Goal: Task Accomplishment & Management: Use online tool/utility

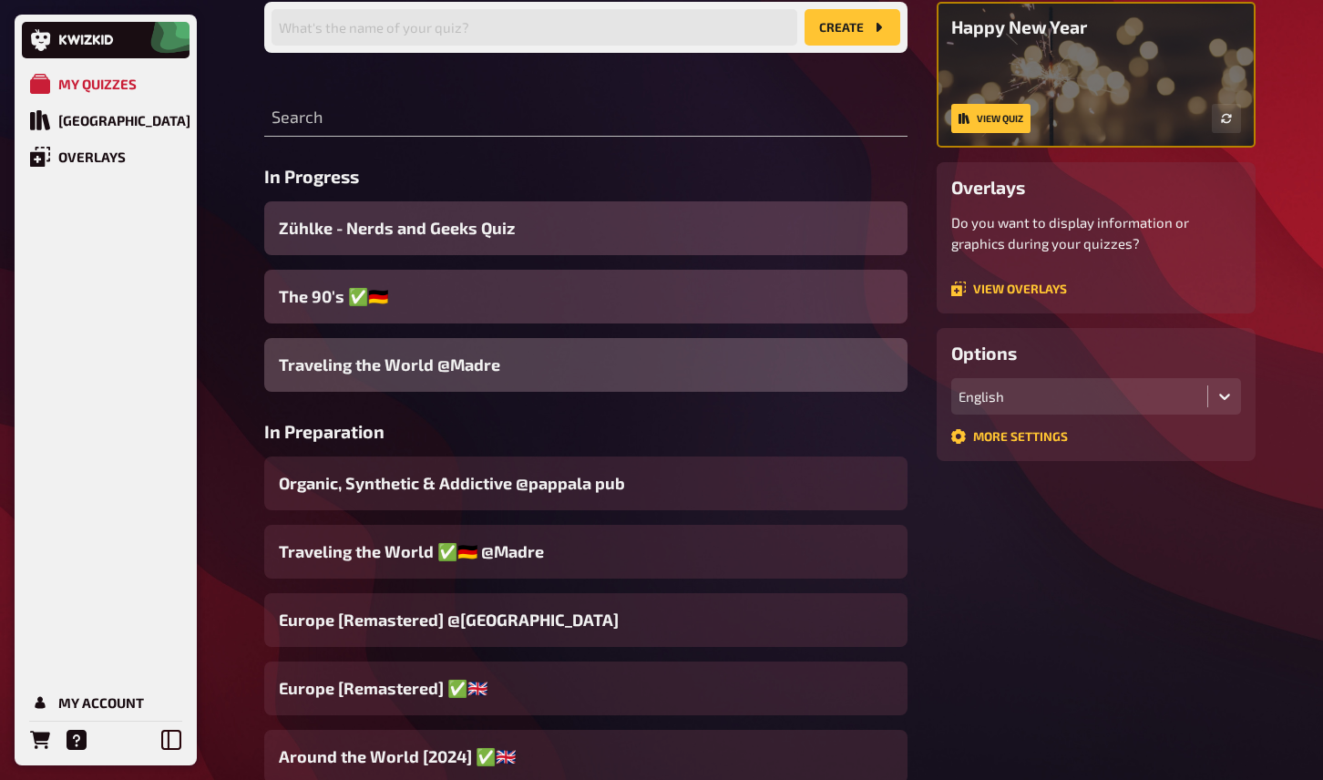
scroll to position [179, 0]
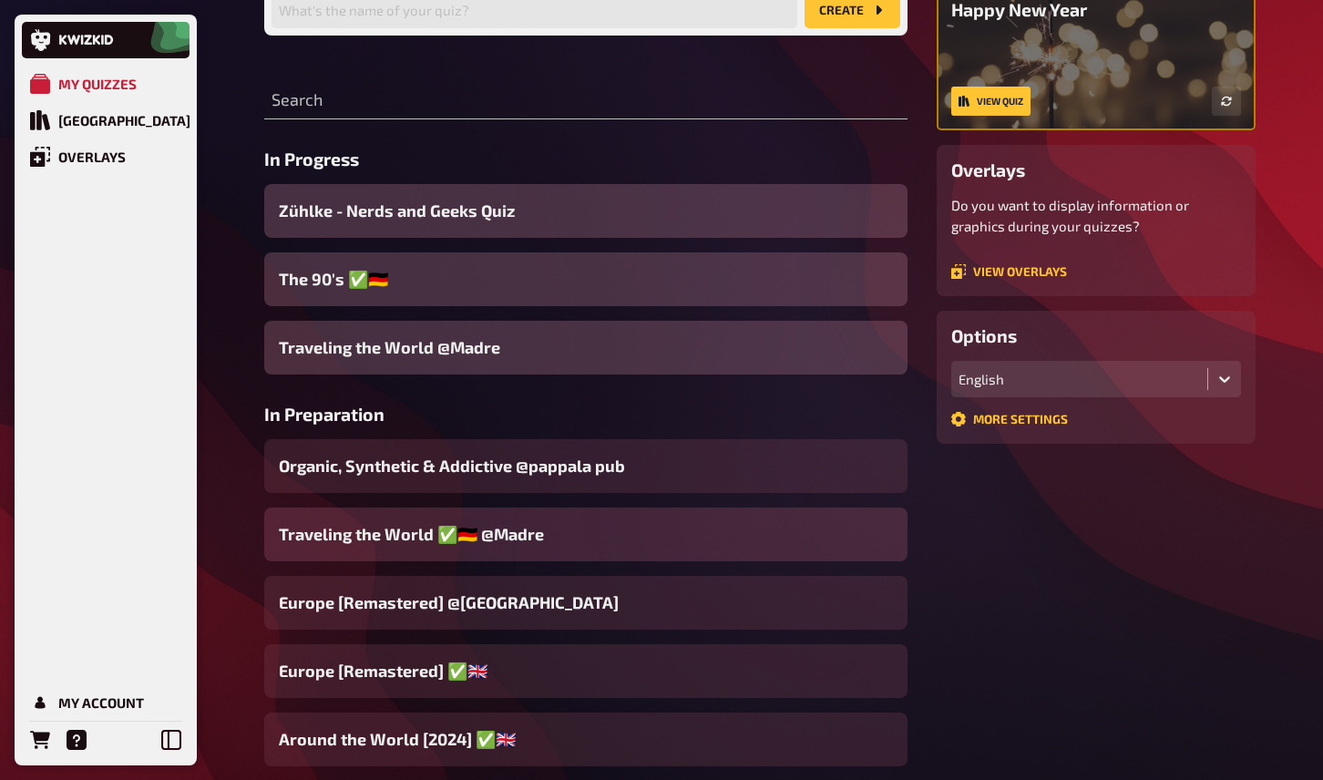
click at [516, 535] on span "Traveling the World ✅🇩🇪 @Madre" at bounding box center [411, 534] width 265 height 25
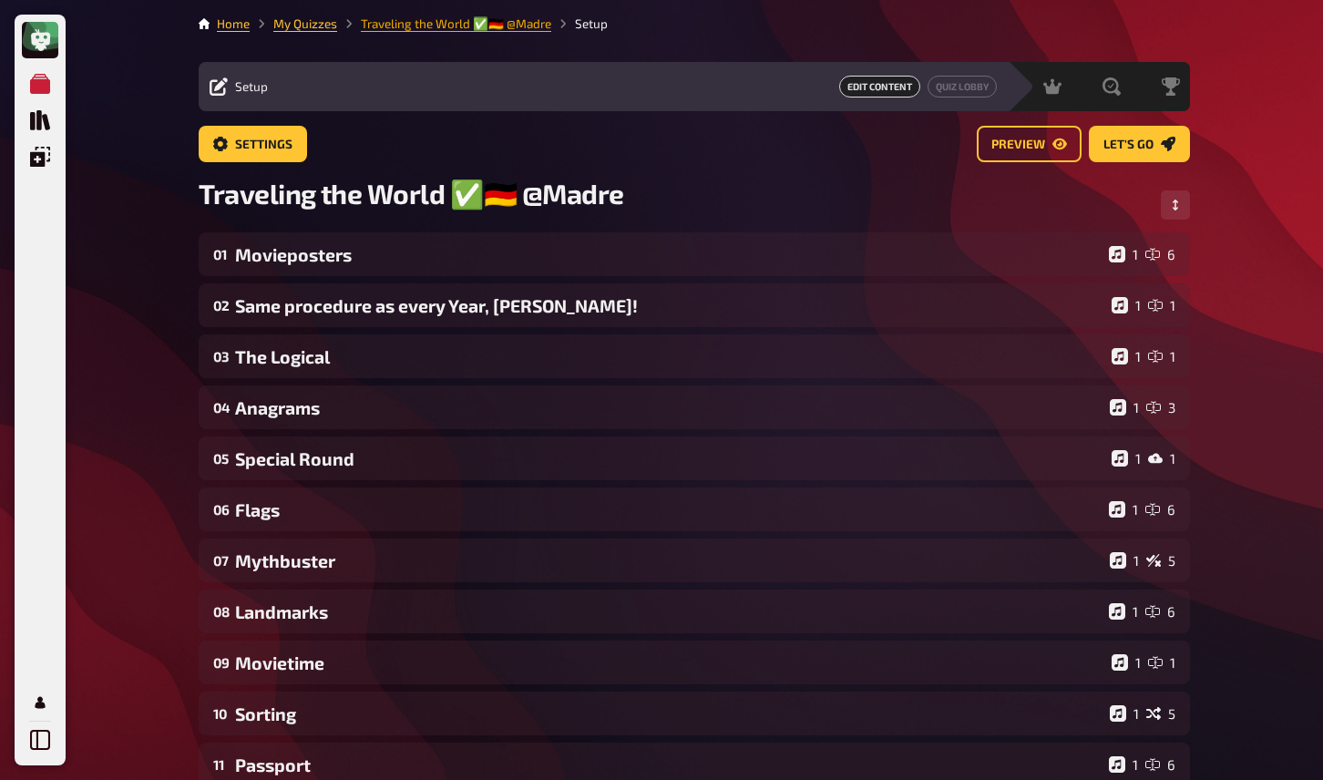
click at [487, 26] on link "Traveling the World ✅🇩🇪 @Madre" at bounding box center [456, 23] width 190 height 15
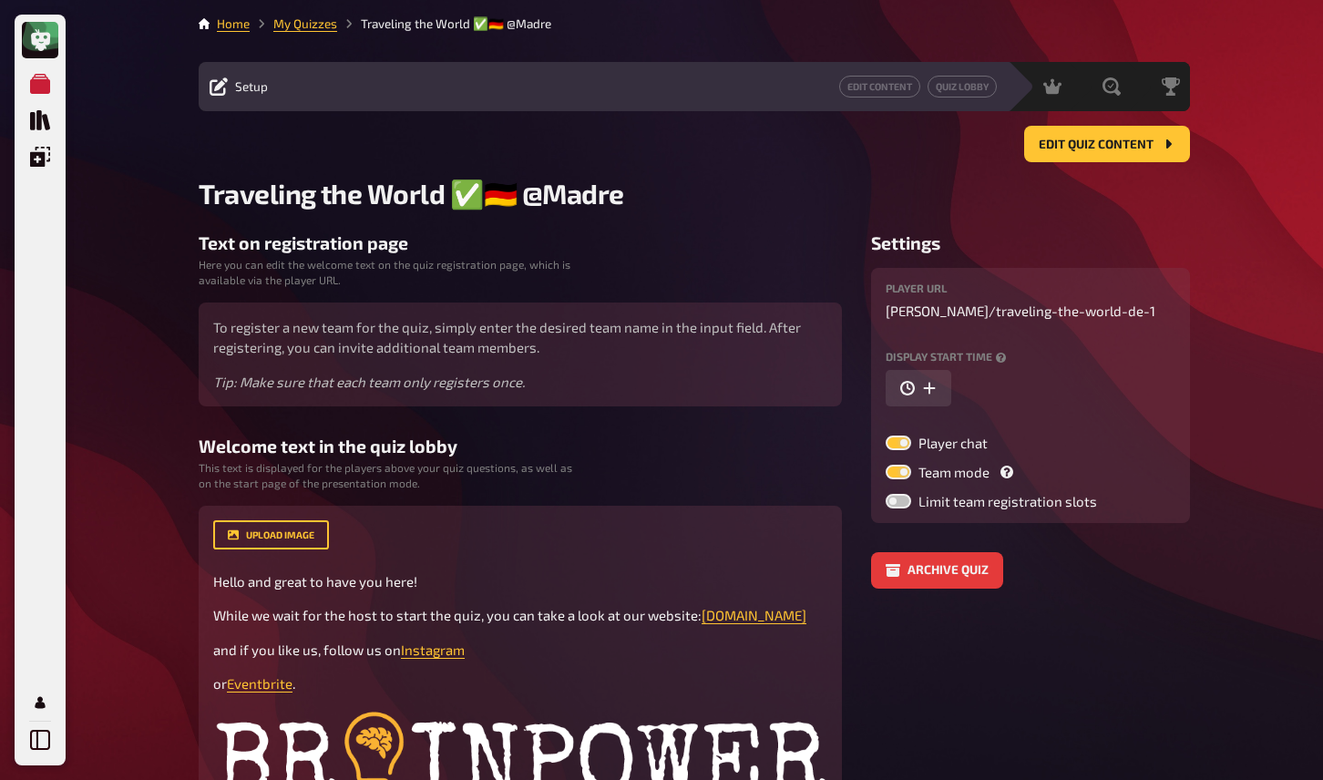
click at [315, 13] on div "Home My Quizzes Traveling the World ✅🇩🇪 @Madre Setup Edit Content Quiz Lobby Ho…" at bounding box center [694, 571] width 1021 height 1143
click at [316, 22] on link "My Quizzes" at bounding box center [305, 23] width 64 height 15
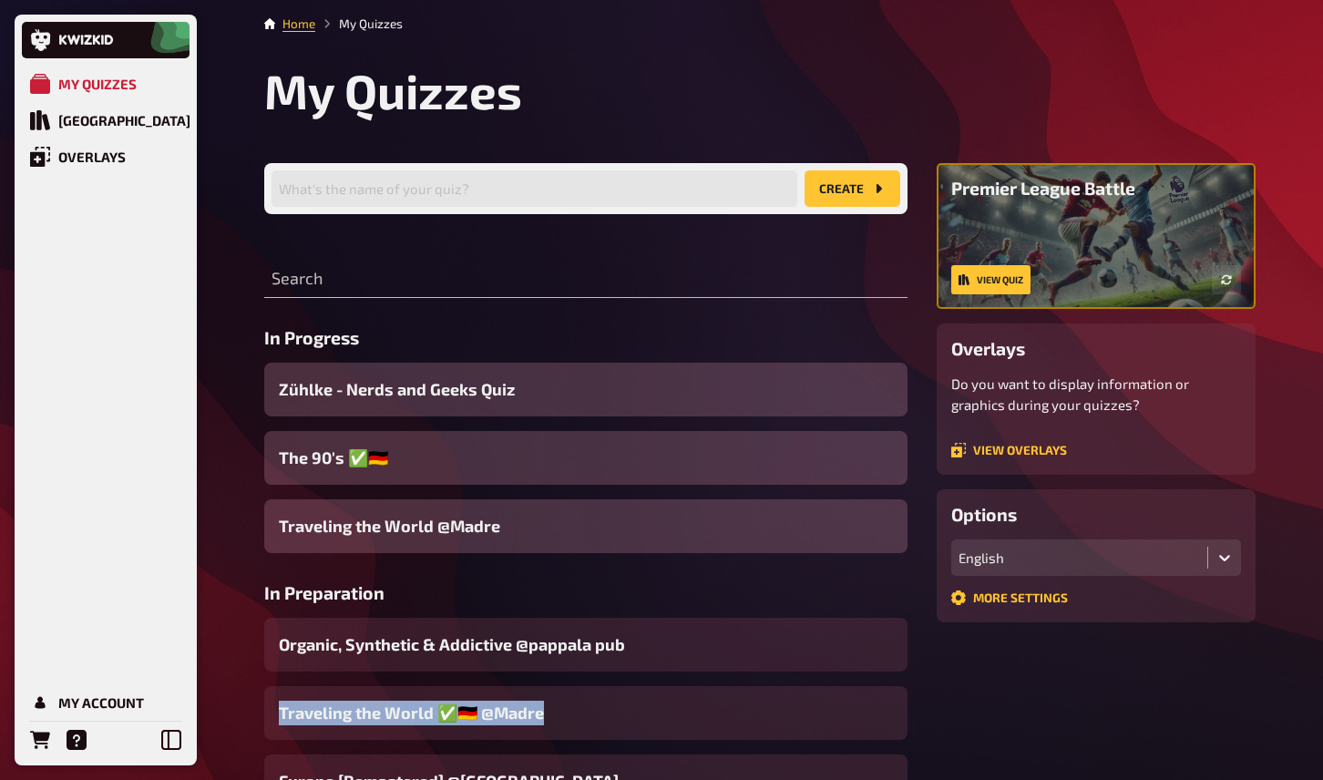
click at [488, 721] on span "Traveling the World ✅🇩🇪 @Madre" at bounding box center [411, 713] width 265 height 25
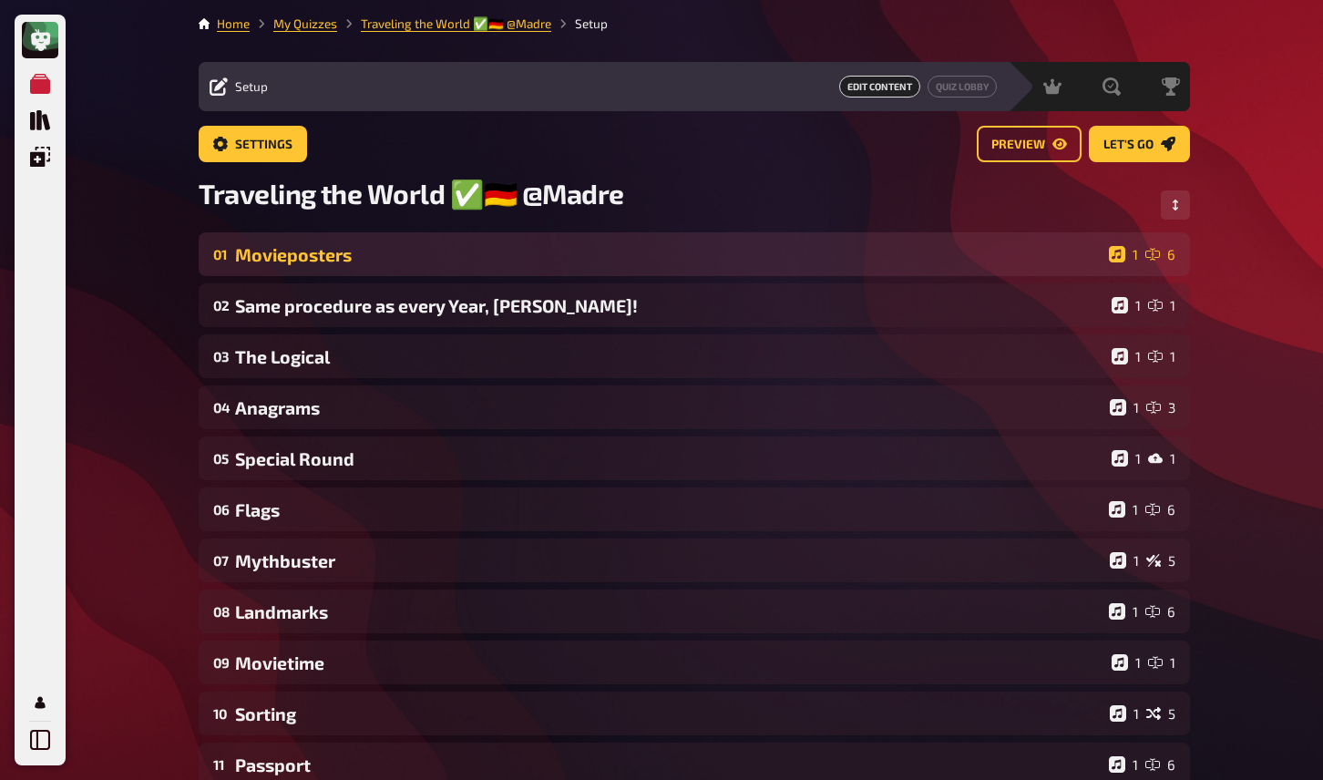
click at [432, 255] on div "Movieposters" at bounding box center [668, 254] width 867 height 21
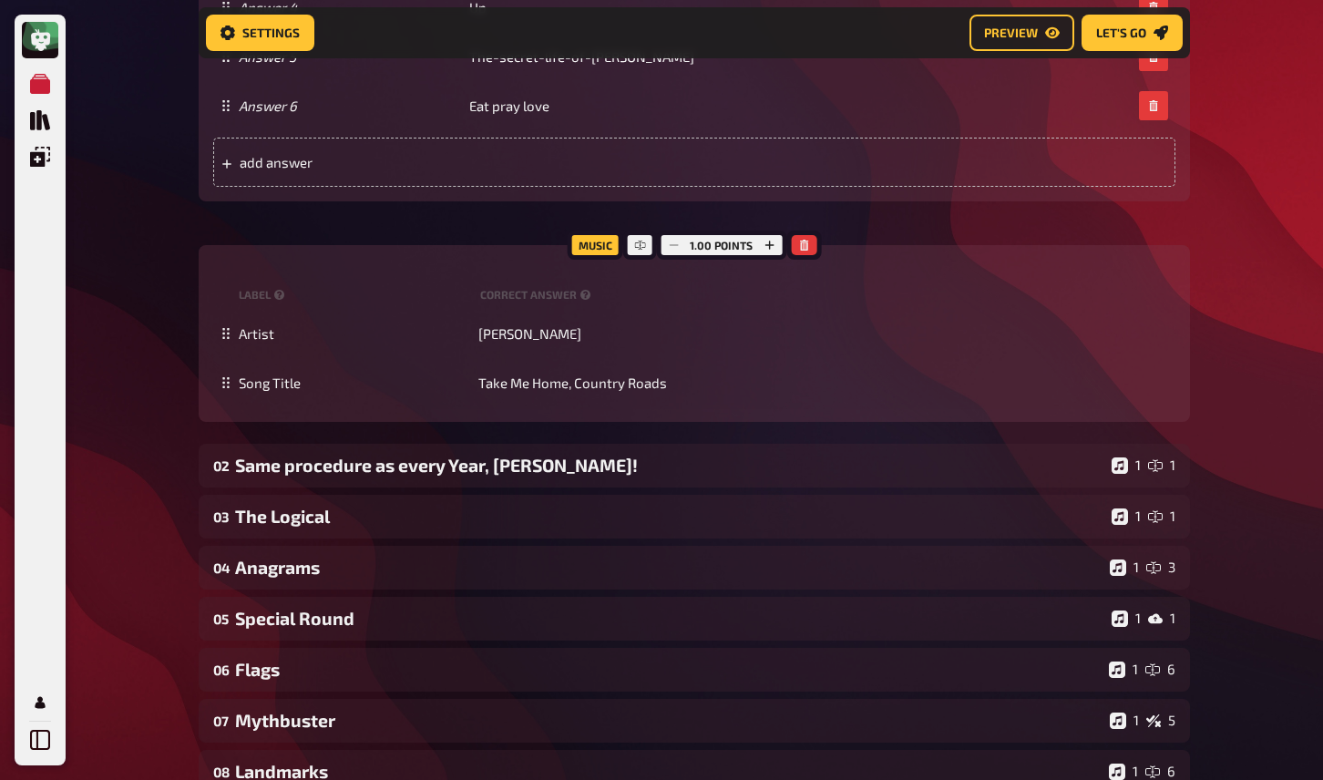
scroll to position [1500, 0]
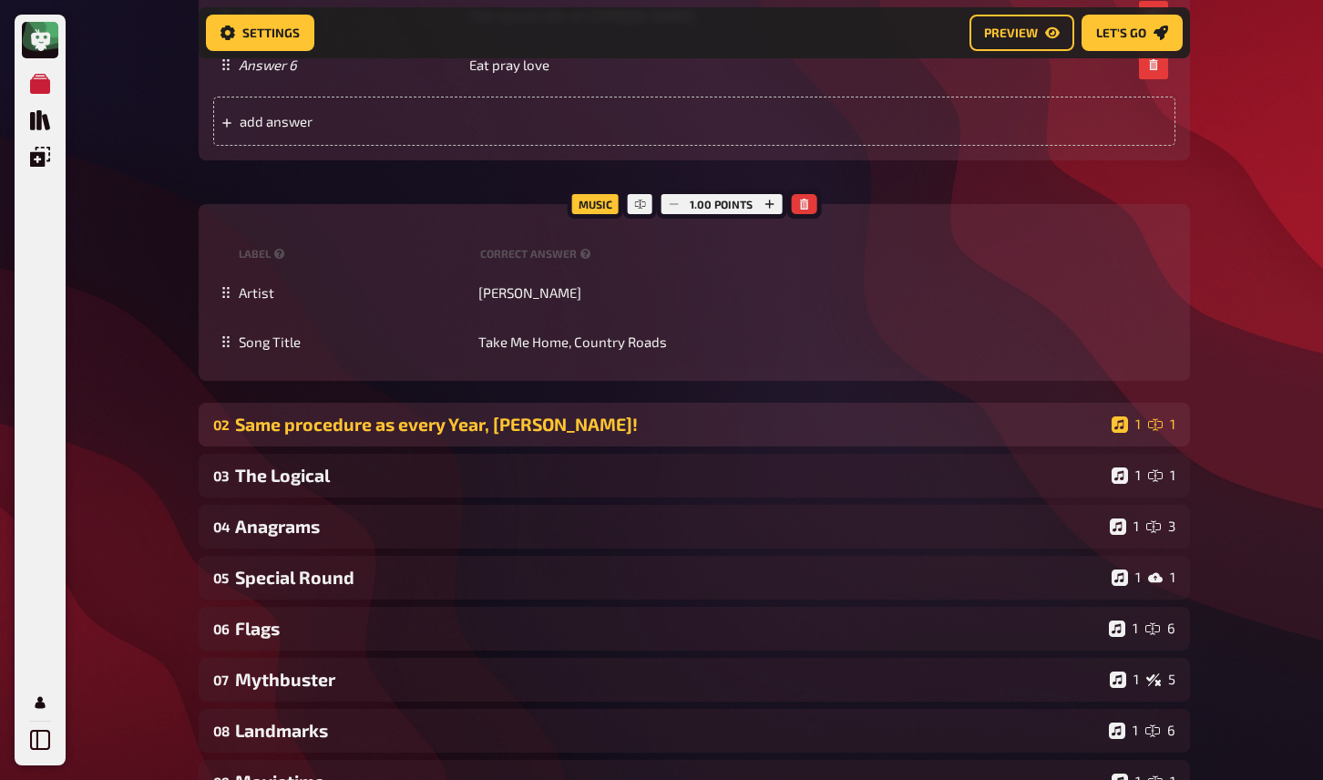
click at [511, 435] on div "Same procedure as every Year, [PERSON_NAME]!" at bounding box center [669, 424] width 869 height 21
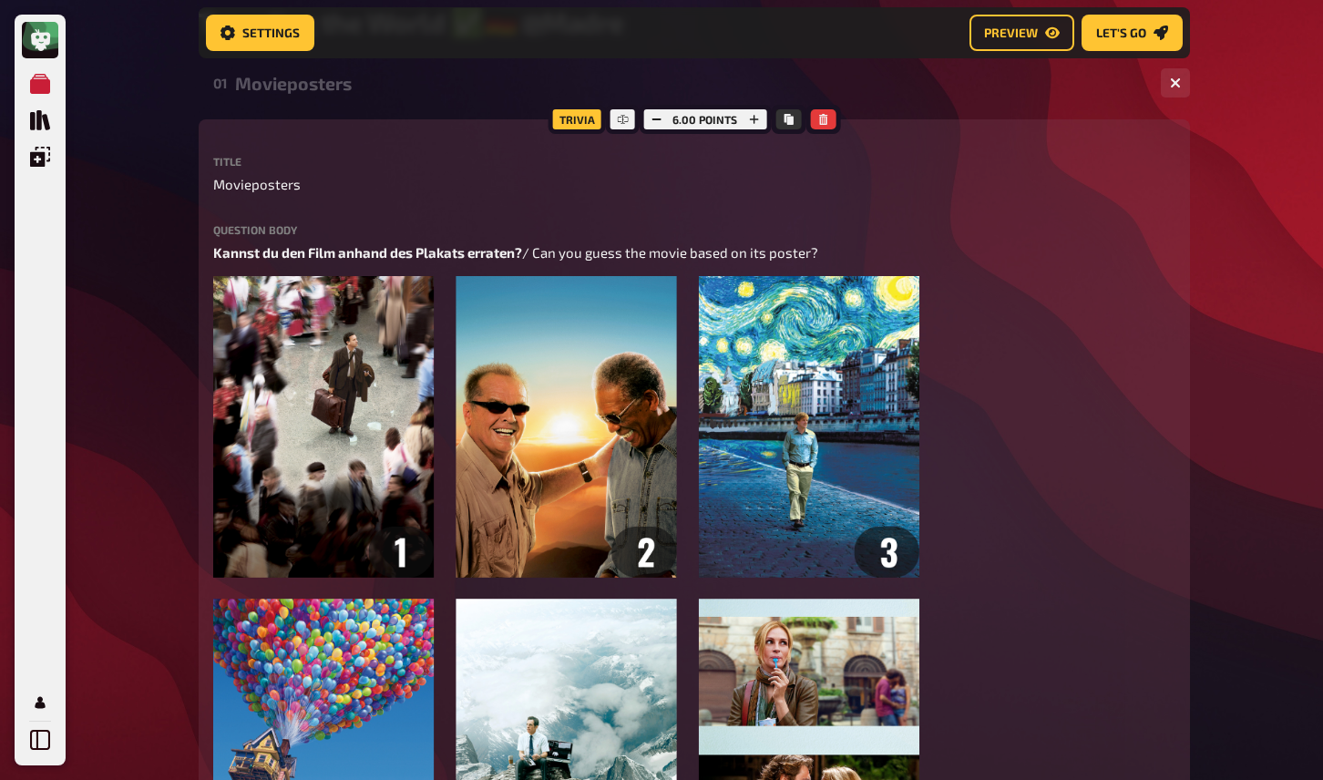
scroll to position [0, 0]
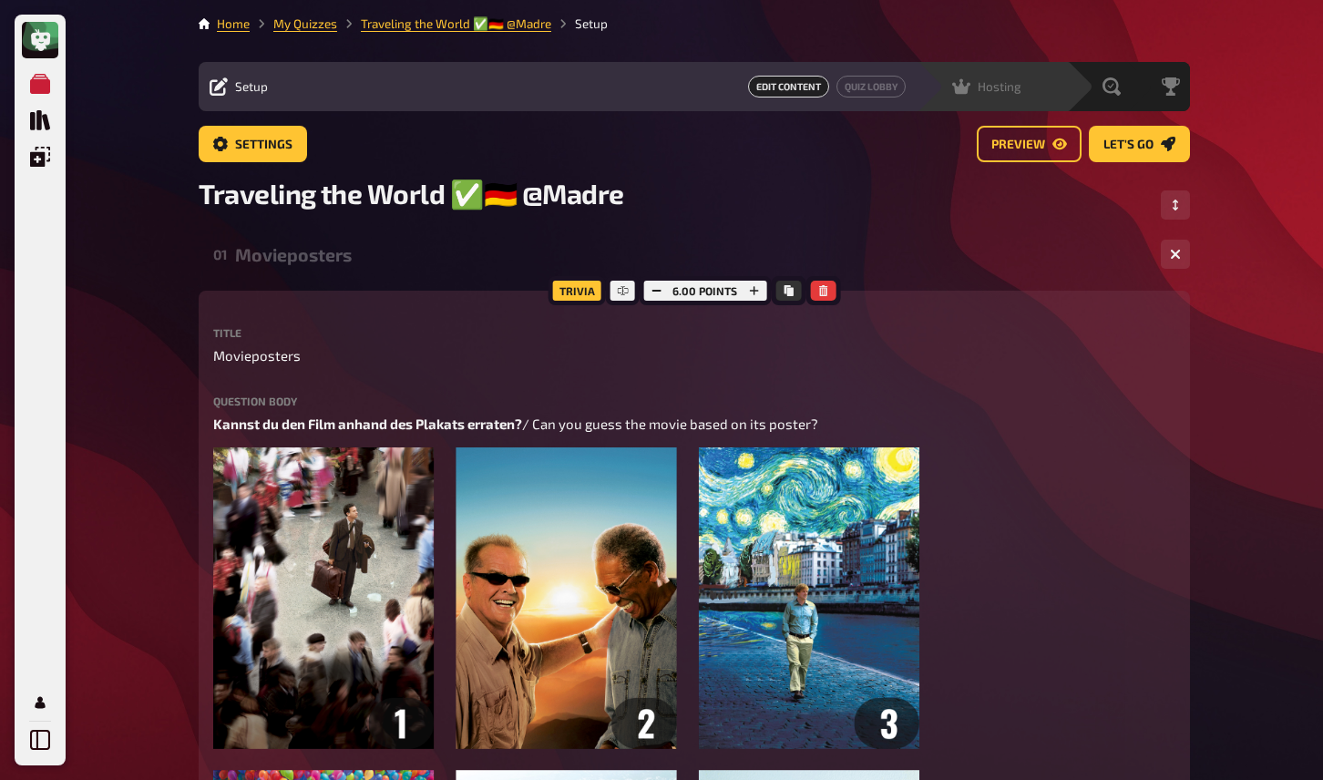
click at [1006, 82] on span "Hosting" at bounding box center [1000, 86] width 44 height 15
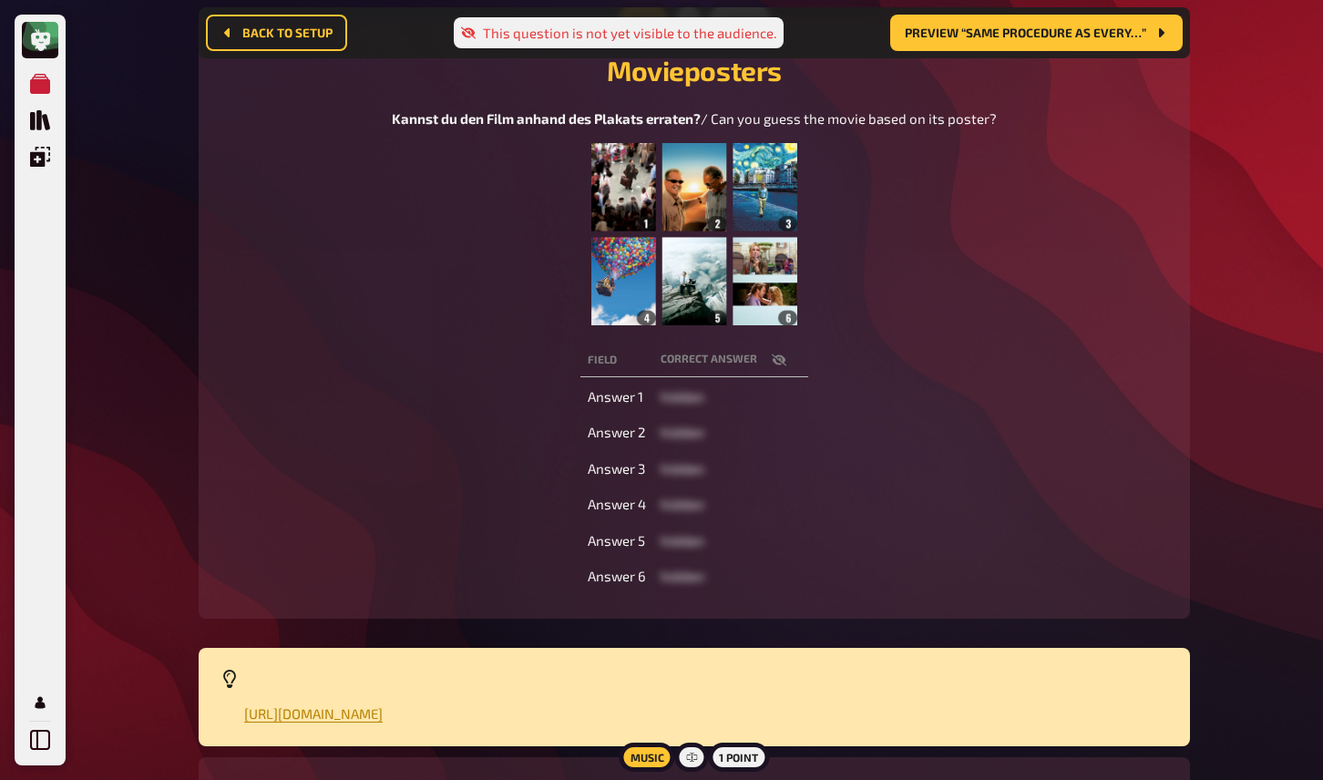
scroll to position [257, 0]
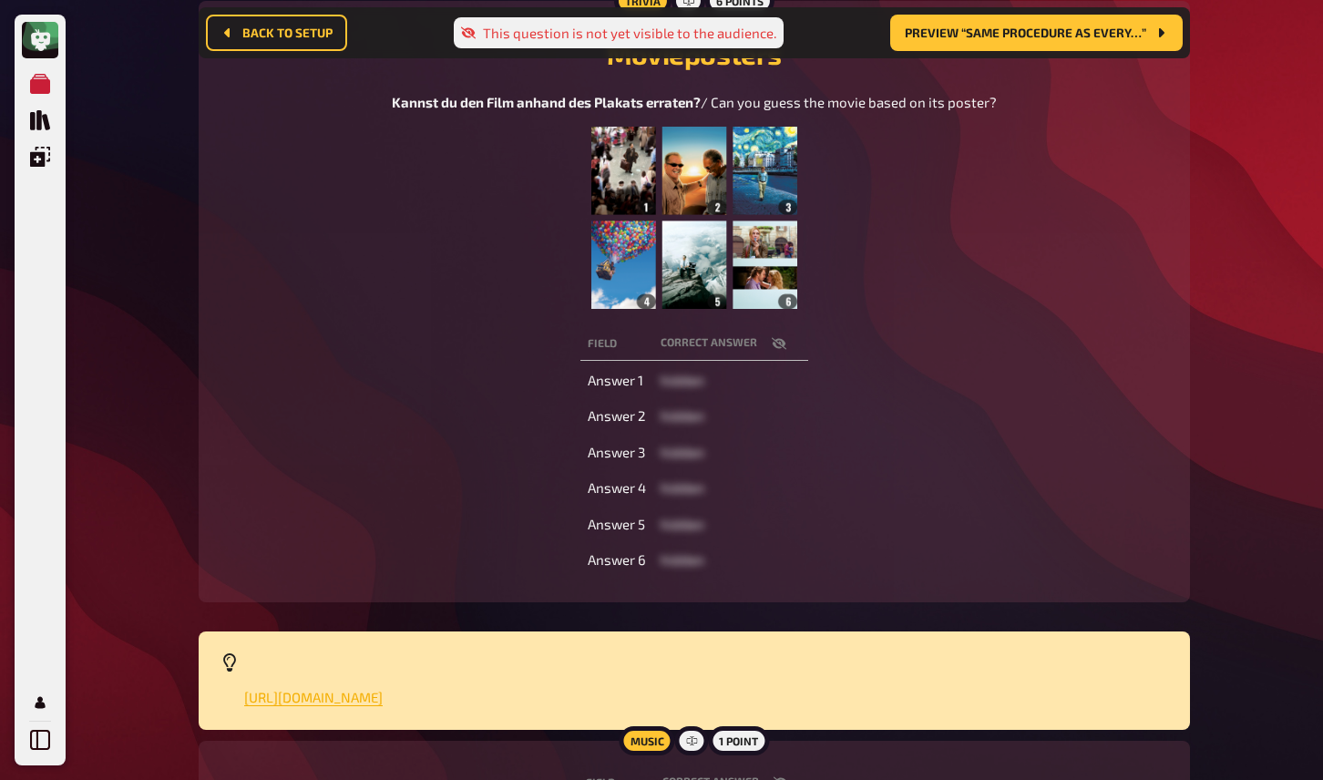
click at [383, 705] on span "https://open.spotify.com/playlist/7qcgfZQw6b03yLyJhlAzaC?si=fbef926f96ad4aee&pt…" at bounding box center [313, 697] width 139 height 16
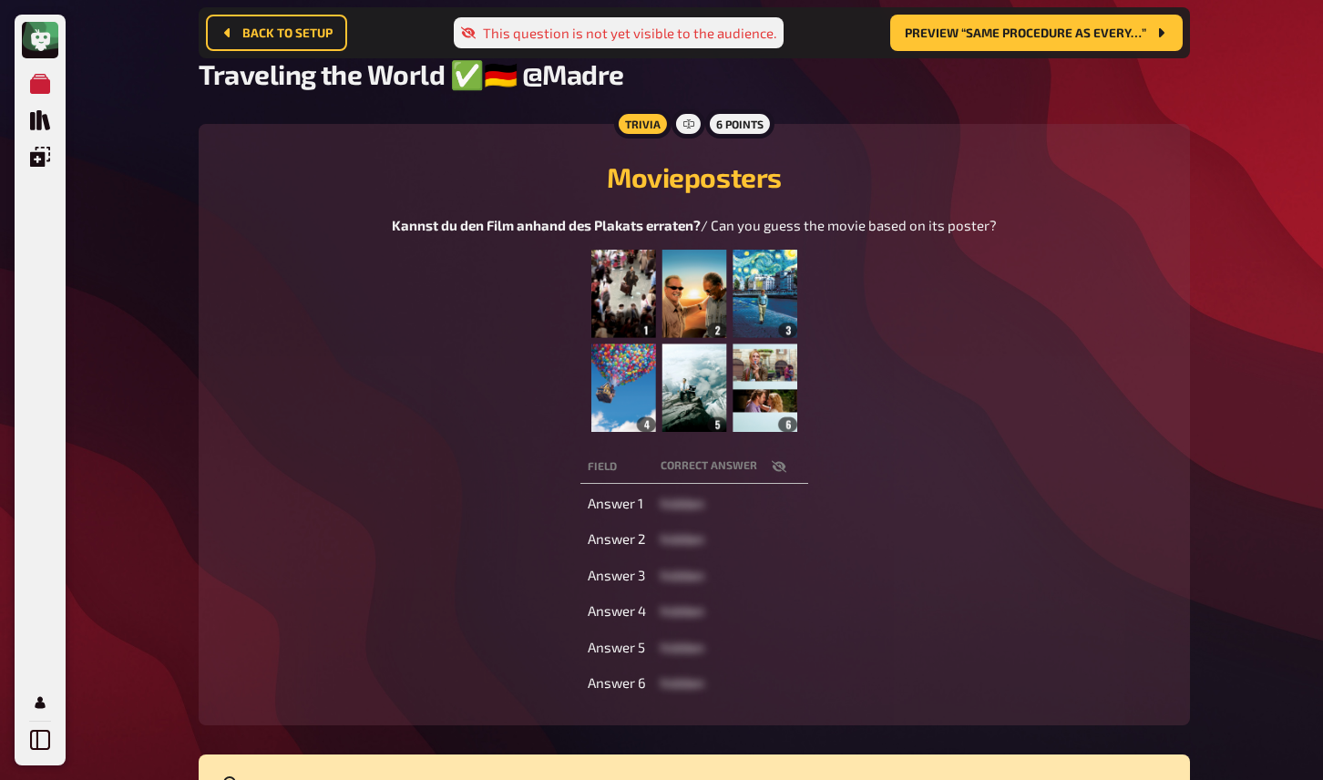
scroll to position [0, 0]
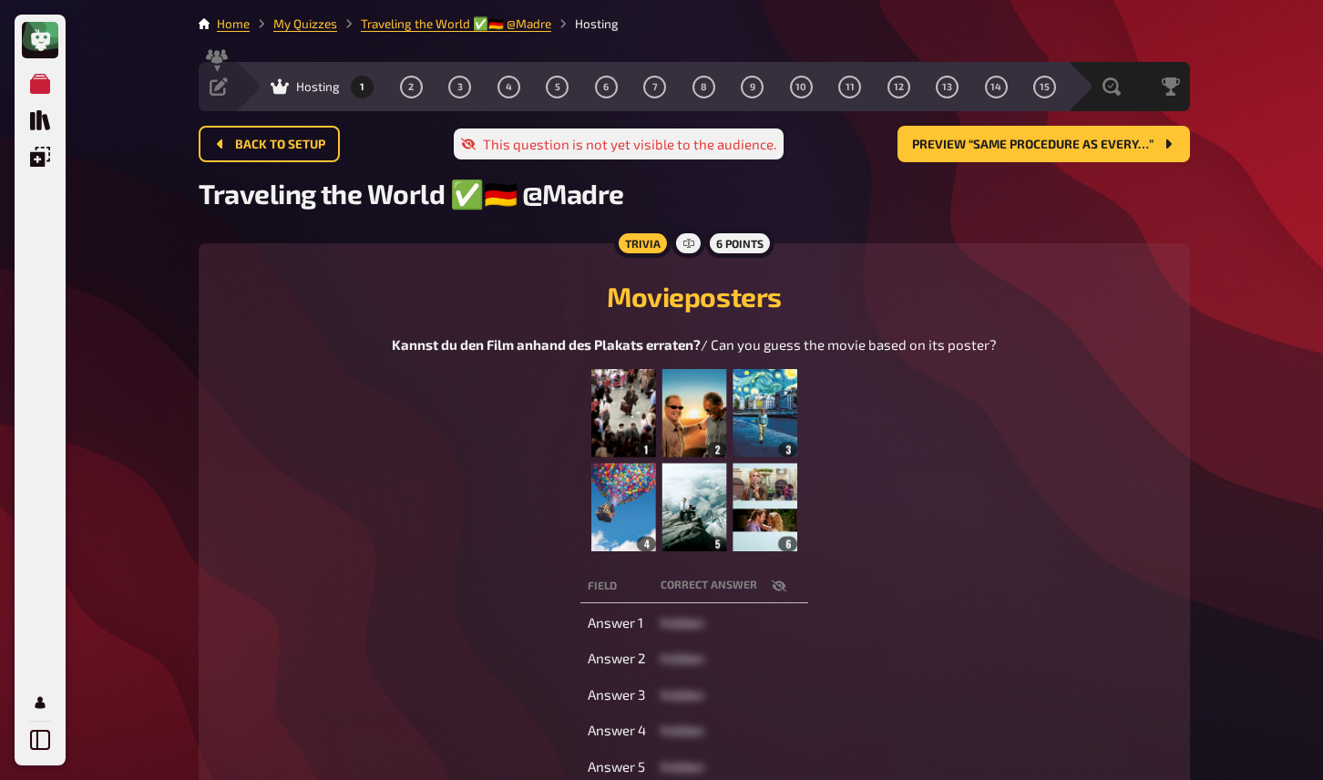
click at [139, 112] on div "My Quizzes Quiz Library Overlays My Account Home My Quizzes Traveling the World…" at bounding box center [661, 628] width 1323 height 1257
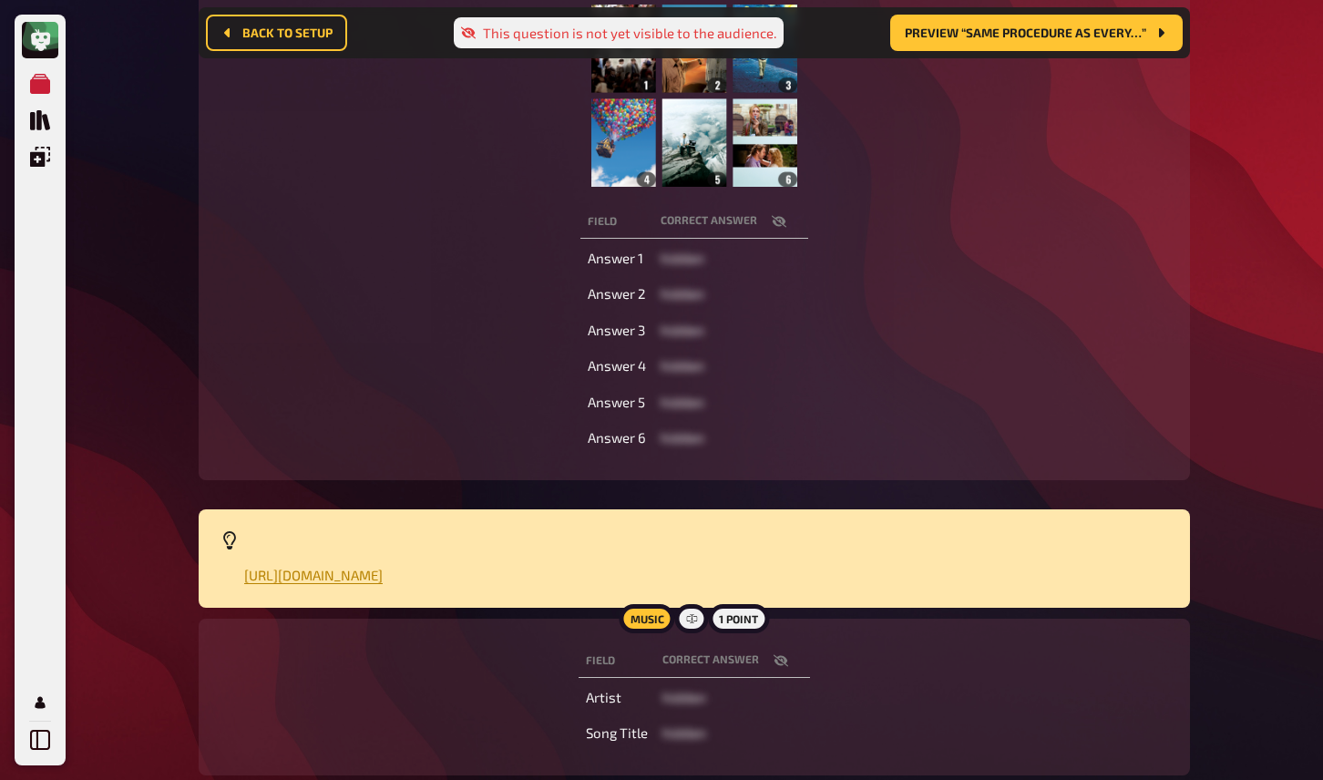
scroll to position [390, 0]
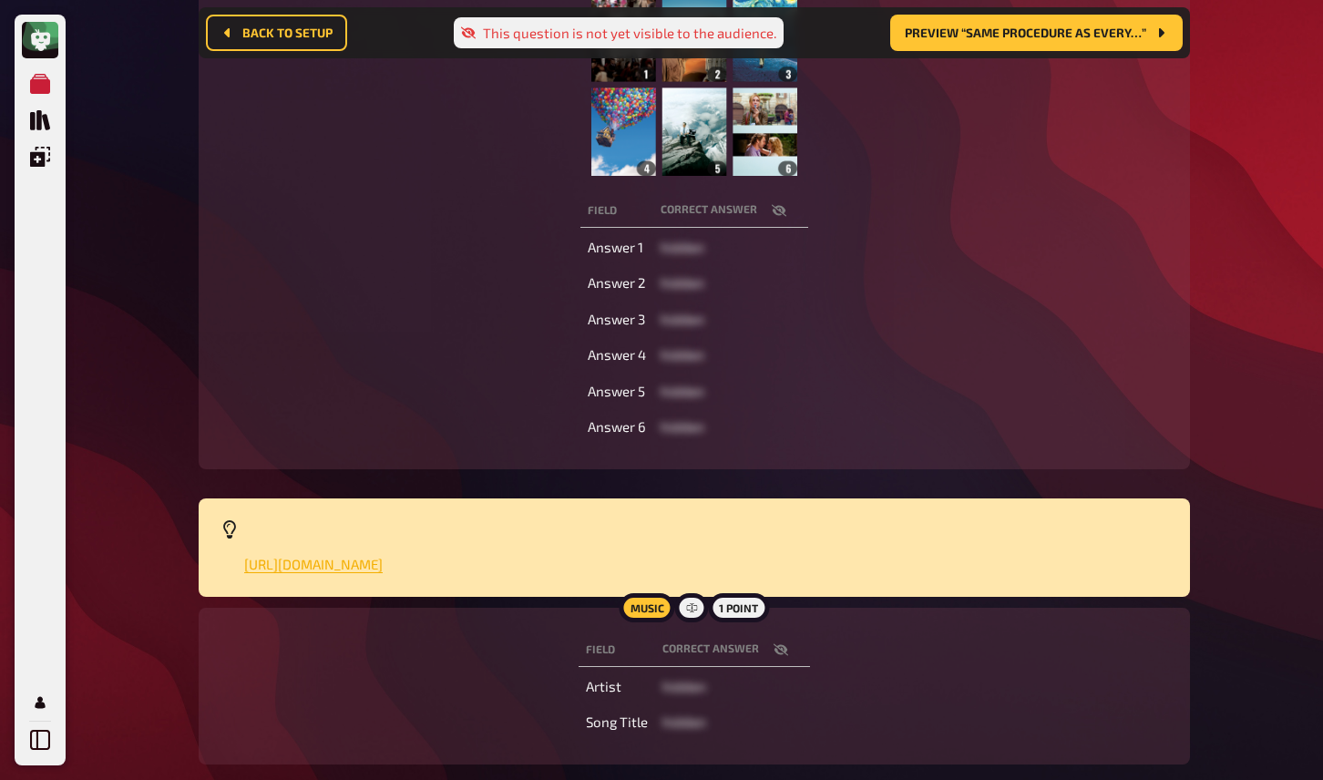
click at [383, 572] on span "https://open.spotify.com/playlist/7qcgfZQw6b03yLyJhlAzaC?si=fbef926f96ad4aee&pt…" at bounding box center [313, 564] width 139 height 16
click at [147, 174] on div "My Quizzes Quiz Library Overlays My Account Home My Quizzes Traveling the World…" at bounding box center [661, 245] width 1323 height 1271
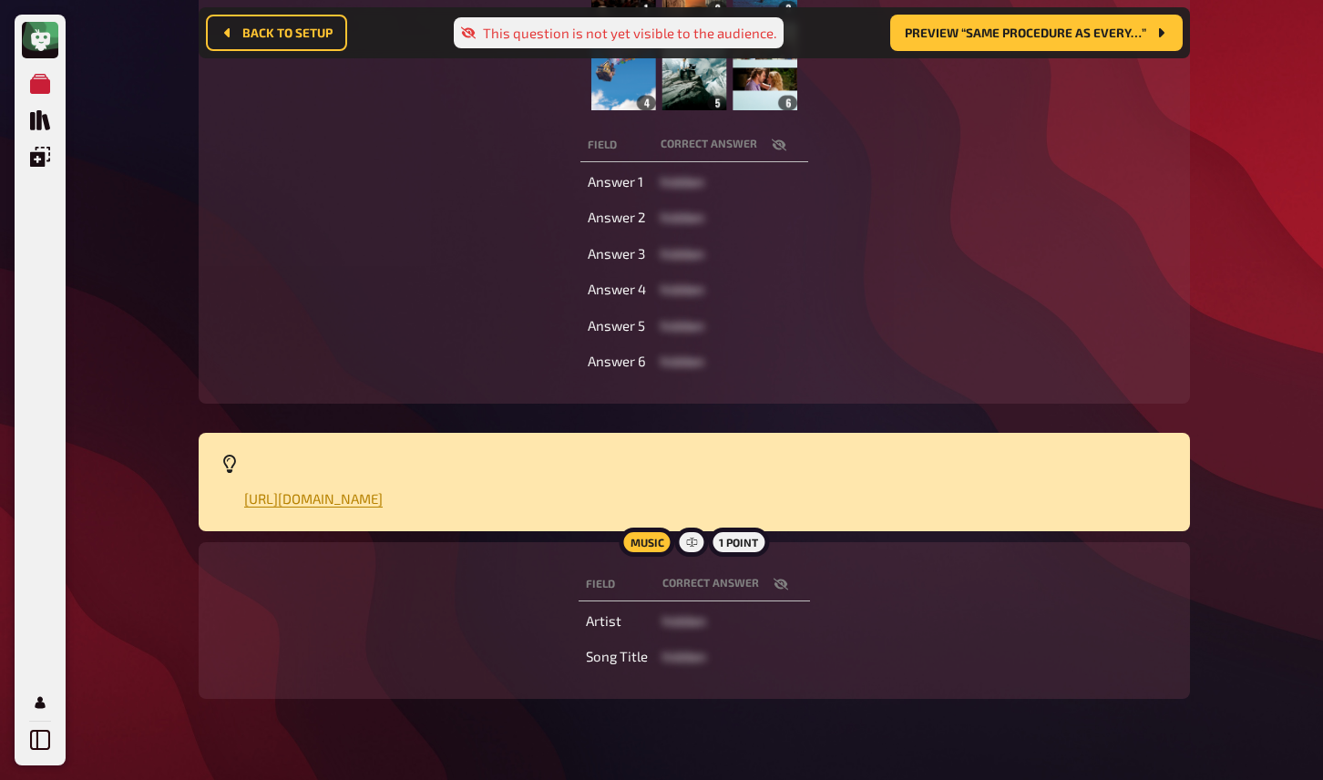
scroll to position [514, 0]
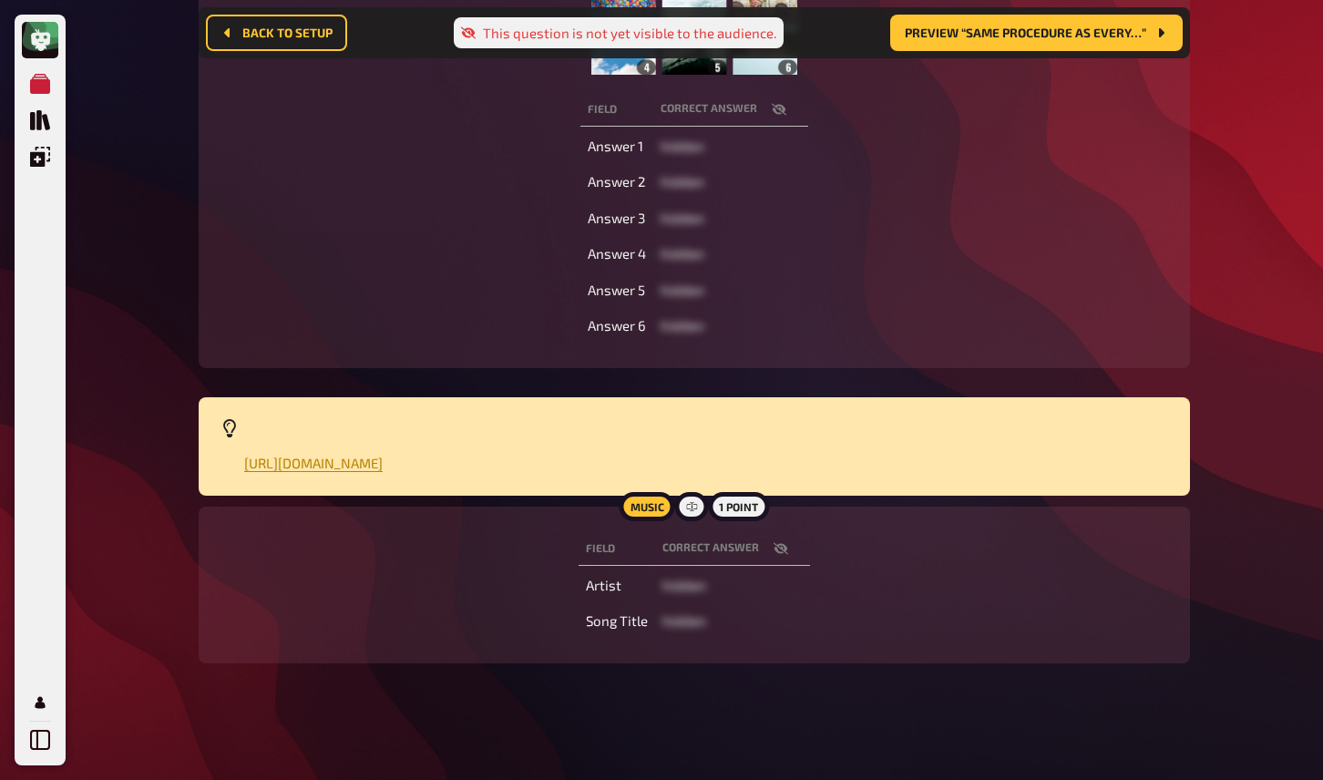
click at [785, 552] on icon "button" at bounding box center [781, 548] width 15 height 12
click at [778, 552] on th "correct answer" at bounding box center [733, 549] width 203 height 34
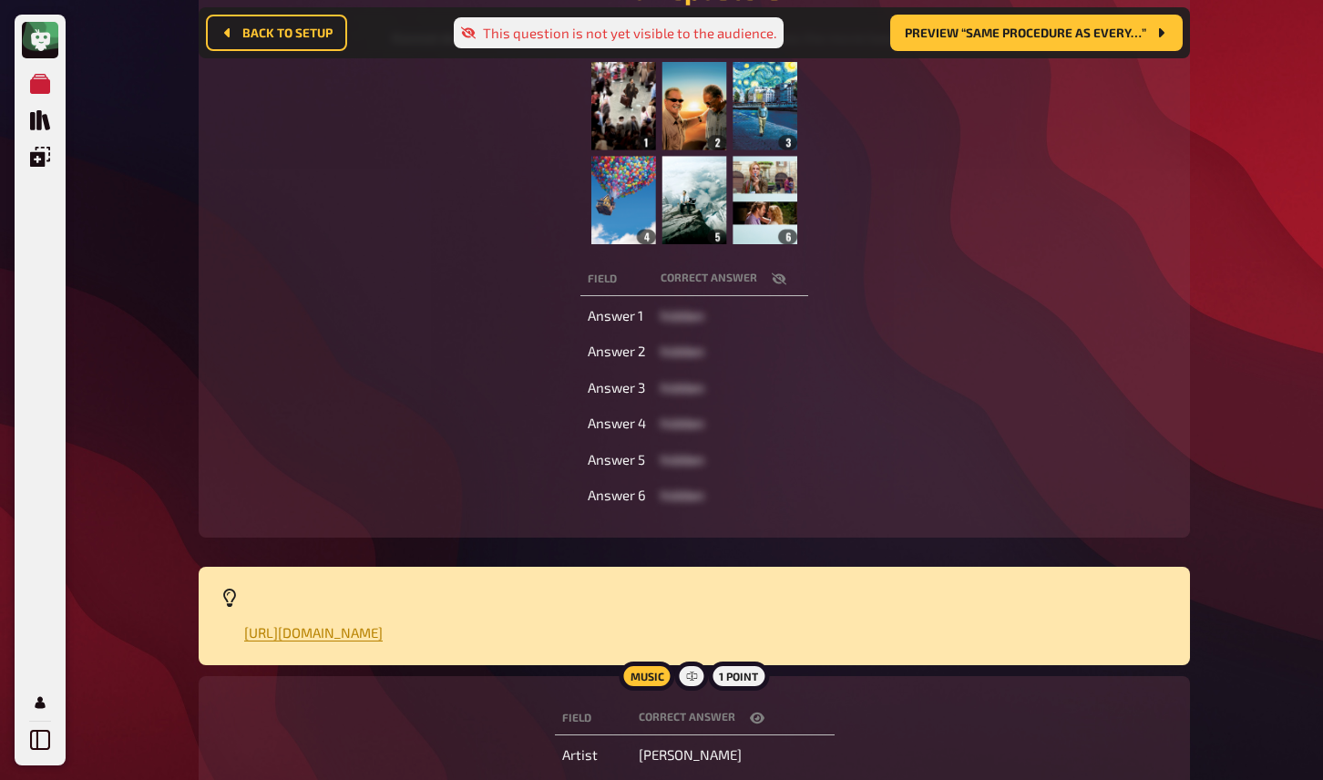
scroll to position [0, 0]
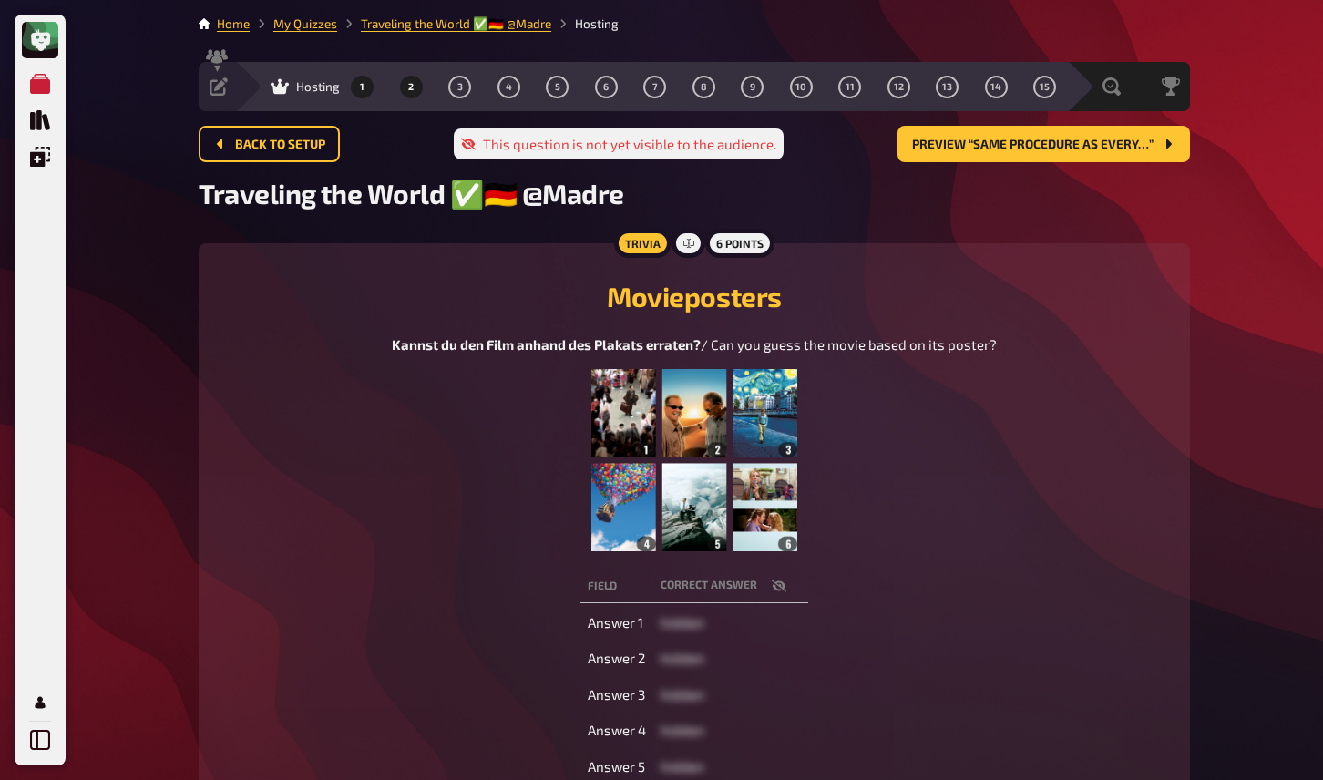
click at [411, 91] on span "2" at bounding box center [410, 87] width 5 height 10
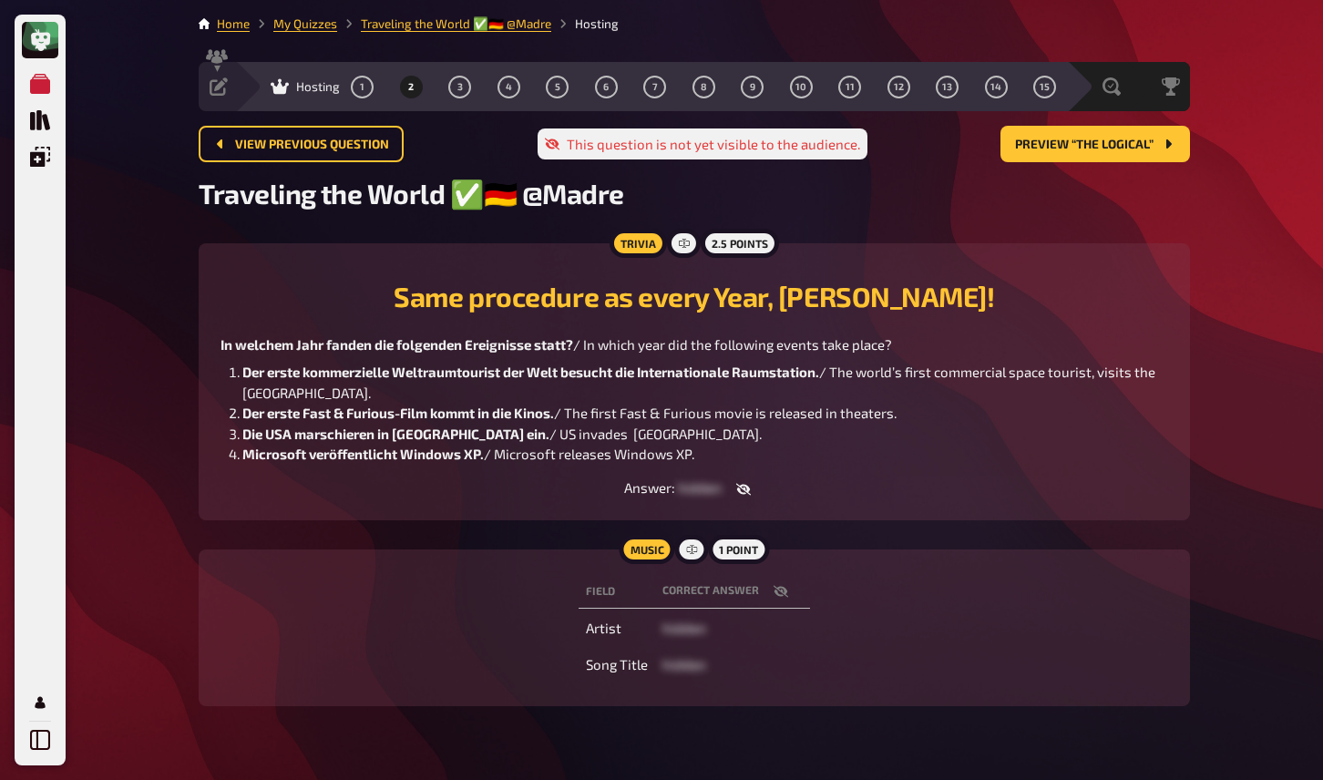
click at [776, 589] on icon "button" at bounding box center [781, 591] width 15 height 15
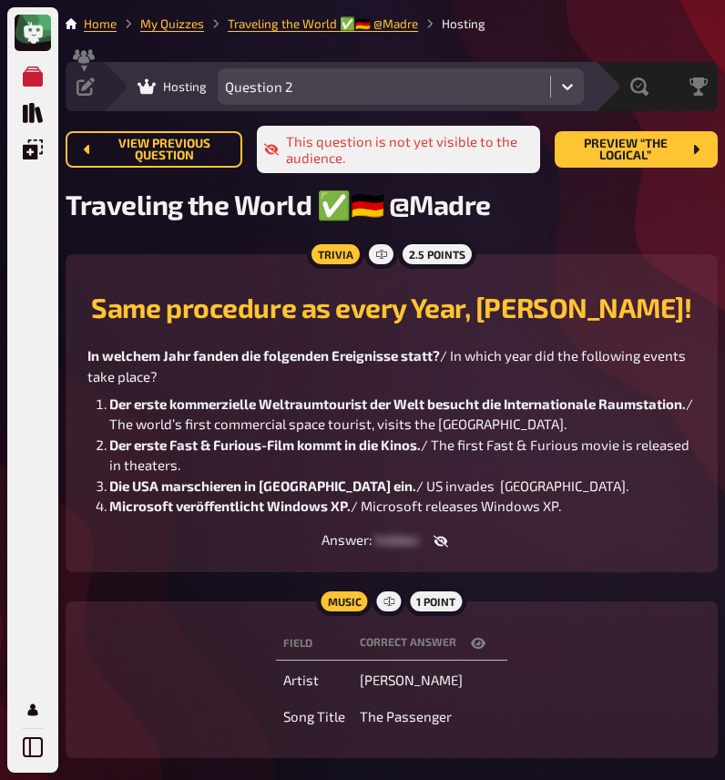
click at [570, 89] on icon at bounding box center [568, 86] width 18 height 18
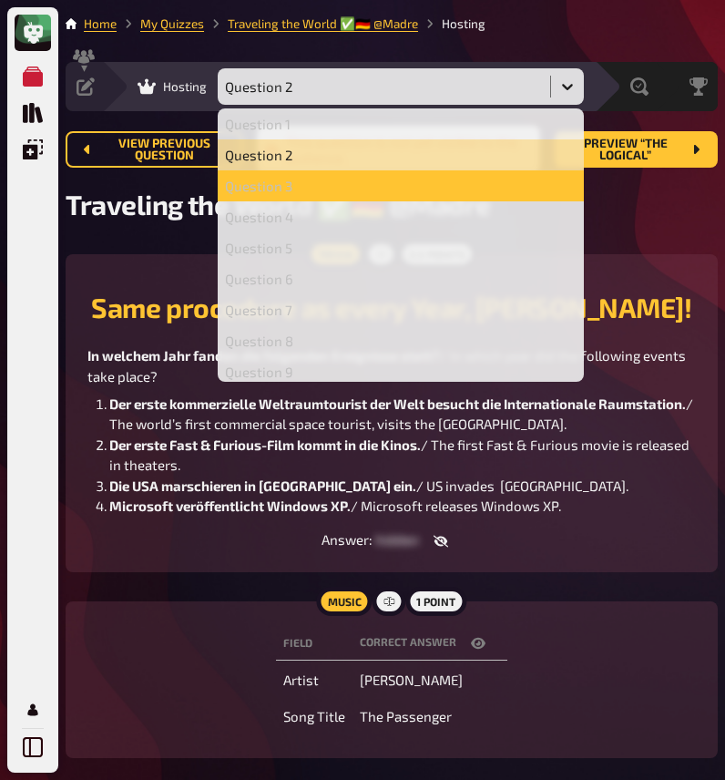
click at [406, 187] on div "Question 3" at bounding box center [401, 186] width 352 height 16
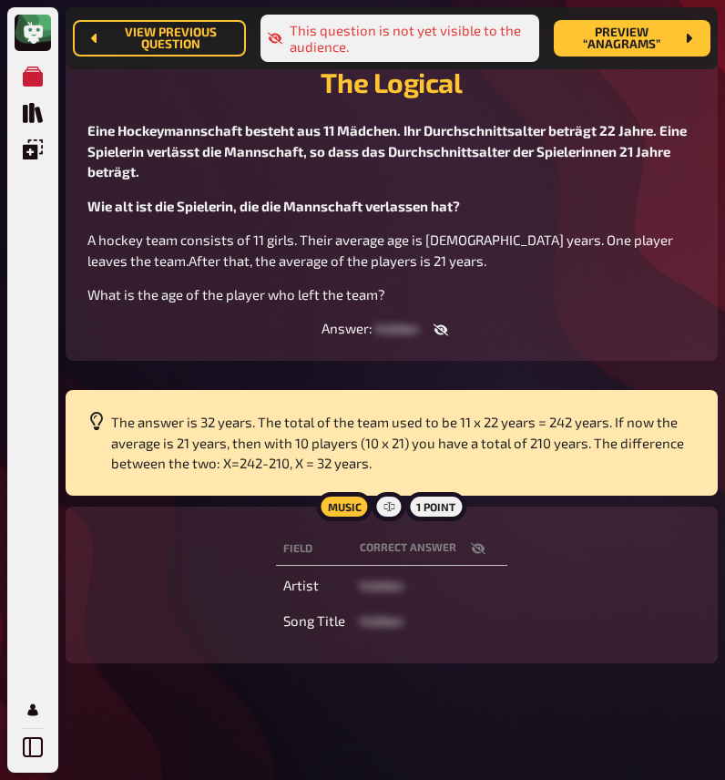
scroll to position [242, 0]
click at [478, 549] on icon "button" at bounding box center [478, 548] width 15 height 12
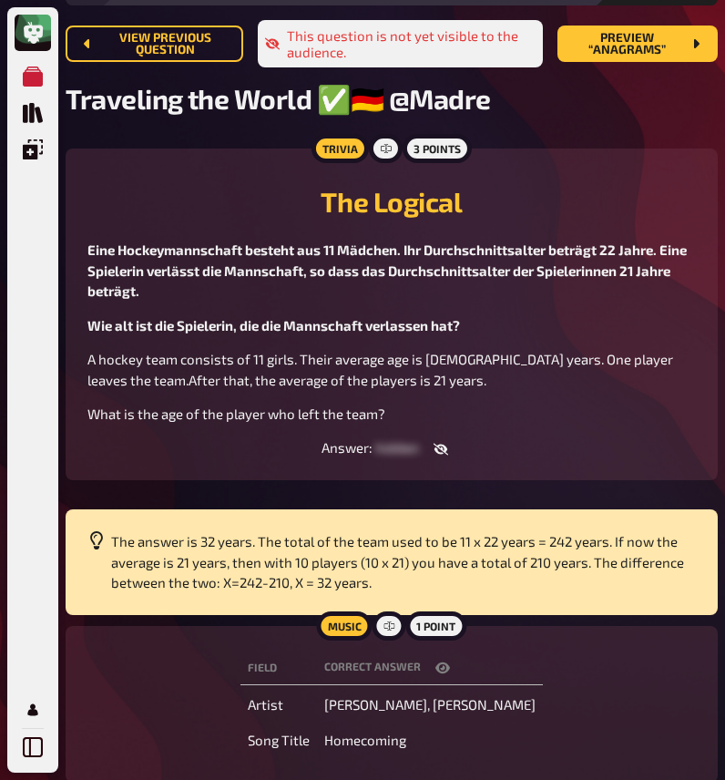
scroll to position [0, 0]
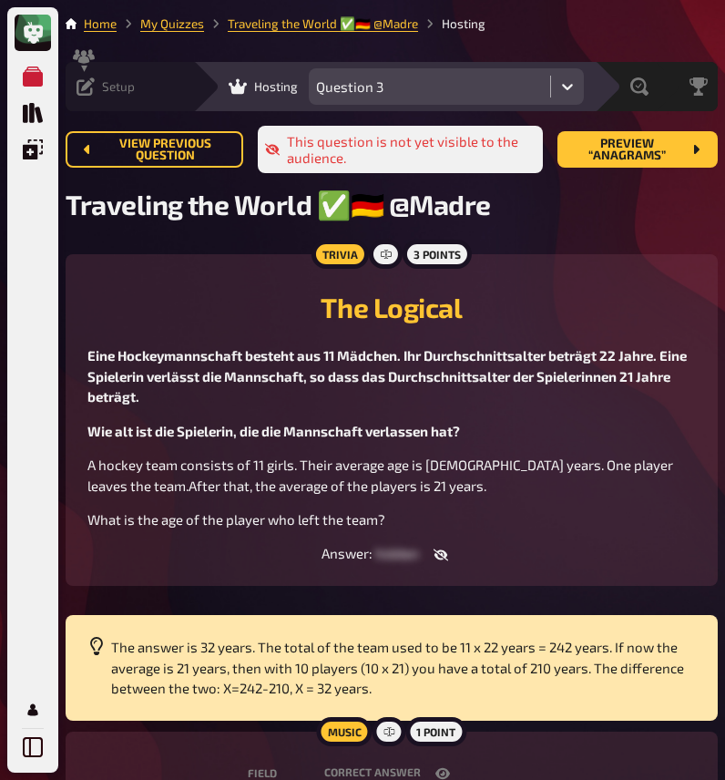
click at [91, 87] on icon at bounding box center [86, 86] width 18 height 18
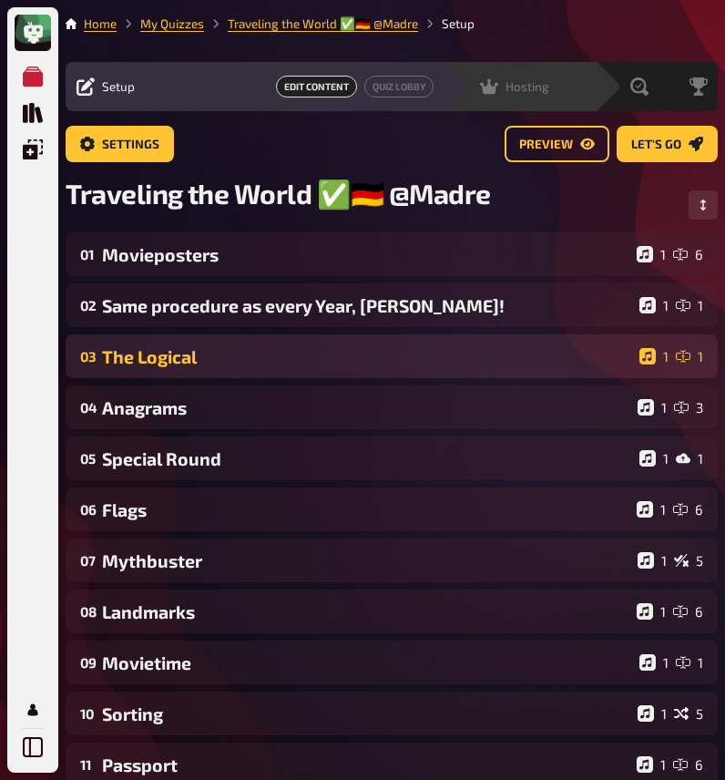
click at [324, 352] on div "The Logical" at bounding box center [367, 356] width 530 height 21
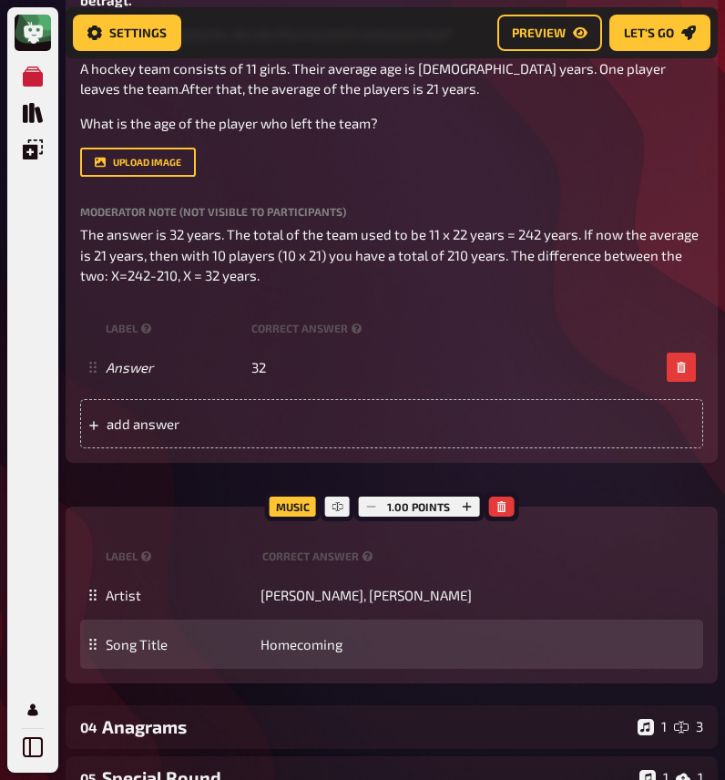
scroll to position [596, 0]
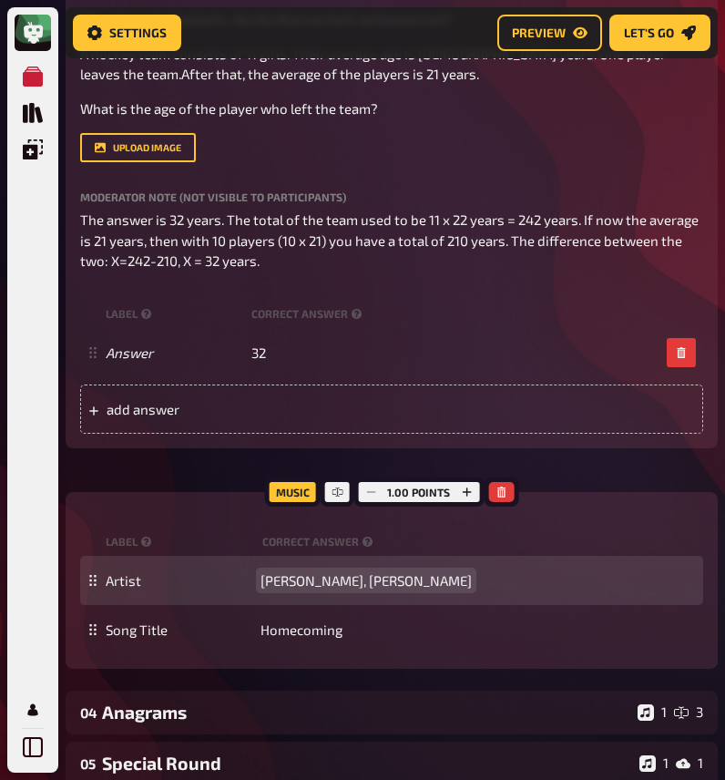
click at [360, 589] on span "Kanye West, Christ Martin" at bounding box center [366, 580] width 211 height 16
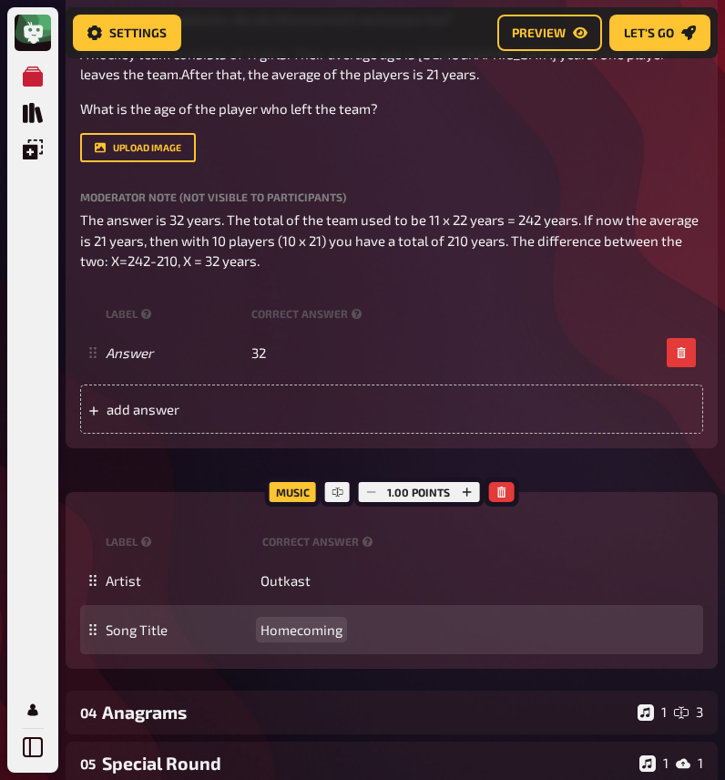
click at [307, 642] on div "Song Title Homecoming" at bounding box center [391, 629] width 623 height 49
click at [307, 632] on span "Homecoming" at bounding box center [302, 630] width 82 height 16
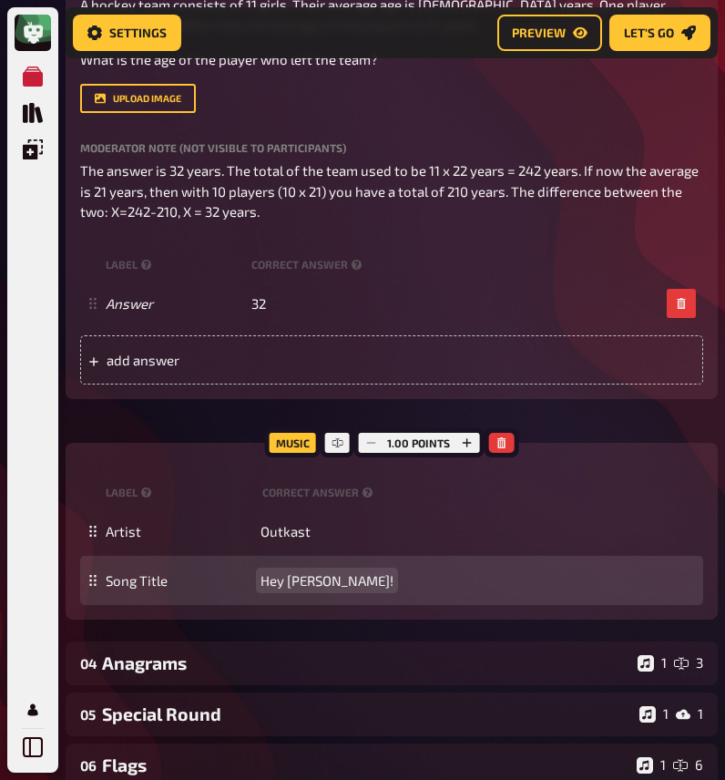
scroll to position [698, 0]
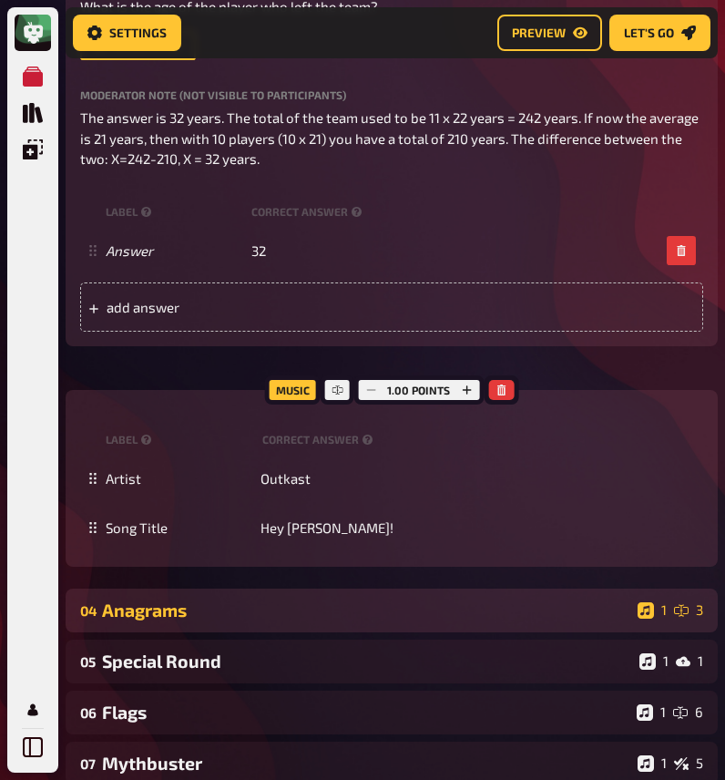
click at [222, 611] on div "Anagrams" at bounding box center [366, 610] width 529 height 21
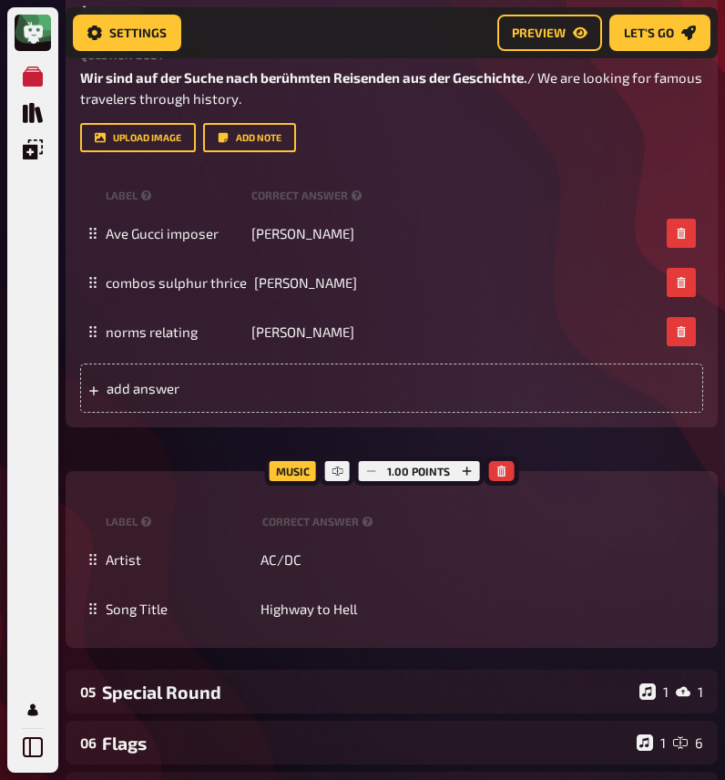
scroll to position [1402, 0]
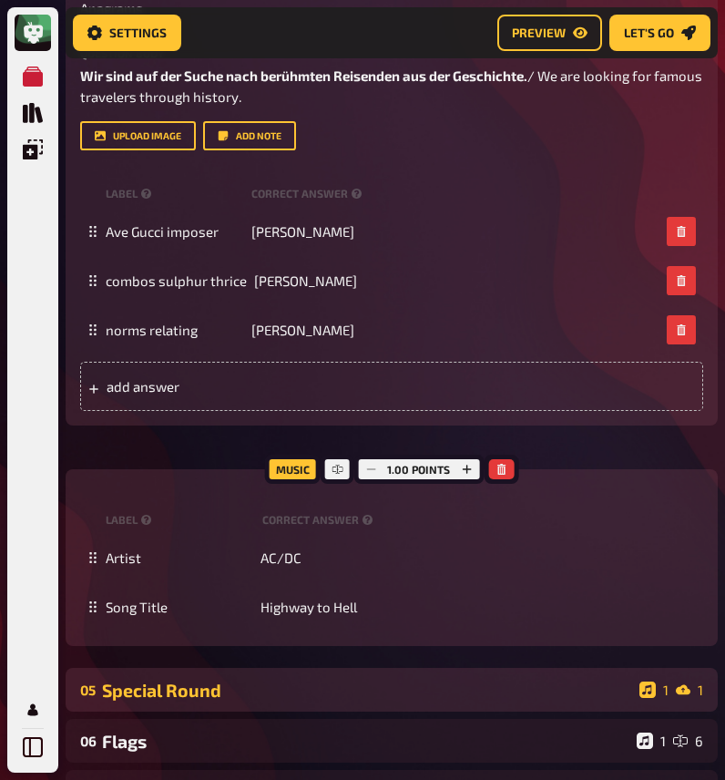
click at [386, 690] on div "Special Round" at bounding box center [367, 690] width 530 height 21
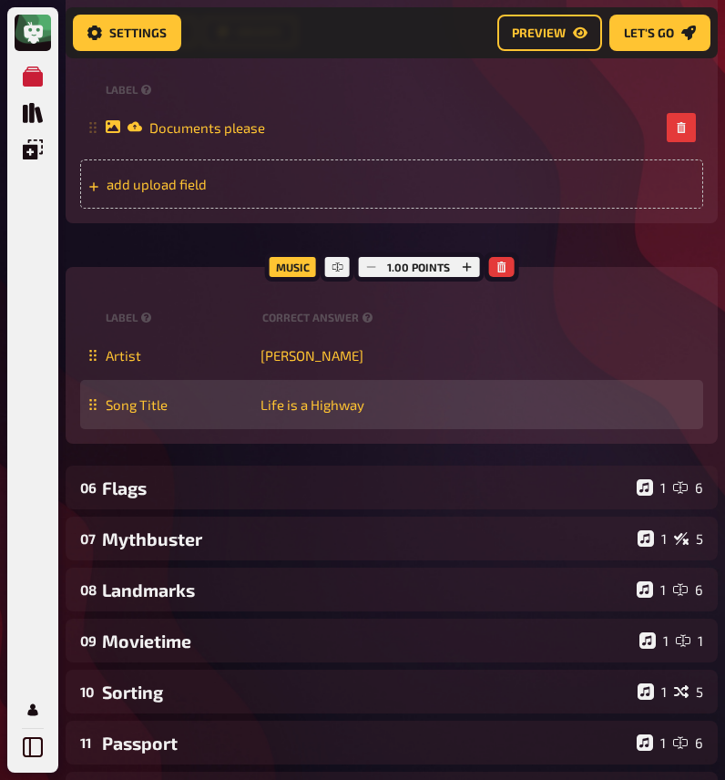
scroll to position [2837, 0]
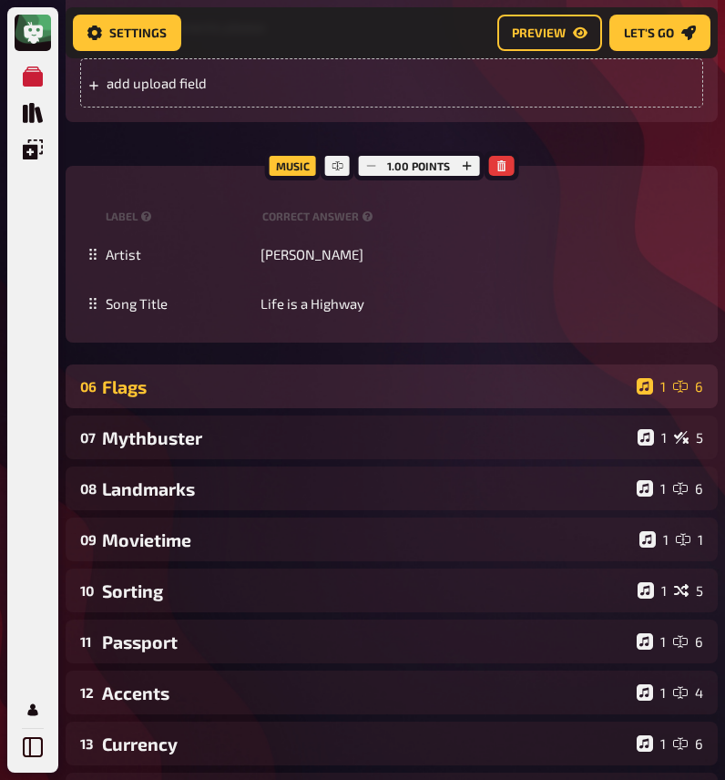
click at [327, 397] on div "Flags" at bounding box center [366, 386] width 528 height 21
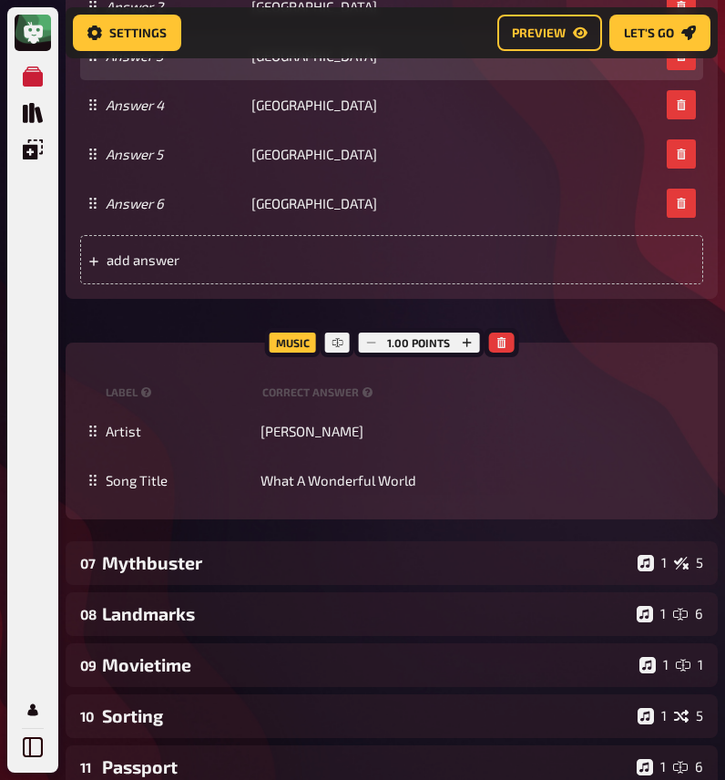
scroll to position [3872, 0]
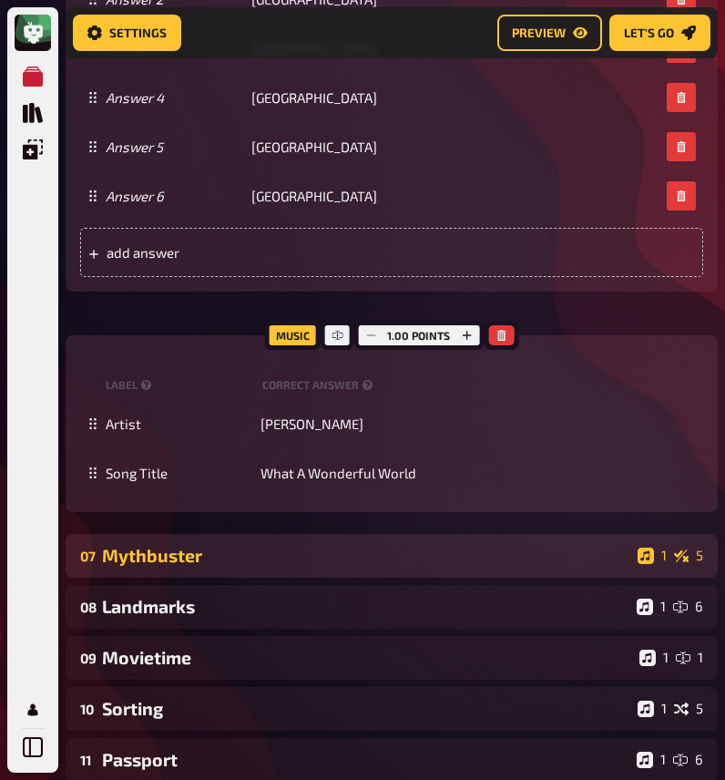
click at [405, 565] on div "07 Mythbuster 1 5" at bounding box center [392, 556] width 653 height 44
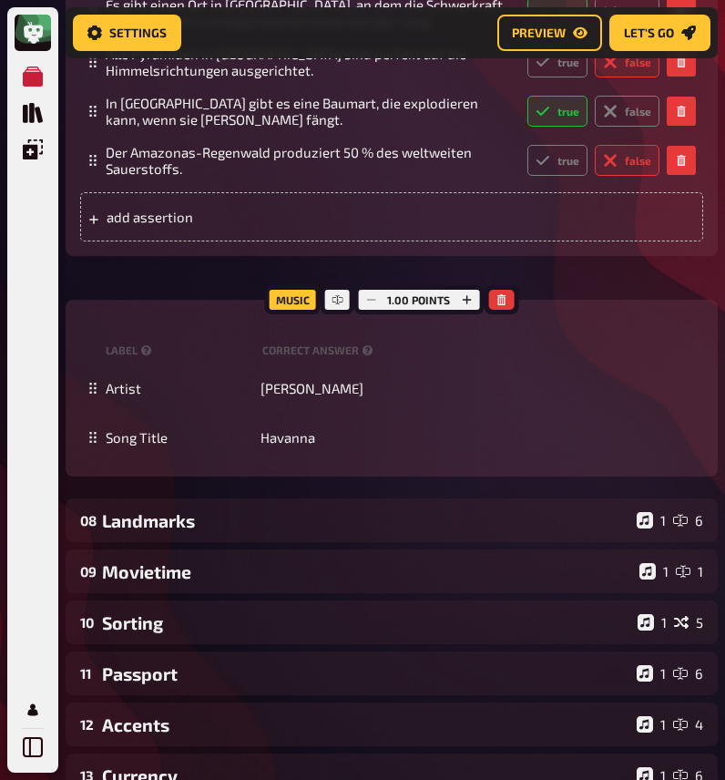
scroll to position [4889, 0]
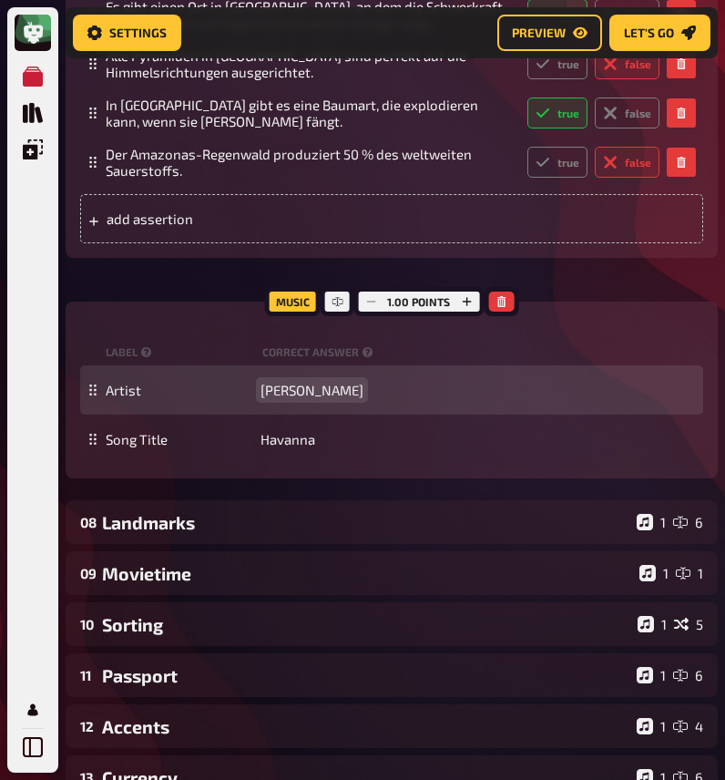
click at [334, 398] on span "[PERSON_NAME]" at bounding box center [312, 390] width 103 height 16
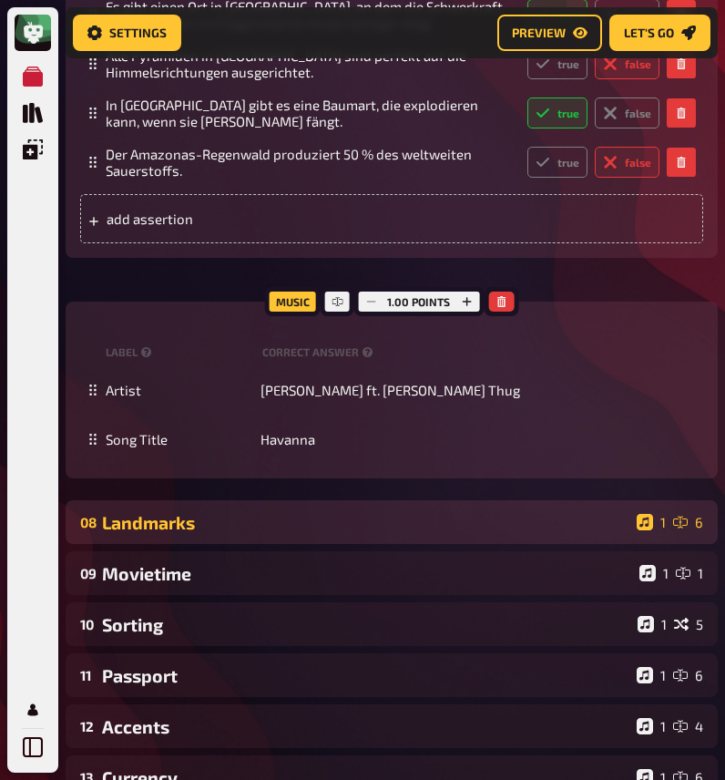
click at [324, 533] on div "Landmarks" at bounding box center [366, 522] width 528 height 21
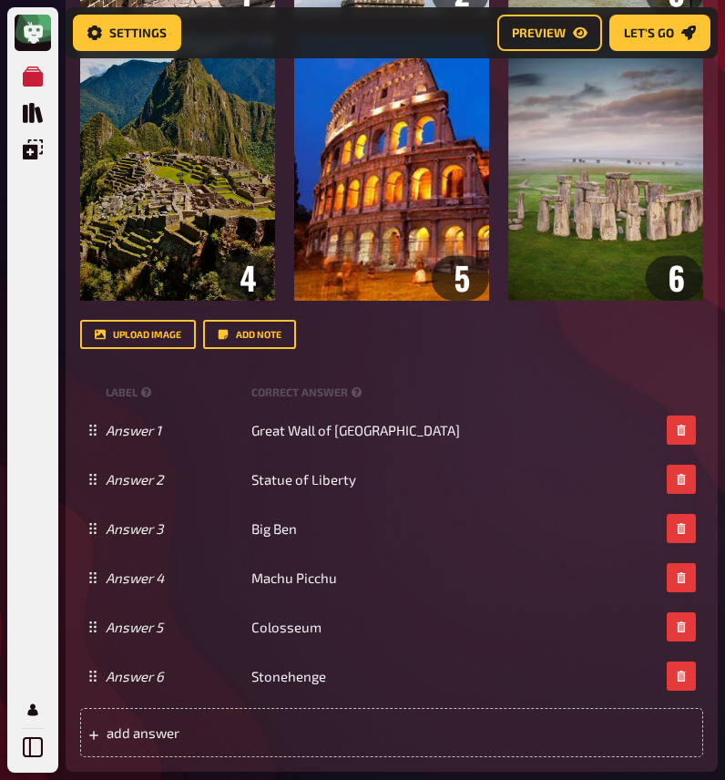
scroll to position [6199, 0]
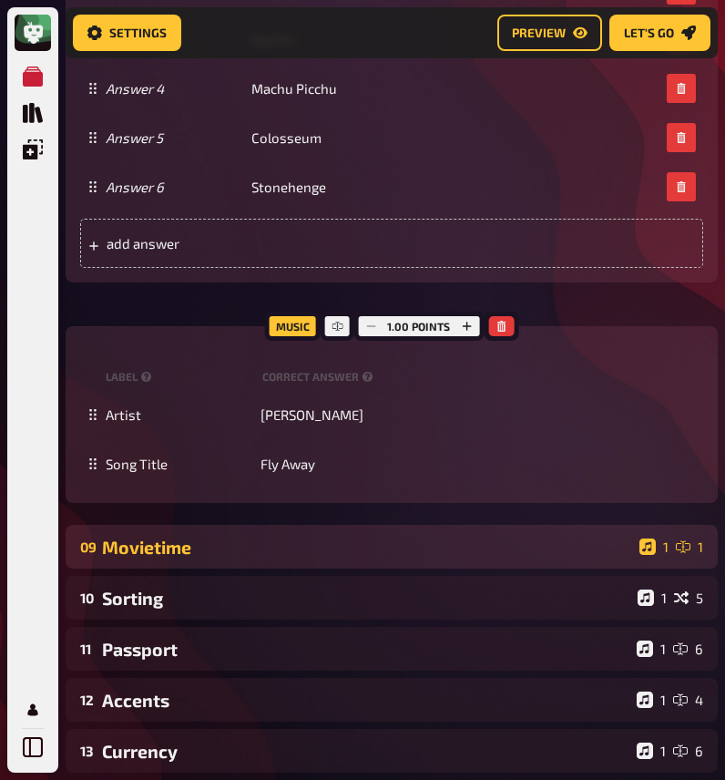
click at [432, 558] on div "Movietime" at bounding box center [367, 547] width 530 height 21
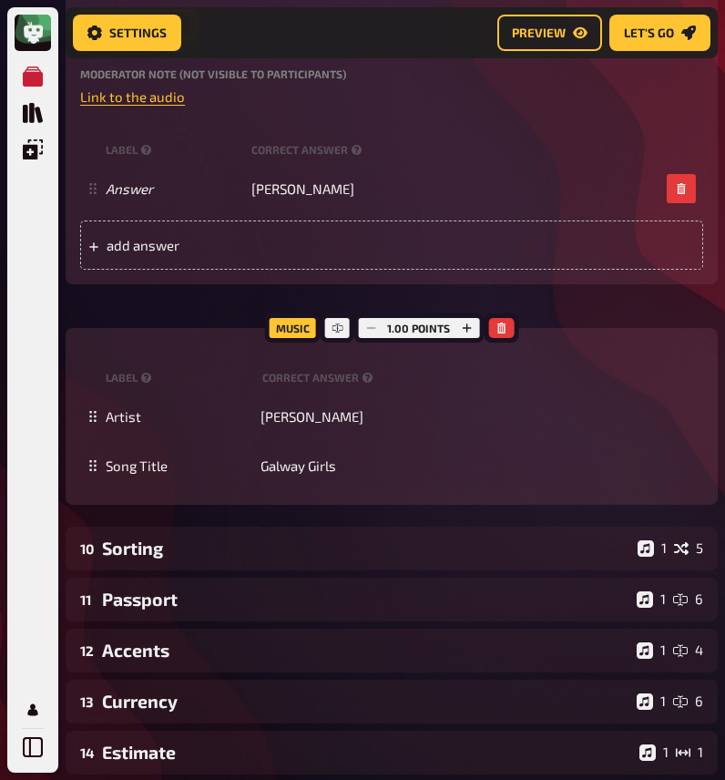
scroll to position [7077, 0]
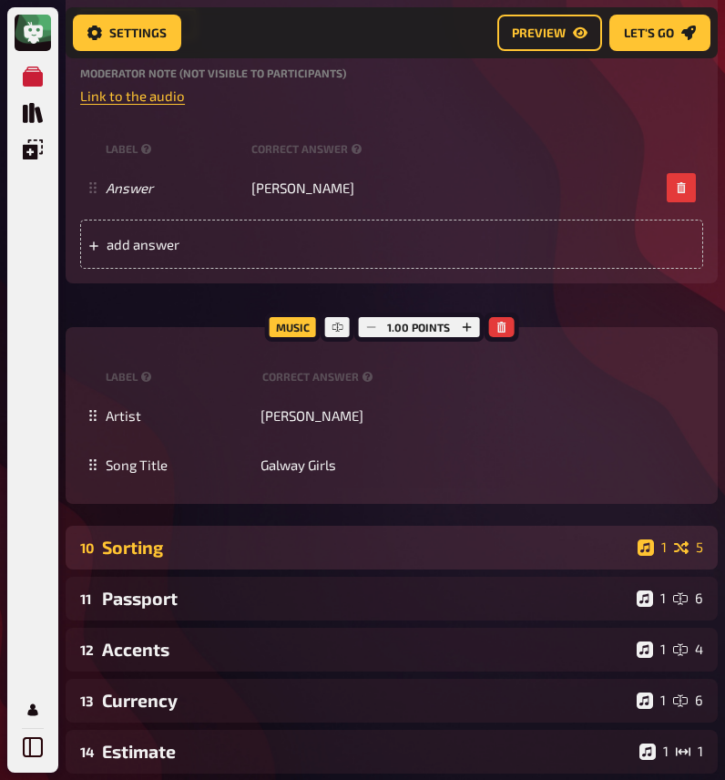
click at [427, 558] on div "Sorting" at bounding box center [366, 547] width 529 height 21
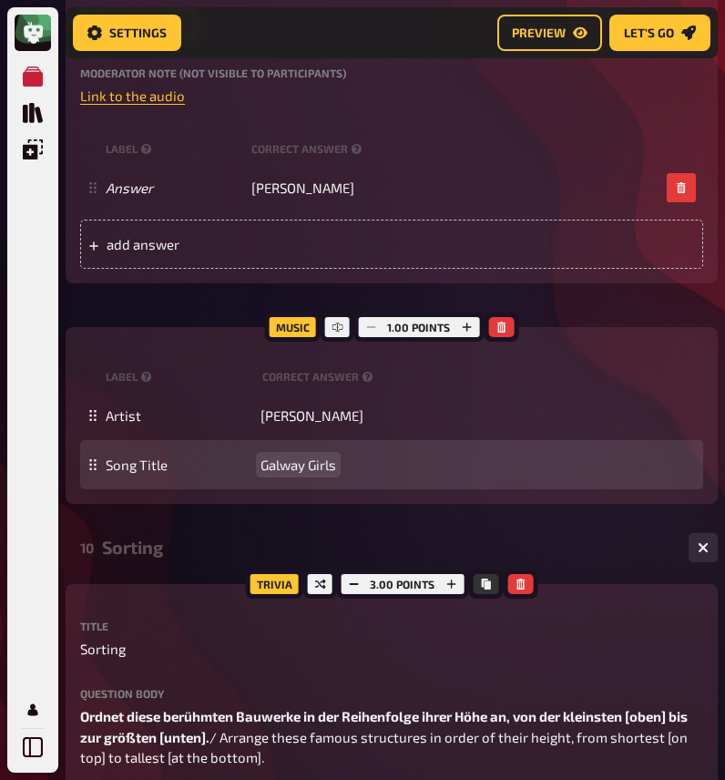
click at [344, 473] on div "Song Title Galway Girls" at bounding box center [401, 465] width 591 height 16
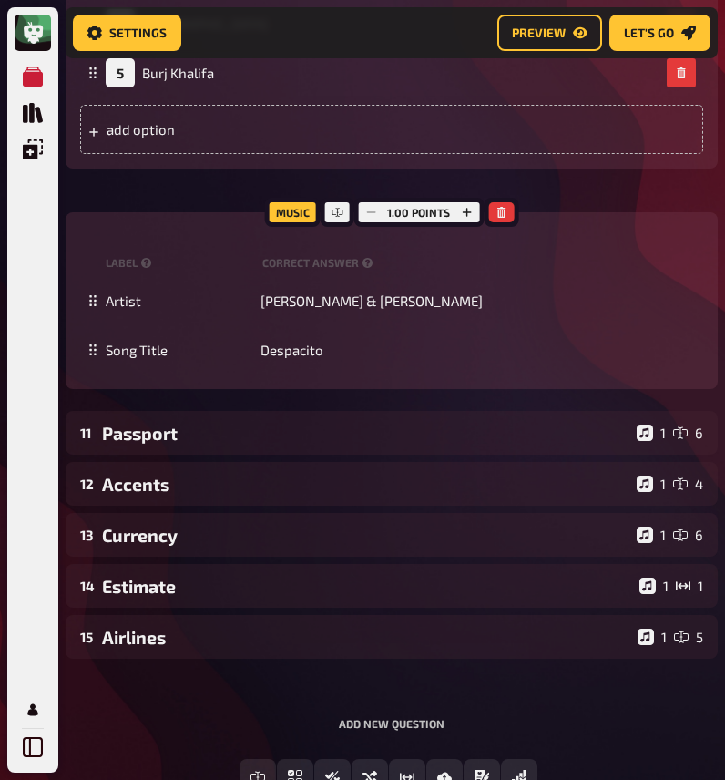
scroll to position [8209, 0]
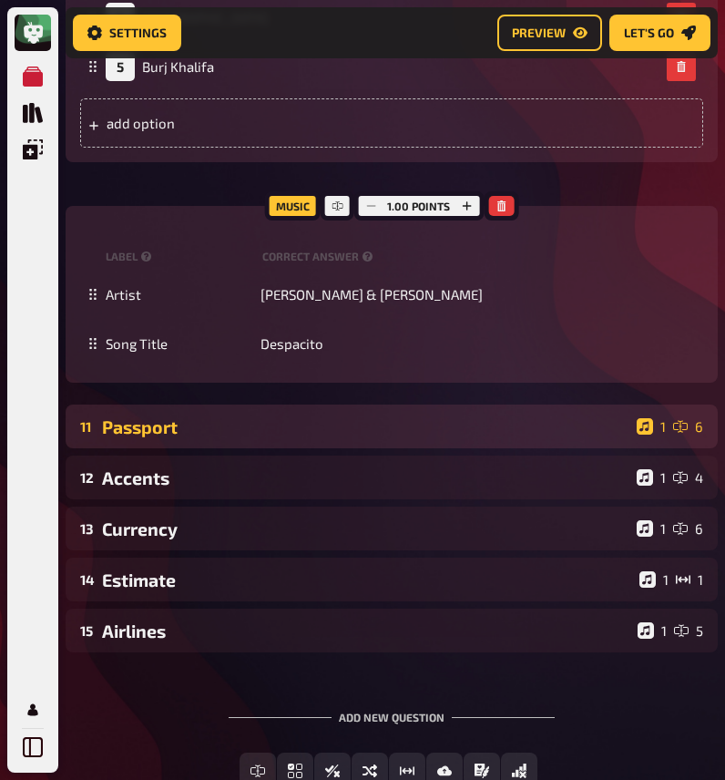
click at [434, 437] on div "Passport" at bounding box center [366, 426] width 528 height 21
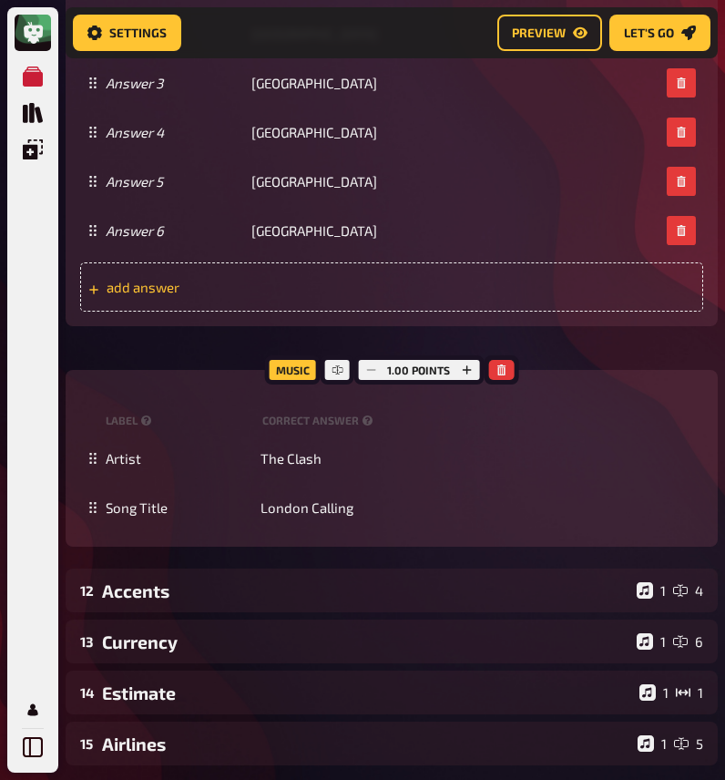
scroll to position [9579, 0]
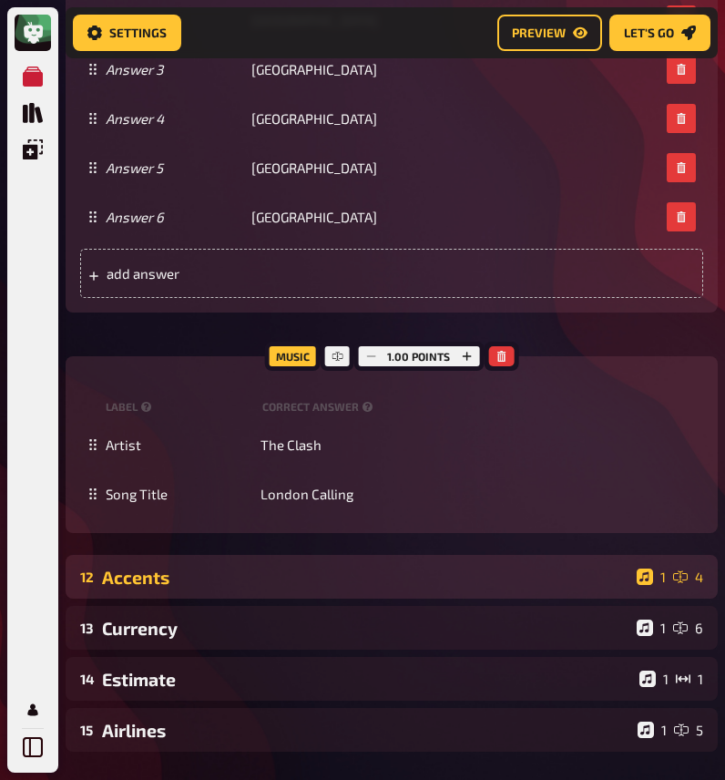
click at [453, 588] on div "Accents" at bounding box center [366, 577] width 528 height 21
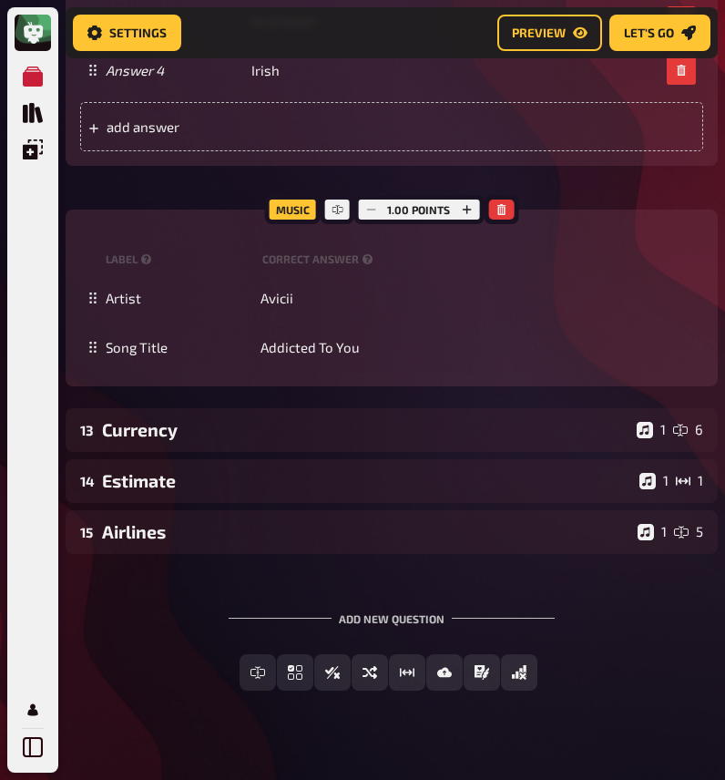
scroll to position [10723, 0]
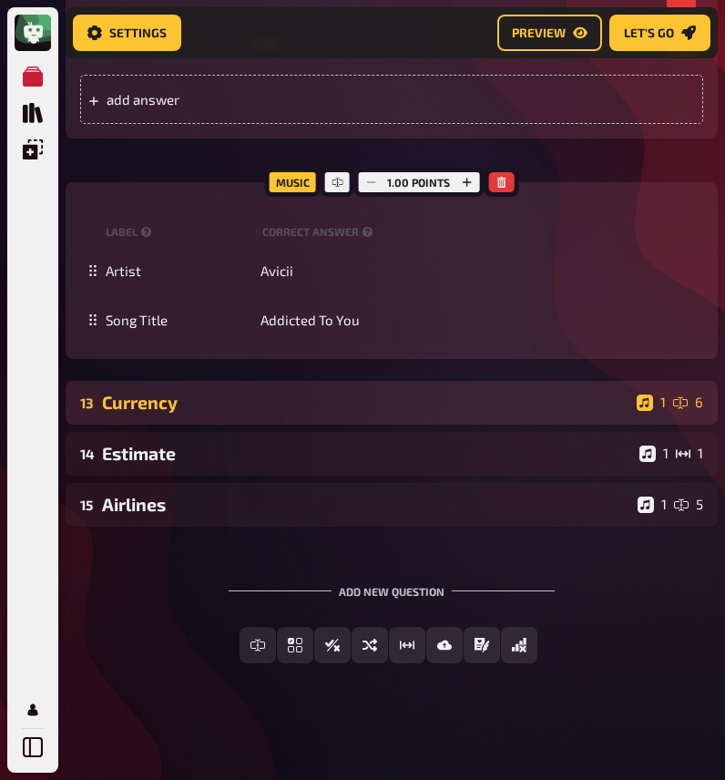
click at [411, 413] on div "Currency" at bounding box center [366, 402] width 528 height 21
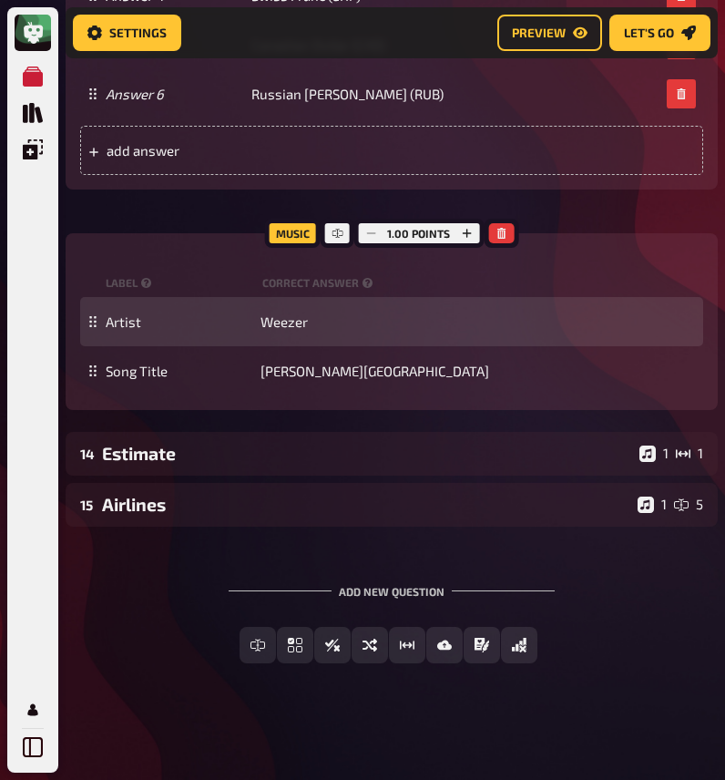
scroll to position [12290, 0]
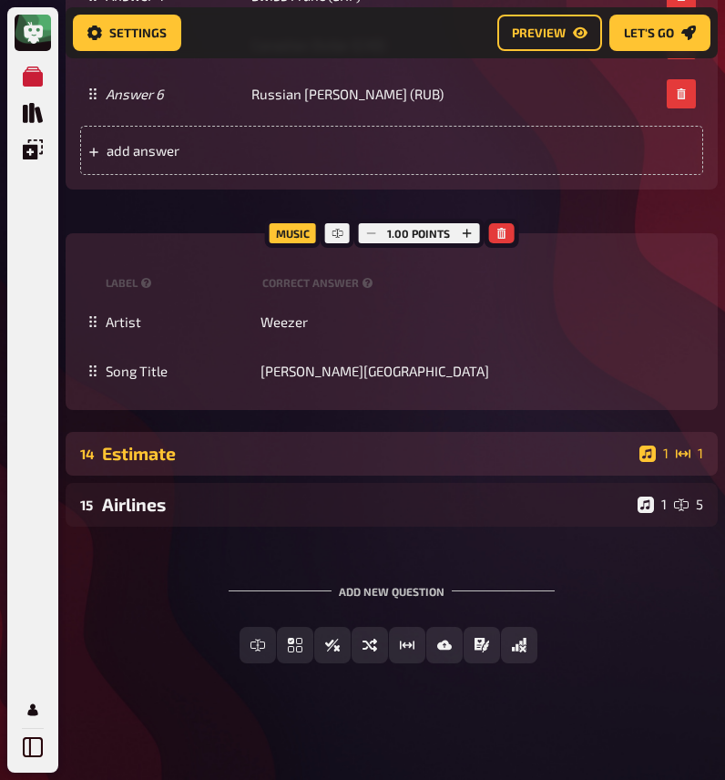
click at [403, 458] on div "Estimate" at bounding box center [367, 453] width 530 height 21
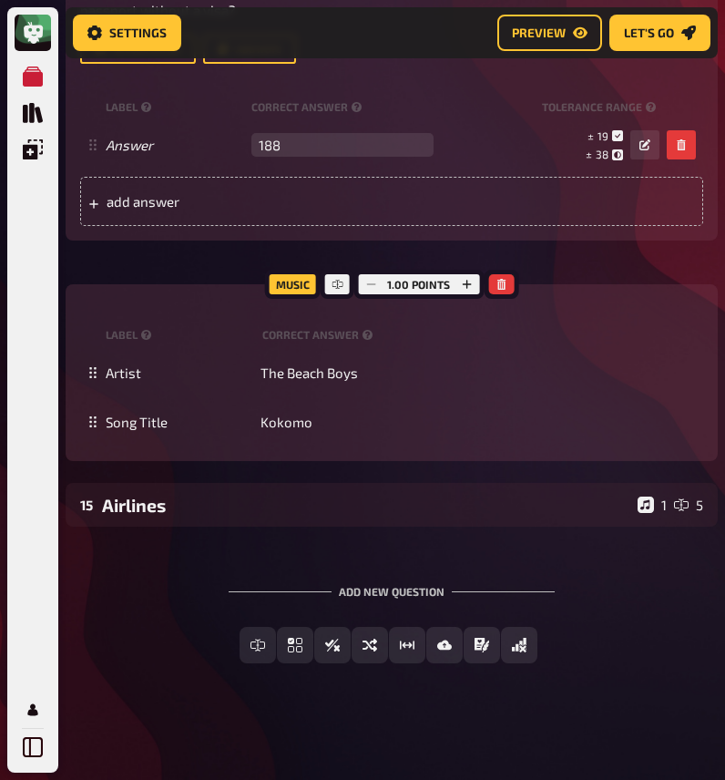
scroll to position [13020, 0]
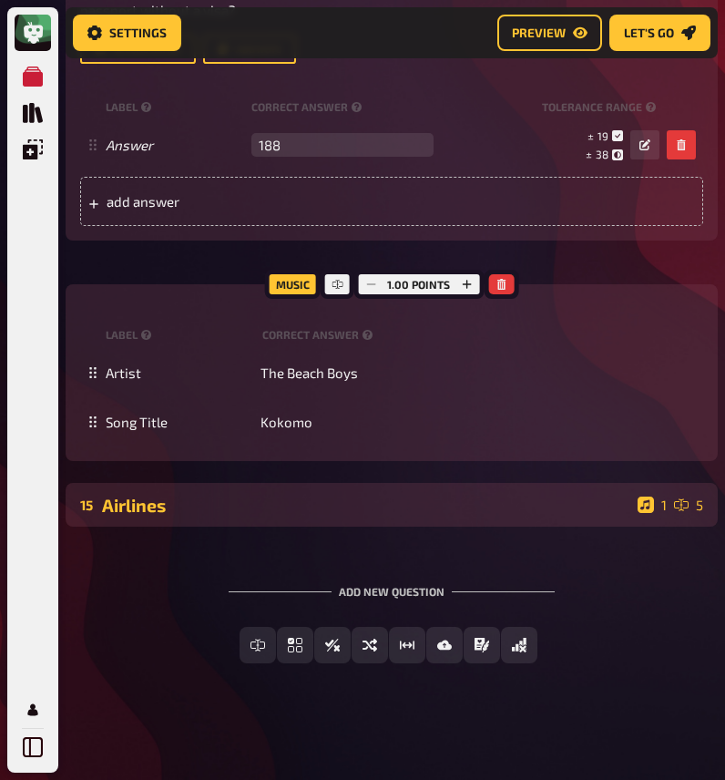
click at [395, 508] on div "Airlines" at bounding box center [366, 505] width 529 height 21
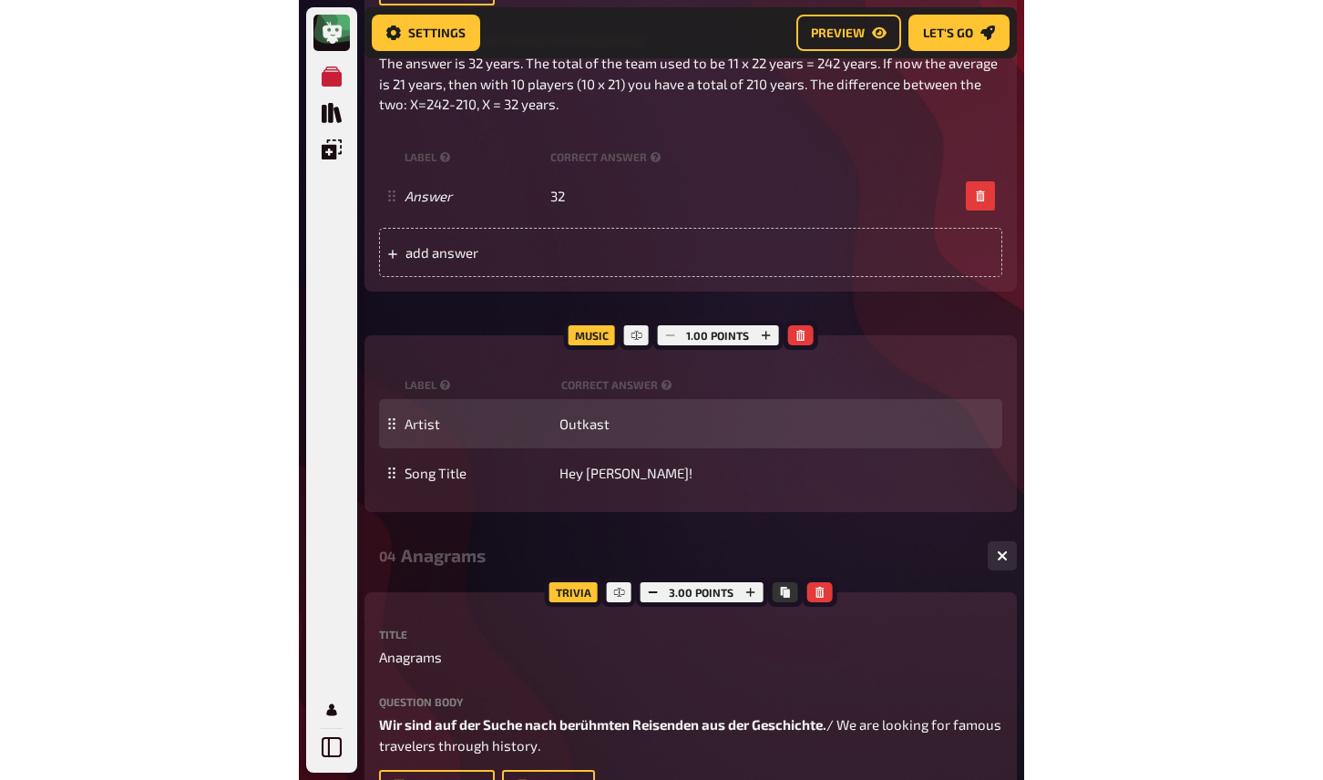
scroll to position [0, 0]
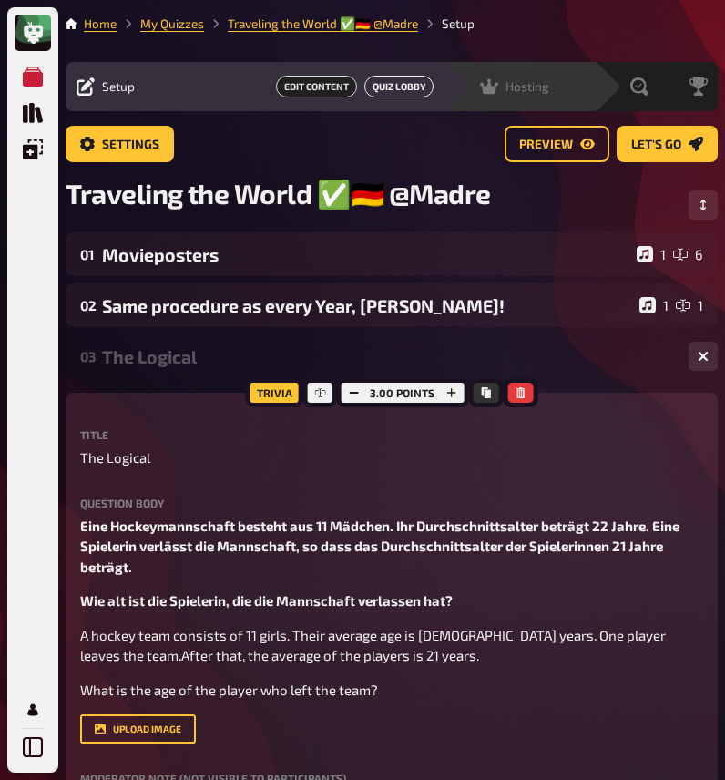
click at [434, 89] on link "Quiz Lobby" at bounding box center [399, 87] width 69 height 22
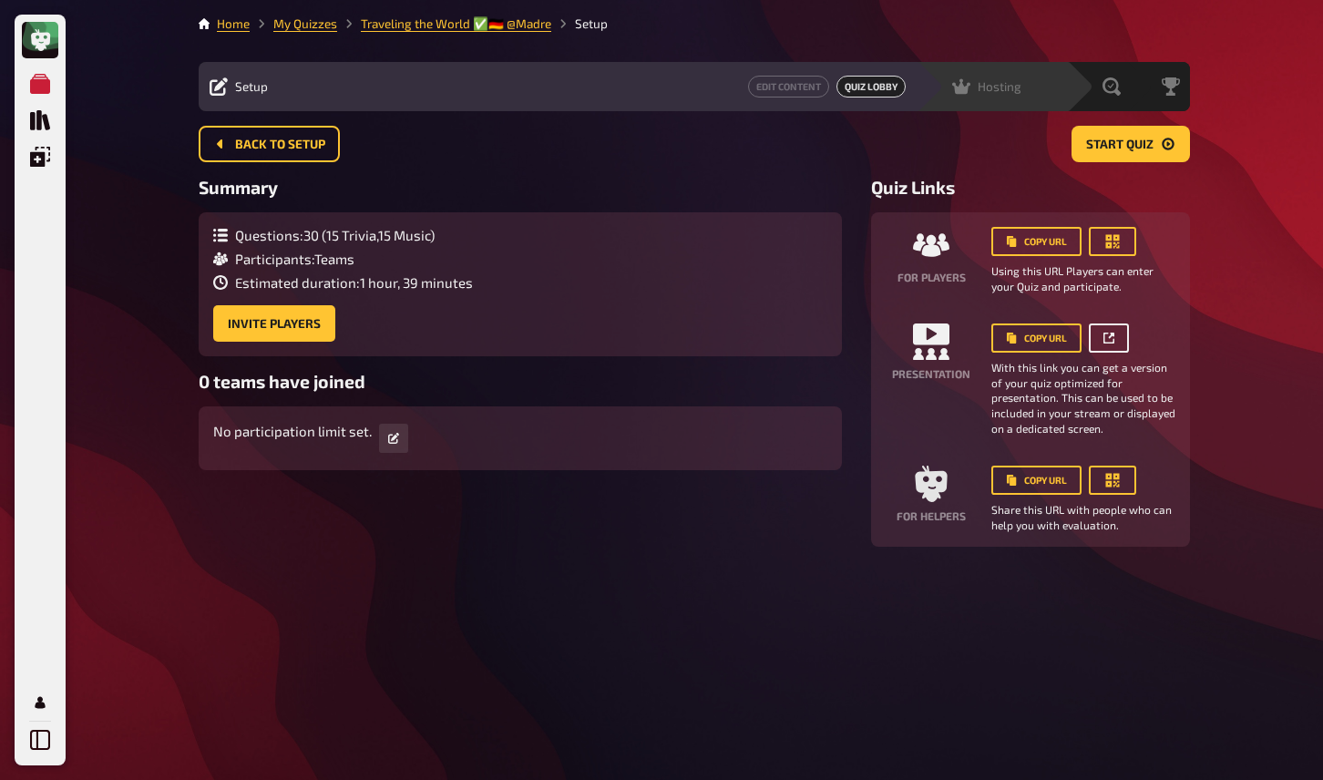
click at [1108, 335] on icon at bounding box center [1109, 338] width 11 height 11
click at [773, 662] on div "Home My Quizzes Traveling the World ✅🇩🇪 @Madre Setup Setup Edit Content Quiz Lo…" at bounding box center [694, 390] width 1021 height 780
click at [994, 94] on div "Hosting" at bounding box center [986, 86] width 69 height 18
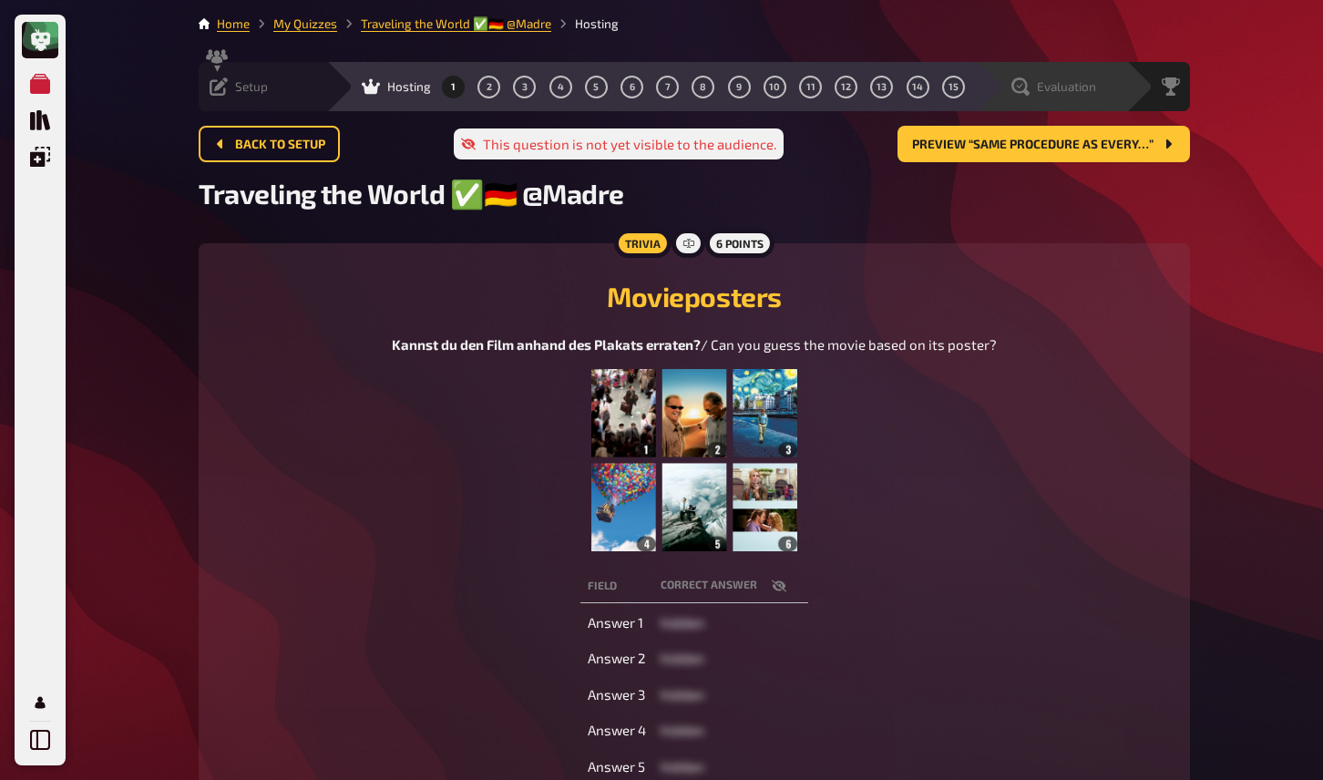
click at [1071, 87] on span "Evaluation" at bounding box center [1066, 86] width 59 height 15
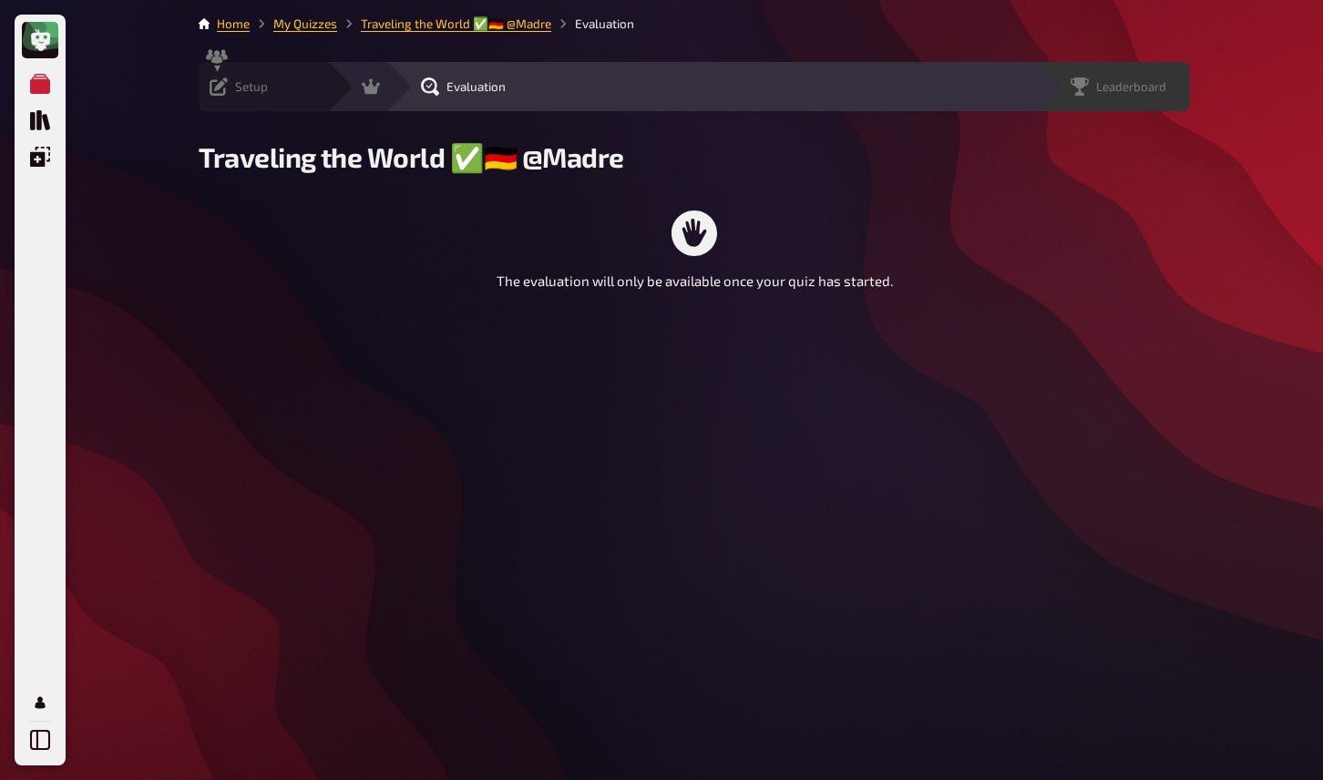
click at [1174, 86] on div "Leaderboard" at bounding box center [1125, 86] width 130 height 18
click at [362, 88] on icon at bounding box center [371, 86] width 18 height 15
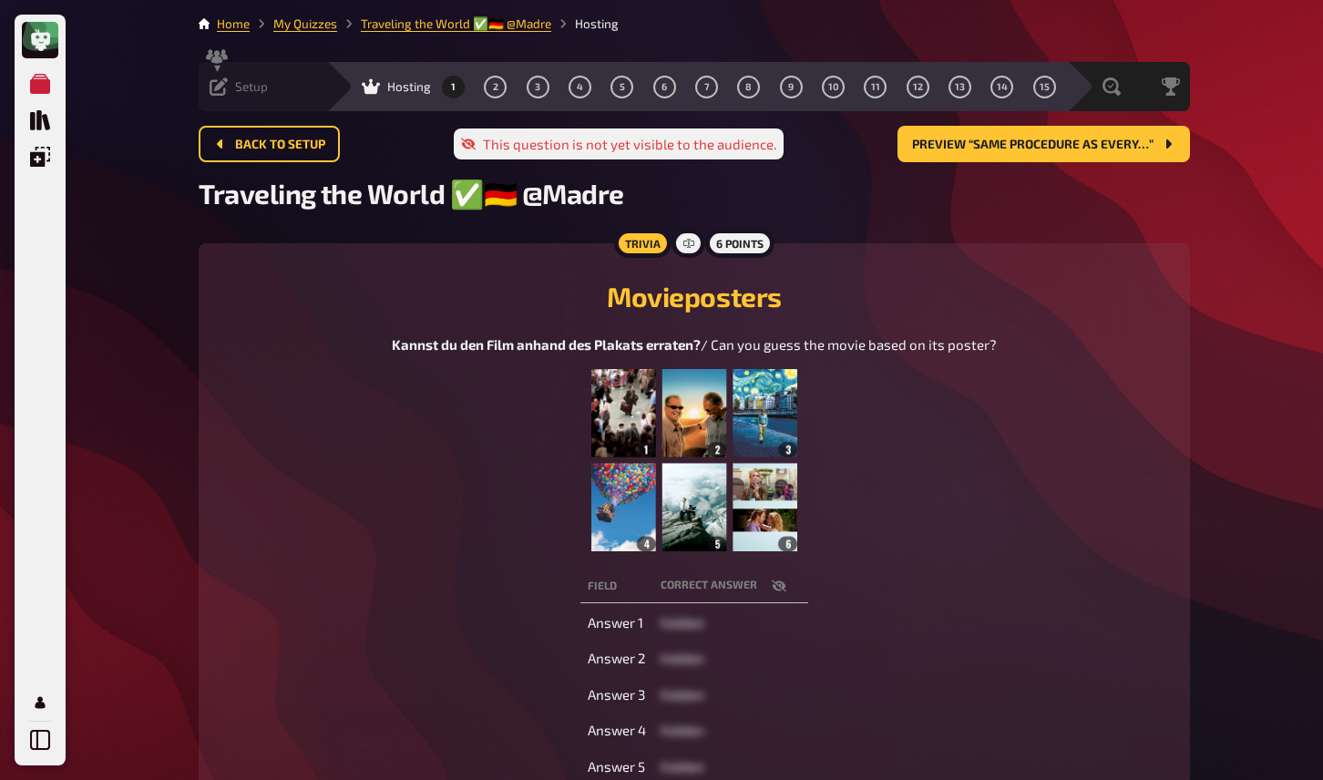
click at [238, 91] on span "Setup" at bounding box center [251, 86] width 33 height 15
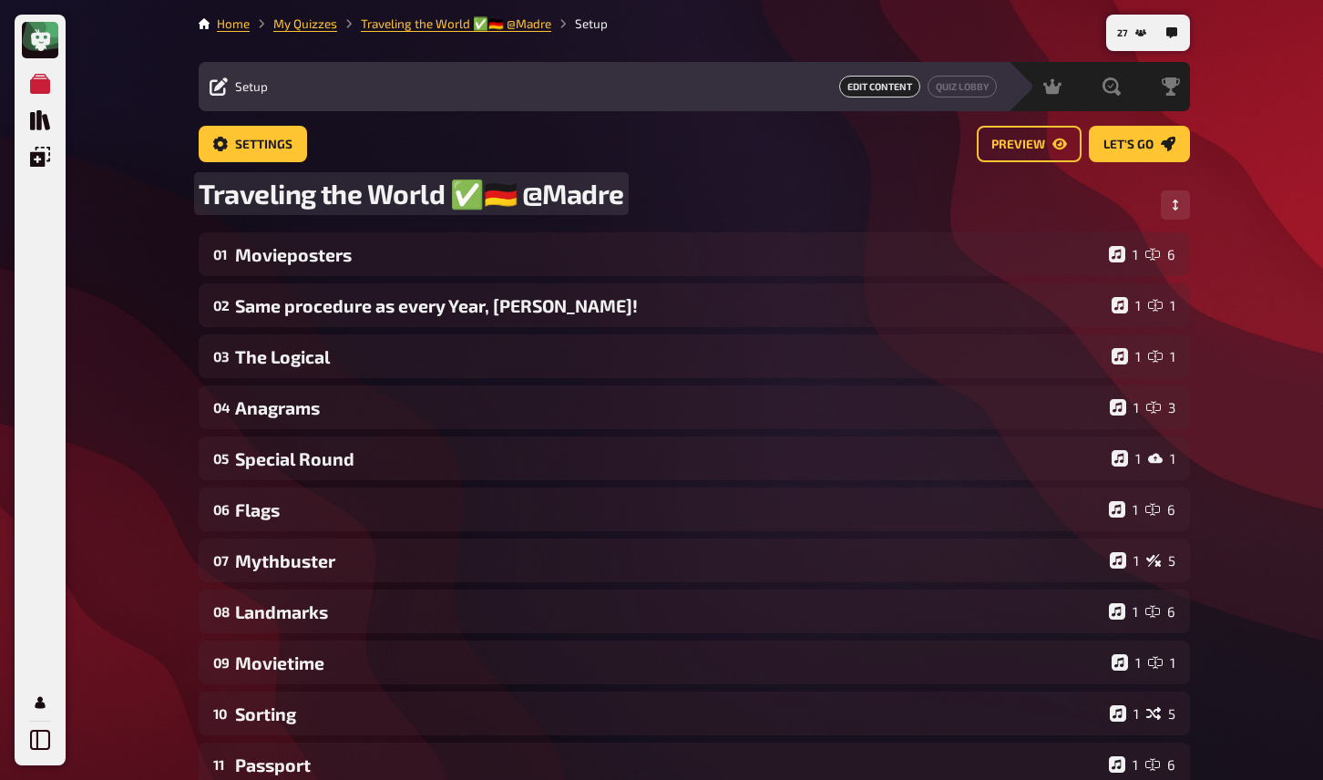
click at [150, 188] on div "My Quizzes Quiz Library Overlays My Account 27 Home My Quizzes Traveling the Wo…" at bounding box center [661, 622] width 1323 height 1244
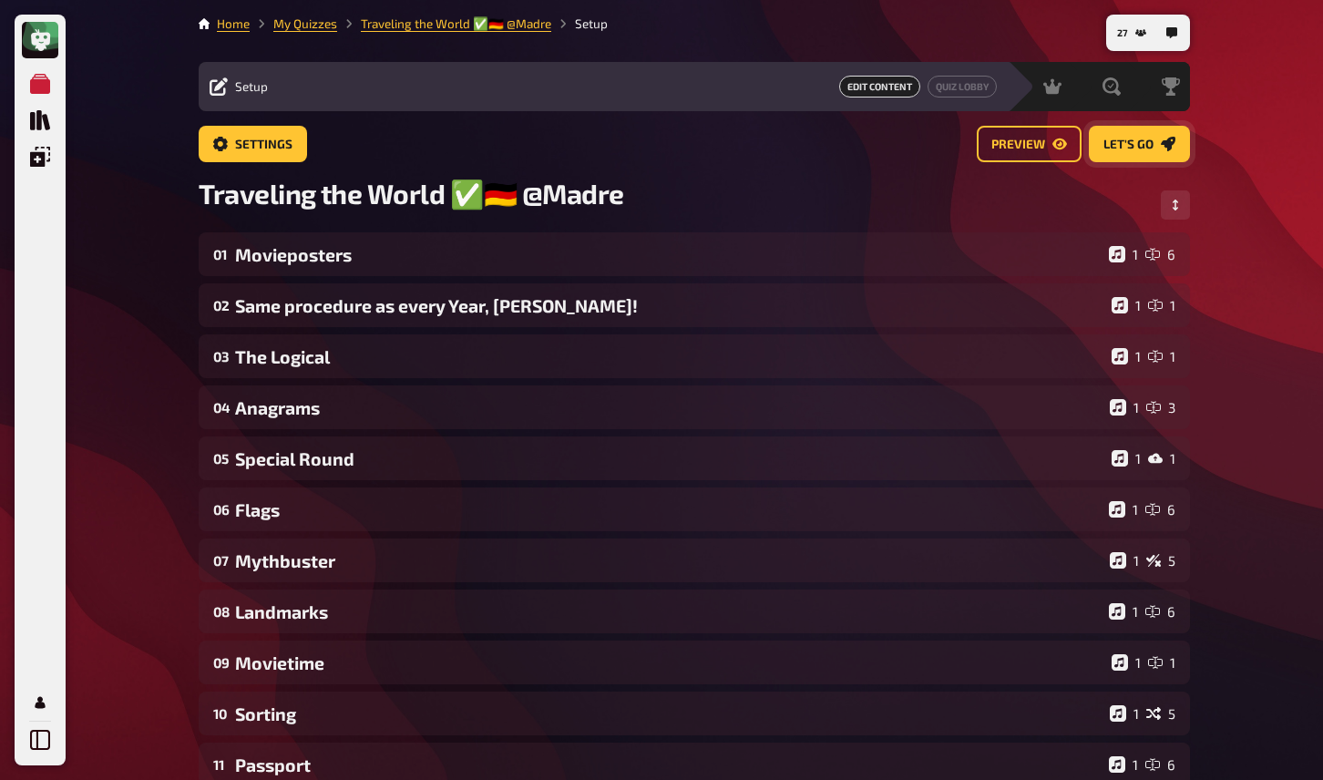
click at [1133, 148] on span "Let's go" at bounding box center [1129, 145] width 50 height 13
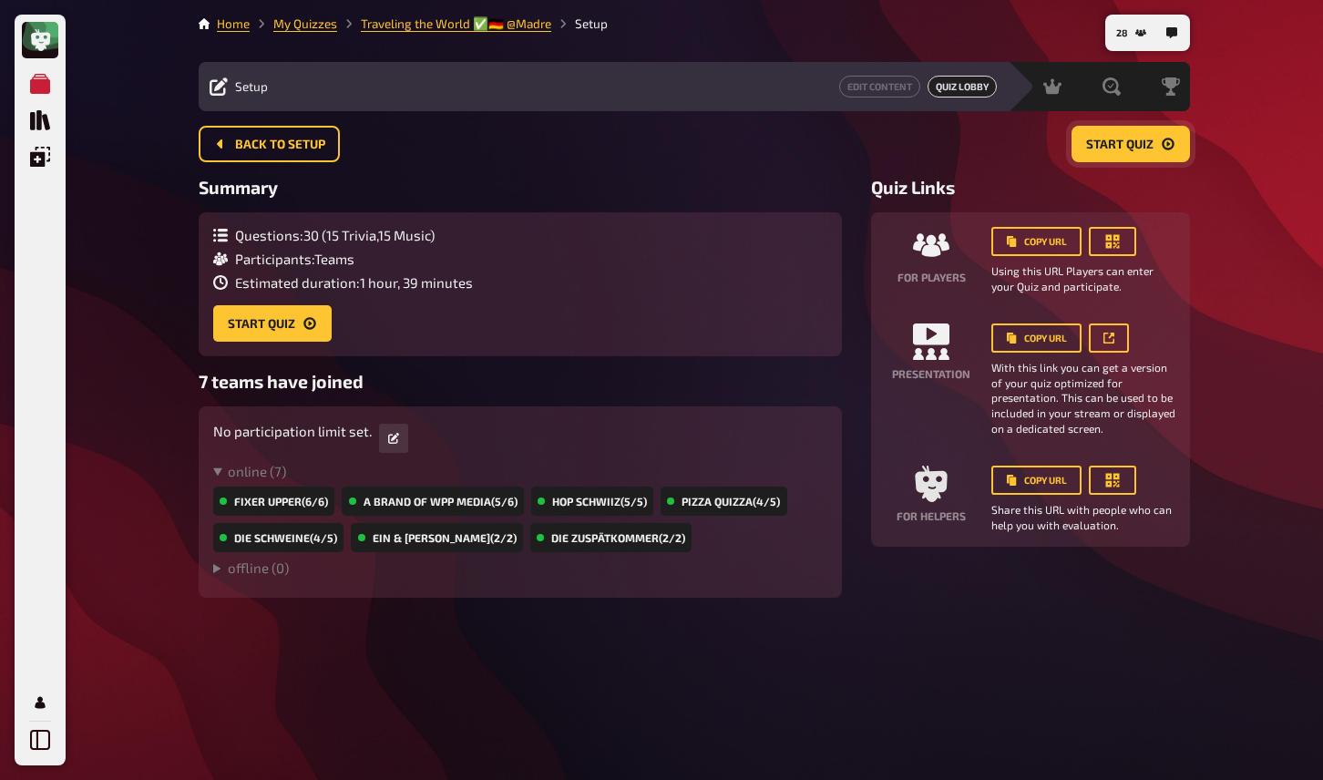
click at [1133, 149] on span "Start Quiz" at bounding box center [1119, 145] width 67 height 13
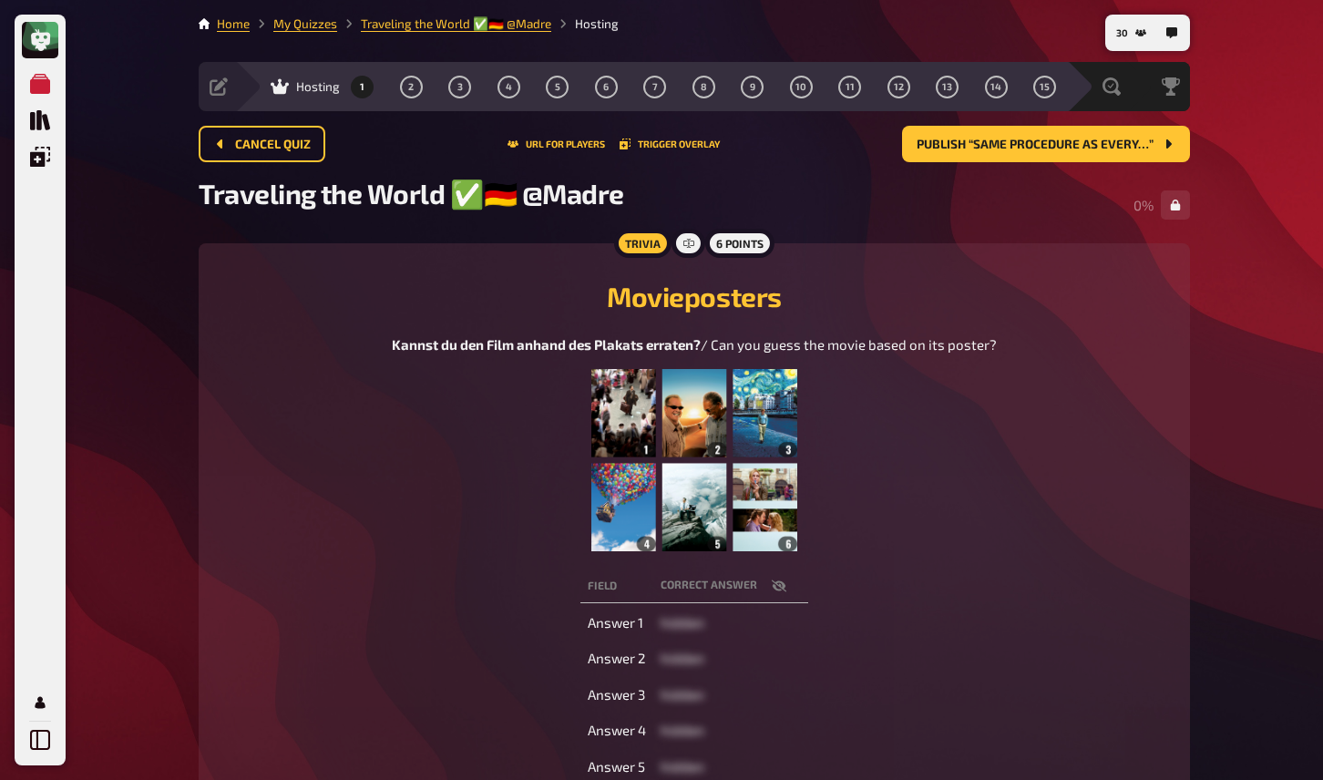
click at [1215, 100] on div "My Quizzes Quiz Library Overlays My Account 30 Home My Quizzes Traveling the Wo…" at bounding box center [661, 628] width 1323 height 1257
click at [542, 489] on figure at bounding box center [694, 460] width 605 height 182
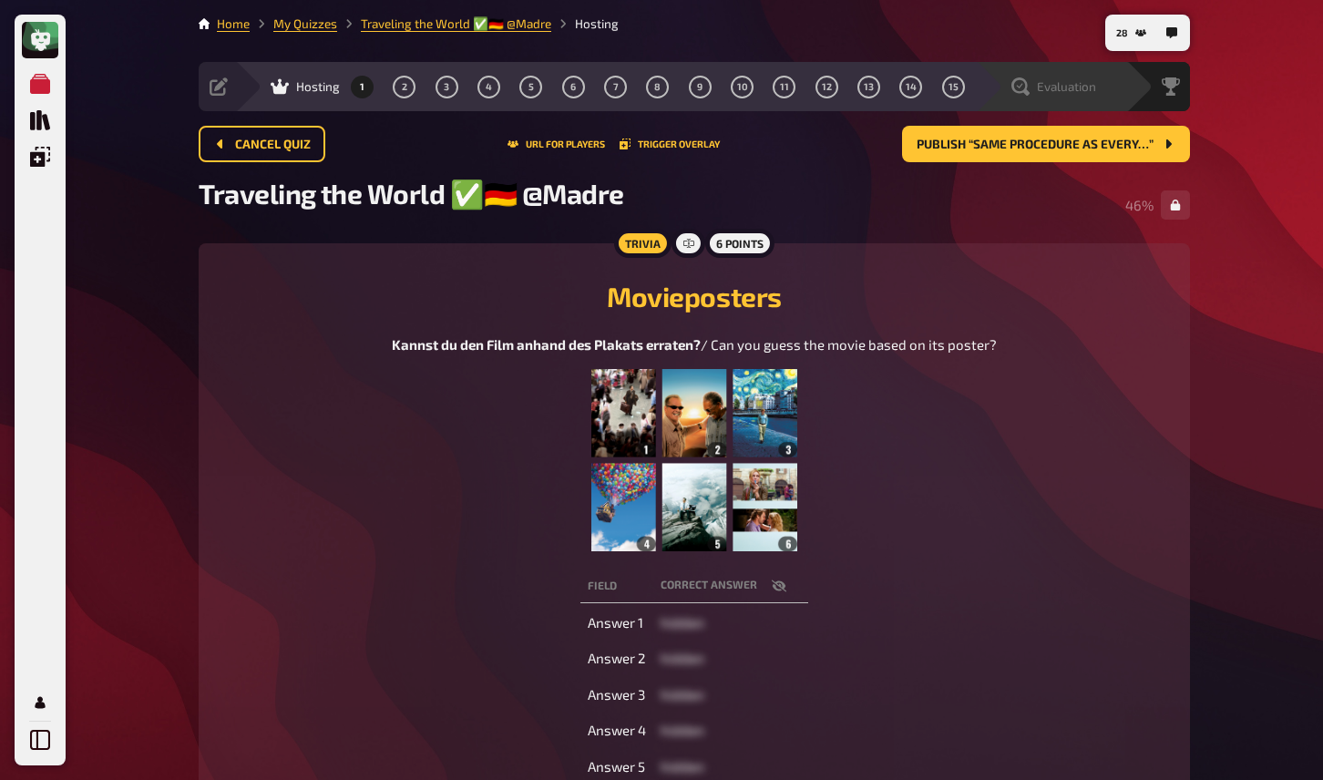
click at [1069, 82] on span "Evaluation" at bounding box center [1066, 86] width 59 height 15
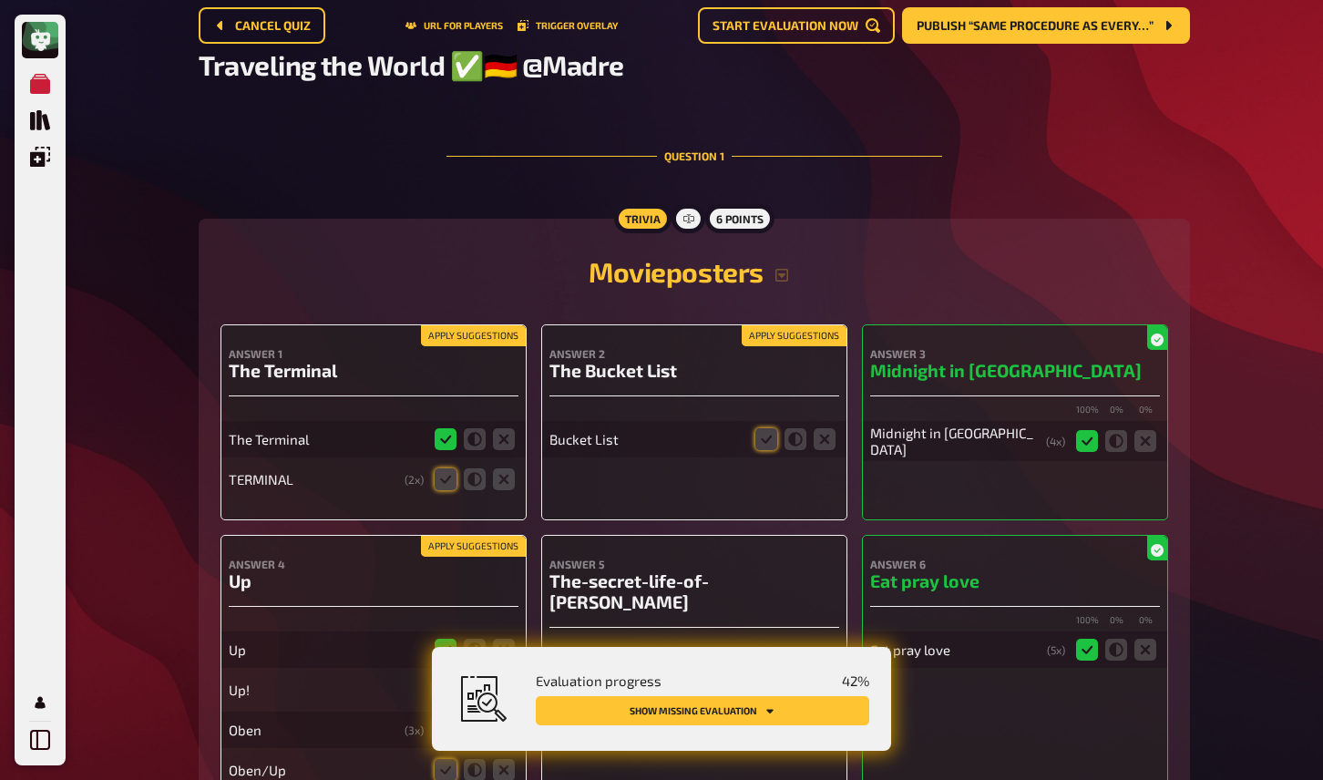
scroll to position [144, 0]
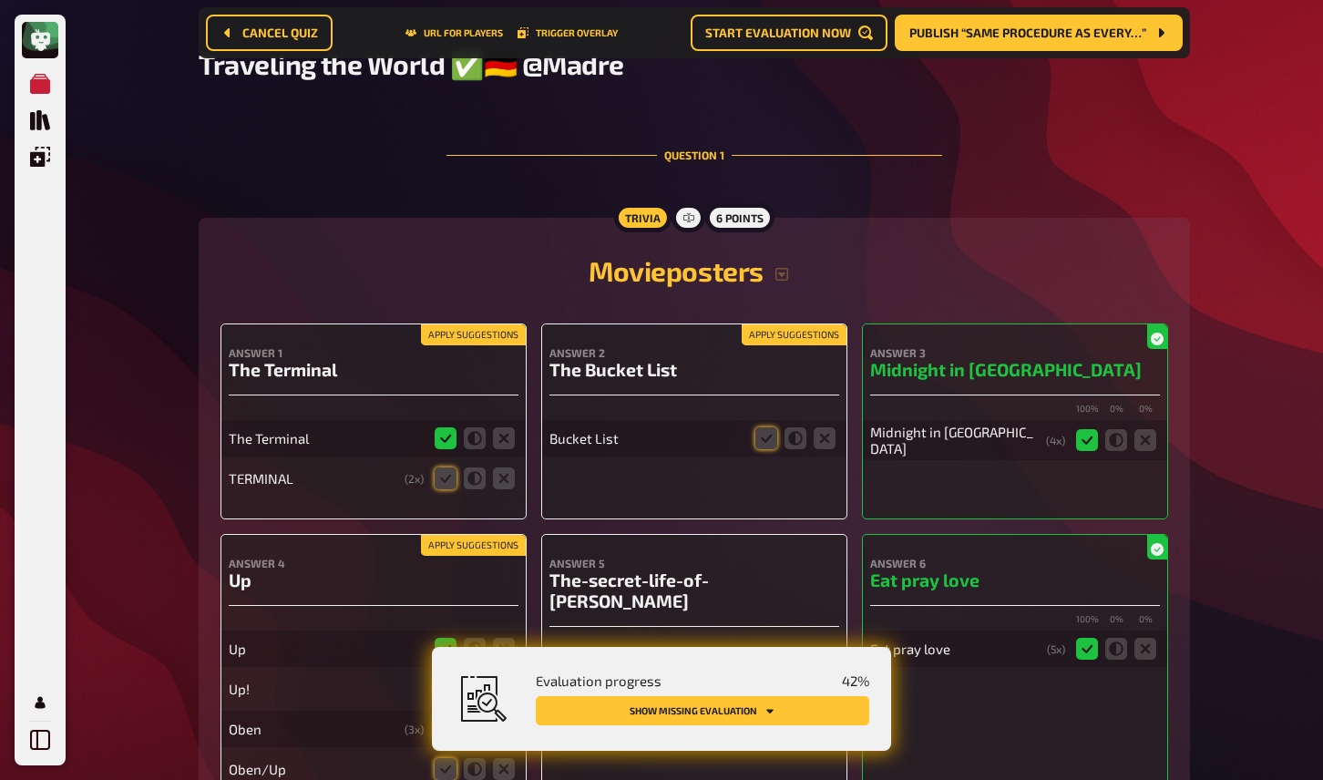
click at [817, 344] on button "Apply suggestions" at bounding box center [794, 335] width 105 height 20
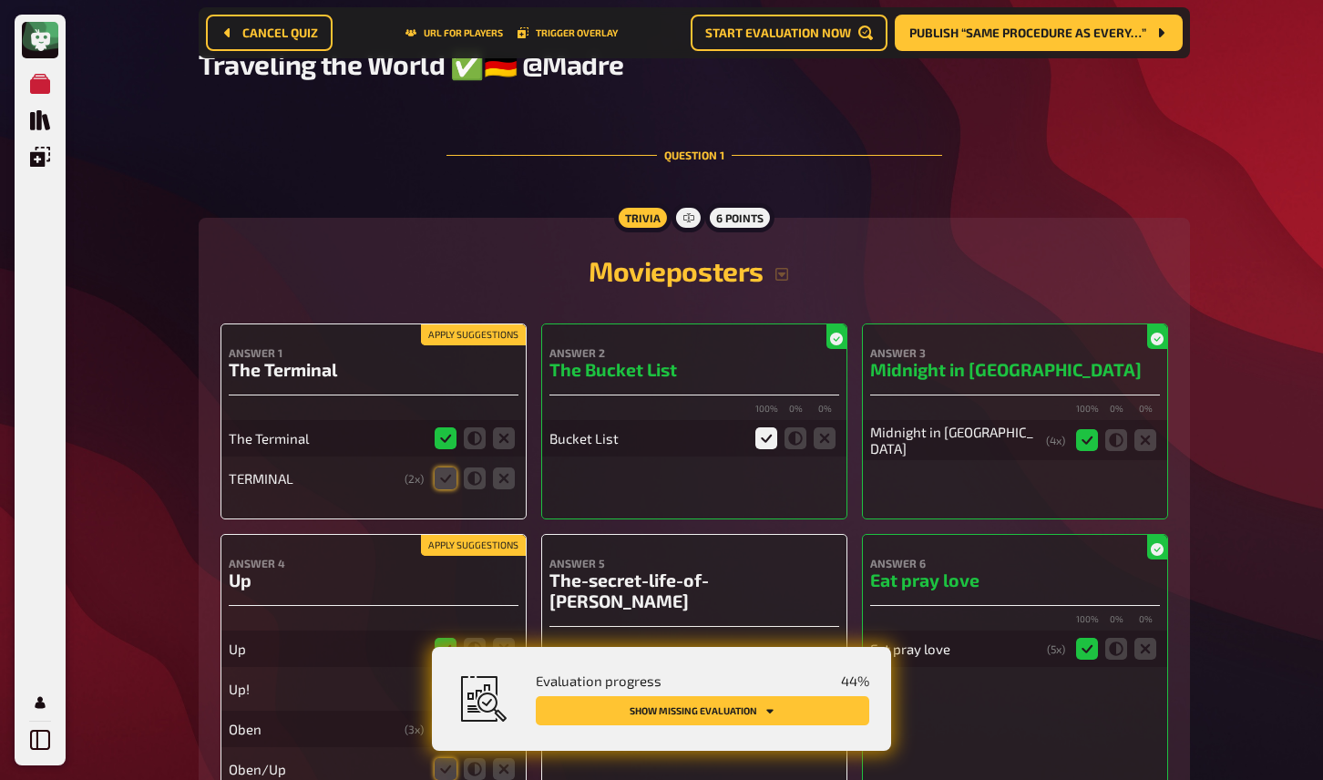
click at [449, 330] on button "Apply suggestions" at bounding box center [473, 335] width 105 height 20
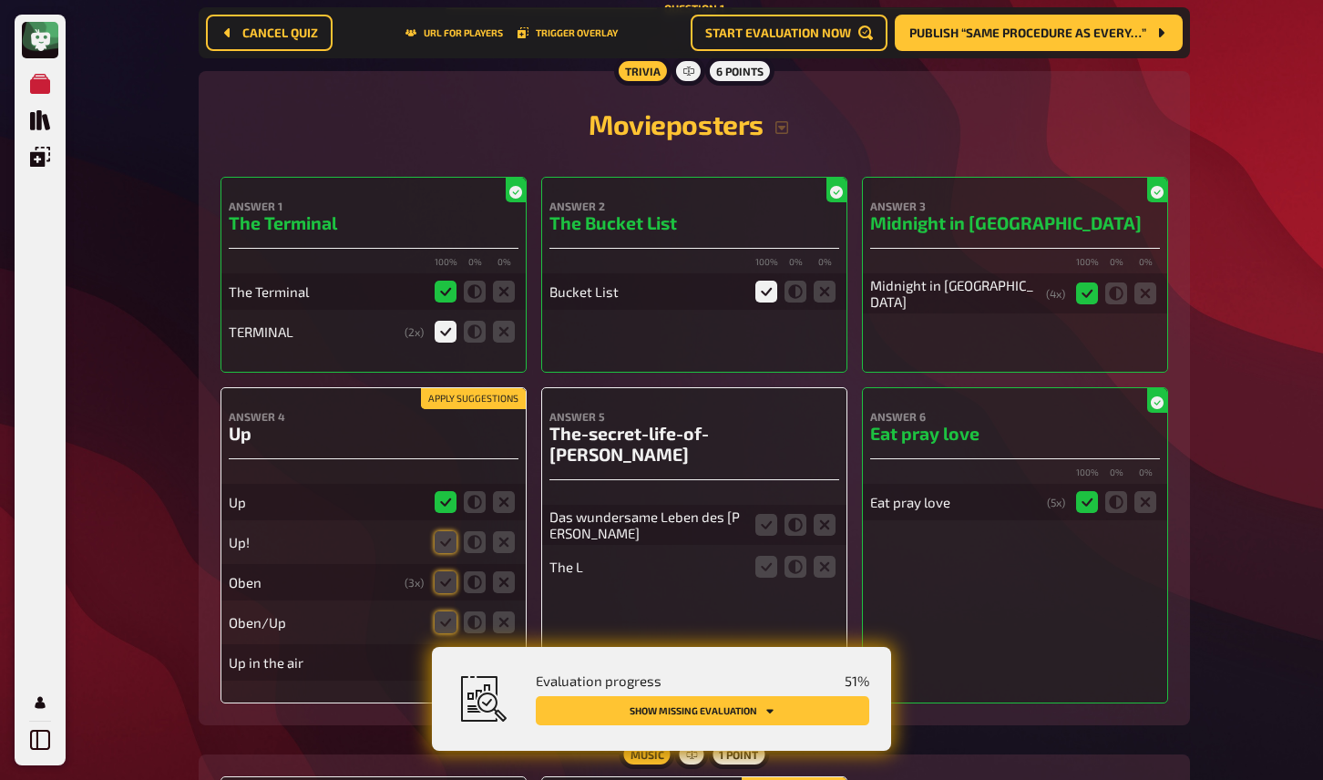
scroll to position [301, 0]
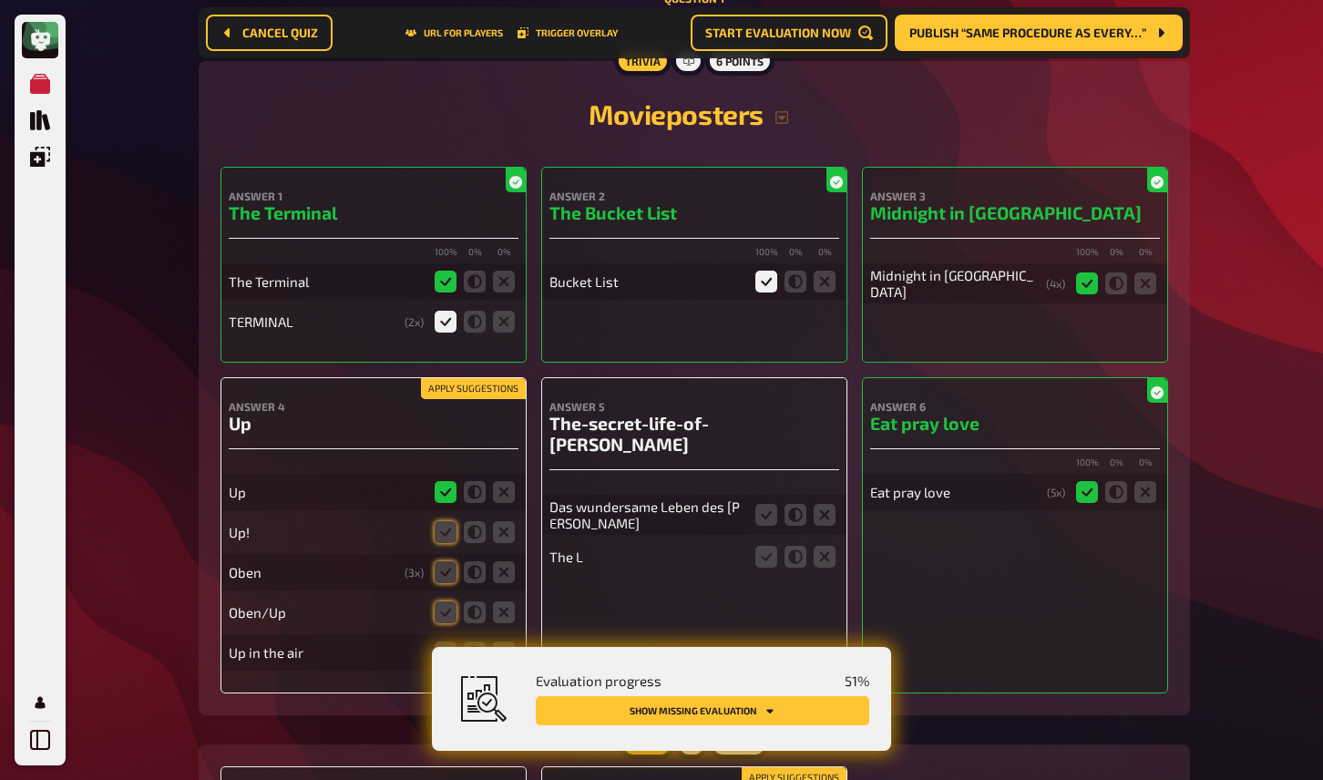
click at [459, 389] on button "Apply suggestions" at bounding box center [473, 389] width 105 height 20
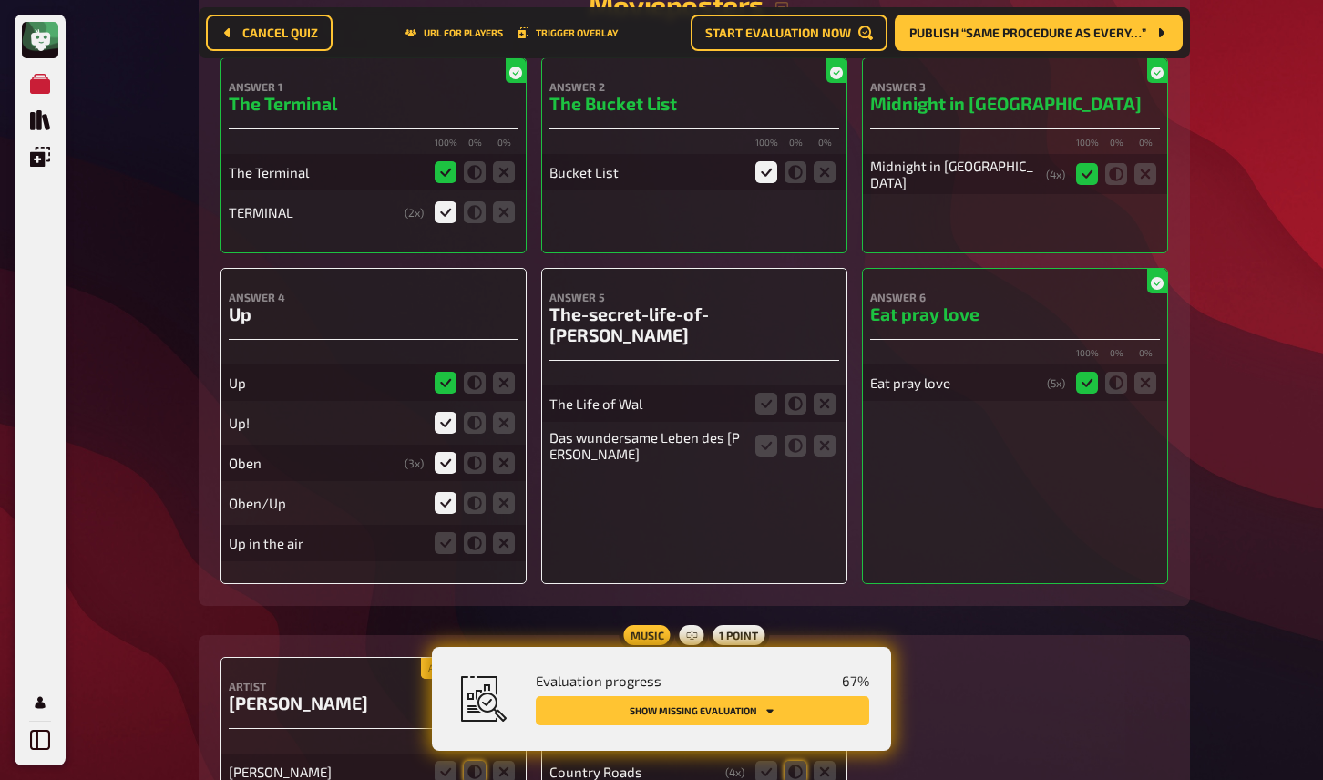
scroll to position [412, 0]
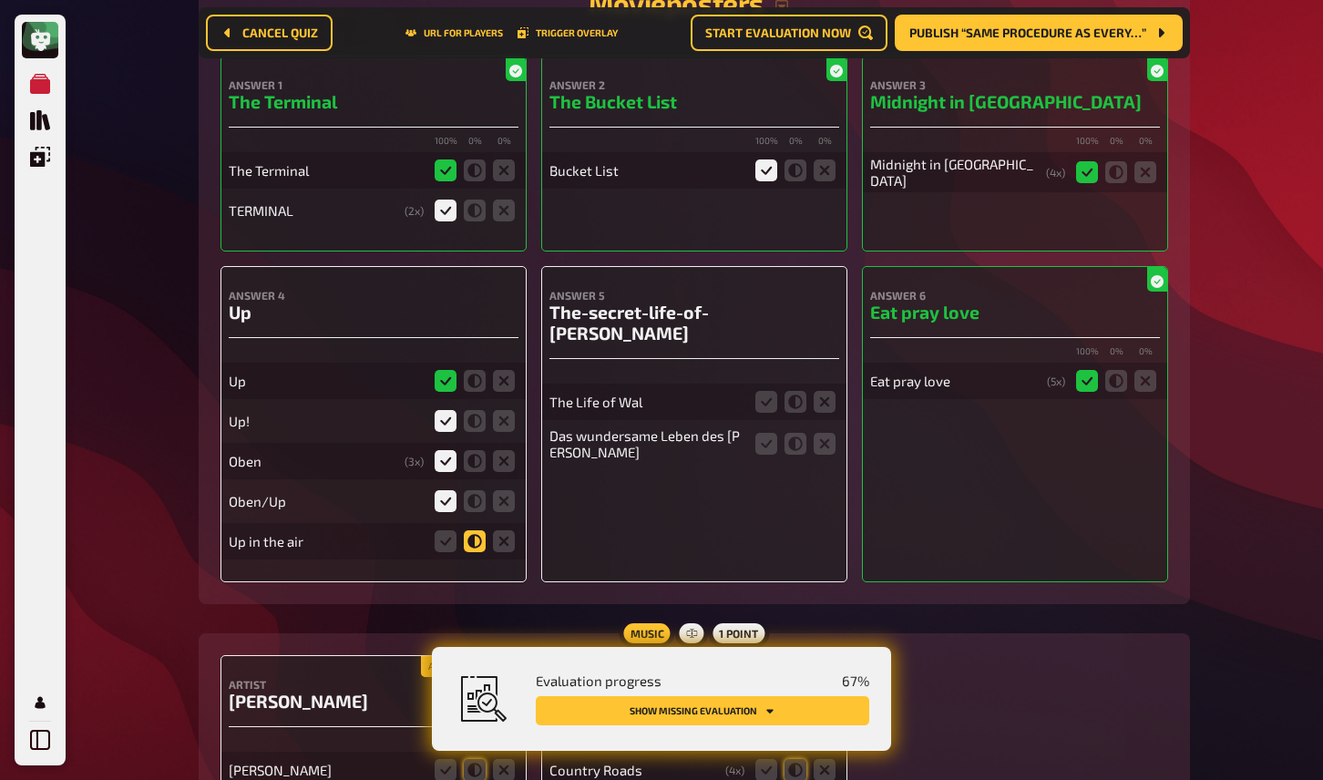
click at [473, 548] on icon at bounding box center [475, 541] width 22 height 22
click at [0, 0] on input "radio" at bounding box center [0, 0] width 0 height 0
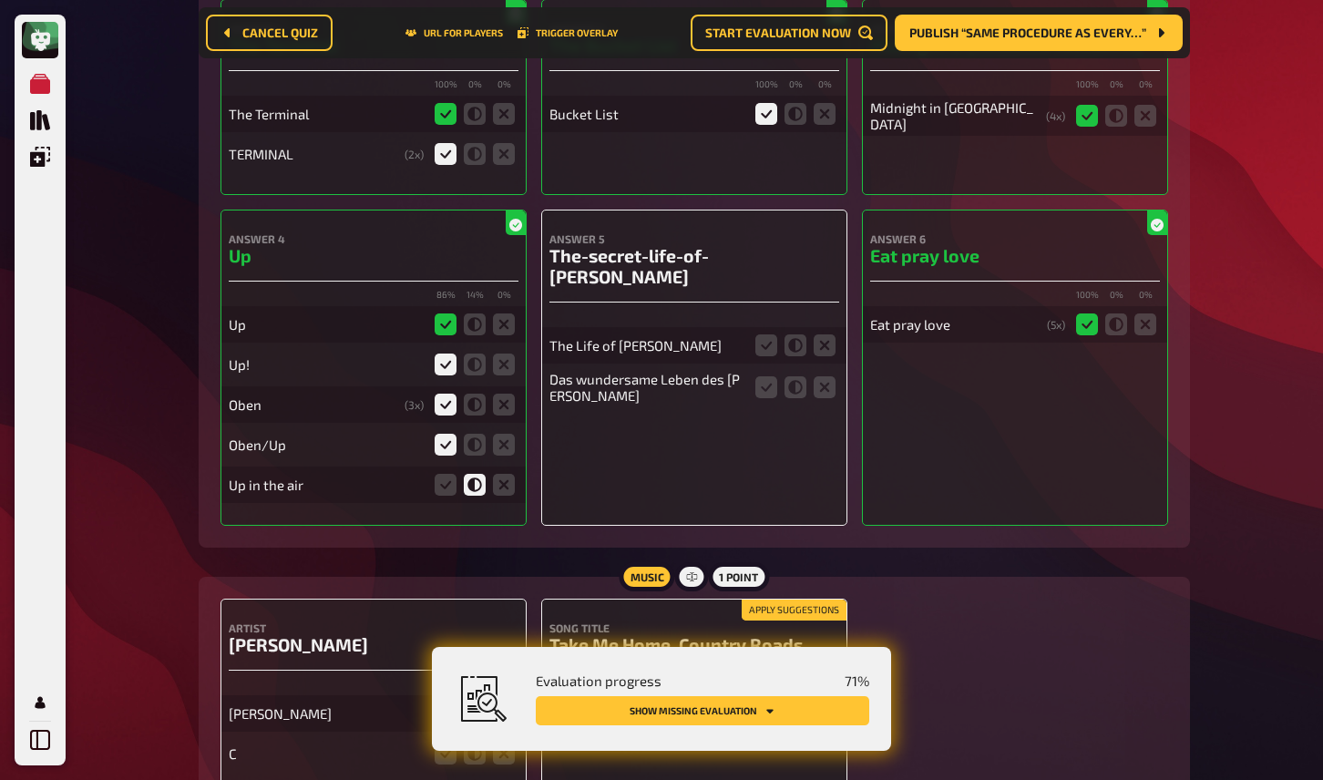
scroll to position [476, 0]
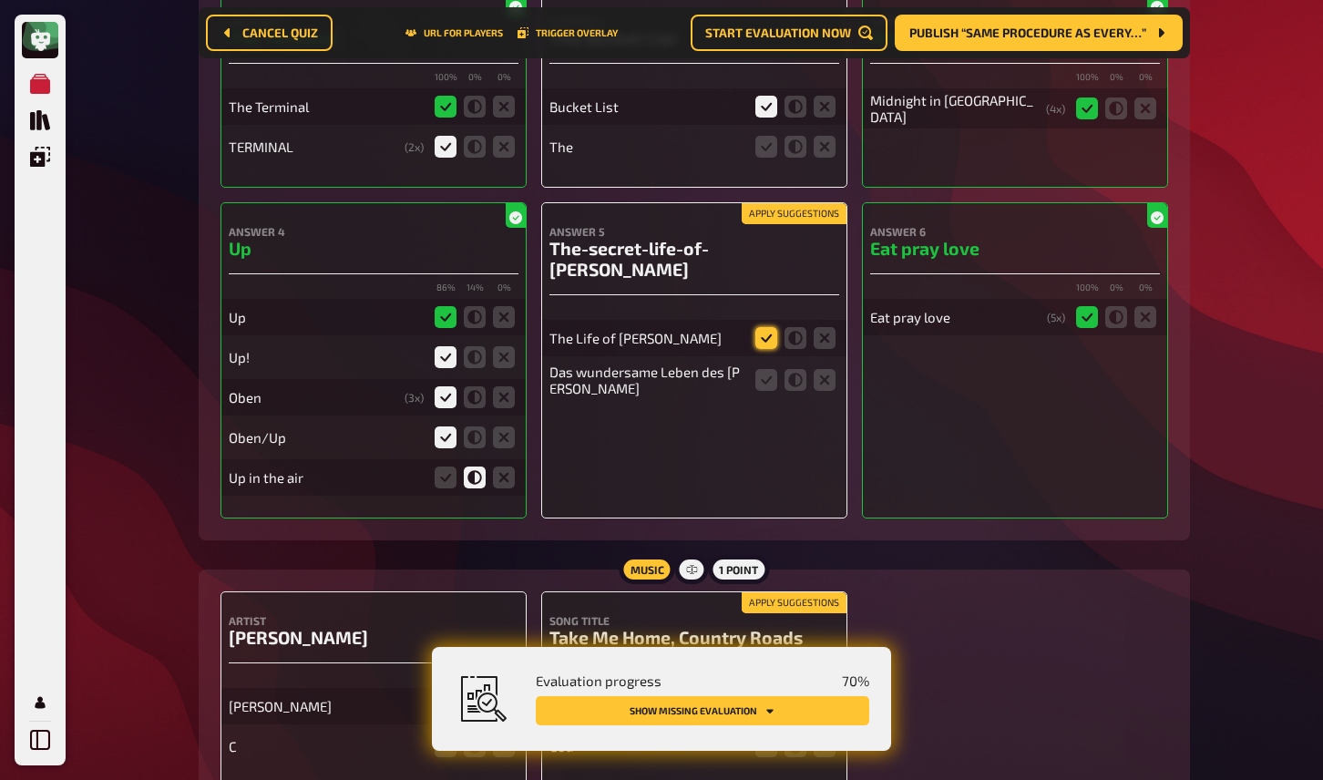
click at [761, 327] on icon at bounding box center [767, 338] width 22 height 22
click at [0, 0] on input "radio" at bounding box center [0, 0] width 0 height 0
click at [767, 369] on icon at bounding box center [767, 380] width 22 height 22
click at [0, 0] on input "radio" at bounding box center [0, 0] width 0 height 0
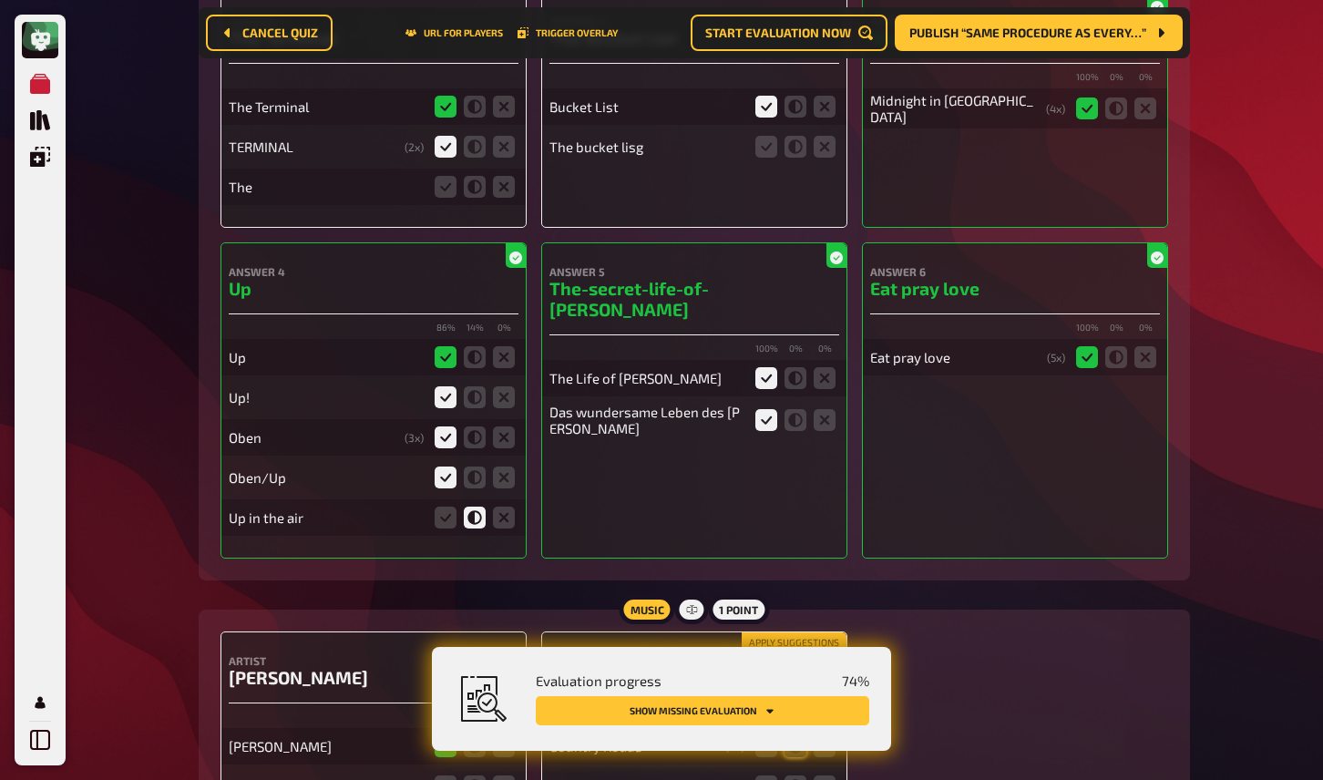
scroll to position [667, 0]
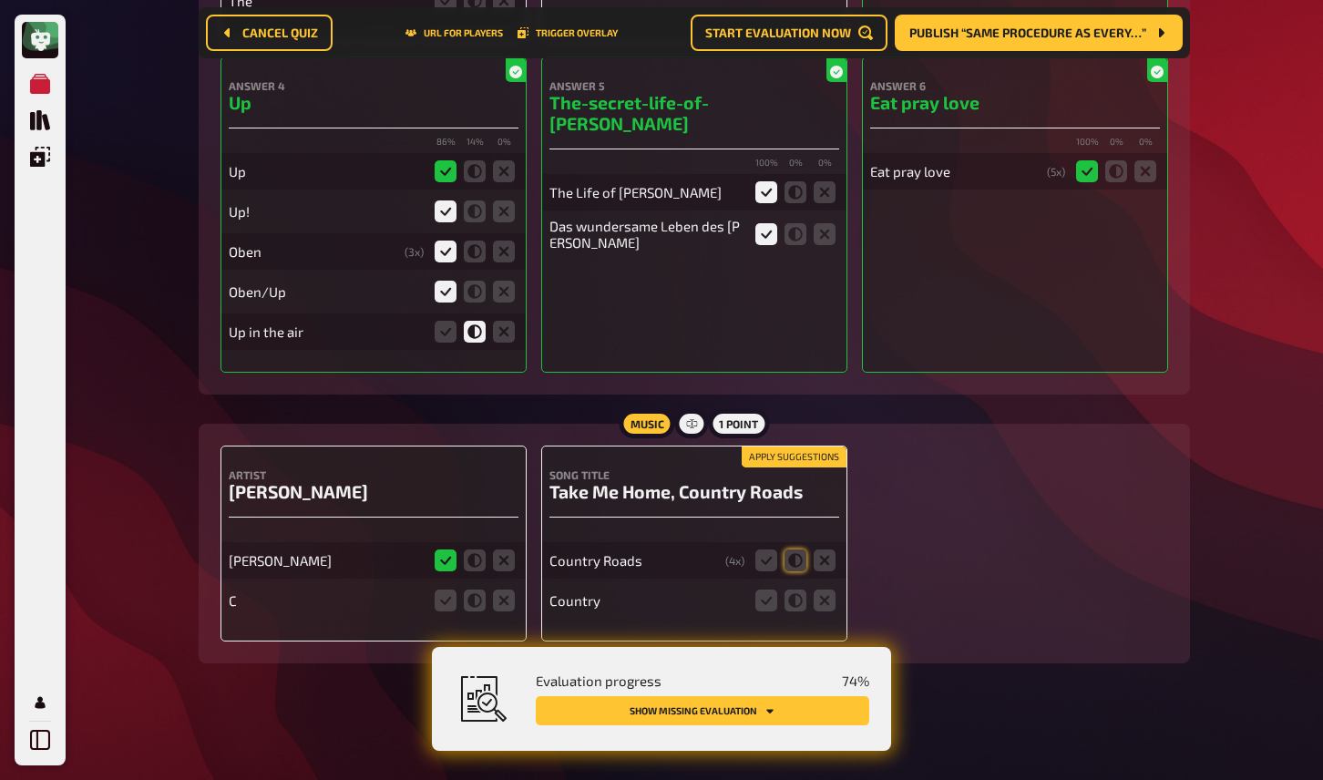
click at [777, 463] on button "Apply suggestions" at bounding box center [794, 457] width 105 height 20
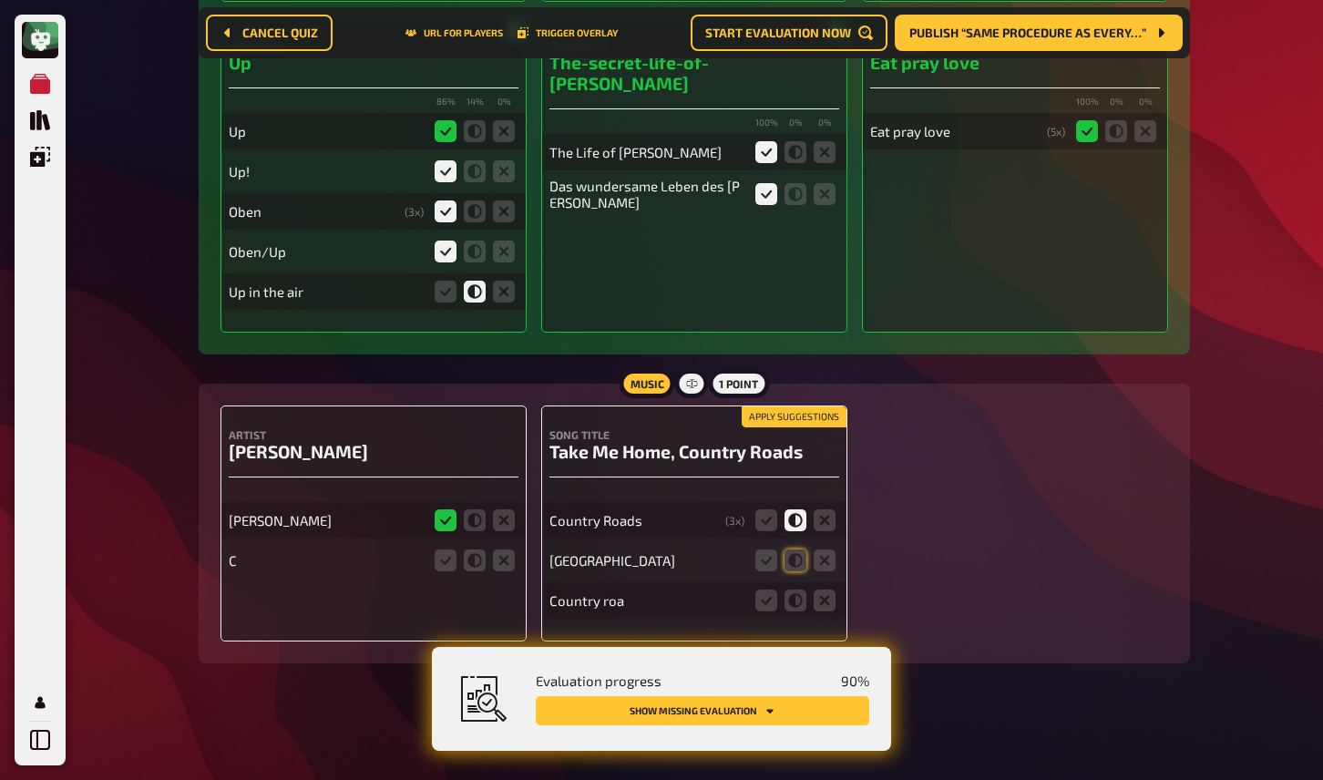
scroll to position [627, 0]
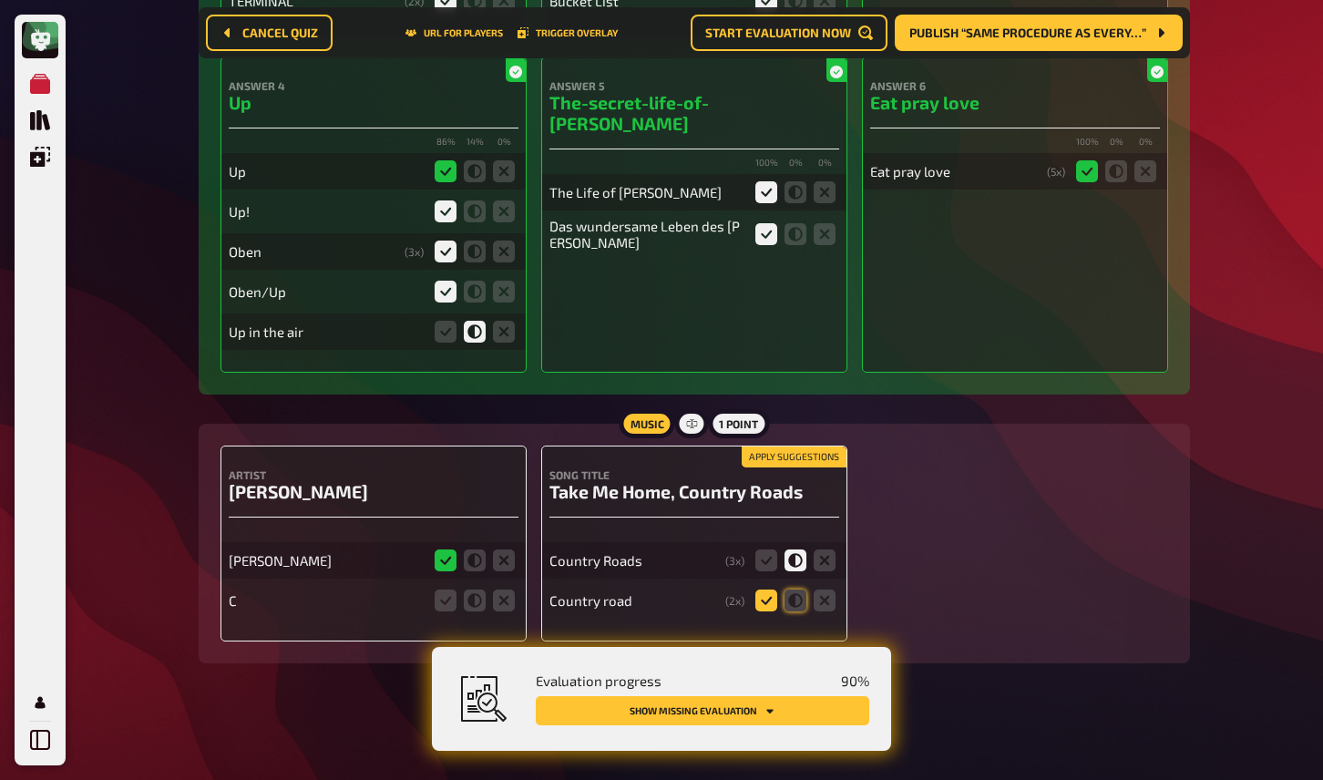
click at [767, 602] on icon at bounding box center [767, 601] width 22 height 22
click at [0, 0] on input "radio" at bounding box center [0, 0] width 0 height 0
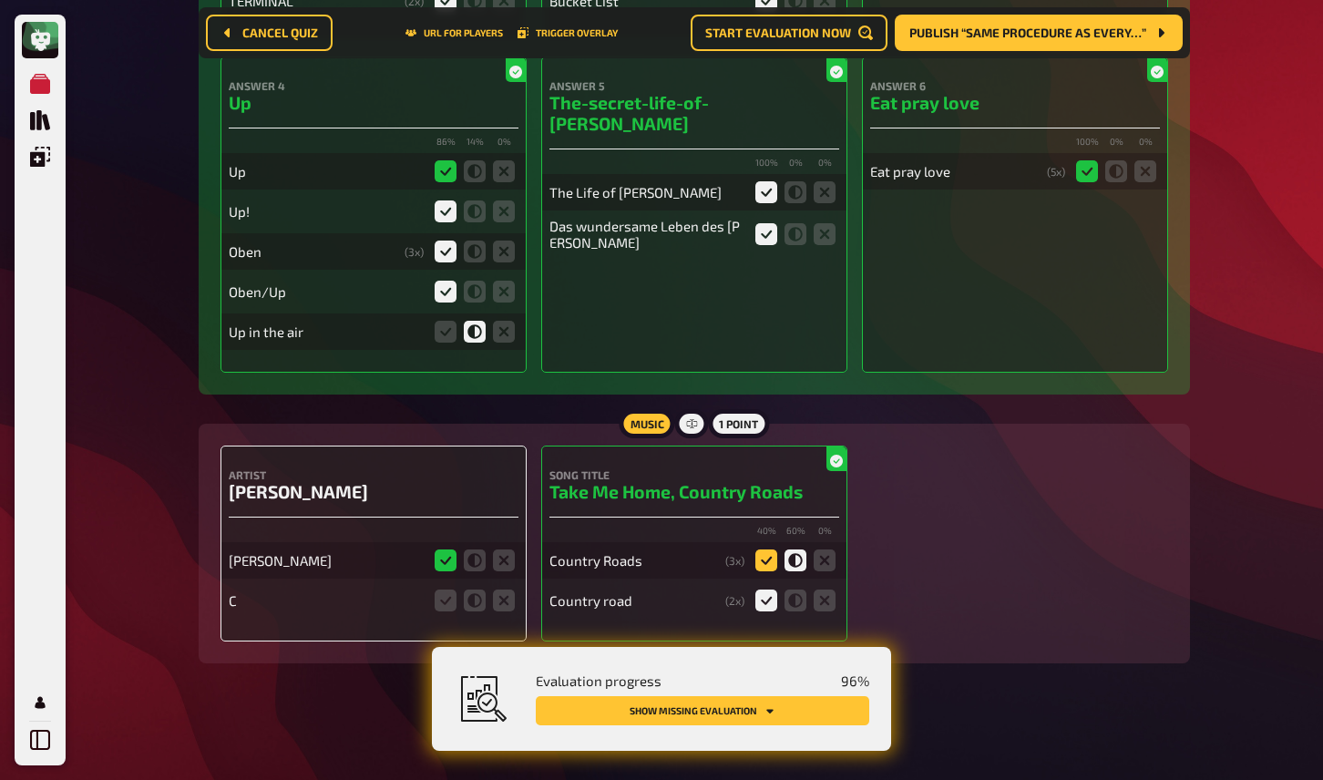
click at [767, 556] on icon at bounding box center [767, 561] width 22 height 22
click at [0, 0] on input "radio" at bounding box center [0, 0] width 0 height 0
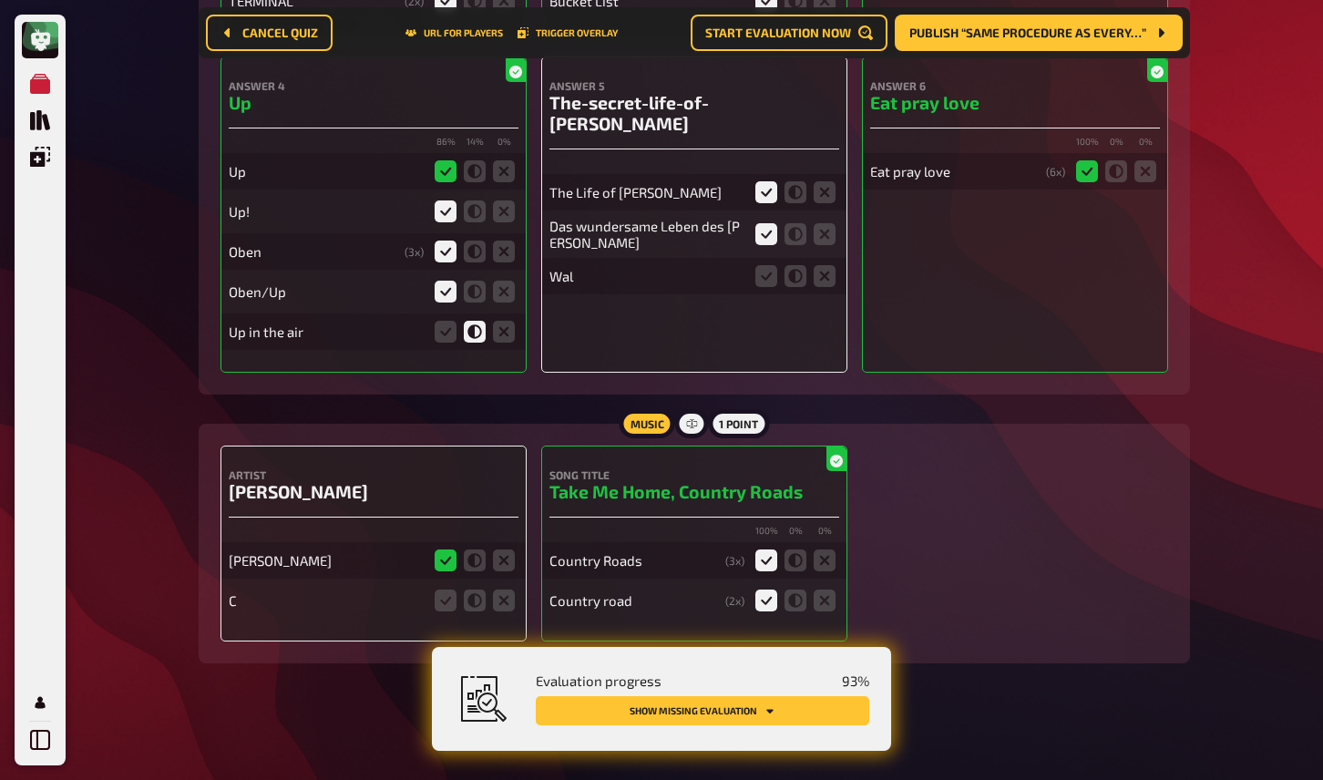
scroll to position [667, 0]
click at [478, 598] on icon at bounding box center [475, 601] width 22 height 22
click at [0, 0] on input "radio" at bounding box center [0, 0] width 0 height 0
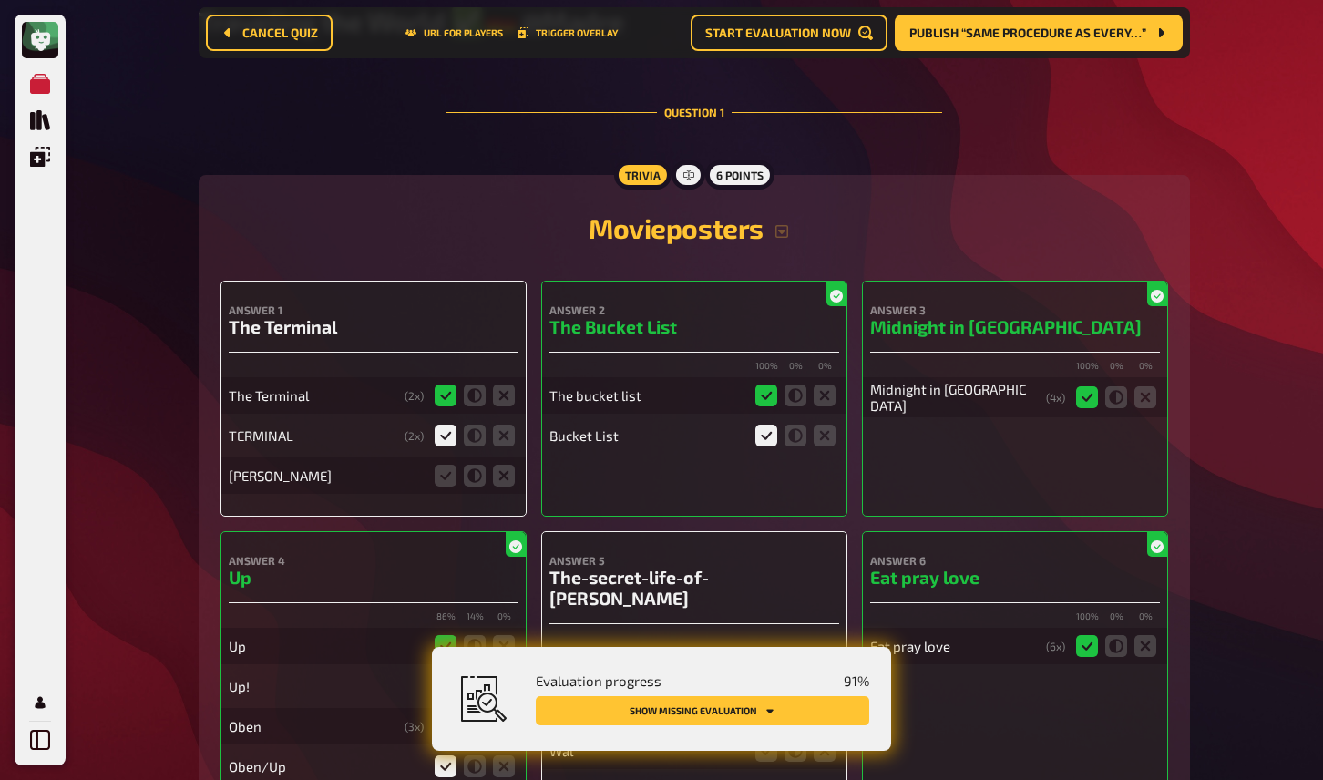
scroll to position [0, 0]
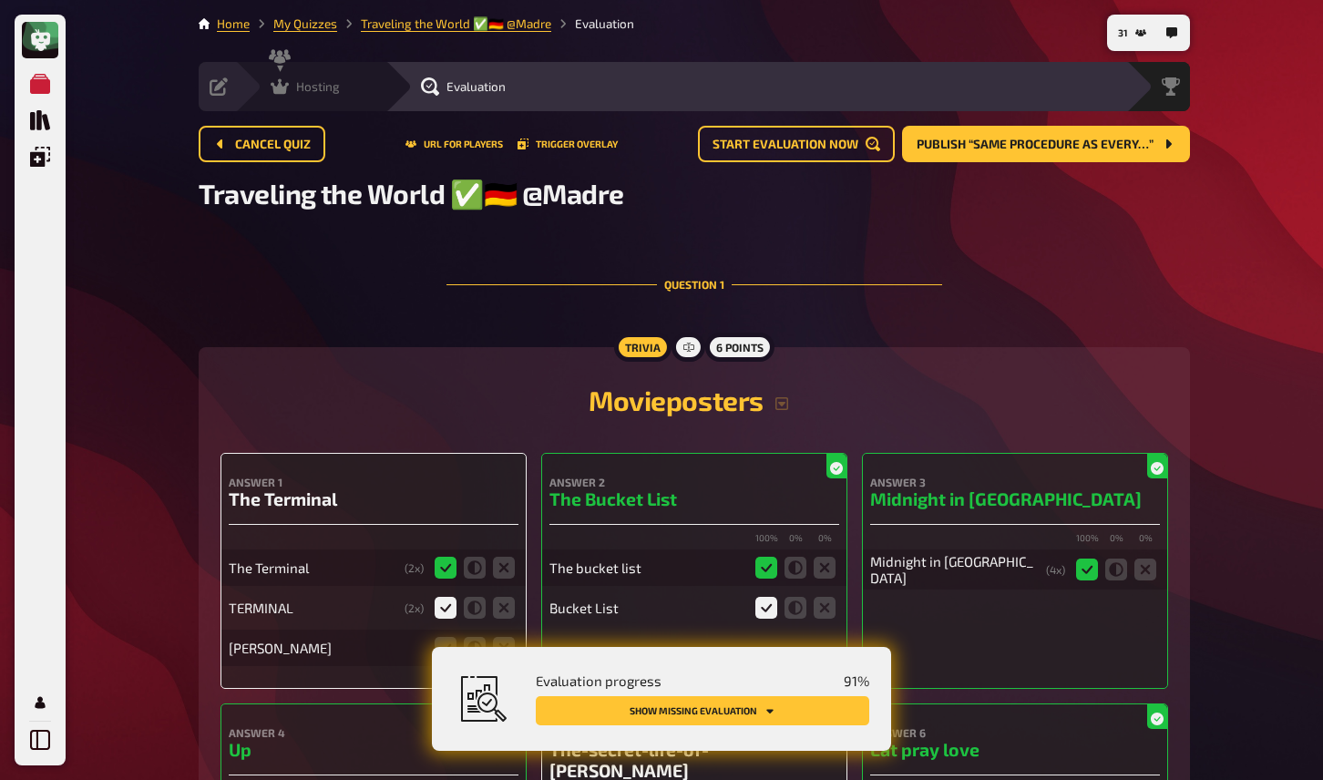
click at [279, 87] on icon at bounding box center [280, 86] width 18 height 15
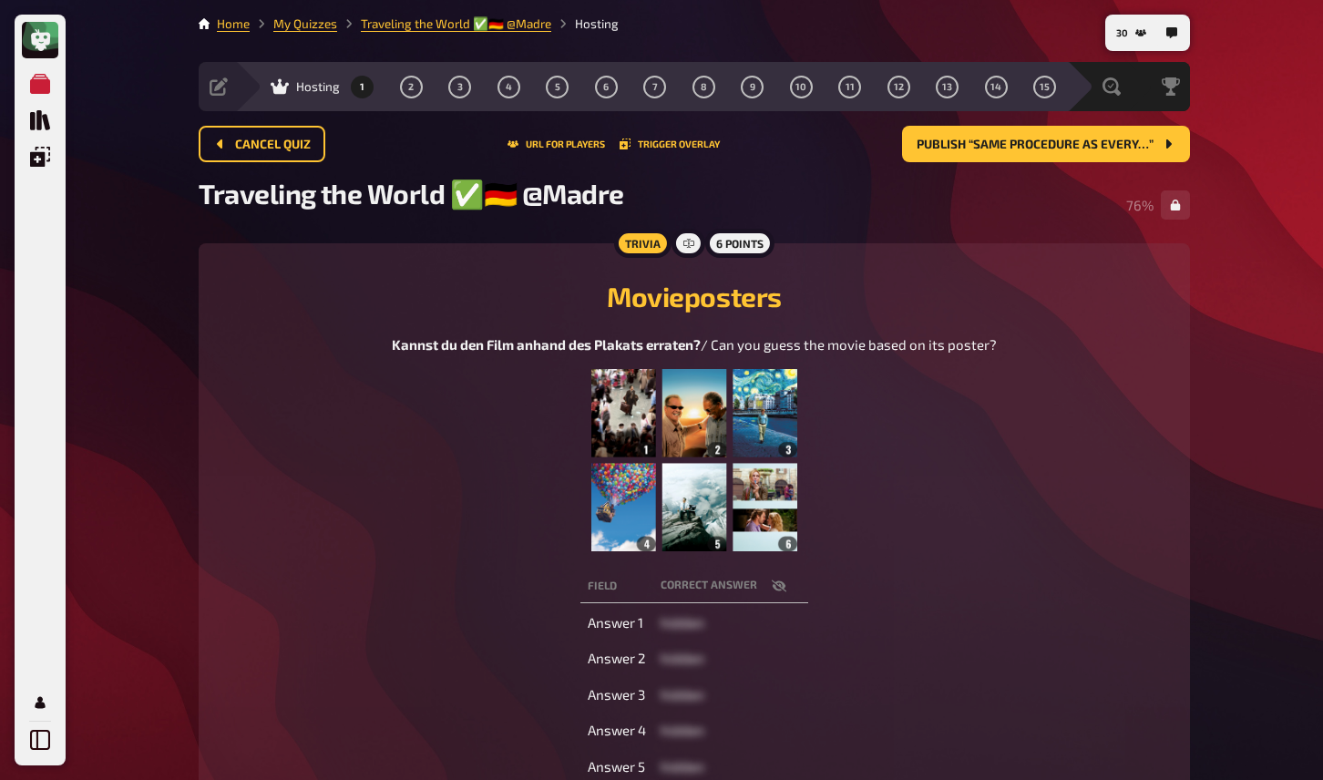
click at [406, 507] on figure at bounding box center [694, 460] width 605 height 182
click at [417, 90] on button "2" at bounding box center [410, 86] width 29 height 29
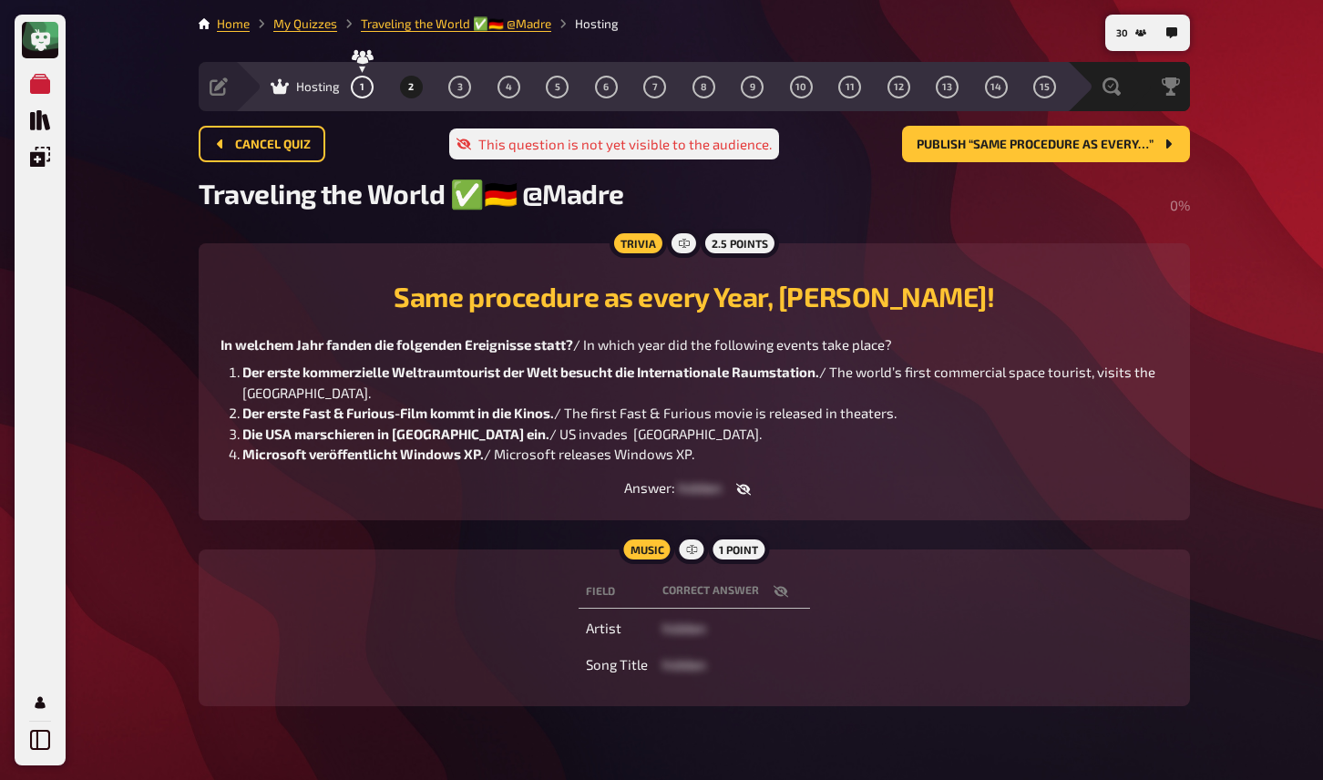
click at [335, 400] on span "/ The world’s first commercial space tourist, visits the International Space St…" at bounding box center [700, 382] width 916 height 37
click at [937, 139] on span "Publish “Same procedure as every…”" at bounding box center [1035, 145] width 237 height 13
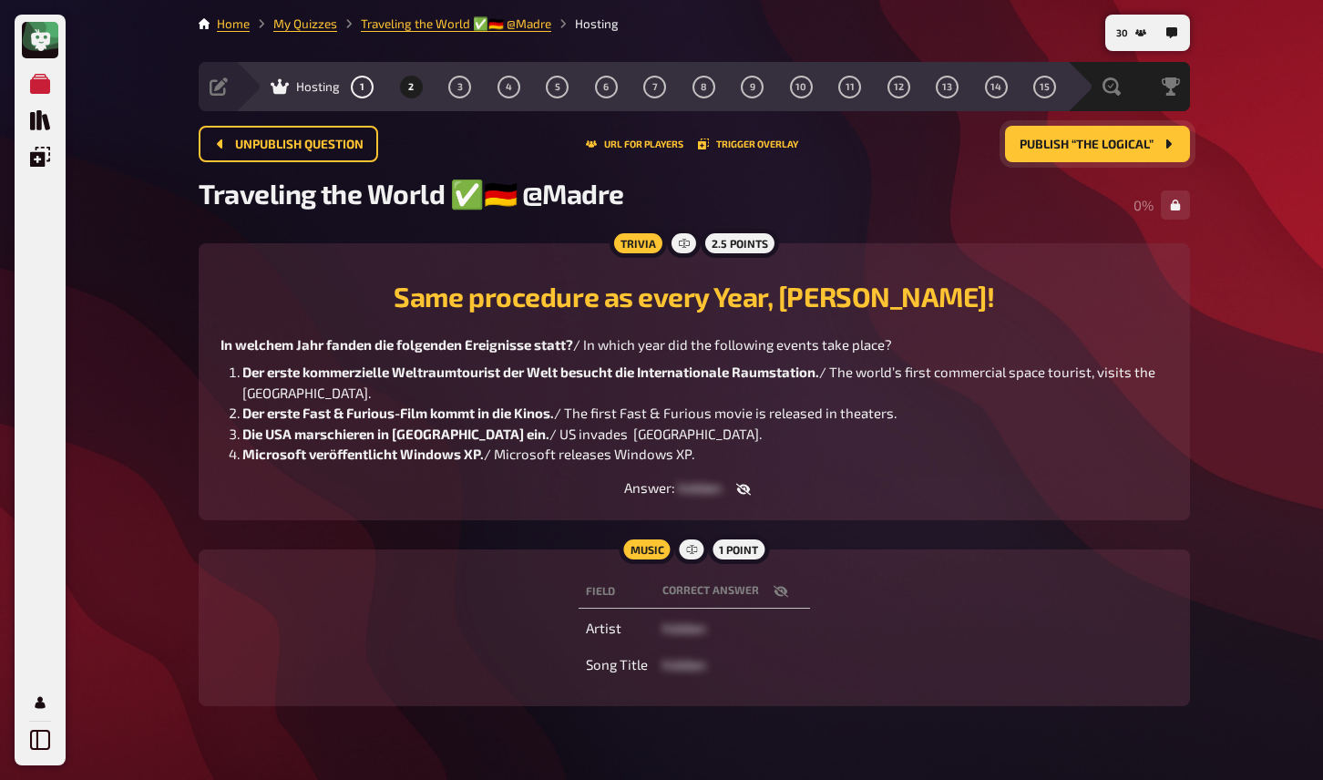
click at [854, 148] on div "Unpublish question URL for players Trigger Overlay Publish “The Logical”" at bounding box center [695, 144] width 992 height 36
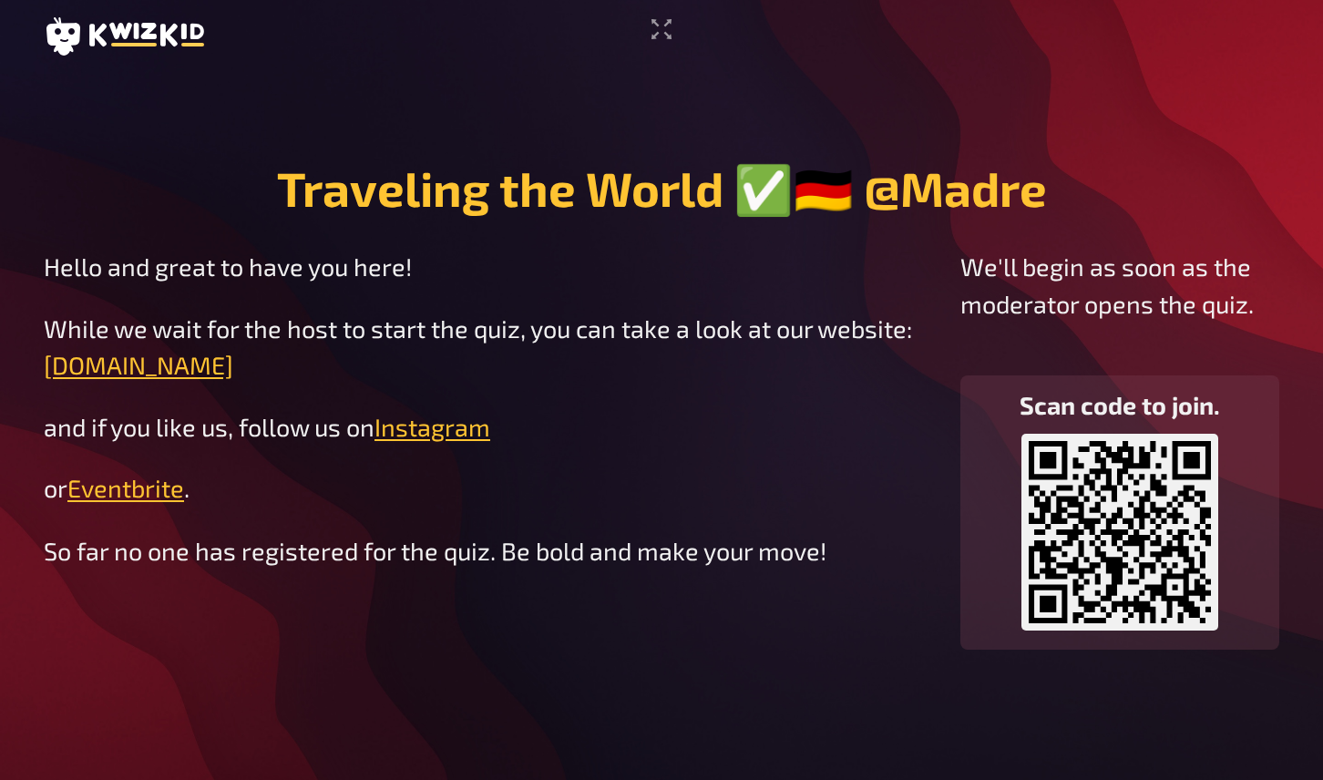
click at [677, 14] on div "Traveling the World ✅🇩🇪 @Madre Hello and great to have you here! While we wait …" at bounding box center [661, 390] width 1323 height 780
click at [664, 33] on icon "Enter Fullscreen" at bounding box center [662, 29] width 20 height 20
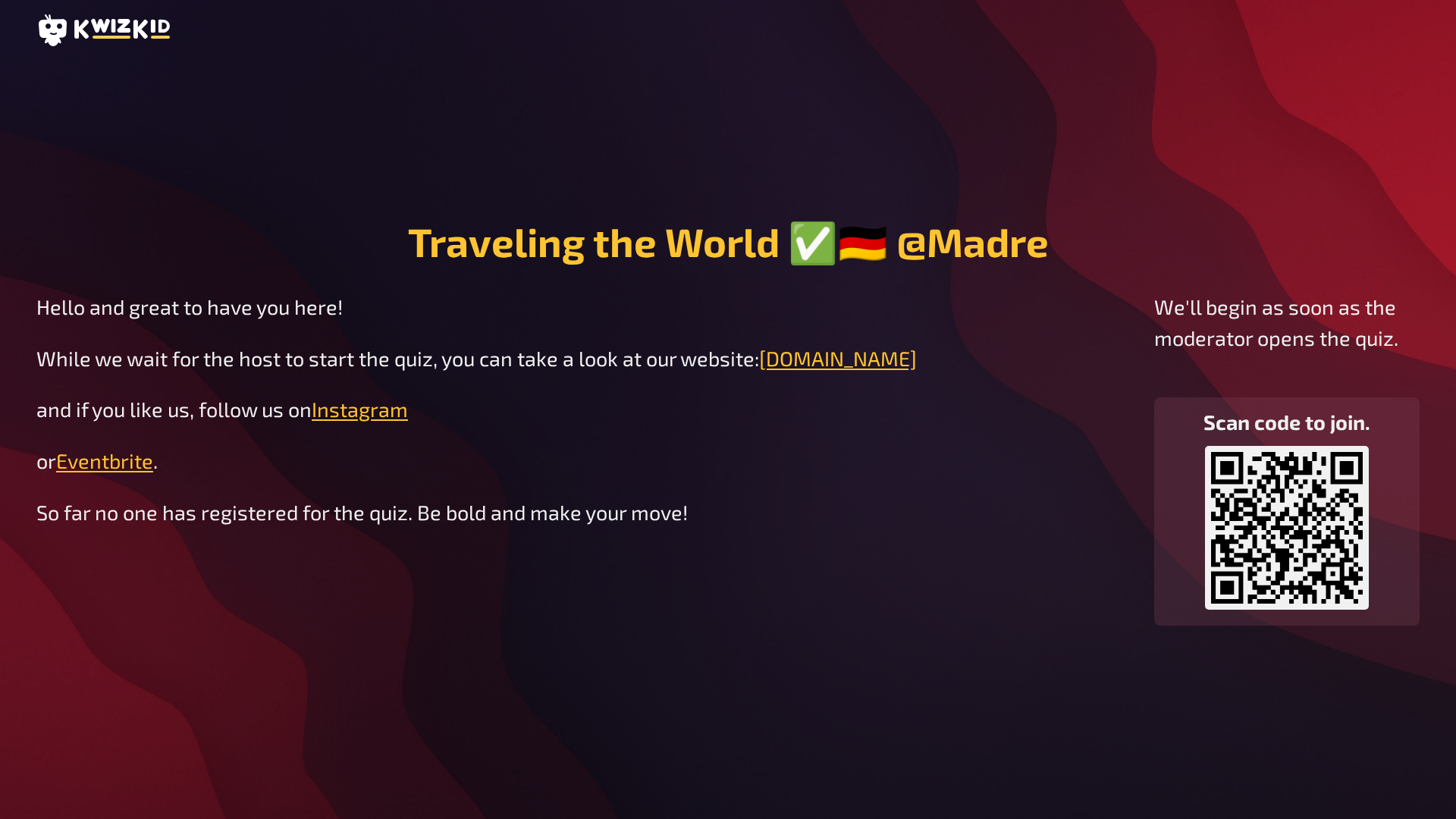
click at [904, 194] on main "Traveling the World ✅🇩🇪 @Madre Hello and great to have you here! While we wait …" at bounding box center [728, 422] width 1383 height 722
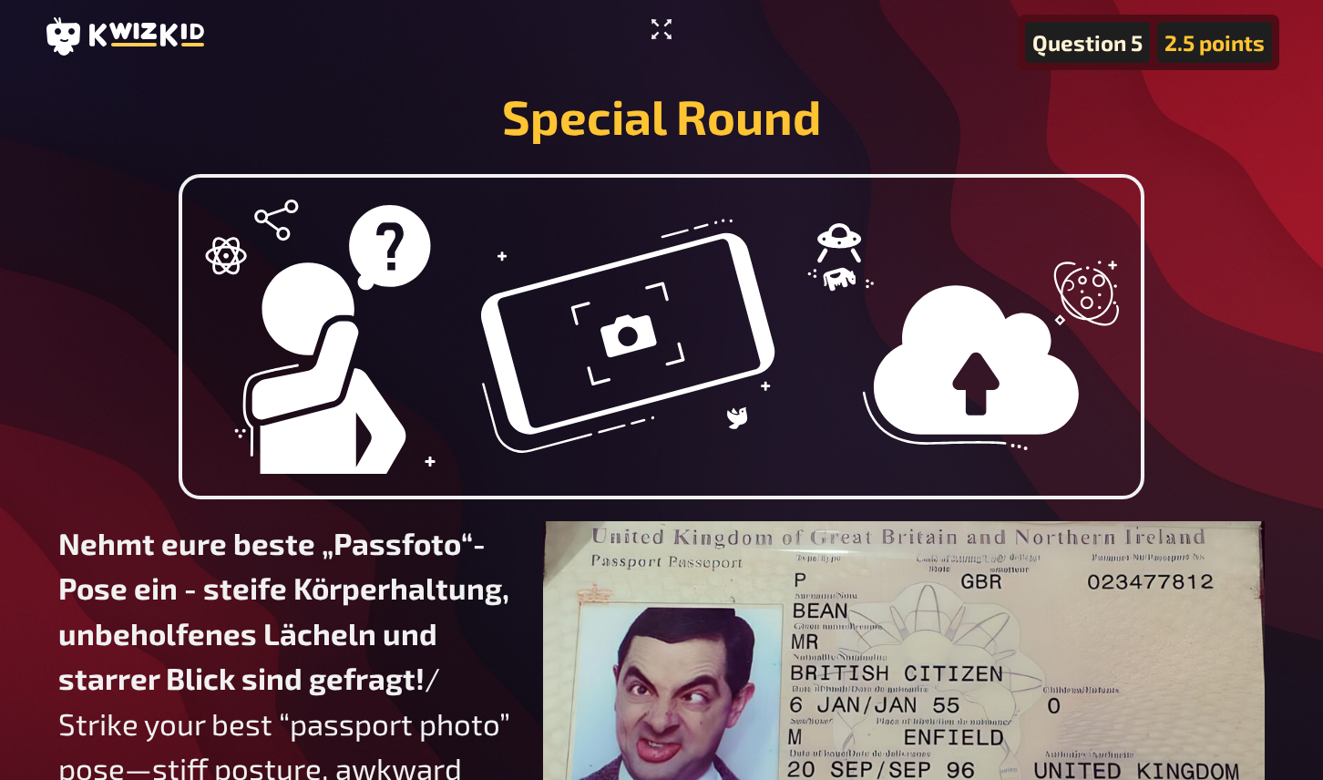
click at [647, 32] on icon "Enter Fullscreen" at bounding box center [661, 29] width 29 height 29
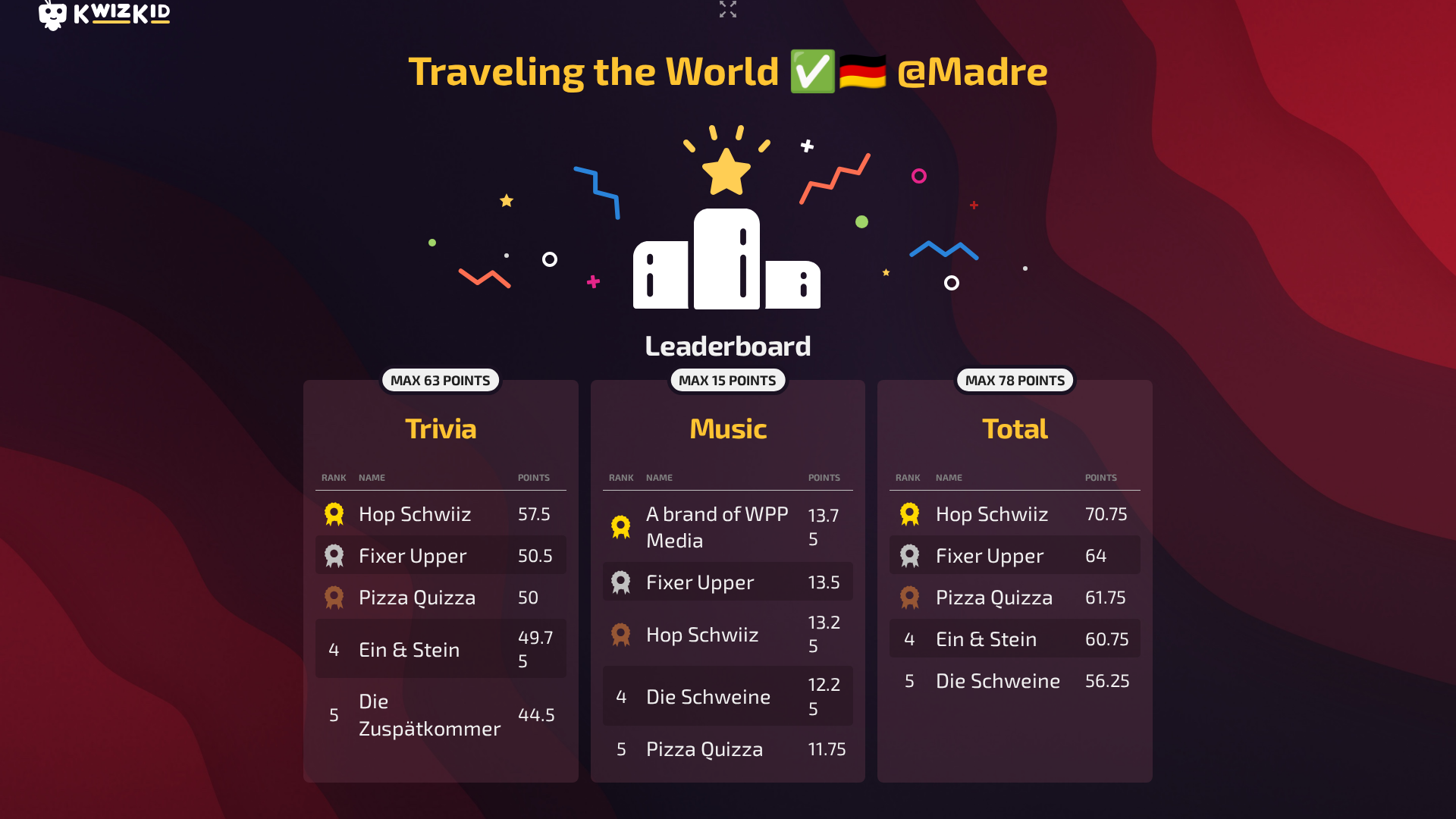
scroll to position [18, 0]
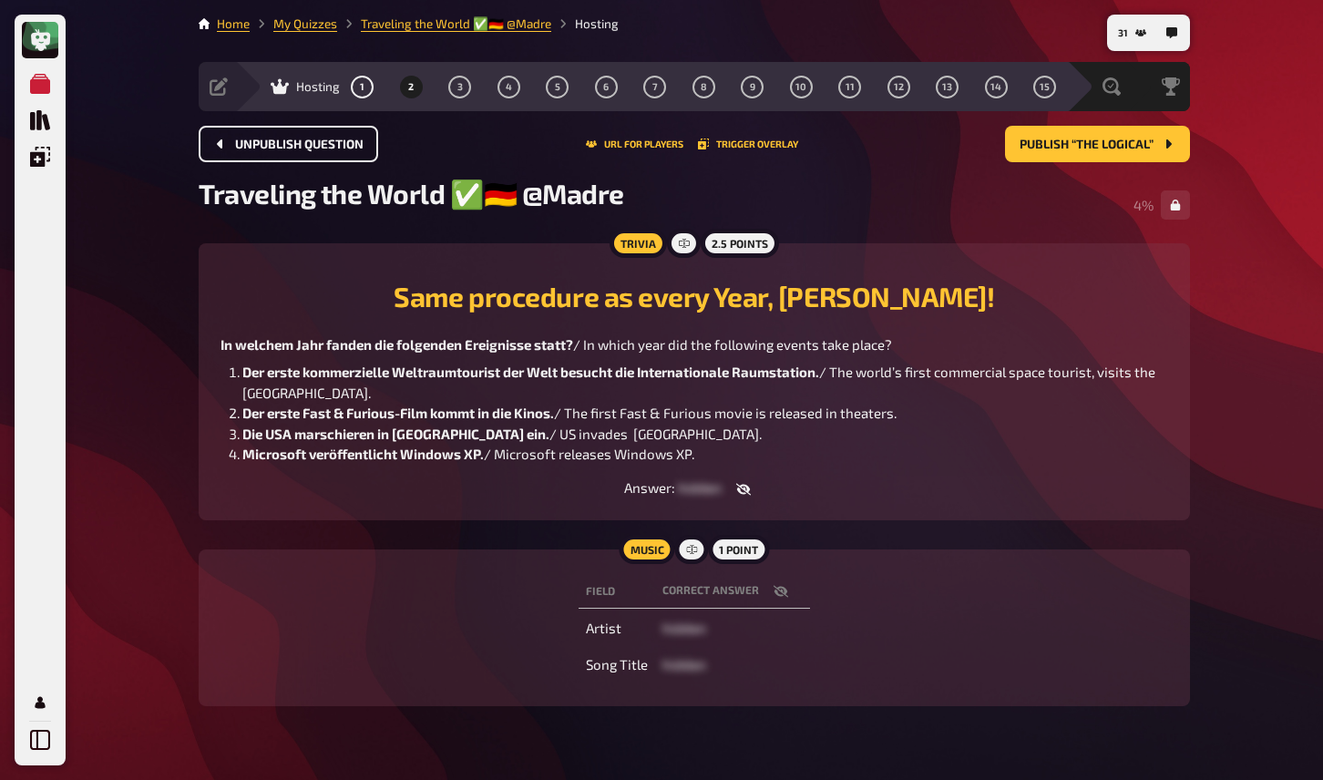
click at [269, 157] on button "Unpublish question" at bounding box center [289, 144] width 180 height 36
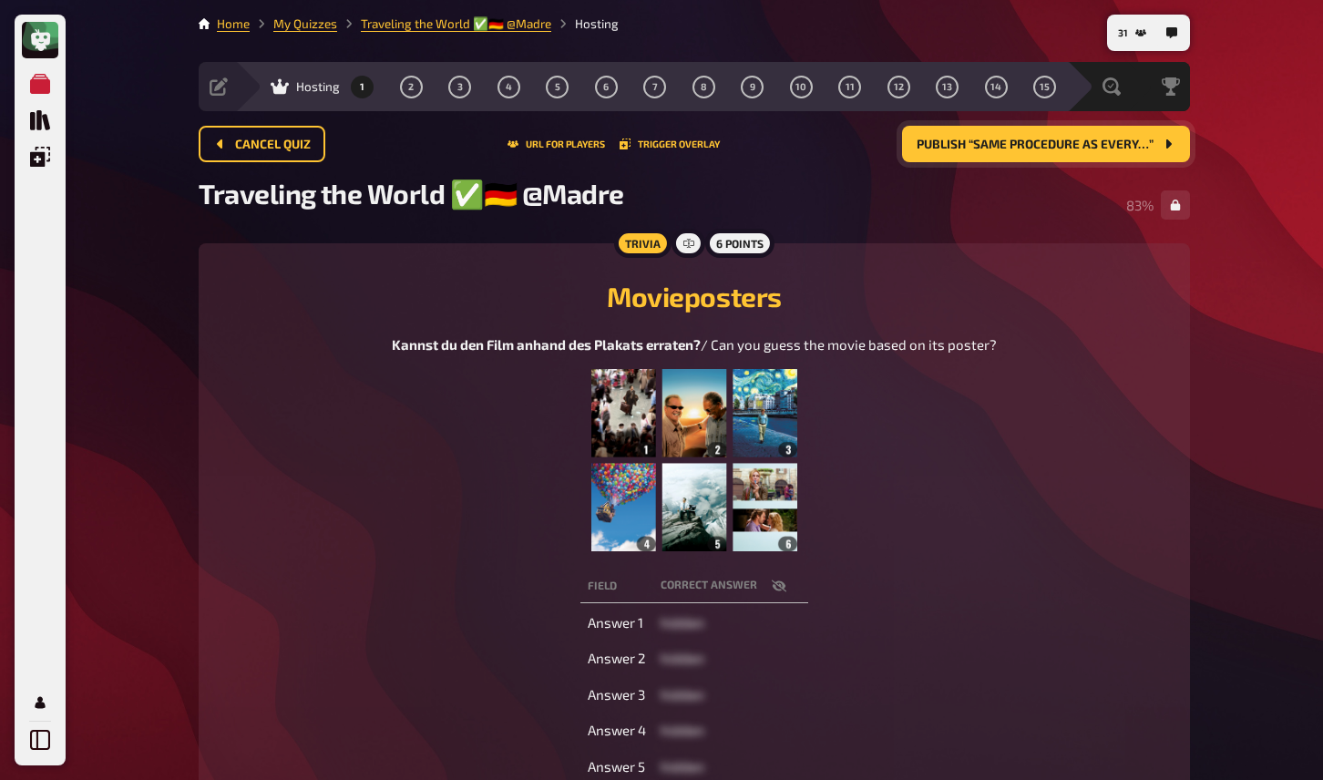
click at [1038, 151] on button "Publish “Same procedure as every…”" at bounding box center [1046, 144] width 288 height 36
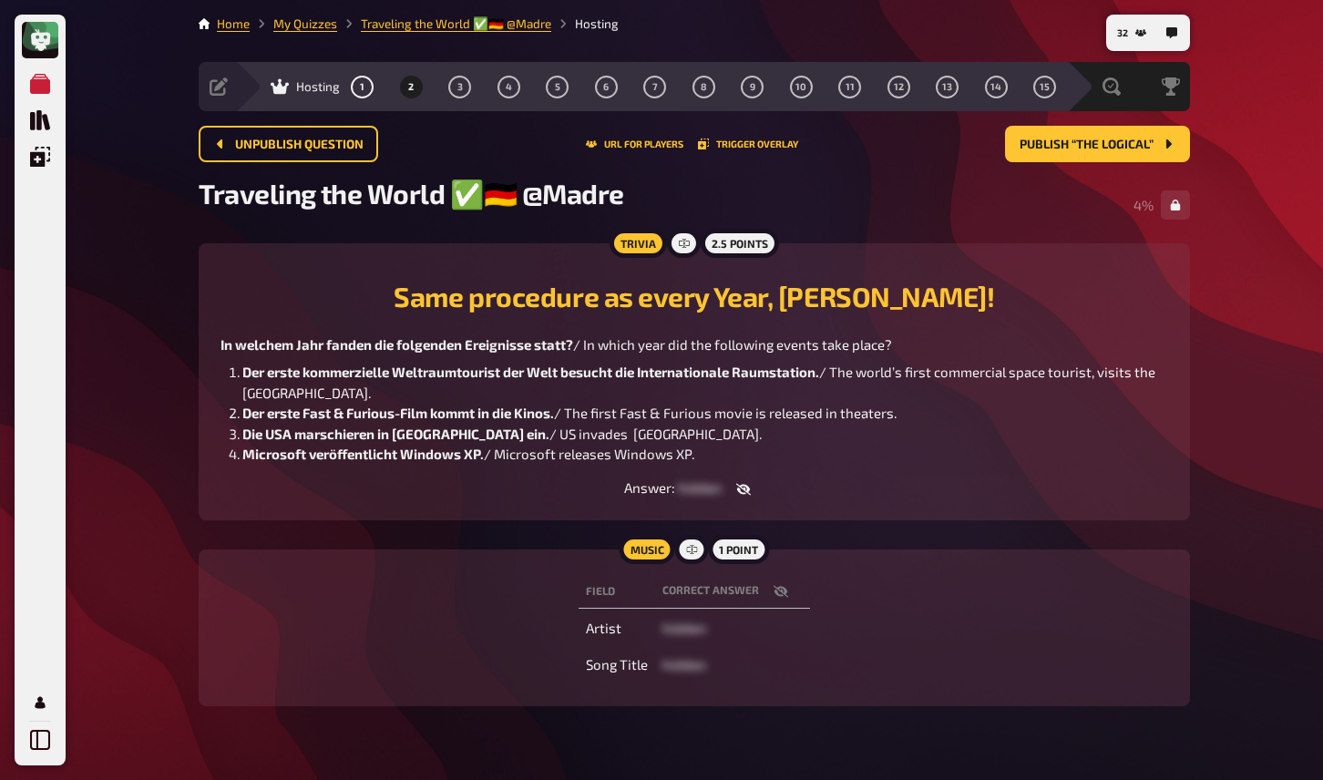
click at [956, 413] on li "Der erste Fast & Furious-Film kommt in die Kinos. / The first Fast & Furious mo…" at bounding box center [705, 413] width 926 height 21
click at [468, 411] on span "Der erste Fast & Furious-Film kommt in die Kinos." at bounding box center [398, 413] width 312 height 16
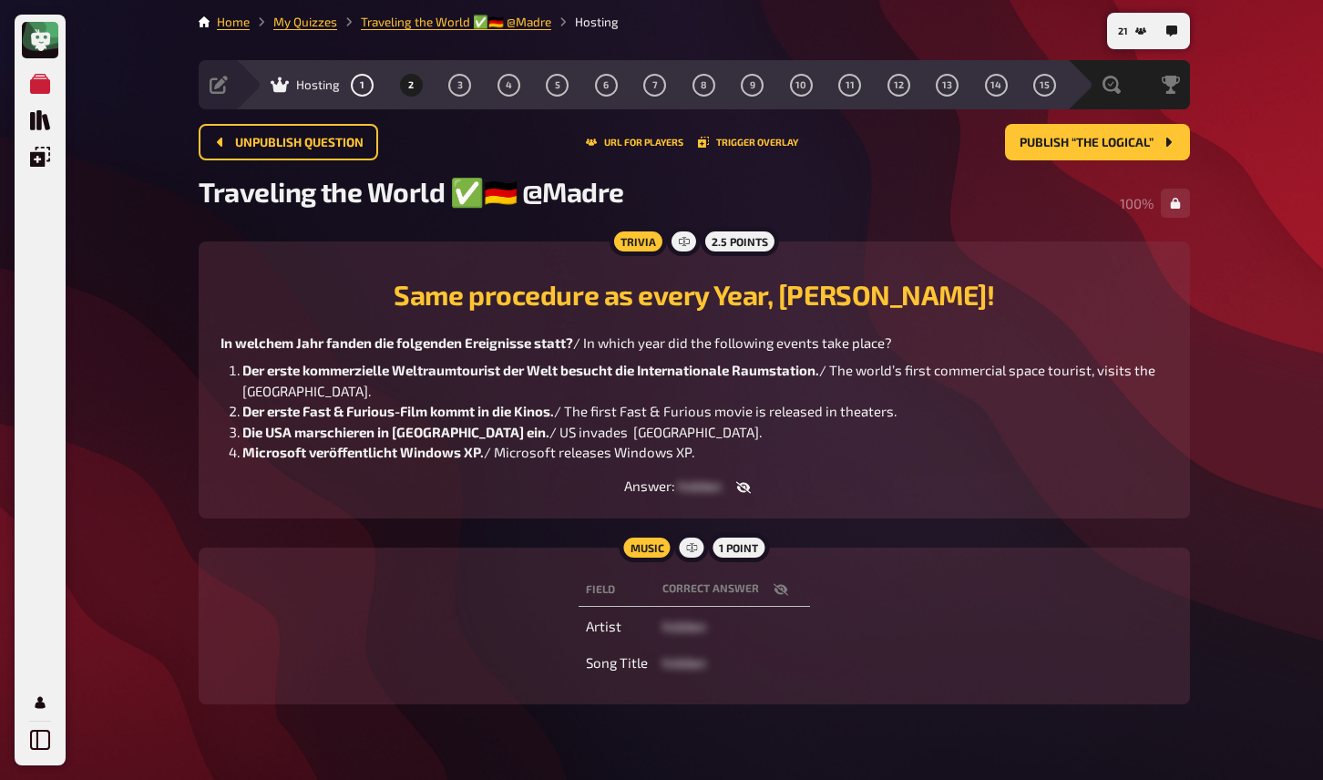
click at [313, 366] on span "Der erste kommerzielle Weltraumtourist der Welt besucht die Internationale Raum…" at bounding box center [530, 370] width 577 height 16
click at [464, 85] on button "3" at bounding box center [460, 84] width 29 height 29
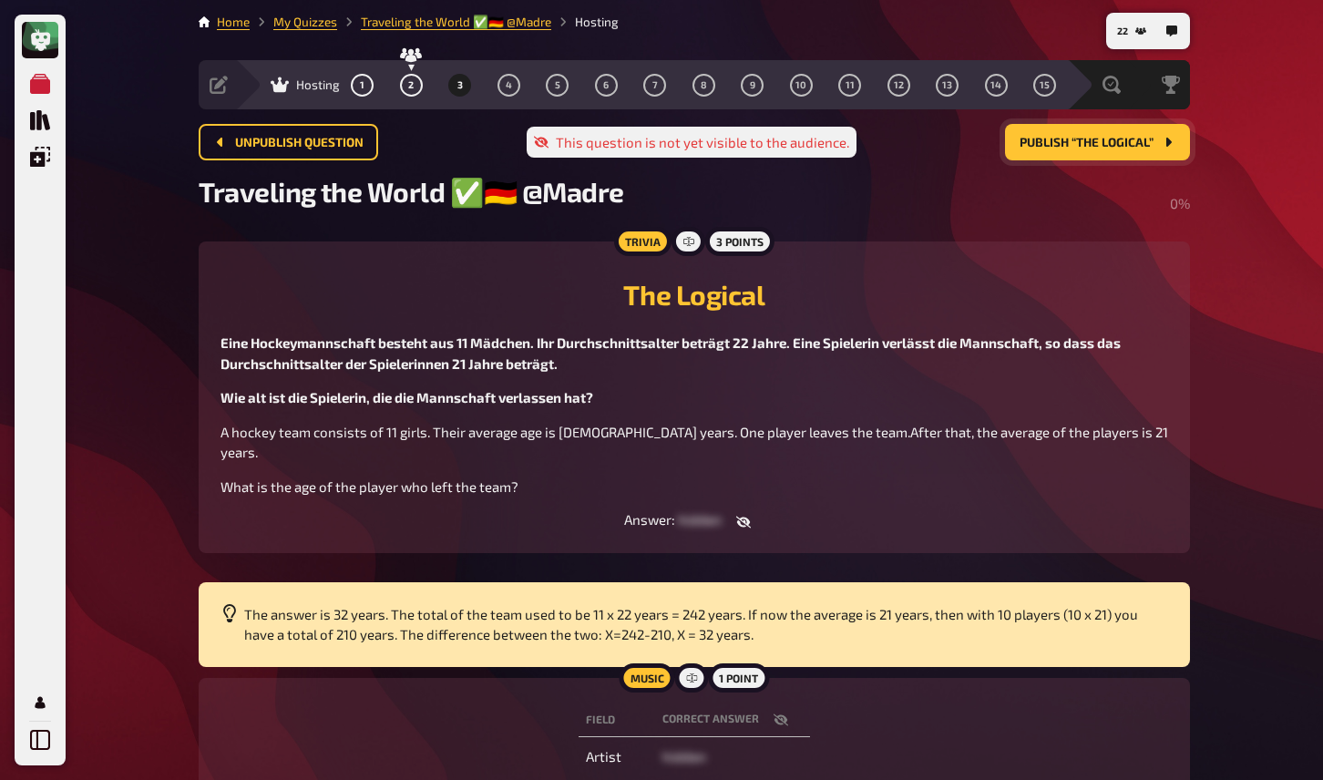
click at [1095, 149] on button "Publish “The Logical”" at bounding box center [1097, 142] width 185 height 36
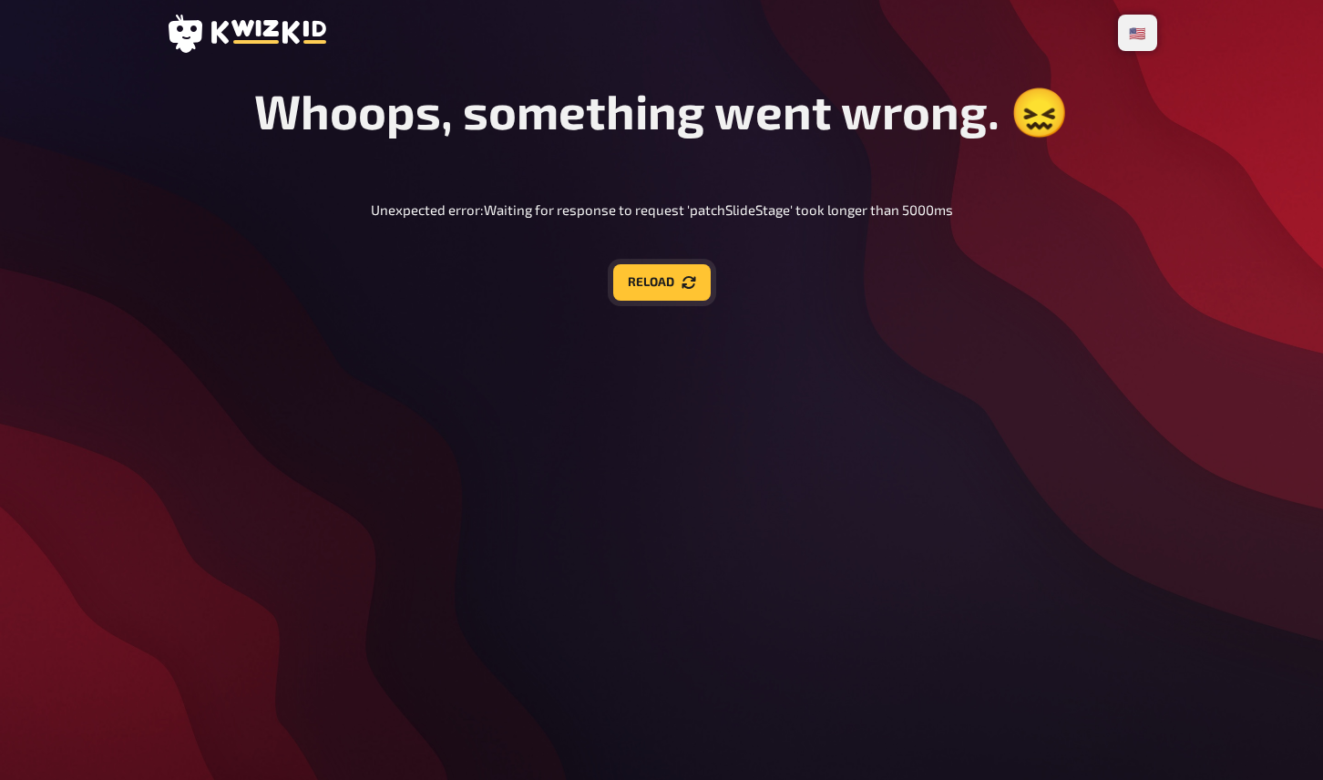
click at [687, 282] on icon "Reload" at bounding box center [689, 282] width 15 height 15
click at [666, 286] on button "Reload" at bounding box center [662, 282] width 98 height 36
click at [696, 287] on button "Reload" at bounding box center [662, 282] width 98 height 36
click at [688, 283] on icon "Reload" at bounding box center [689, 282] width 15 height 15
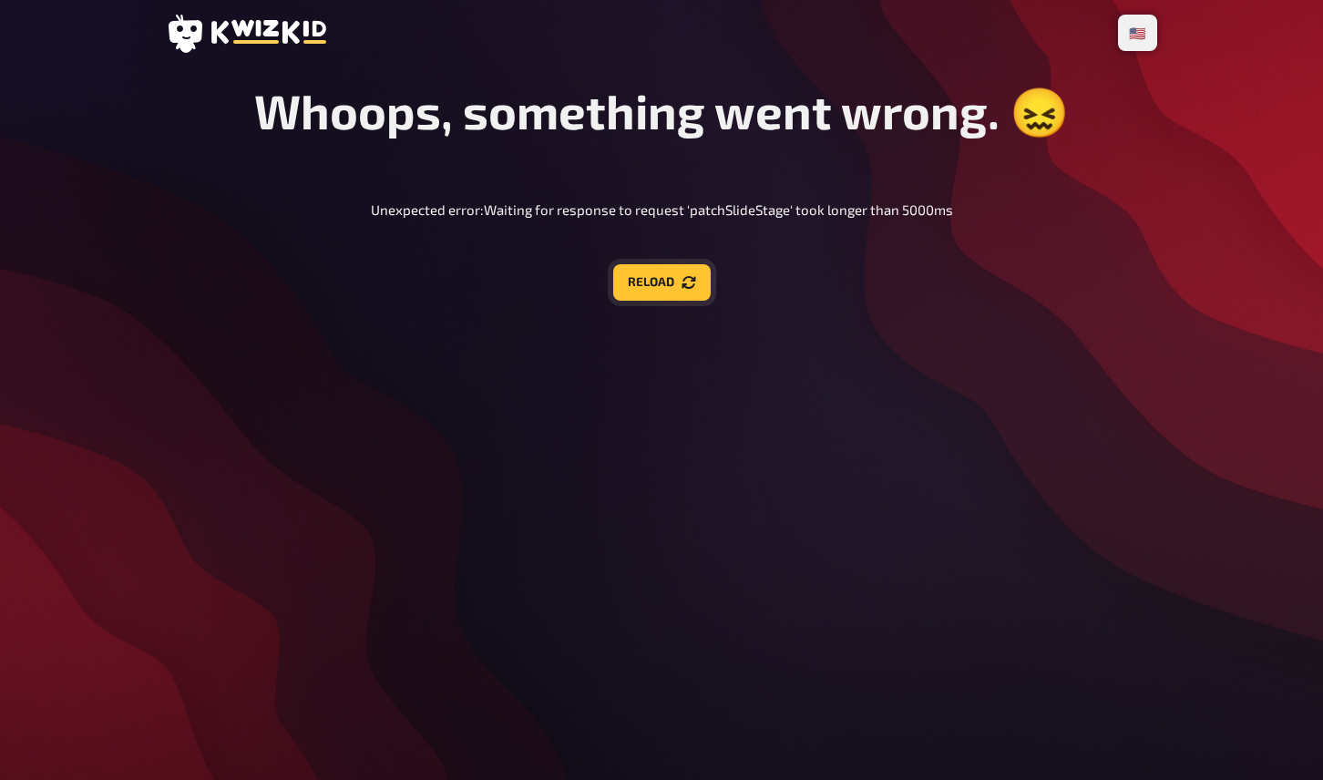
click at [684, 284] on icon "Reload" at bounding box center [689, 282] width 15 height 15
click at [684, 288] on icon "Reload" at bounding box center [689, 281] width 14 height 13
click at [930, 217] on p "Unexpected error: Waiting for response to request 'patchSlideStage' took longer…" at bounding box center [662, 210] width 582 height 21
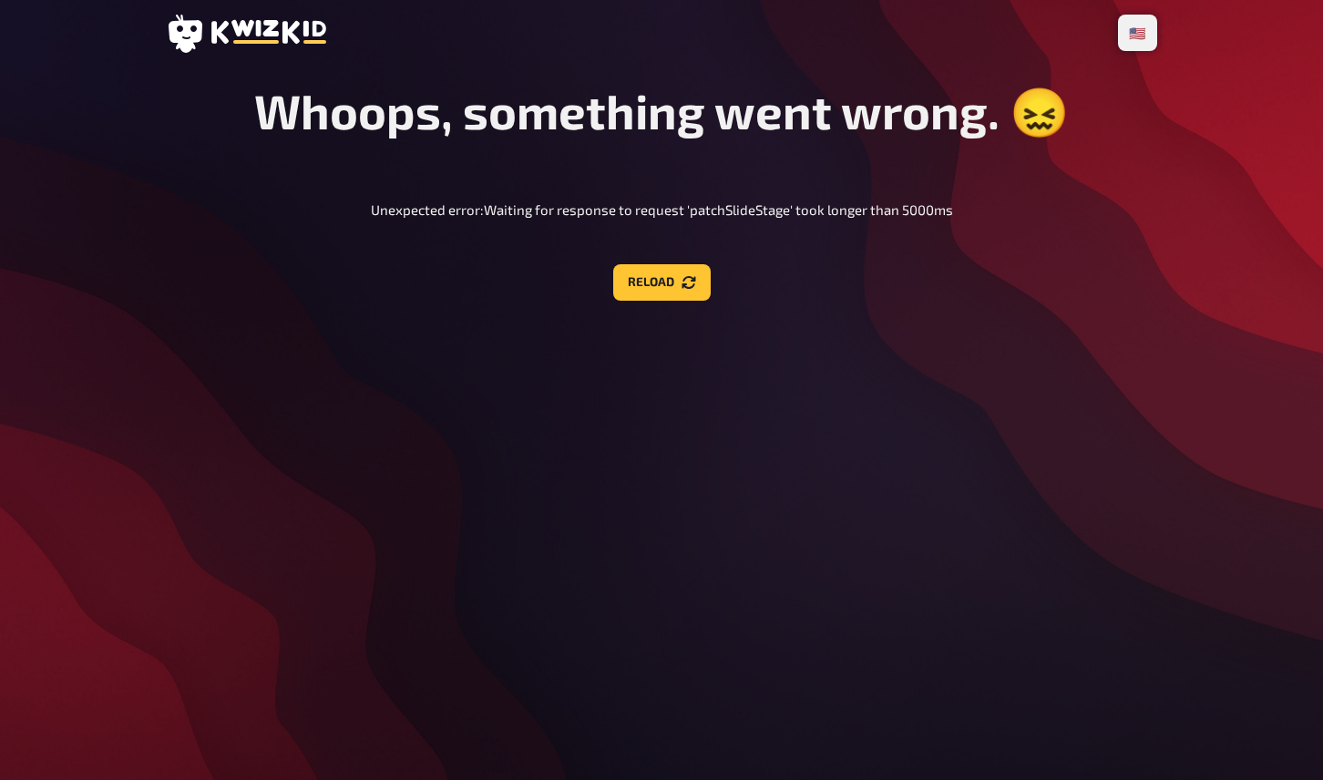
click at [842, 201] on div "Whoops, something went wrong. 😖 Unexpected error: Waiting for response to reque…" at bounding box center [662, 191] width 992 height 219
click at [679, 293] on button "Reload" at bounding box center [662, 282] width 98 height 36
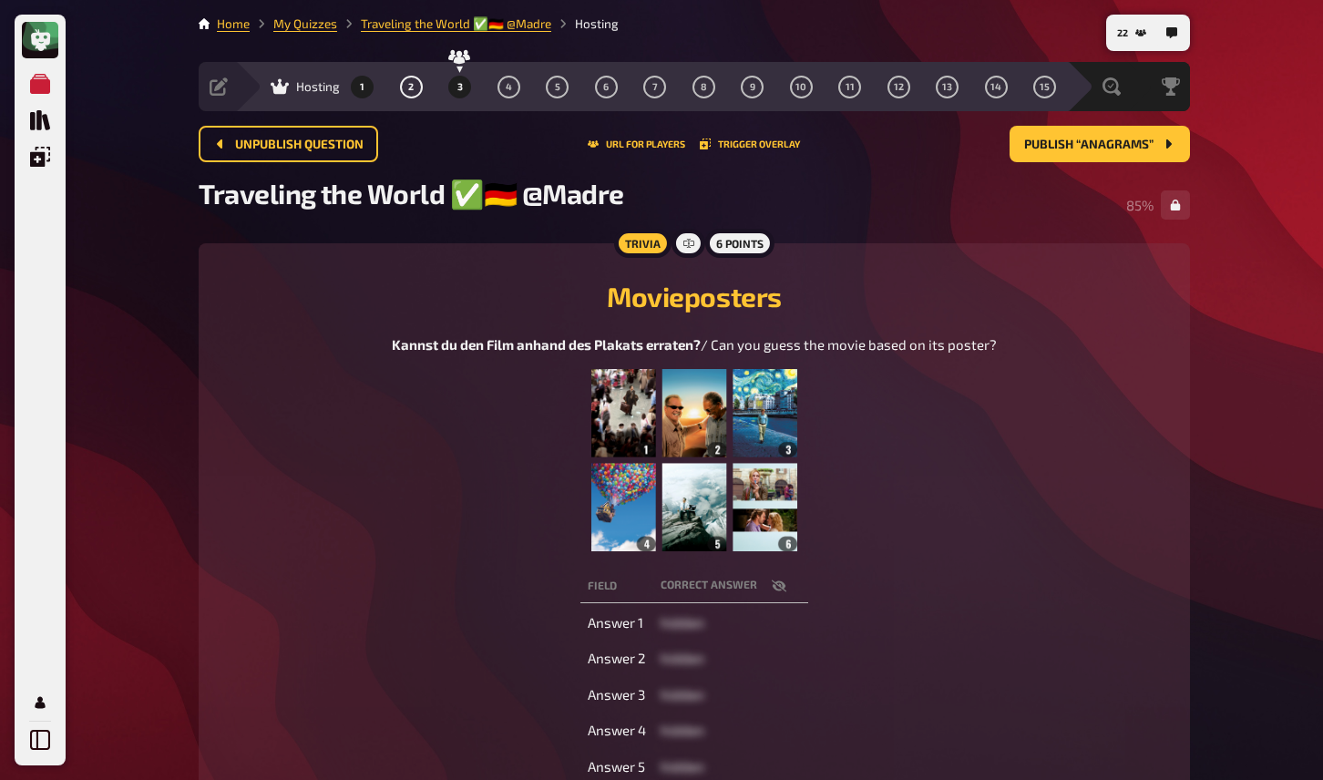
click at [466, 86] on button "3" at bounding box center [460, 86] width 29 height 29
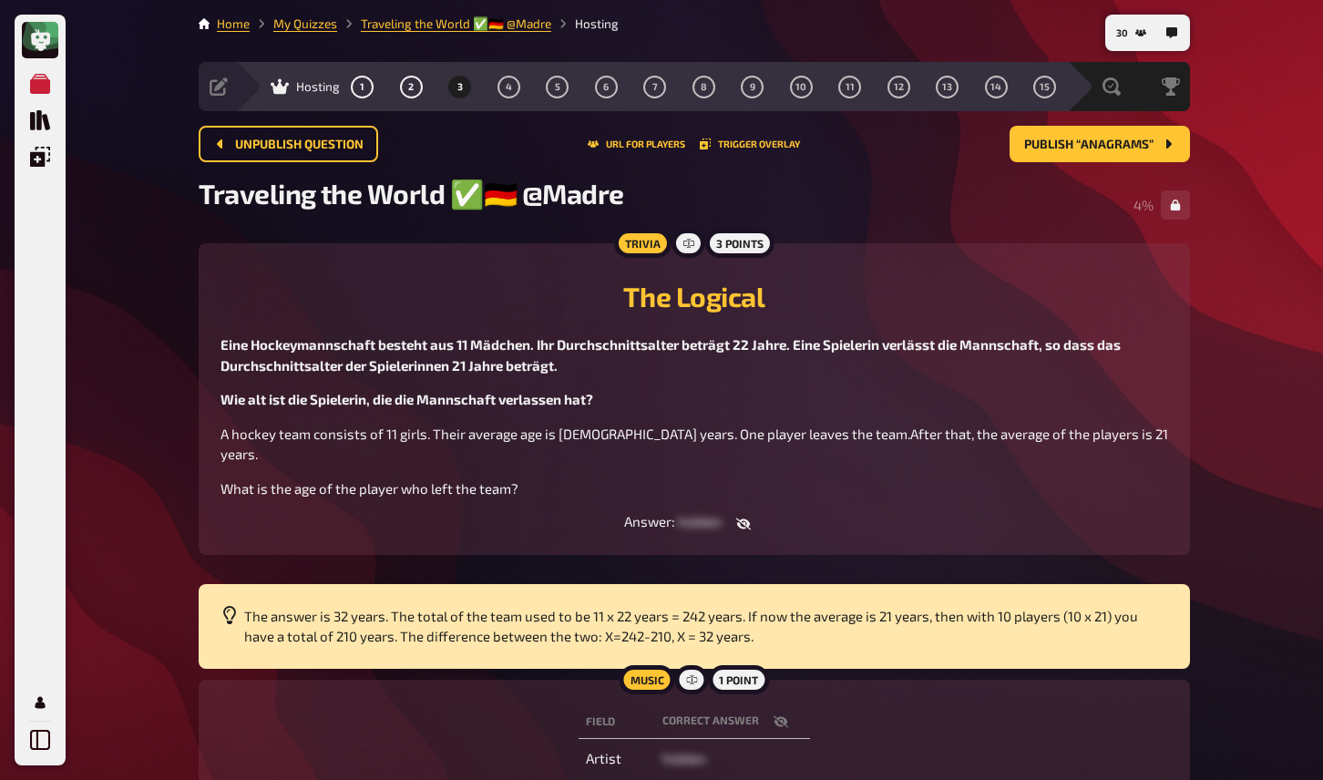
click at [469, 443] on span "A hockey team consists of 11 girls. Their average age is 22 years. One player l…" at bounding box center [696, 444] width 951 height 37
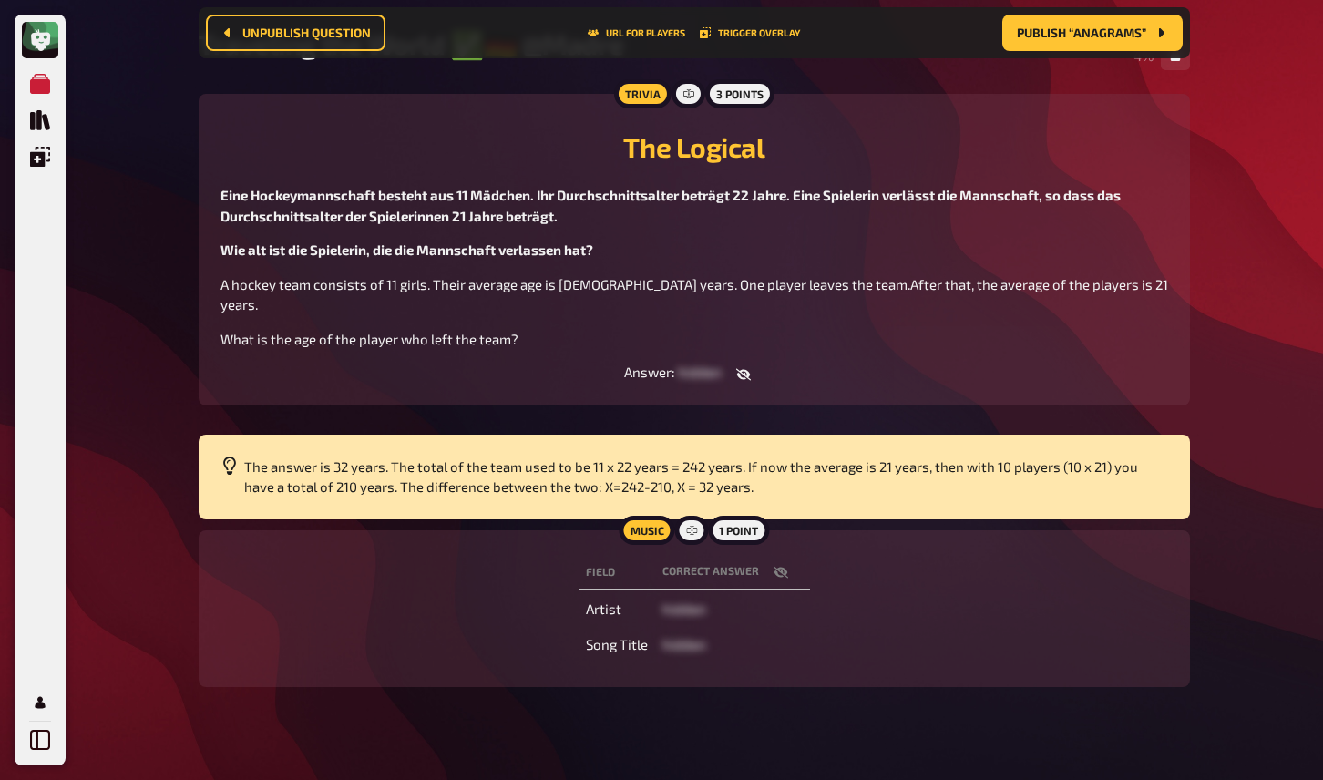
scroll to position [169, 0]
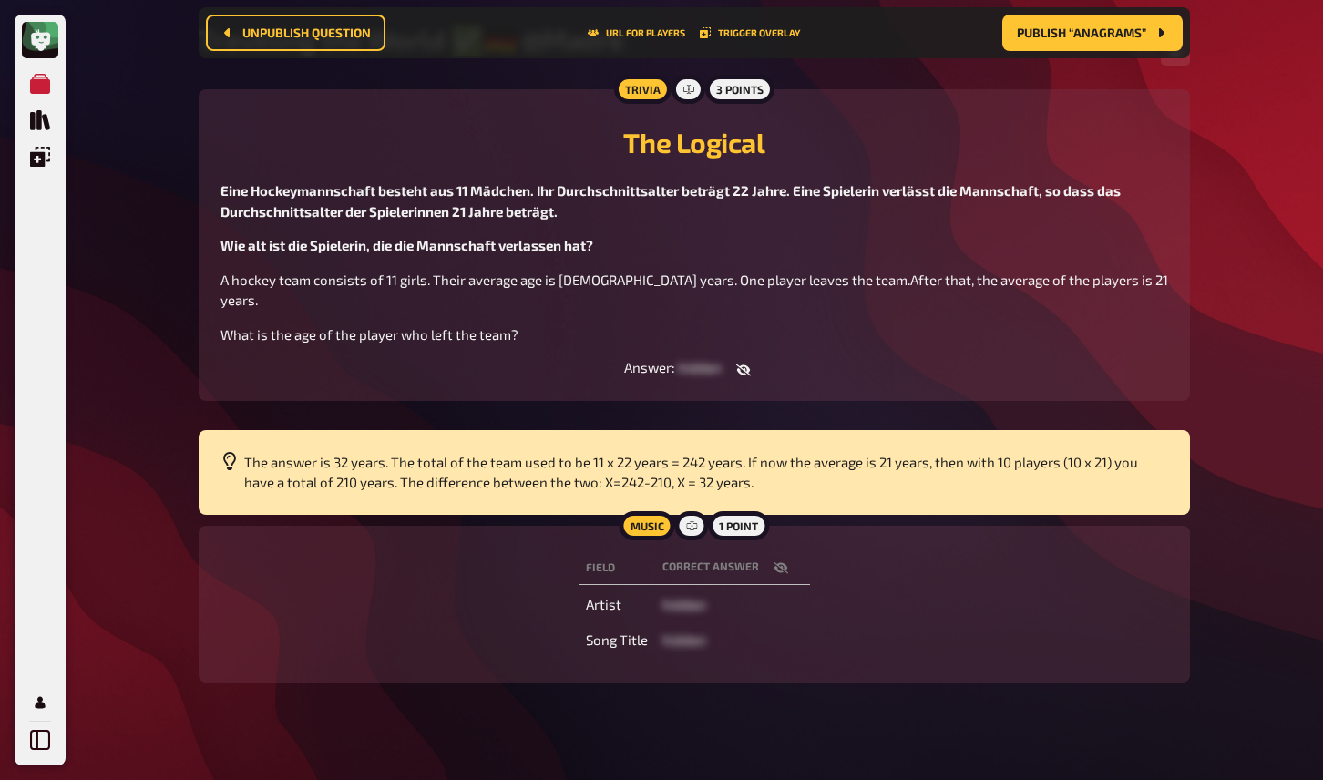
click at [784, 559] on button "button" at bounding box center [781, 568] width 44 height 18
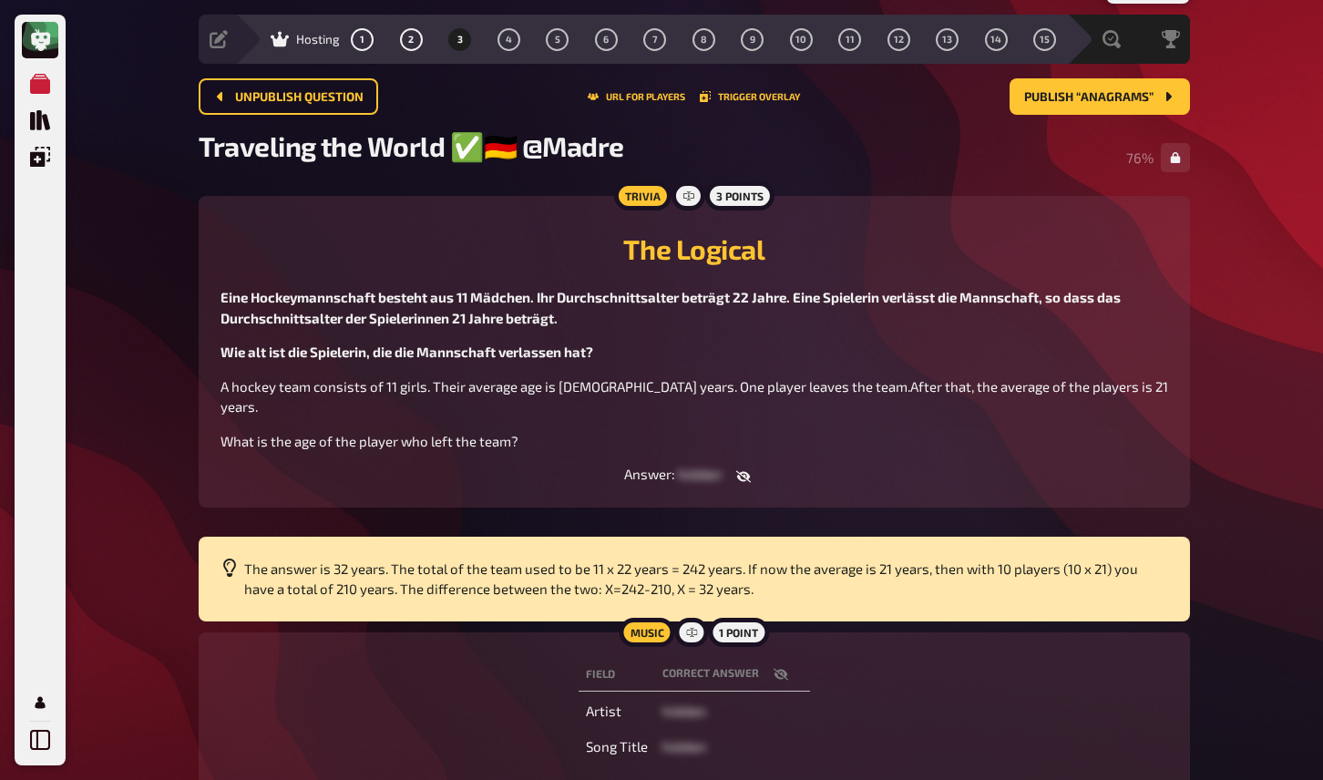
scroll to position [57, 0]
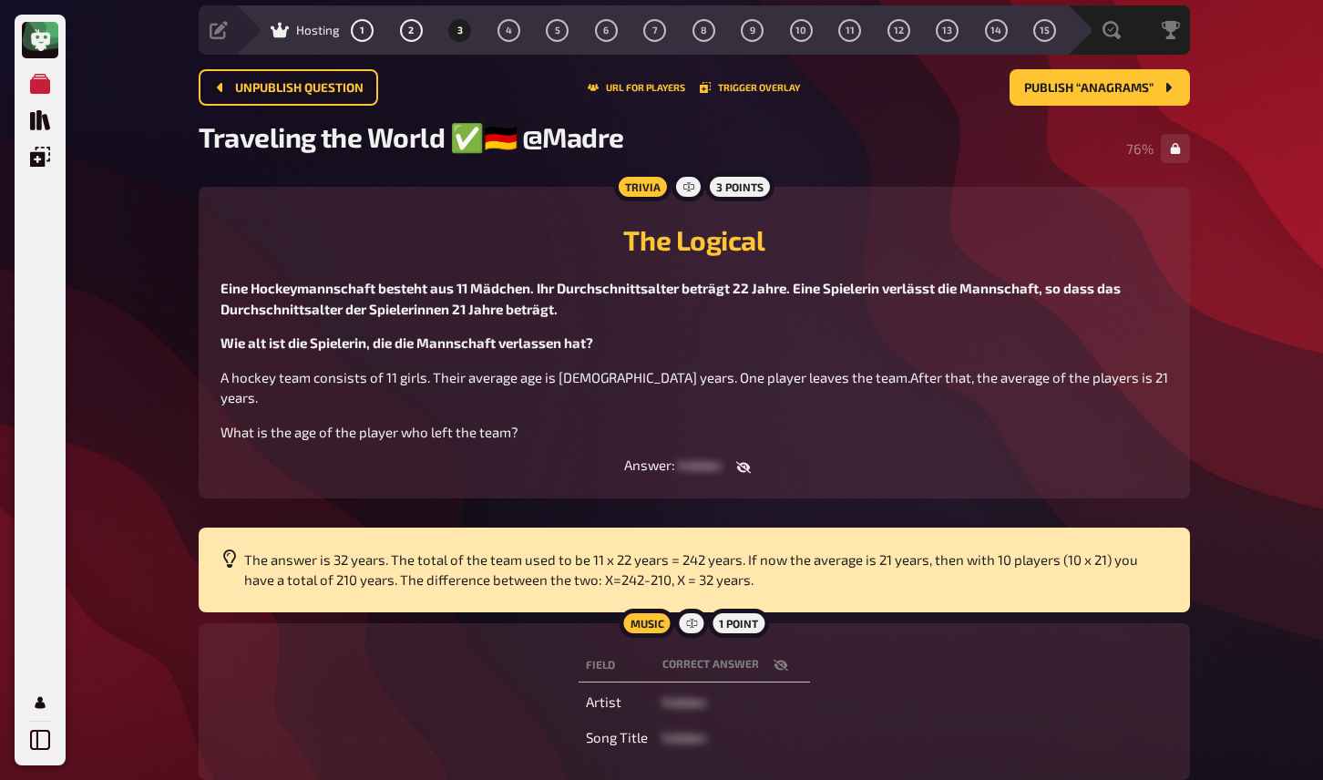
click at [745, 460] on icon "button" at bounding box center [743, 467] width 15 height 15
click at [745, 458] on button "button" at bounding box center [729, 467] width 44 height 18
click at [466, 623] on div "Music 1 point Field correct answer Artist hidden Song Title hidden" at bounding box center [695, 701] width 992 height 157
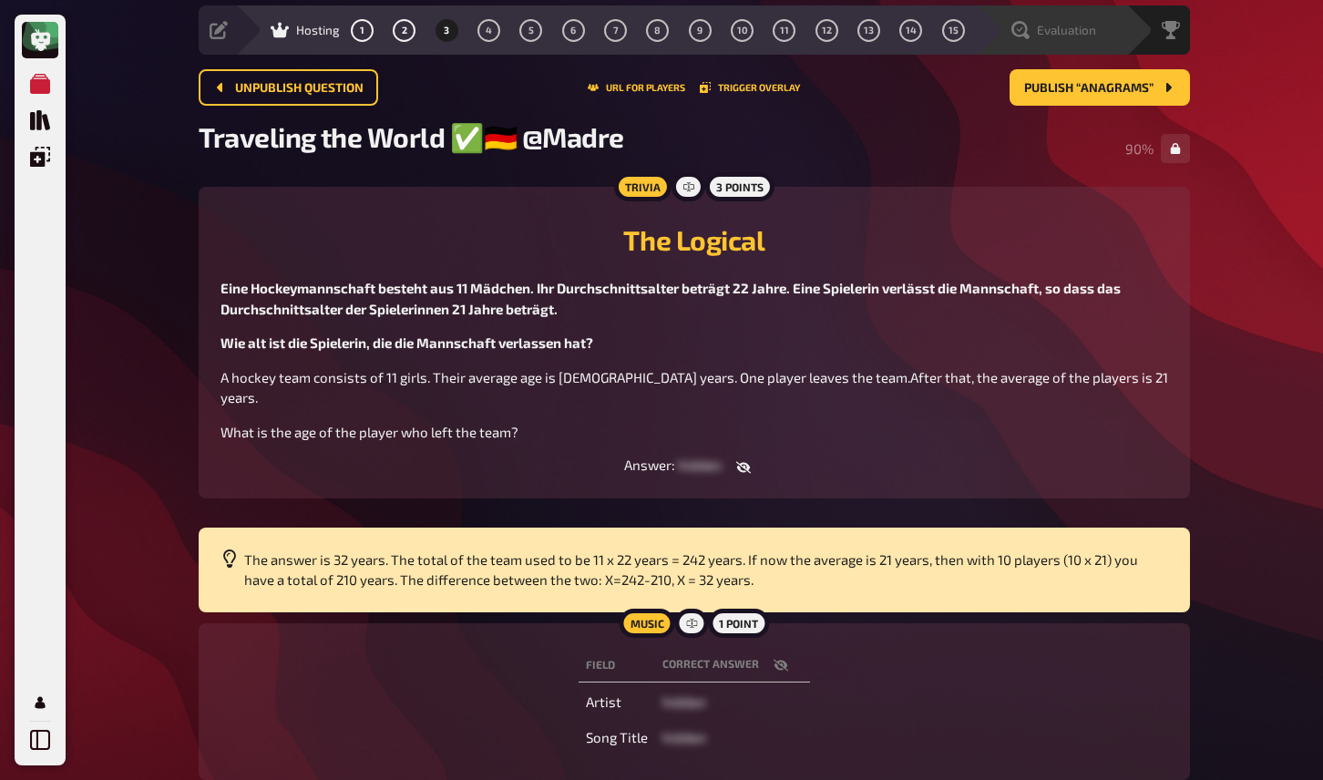
click at [1066, 36] on span "Evaluation" at bounding box center [1066, 30] width 59 height 15
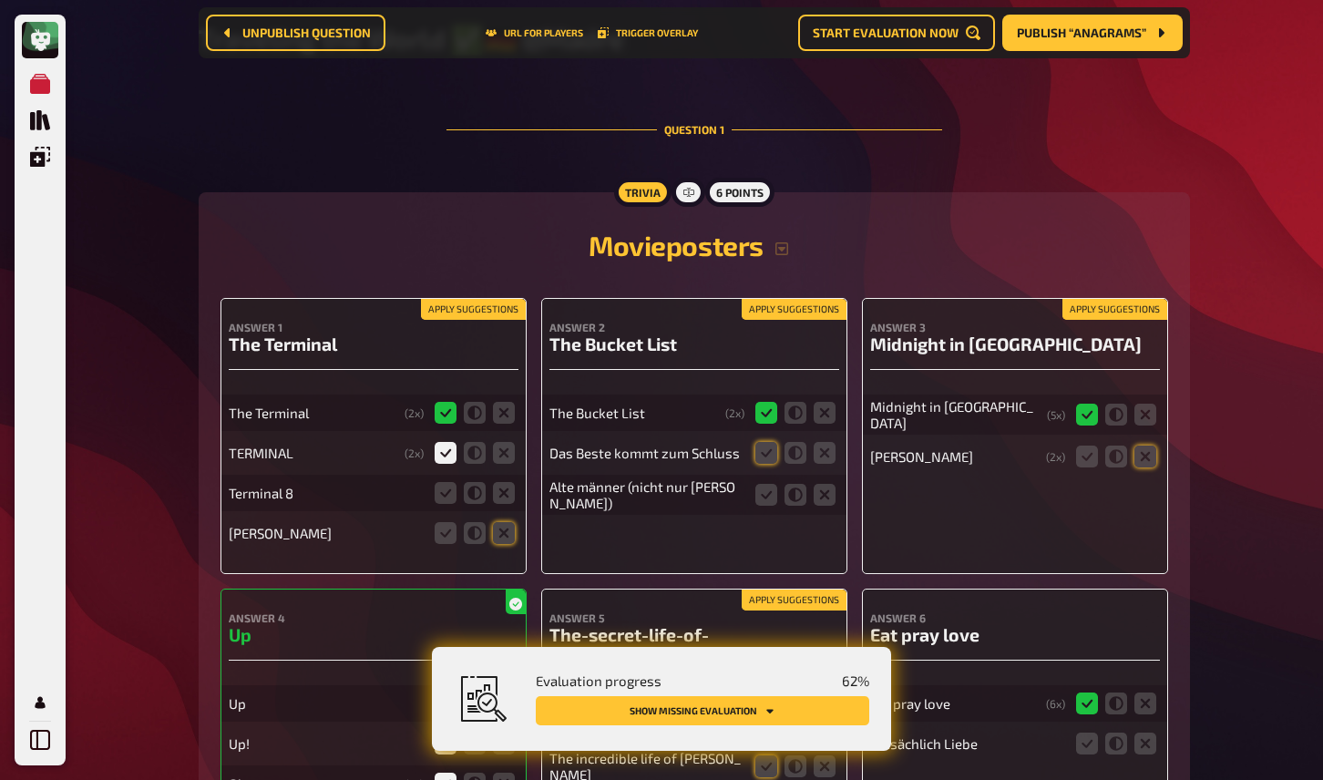
scroll to position [171, 0]
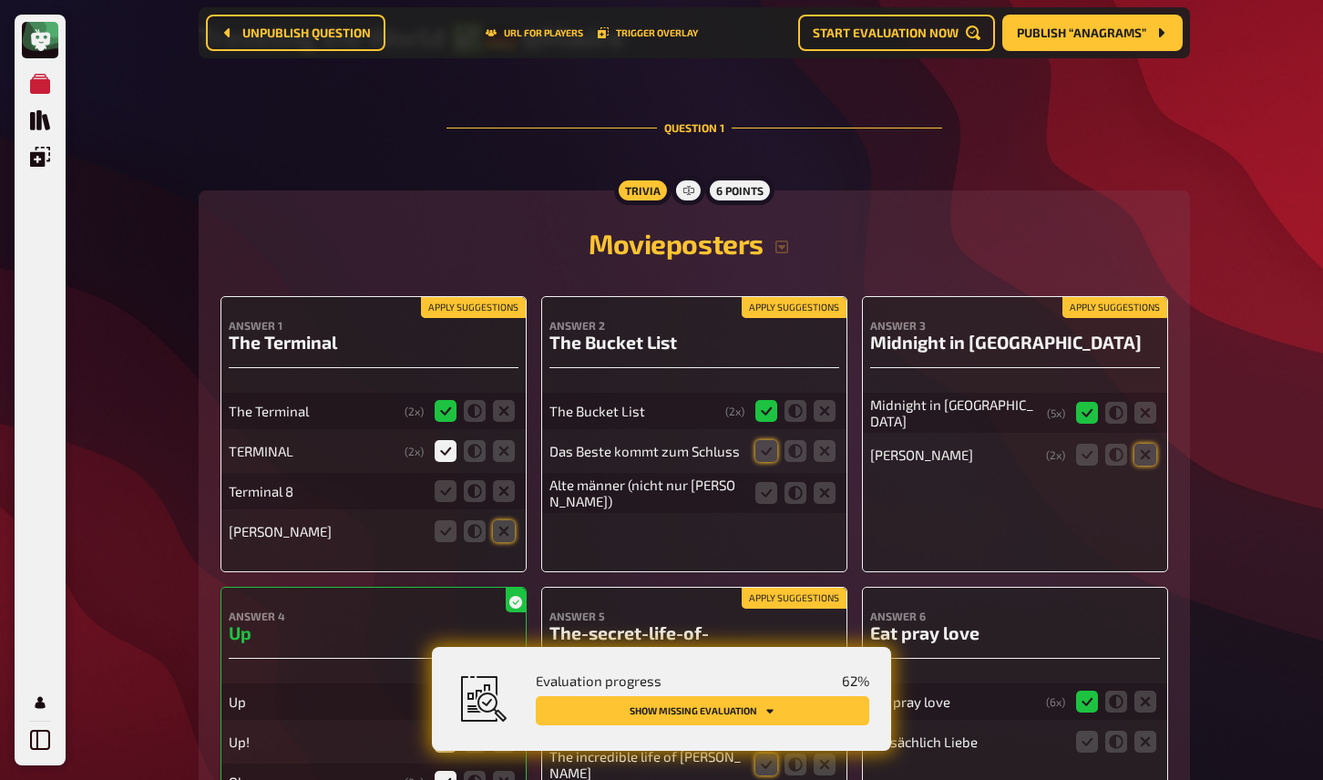
click at [494, 318] on button "Apply suggestions" at bounding box center [473, 308] width 105 height 20
click at [478, 498] on icon at bounding box center [475, 491] width 22 height 22
click at [0, 0] on input "radio" at bounding box center [0, 0] width 0 height 0
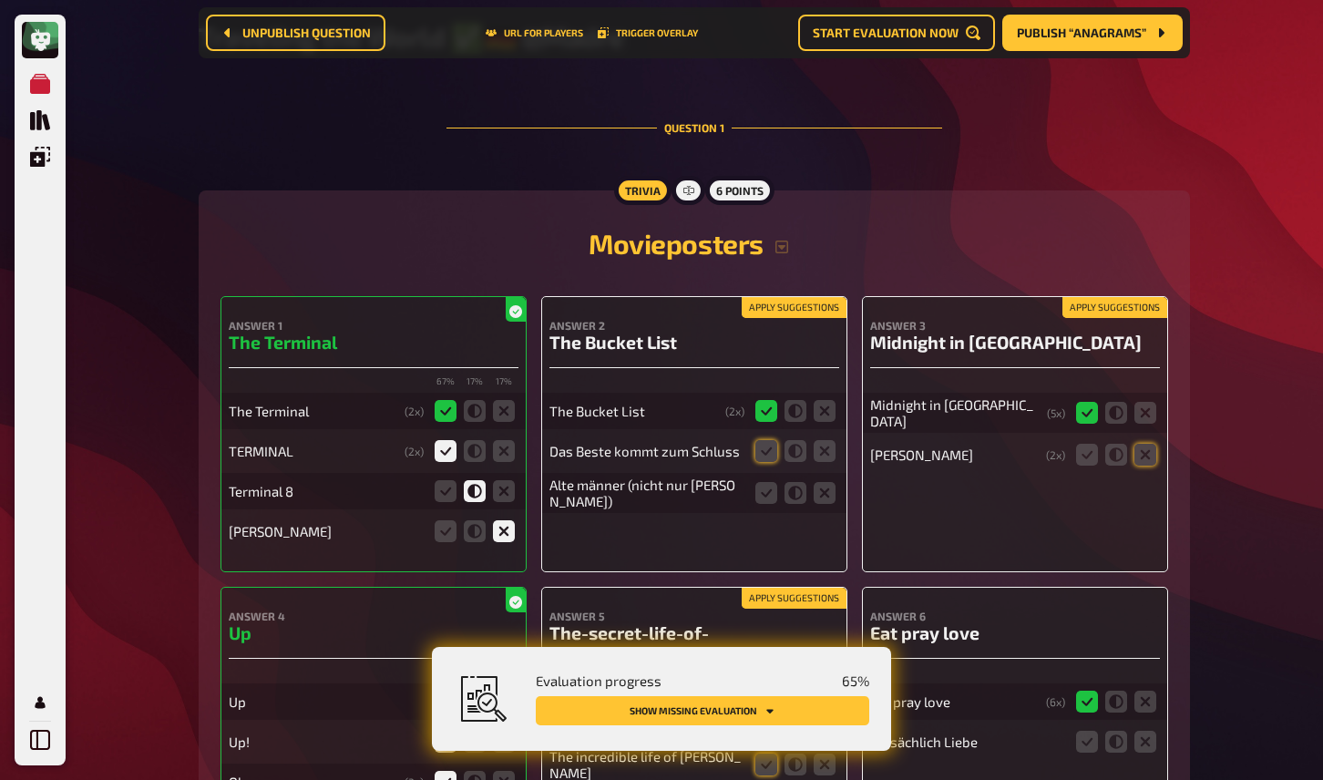
click at [753, 313] on button "Apply suggestions" at bounding box center [794, 308] width 105 height 20
click at [823, 500] on icon at bounding box center [825, 493] width 22 height 22
click at [0, 0] on input "radio" at bounding box center [0, 0] width 0 height 0
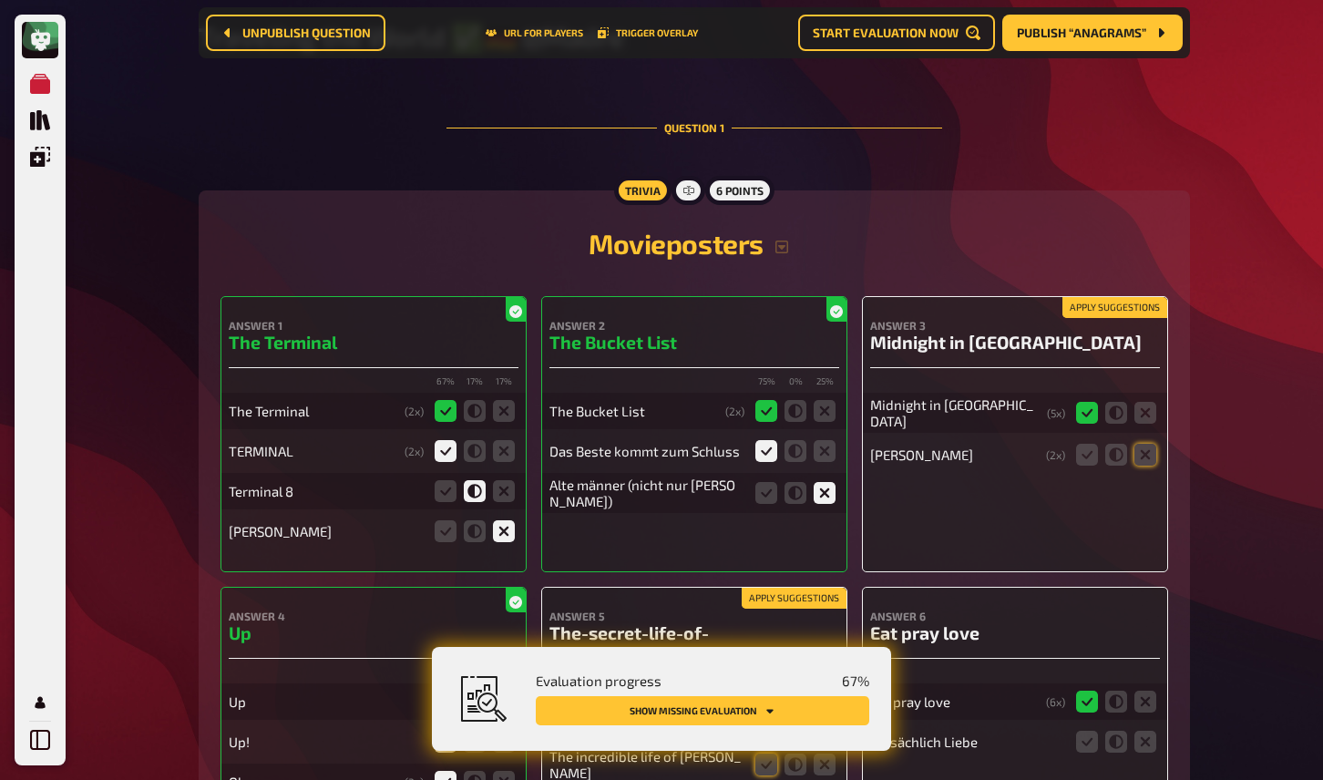
click at [1117, 324] on h4 "Answer 3" at bounding box center [1015, 325] width 290 height 13
click at [1113, 316] on button "Apply suggestions" at bounding box center [1115, 308] width 105 height 20
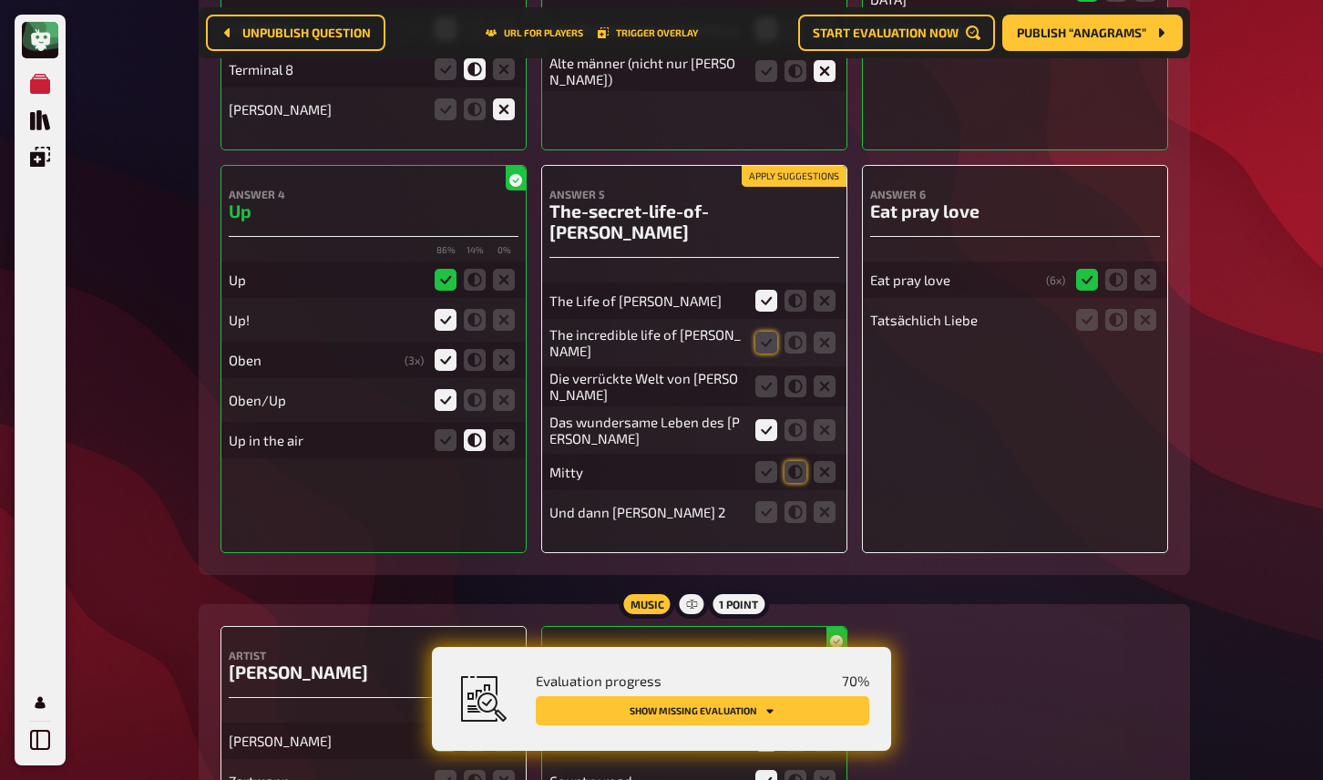
scroll to position [603, 0]
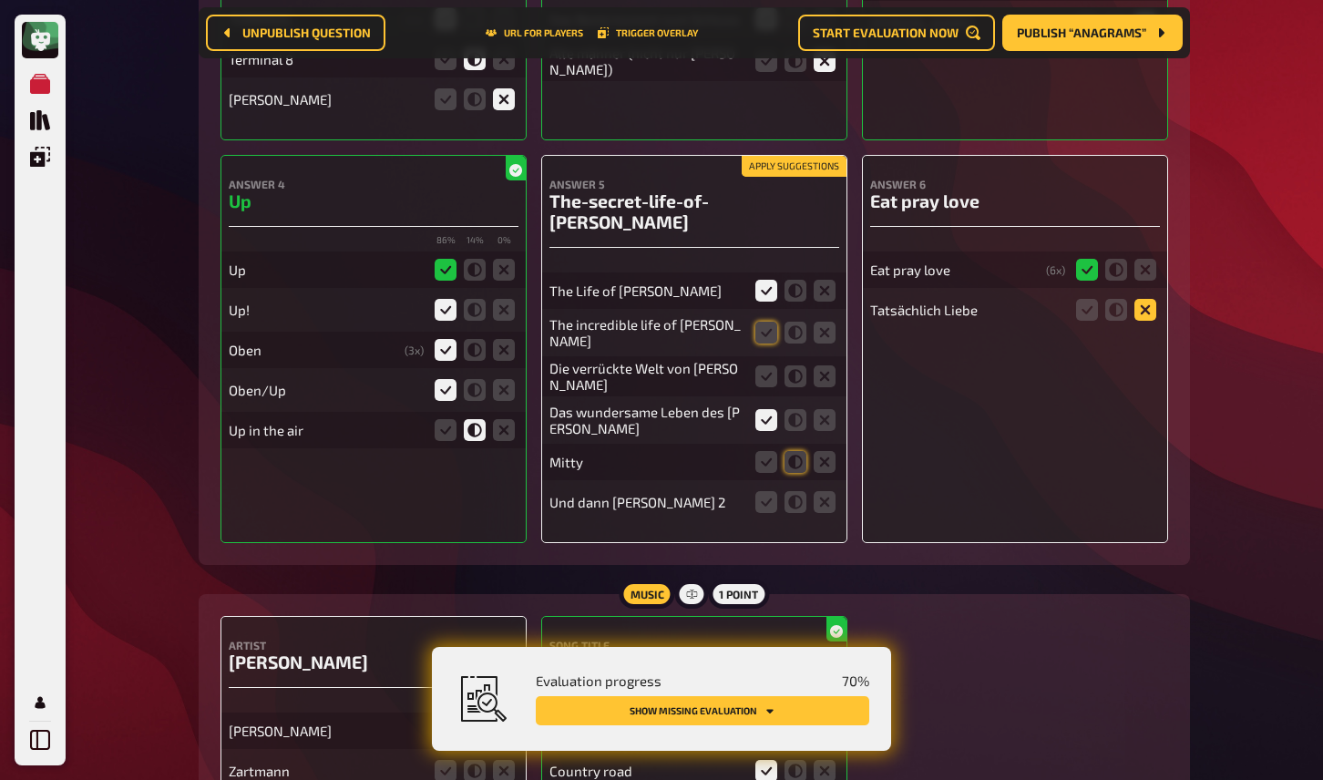
click at [1143, 317] on icon at bounding box center [1146, 310] width 22 height 22
click at [0, 0] on input "radio" at bounding box center [0, 0] width 0 height 0
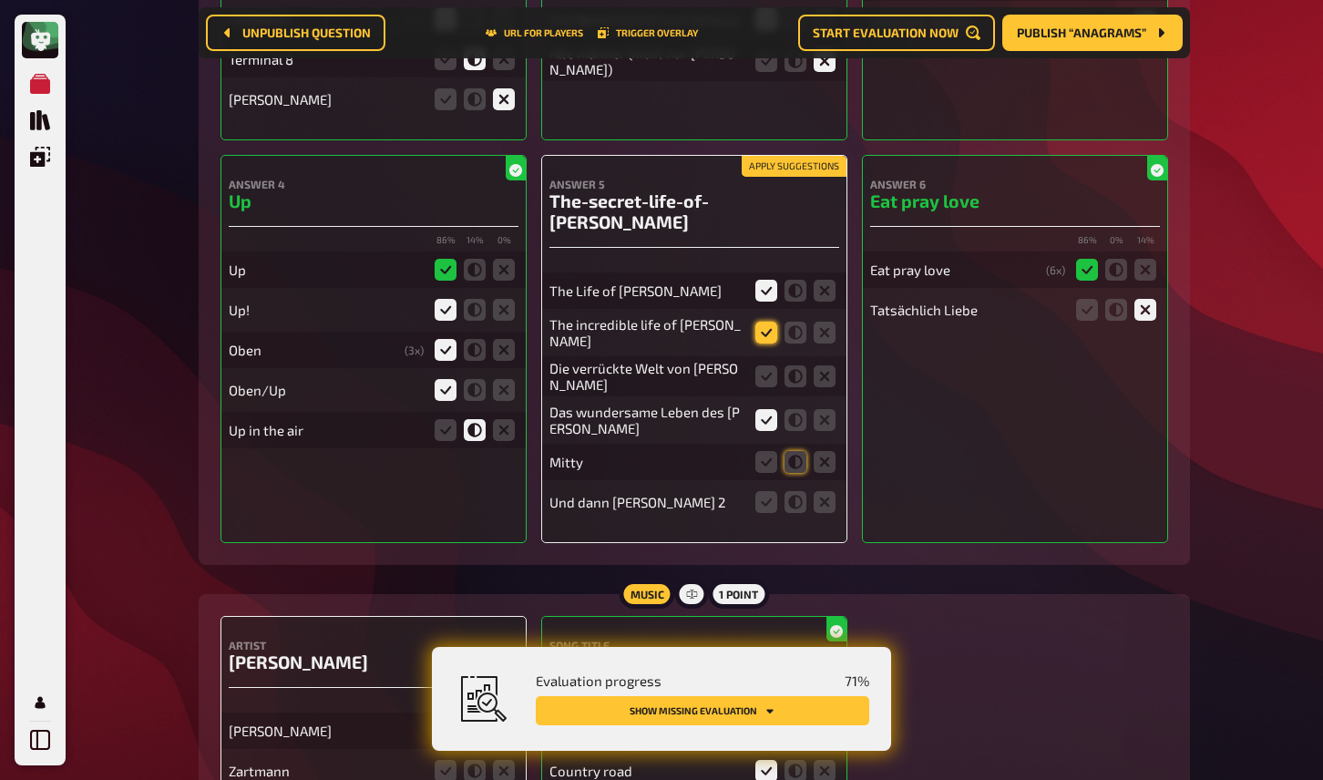
click at [767, 322] on icon at bounding box center [767, 333] width 22 height 22
click at [0, 0] on input "radio" at bounding box center [0, 0] width 0 height 0
click at [789, 324] on icon at bounding box center [796, 333] width 22 height 22
click at [0, 0] on input "radio" at bounding box center [0, 0] width 0 height 0
click at [793, 365] on icon at bounding box center [796, 376] width 22 height 22
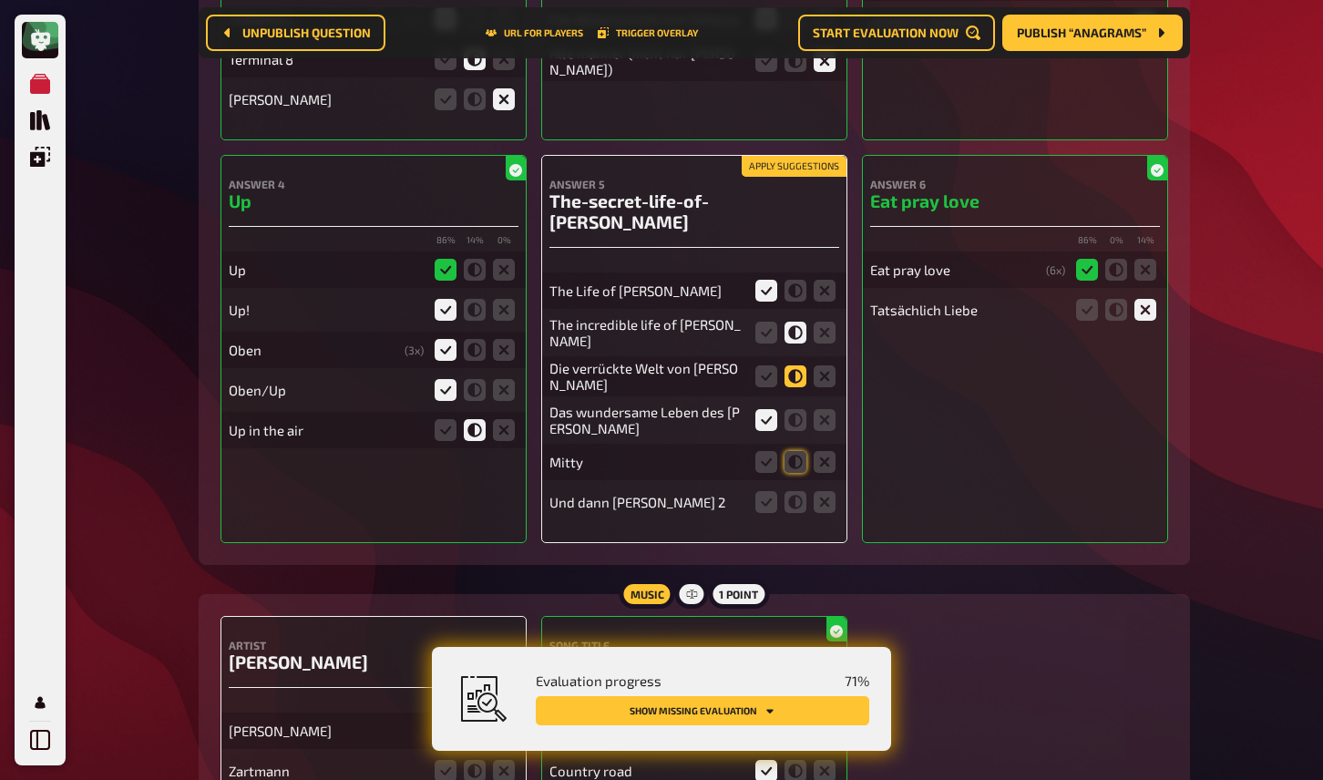
click at [0, 0] on input "radio" at bounding box center [0, 0] width 0 height 0
click at [799, 451] on icon at bounding box center [796, 462] width 22 height 22
click at [0, 0] on input "radio" at bounding box center [0, 0] width 0 height 0
click at [819, 494] on icon at bounding box center [825, 502] width 22 height 22
click at [0, 0] on input "radio" at bounding box center [0, 0] width 0 height 0
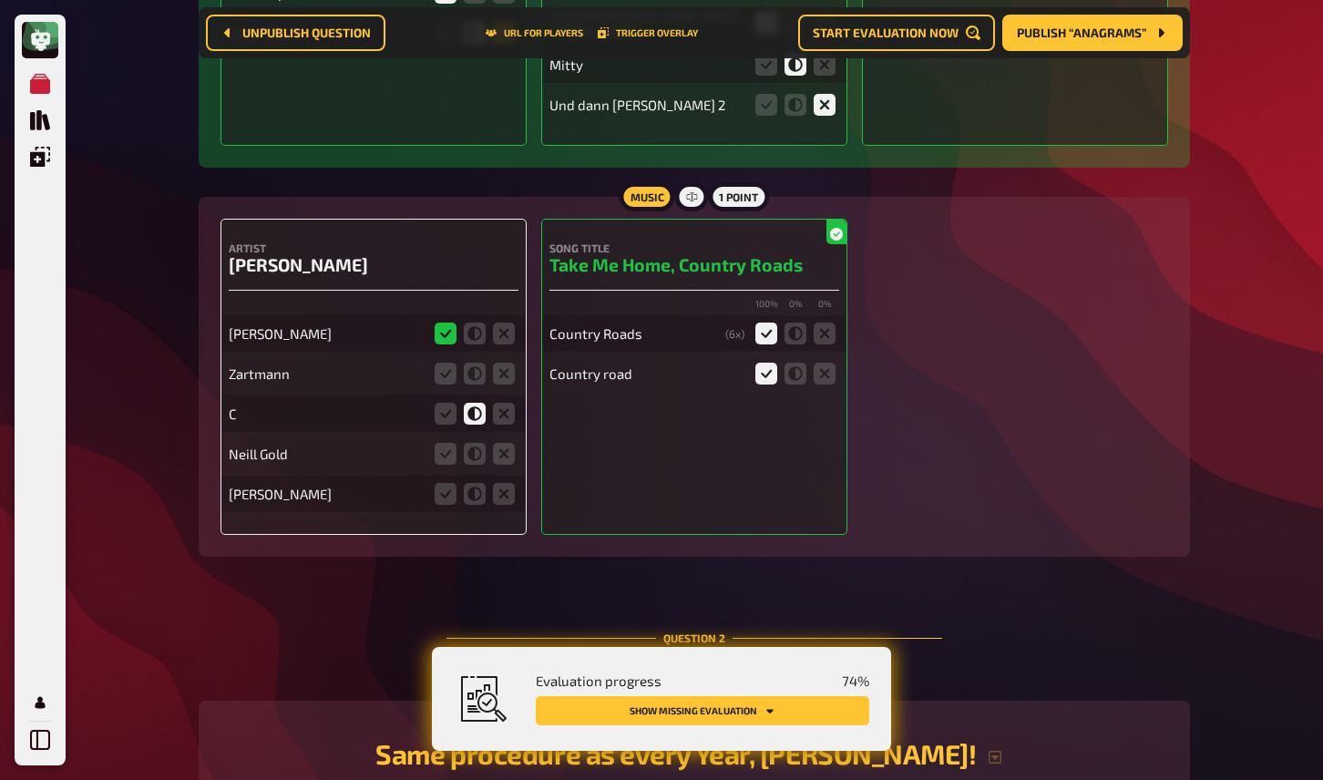
scroll to position [1011, 0]
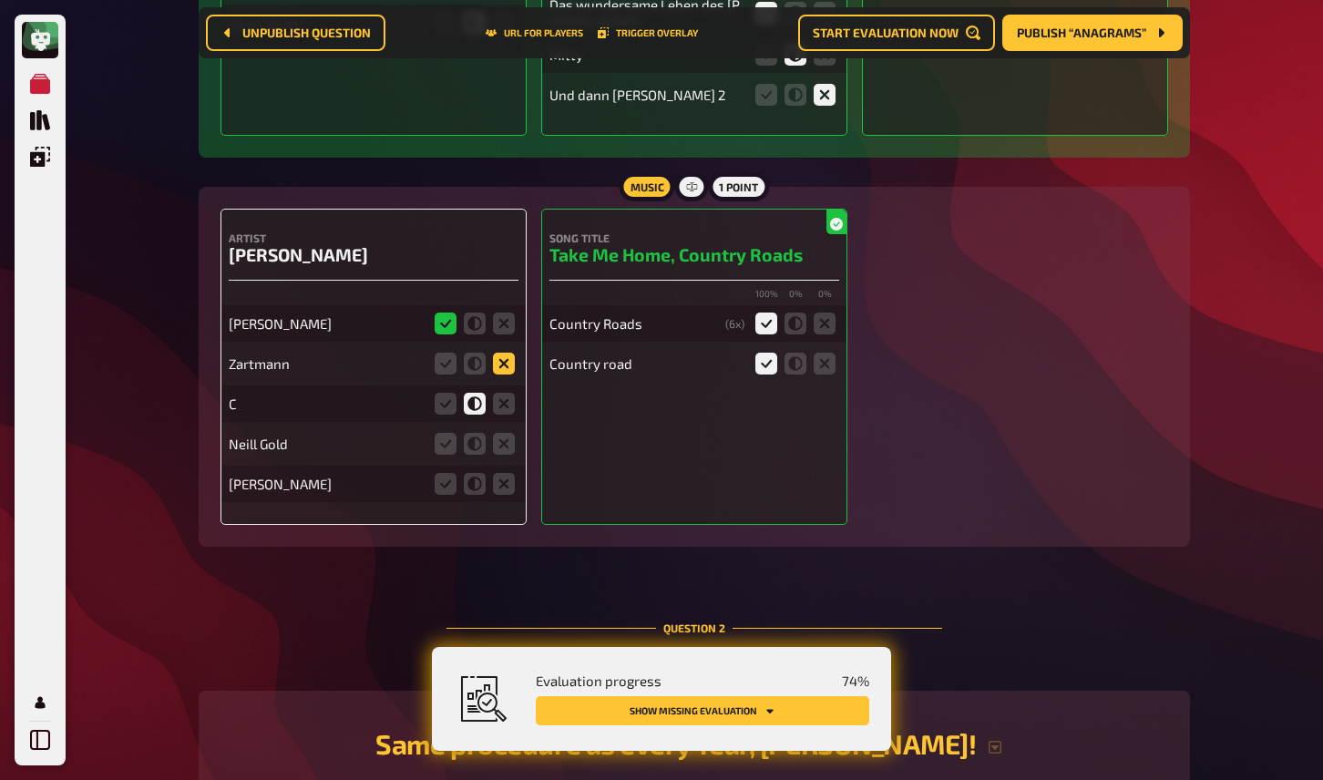
click at [501, 355] on icon at bounding box center [504, 364] width 22 height 22
click at [0, 0] on input "radio" at bounding box center [0, 0] width 0 height 0
click at [509, 393] on icon at bounding box center [504, 404] width 22 height 22
click at [0, 0] on input "radio" at bounding box center [0, 0] width 0 height 0
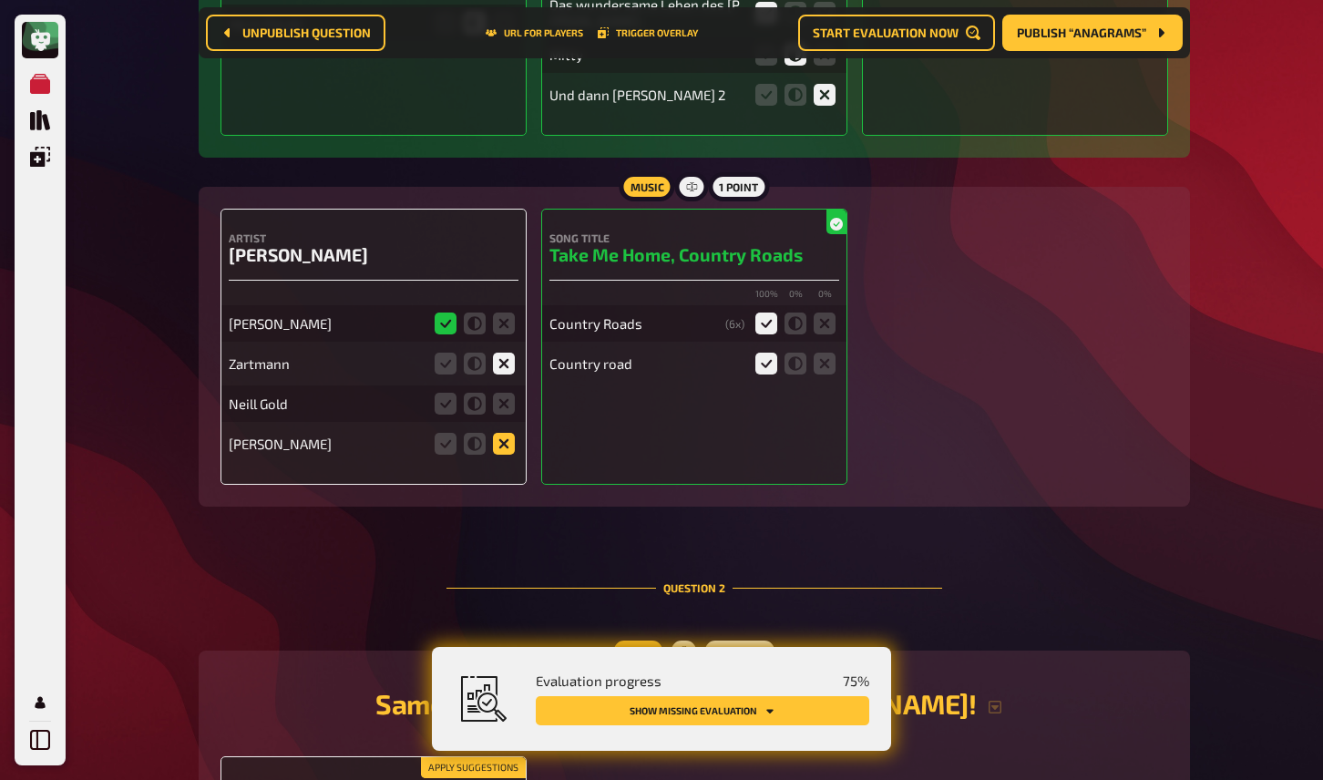
click at [509, 433] on icon at bounding box center [504, 444] width 22 height 22
click at [0, 0] on input "radio" at bounding box center [0, 0] width 0 height 0
click at [509, 393] on icon at bounding box center [504, 404] width 22 height 22
click at [0, 0] on input "radio" at bounding box center [0, 0] width 0 height 0
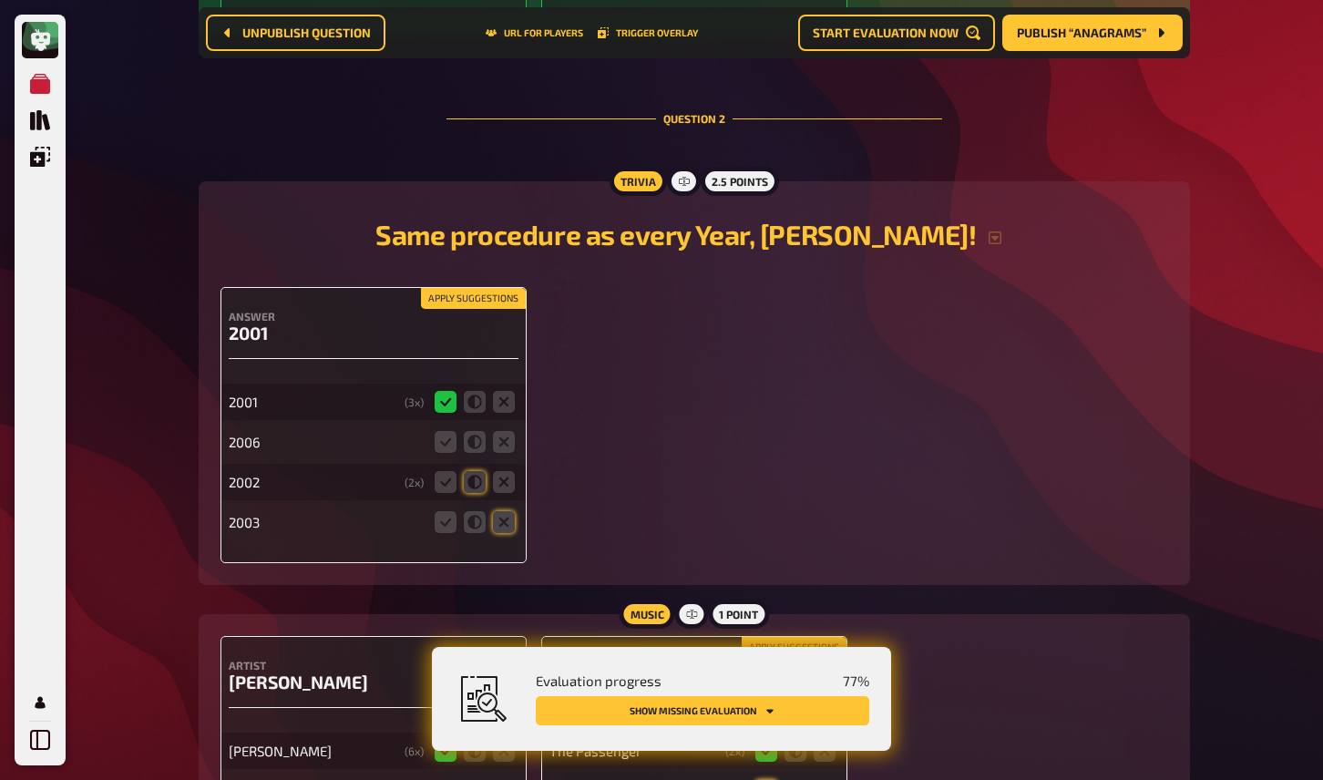
scroll to position [1486, 0]
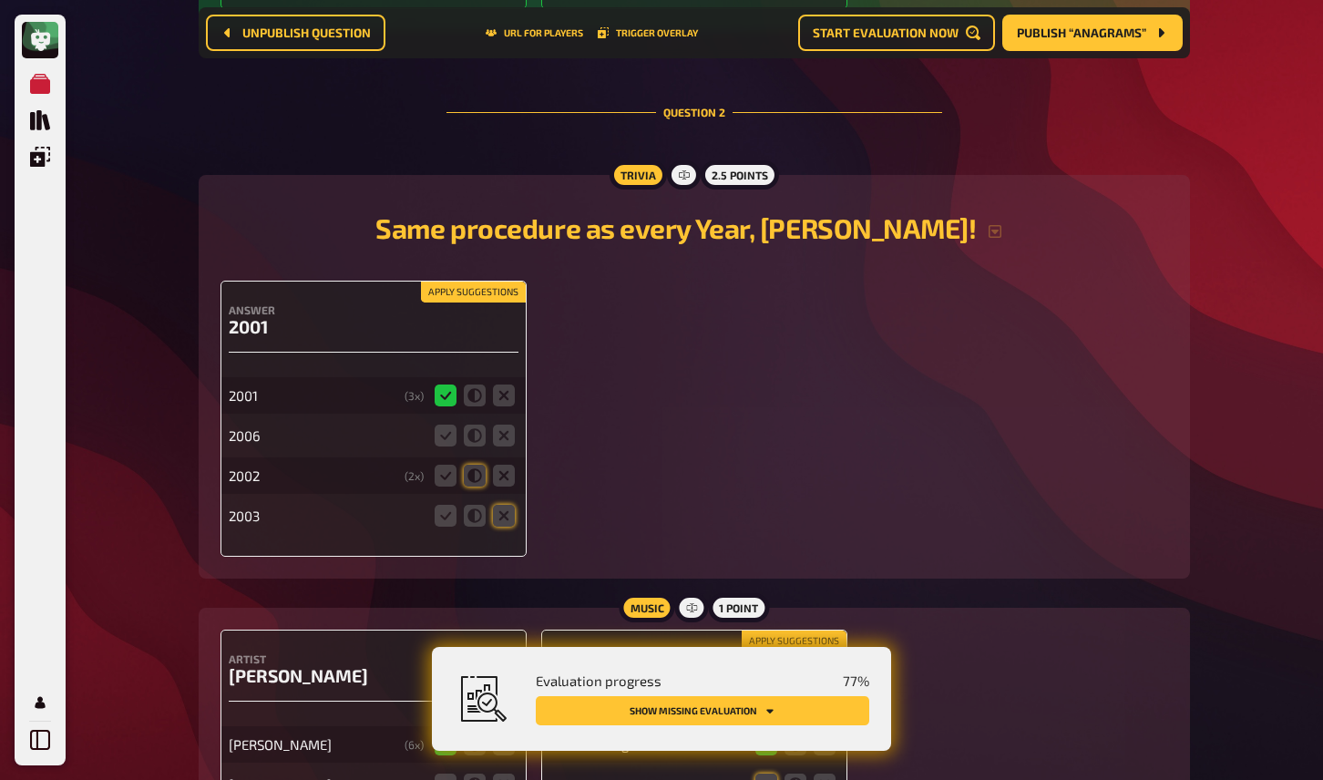
click at [464, 283] on button "Apply suggestions" at bounding box center [473, 293] width 105 height 20
click at [507, 425] on icon at bounding box center [504, 436] width 22 height 22
click at [0, 0] on input "radio" at bounding box center [0, 0] width 0 height 0
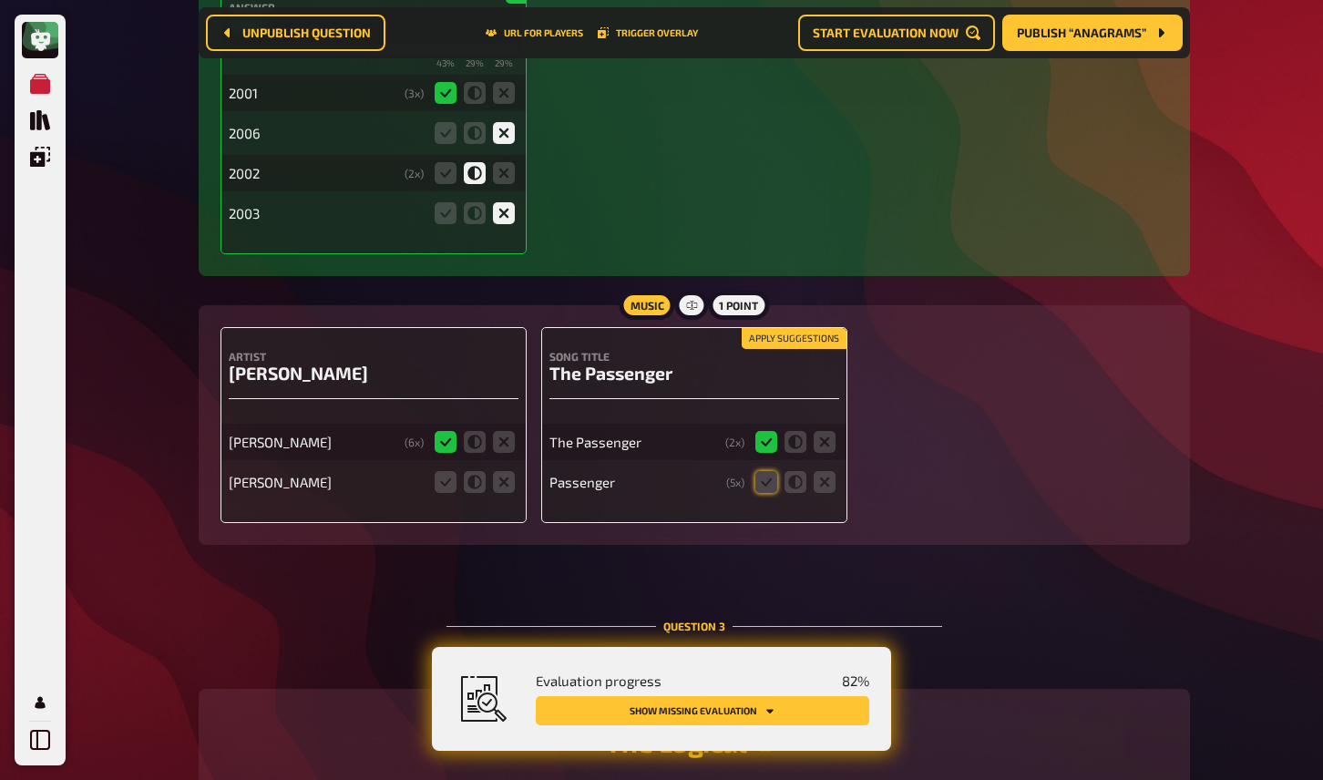
scroll to position [1803, 0]
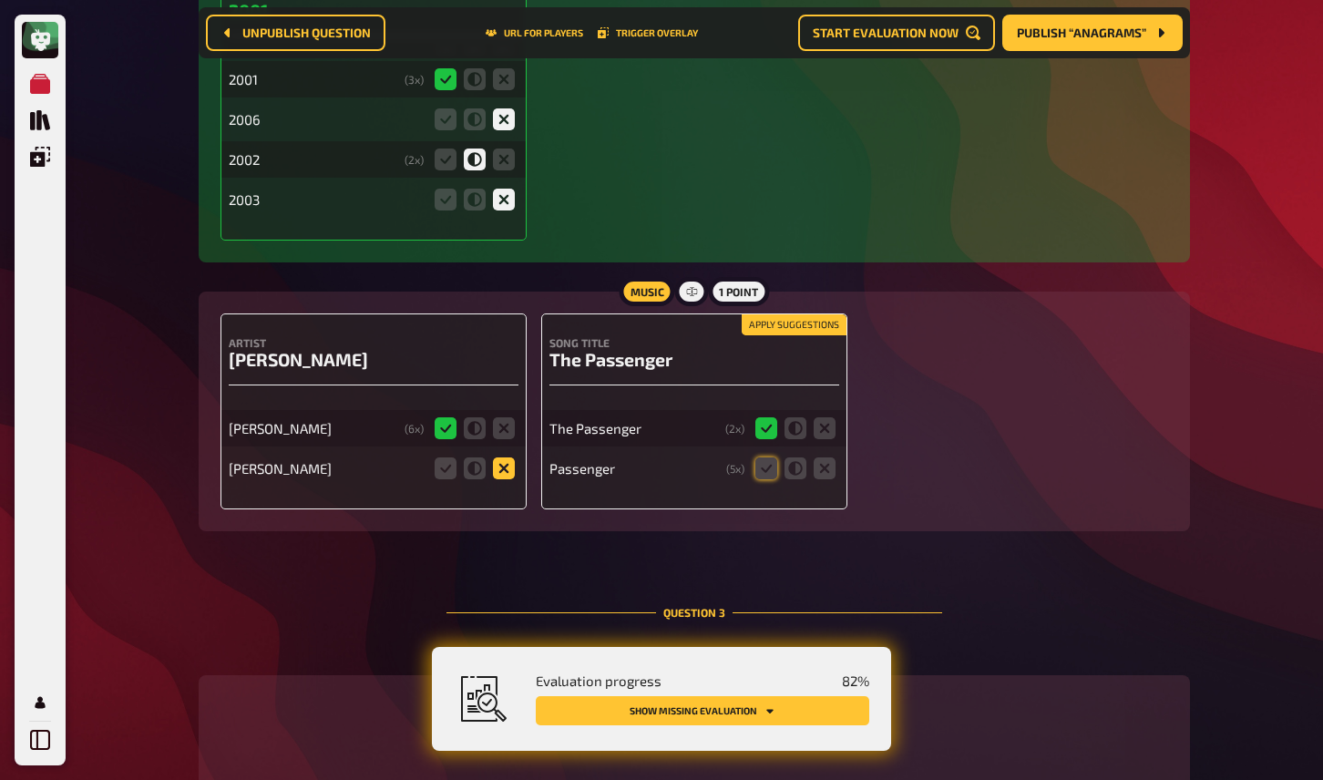
click at [504, 462] on icon at bounding box center [504, 468] width 22 height 22
click at [0, 0] on input "radio" at bounding box center [0, 0] width 0 height 0
click at [782, 315] on button "Apply suggestions" at bounding box center [794, 325] width 105 height 20
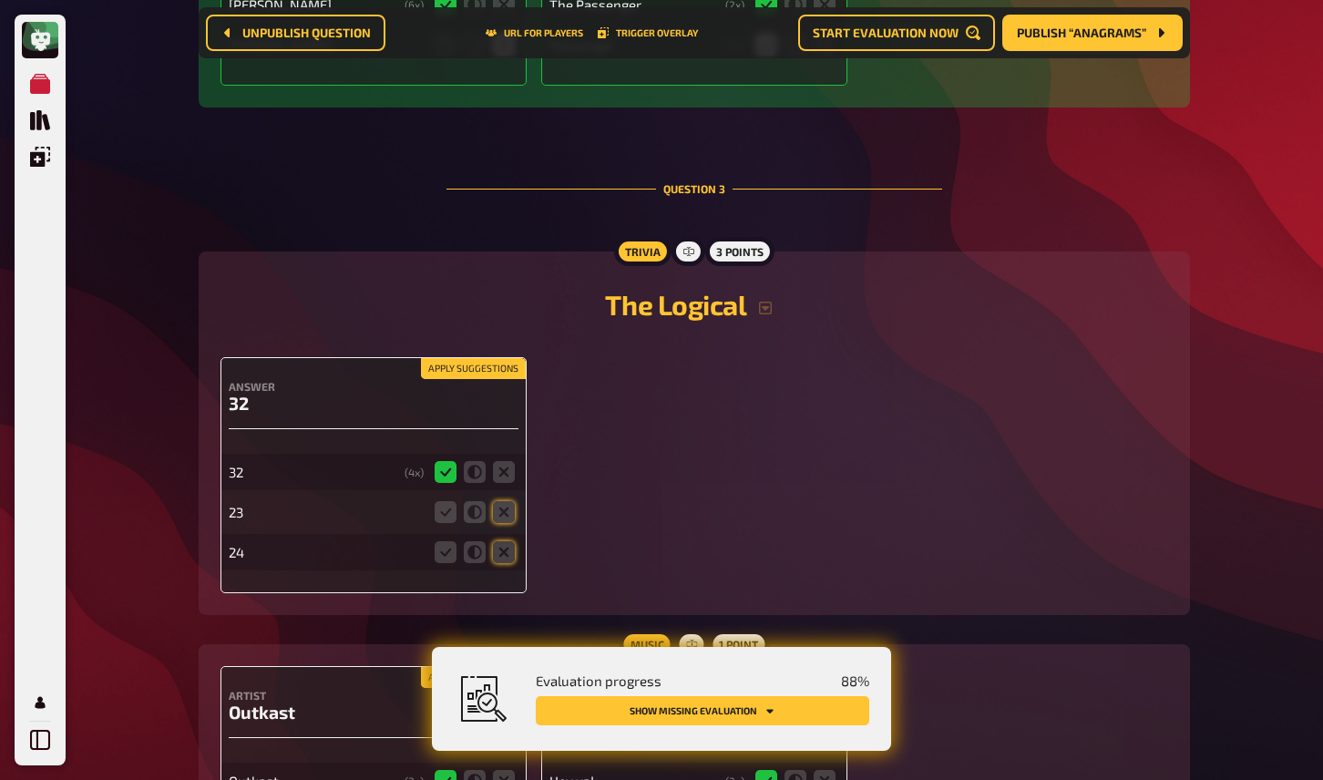
scroll to position [2263, 0]
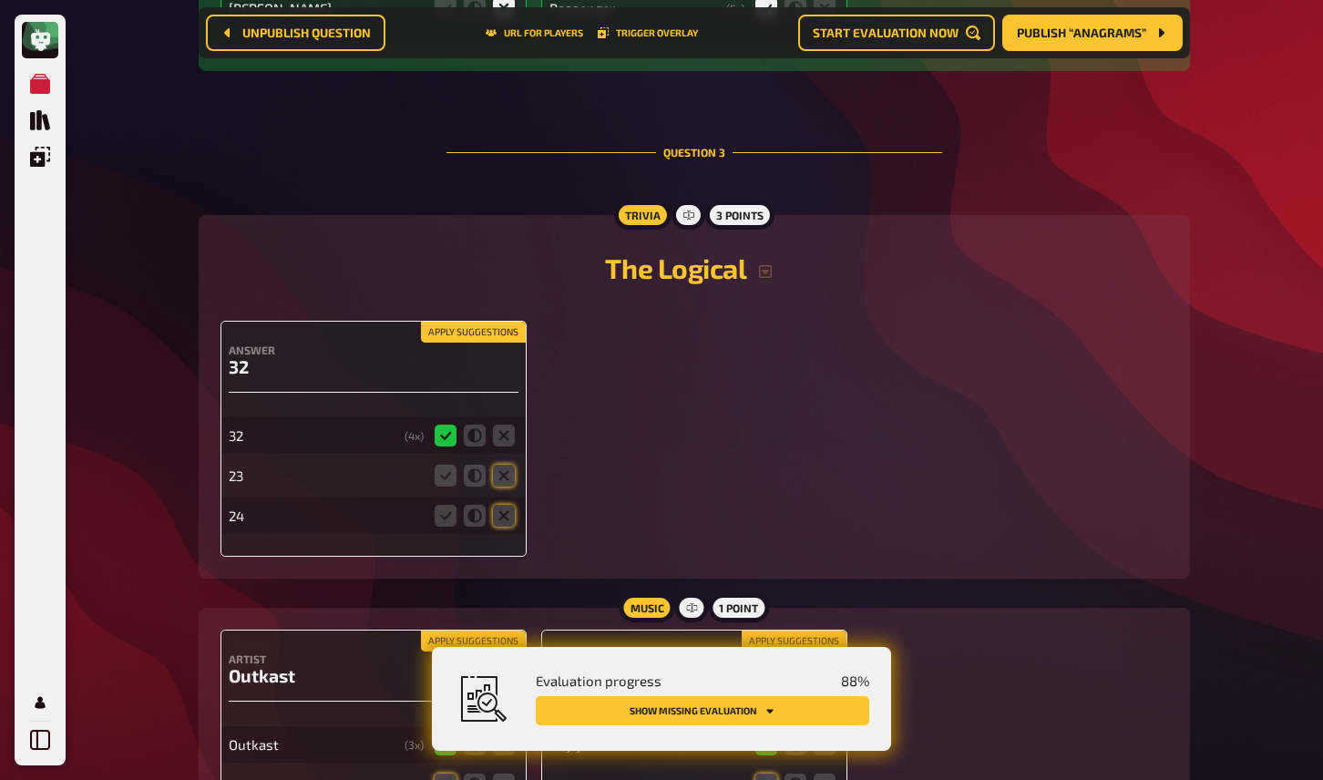
click at [452, 323] on button "Apply suggestions" at bounding box center [473, 333] width 105 height 20
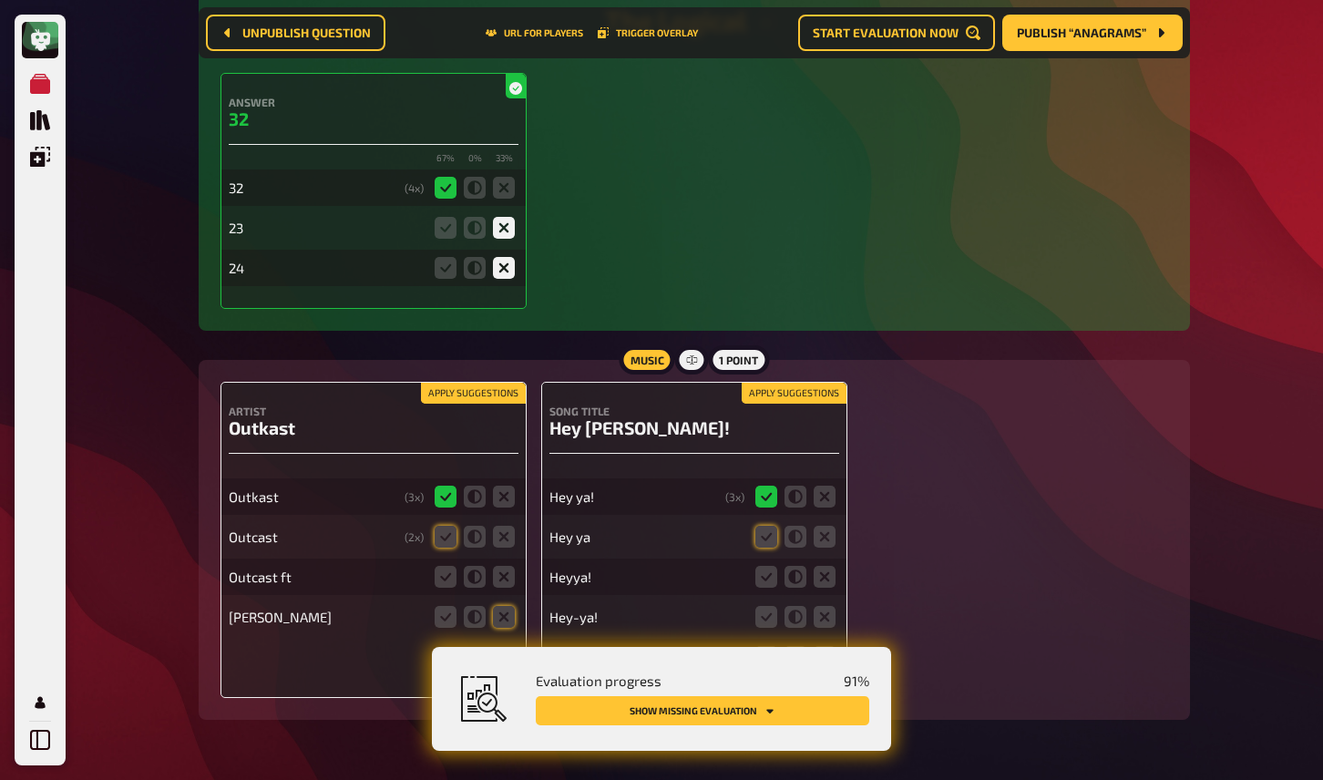
scroll to position [2514, 0]
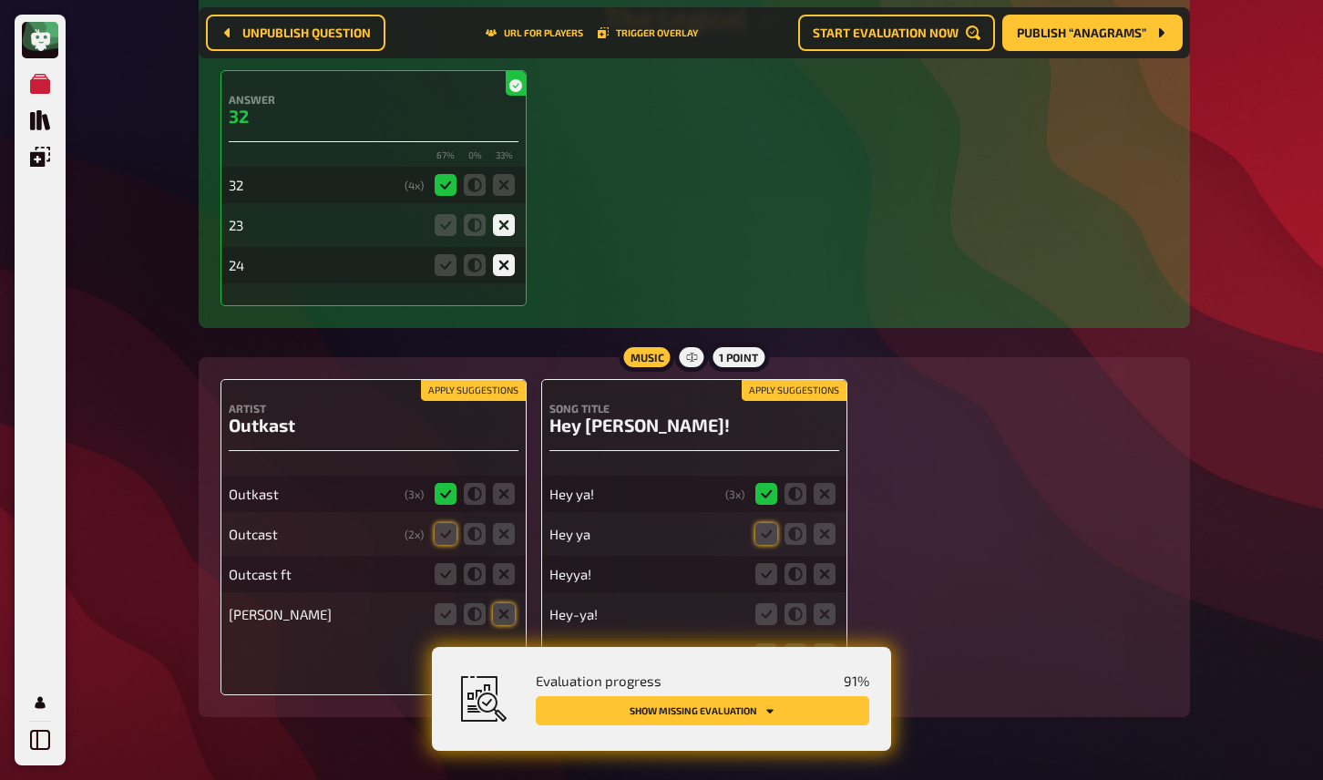
click at [483, 381] on button "Apply suggestions" at bounding box center [473, 391] width 105 height 20
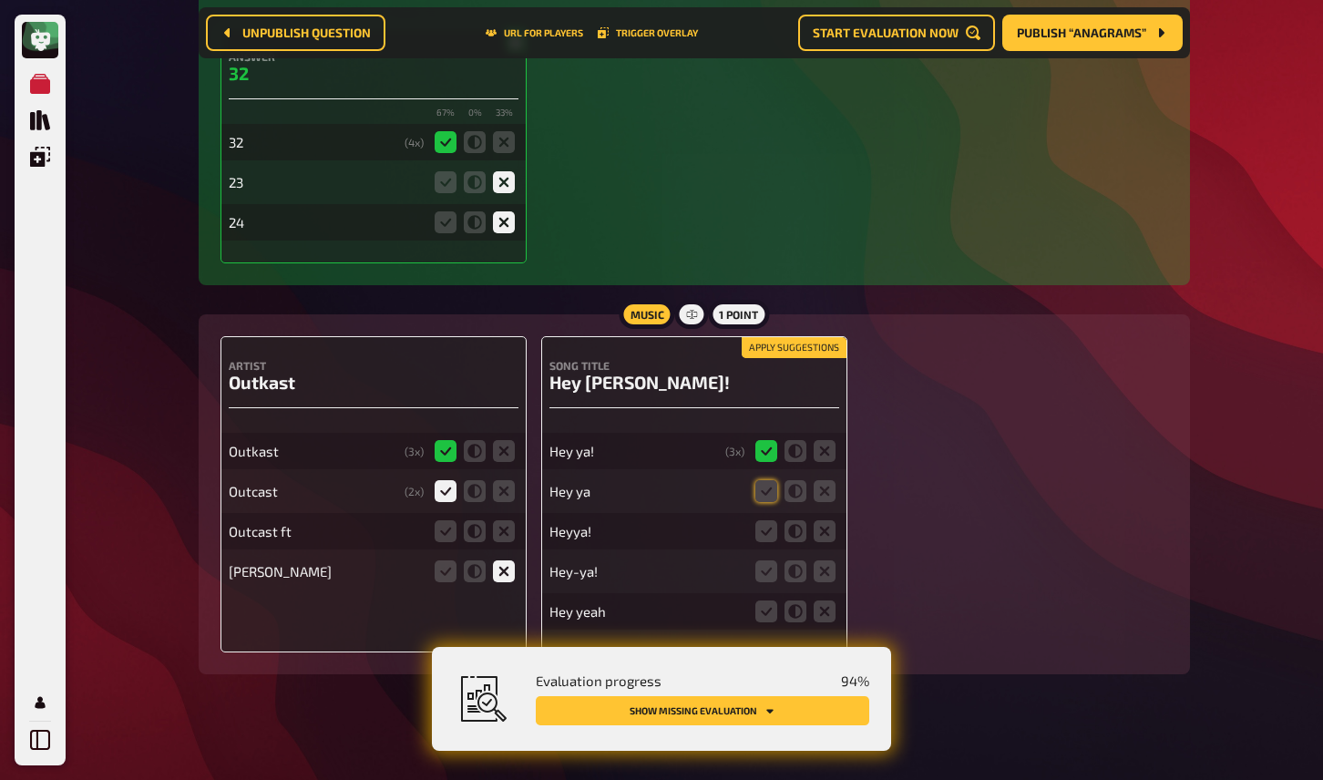
click at [770, 338] on button "Apply suggestions" at bounding box center [794, 348] width 105 height 20
click at [446, 522] on icon at bounding box center [446, 531] width 22 height 22
click at [0, 0] on input "radio" at bounding box center [0, 0] width 0 height 0
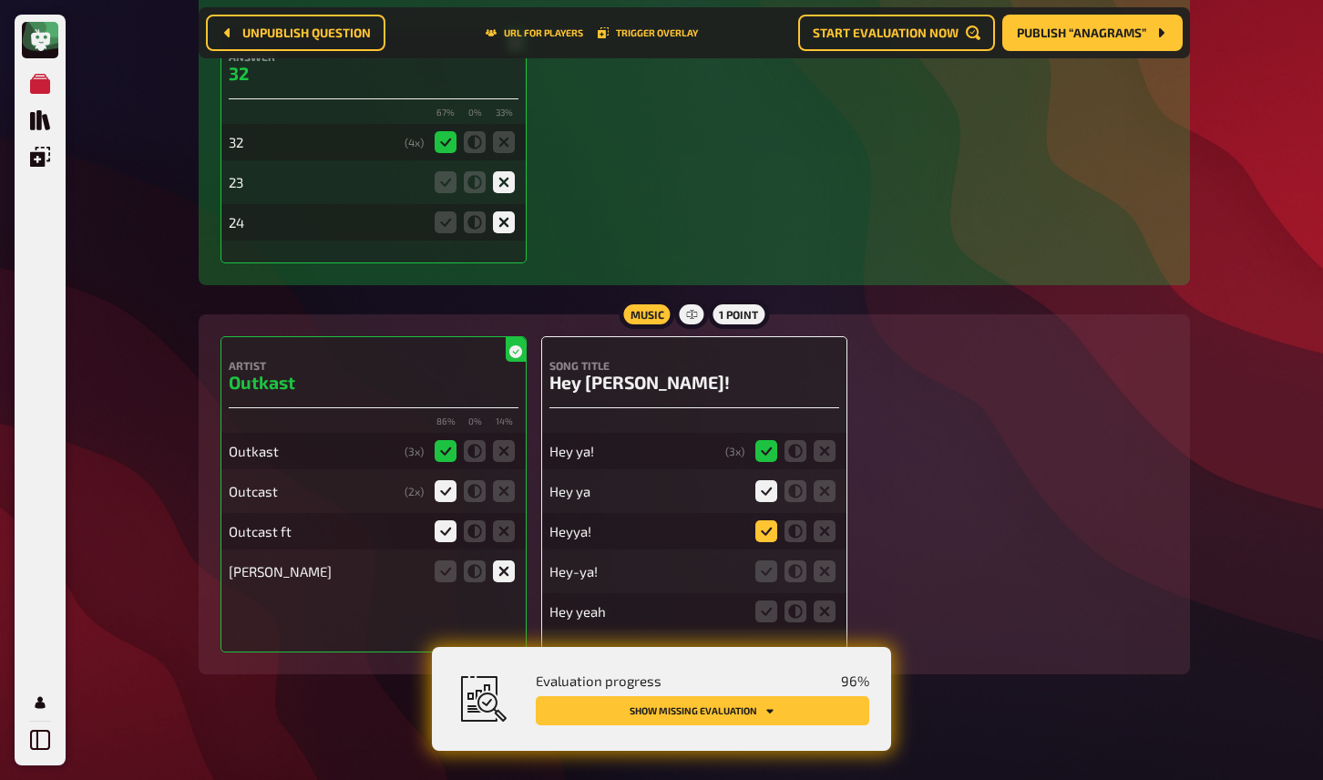
click at [771, 520] on icon at bounding box center [767, 531] width 22 height 22
click at [0, 0] on input "radio" at bounding box center [0, 0] width 0 height 0
click at [766, 560] on icon at bounding box center [767, 571] width 22 height 22
click at [0, 0] on input "radio" at bounding box center [0, 0] width 0 height 0
click at [767, 602] on icon at bounding box center [767, 612] width 22 height 22
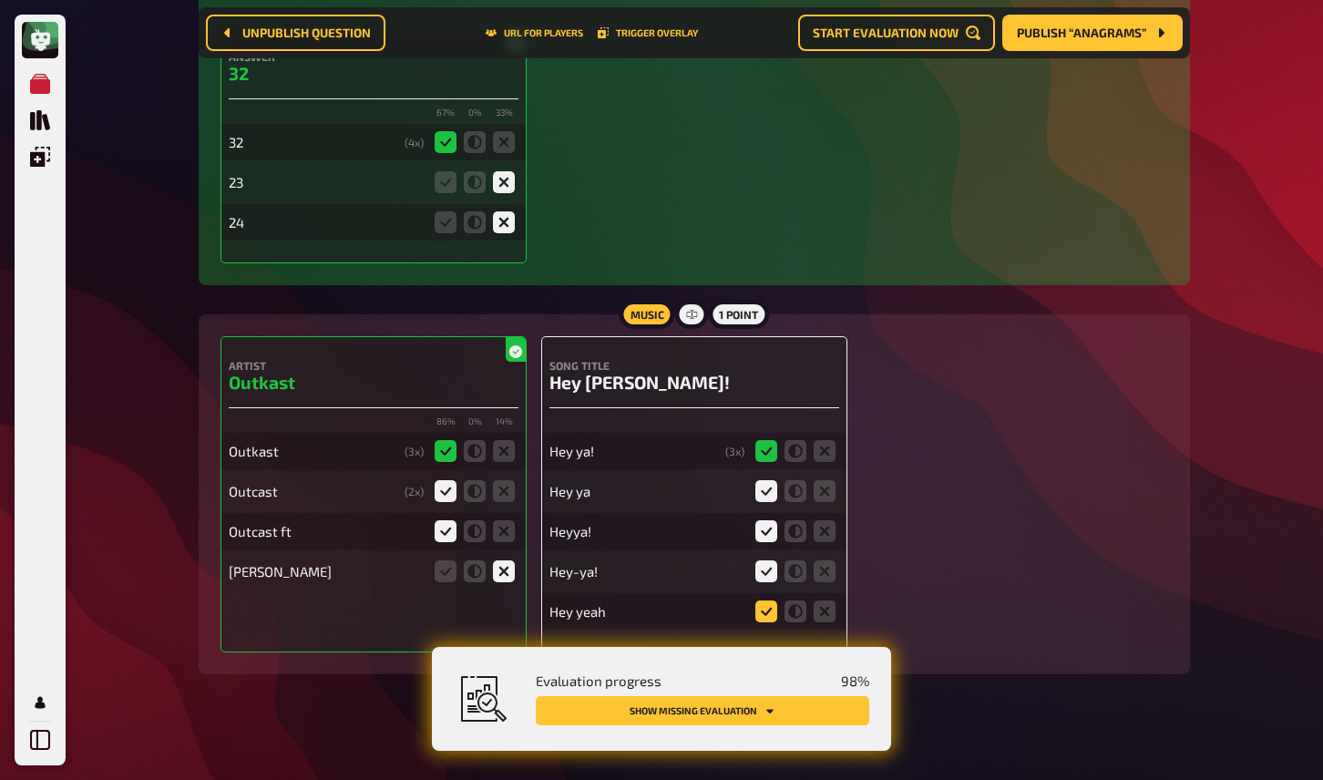
click at [0, 0] on input "radio" at bounding box center [0, 0] width 0 height 0
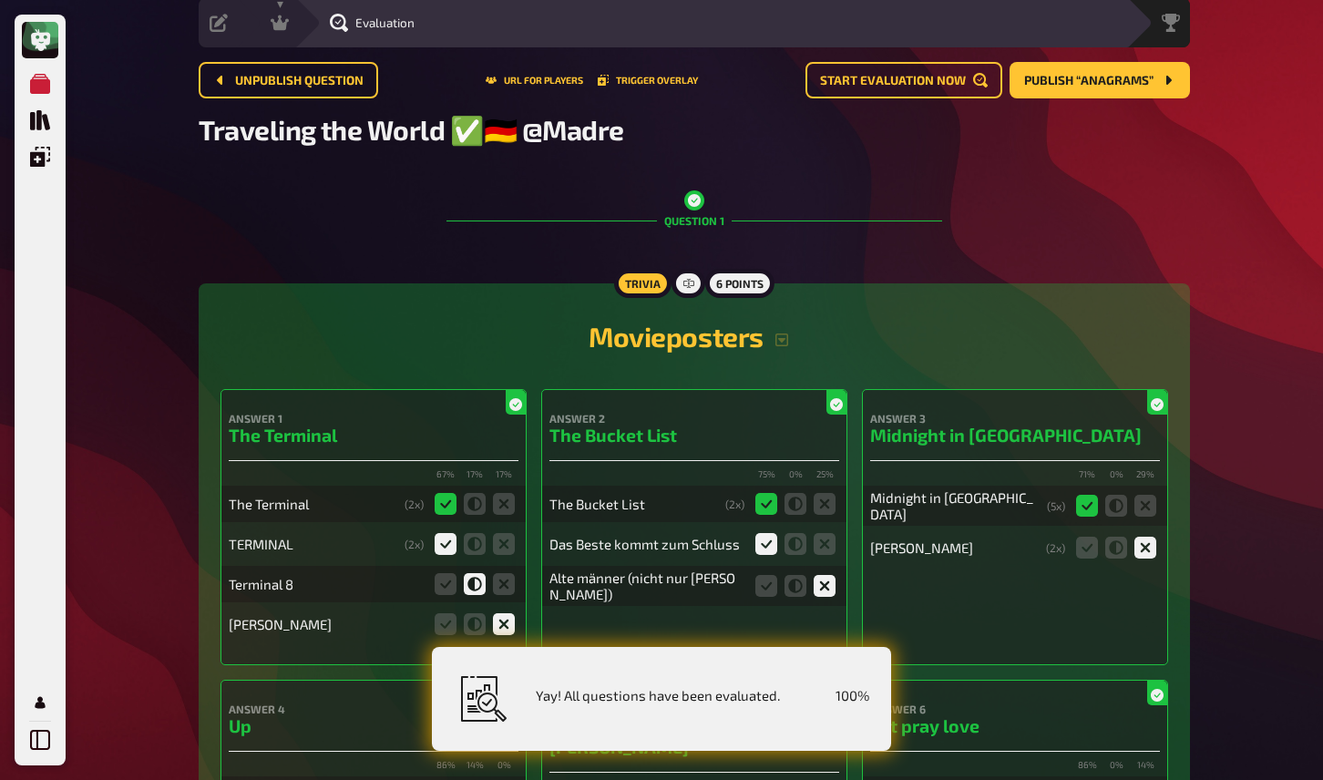
scroll to position [0, 0]
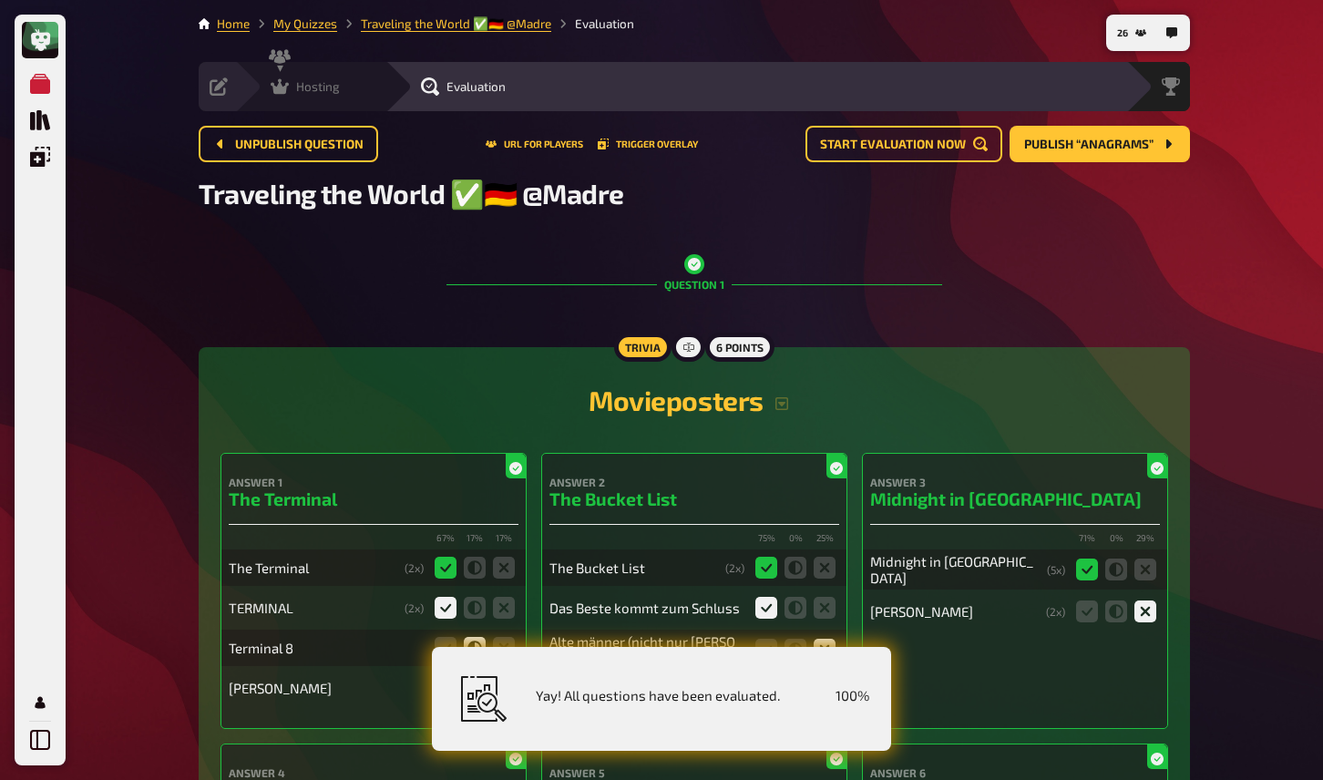
click at [283, 87] on icon at bounding box center [280, 86] width 18 height 15
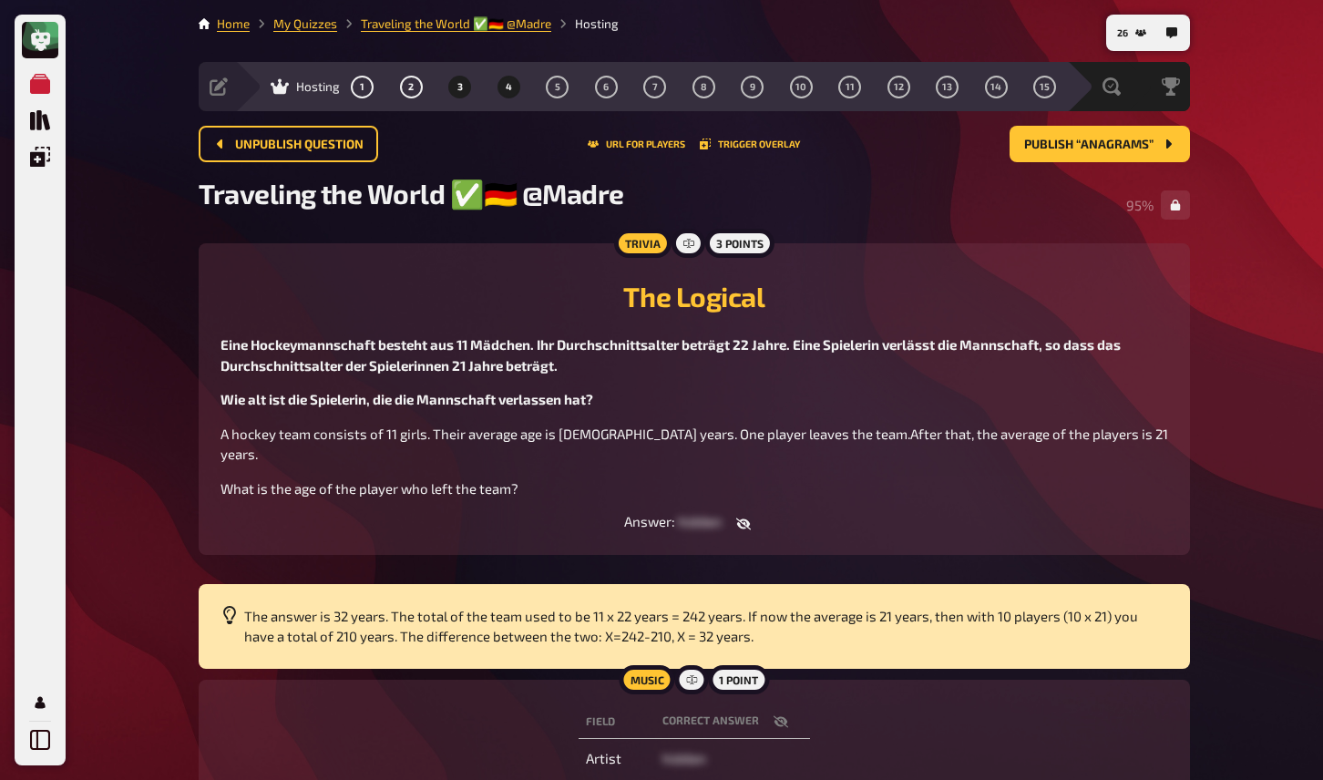
click at [509, 93] on button "4" at bounding box center [508, 86] width 29 height 29
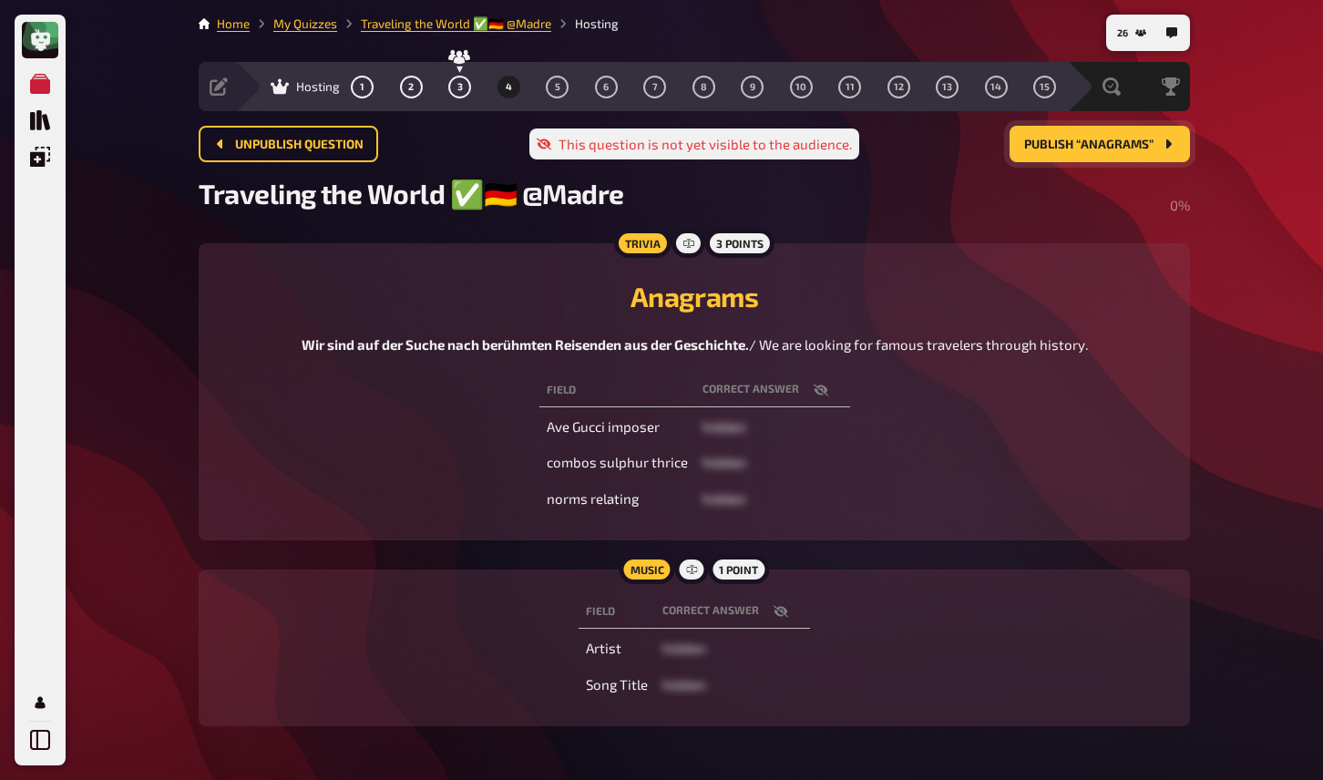
click at [1064, 146] on span "Publish “Anagrams”" at bounding box center [1088, 145] width 129 height 13
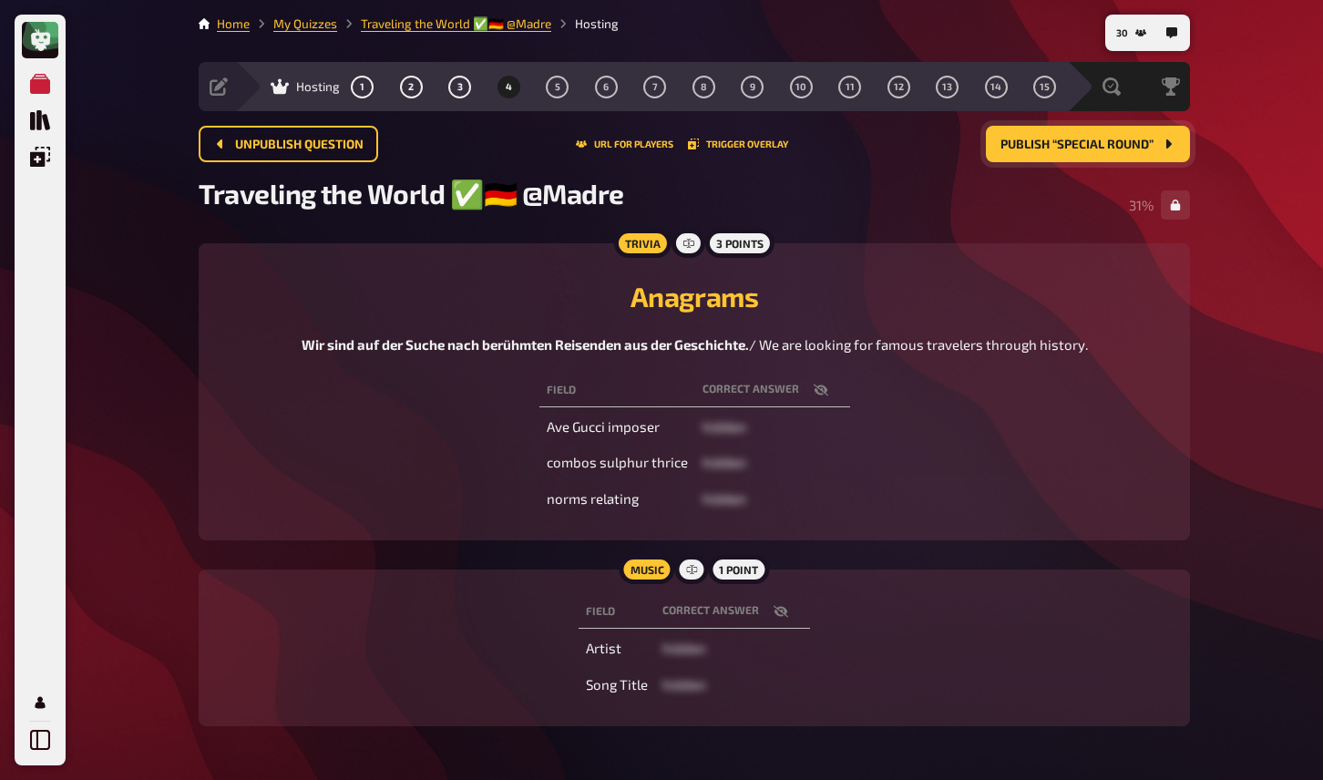
scroll to position [66, 0]
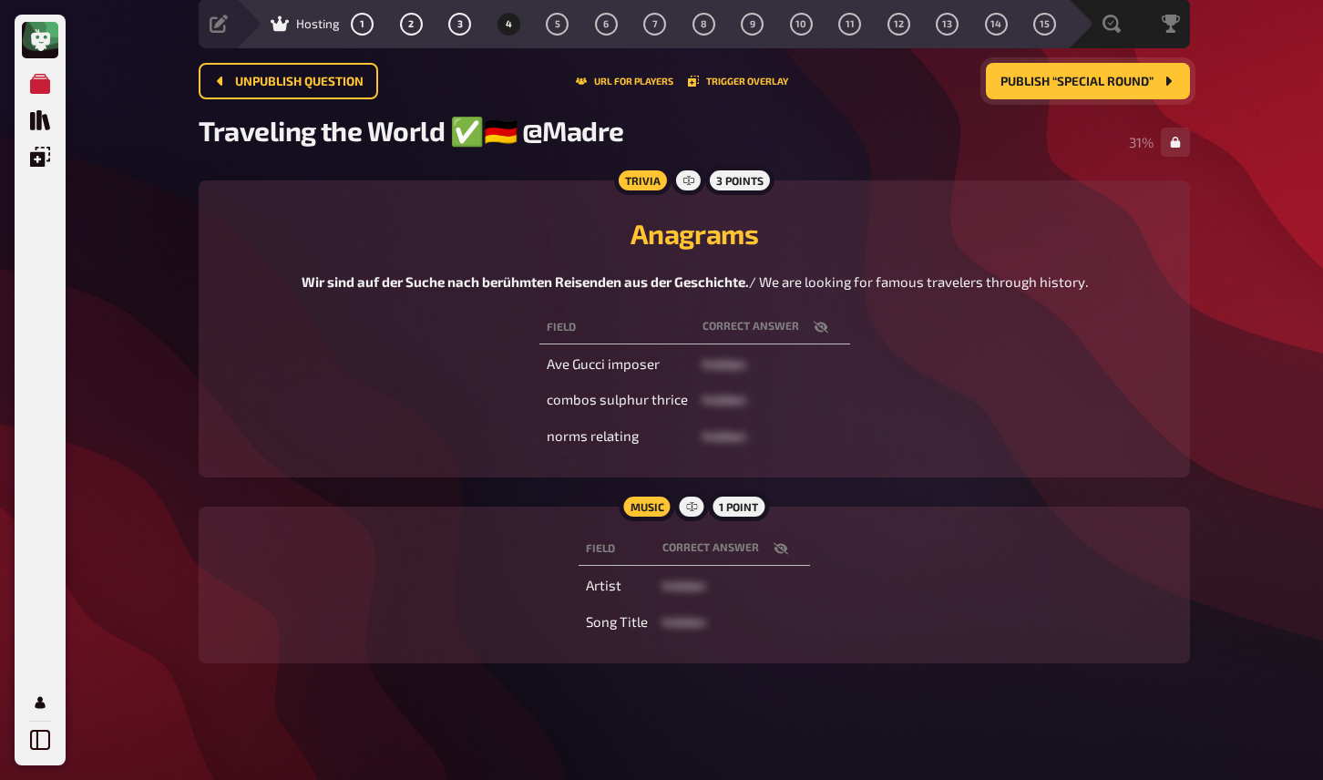
click at [777, 548] on icon "button" at bounding box center [781, 548] width 15 height 15
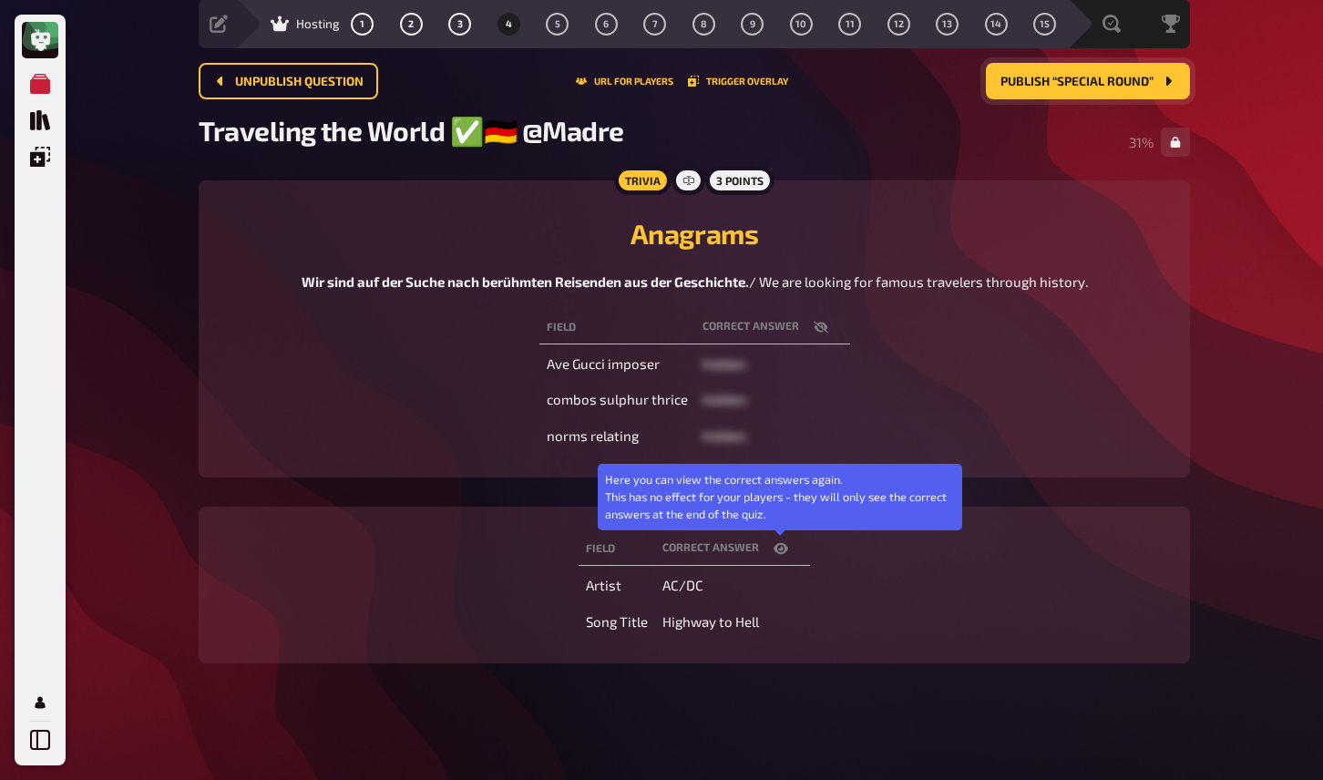
click at [777, 548] on icon "button" at bounding box center [781, 548] width 15 height 15
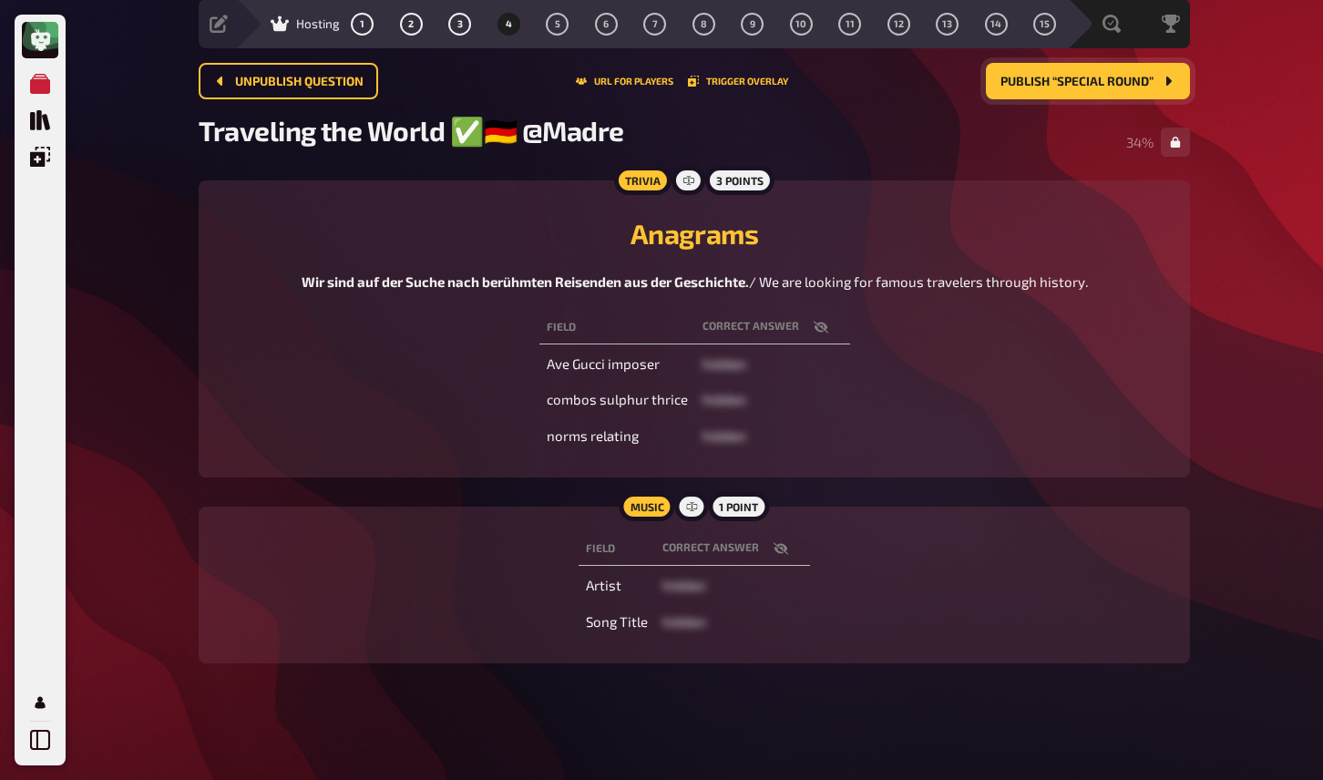
click at [389, 451] on div "Field correct answer Ave Gucci imposer hidden combos sulphur thrice hidden norm…" at bounding box center [695, 381] width 948 height 149
click at [784, 543] on icon "button" at bounding box center [781, 548] width 15 height 15
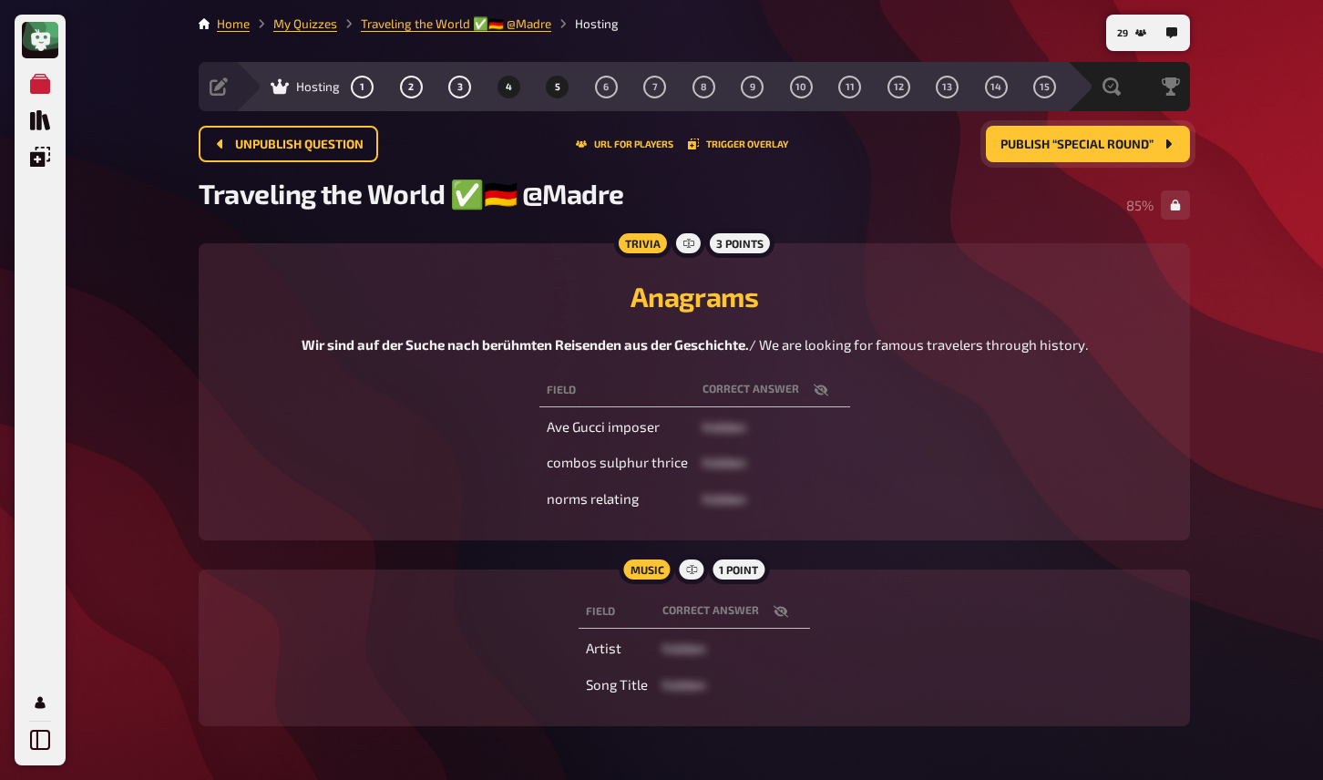
click at [556, 86] on span "5" at bounding box center [557, 87] width 5 height 10
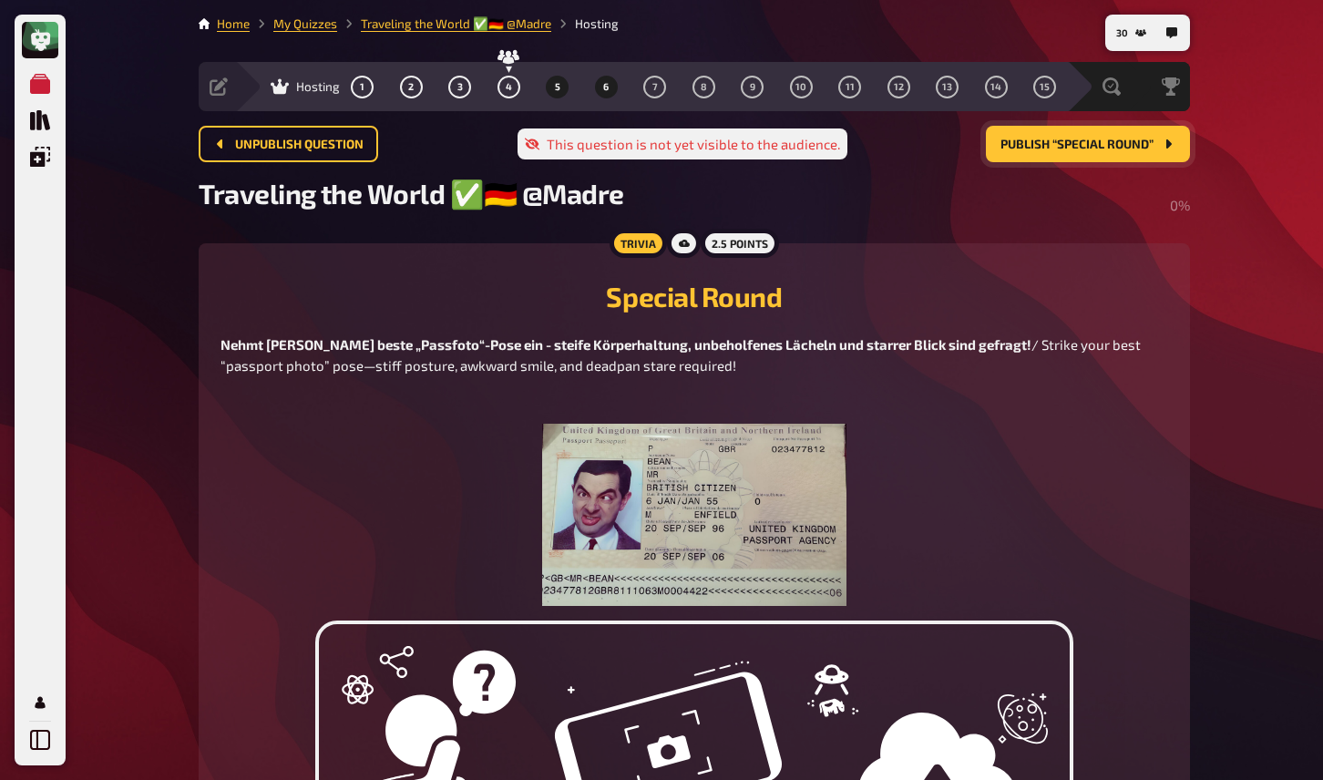
click at [603, 82] on span "6" at bounding box center [605, 87] width 5 height 10
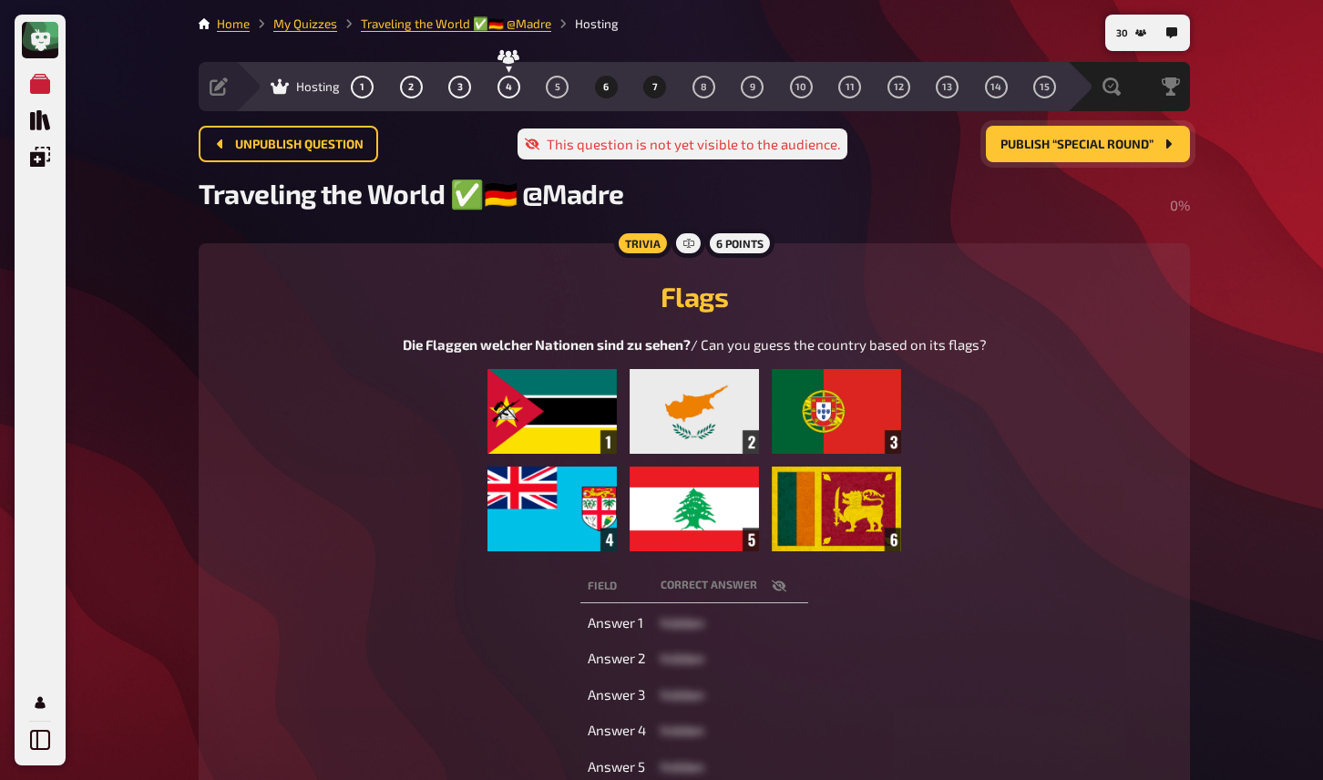
click at [650, 84] on button "7" at bounding box center [655, 86] width 29 height 29
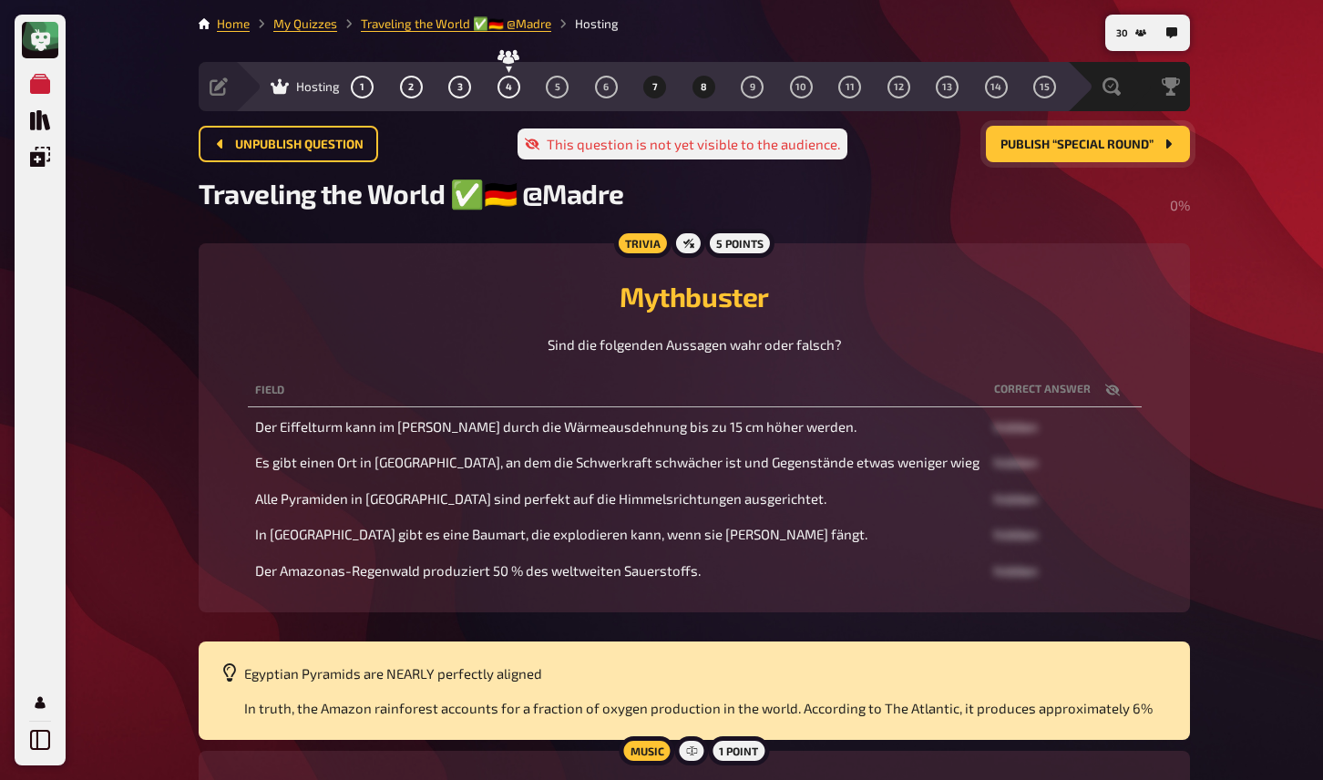
click at [707, 86] on button "8" at bounding box center [703, 86] width 29 height 29
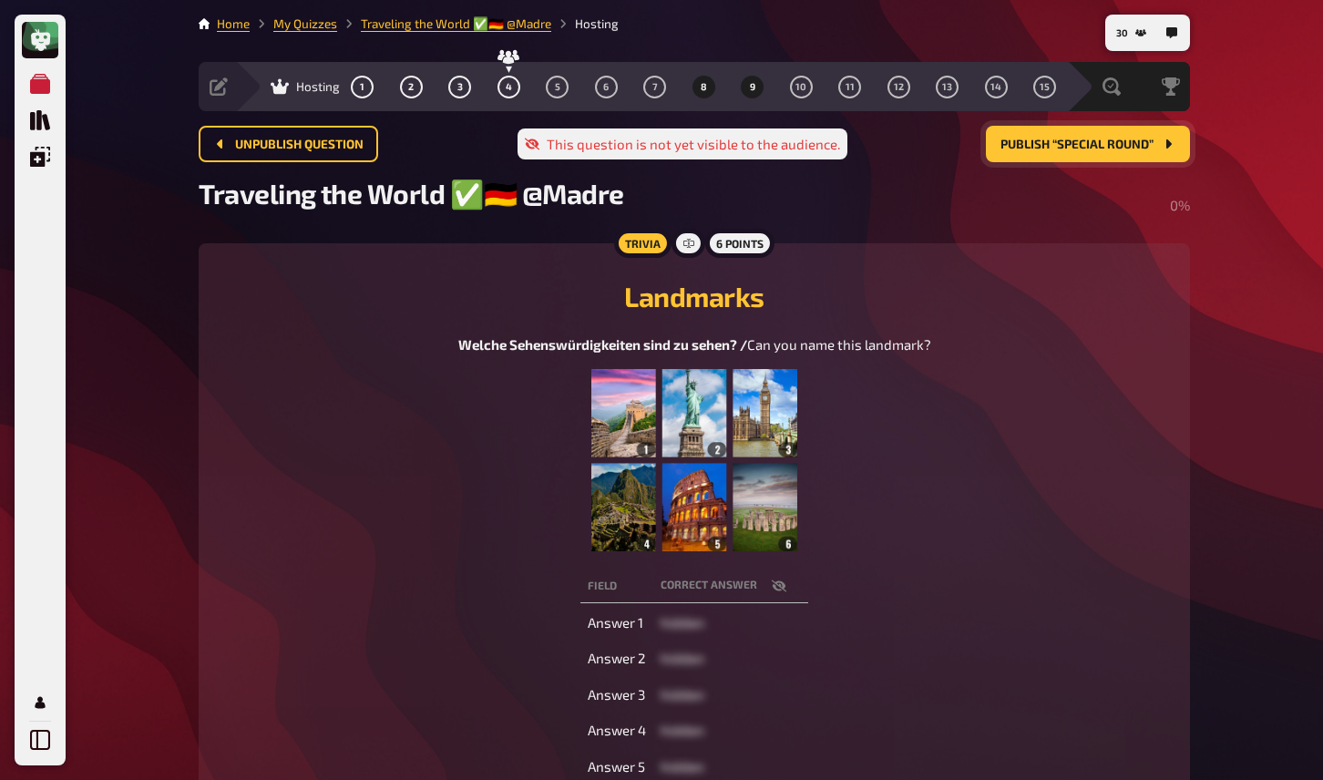
click at [750, 84] on span "9" at bounding box center [752, 87] width 5 height 10
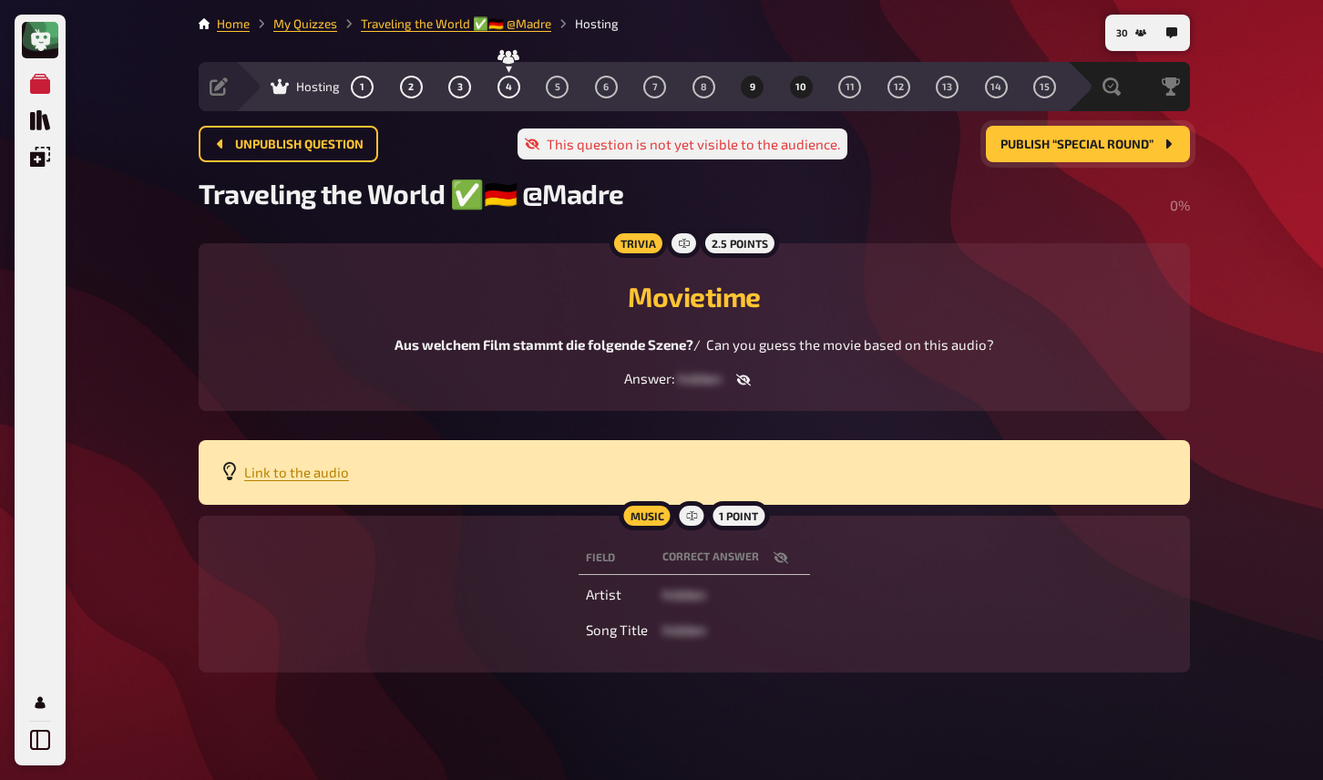
click at [797, 86] on span "10" at bounding box center [801, 87] width 11 height 10
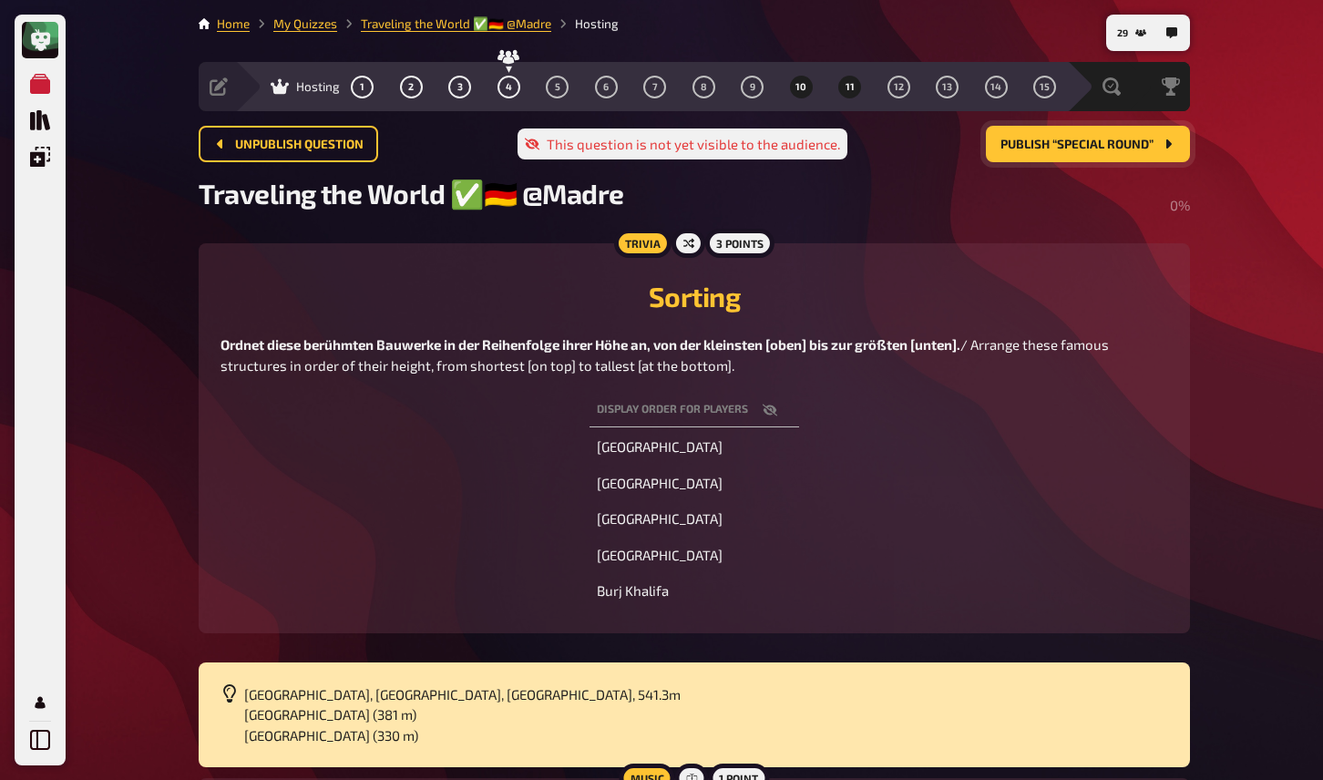
click at [852, 83] on span "11" at bounding box center [850, 87] width 9 height 10
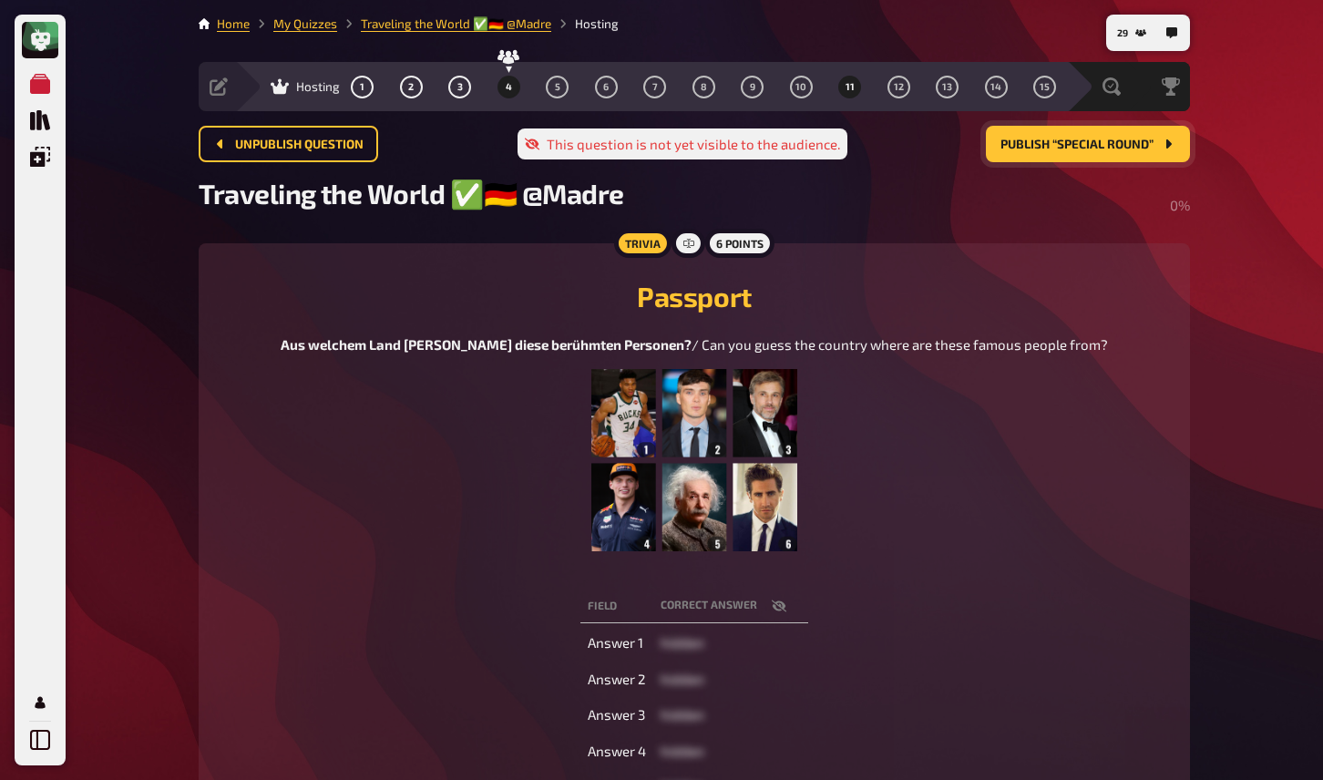
click at [510, 90] on span "4" at bounding box center [509, 87] width 6 height 10
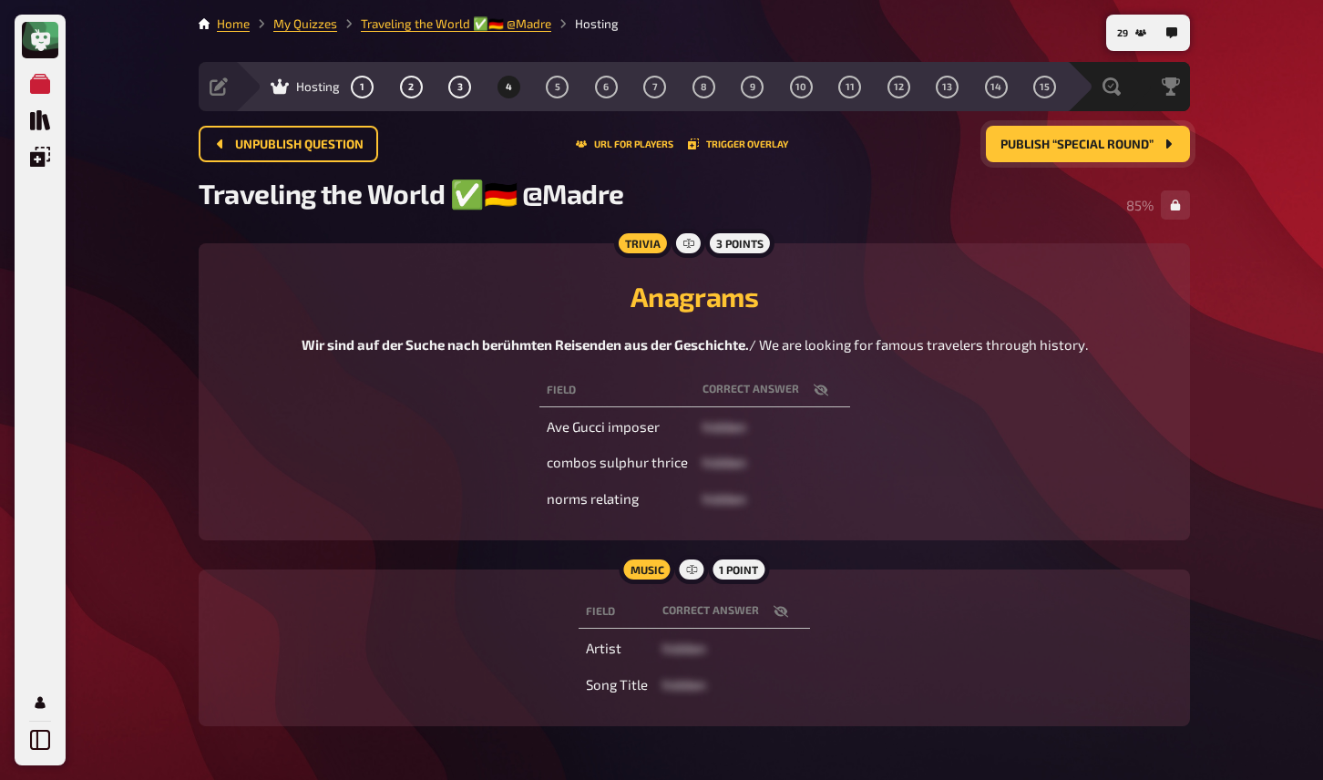
click at [1074, 139] on span "Publish “Special Round”" at bounding box center [1077, 145] width 153 height 13
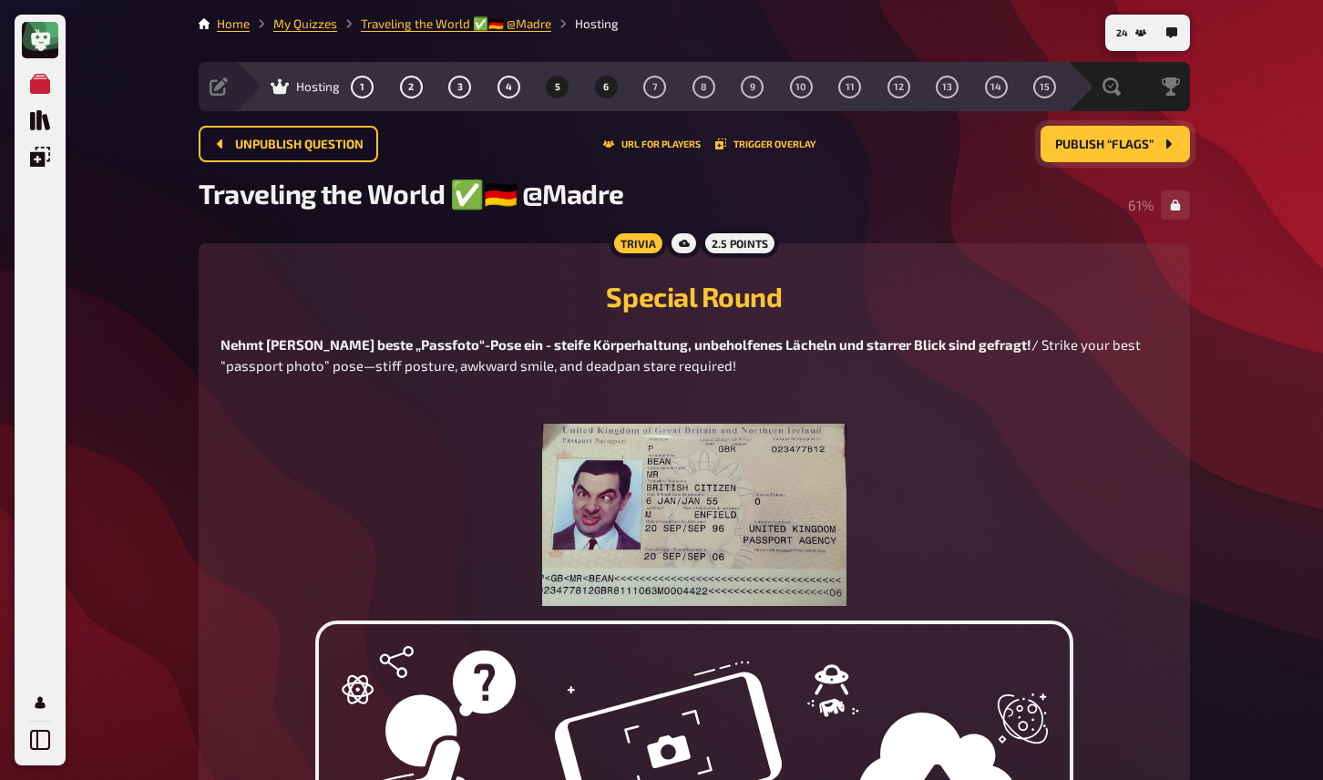
click at [610, 82] on button "6" at bounding box center [605, 86] width 29 height 29
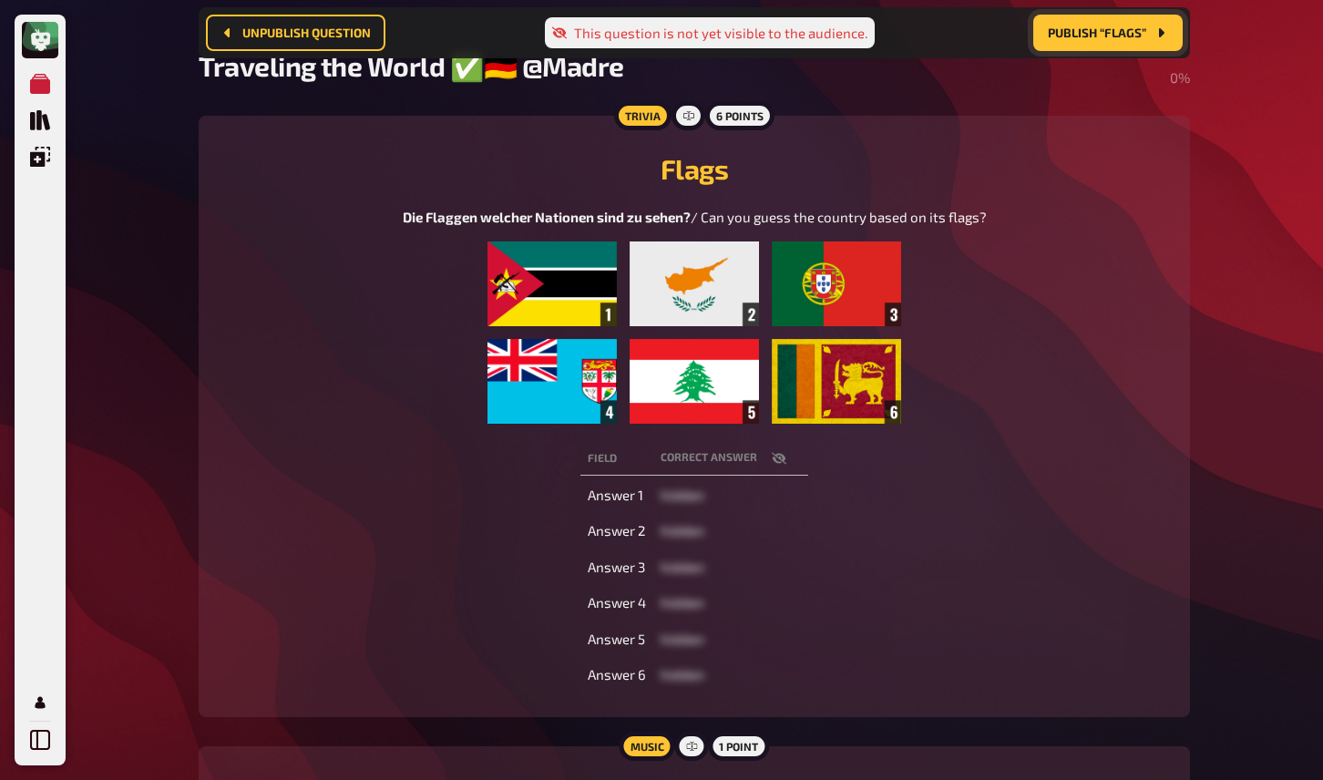
scroll to position [141, 0]
click at [779, 467] on icon "button" at bounding box center [779, 459] width 15 height 15
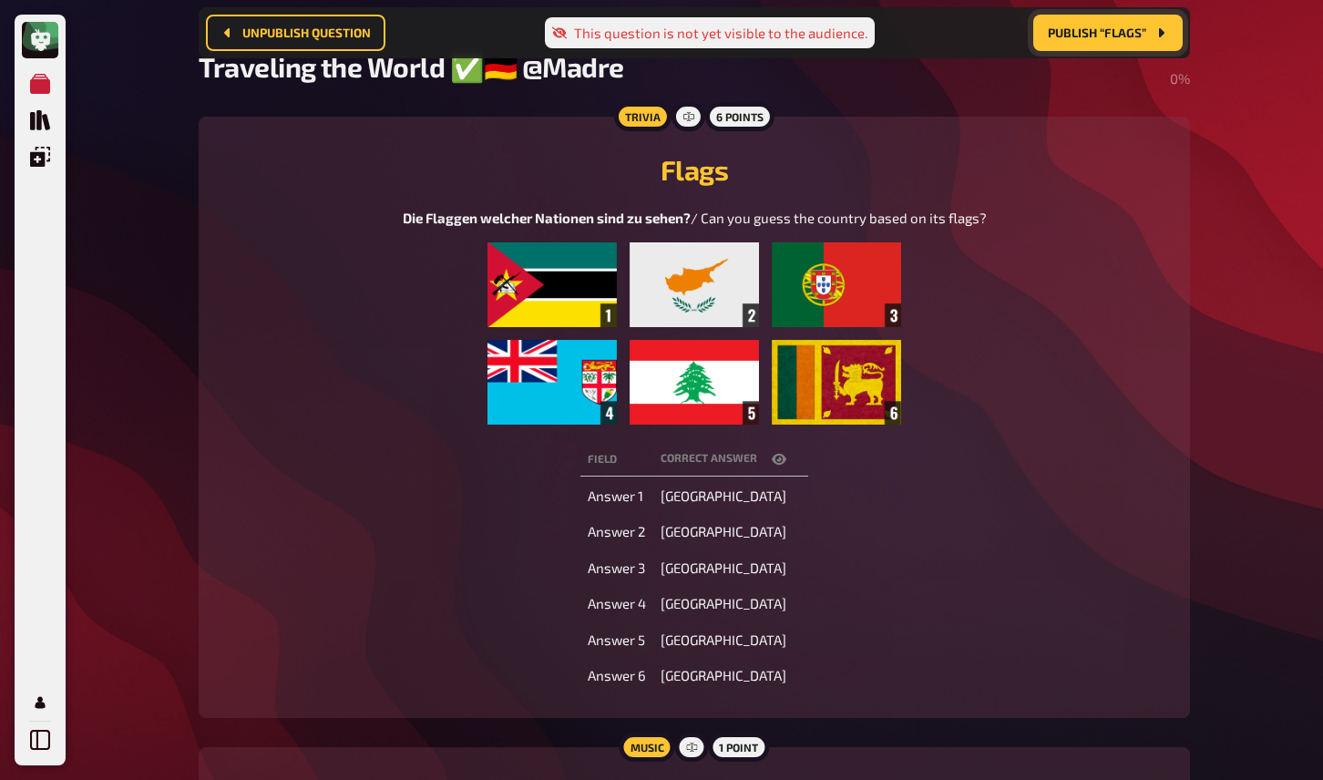
click at [782, 465] on icon "button" at bounding box center [779, 459] width 15 height 11
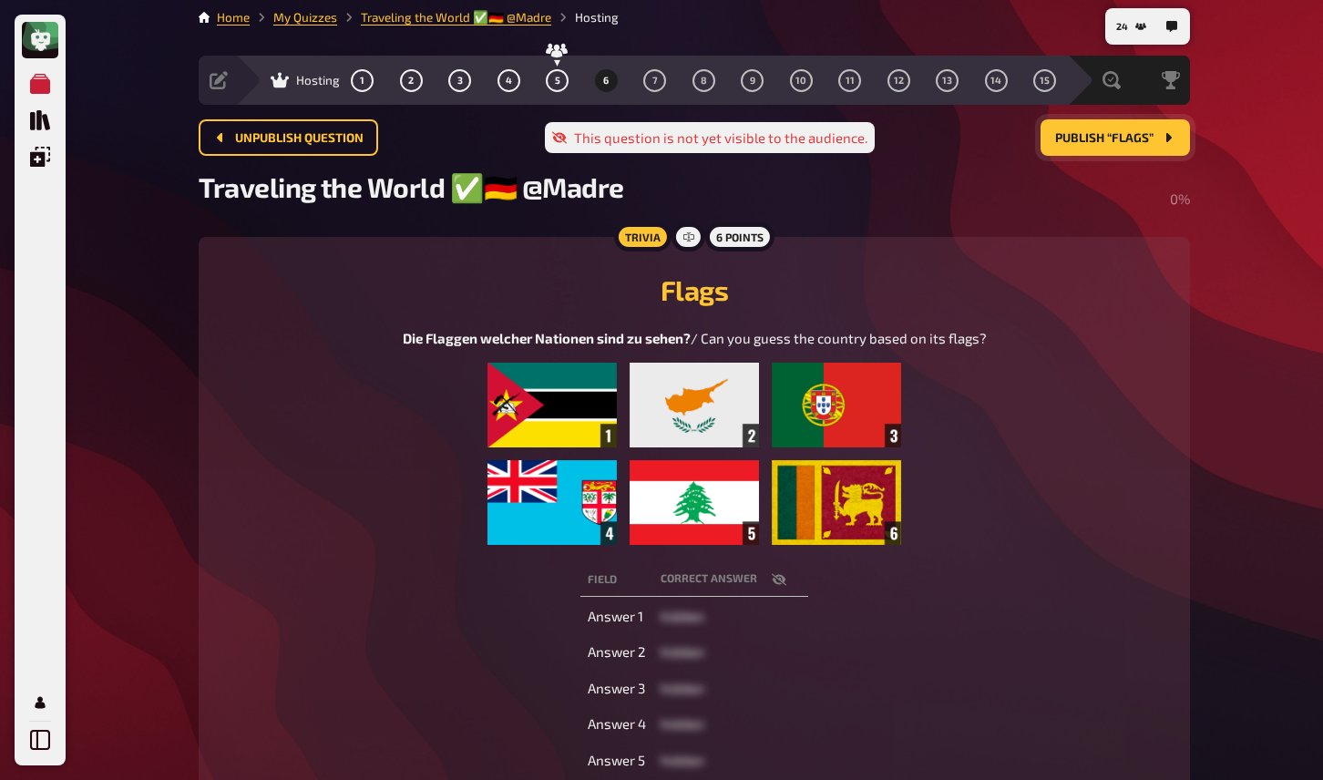
scroll to position [0, 0]
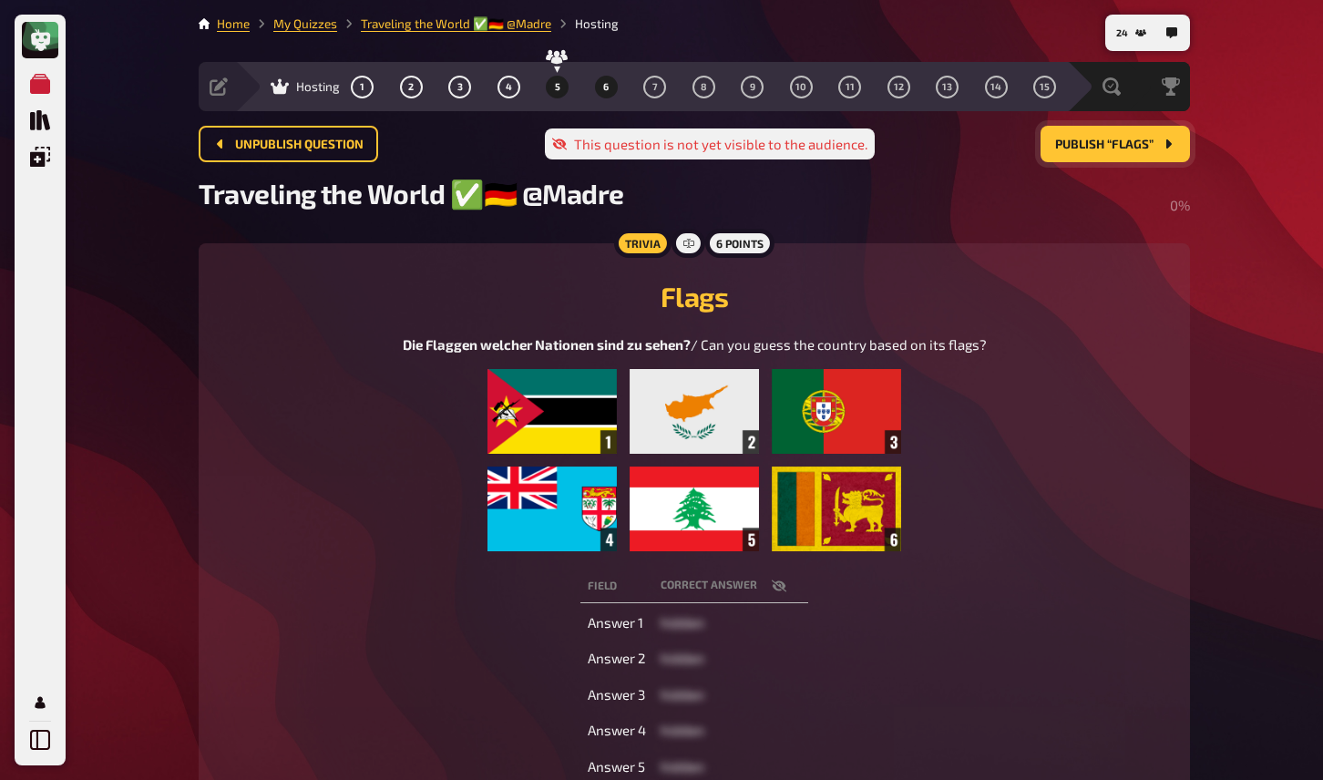
click at [553, 79] on button "5" at bounding box center [557, 86] width 29 height 29
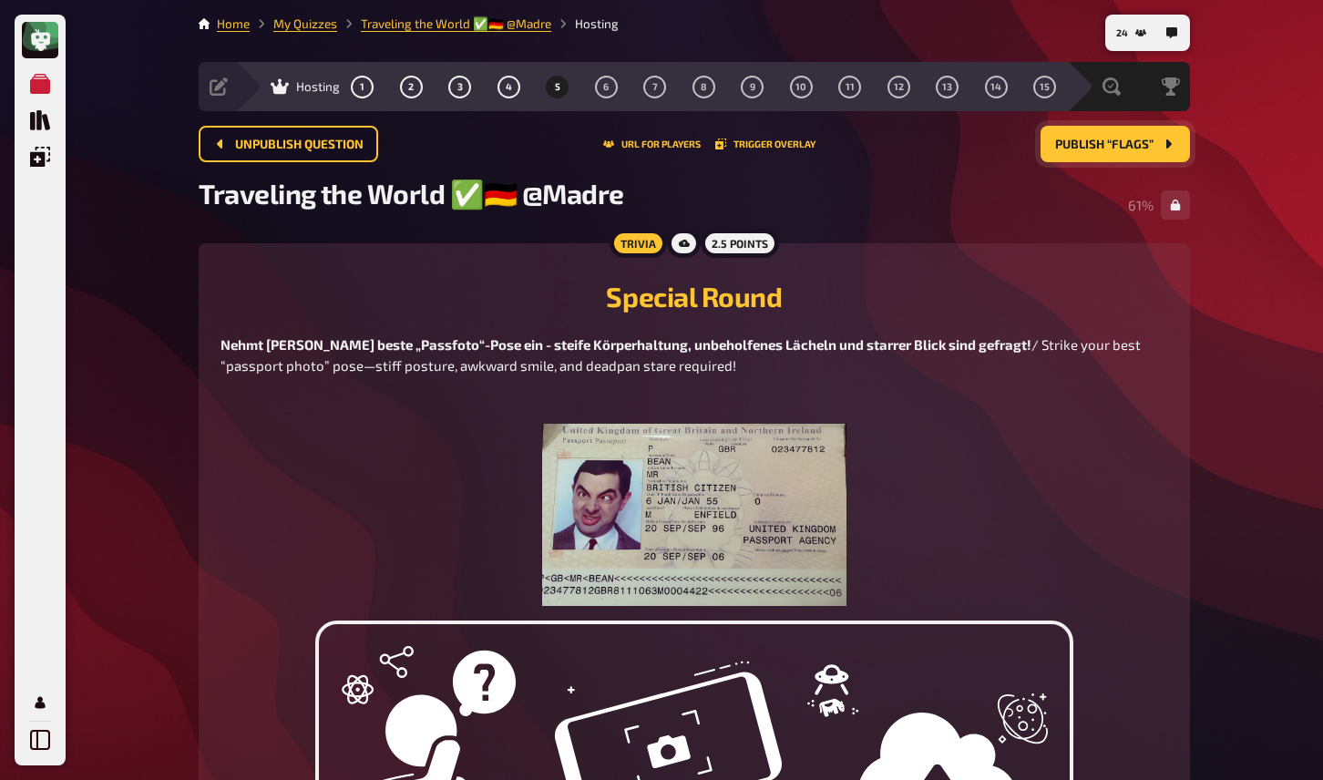
click at [511, 361] on span "/ Strike your best “passport photo” pose—stiff posture, awkward smile, and dead…" at bounding box center [682, 354] width 923 height 37
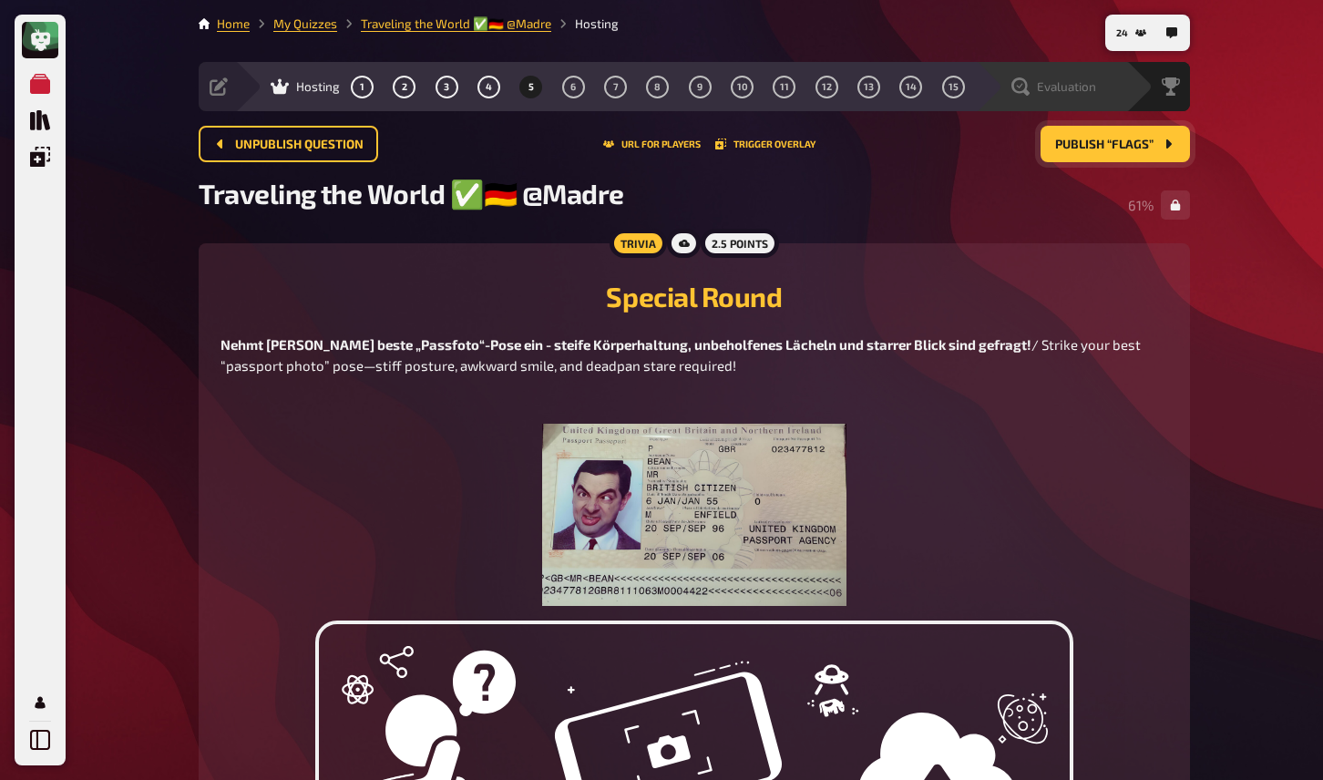
click at [1097, 80] on div "Evaluation" at bounding box center [1064, 86] width 126 height 18
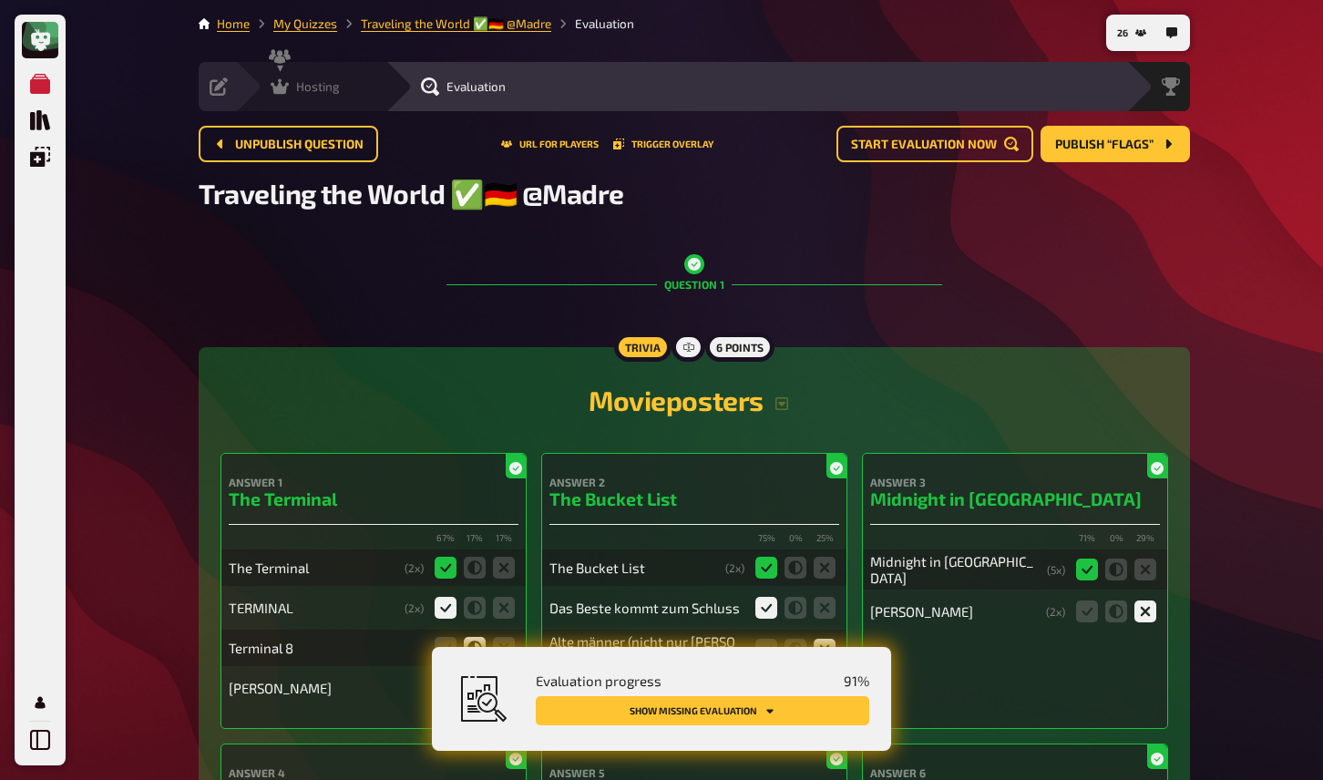
click at [301, 88] on span "Hosting" at bounding box center [318, 86] width 44 height 15
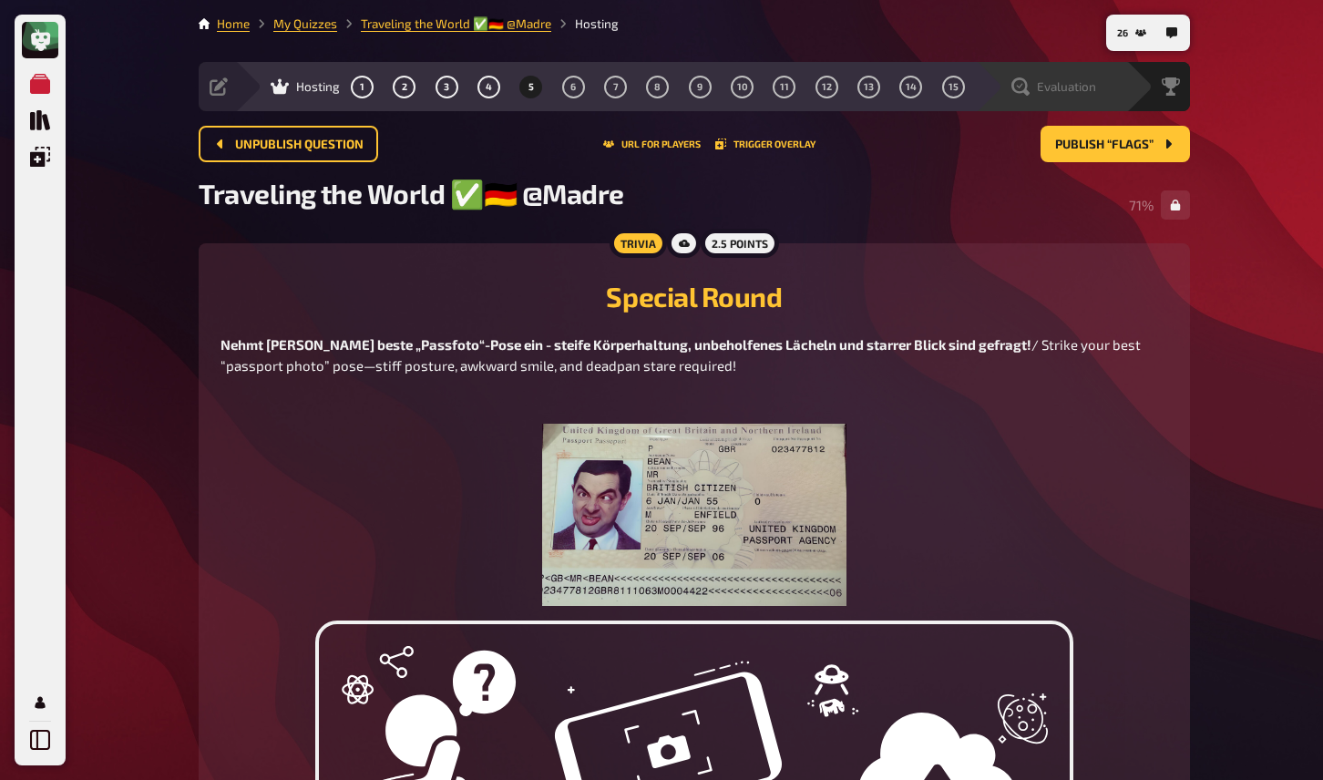
click at [1091, 87] on span "Evaluation" at bounding box center [1066, 86] width 59 height 15
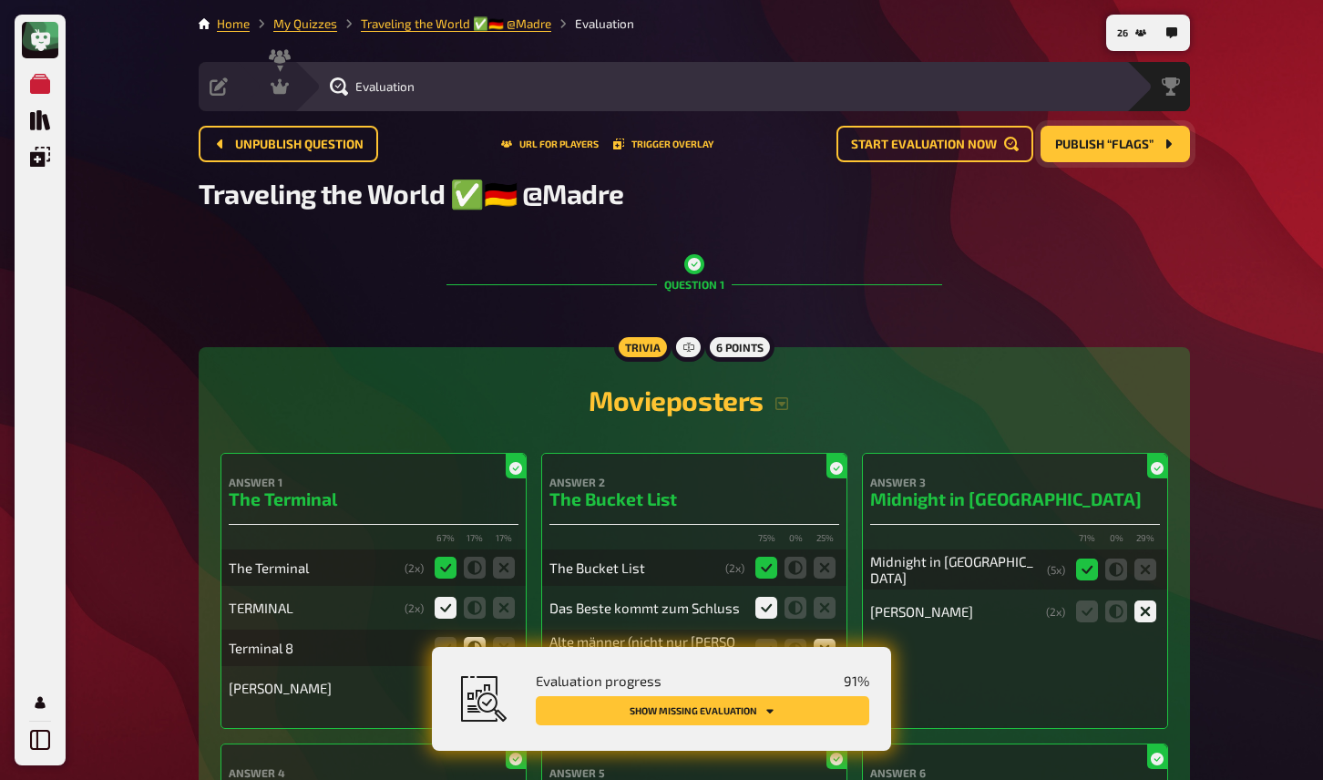
click at [1115, 136] on button "Publish “Flags”" at bounding box center [1115, 144] width 149 height 36
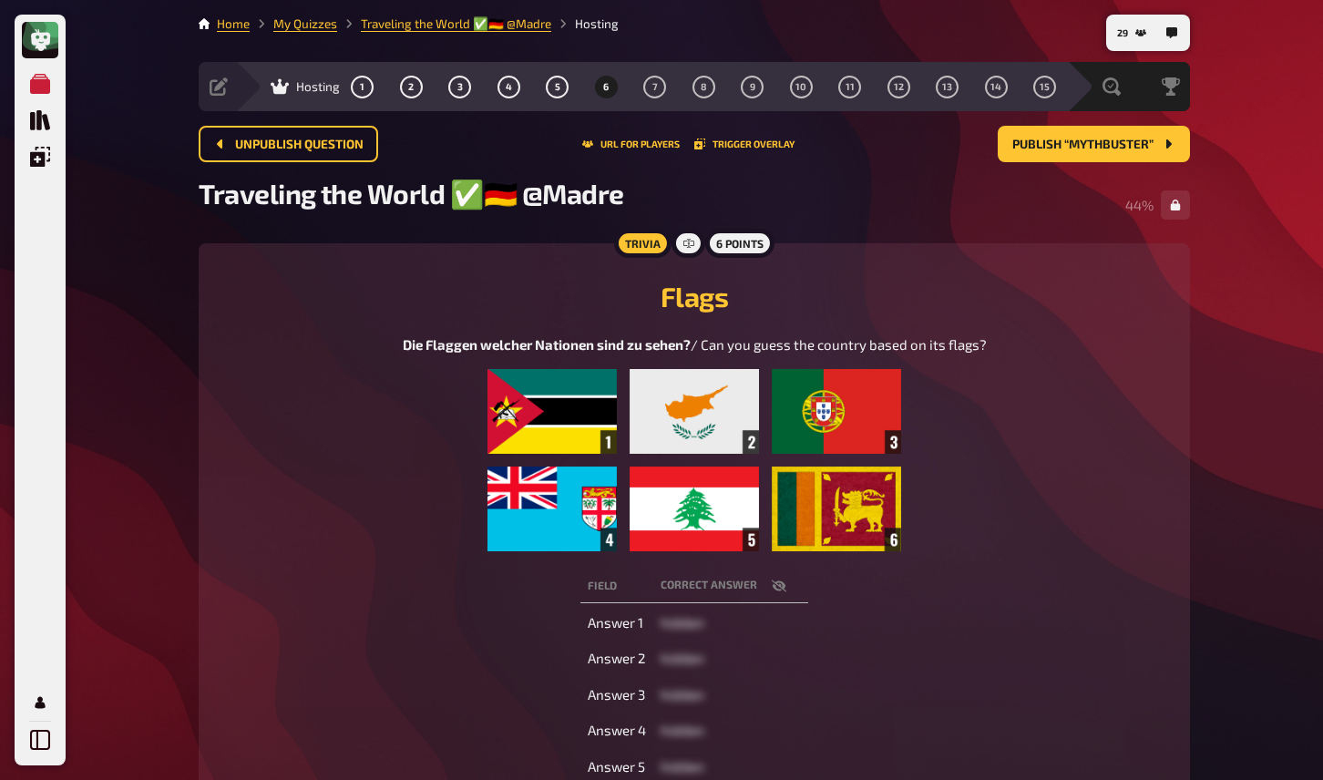
click at [383, 574] on div "Flags Die Flaggen welcher Nationen sind zu sehen? / Can you guess the country b…" at bounding box center [695, 544] width 948 height 558
click at [349, 551] on div "Die Flaggen welcher Nationen sind zu sehen? / Can you guess the country based o…" at bounding box center [695, 442] width 948 height 217
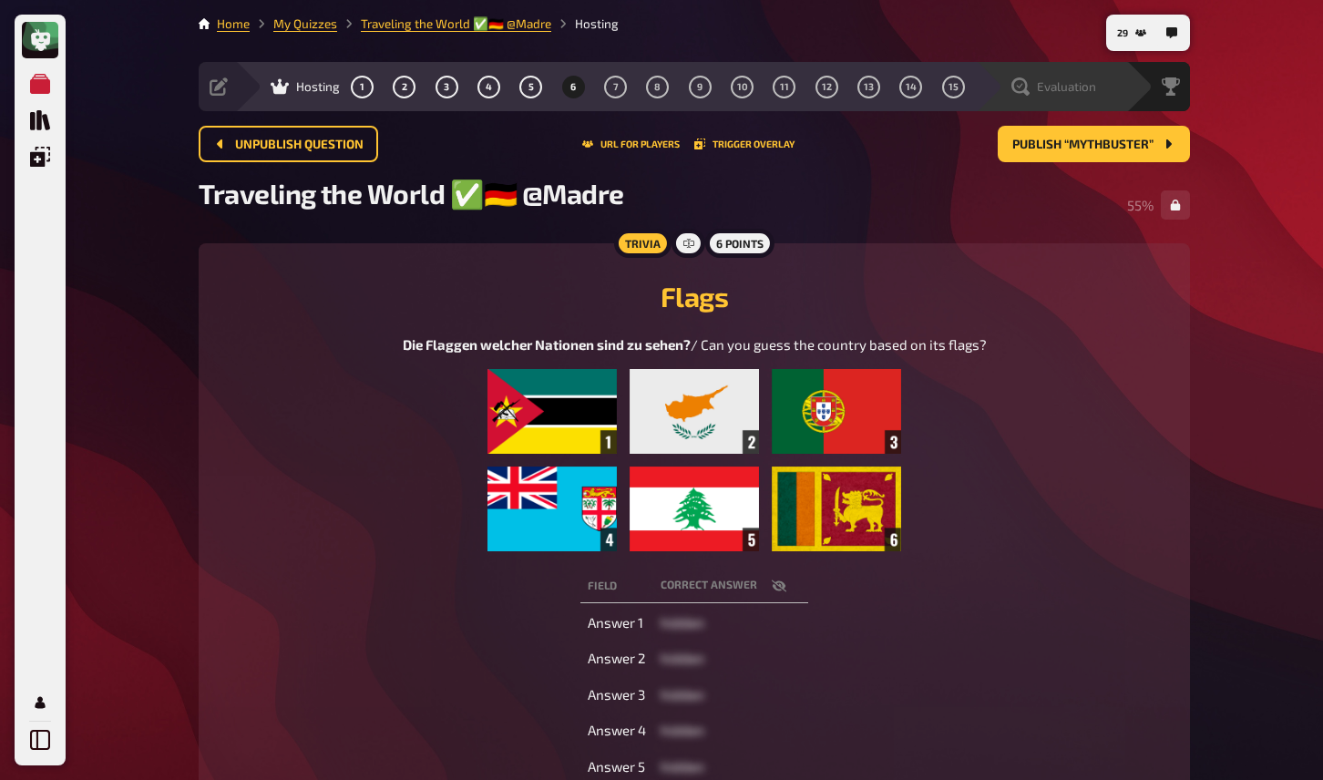
click at [1065, 89] on span "Evaluation" at bounding box center [1066, 86] width 59 height 15
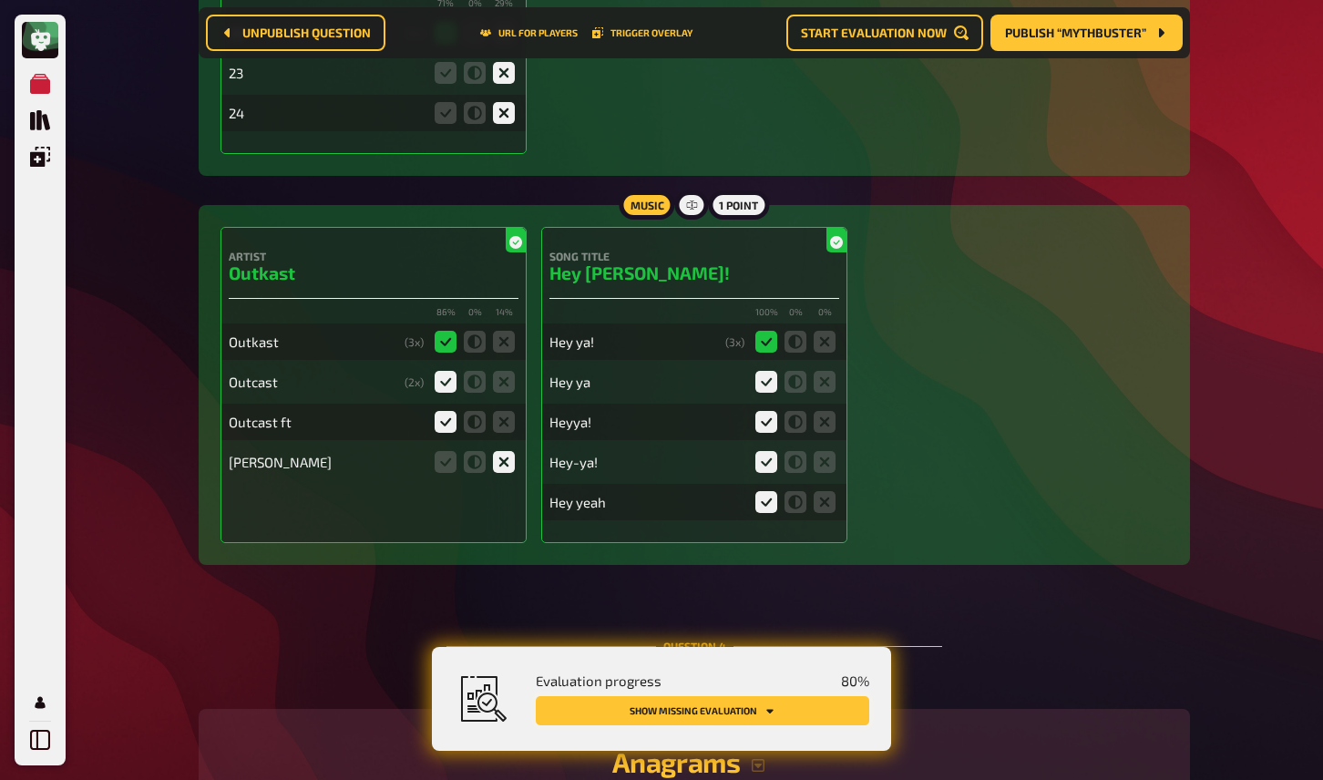
click at [795, 720] on button "Show missing evaluation" at bounding box center [703, 710] width 334 height 29
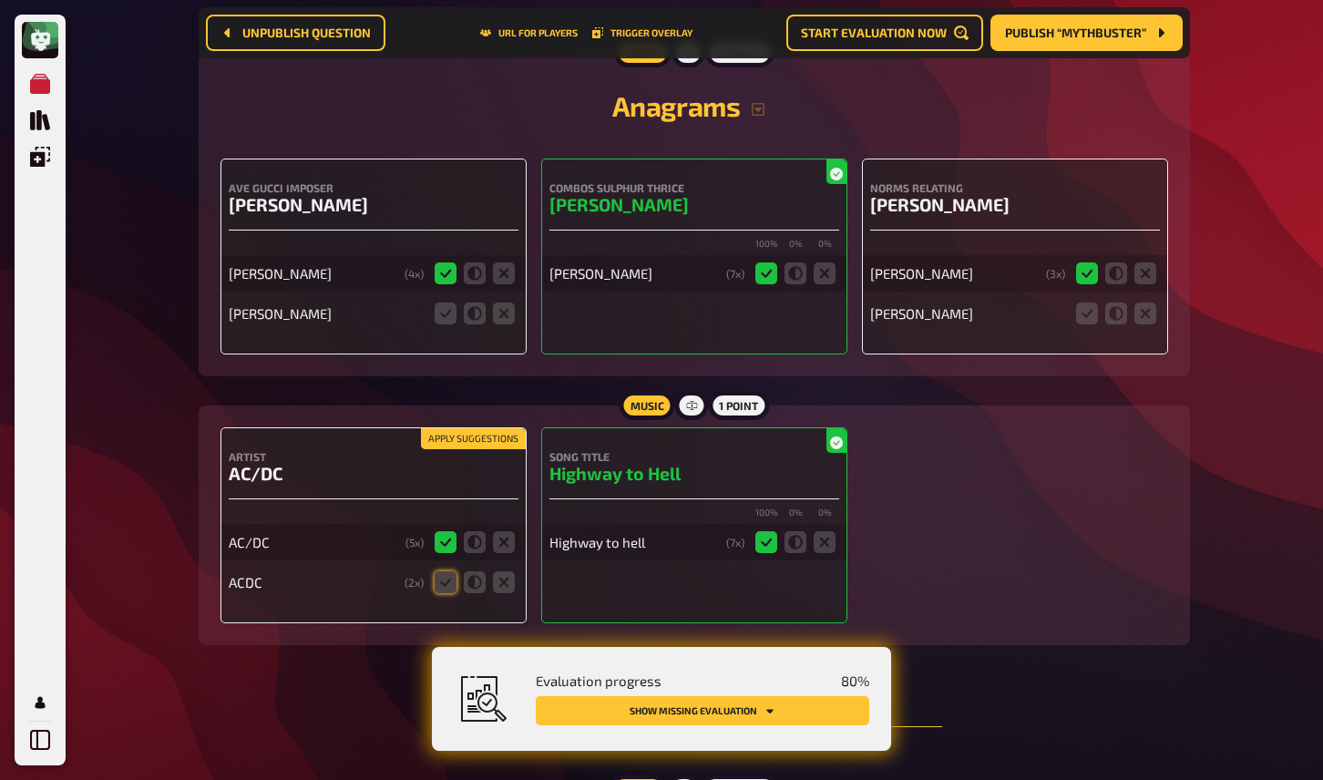
scroll to position [3329, 0]
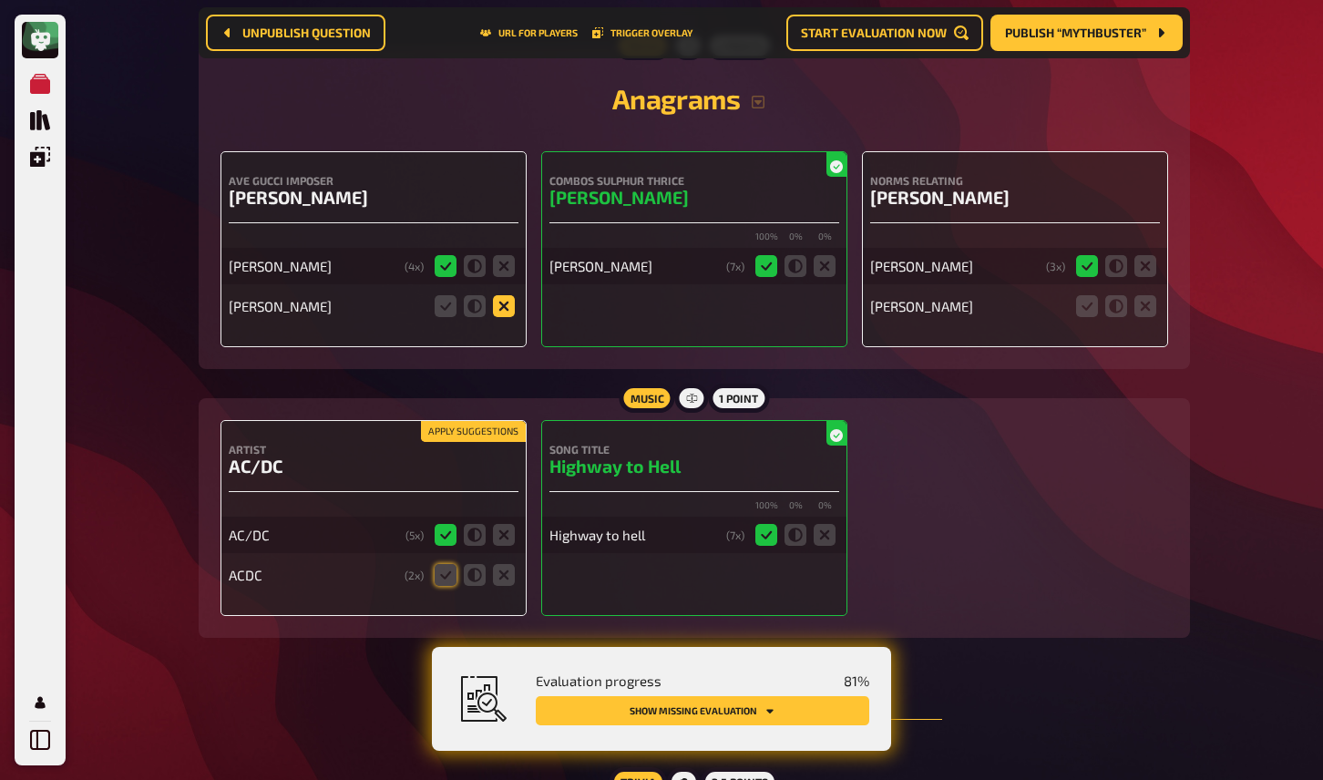
click at [501, 305] on icon at bounding box center [504, 306] width 22 height 22
click at [0, 0] on input "radio" at bounding box center [0, 0] width 0 height 0
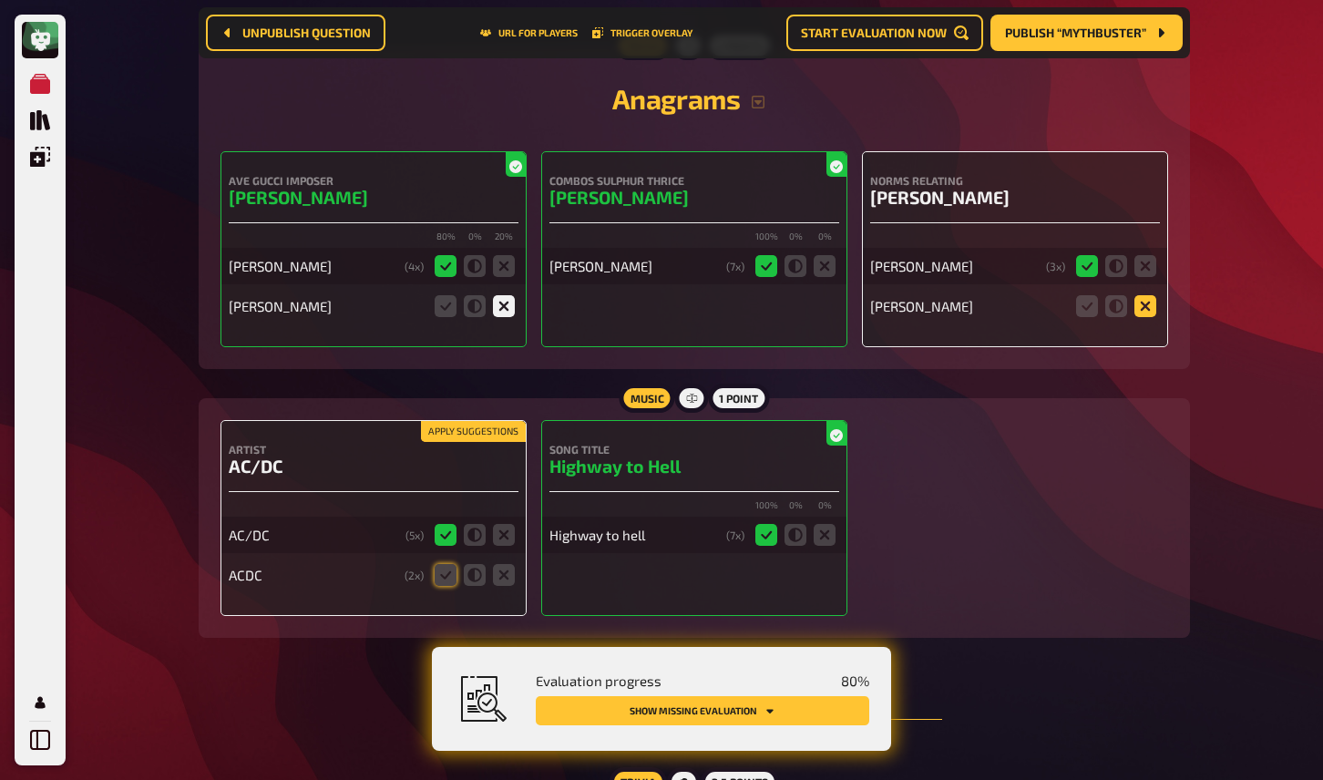
click at [1142, 301] on icon at bounding box center [1146, 306] width 22 height 22
click at [0, 0] on input "radio" at bounding box center [0, 0] width 0 height 0
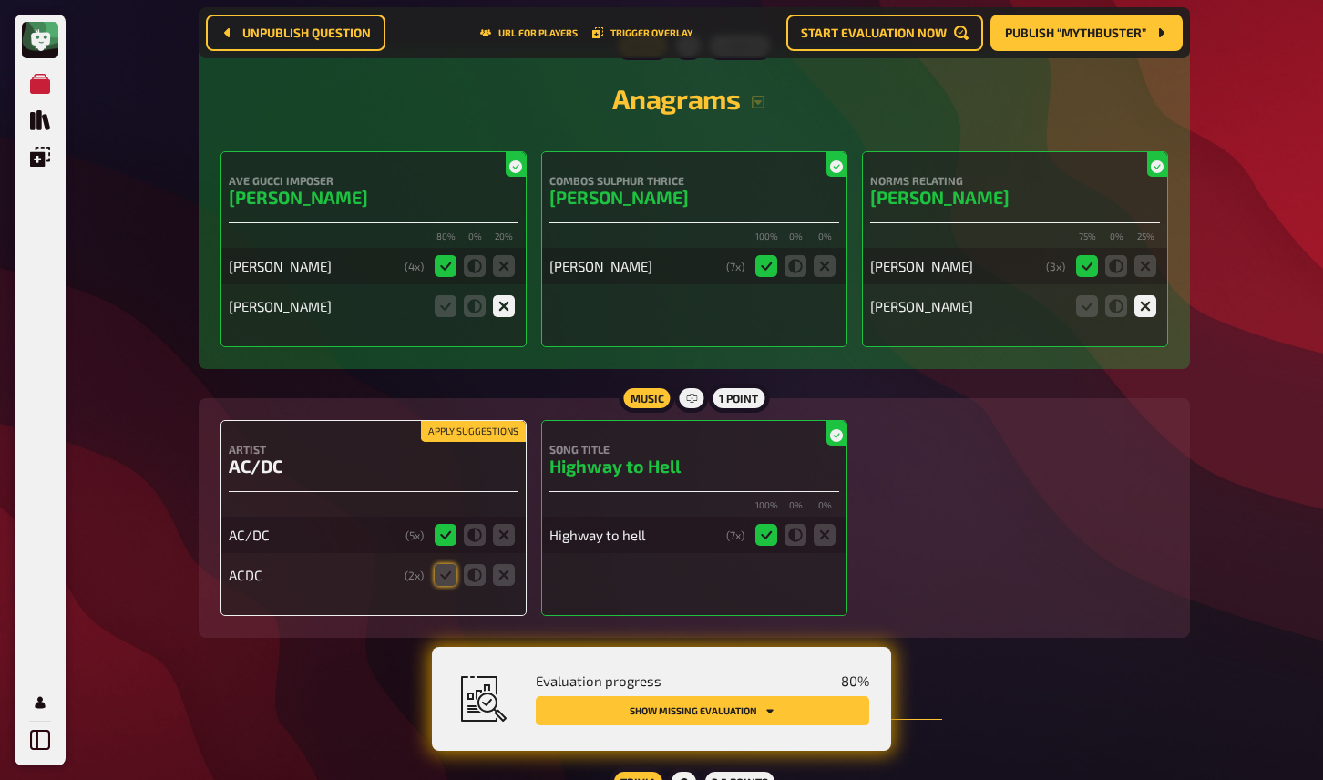
scroll to position [3411, 0]
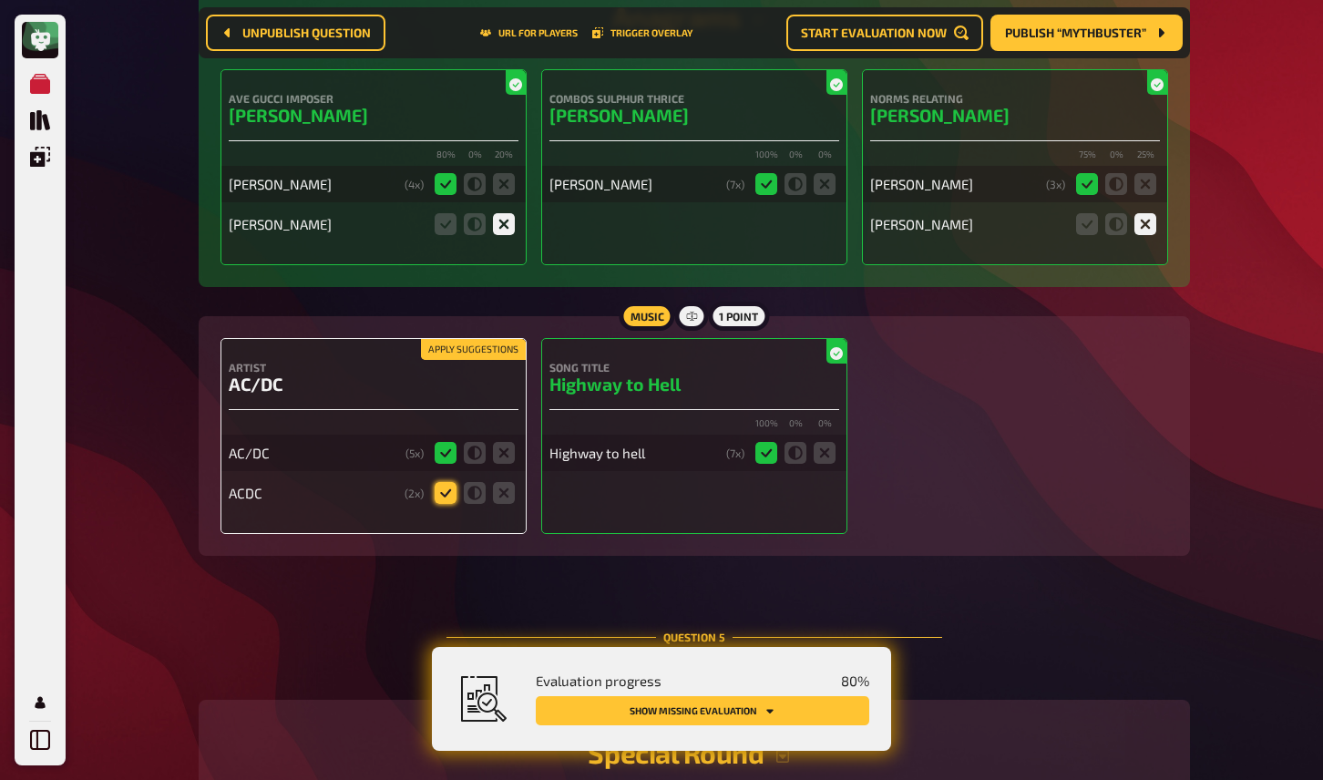
click at [447, 488] on icon at bounding box center [446, 493] width 22 height 22
click at [0, 0] on input "radio" at bounding box center [0, 0] width 0 height 0
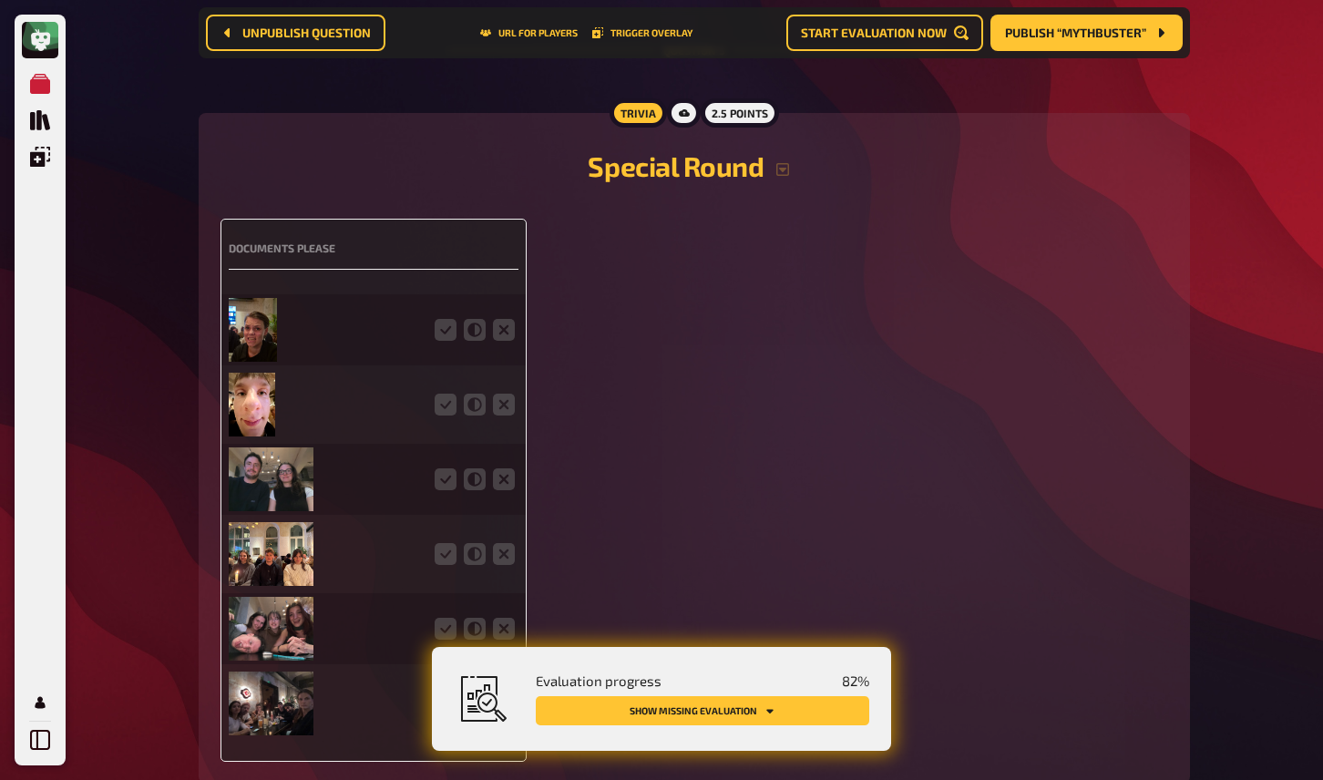
scroll to position [3999, 0]
click at [256, 327] on img at bounding box center [253, 329] width 48 height 64
click at [439, 328] on icon at bounding box center [446, 329] width 22 height 22
click at [0, 0] on input "radio" at bounding box center [0, 0] width 0 height 0
click at [254, 401] on img at bounding box center [252, 404] width 46 height 64
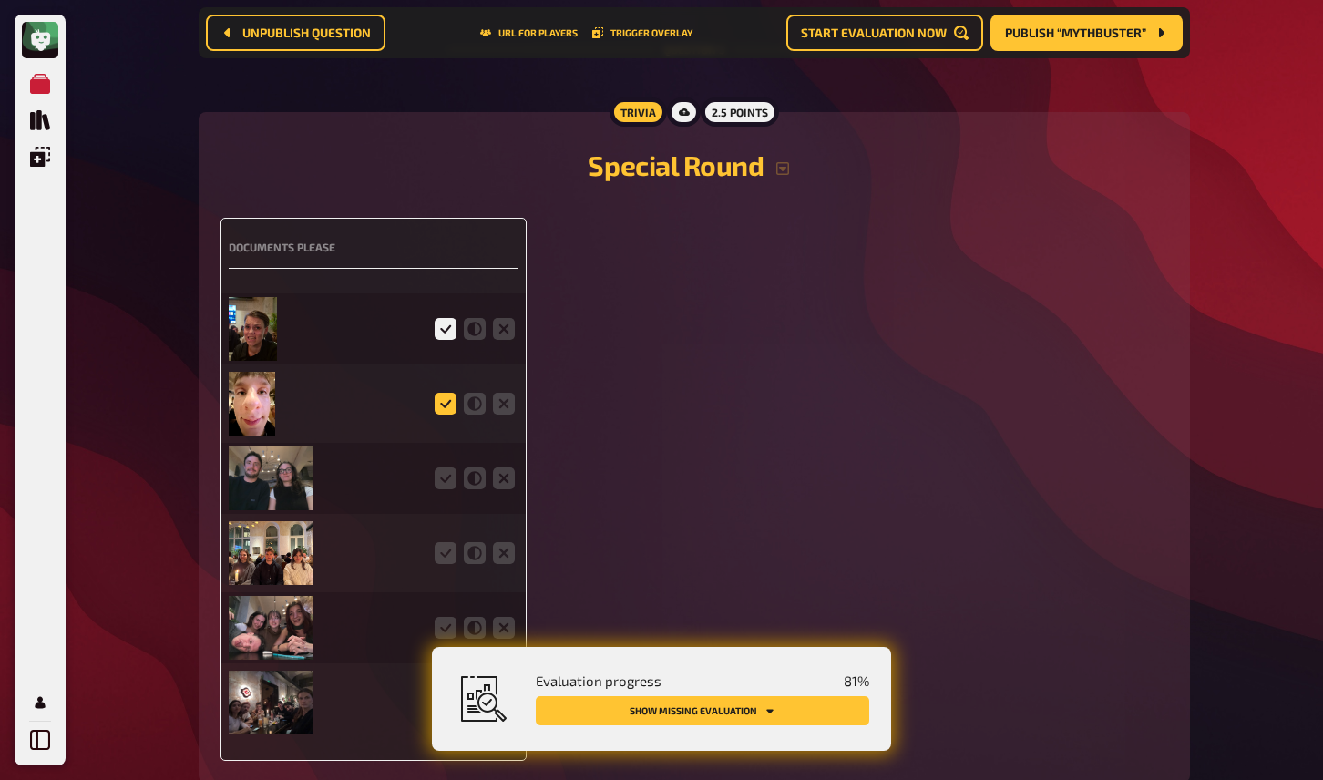
click at [448, 397] on icon at bounding box center [446, 404] width 22 height 22
click at [0, 0] on input "radio" at bounding box center [0, 0] width 0 height 0
click at [300, 474] on img at bounding box center [271, 479] width 85 height 64
click at [446, 475] on icon at bounding box center [446, 479] width 22 height 22
click at [0, 0] on input "radio" at bounding box center [0, 0] width 0 height 0
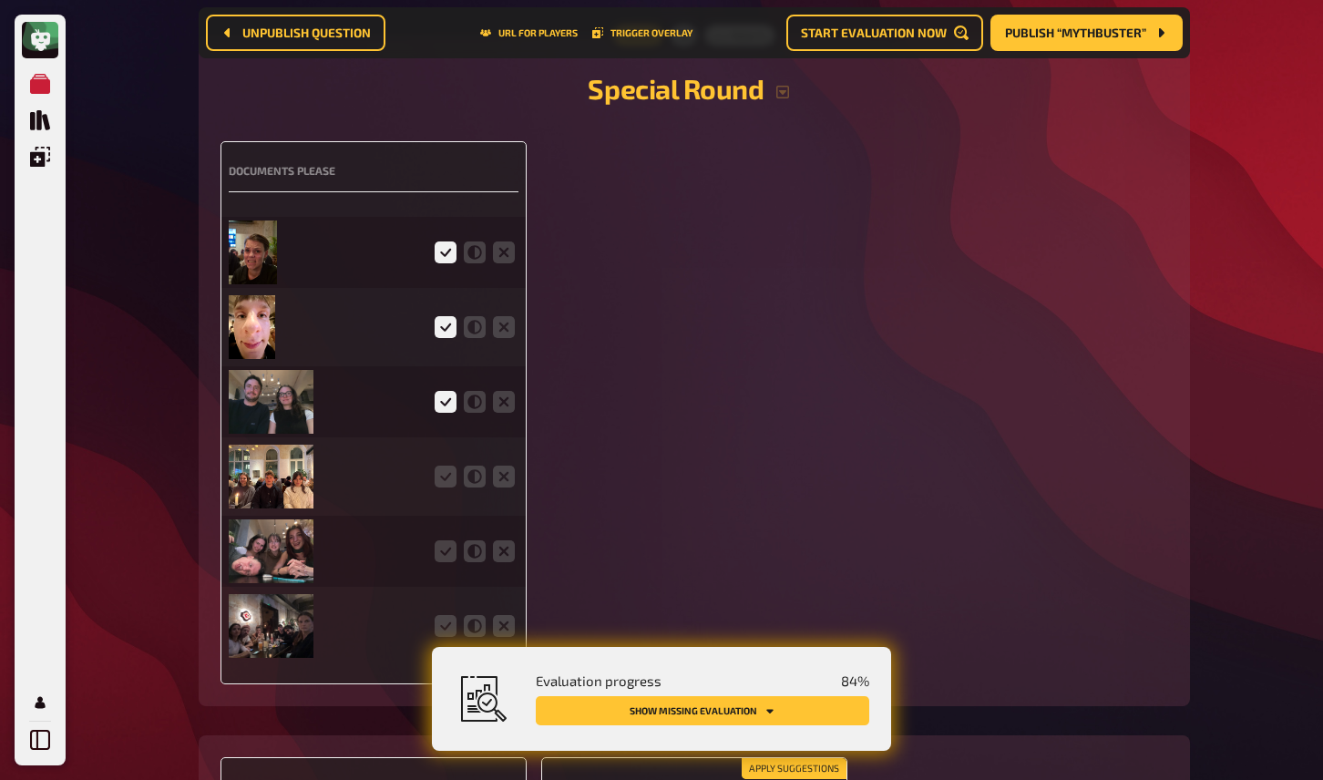
scroll to position [4179, 0]
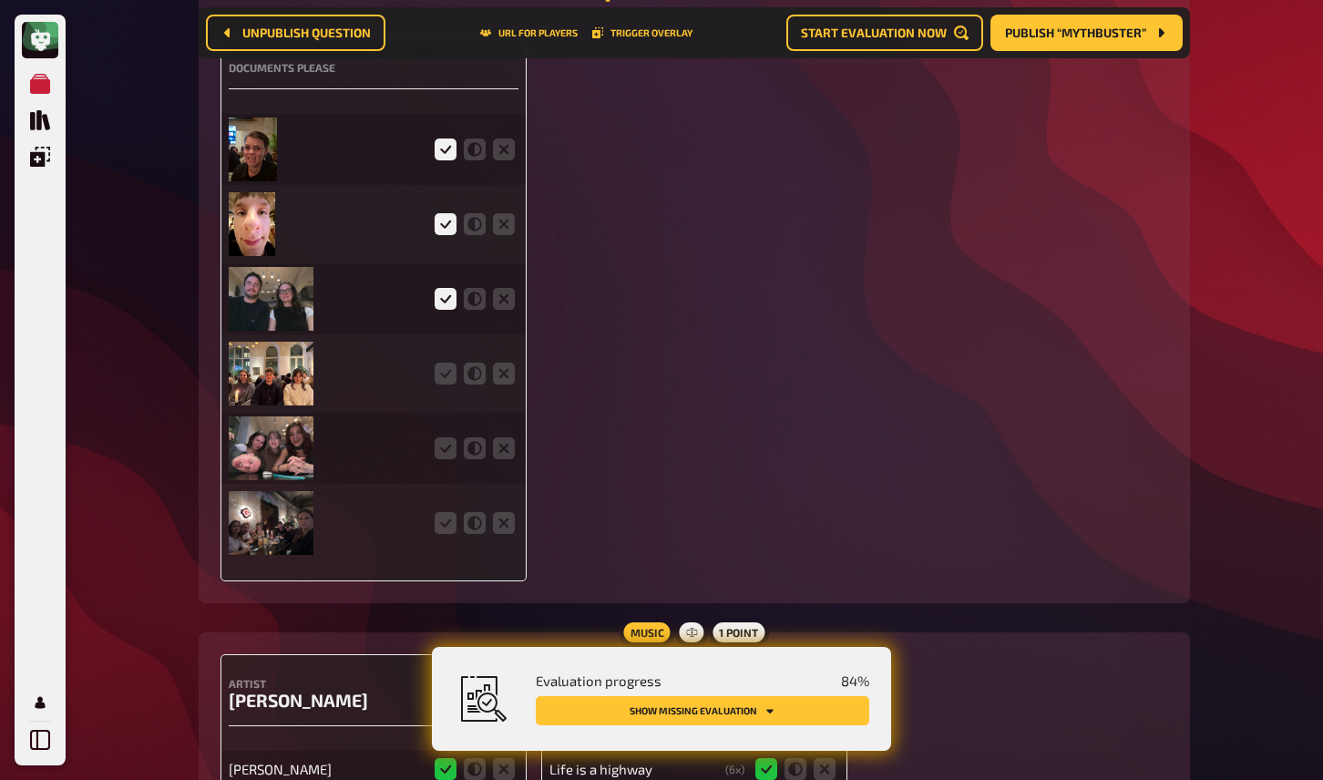
click at [295, 367] on img at bounding box center [271, 374] width 85 height 64
click at [453, 365] on icon at bounding box center [446, 374] width 22 height 22
click at [0, 0] on input "radio" at bounding box center [0, 0] width 0 height 0
click at [301, 444] on img at bounding box center [271, 448] width 85 height 64
click at [446, 437] on icon at bounding box center [446, 448] width 22 height 22
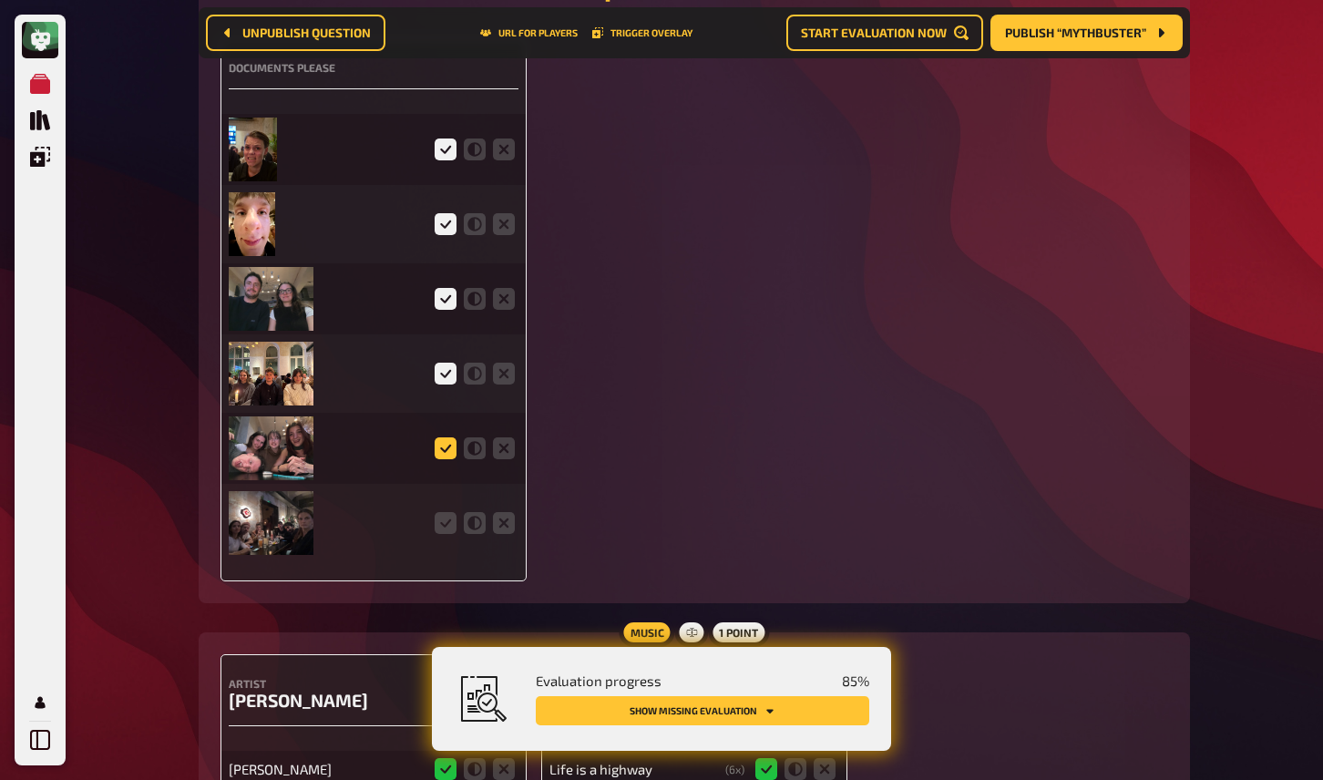
click at [0, 0] on input "radio" at bounding box center [0, 0] width 0 height 0
click at [306, 505] on img at bounding box center [271, 523] width 85 height 64
click at [453, 512] on icon at bounding box center [446, 523] width 22 height 22
click at [0, 0] on input "radio" at bounding box center [0, 0] width 0 height 0
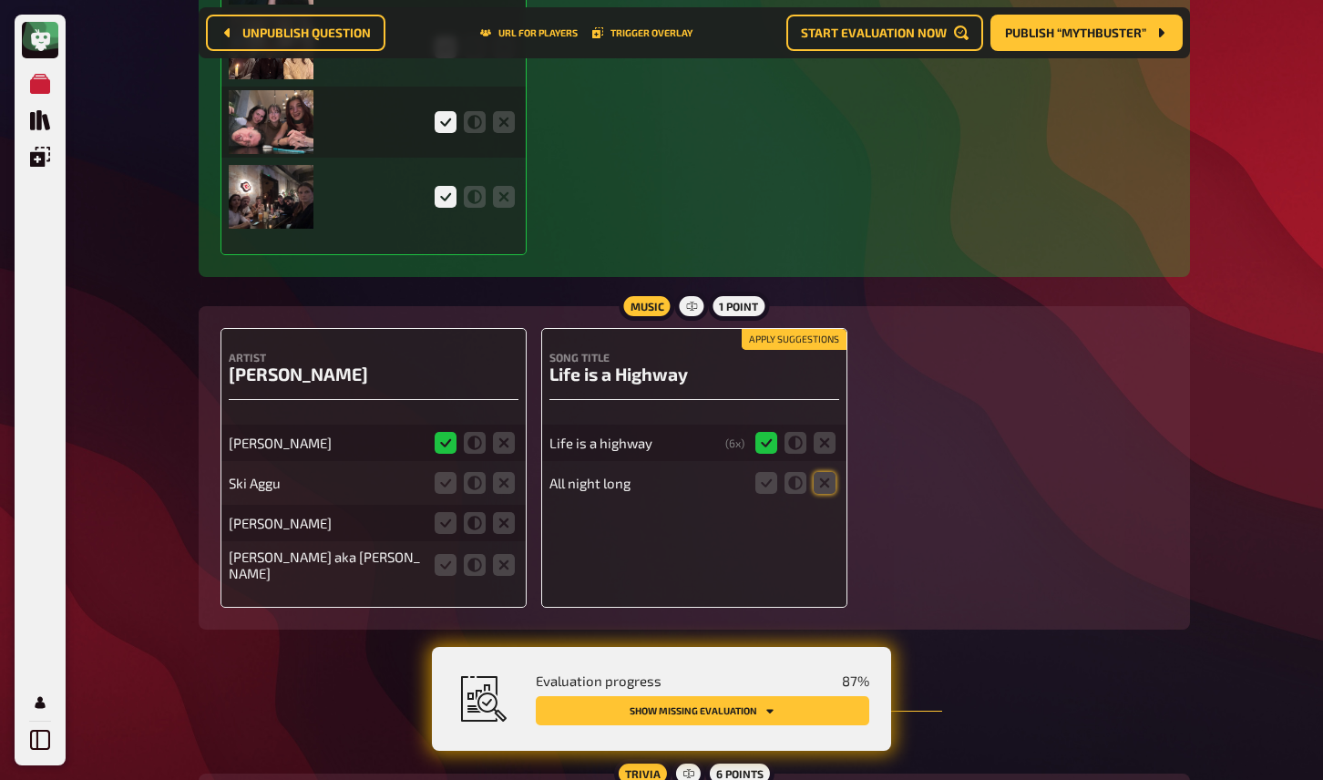
scroll to position [4520, 0]
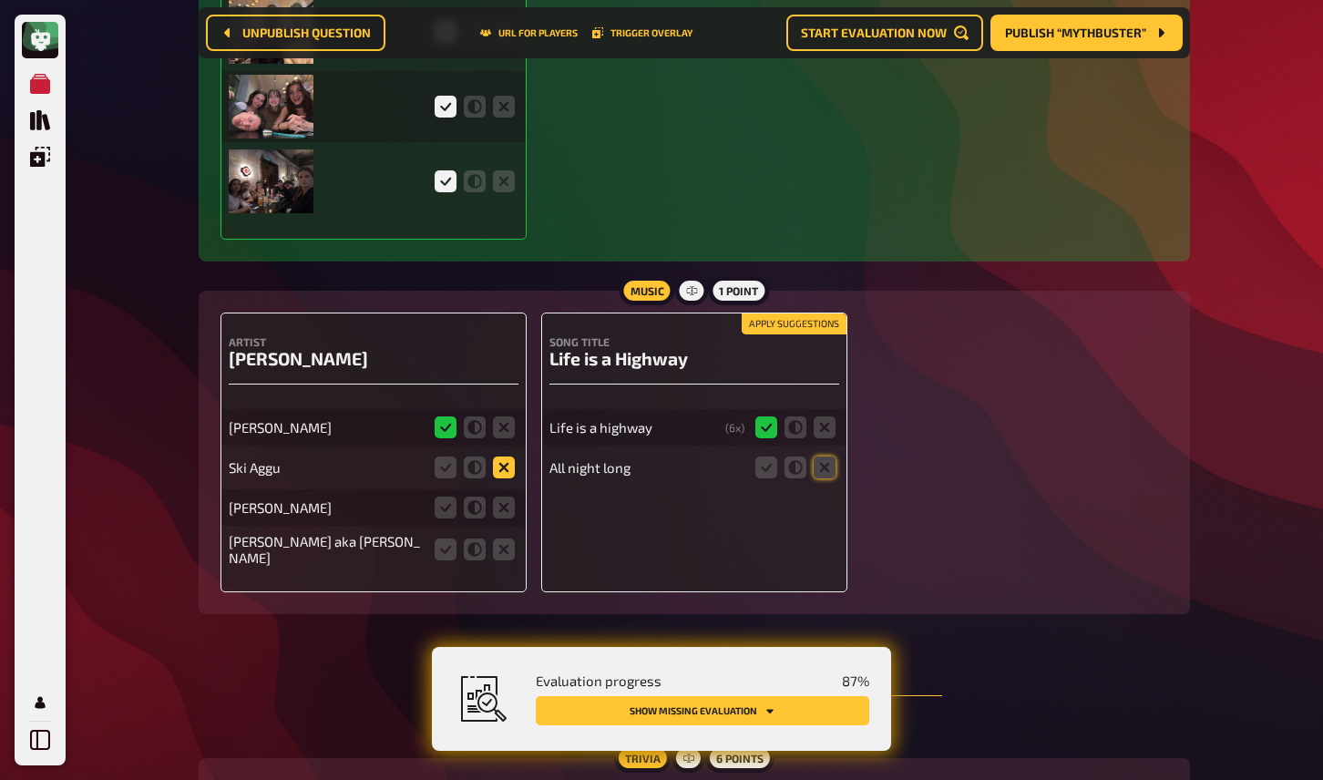
click at [506, 457] on icon at bounding box center [504, 468] width 22 height 22
click at [0, 0] on input "radio" at bounding box center [0, 0] width 0 height 0
click at [506, 497] on icon at bounding box center [504, 508] width 22 height 22
click at [0, 0] on input "radio" at bounding box center [0, 0] width 0 height 0
click at [507, 540] on icon at bounding box center [504, 550] width 22 height 22
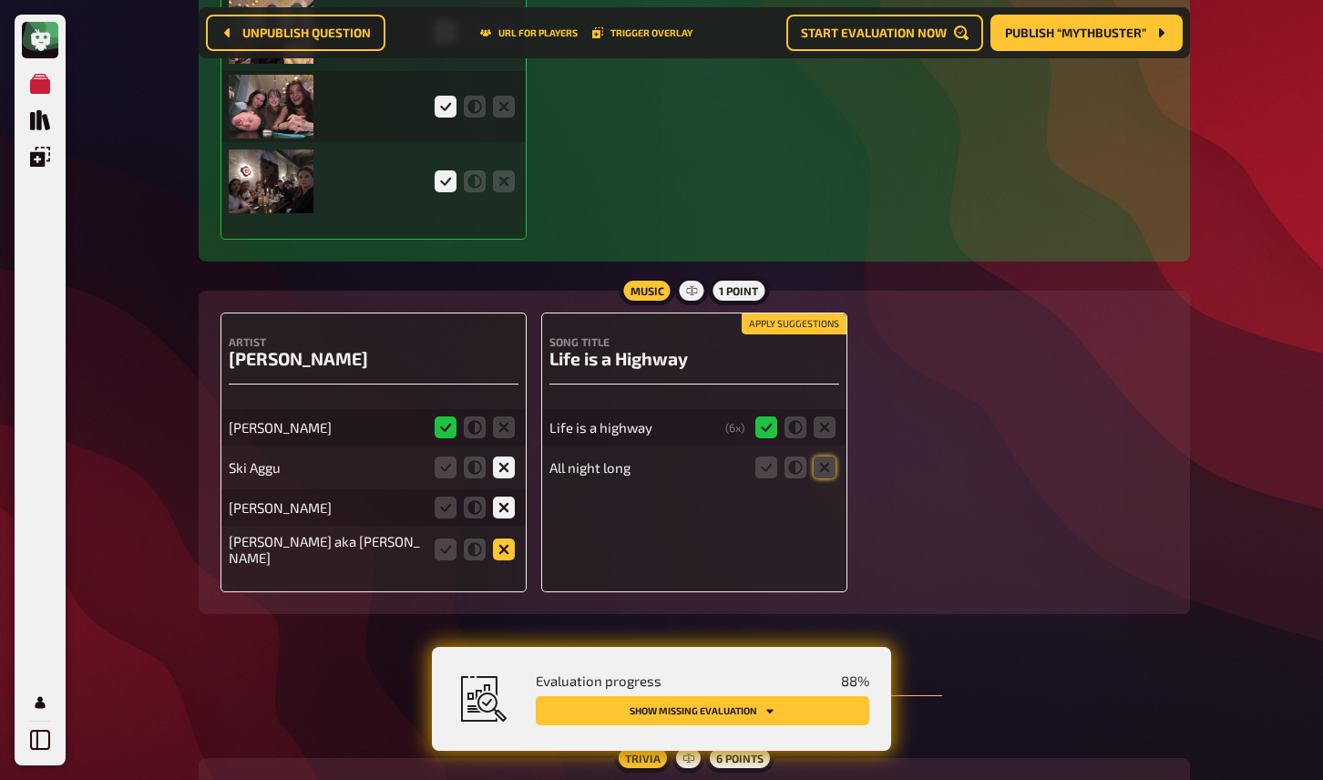
click at [0, 0] on input "radio" at bounding box center [0, 0] width 0 height 0
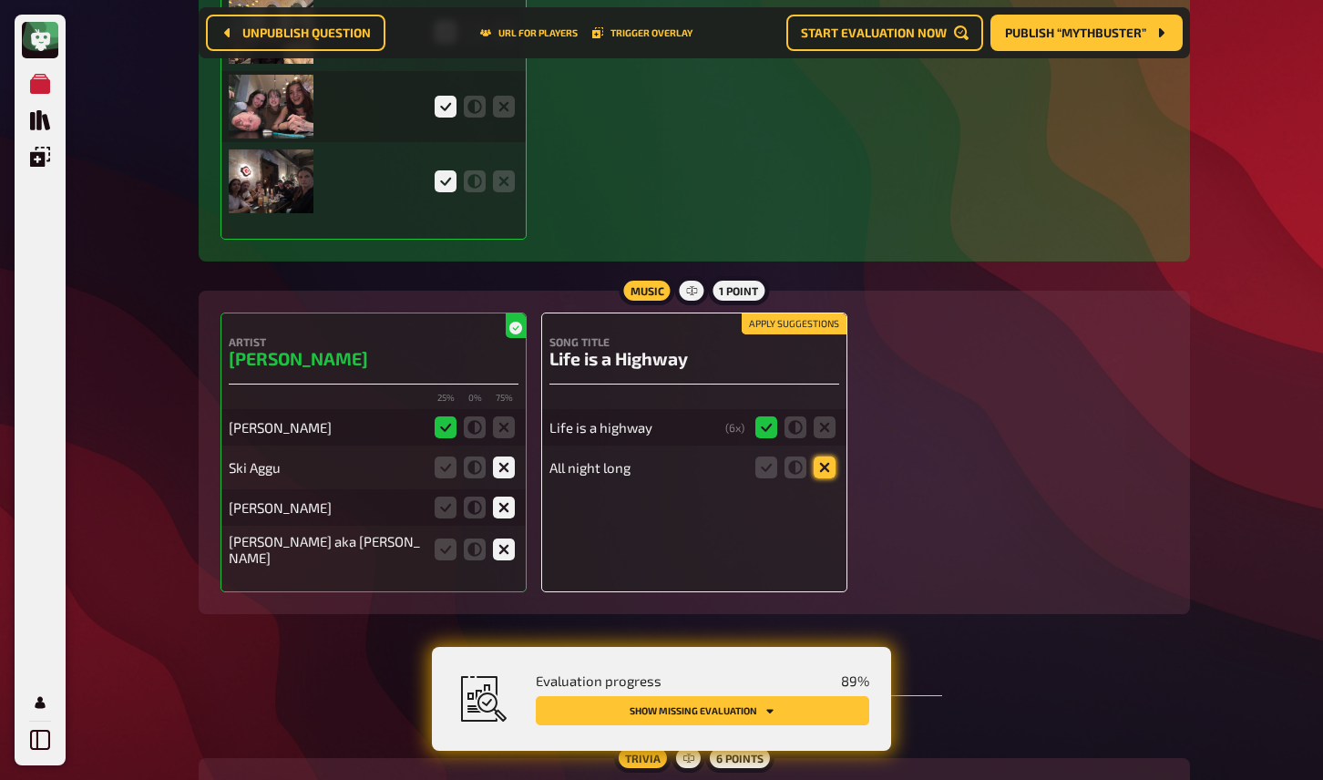
click at [827, 459] on icon at bounding box center [825, 468] width 22 height 22
click at [0, 0] on input "radio" at bounding box center [0, 0] width 0 height 0
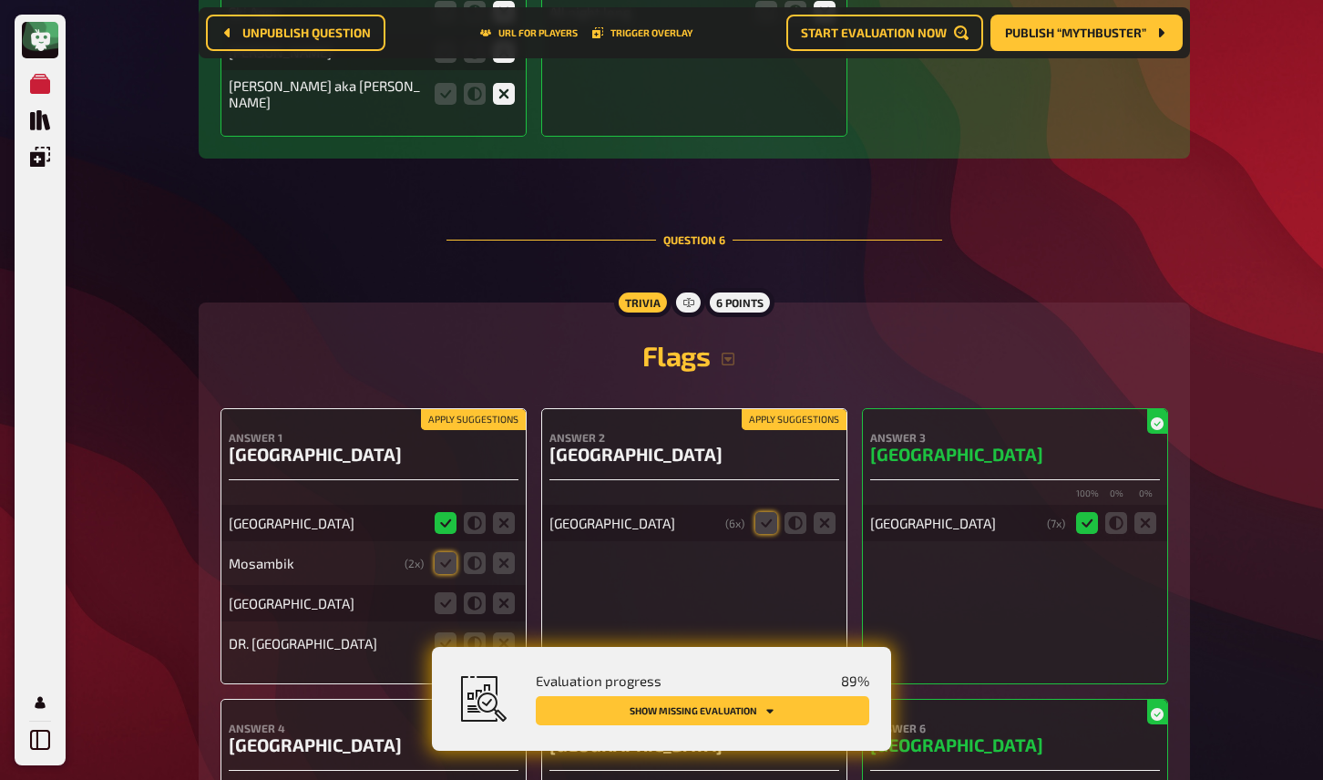
scroll to position [4982, 0]
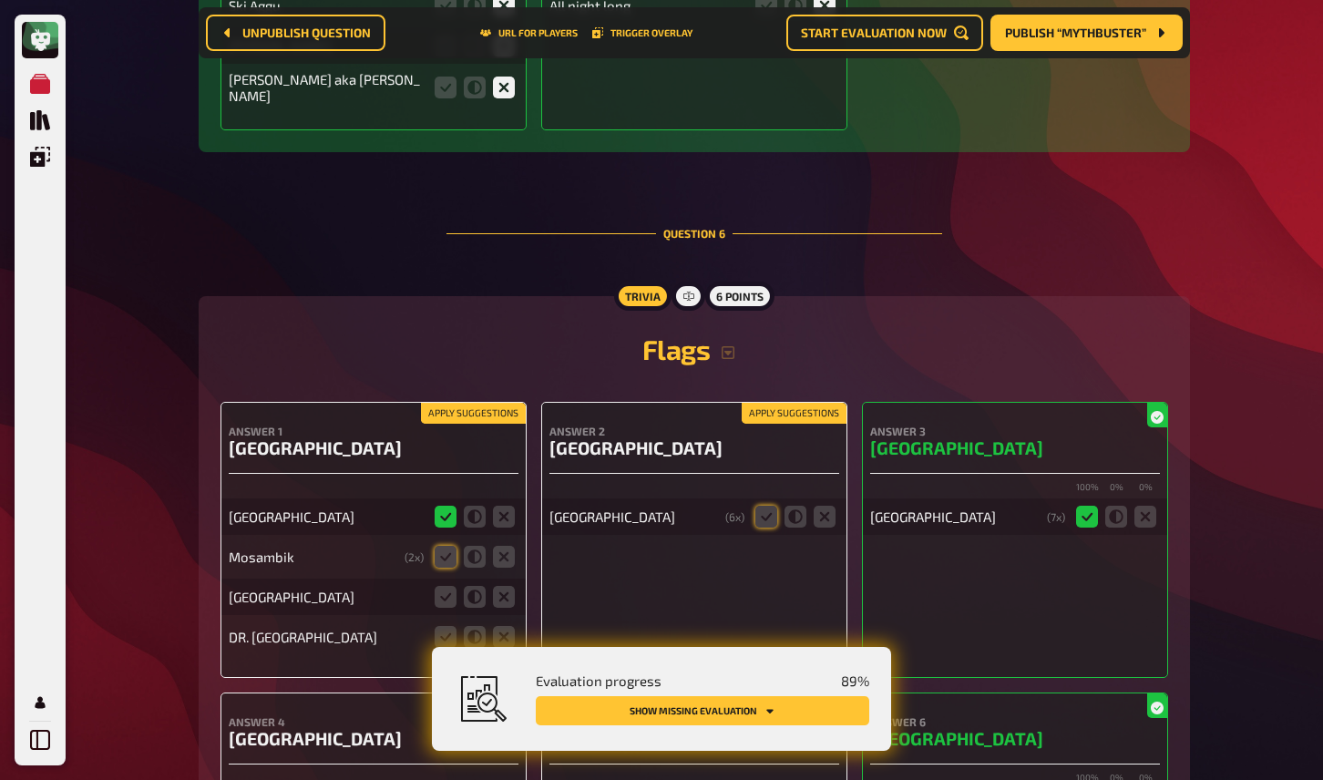
click at [499, 404] on button "Apply suggestions" at bounding box center [473, 414] width 105 height 20
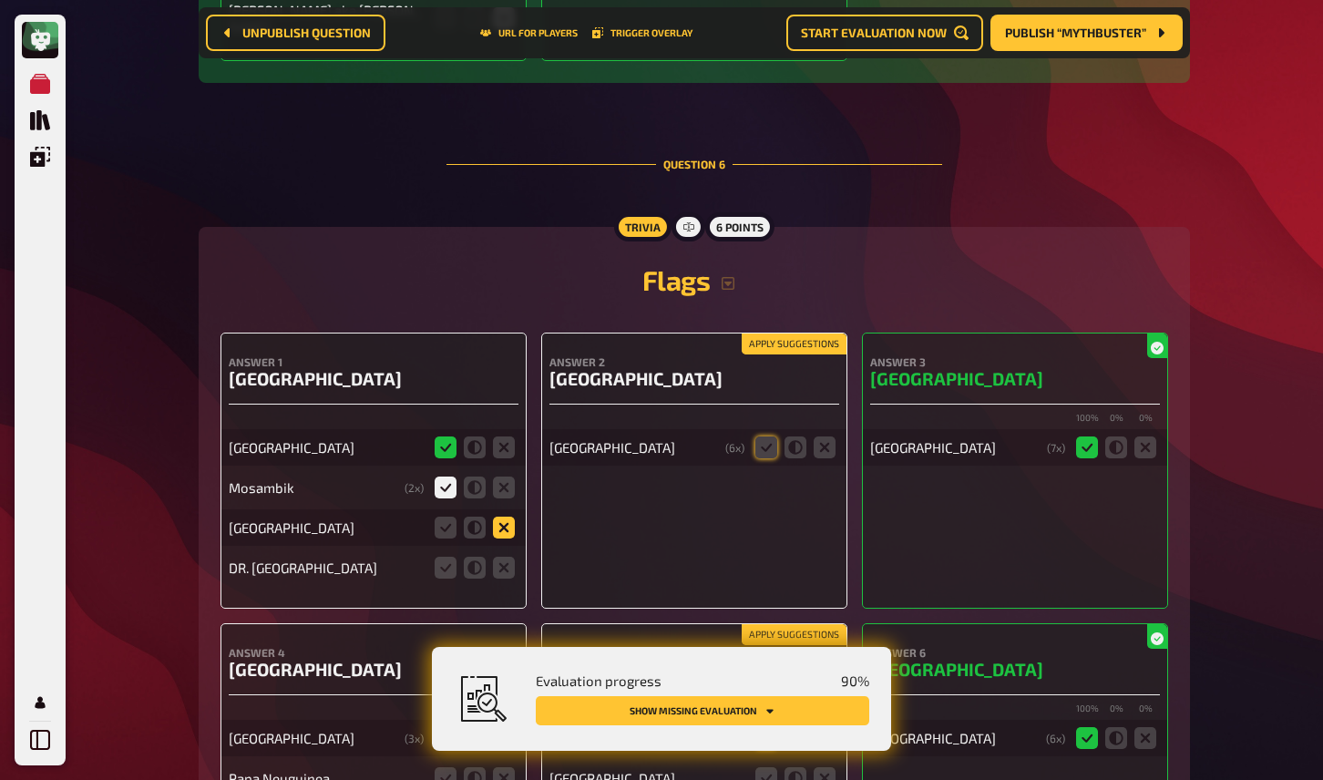
click at [499, 519] on icon at bounding box center [504, 528] width 22 height 22
click at [0, 0] on input "radio" at bounding box center [0, 0] width 0 height 0
click at [509, 561] on icon at bounding box center [504, 568] width 22 height 22
click at [0, 0] on input "radio" at bounding box center [0, 0] width 0 height 0
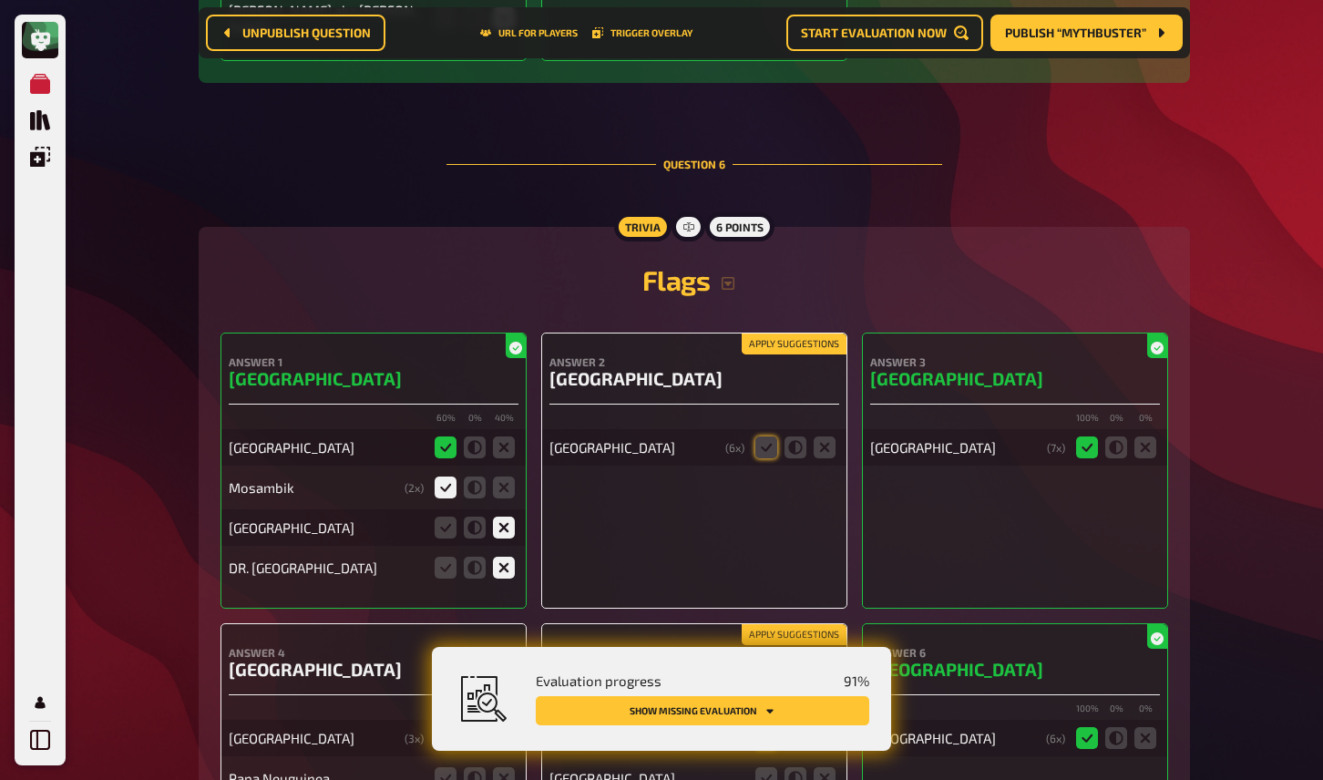
click at [779, 334] on button "Apply suggestions" at bounding box center [794, 344] width 105 height 20
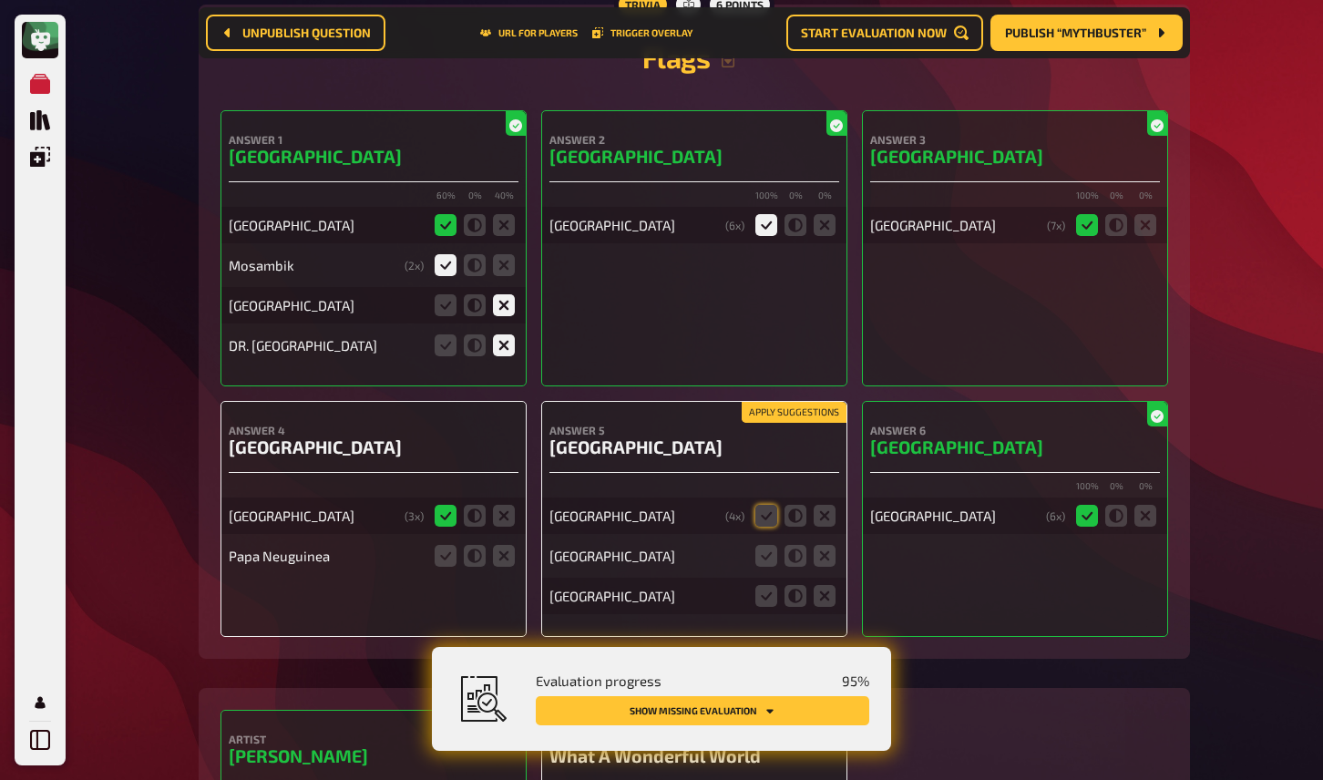
scroll to position [5291, 0]
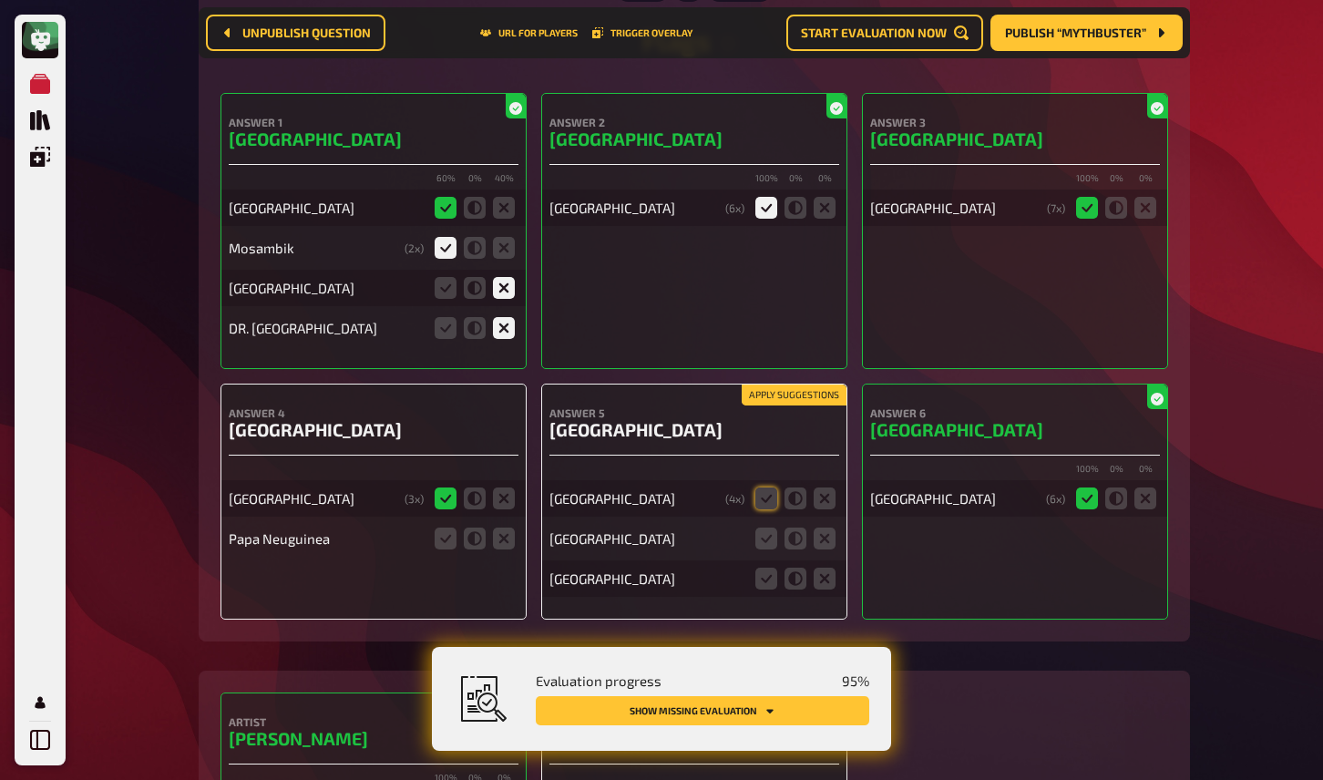
click at [763, 386] on button "Apply suggestions" at bounding box center [794, 396] width 105 height 20
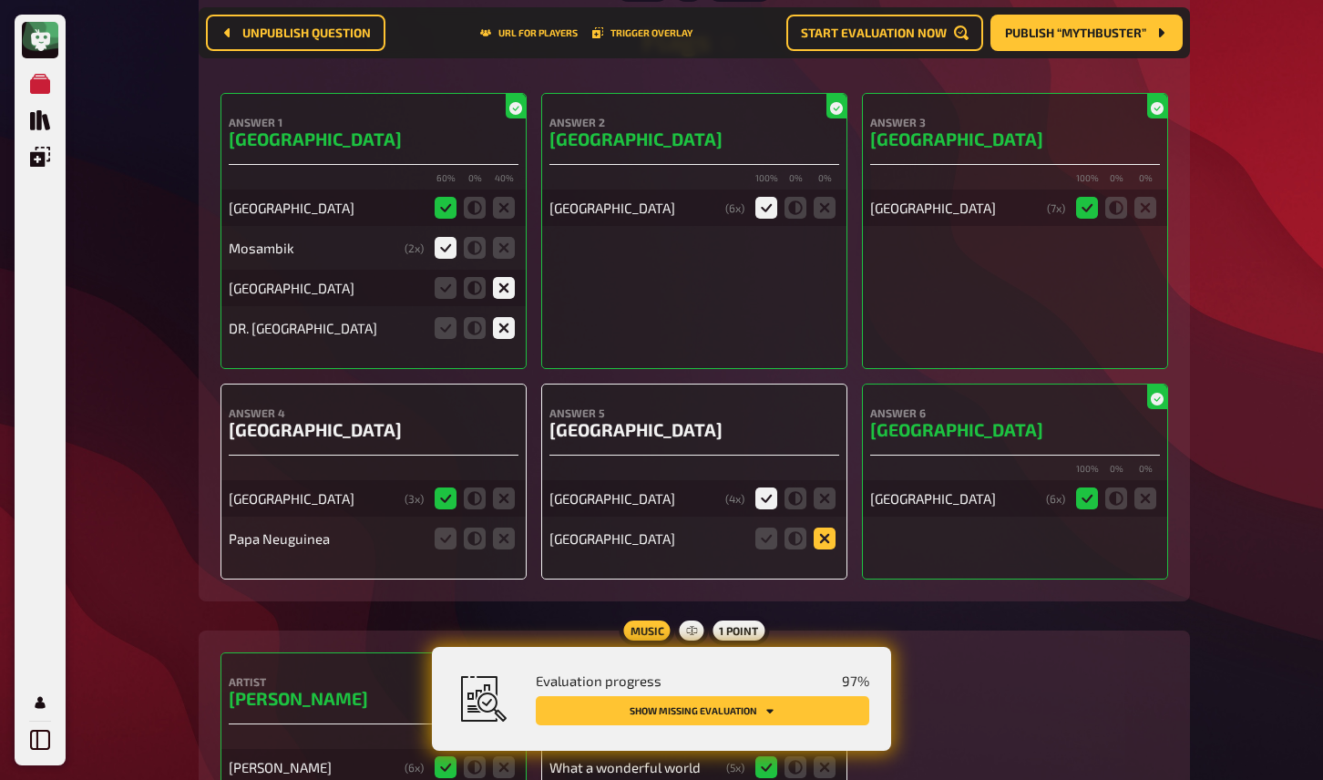
click at [829, 531] on icon at bounding box center [825, 539] width 22 height 22
click at [0, 0] on input "radio" at bounding box center [0, 0] width 0 height 0
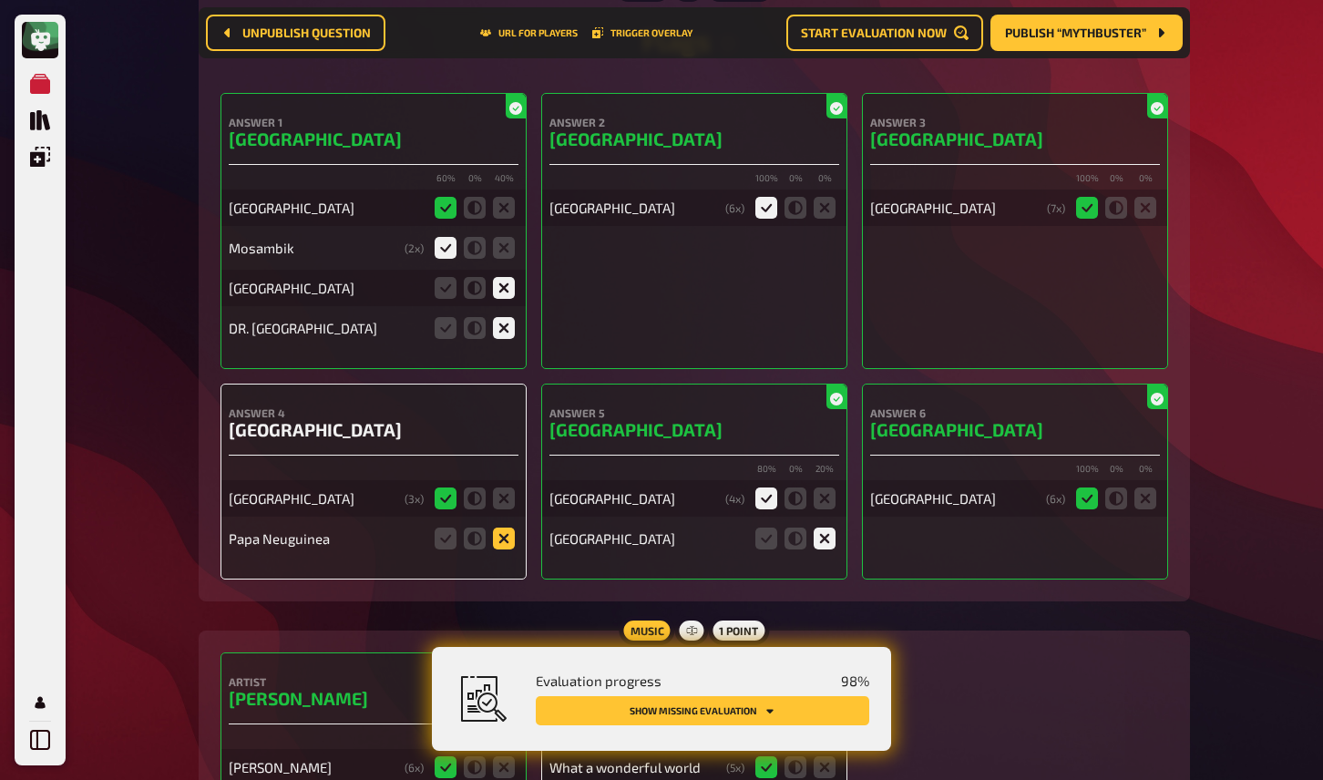
click at [509, 532] on icon at bounding box center [504, 539] width 22 height 22
click at [0, 0] on input "radio" at bounding box center [0, 0] width 0 height 0
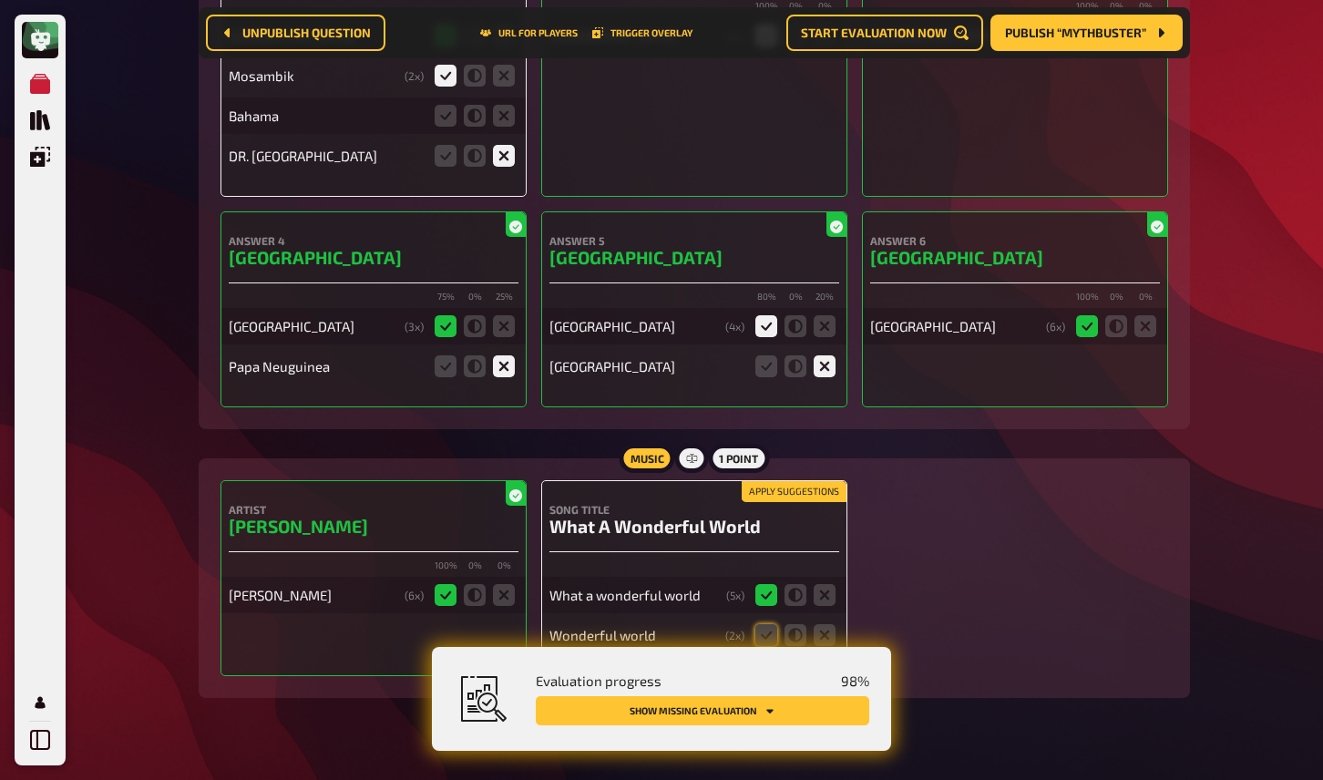
scroll to position [5491, 0]
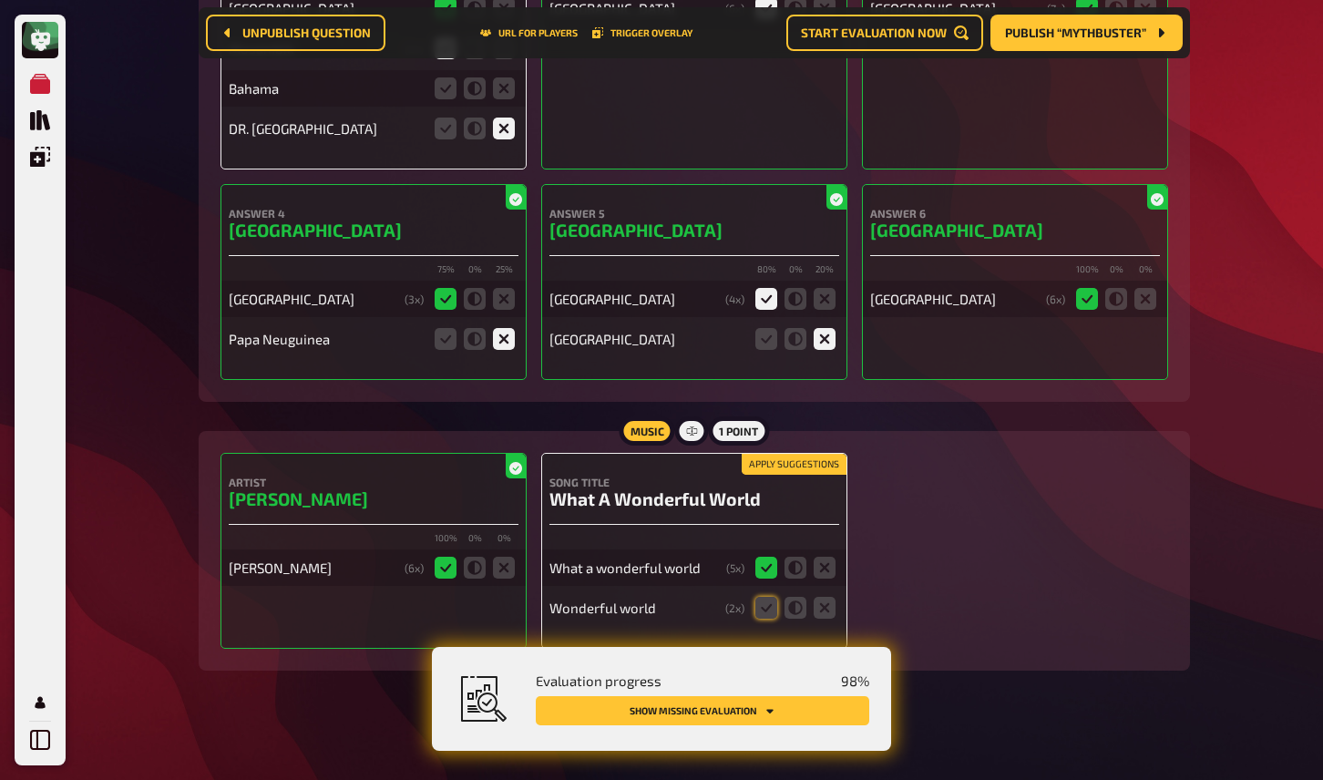
click at [807, 455] on button "Apply suggestions" at bounding box center [794, 465] width 105 height 20
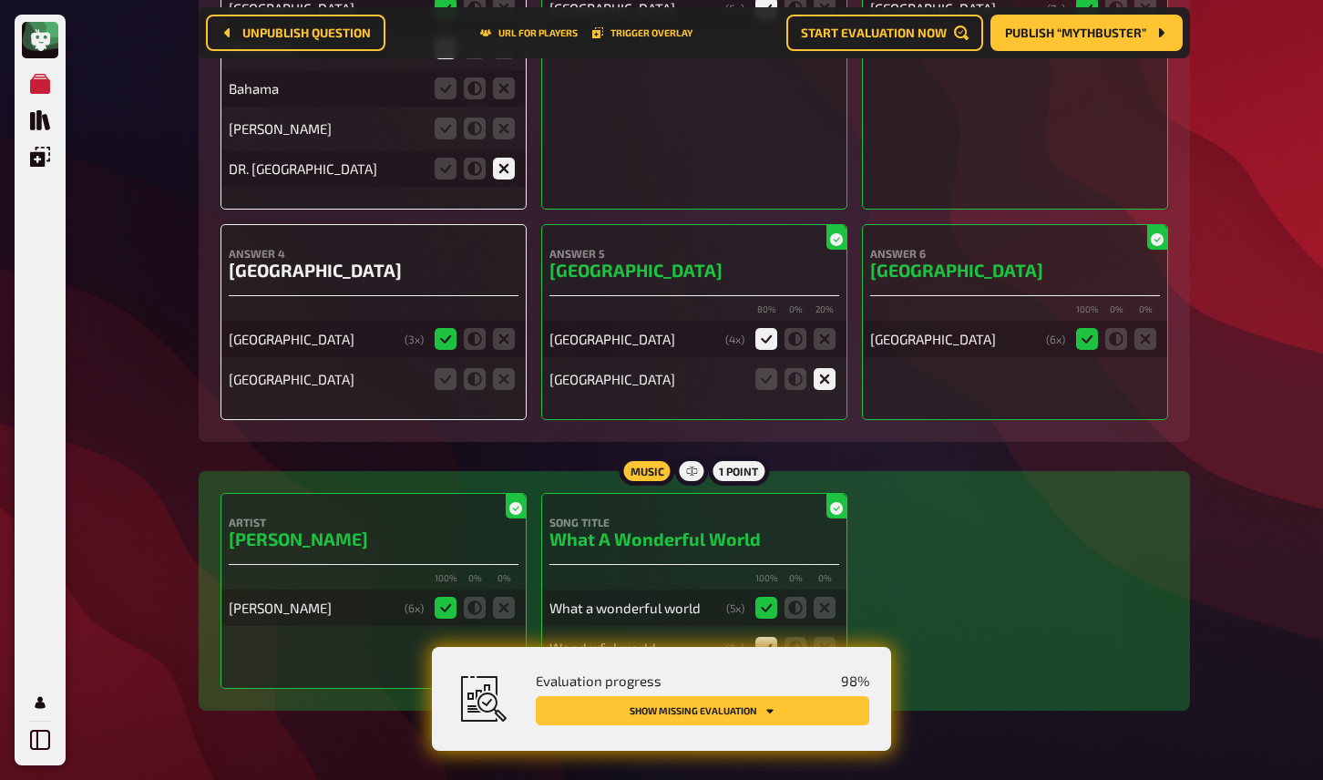
scroll to position [5531, 0]
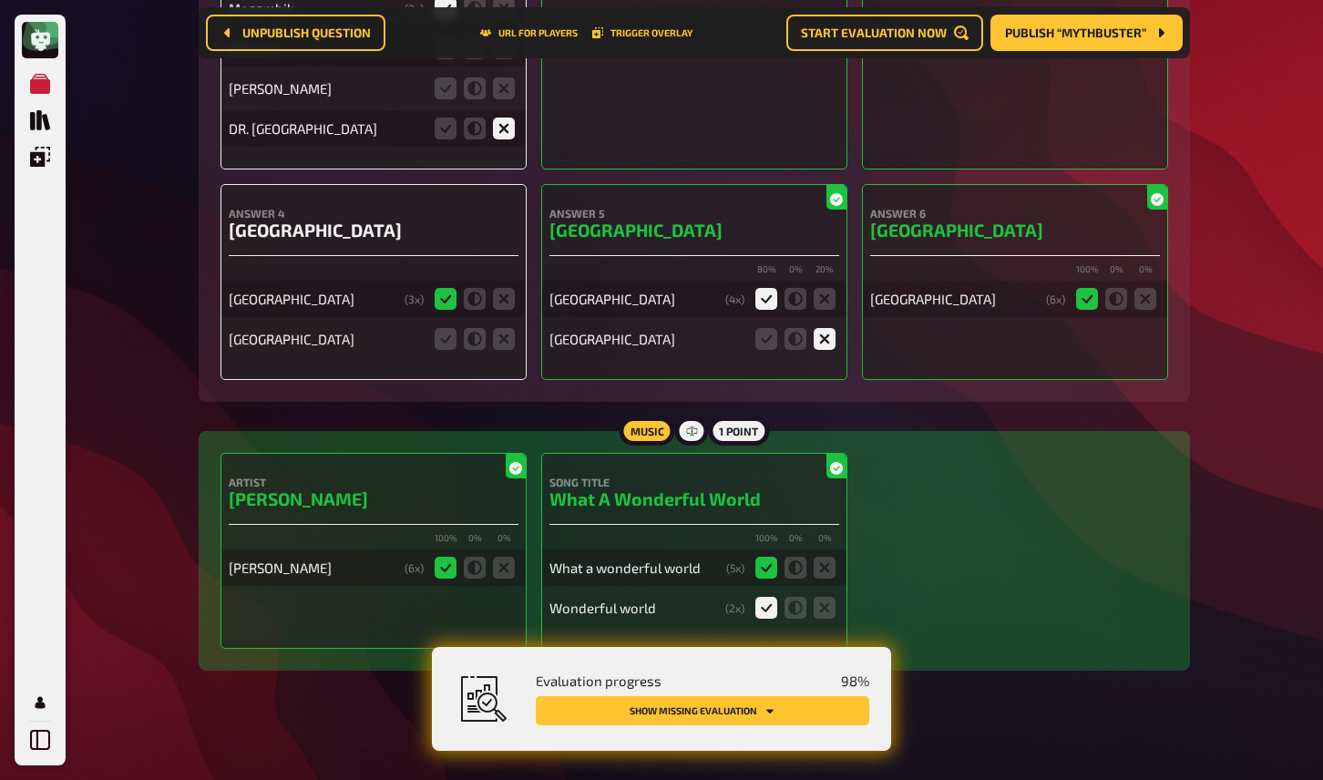
click at [794, 708] on button "Show missing evaluation" at bounding box center [703, 710] width 334 height 29
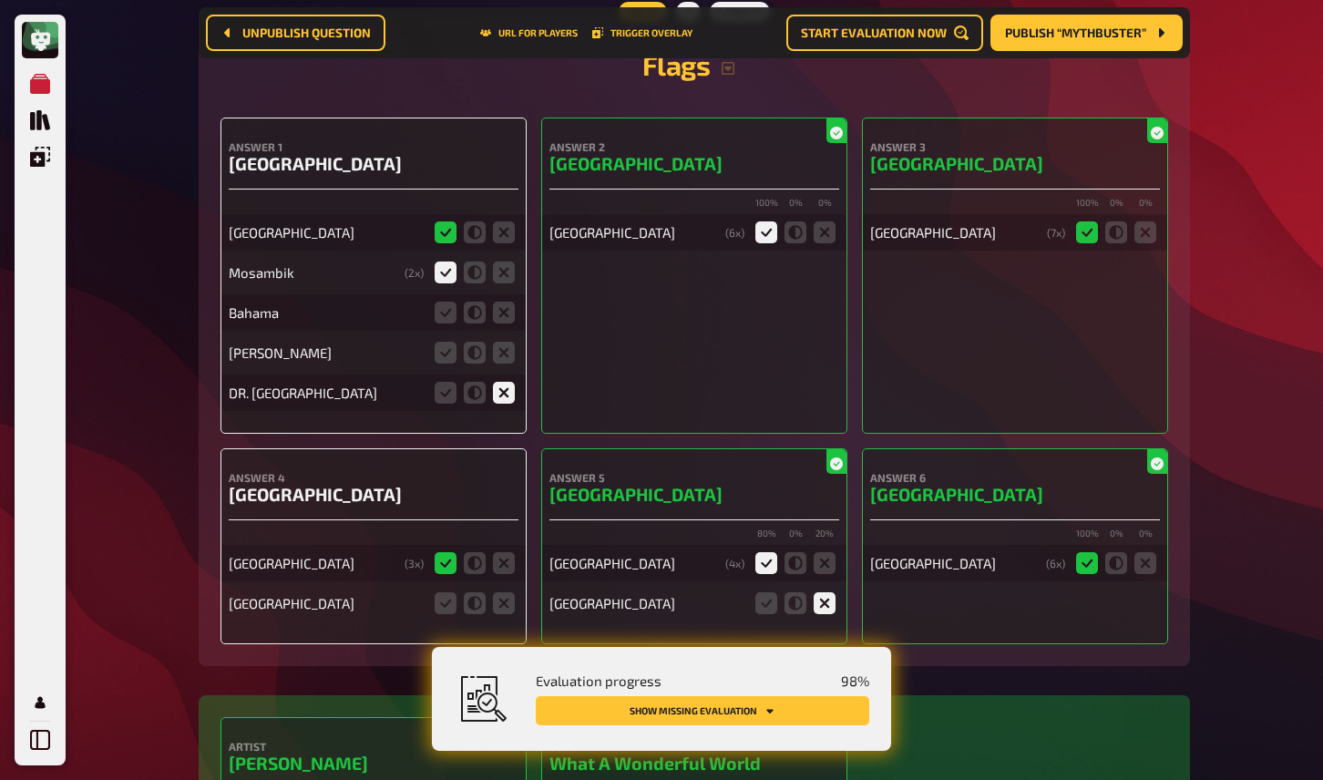
scroll to position [5299, 0]
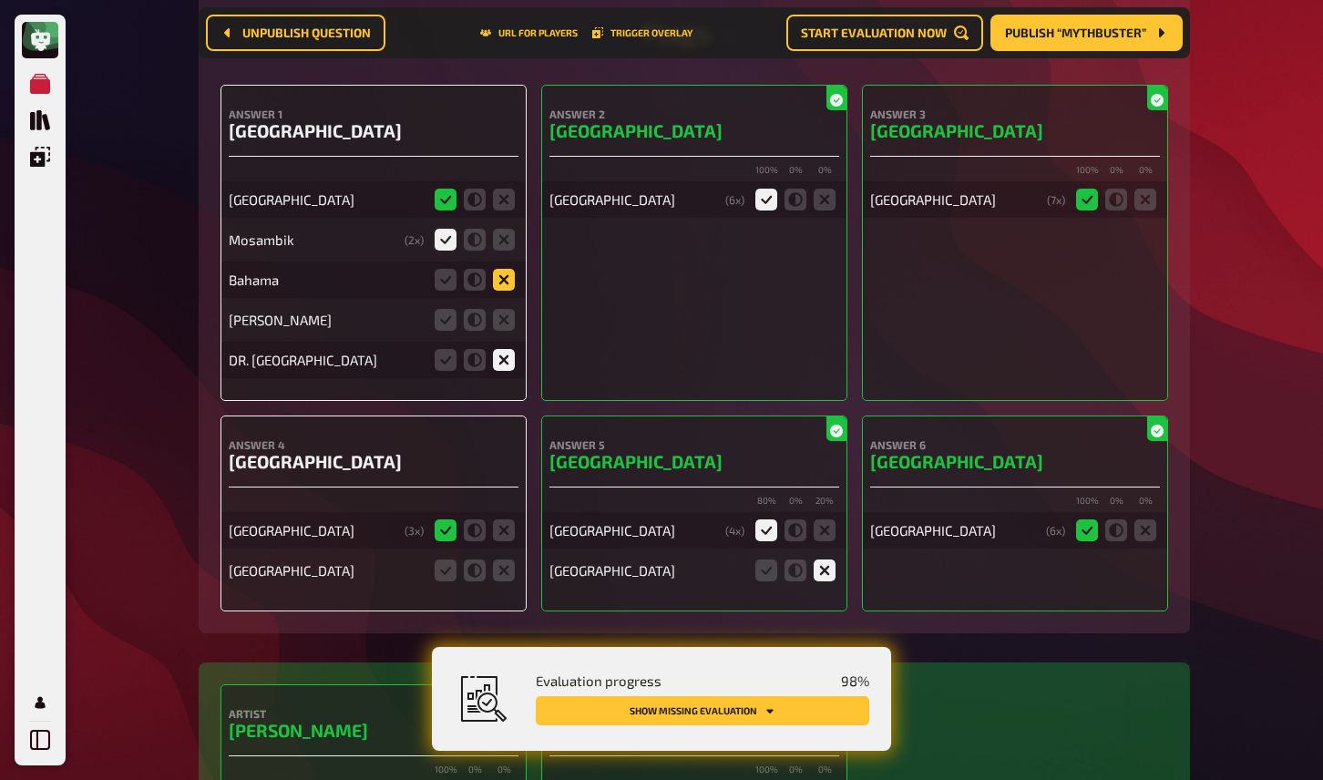
click at [504, 272] on icon at bounding box center [504, 280] width 22 height 22
click at [0, 0] on input "radio" at bounding box center [0, 0] width 0 height 0
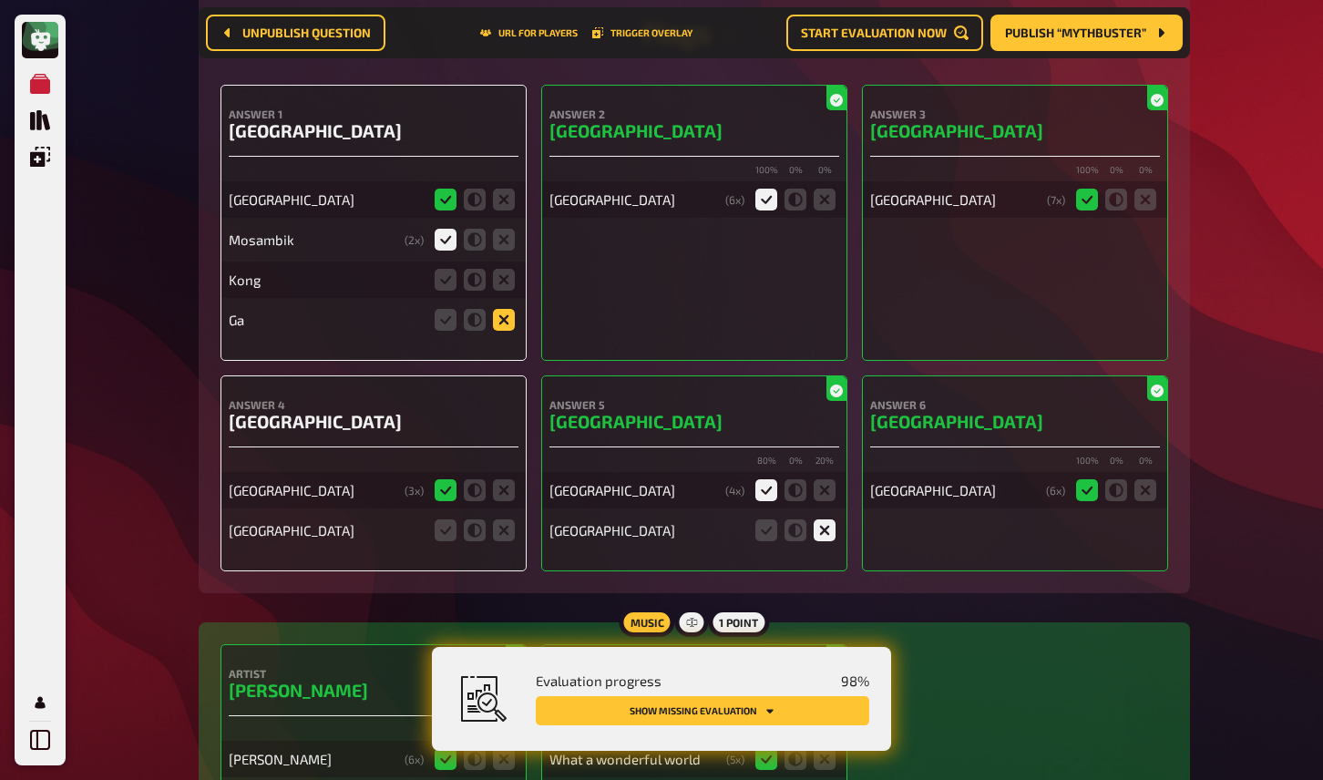
click at [502, 310] on icon at bounding box center [504, 320] width 22 height 22
click at [0, 0] on input "radio" at bounding box center [0, 0] width 0 height 0
click at [502, 278] on icon at bounding box center [504, 280] width 22 height 22
click at [0, 0] on input "radio" at bounding box center [0, 0] width 0 height 0
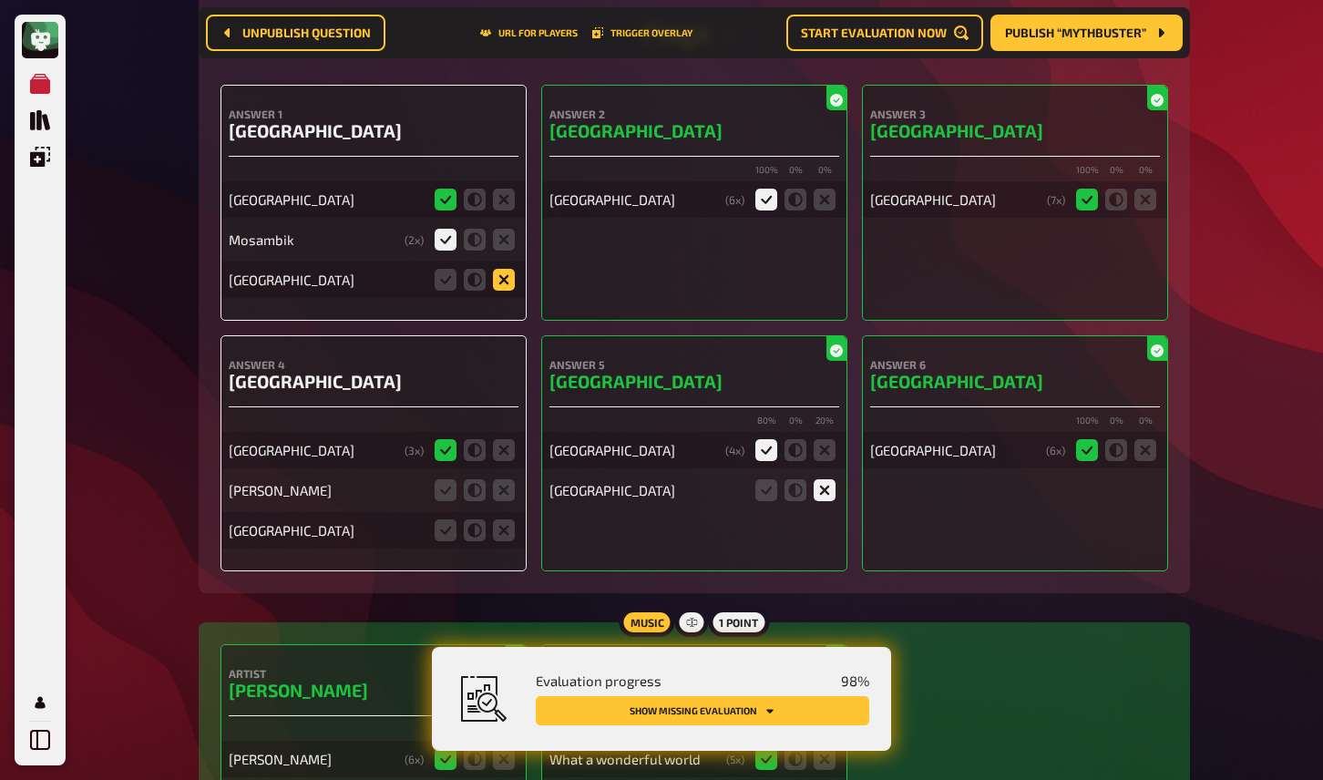
click at [507, 269] on icon at bounding box center [504, 280] width 22 height 22
click at [0, 0] on input "radio" at bounding box center [0, 0] width 0 height 0
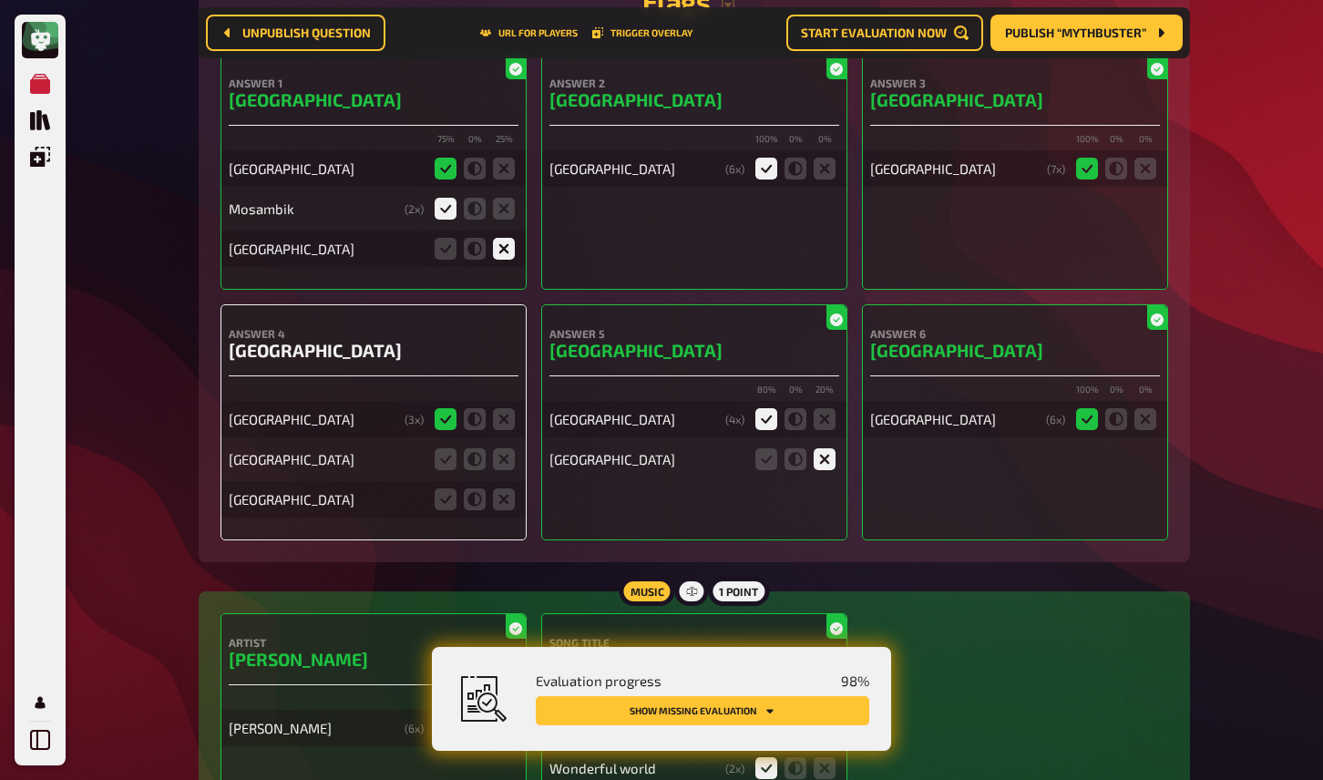
scroll to position [5331, 0]
click at [498, 450] on icon at bounding box center [504, 458] width 22 height 22
click at [0, 0] on input "radio" at bounding box center [0, 0] width 0 height 0
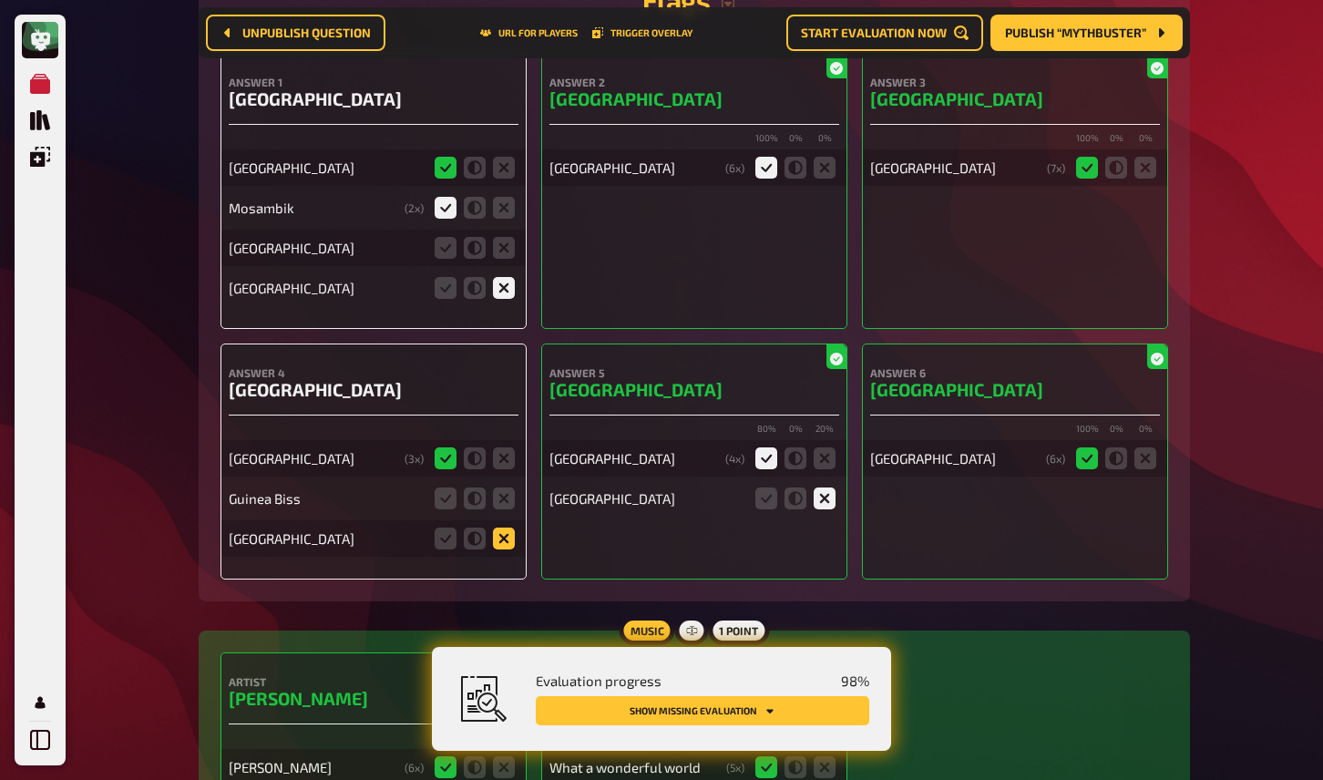
click at [502, 528] on icon at bounding box center [504, 539] width 22 height 22
click at [0, 0] on input "radio" at bounding box center [0, 0] width 0 height 0
click at [502, 490] on icon at bounding box center [504, 499] width 22 height 22
click at [0, 0] on input "radio" at bounding box center [0, 0] width 0 height 0
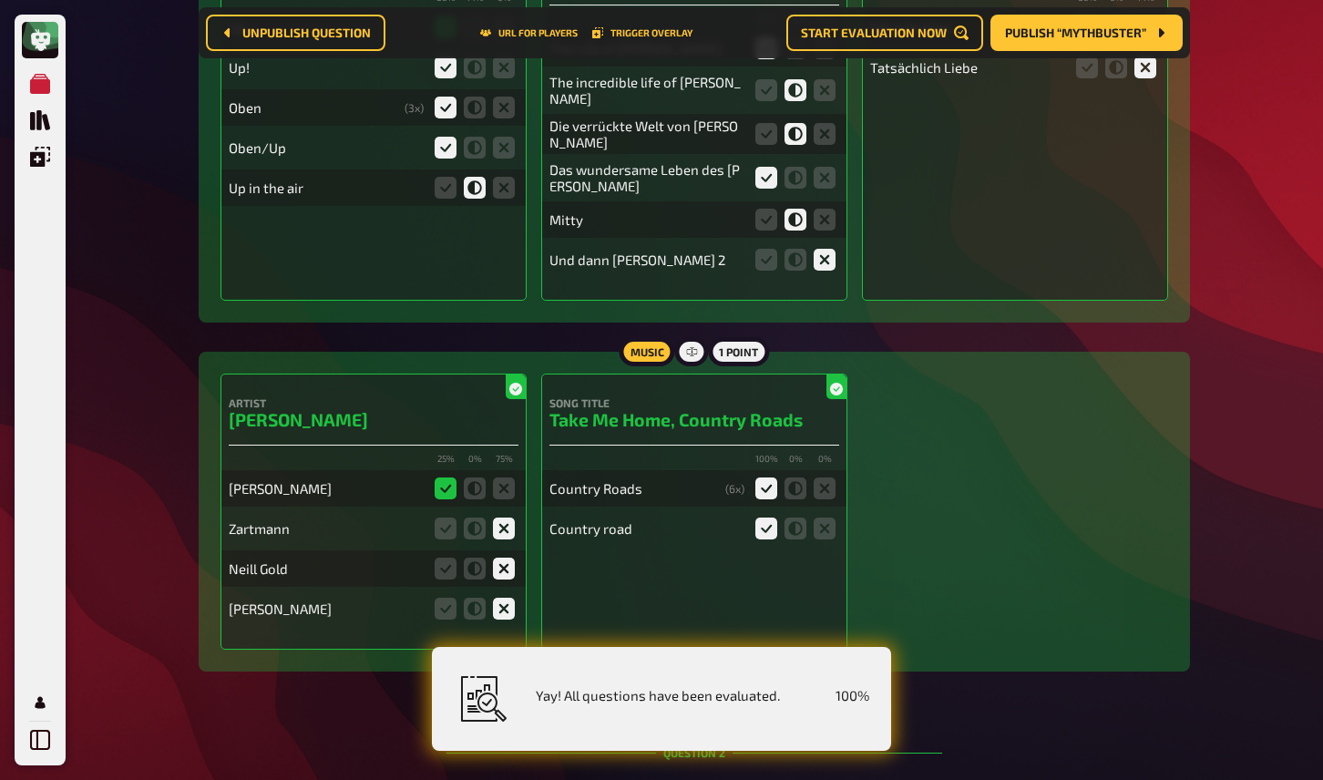
scroll to position [0, 0]
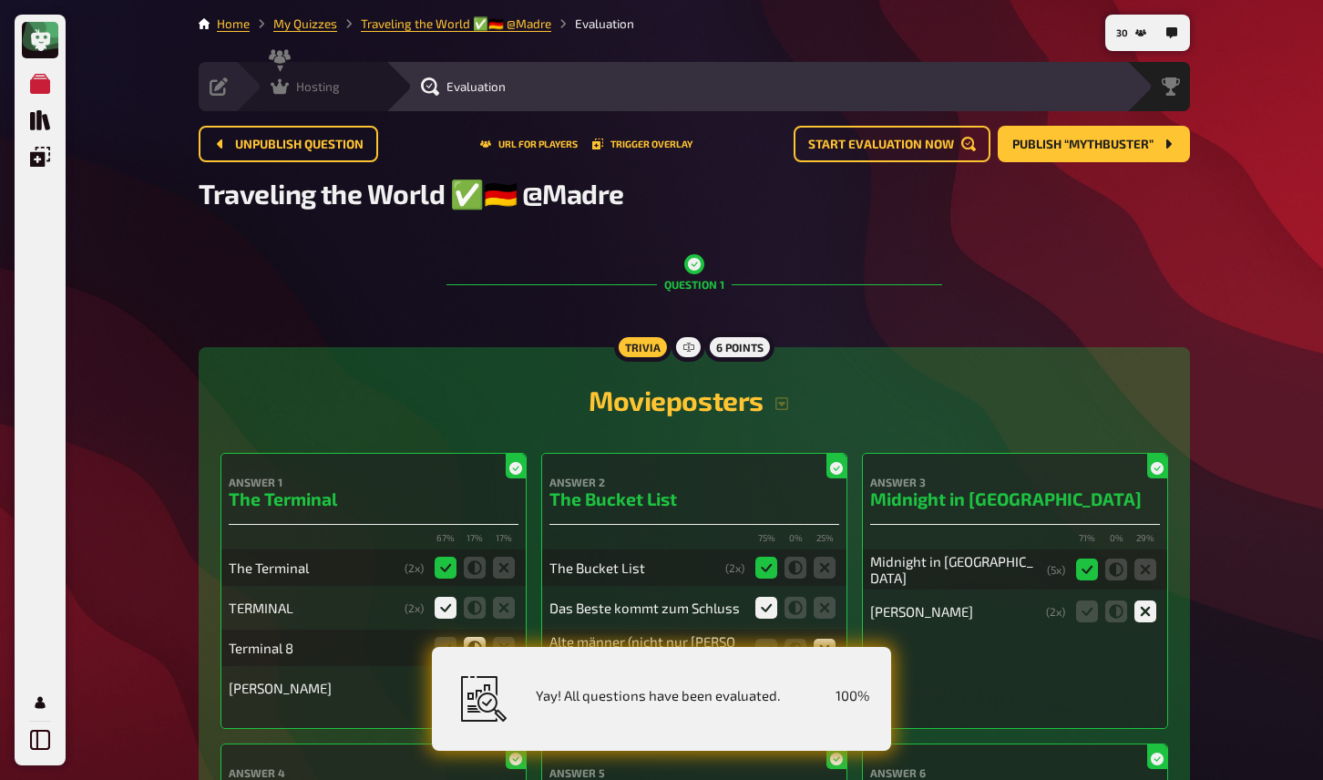
click at [303, 86] on span "Hosting" at bounding box center [318, 86] width 44 height 15
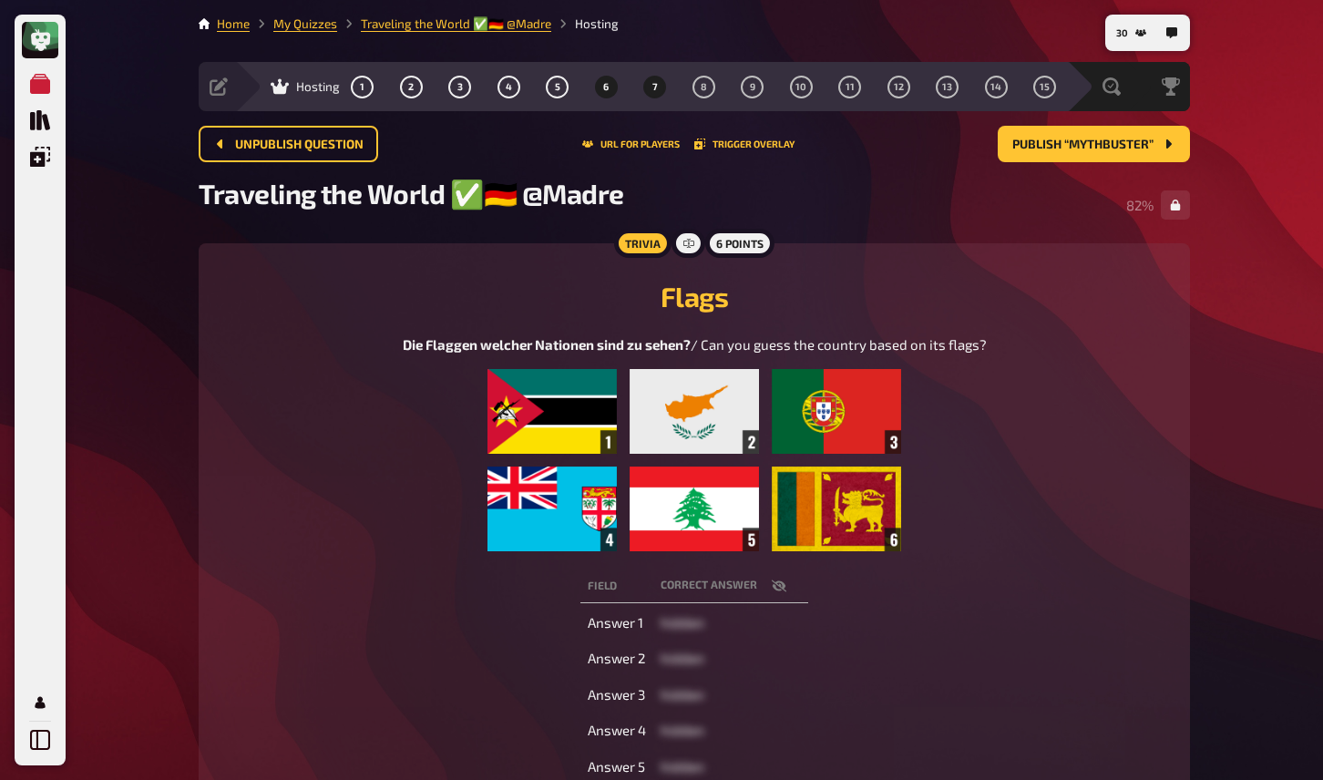
click at [653, 98] on button "7" at bounding box center [655, 86] width 29 height 29
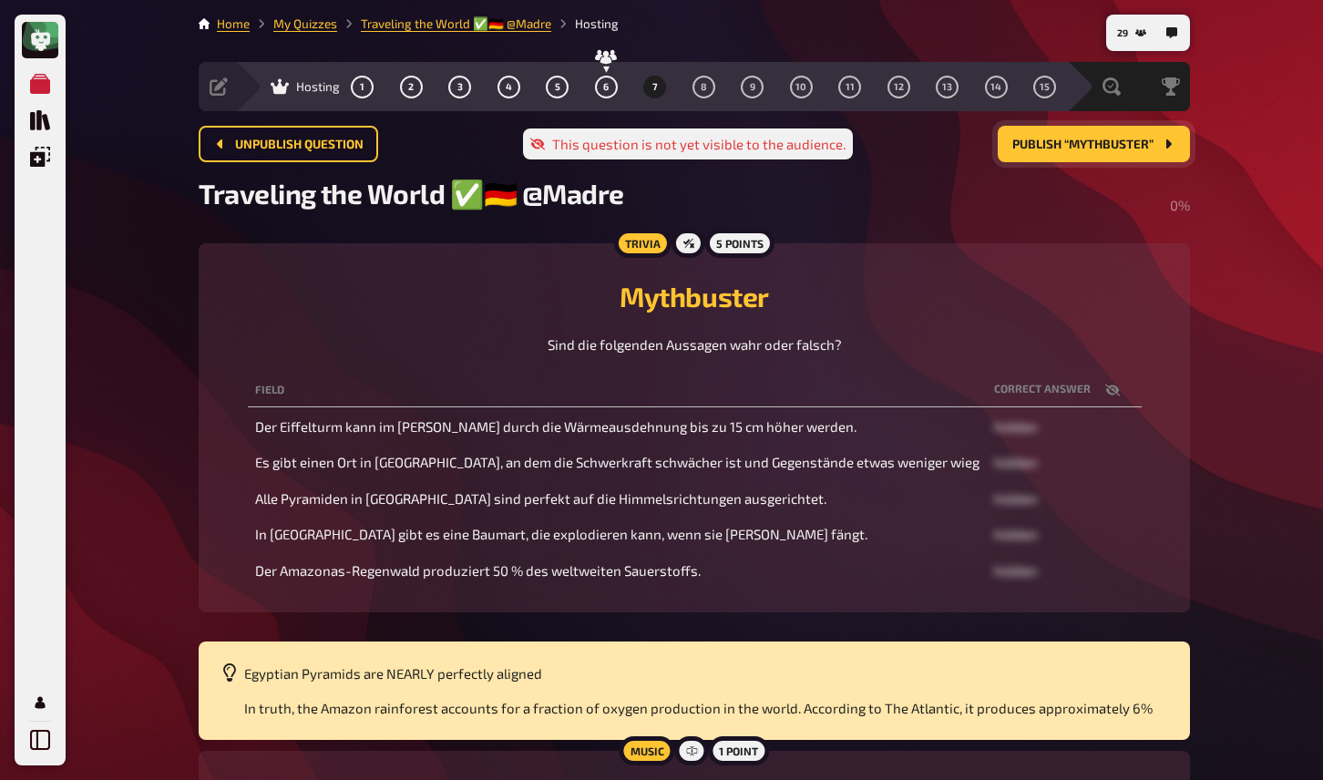
click at [1034, 155] on button "Publish “Mythbuster”" at bounding box center [1094, 144] width 192 height 36
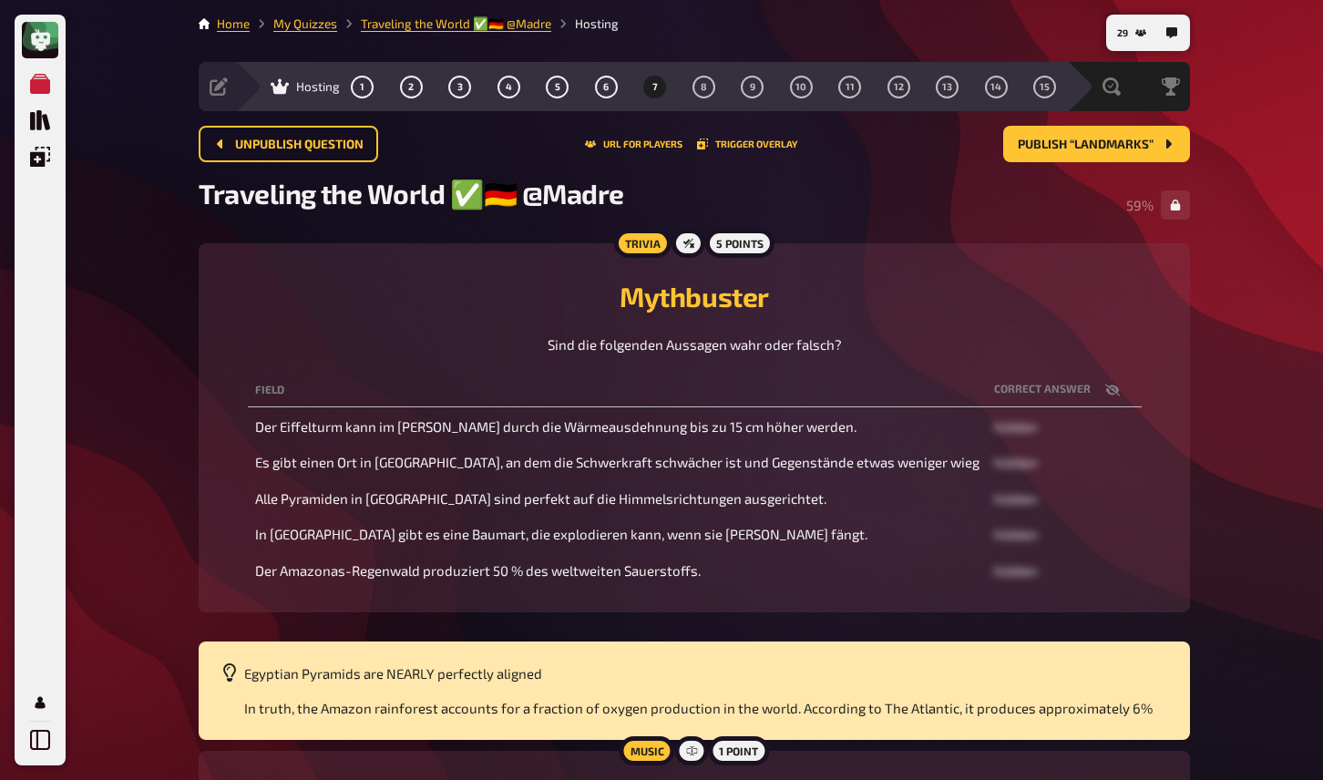
click at [410, 313] on h2 "Mythbuster" at bounding box center [695, 296] width 948 height 33
click at [396, 313] on h2 "Mythbuster" at bounding box center [695, 296] width 948 height 33
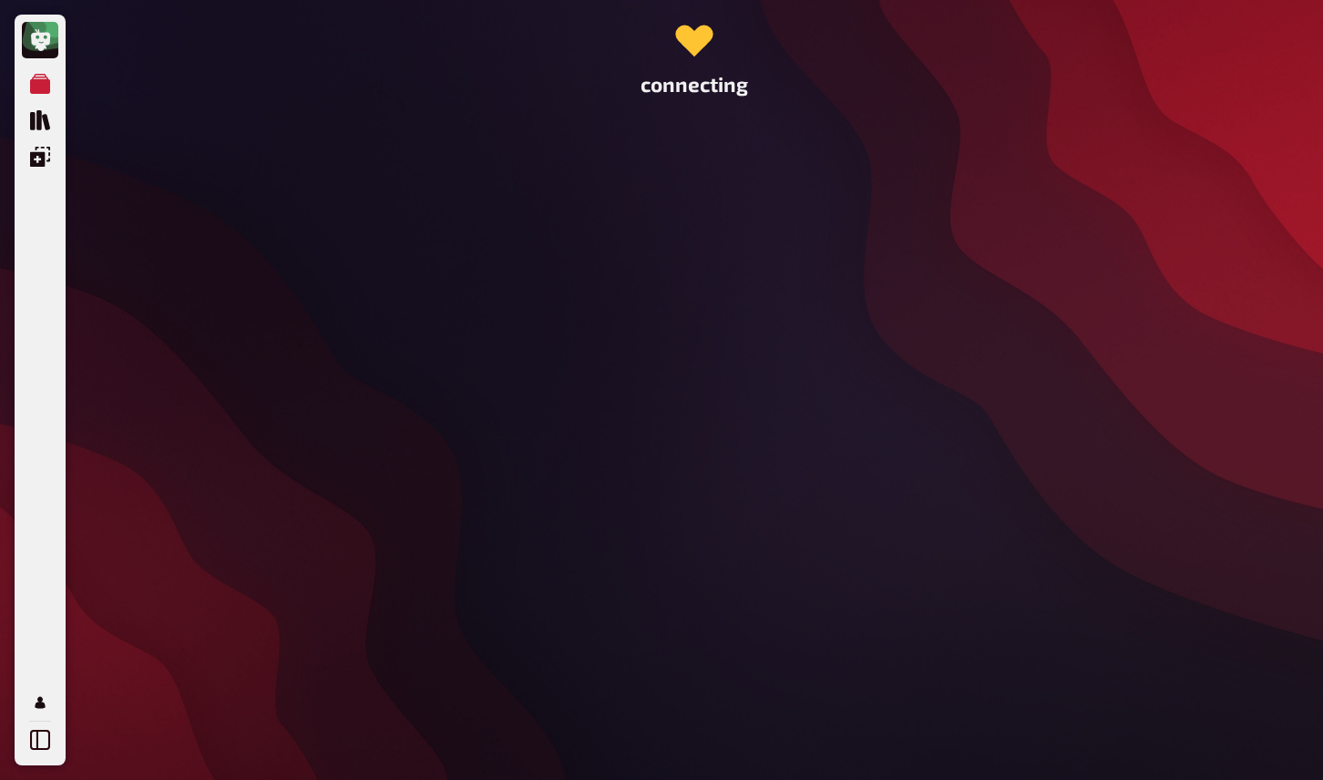
click at [436, 356] on div "connecting" at bounding box center [694, 390] width 1021 height 780
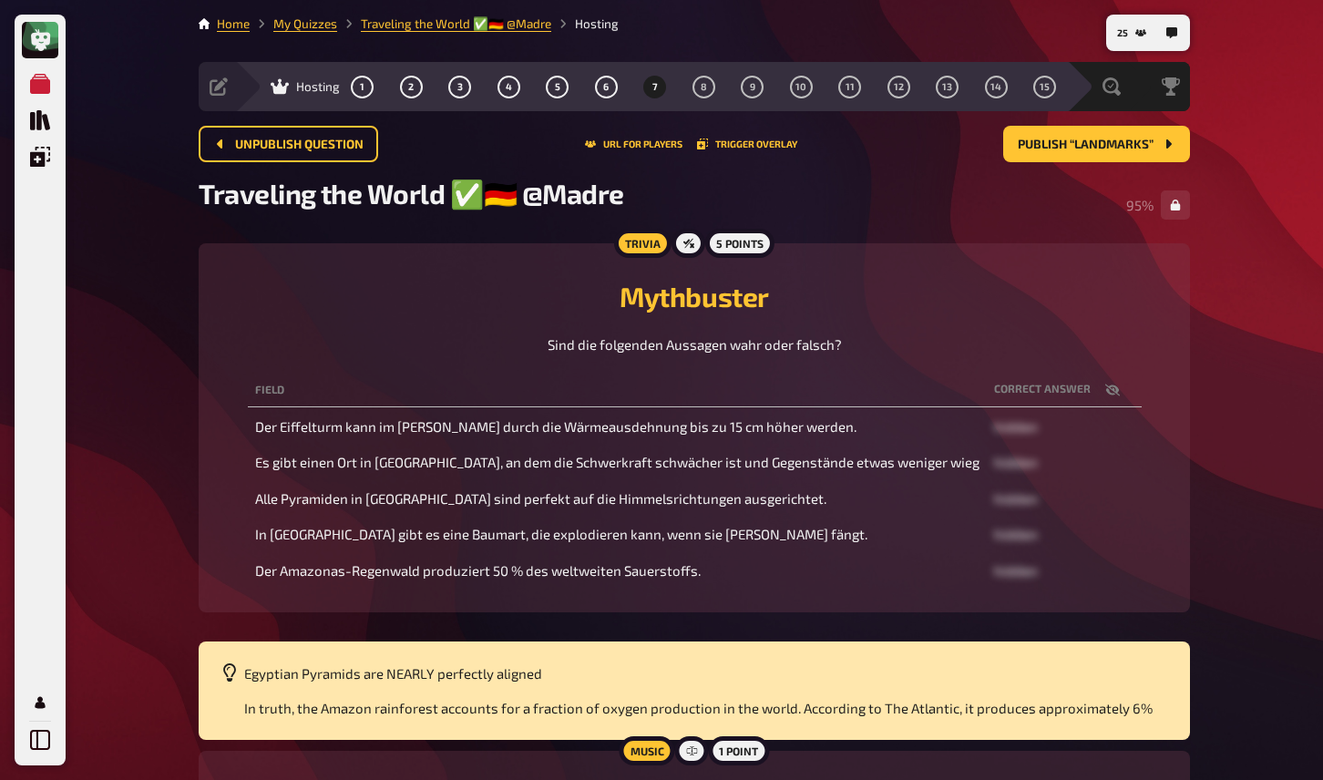
click at [479, 391] on th "Field" at bounding box center [617, 391] width 739 height 34
click at [757, 140] on button "Trigger Overlay" at bounding box center [747, 144] width 100 height 11
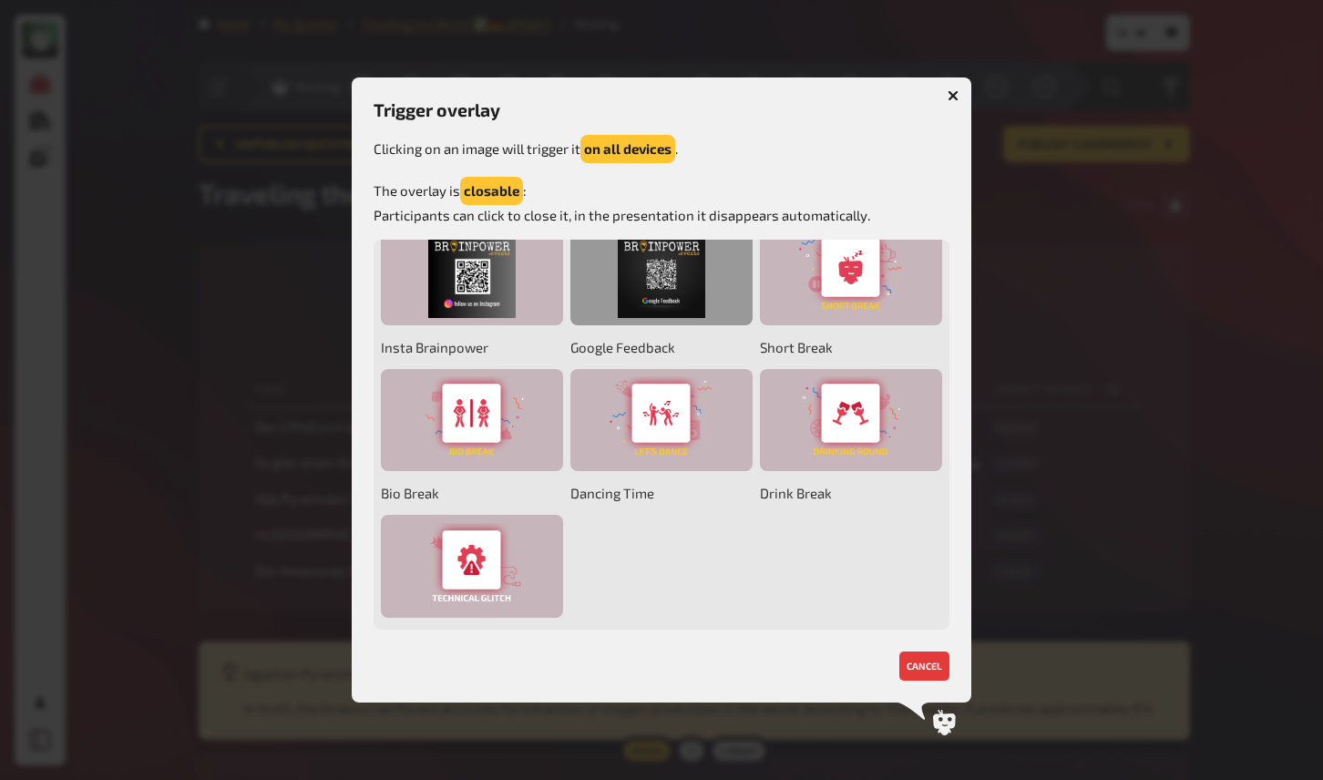
scroll to position [202, 0]
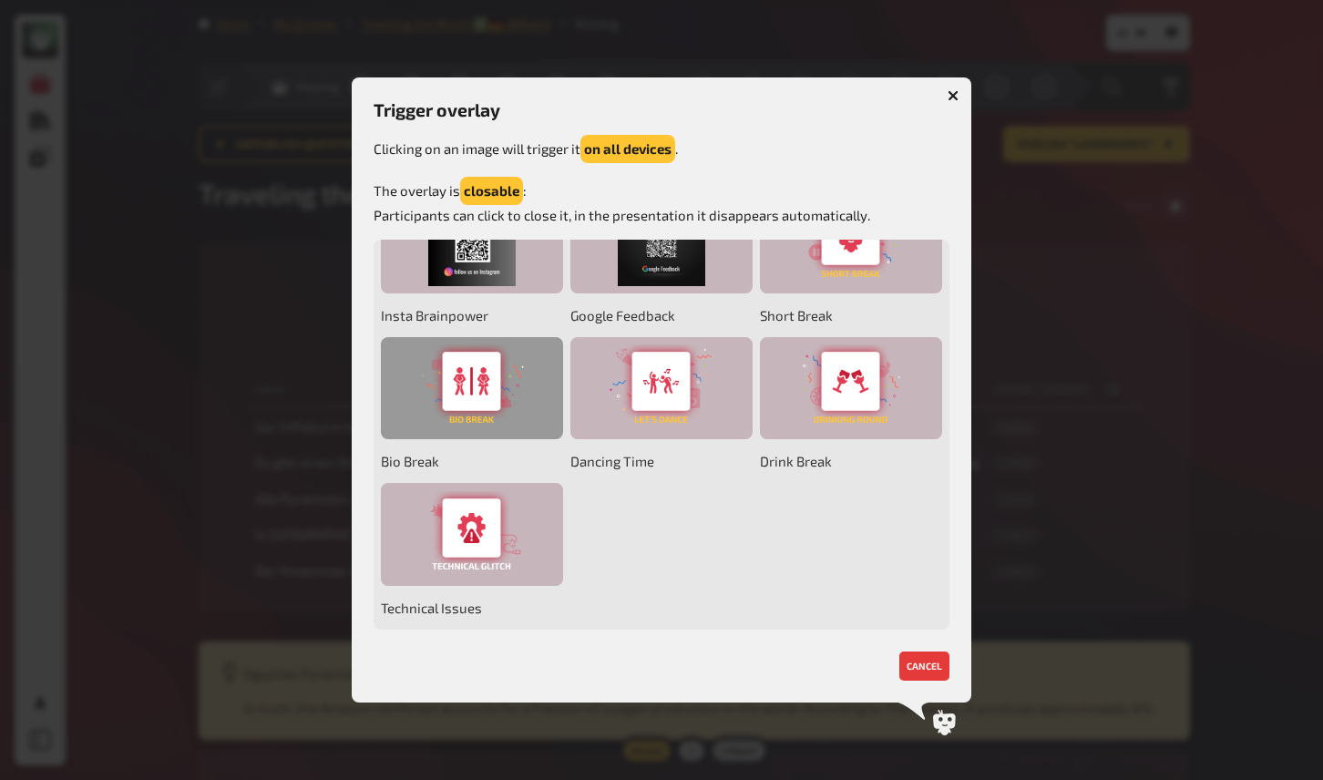
click at [488, 398] on div at bounding box center [472, 388] width 182 height 103
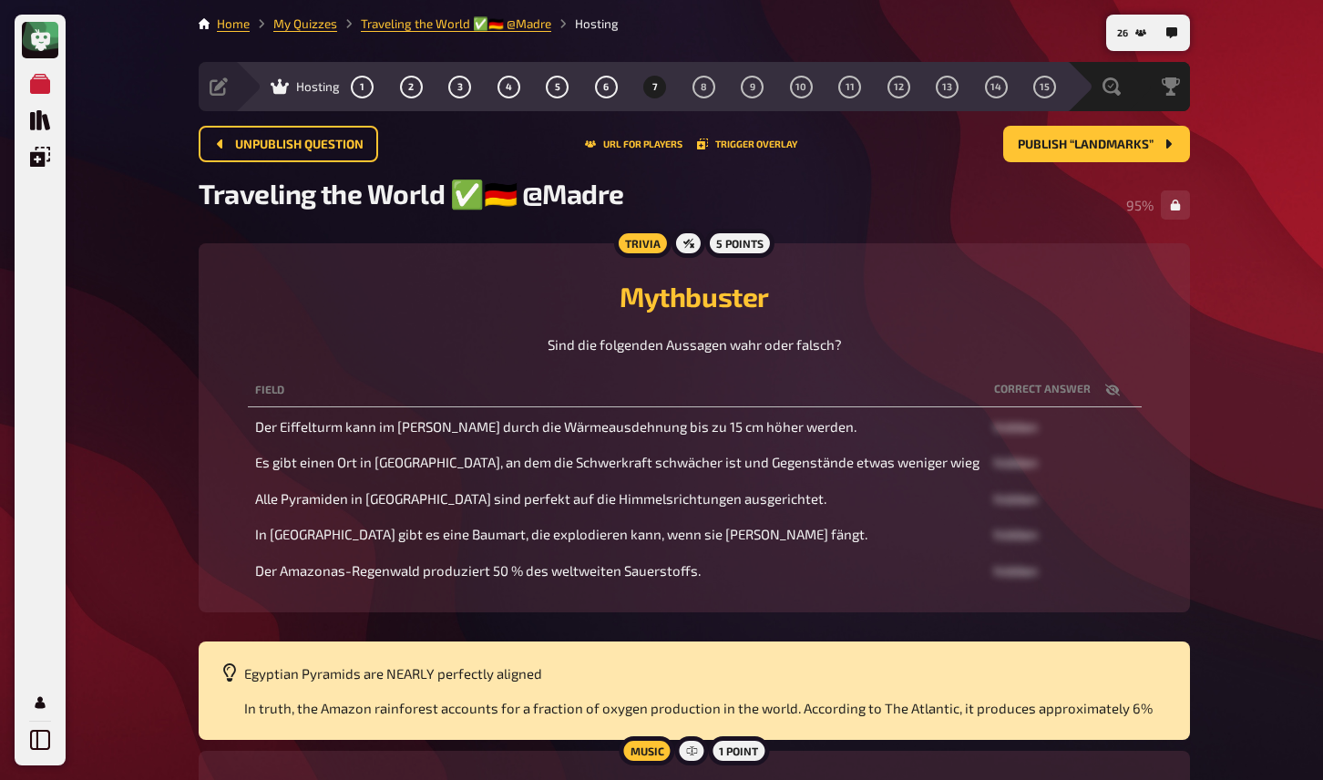
click at [460, 303] on h2 "Mythbuster" at bounding box center [695, 296] width 948 height 33
click at [724, 142] on button "Trigger Overlay" at bounding box center [747, 144] width 100 height 11
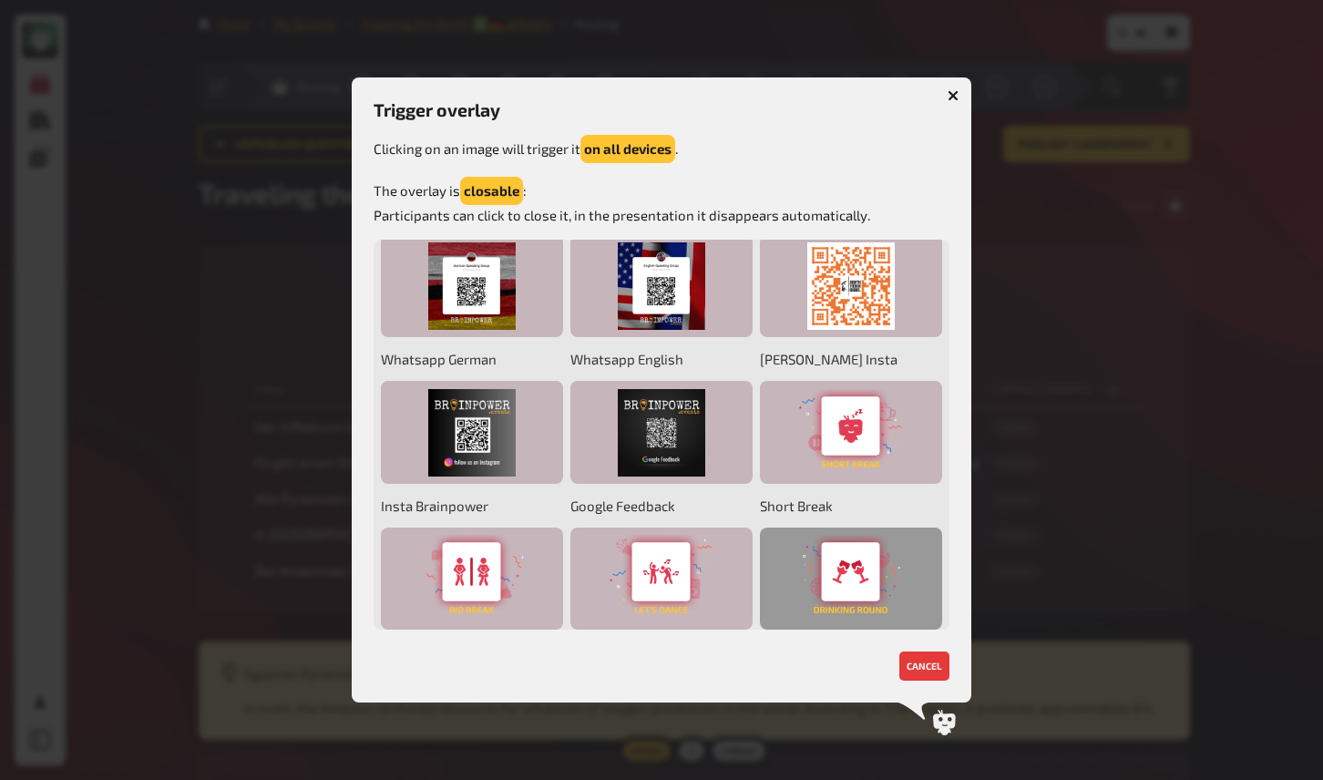
scroll to position [0, 0]
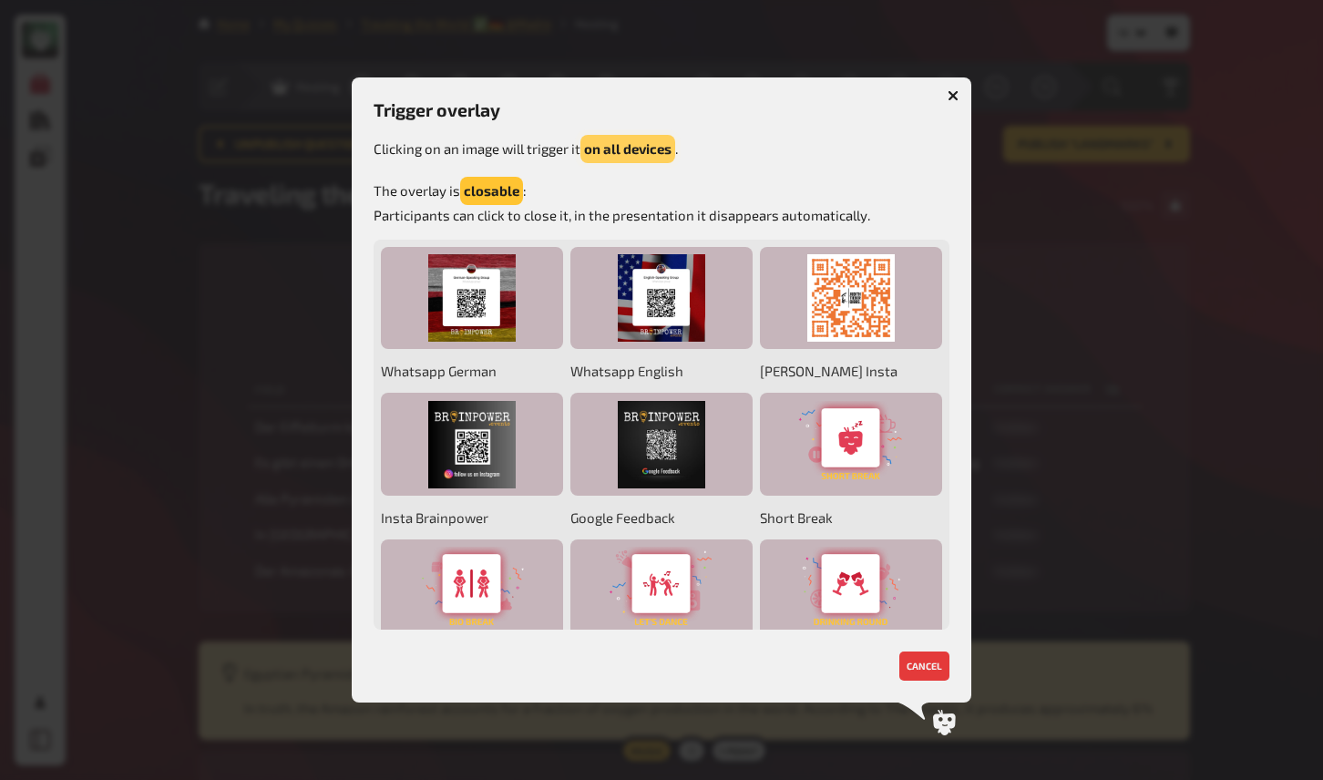
click at [617, 156] on button "on all devices" at bounding box center [628, 149] width 95 height 28
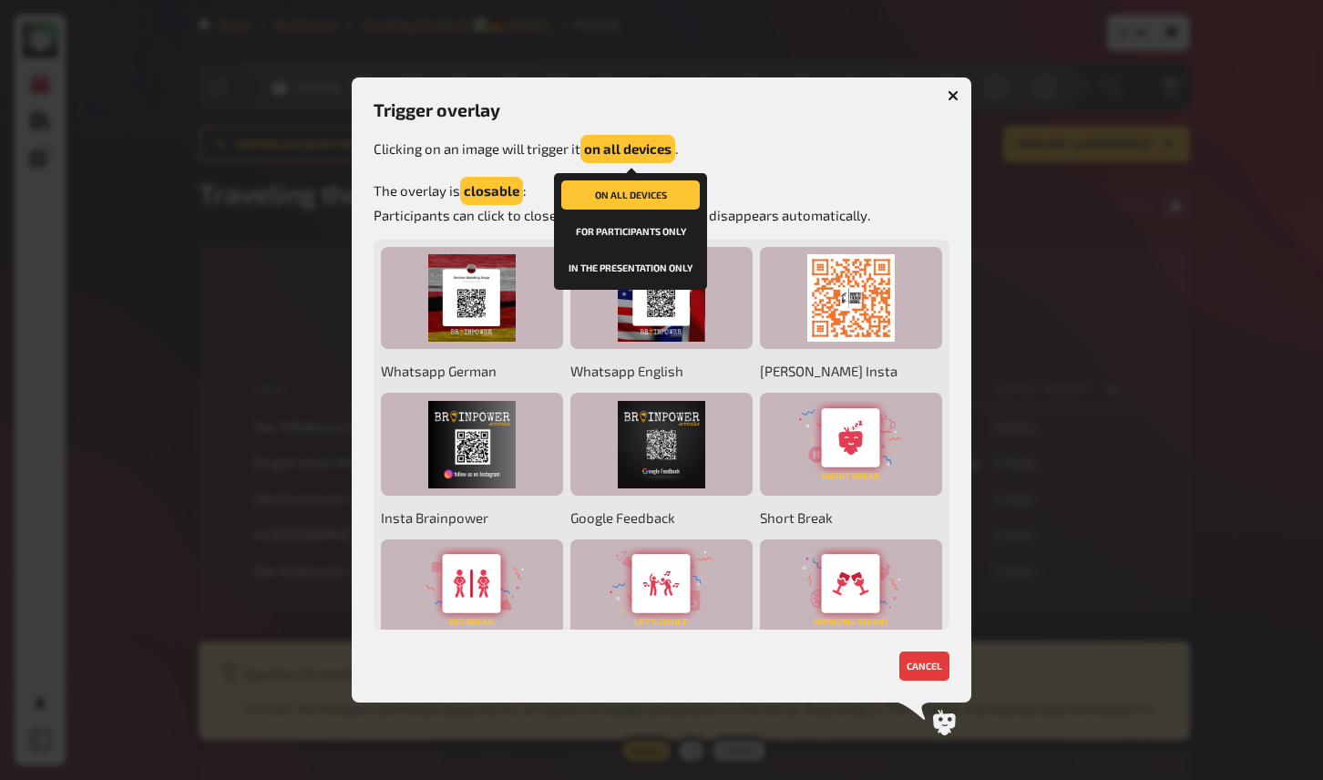
click at [639, 263] on button "in the presentation only" at bounding box center [630, 267] width 139 height 29
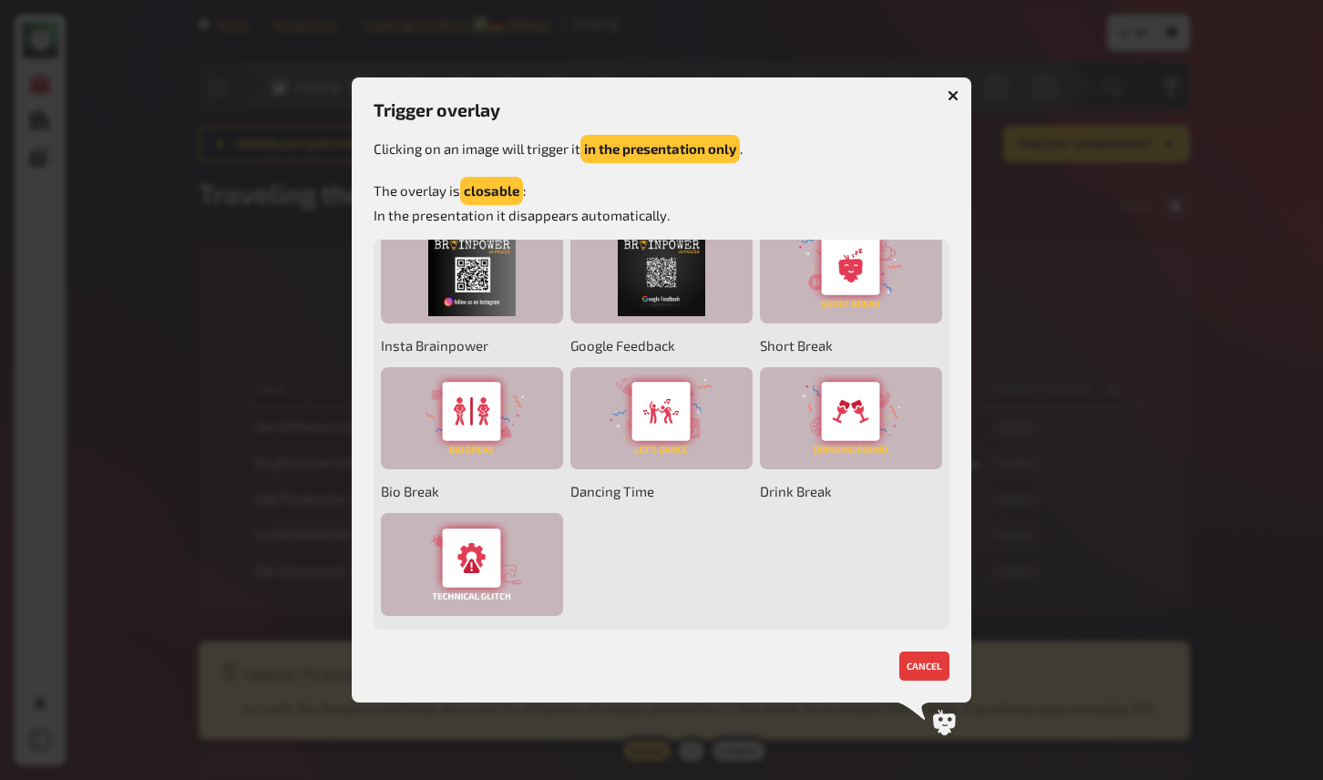
scroll to position [178, 0]
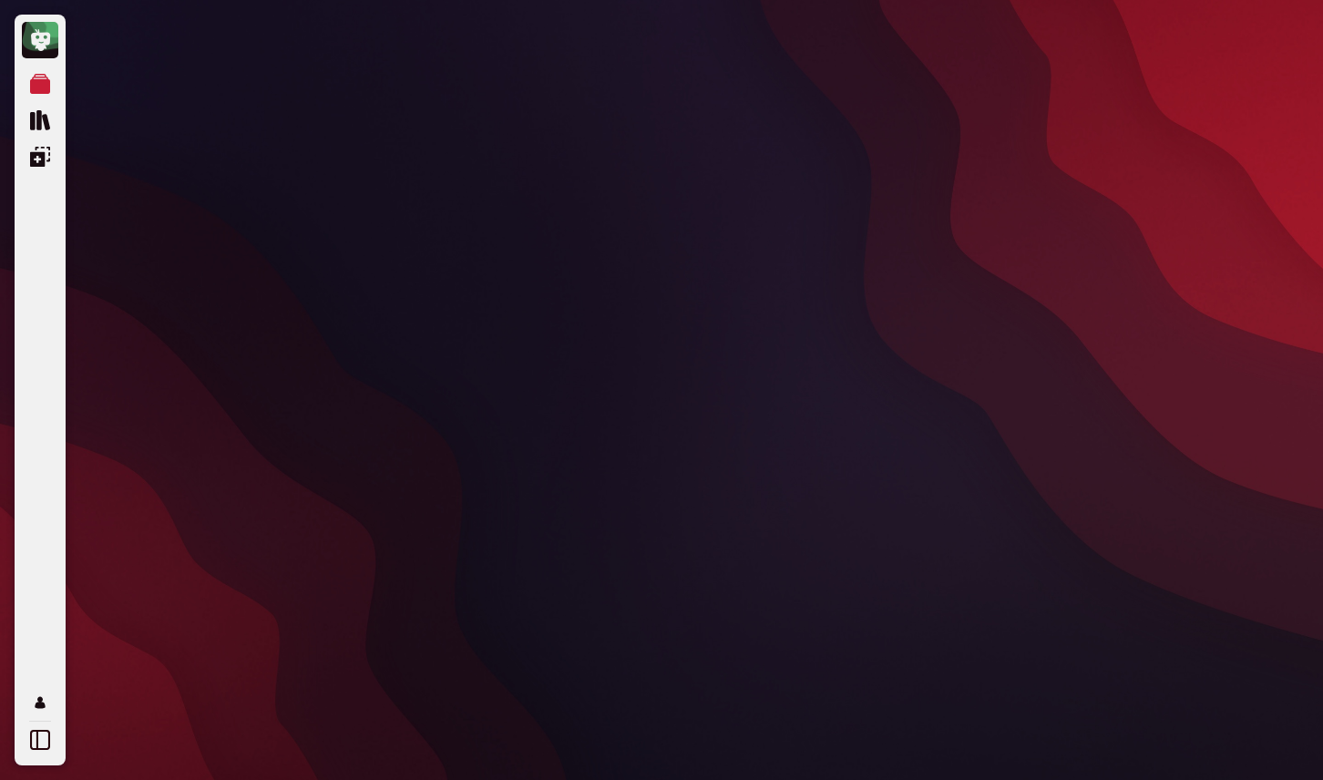
click at [1003, 121] on div at bounding box center [694, 390] width 1021 height 780
click at [1208, 52] on div "Meine Quizze Quiz Sammlung Einblendungen Mein Konto connecting" at bounding box center [661, 390] width 1323 height 780
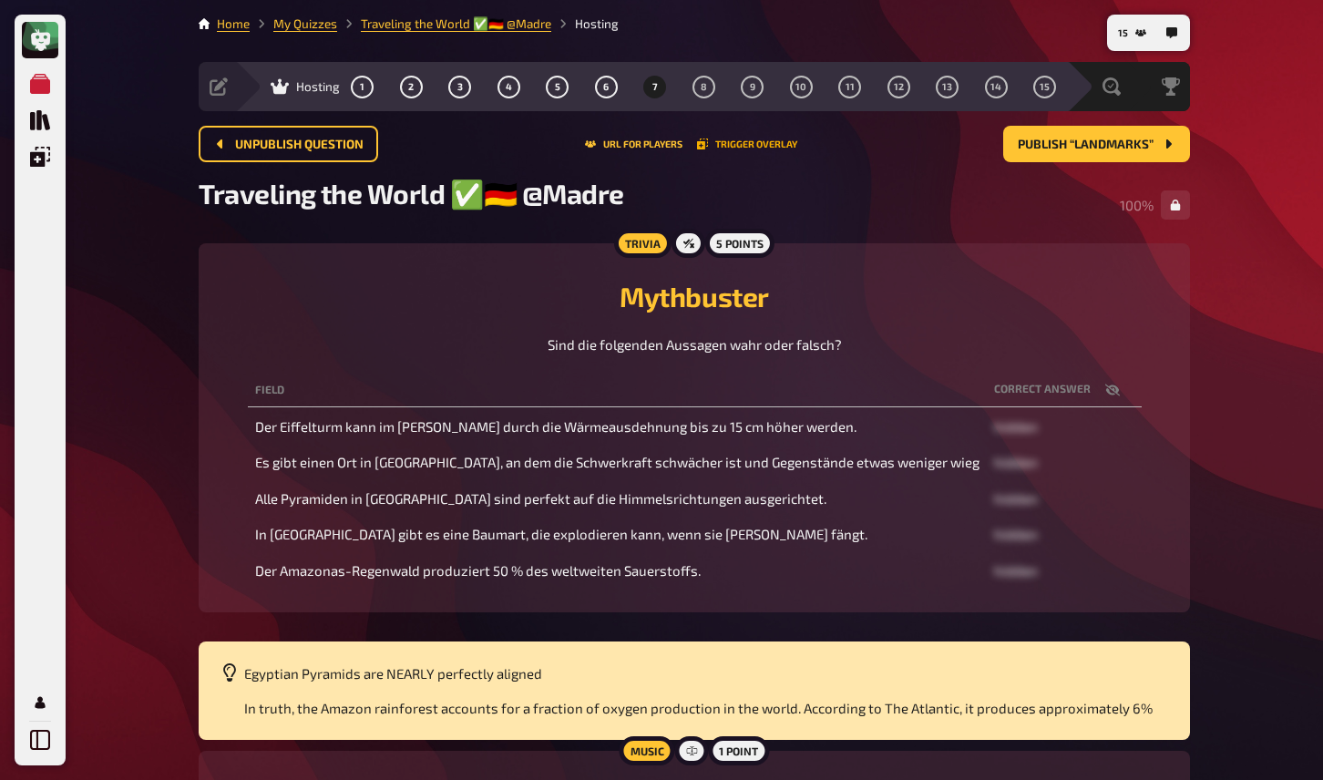
click at [735, 146] on button "Trigger Overlay" at bounding box center [747, 144] width 100 height 11
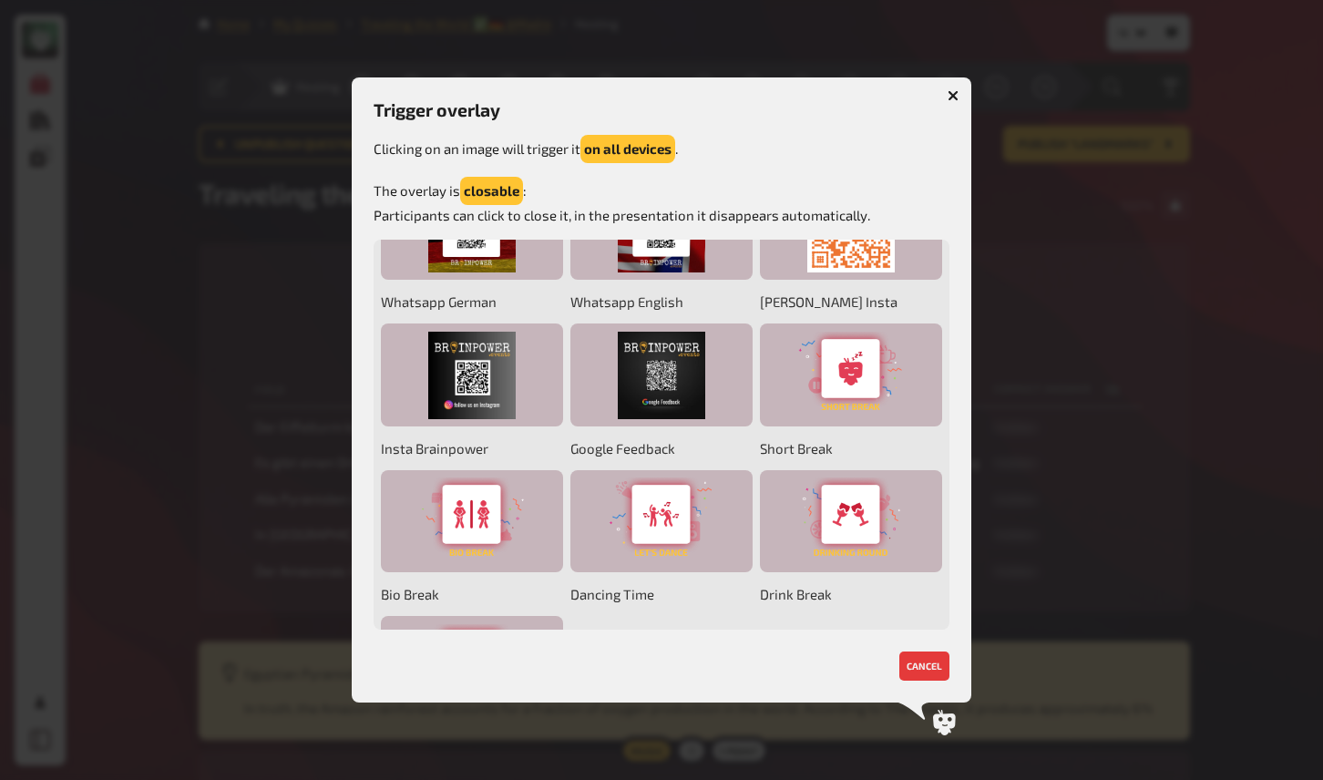
scroll to position [202, 0]
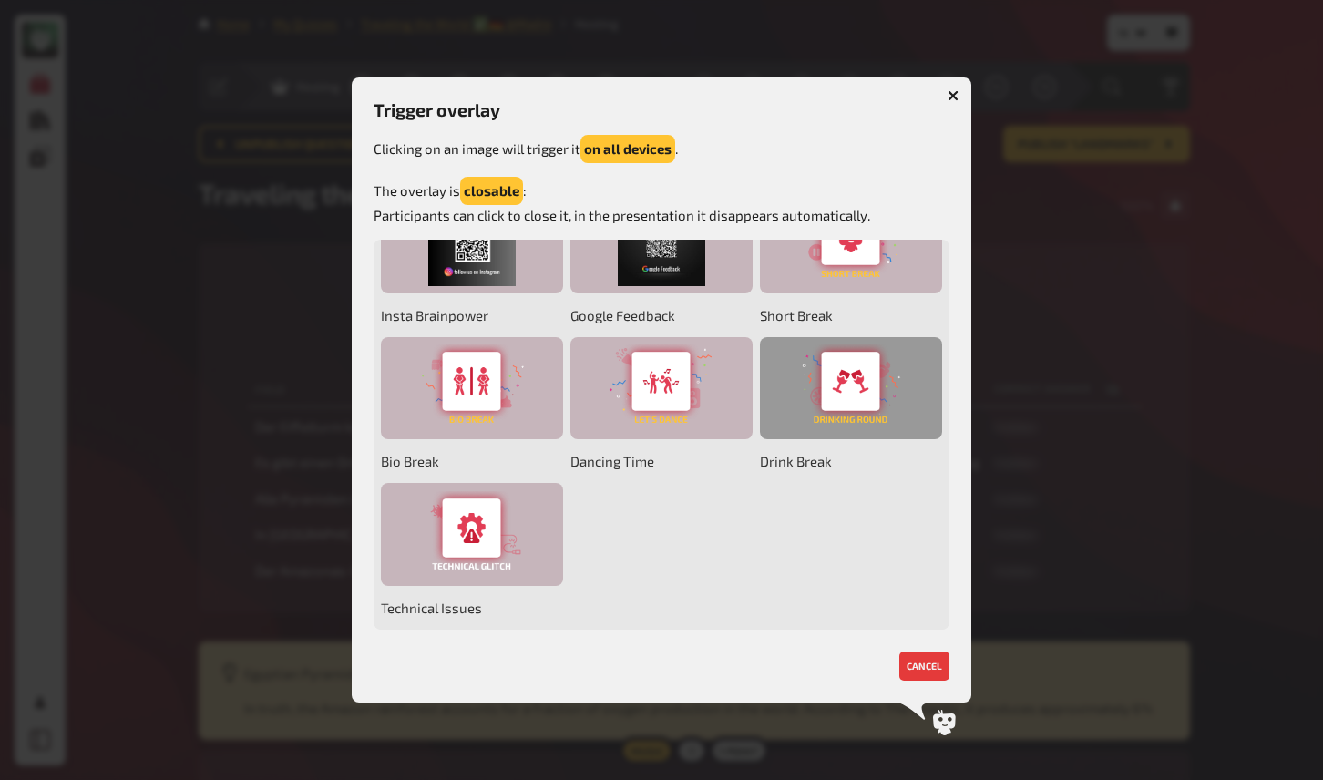
click at [842, 404] on div at bounding box center [851, 388] width 182 height 103
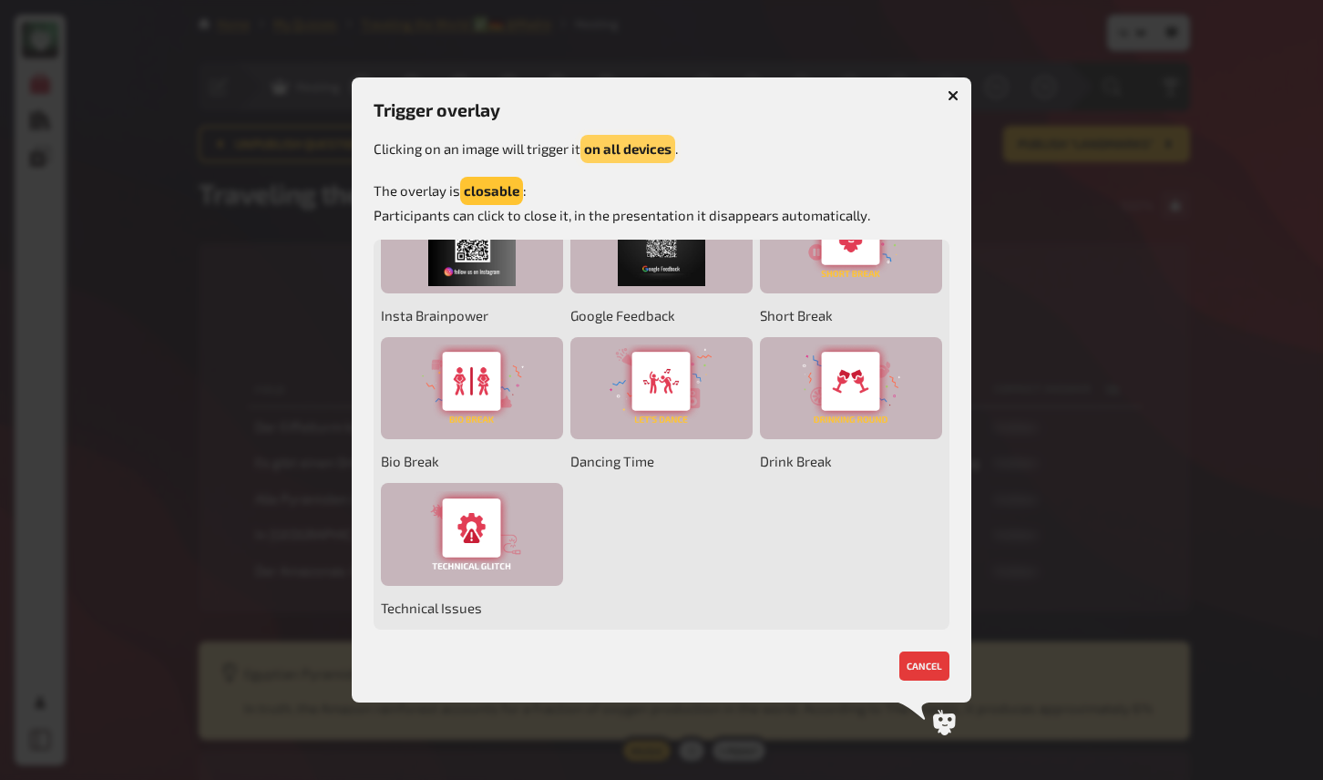
click at [638, 148] on button "on all devices" at bounding box center [628, 149] width 95 height 28
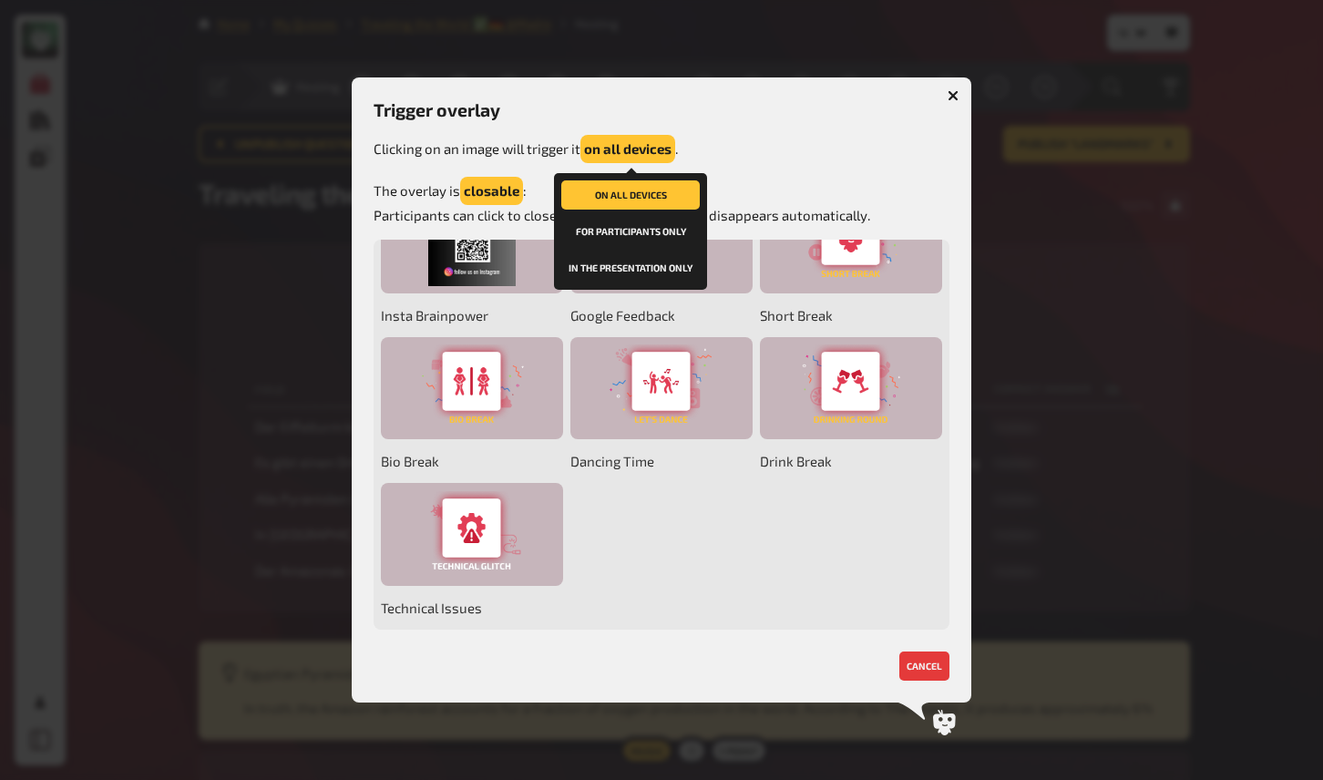
click at [627, 262] on button "in the presentation only" at bounding box center [630, 267] width 139 height 29
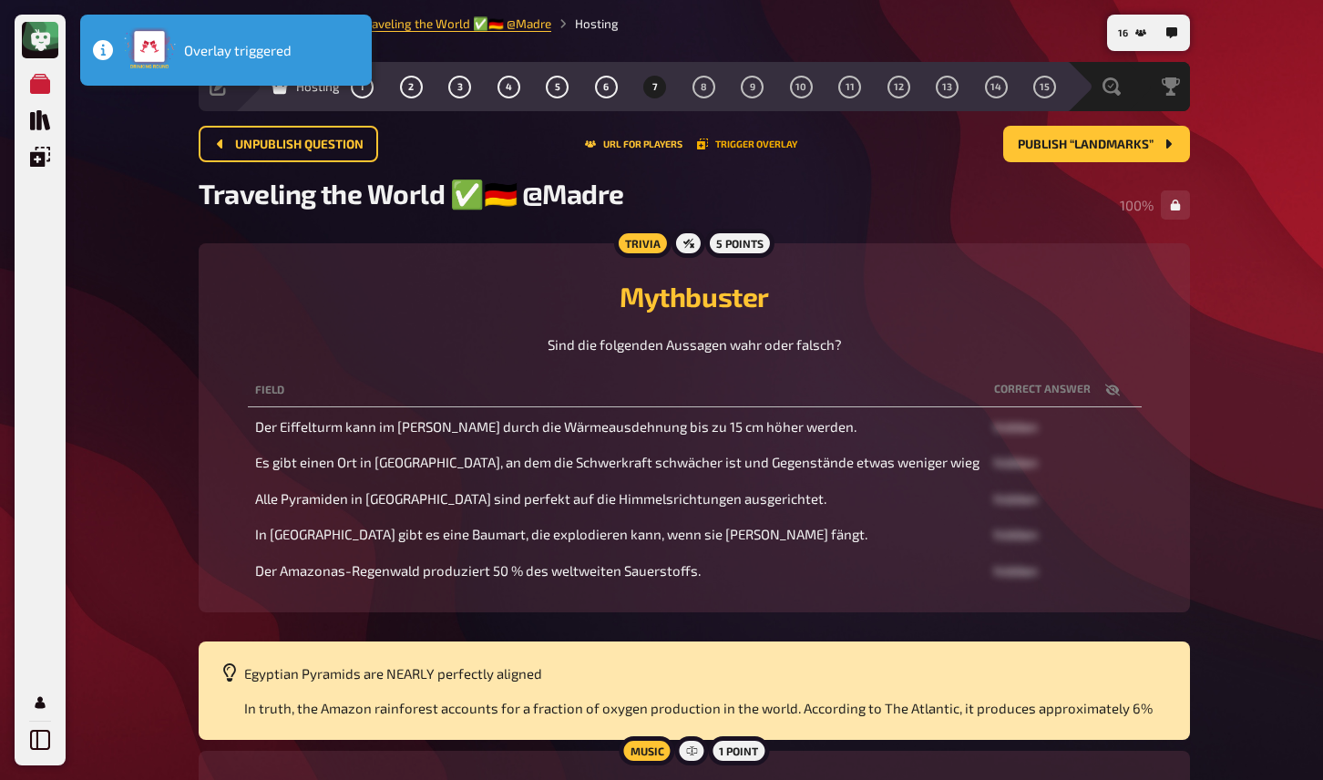
click at [717, 147] on button "Trigger Overlay" at bounding box center [747, 144] width 100 height 11
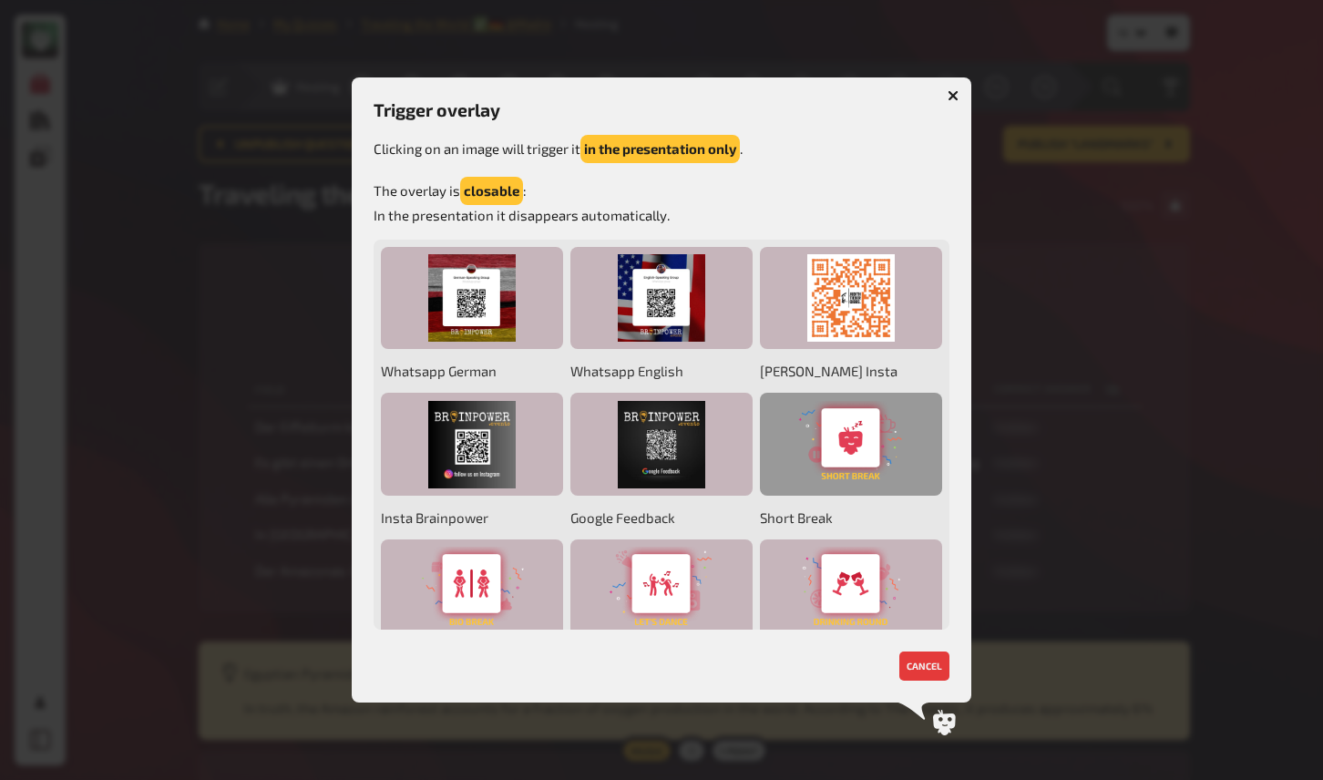
scroll to position [92, 0]
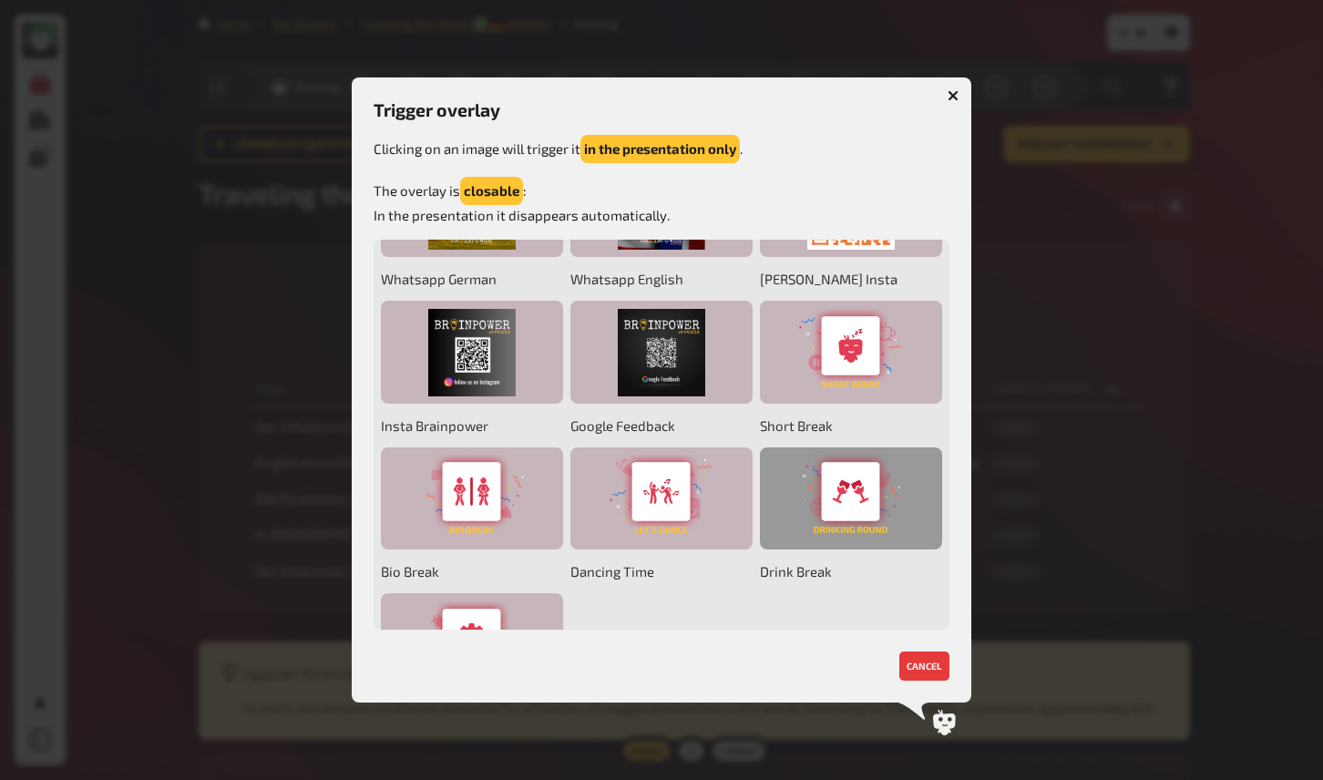
click at [848, 509] on div at bounding box center [851, 498] width 182 height 103
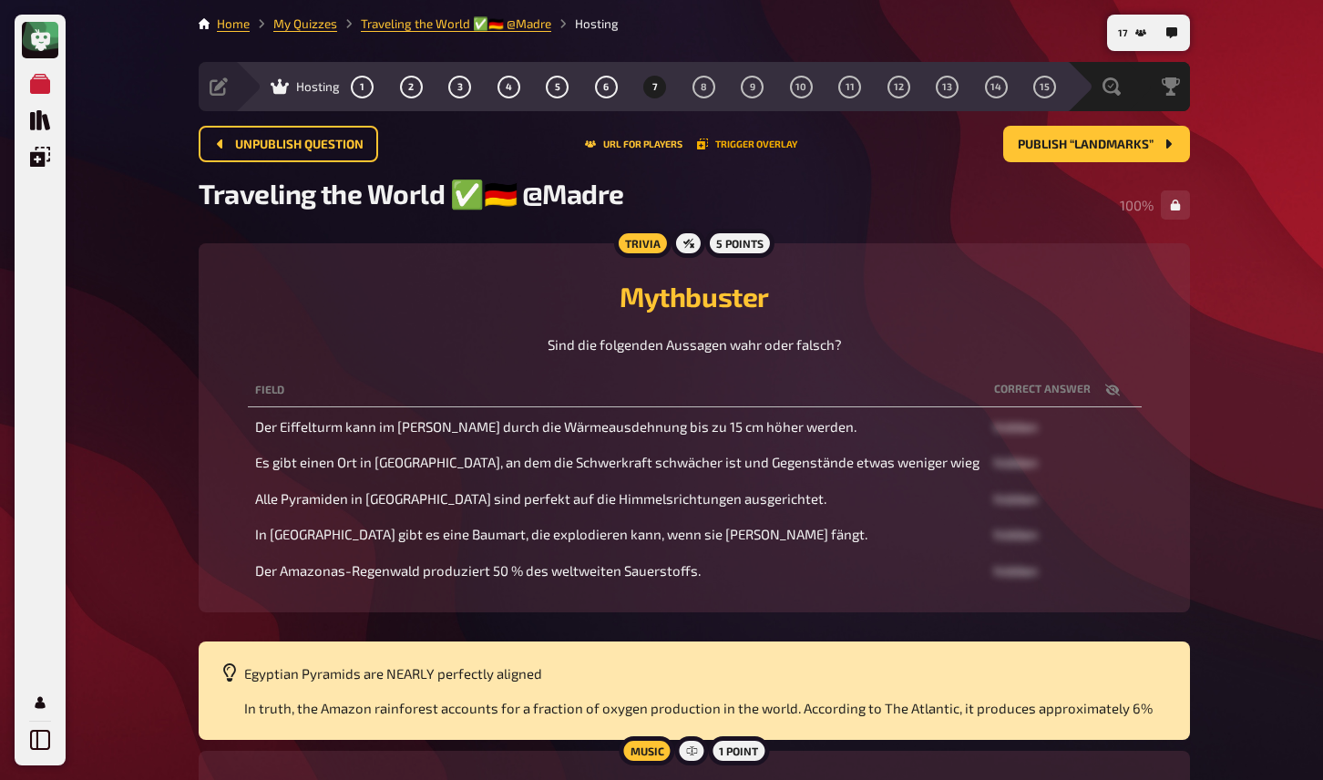
click at [754, 147] on button "Trigger Overlay" at bounding box center [747, 144] width 100 height 11
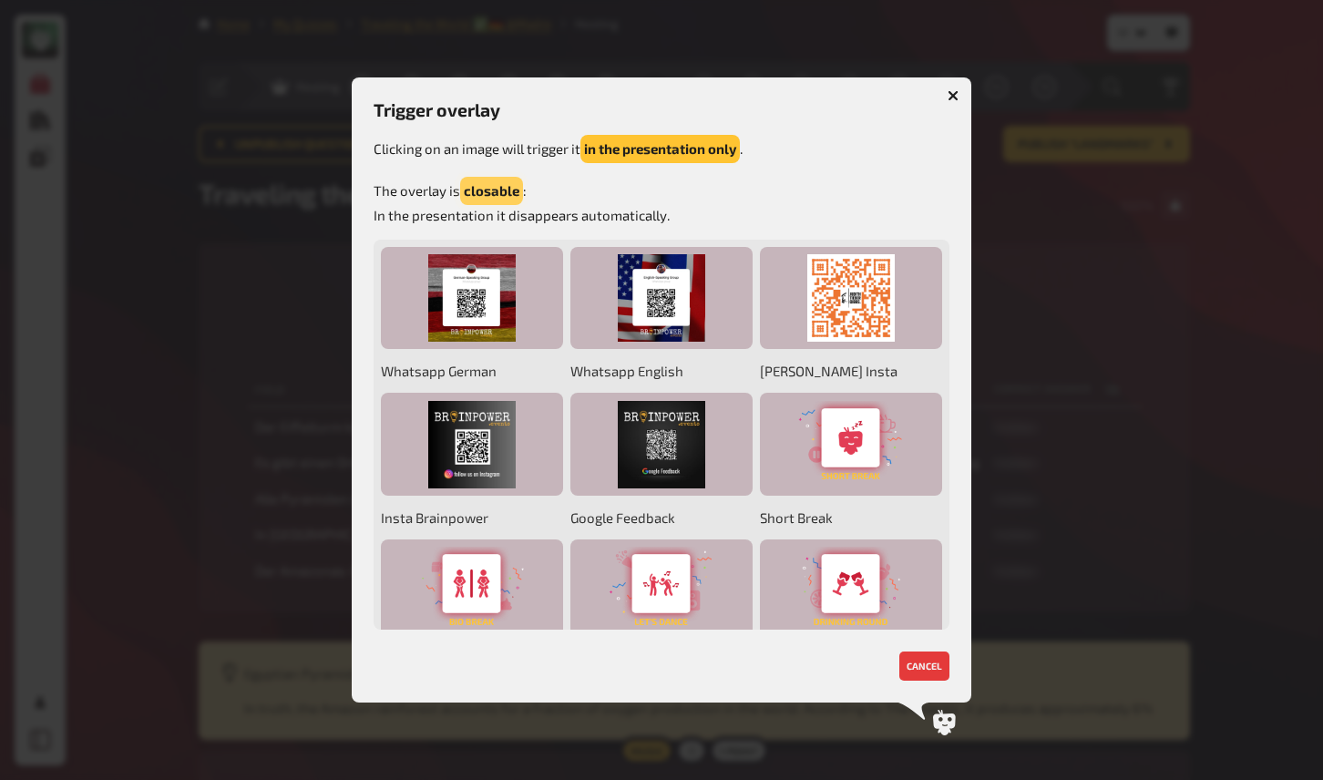
click at [498, 187] on button "closable" at bounding box center [491, 191] width 63 height 28
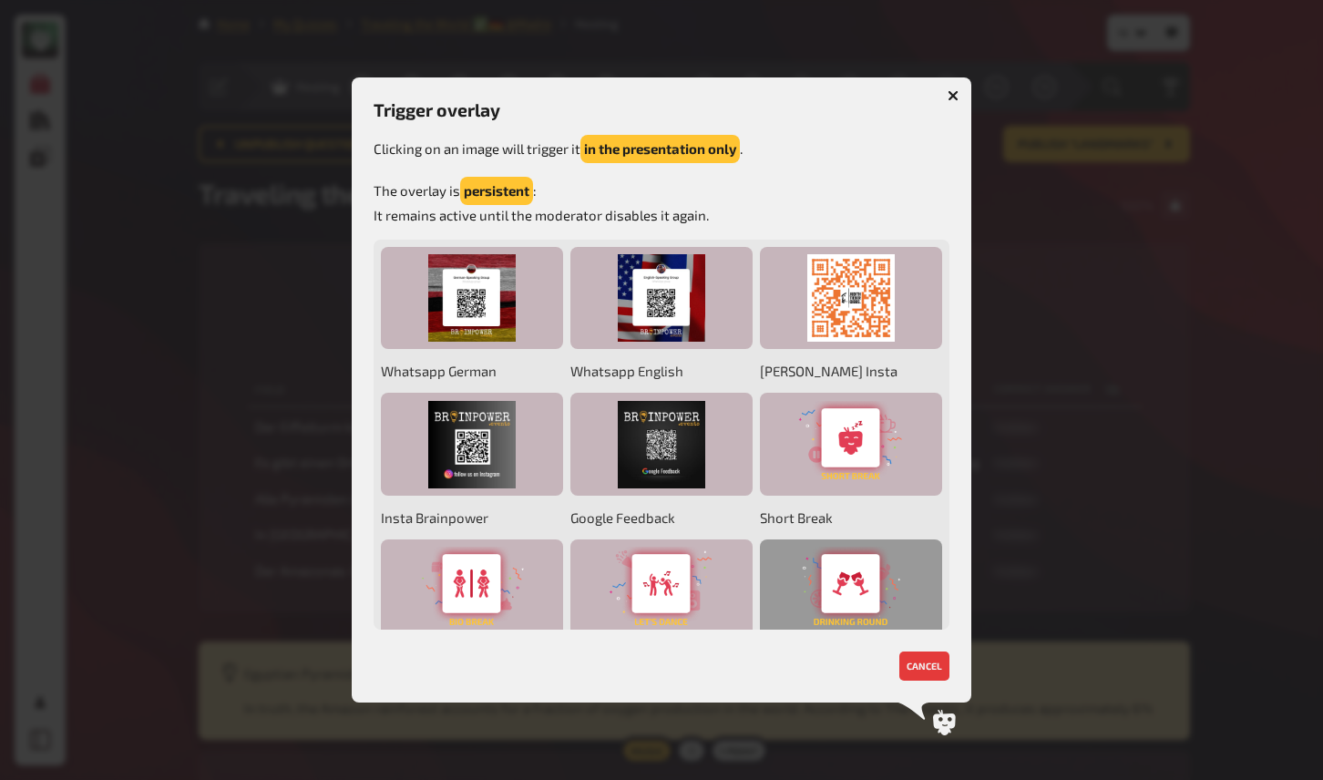
scroll to position [56, 0]
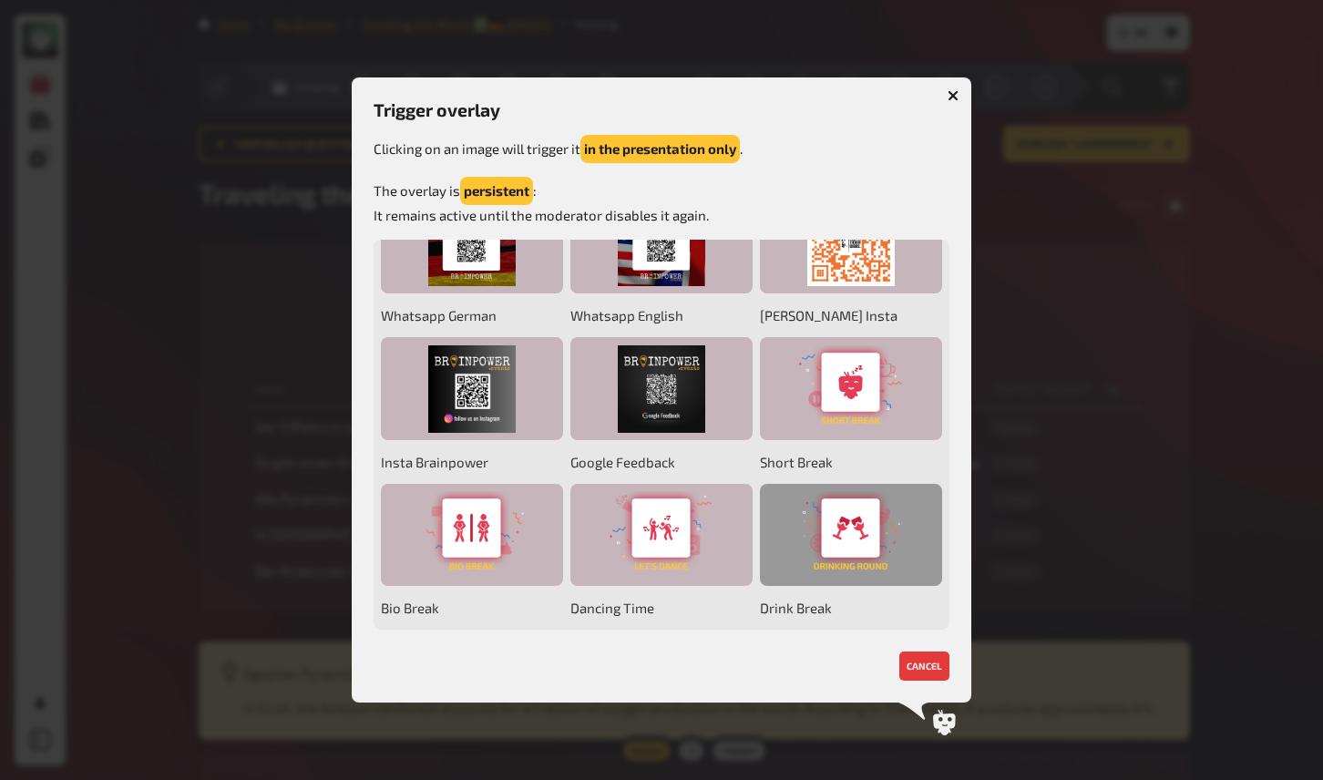
click at [858, 533] on div at bounding box center [851, 535] width 182 height 103
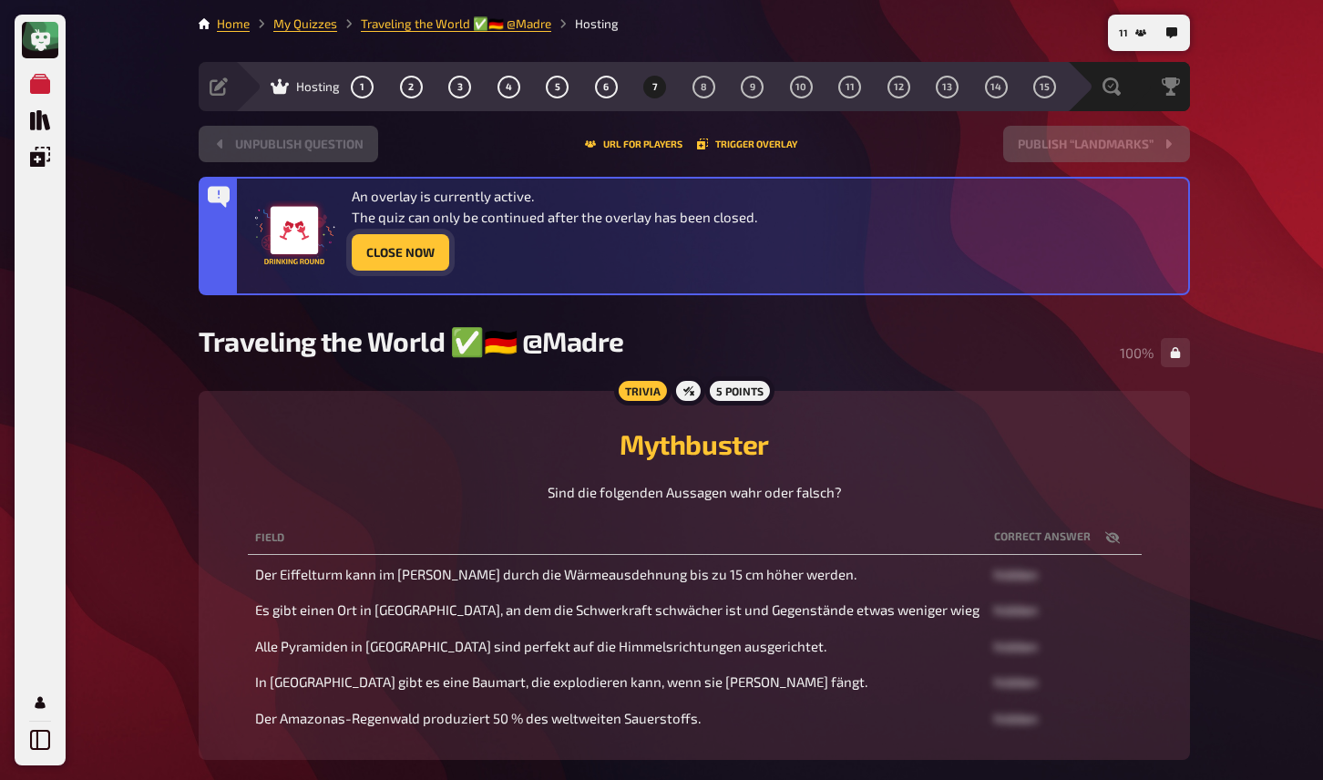
click at [427, 257] on button "Close Now" at bounding box center [401, 252] width 98 height 36
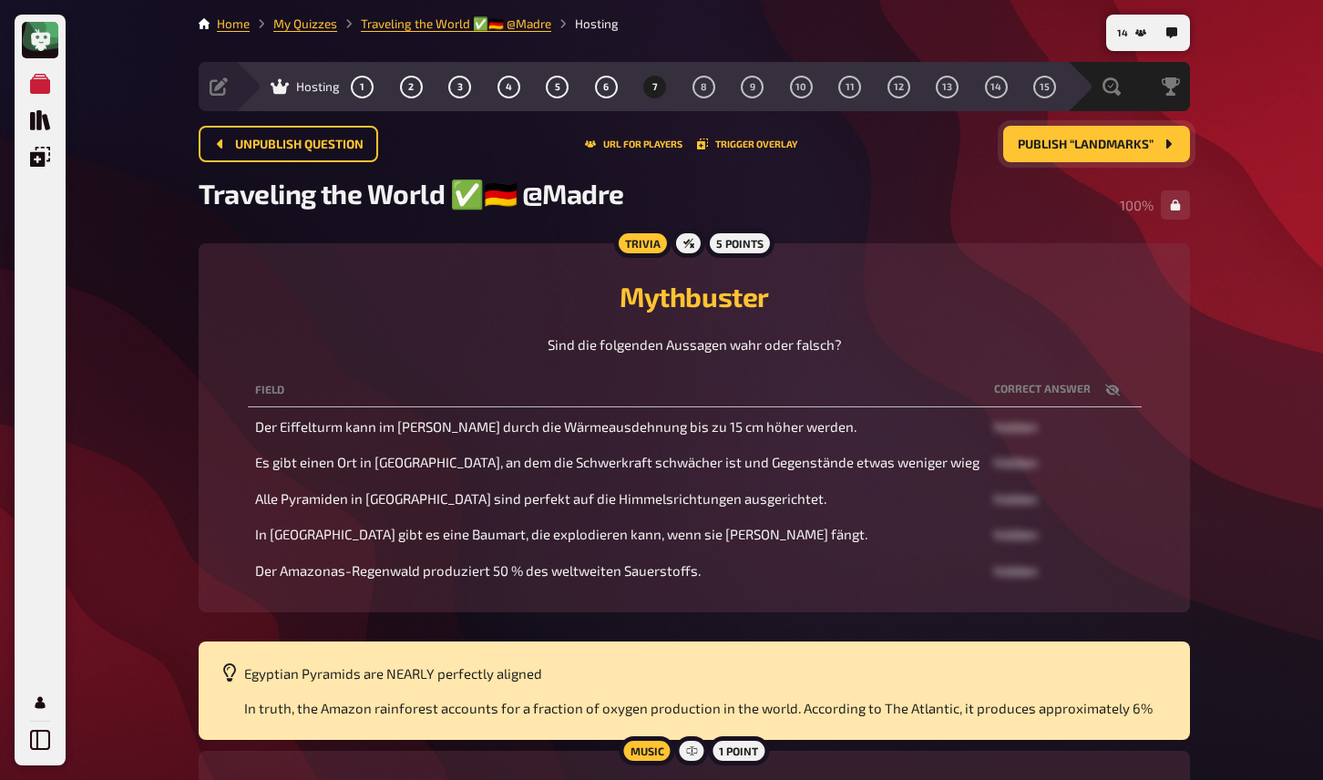
click at [1052, 146] on span "Publish “Landmarks”" at bounding box center [1086, 145] width 136 height 13
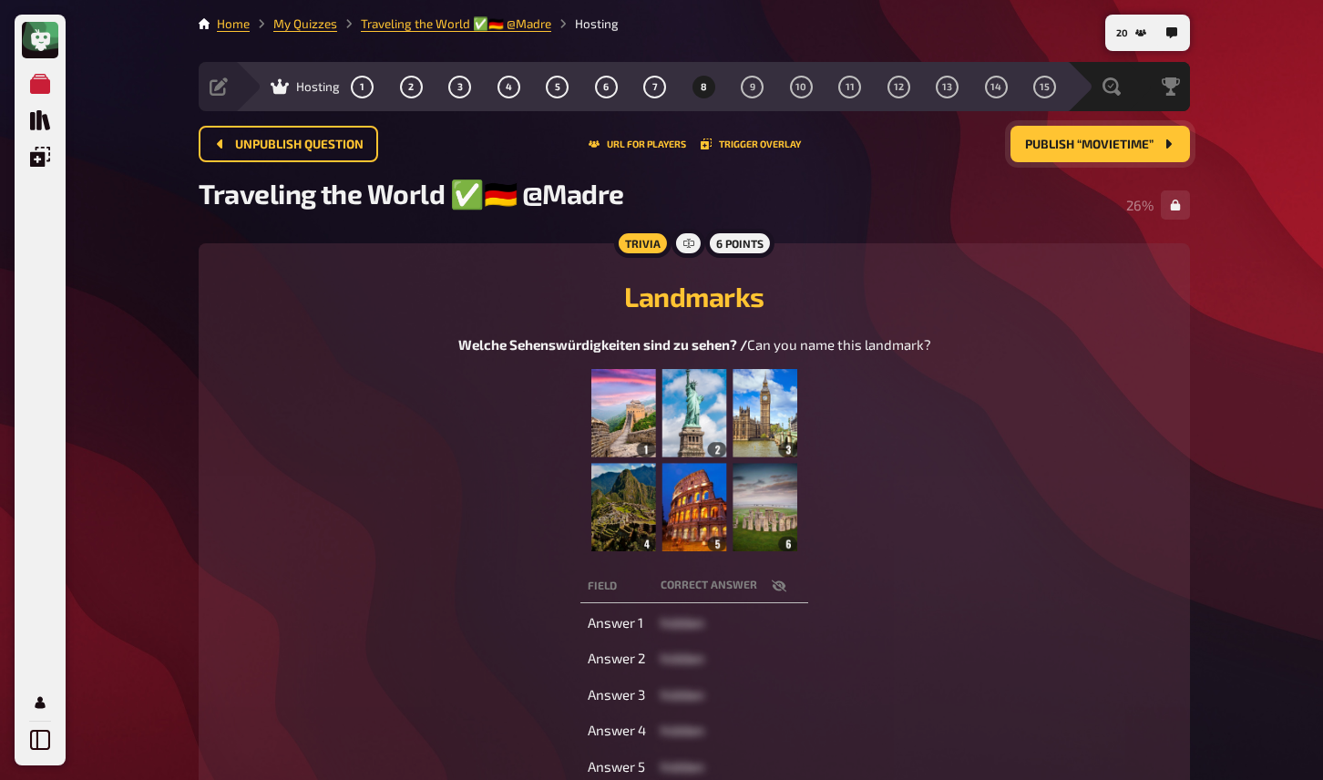
click at [567, 300] on h2 "Landmarks" at bounding box center [695, 296] width 948 height 33
click at [499, 529] on figure at bounding box center [694, 460] width 473 height 182
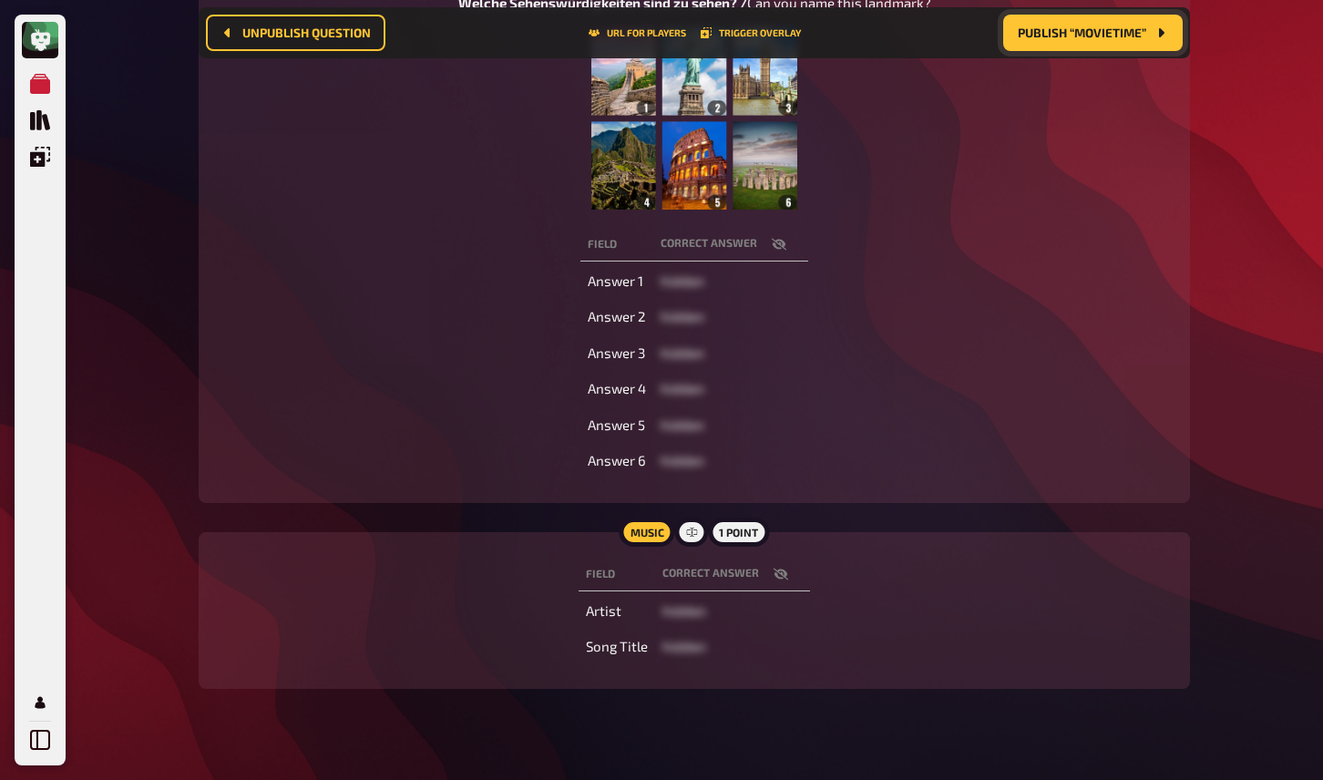
scroll to position [405, 0]
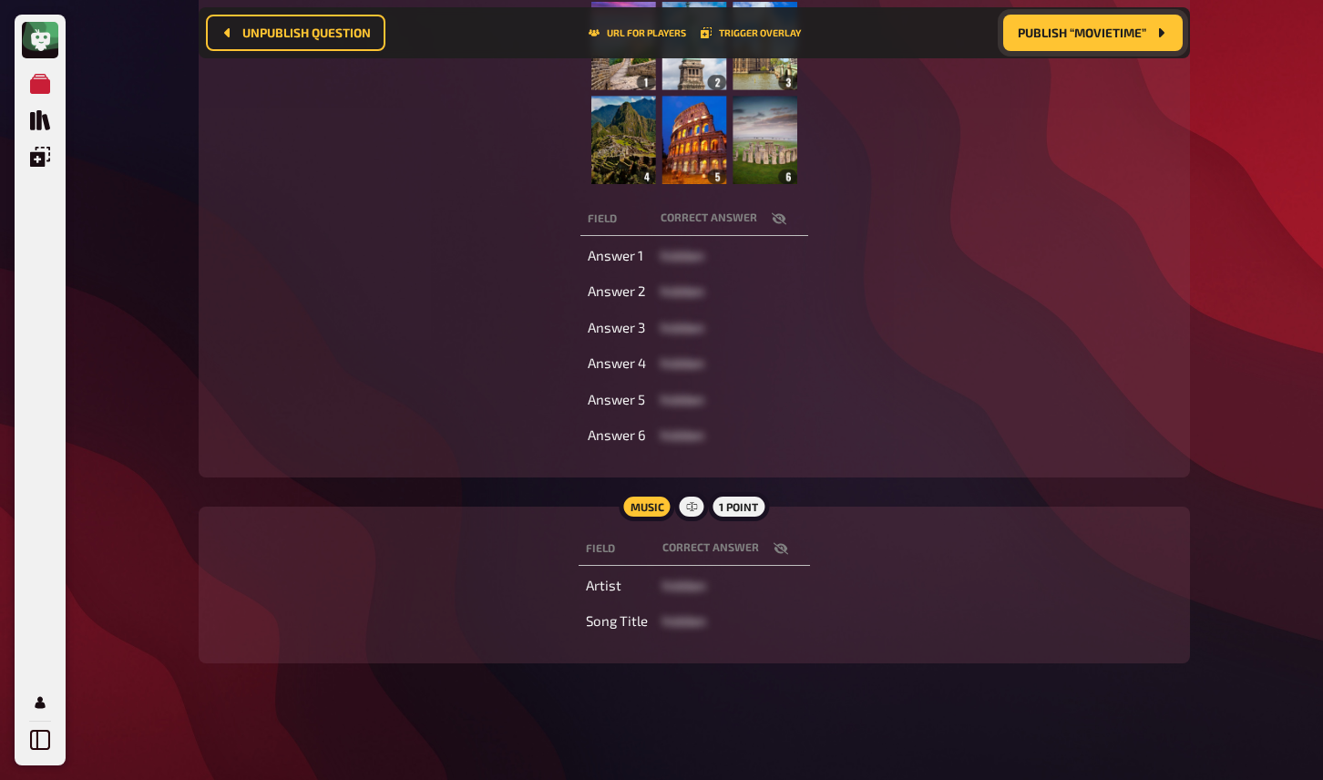
click at [786, 543] on icon "button" at bounding box center [781, 548] width 15 height 15
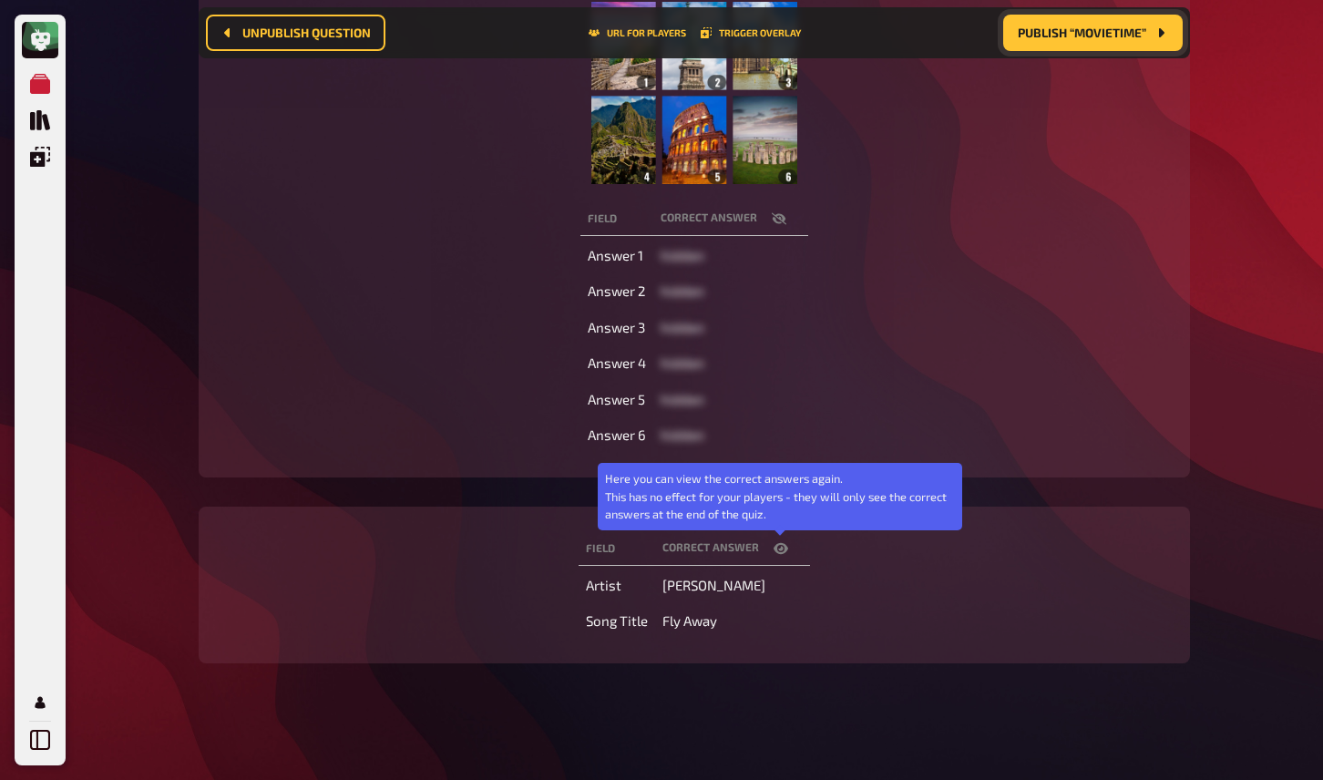
scroll to position [0, 0]
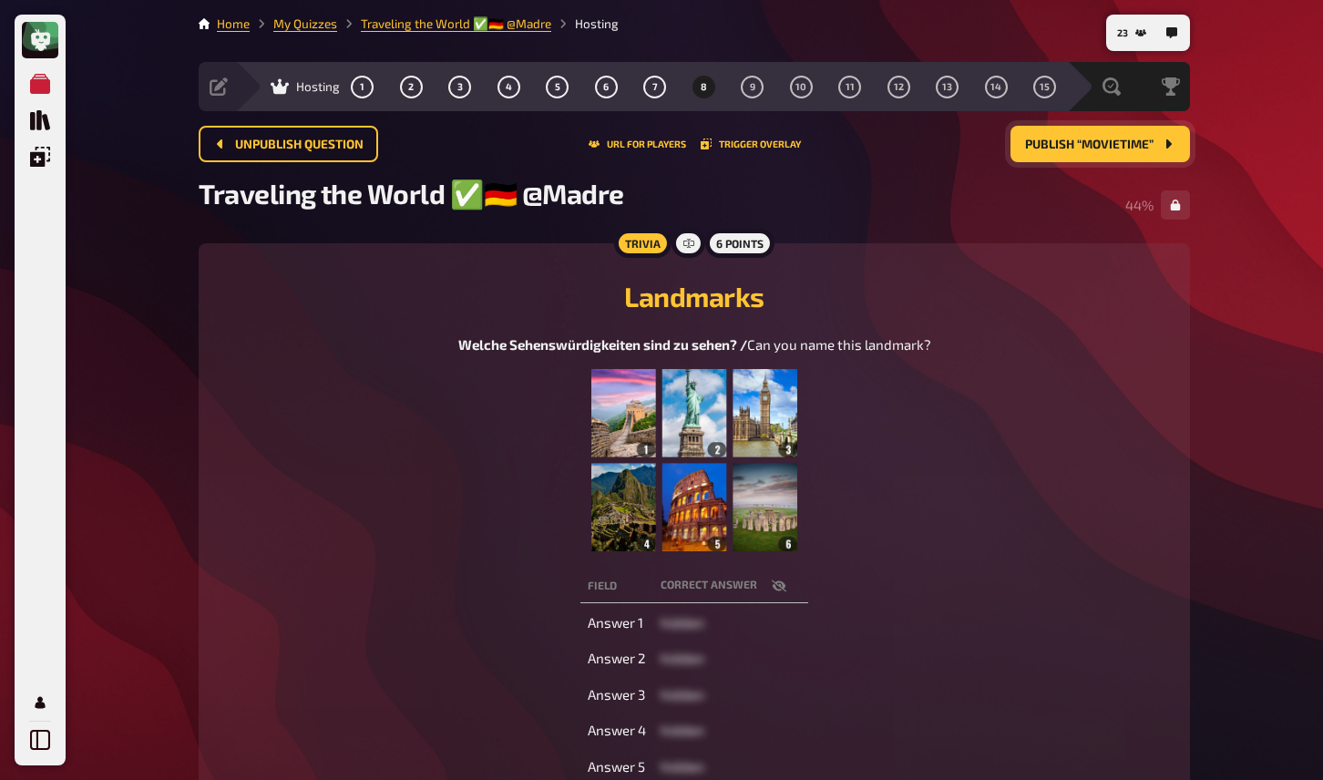
click at [922, 437] on figure at bounding box center [694, 460] width 473 height 182
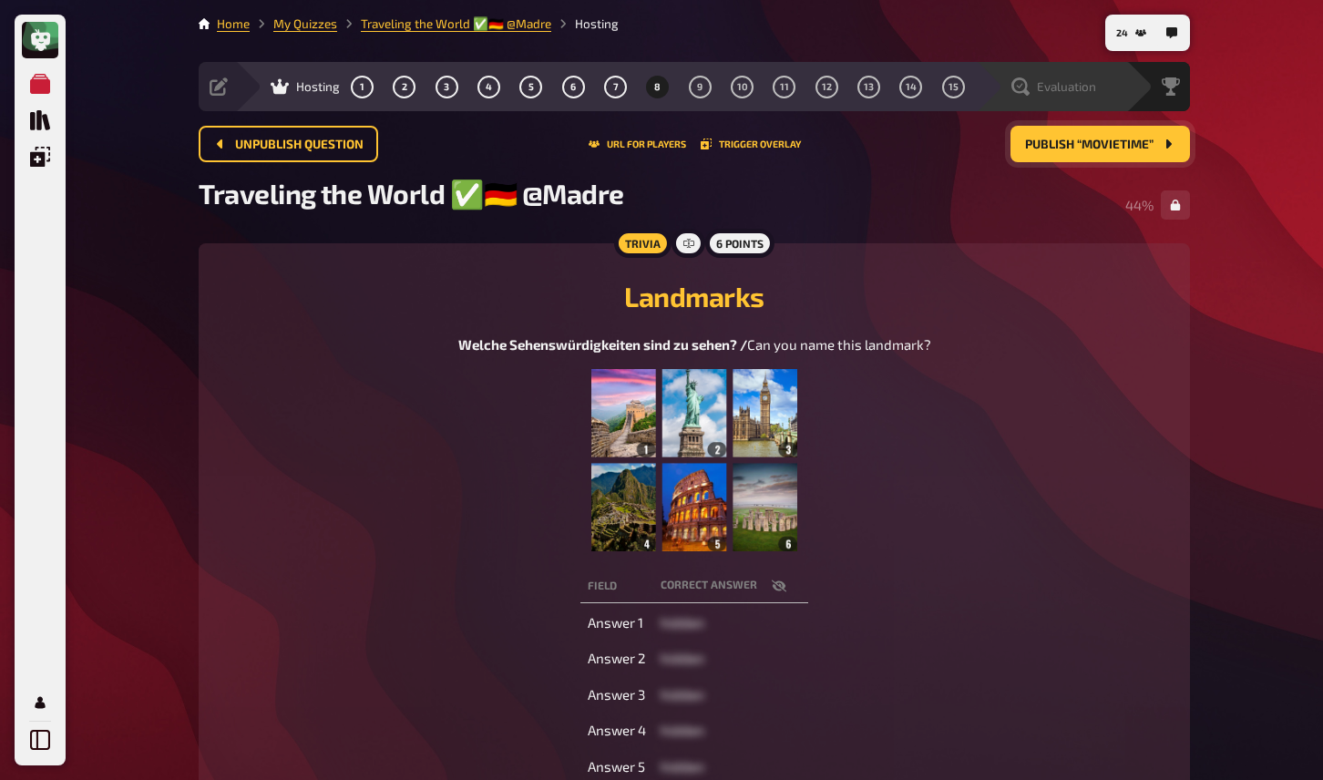
click at [1096, 84] on span "Evaluation" at bounding box center [1066, 86] width 59 height 15
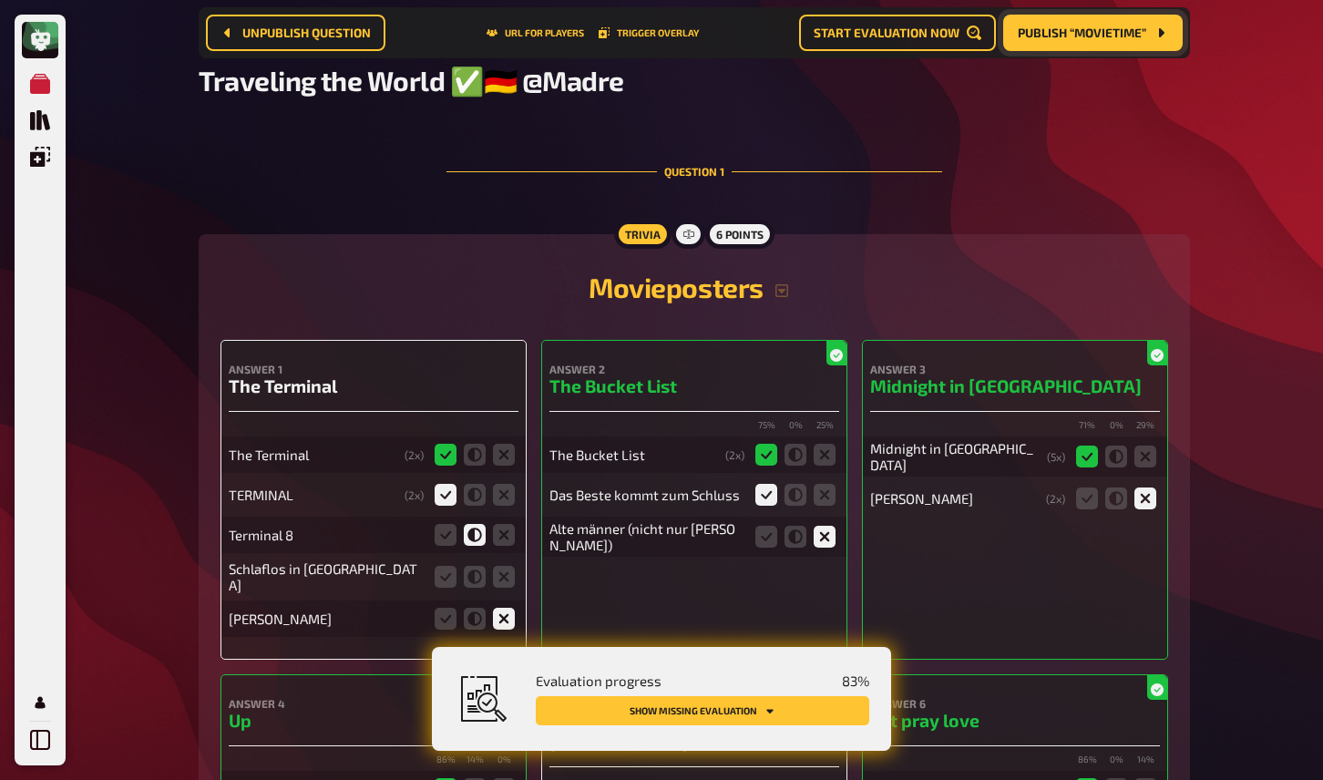
scroll to position [139, 0]
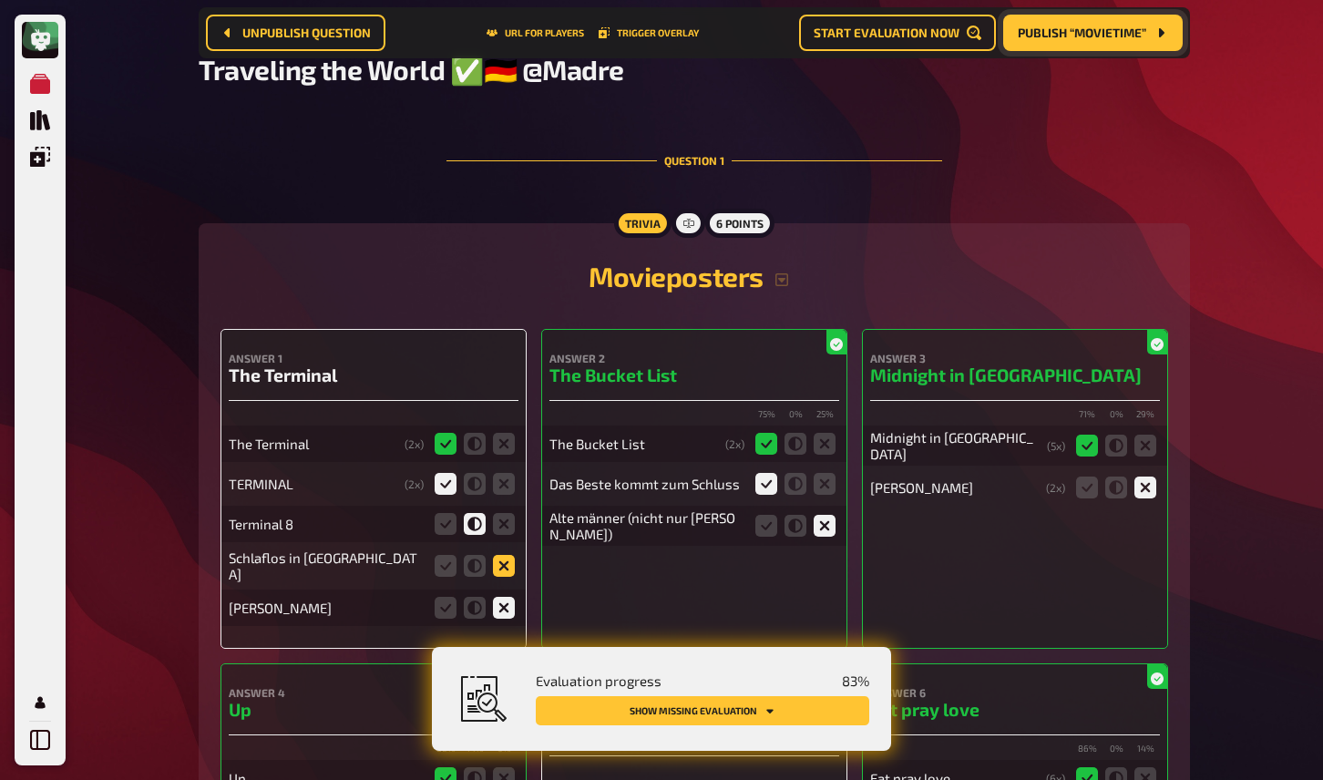
click at [504, 567] on icon at bounding box center [504, 566] width 22 height 22
click at [0, 0] on input "radio" at bounding box center [0, 0] width 0 height 0
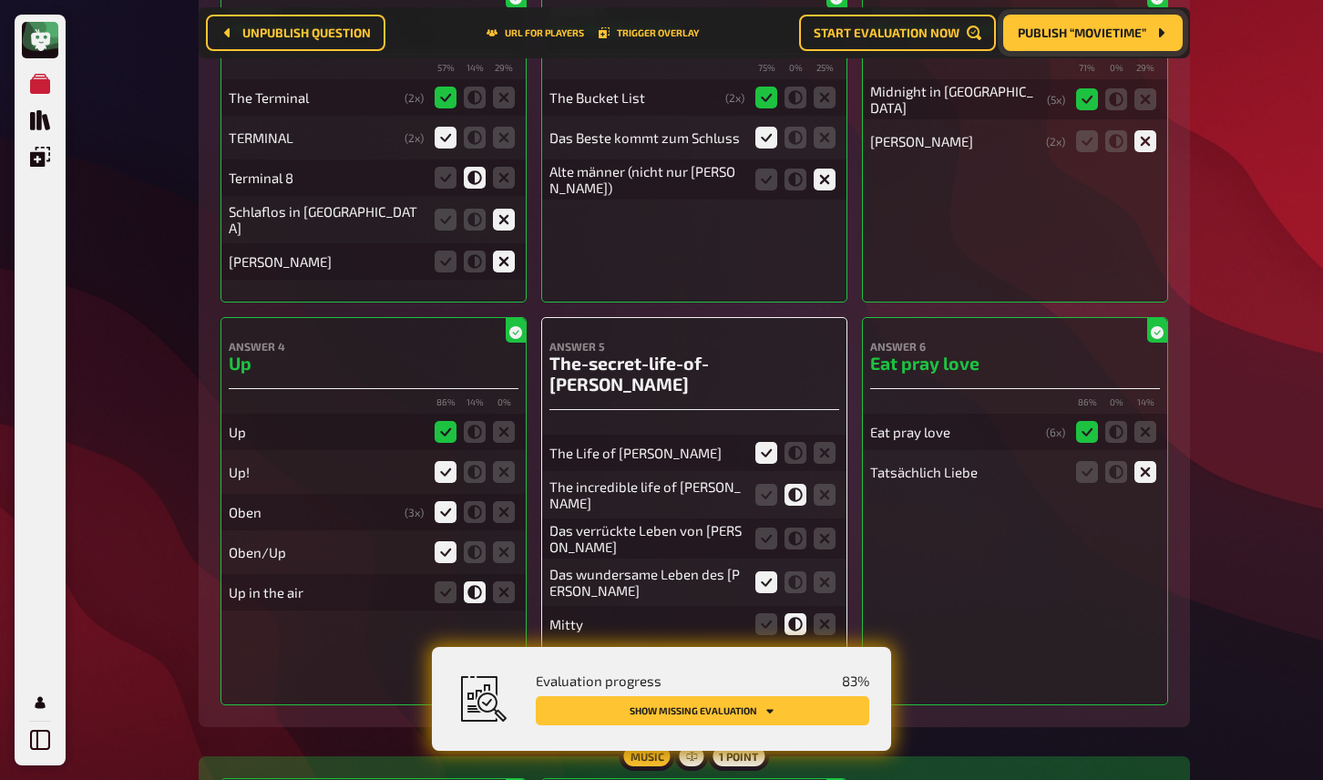
scroll to position [508, 0]
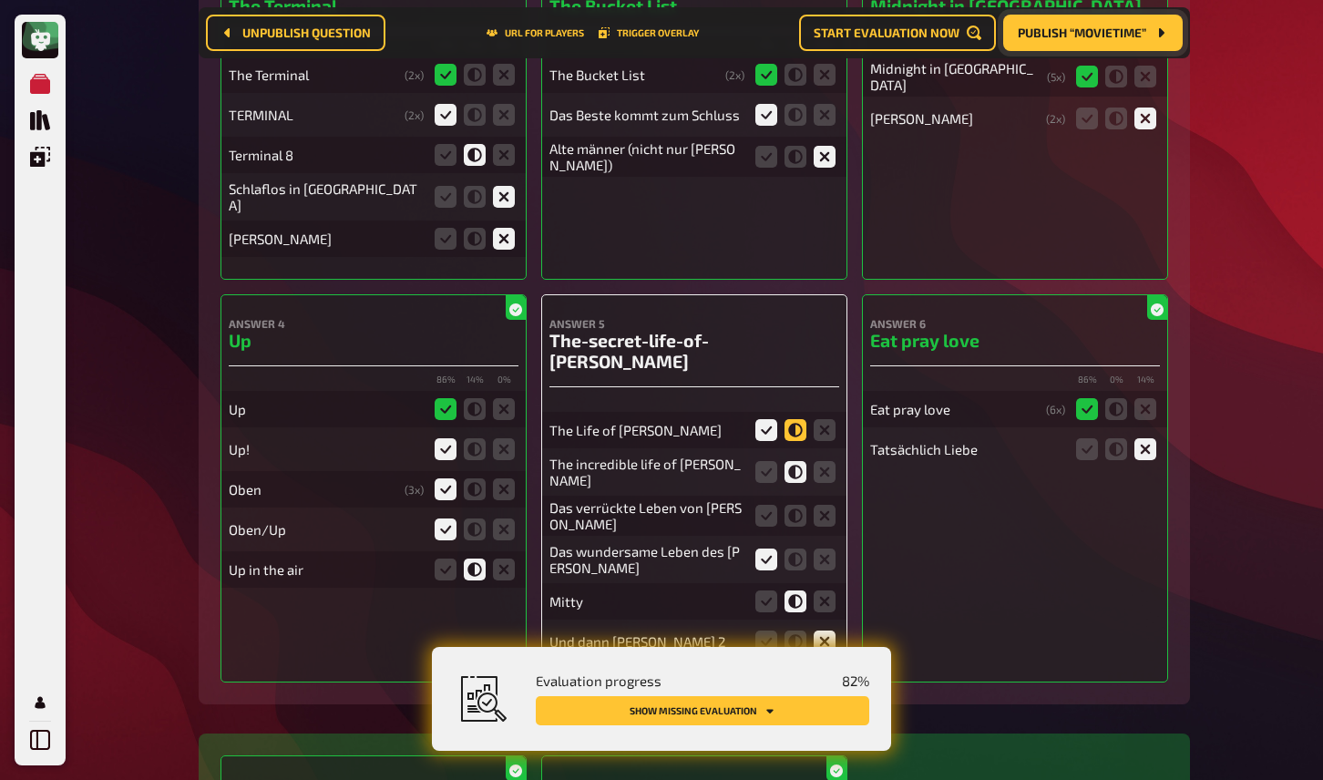
click at [793, 419] on icon at bounding box center [796, 430] width 22 height 22
click at [0, 0] on input "radio" at bounding box center [0, 0] width 0 height 0
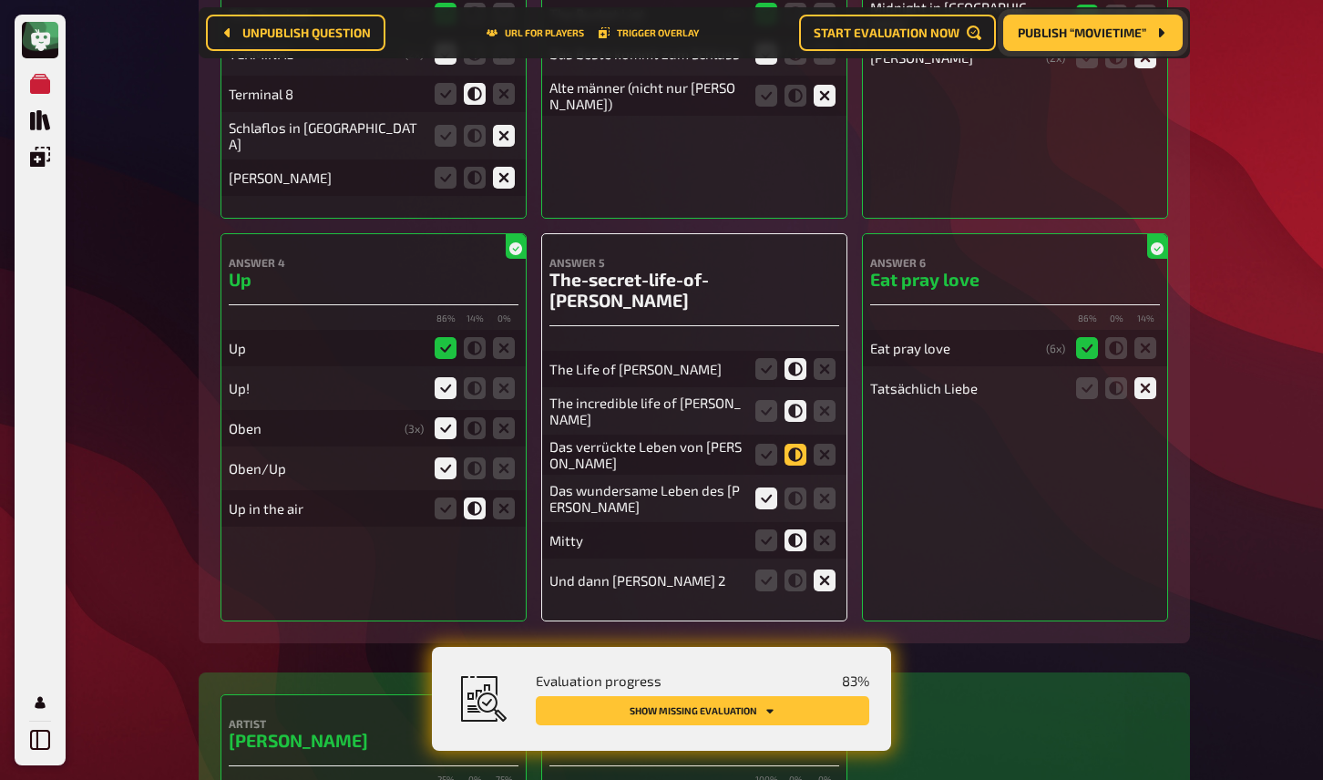
click at [785, 444] on icon at bounding box center [796, 455] width 22 height 22
click at [0, 0] on input "radio" at bounding box center [0, 0] width 0 height 0
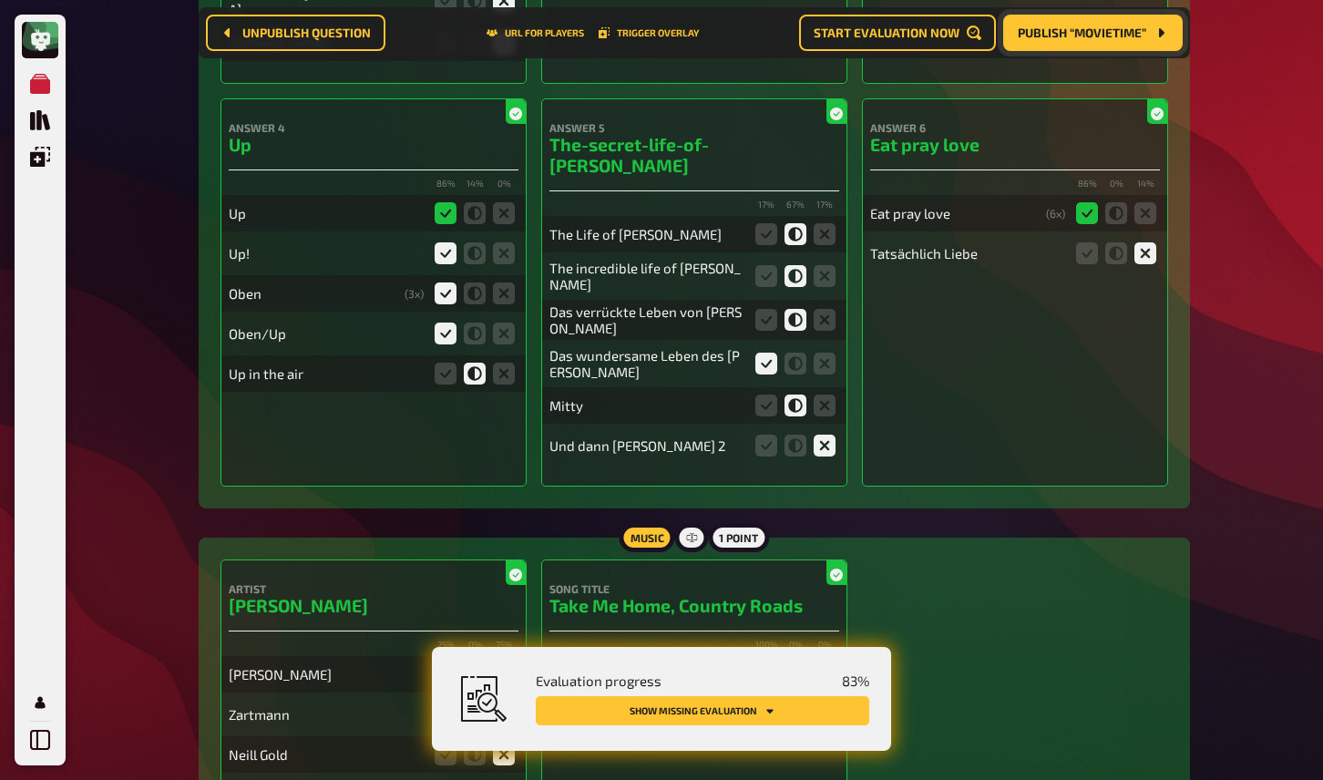
scroll to position [700, 0]
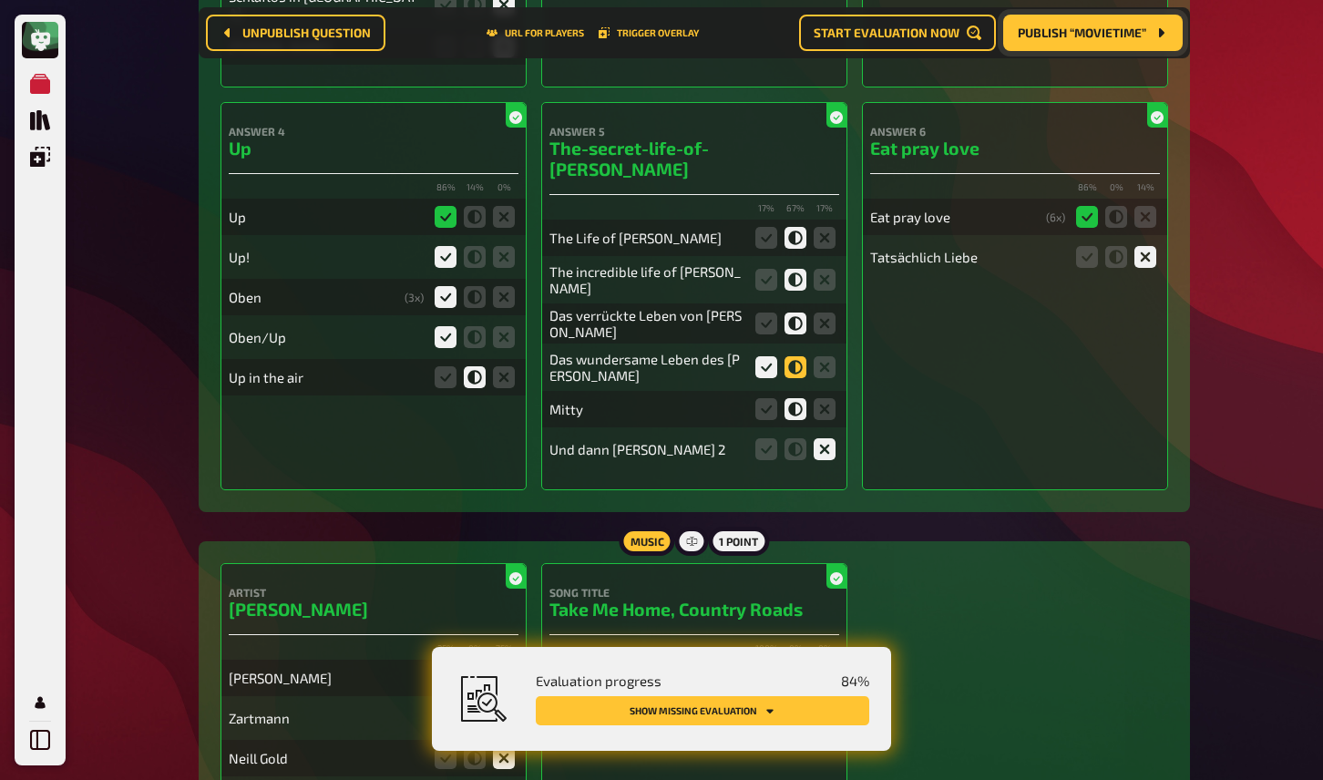
click at [798, 356] on icon at bounding box center [796, 367] width 22 height 22
click at [0, 0] on input "radio" at bounding box center [0, 0] width 0 height 0
click at [765, 227] on icon at bounding box center [767, 238] width 22 height 22
click at [0, 0] on input "radio" at bounding box center [0, 0] width 0 height 0
click at [766, 269] on icon at bounding box center [767, 280] width 22 height 22
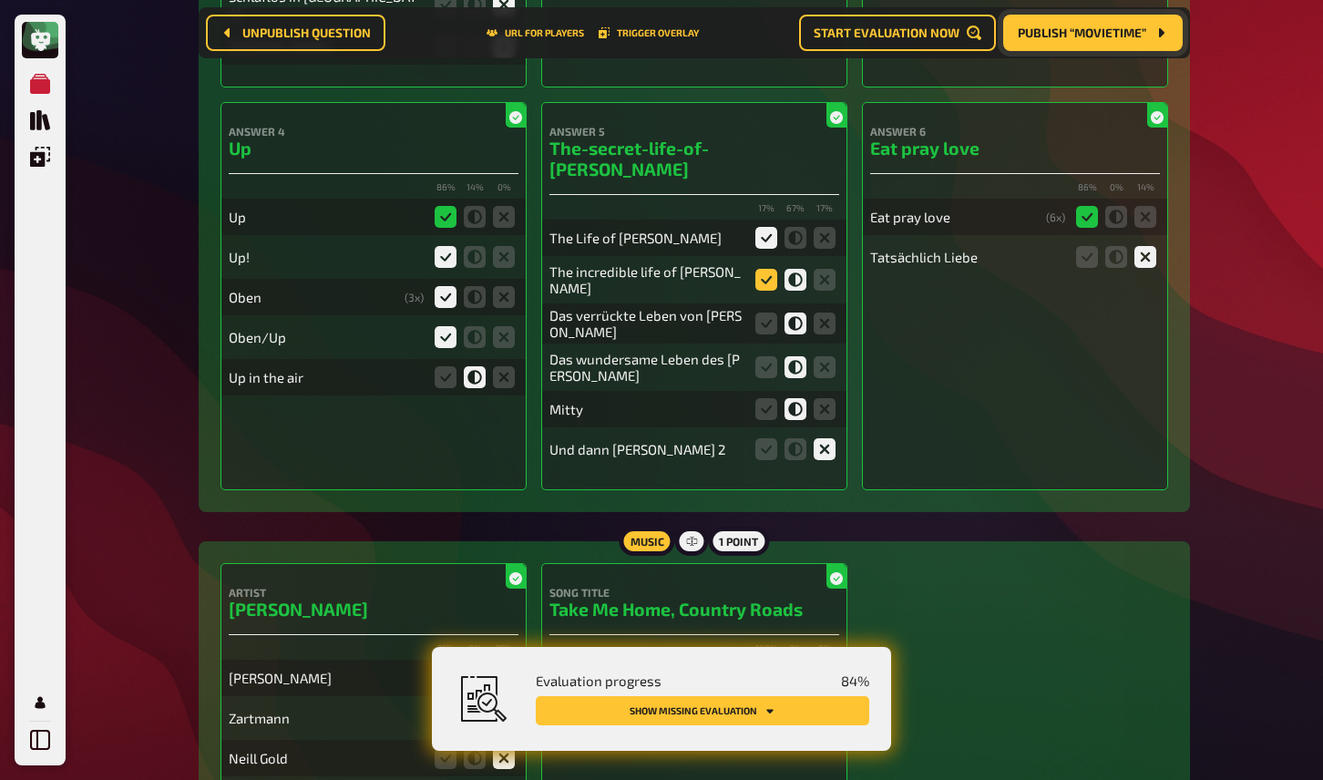
click at [0, 0] on input "radio" at bounding box center [0, 0] width 0 height 0
click at [766, 313] on icon at bounding box center [767, 324] width 22 height 22
click at [0, 0] on input "radio" at bounding box center [0, 0] width 0 height 0
click at [768, 356] on icon at bounding box center [767, 367] width 22 height 22
click at [0, 0] on input "radio" at bounding box center [0, 0] width 0 height 0
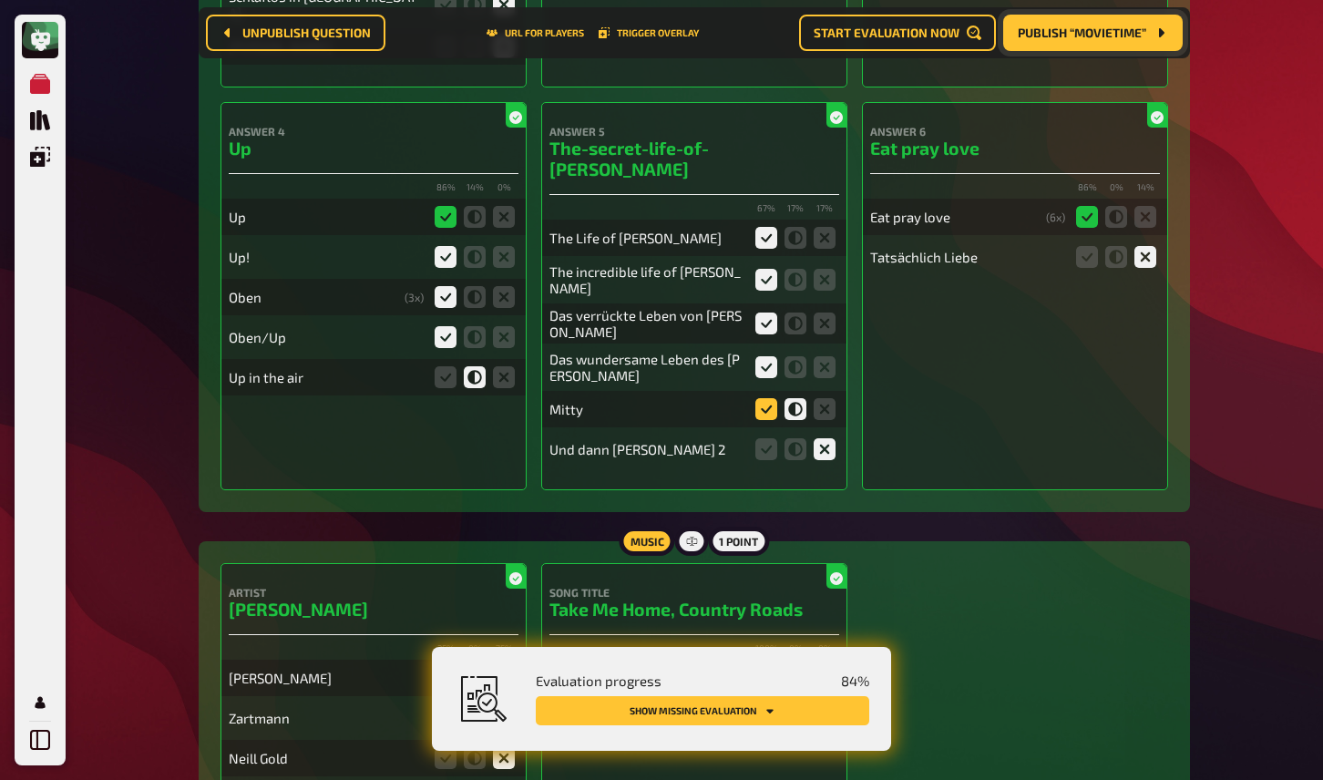
click at [773, 398] on icon at bounding box center [767, 409] width 22 height 22
click at [0, 0] on input "radio" at bounding box center [0, 0] width 0 height 0
click at [797, 398] on icon at bounding box center [796, 409] width 22 height 22
click at [0, 0] on input "radio" at bounding box center [0, 0] width 0 height 0
click at [798, 438] on icon at bounding box center [796, 449] width 22 height 22
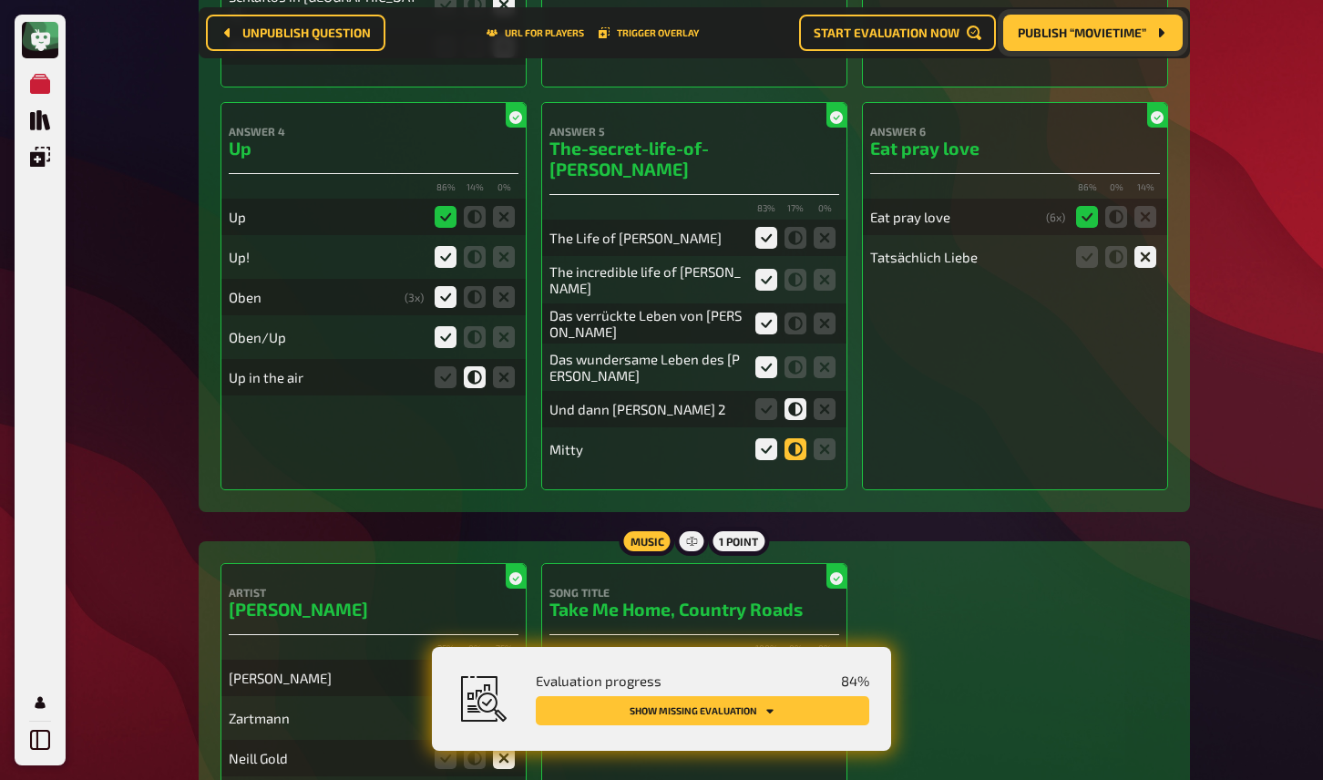
click at [0, 0] on input "radio" at bounding box center [0, 0] width 0 height 0
click at [827, 398] on icon at bounding box center [825, 409] width 22 height 22
click at [0, 0] on input "radio" at bounding box center [0, 0] width 0 height 0
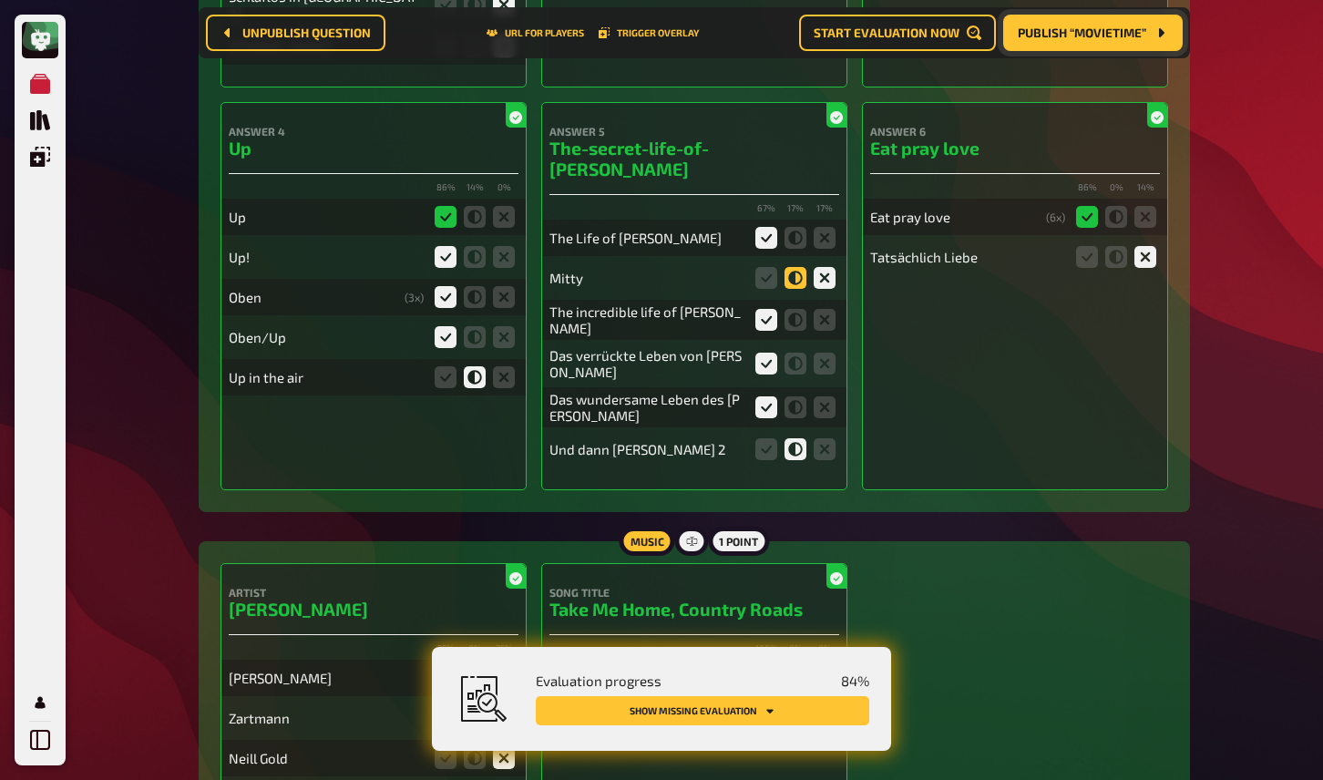
click at [801, 267] on icon at bounding box center [796, 278] width 22 height 22
click at [0, 0] on input "radio" at bounding box center [0, 0] width 0 height 0
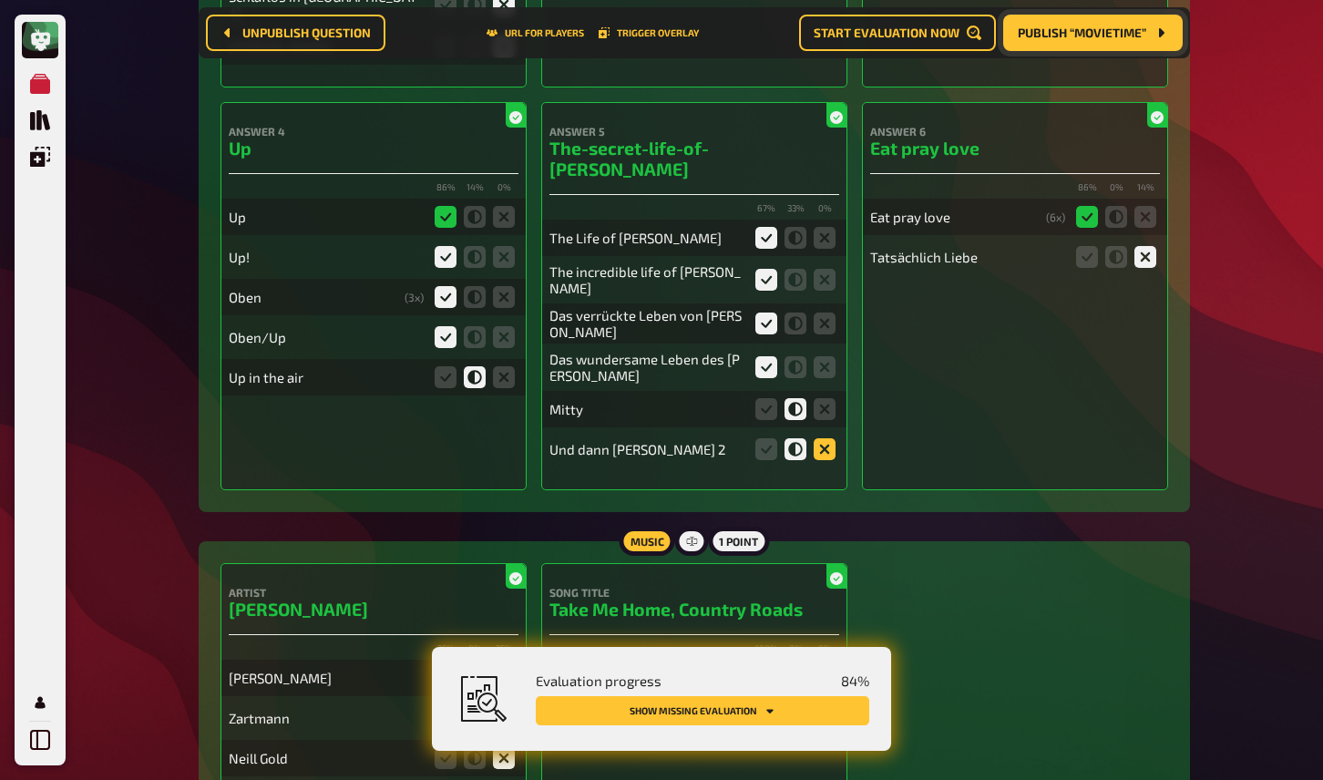
click at [824, 438] on icon at bounding box center [825, 449] width 22 height 22
click at [0, 0] on input "radio" at bounding box center [0, 0] width 0 height 0
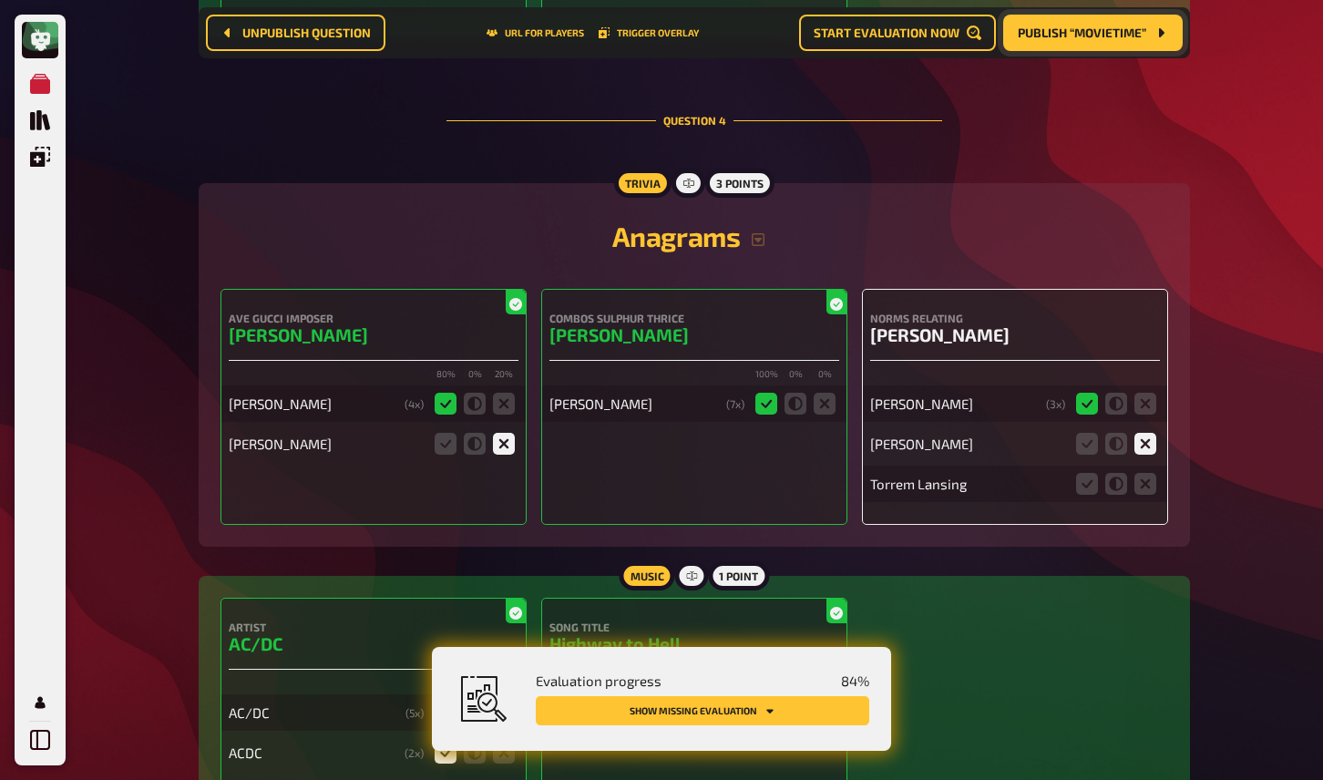
scroll to position [3272, 0]
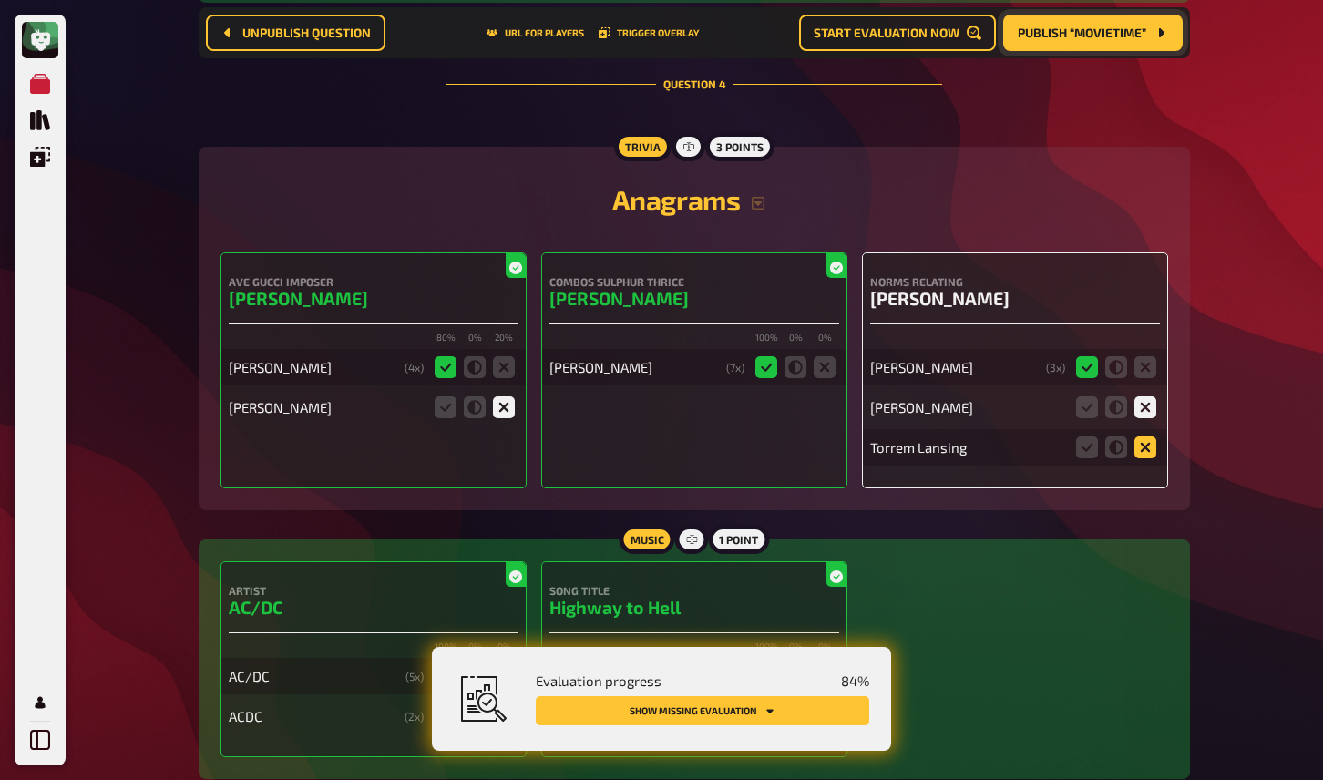
click at [1144, 437] on icon at bounding box center [1146, 448] width 22 height 22
click at [0, 0] on input "radio" at bounding box center [0, 0] width 0 height 0
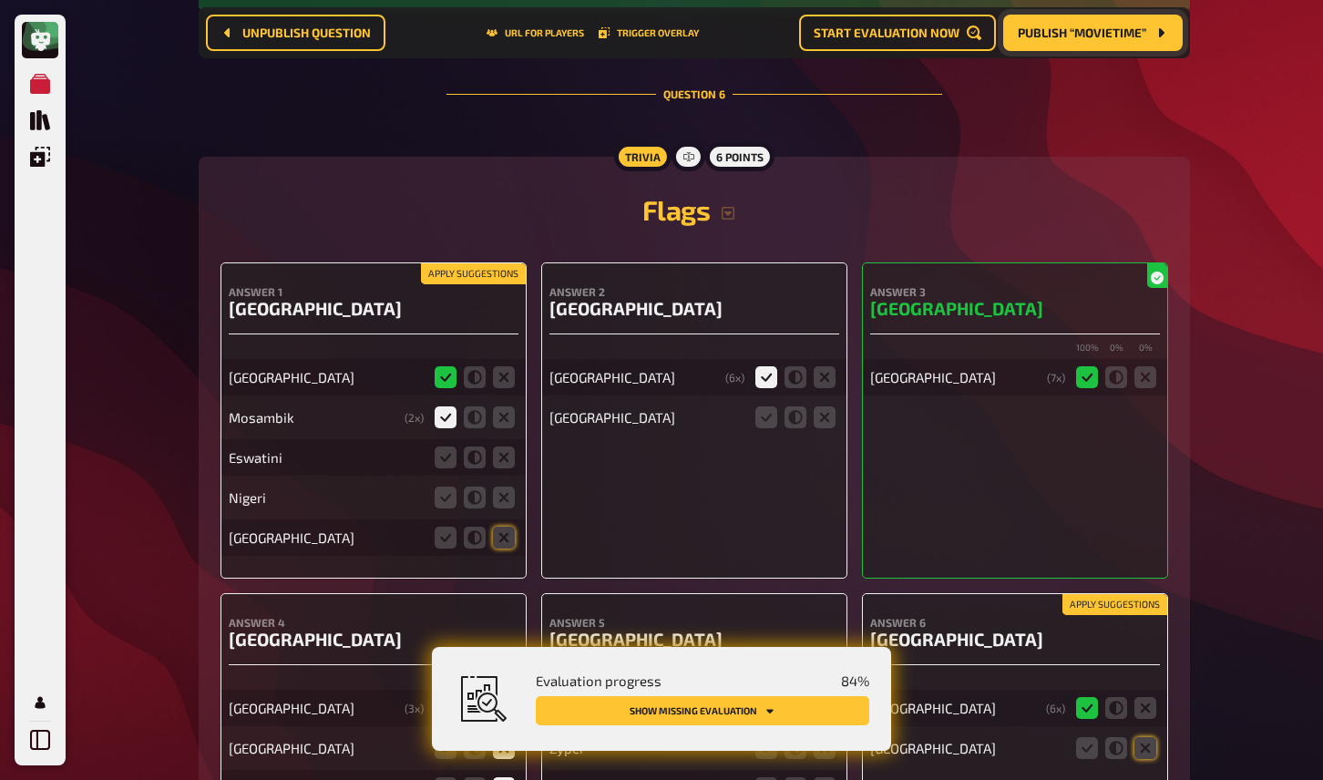
scroll to position [5209, 0]
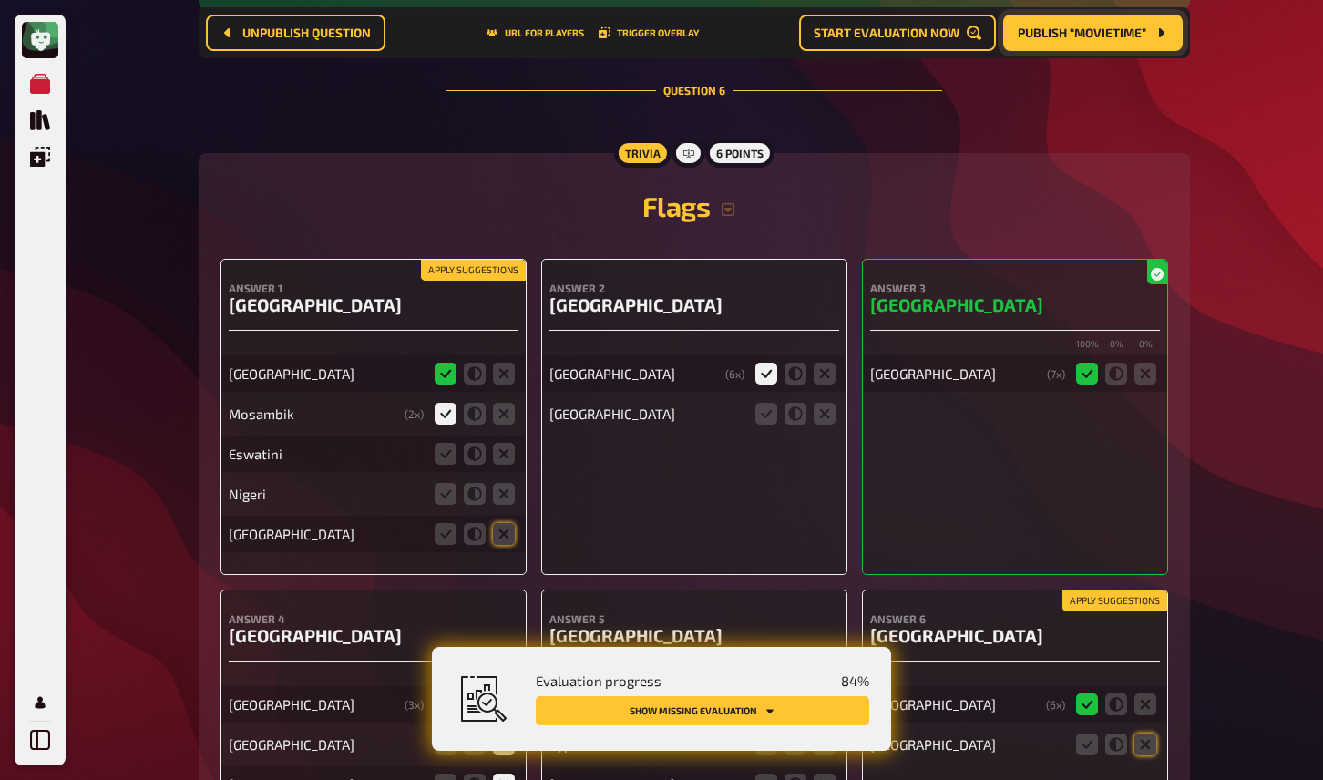
click at [482, 261] on button "Apply suggestions" at bounding box center [473, 271] width 105 height 20
click at [510, 443] on icon at bounding box center [504, 454] width 22 height 22
click at [0, 0] on input "radio" at bounding box center [0, 0] width 0 height 0
click at [509, 483] on icon at bounding box center [504, 494] width 22 height 22
click at [0, 0] on input "radio" at bounding box center [0, 0] width 0 height 0
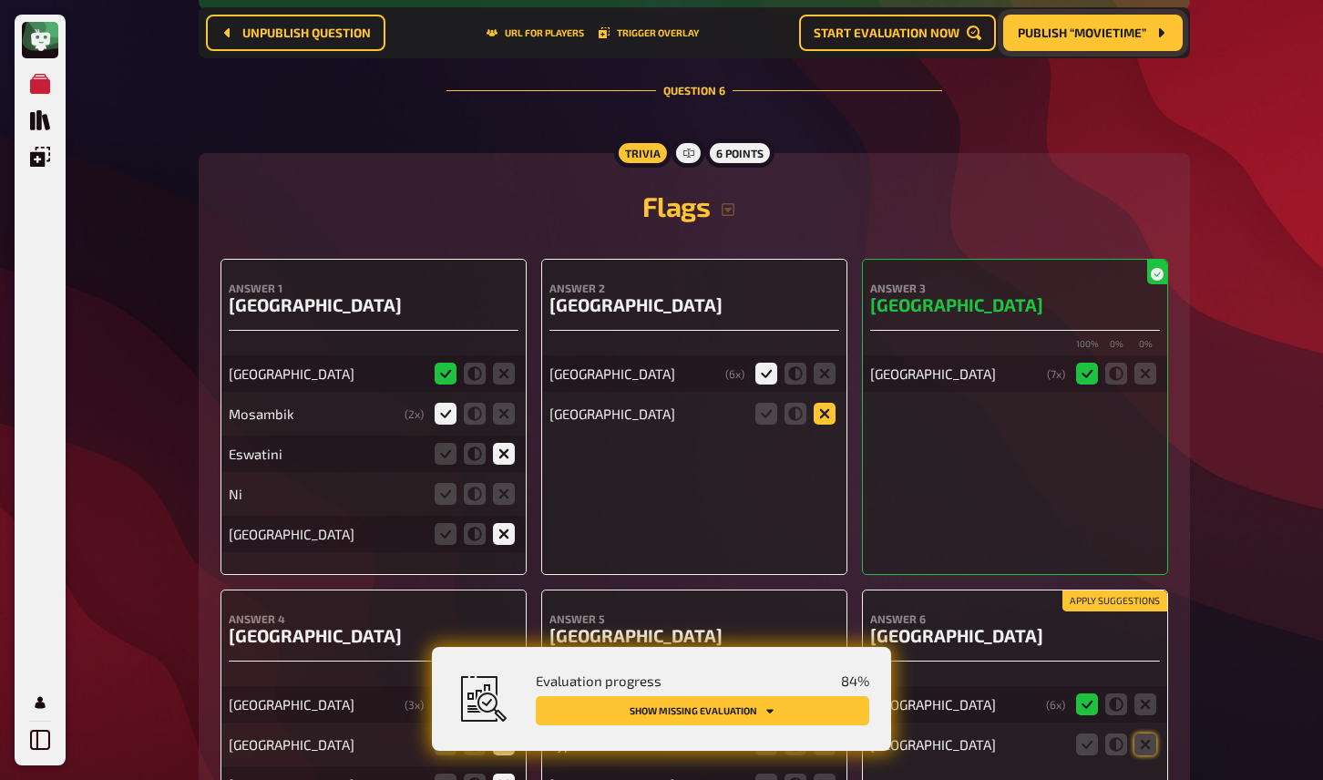
click at [828, 403] on icon at bounding box center [825, 414] width 22 height 22
click at [0, 0] on input "radio" at bounding box center [0, 0] width 0 height 0
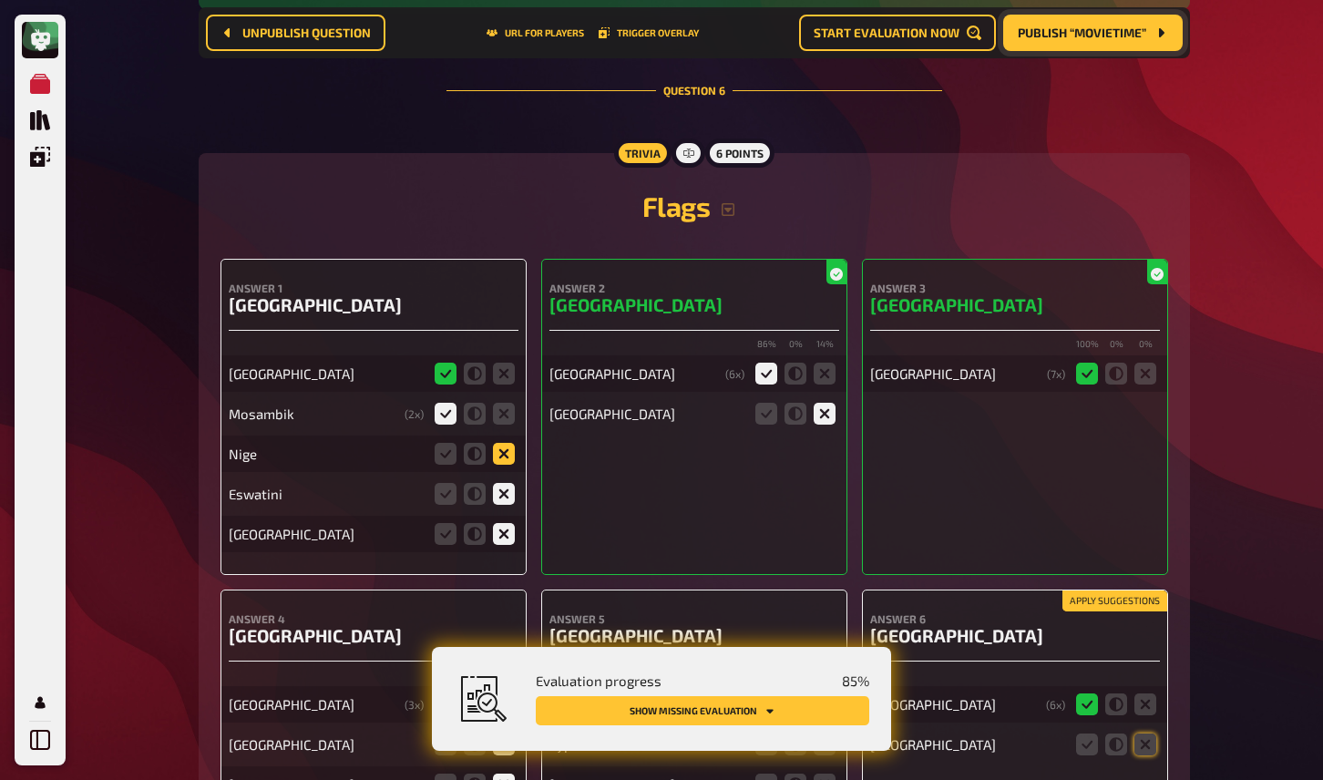
click at [507, 443] on icon at bounding box center [504, 454] width 22 height 22
click at [0, 0] on input "radio" at bounding box center [0, 0] width 0 height 0
click at [509, 484] on icon at bounding box center [504, 494] width 22 height 22
click at [0, 0] on input "radio" at bounding box center [0, 0] width 0 height 0
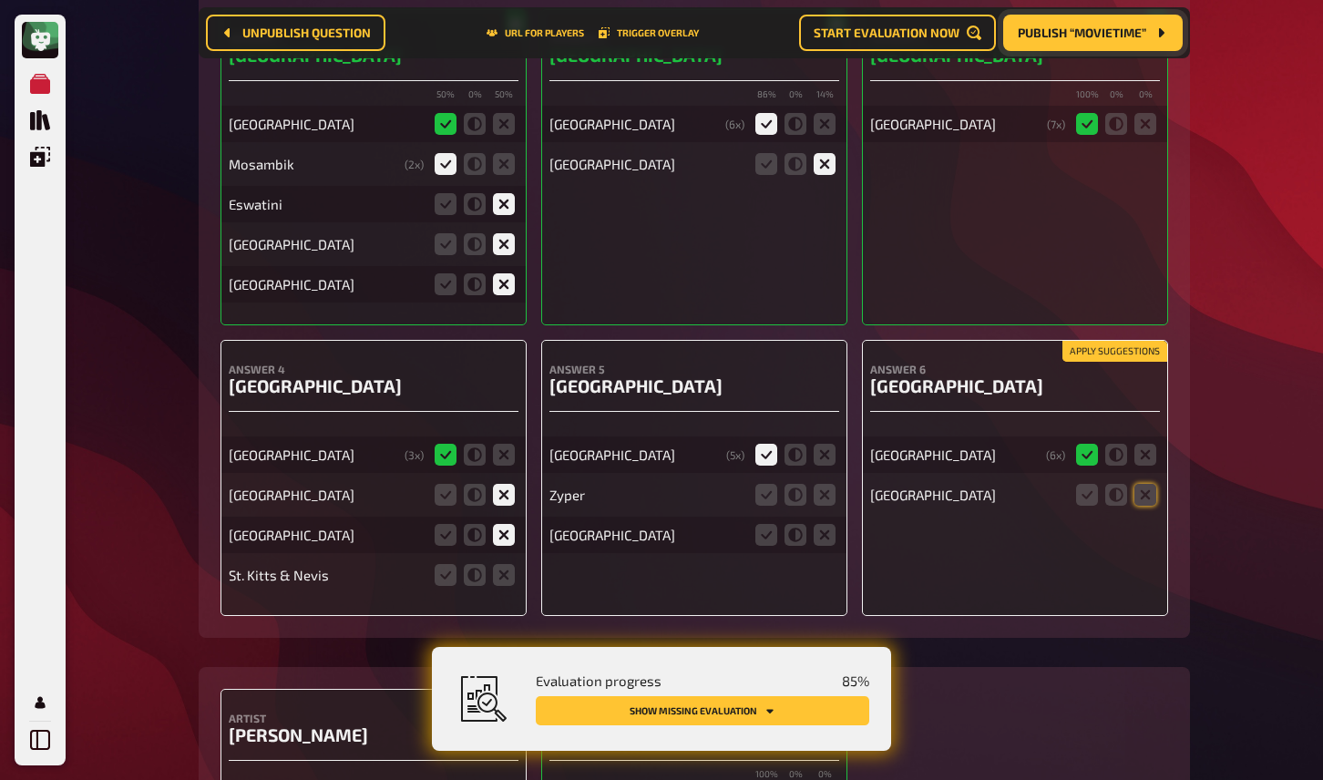
scroll to position [5479, 0]
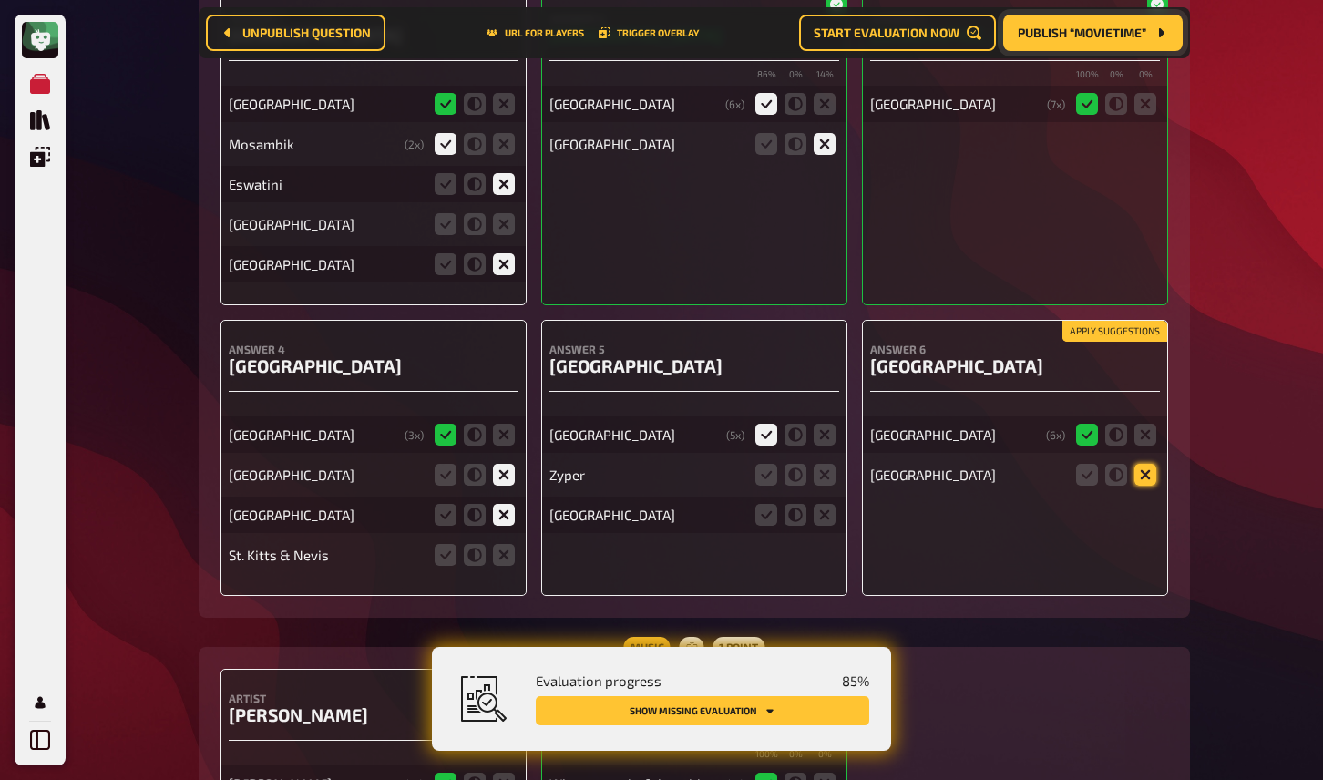
click at [1142, 467] on icon at bounding box center [1146, 475] width 22 height 22
click at [0, 0] on input "radio" at bounding box center [0, 0] width 0 height 0
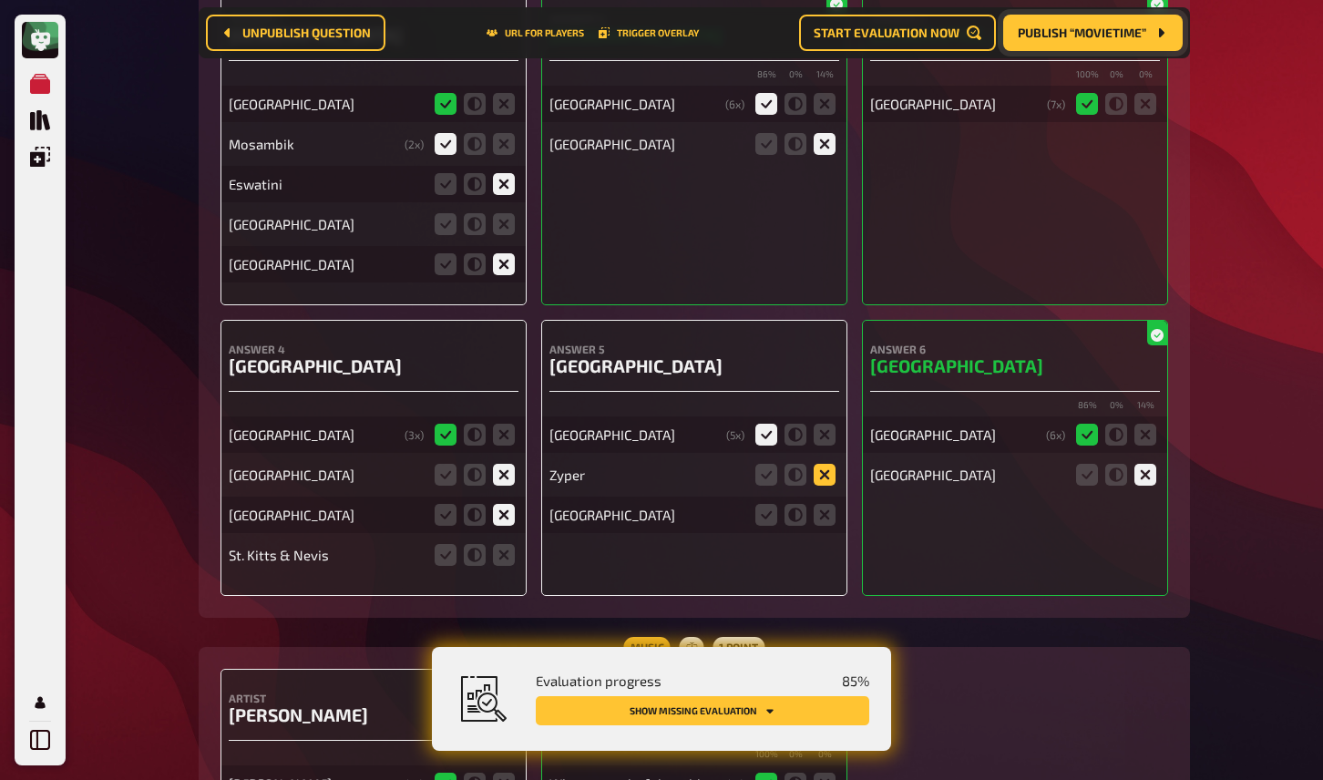
click at [822, 464] on icon at bounding box center [825, 475] width 22 height 22
click at [0, 0] on input "radio" at bounding box center [0, 0] width 0 height 0
click at [824, 504] on icon at bounding box center [825, 515] width 22 height 22
click at [0, 0] on input "radio" at bounding box center [0, 0] width 0 height 0
click at [823, 467] on icon at bounding box center [825, 475] width 22 height 22
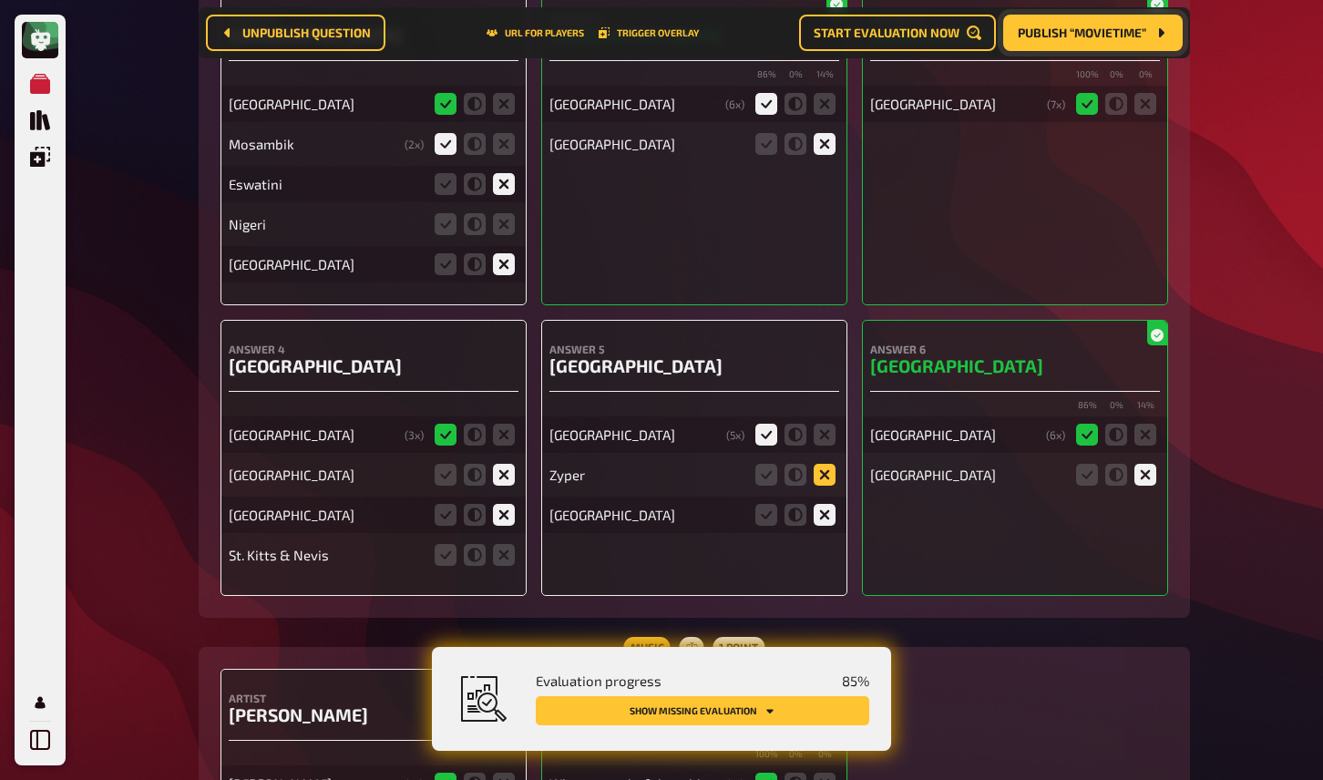
click at [0, 0] on input "radio" at bounding box center [0, 0] width 0 height 0
click at [823, 464] on icon at bounding box center [825, 475] width 22 height 22
click at [0, 0] on input "radio" at bounding box center [0, 0] width 0 height 0
click at [507, 546] on icon at bounding box center [504, 555] width 22 height 22
click at [0, 0] on input "radio" at bounding box center [0, 0] width 0 height 0
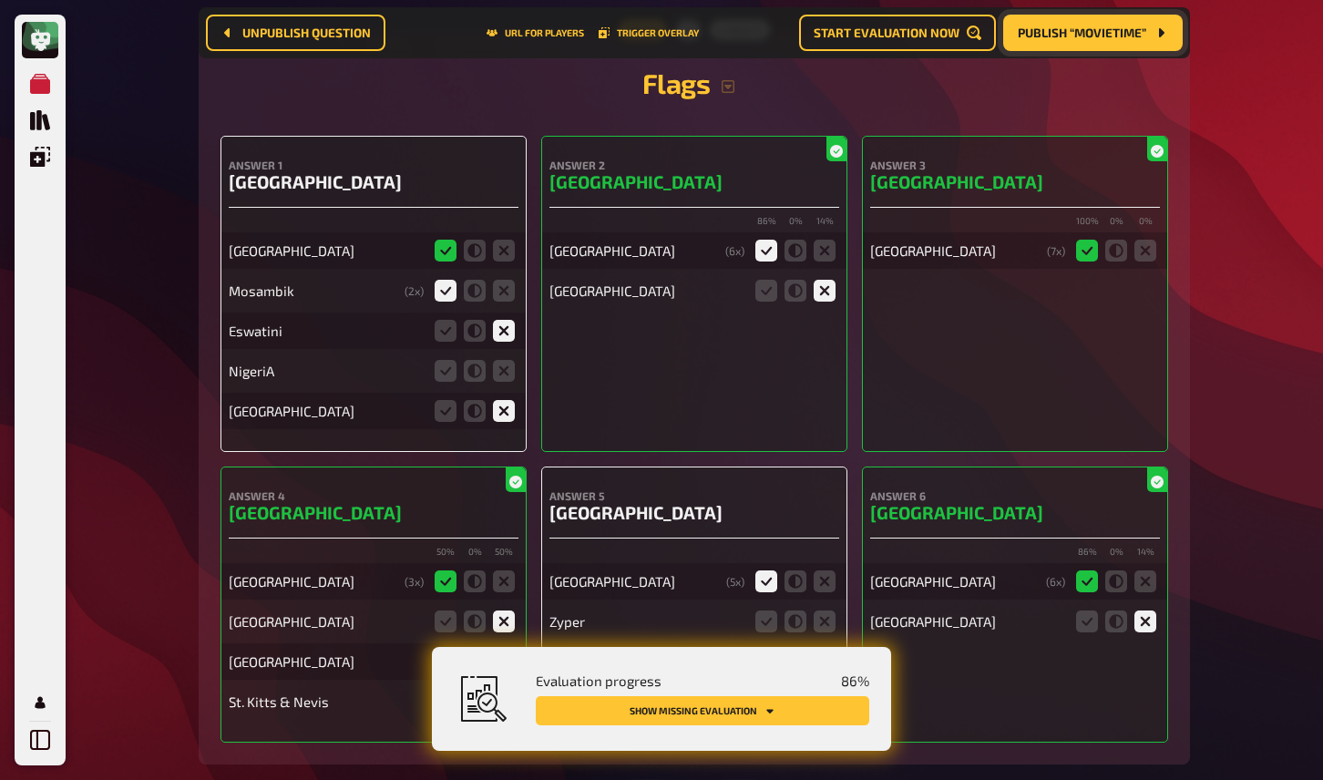
scroll to position [5320, 0]
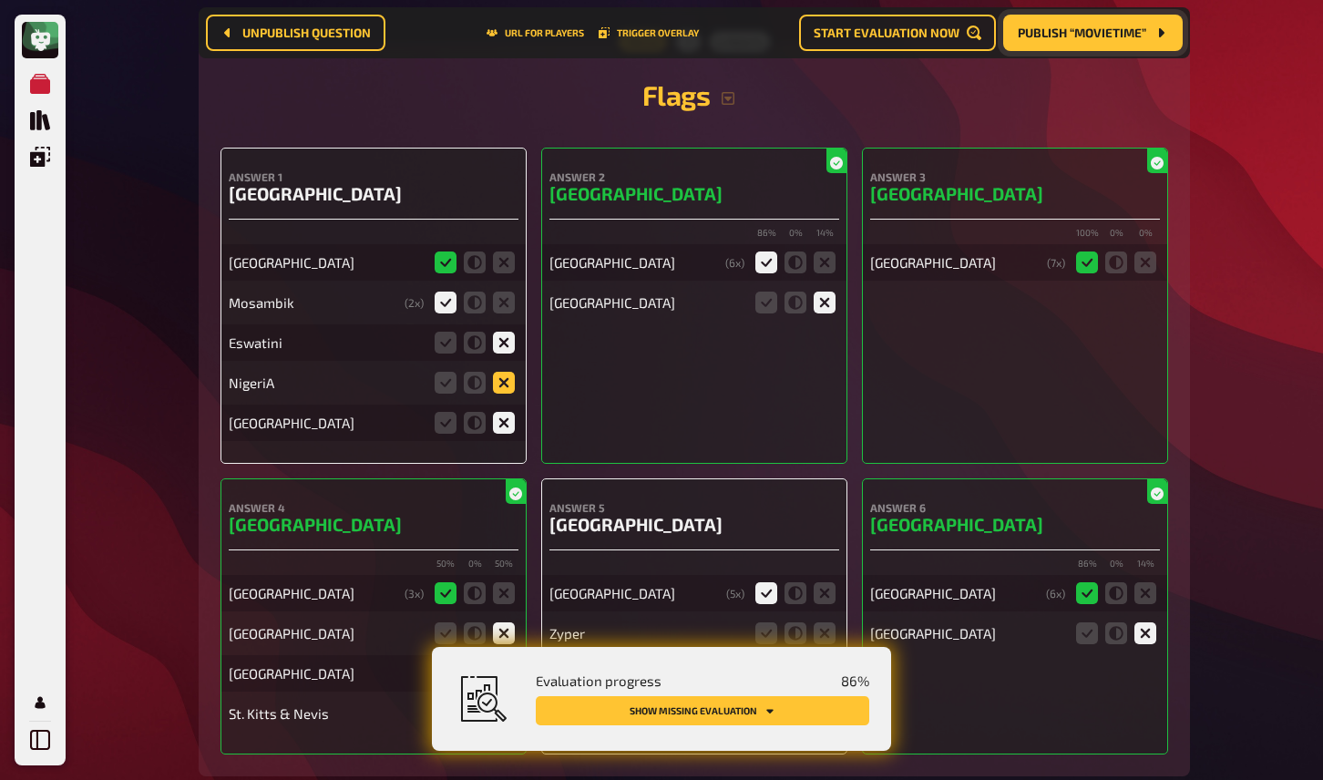
click at [510, 372] on icon at bounding box center [504, 383] width 22 height 22
click at [0, 0] on input "radio" at bounding box center [0, 0] width 0 height 0
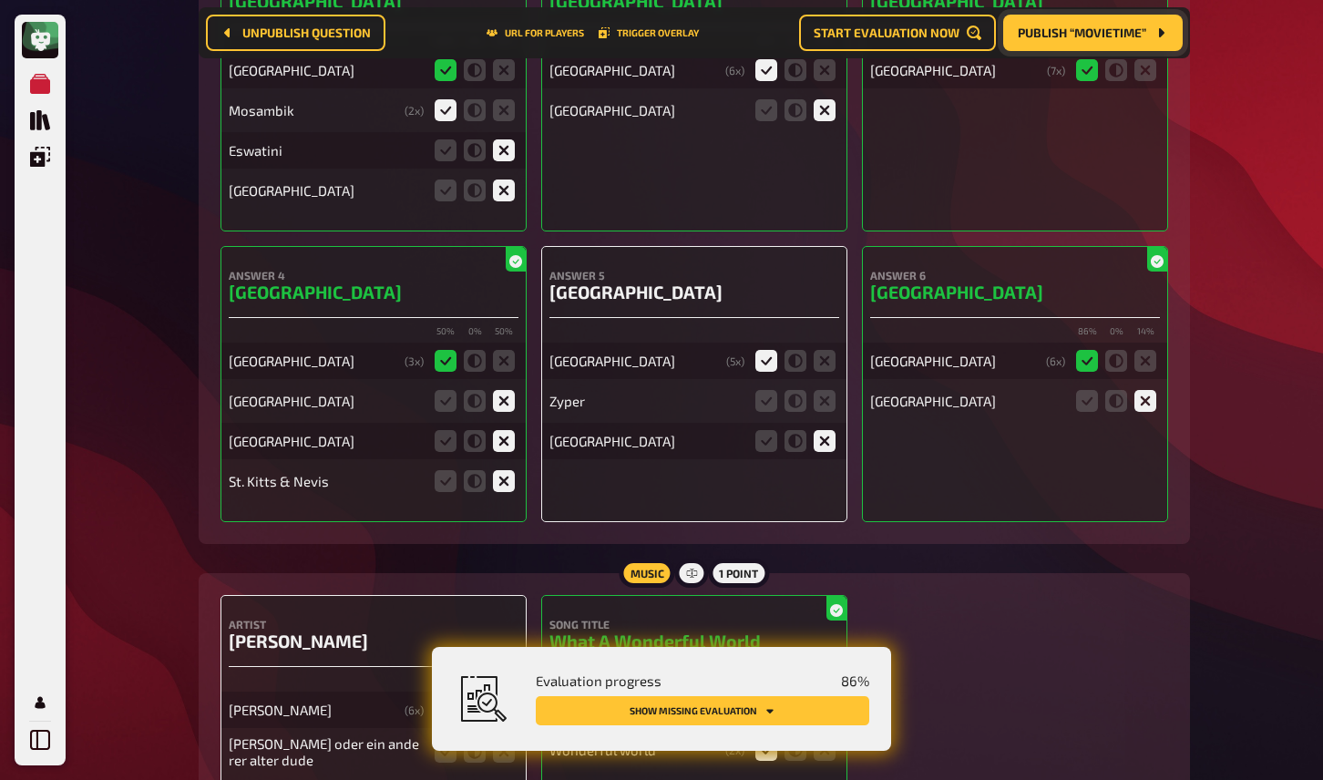
scroll to position [5542, 0]
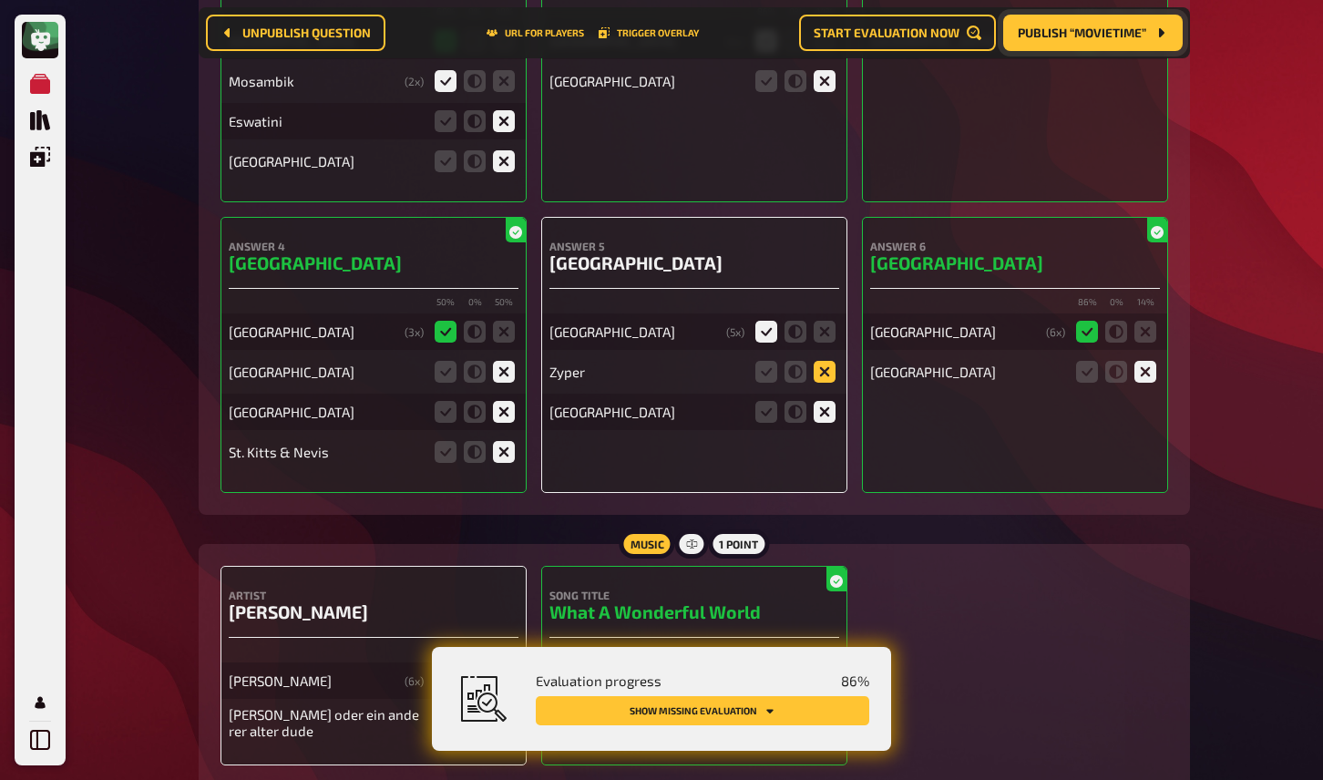
click at [821, 363] on icon at bounding box center [825, 372] width 22 height 22
click at [0, 0] on input "radio" at bounding box center [0, 0] width 0 height 0
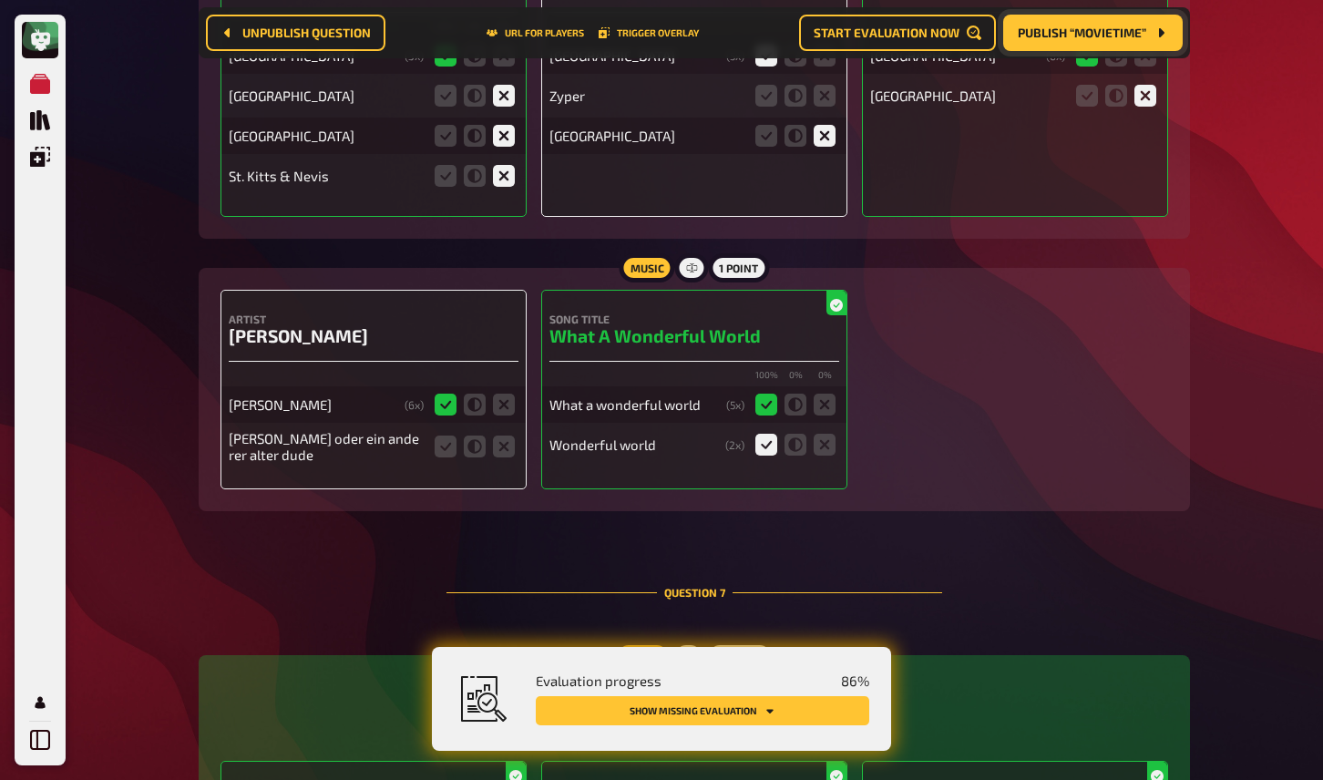
scroll to position [5838, 0]
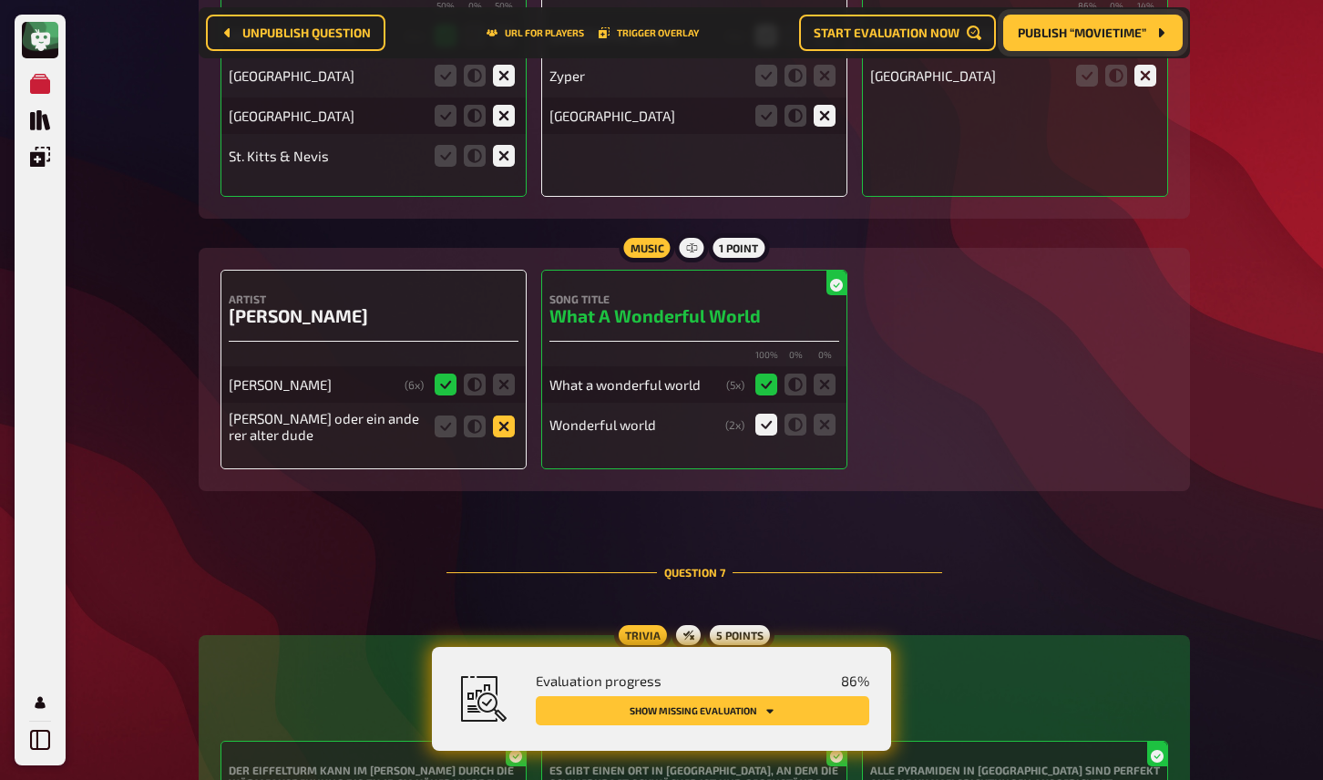
click at [506, 417] on icon at bounding box center [504, 427] width 22 height 22
click at [0, 0] on input "radio" at bounding box center [0, 0] width 0 height 0
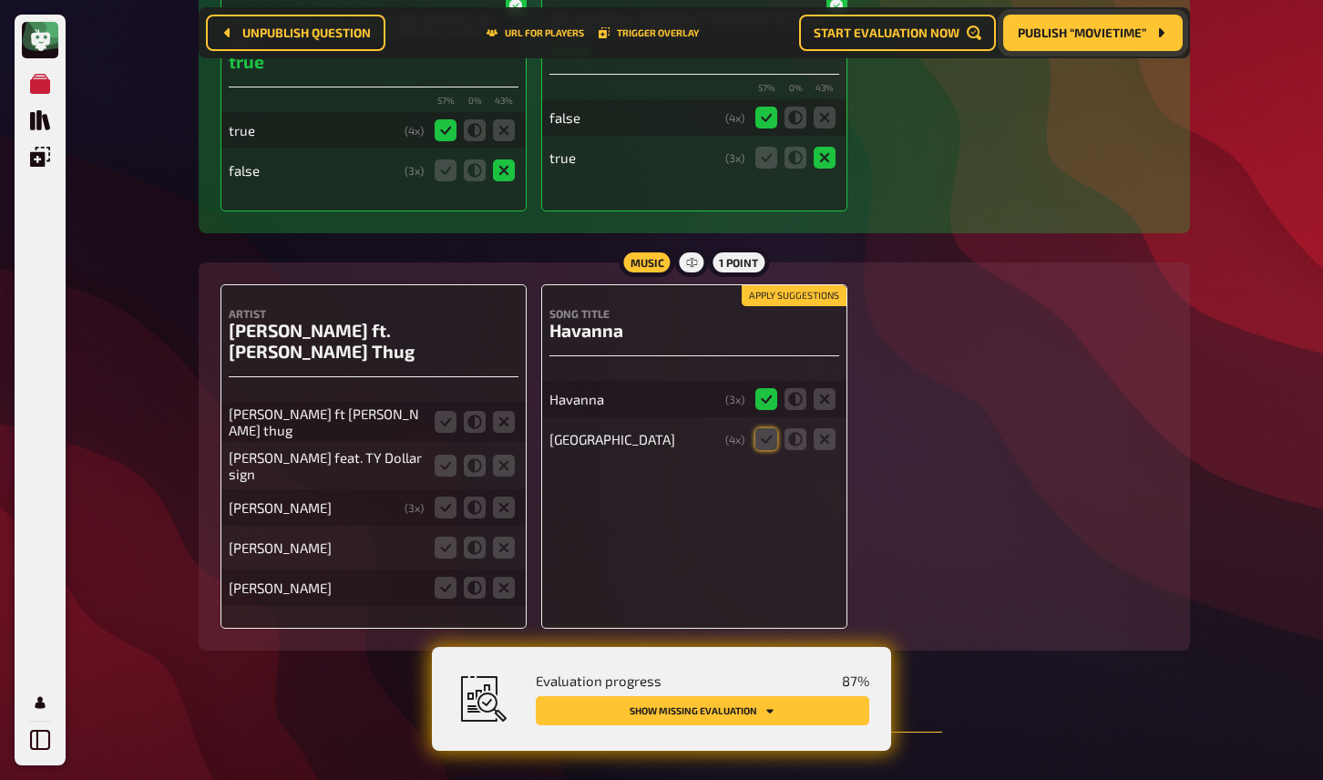
scroll to position [6865, 0]
click at [444, 411] on icon at bounding box center [446, 422] width 22 height 22
click at [0, 0] on input "radio" at bounding box center [0, 0] width 0 height 0
click at [474, 455] on icon at bounding box center [475, 466] width 22 height 22
click at [0, 0] on input "radio" at bounding box center [0, 0] width 0 height 0
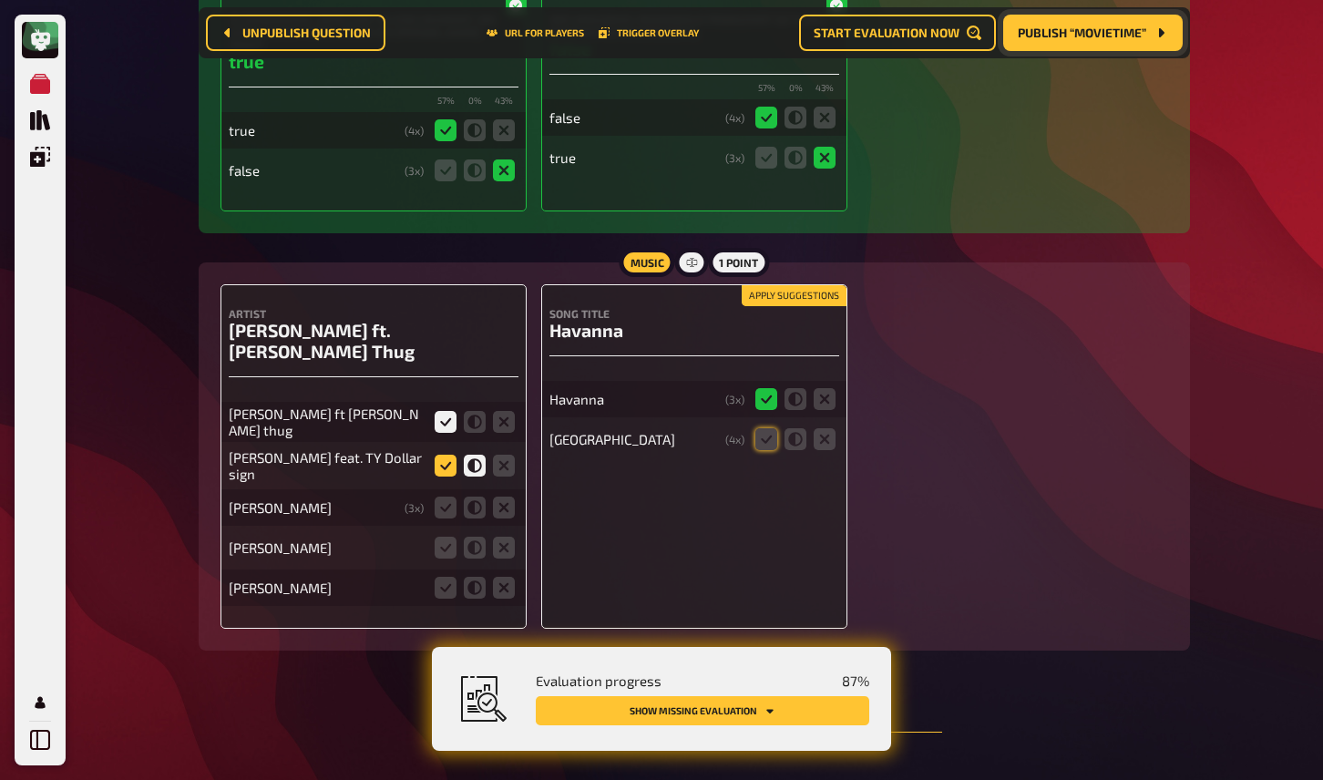
click at [447, 455] on icon at bounding box center [446, 466] width 22 height 22
click at [0, 0] on input "radio" at bounding box center [0, 0] width 0 height 0
click at [483, 497] on icon at bounding box center [475, 508] width 22 height 22
click at [0, 0] on input "radio" at bounding box center [0, 0] width 0 height 0
click at [475, 537] on icon at bounding box center [475, 548] width 22 height 22
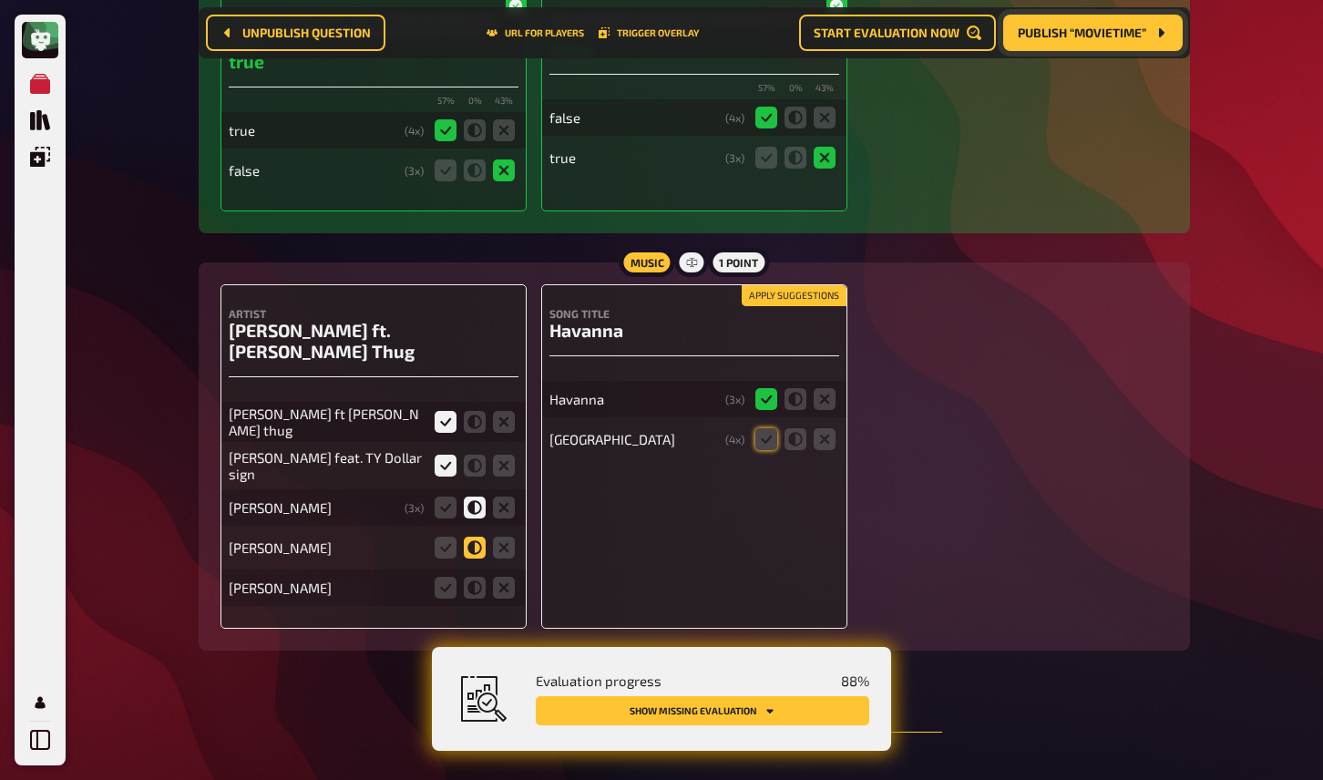
click at [0, 0] on input "radio" at bounding box center [0, 0] width 0 height 0
click at [507, 577] on icon at bounding box center [504, 588] width 22 height 22
click at [0, 0] on input "radio" at bounding box center [0, 0] width 0 height 0
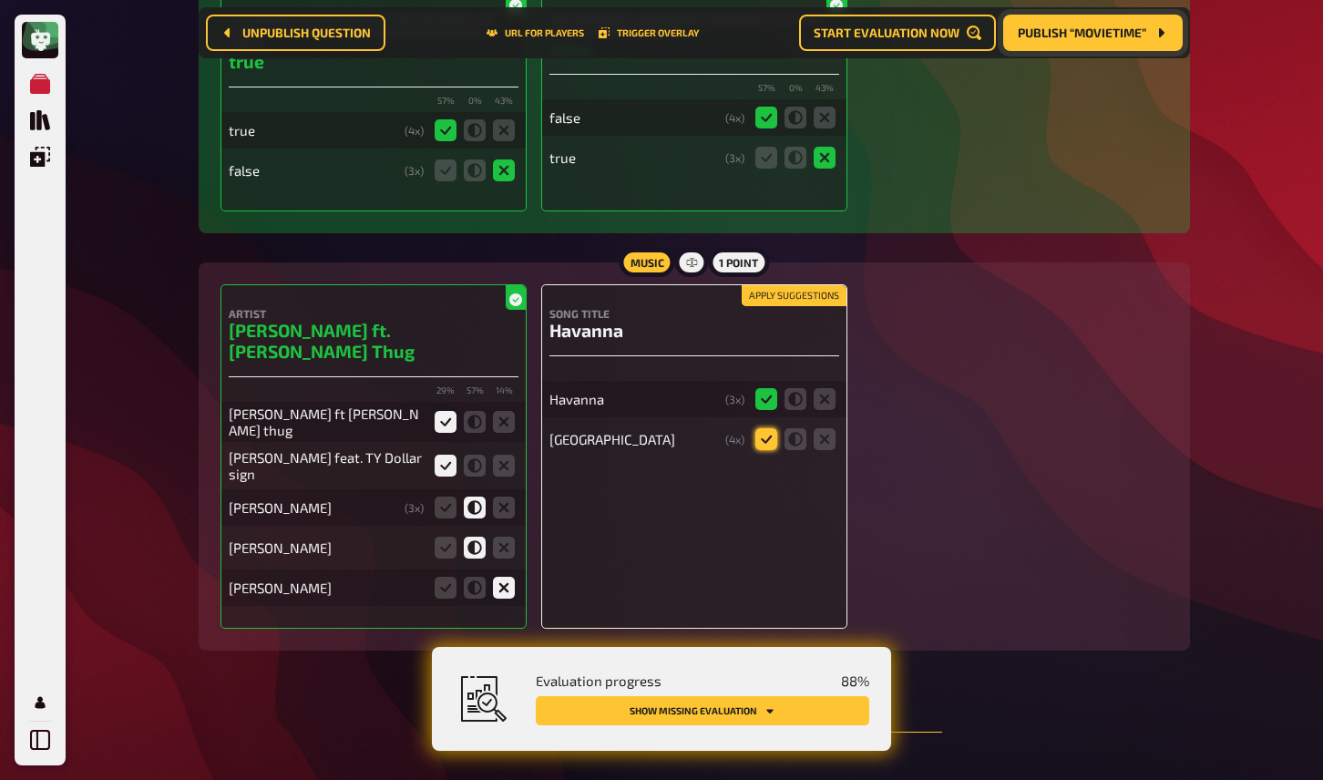
click at [762, 428] on icon at bounding box center [767, 439] width 22 height 22
click at [0, 0] on input "radio" at bounding box center [0, 0] width 0 height 0
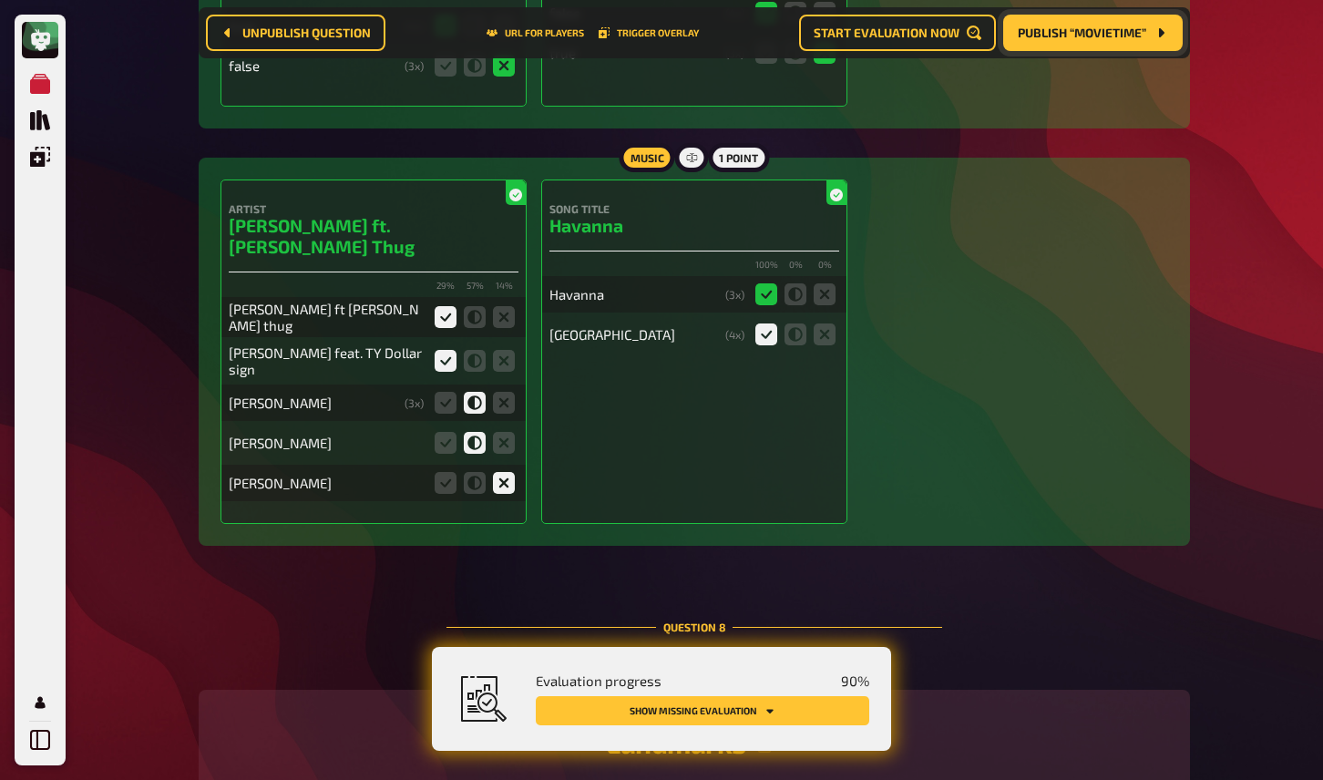
scroll to position [6975, 0]
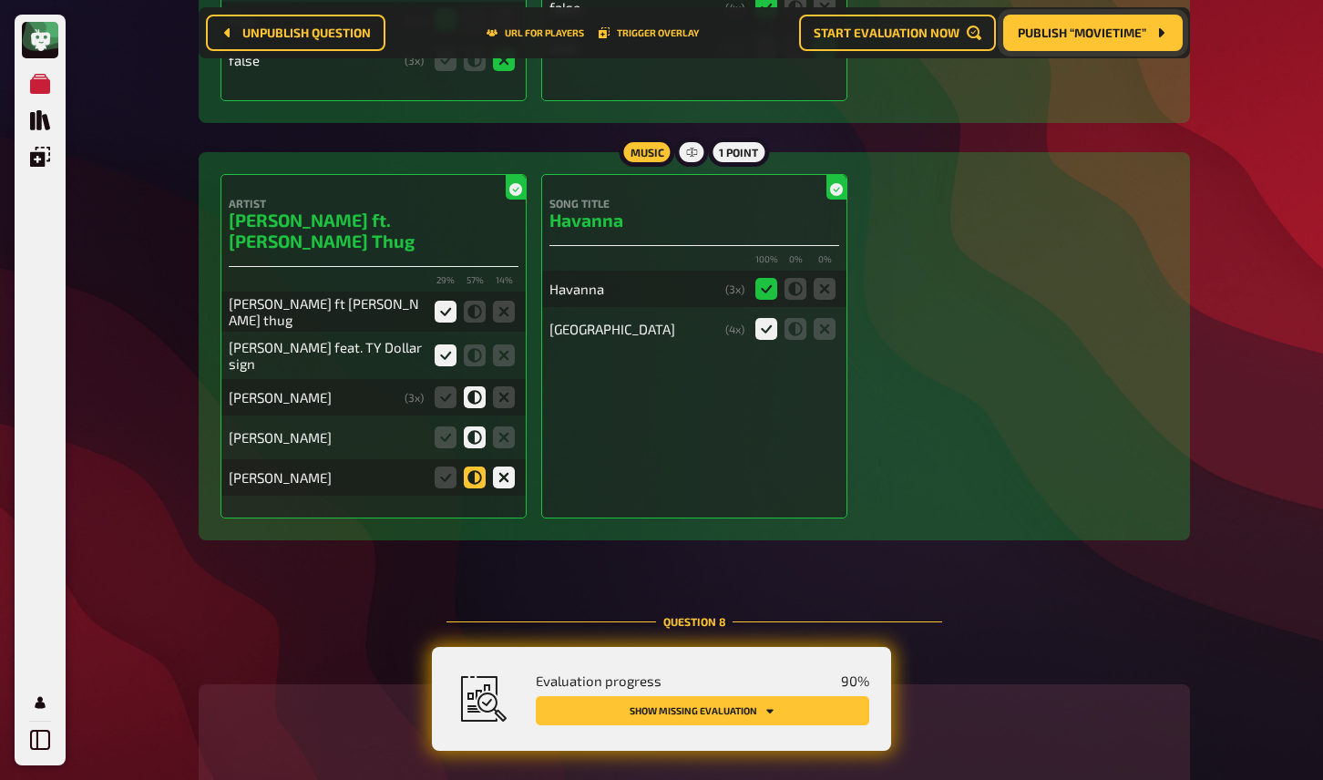
click at [473, 467] on icon at bounding box center [475, 478] width 22 height 22
click at [0, 0] on input "radio" at bounding box center [0, 0] width 0 height 0
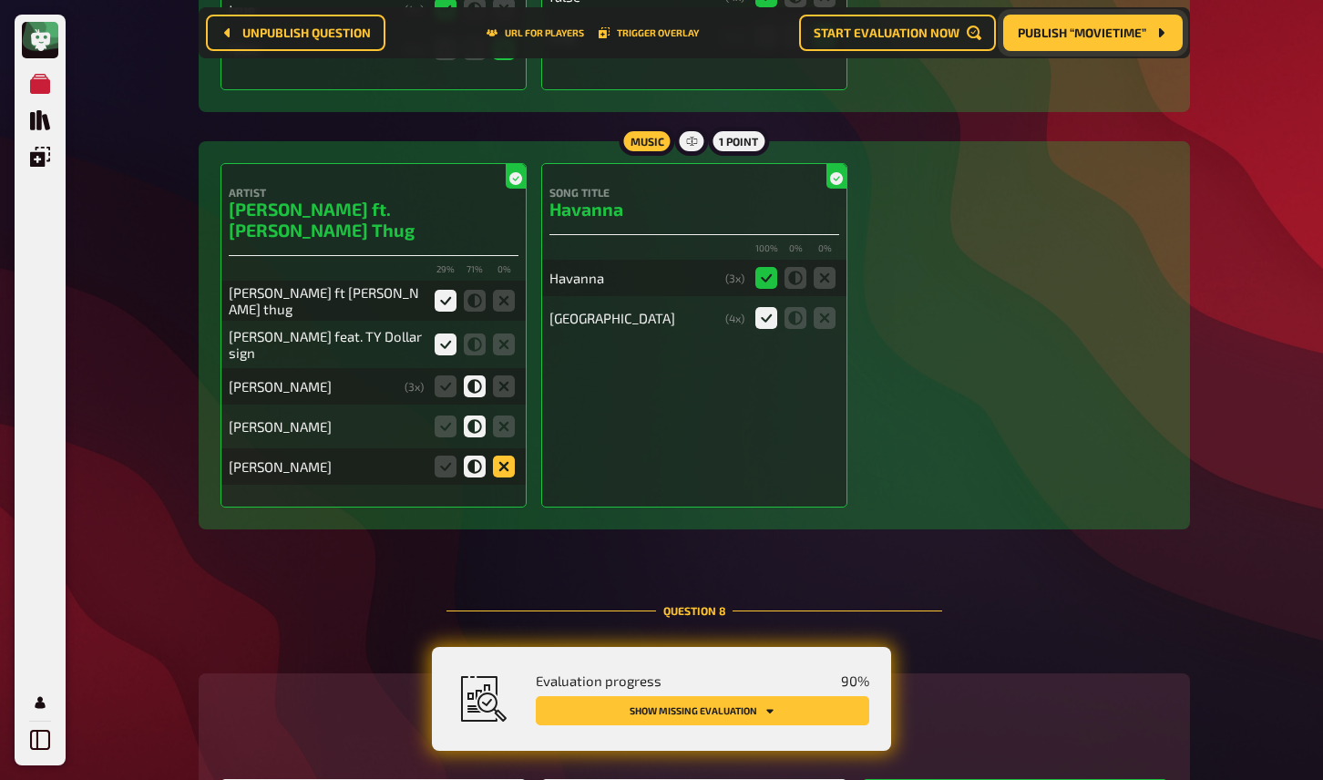
click at [506, 456] on icon at bounding box center [504, 467] width 22 height 22
click at [0, 0] on input "radio" at bounding box center [0, 0] width 0 height 0
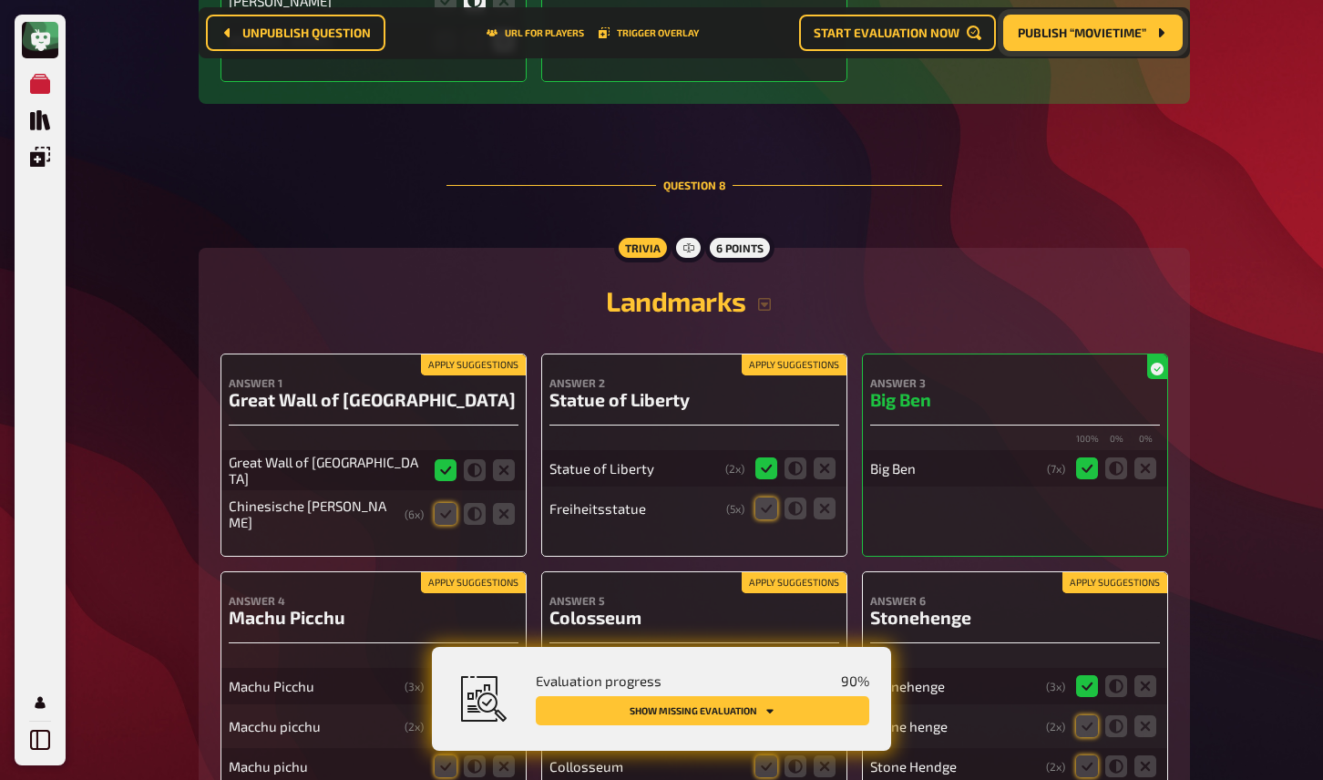
scroll to position [7414, 0]
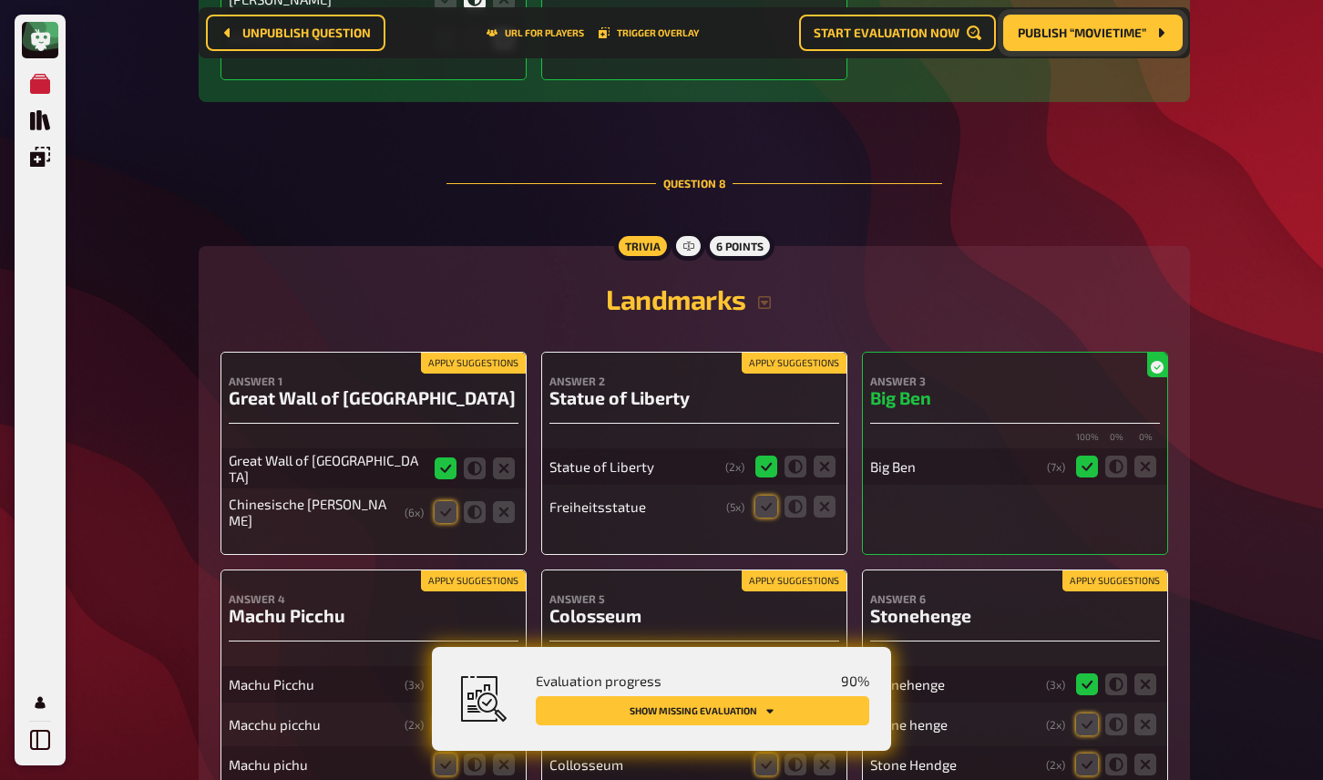
click at [463, 354] on button "Apply suggestions" at bounding box center [473, 364] width 105 height 20
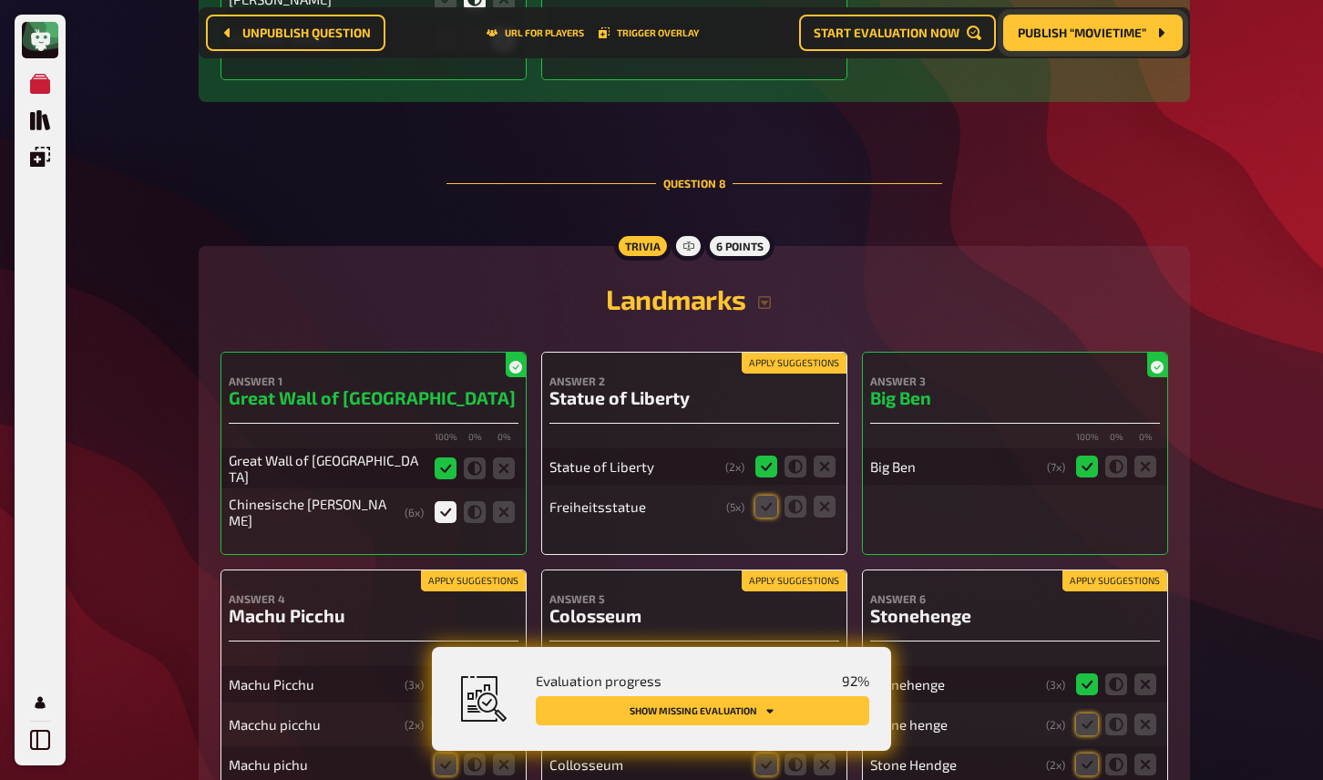
click at [797, 354] on button "Apply suggestions" at bounding box center [794, 364] width 105 height 20
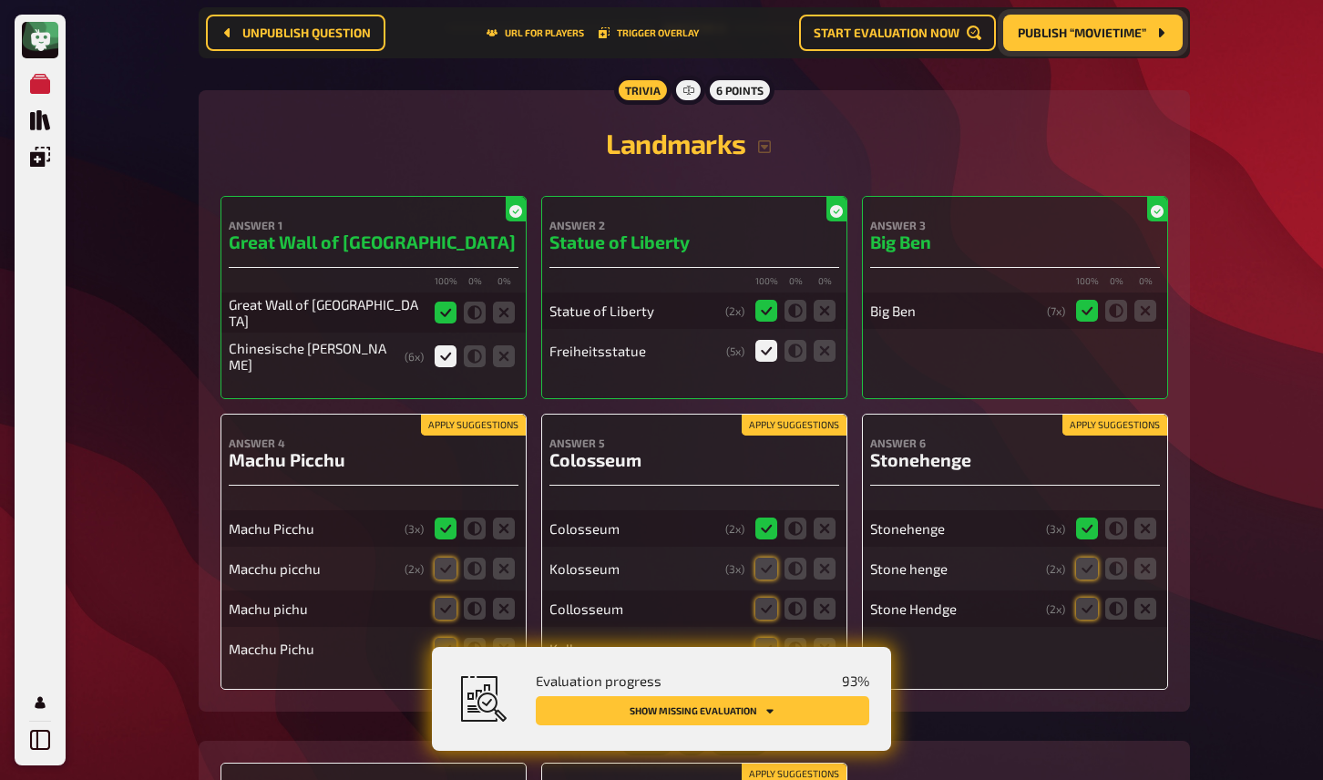
scroll to position [7593, 0]
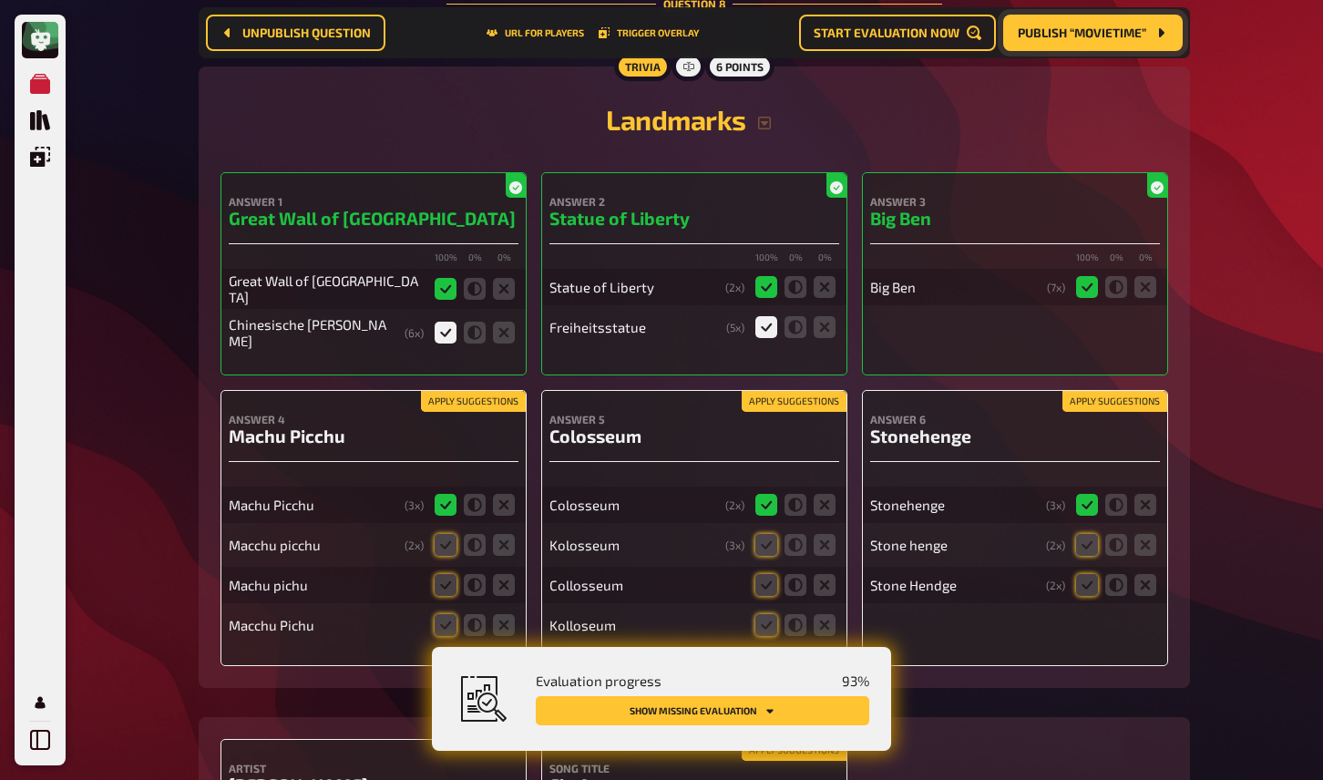
click at [1094, 392] on button "Apply suggestions" at bounding box center [1115, 402] width 105 height 20
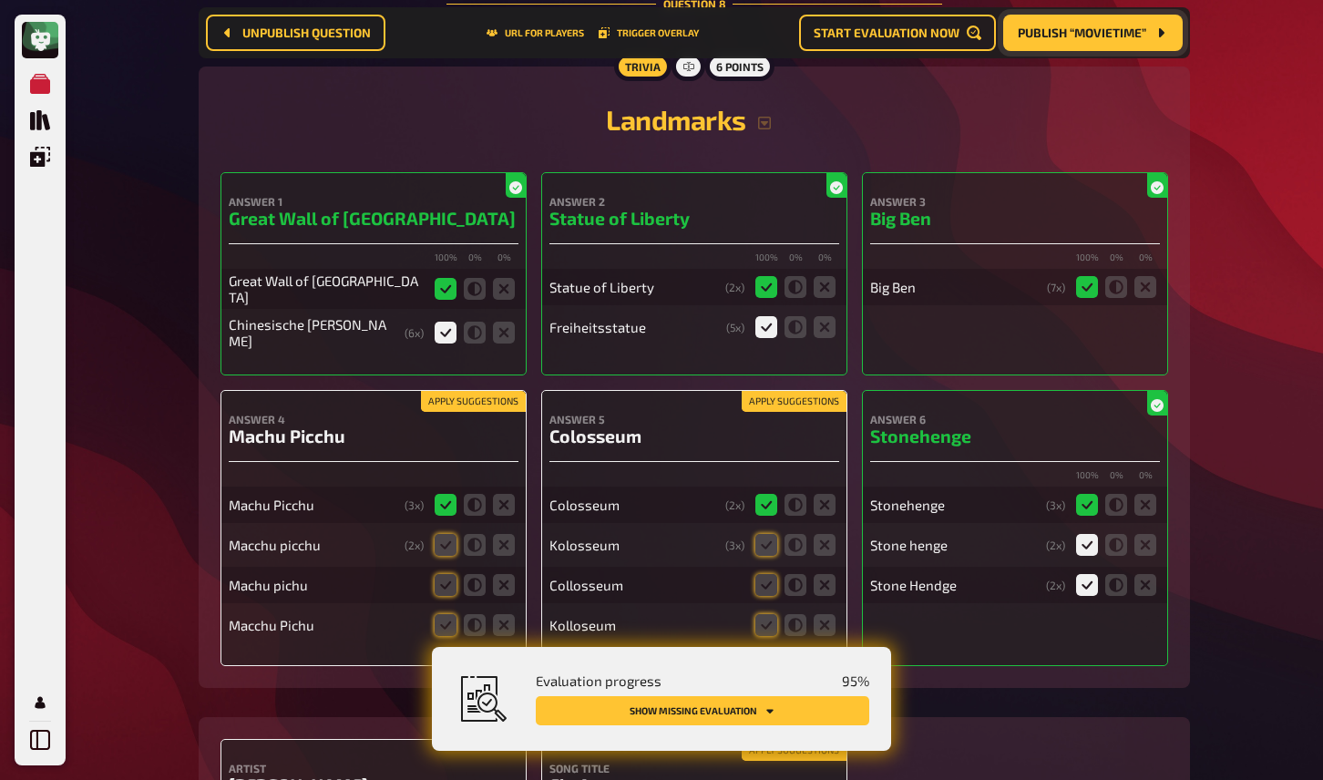
click at [819, 390] on div "Apply suggestions Answer 5 Colosseum Colosseum ( 2 x) Kolosseum ( 3 x) Collosse…" at bounding box center [694, 528] width 306 height 276
click at [487, 392] on button "Apply suggestions" at bounding box center [473, 402] width 105 height 20
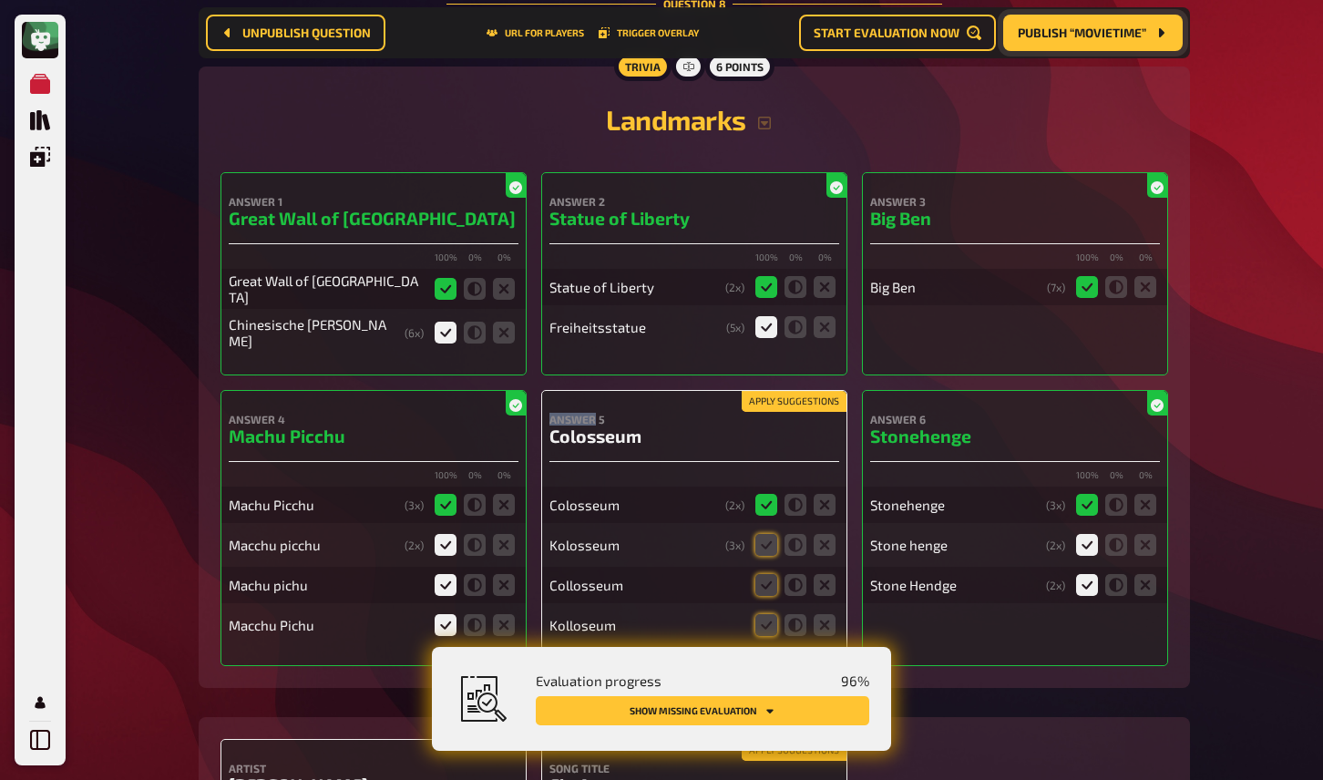
click at [780, 392] on button "Apply suggestions" at bounding box center [794, 402] width 105 height 20
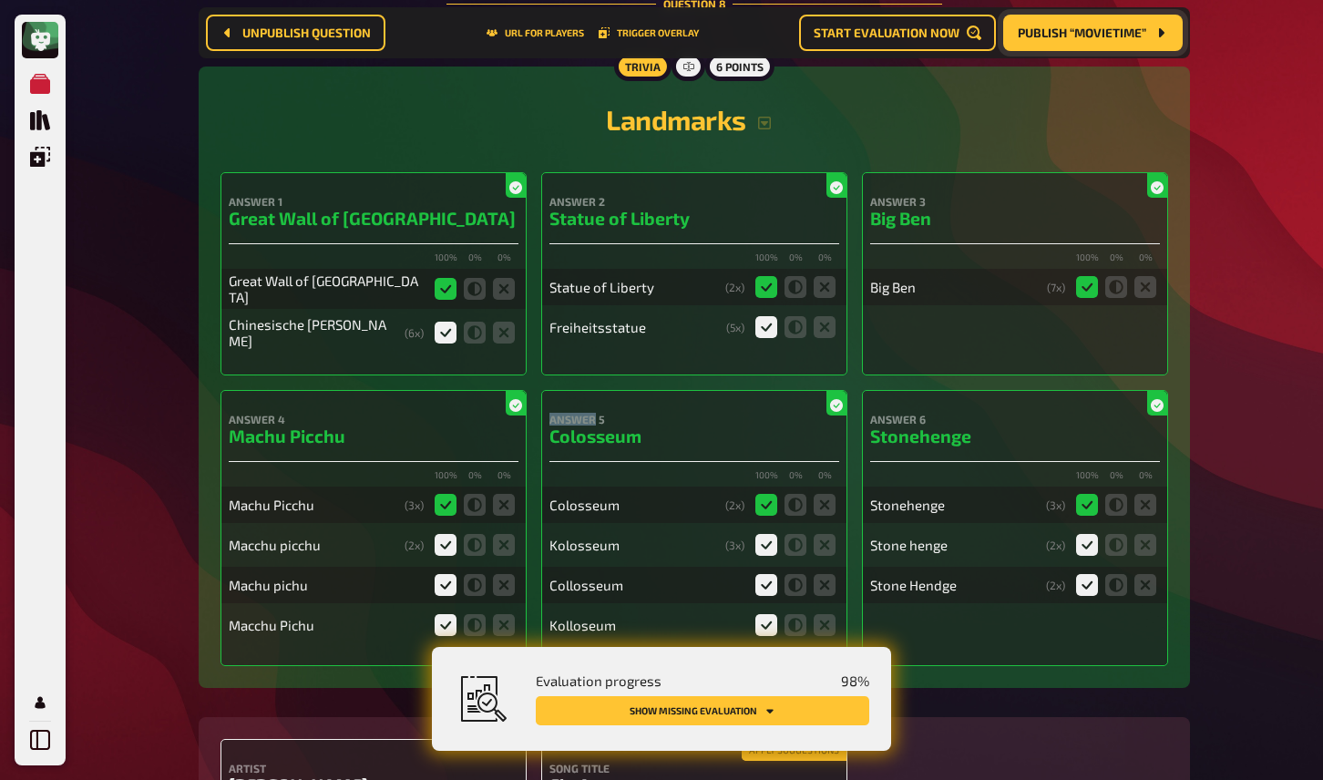
scroll to position [7880, 0]
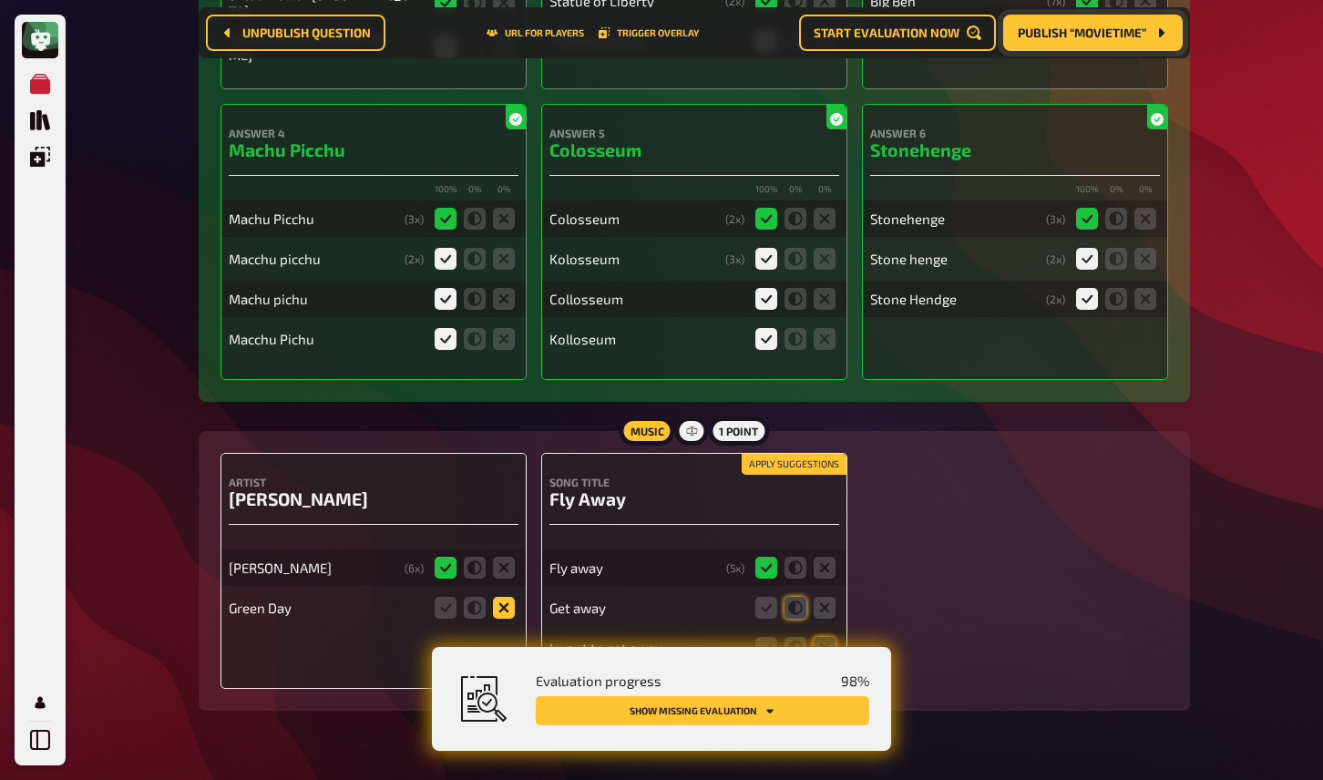
click at [505, 597] on icon at bounding box center [504, 608] width 22 height 22
click at [0, 0] on input "radio" at bounding box center [0, 0] width 0 height 0
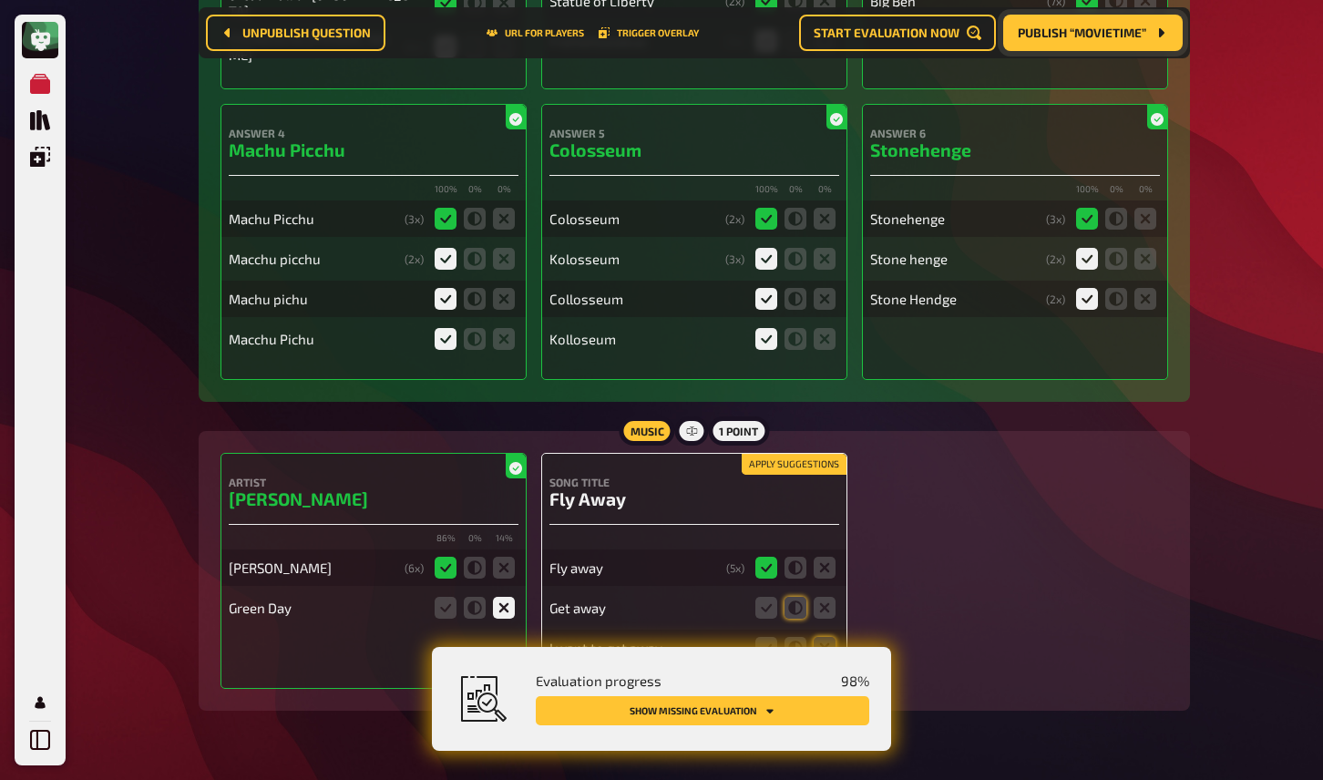
click at [784, 455] on button "Apply suggestions" at bounding box center [794, 465] width 105 height 20
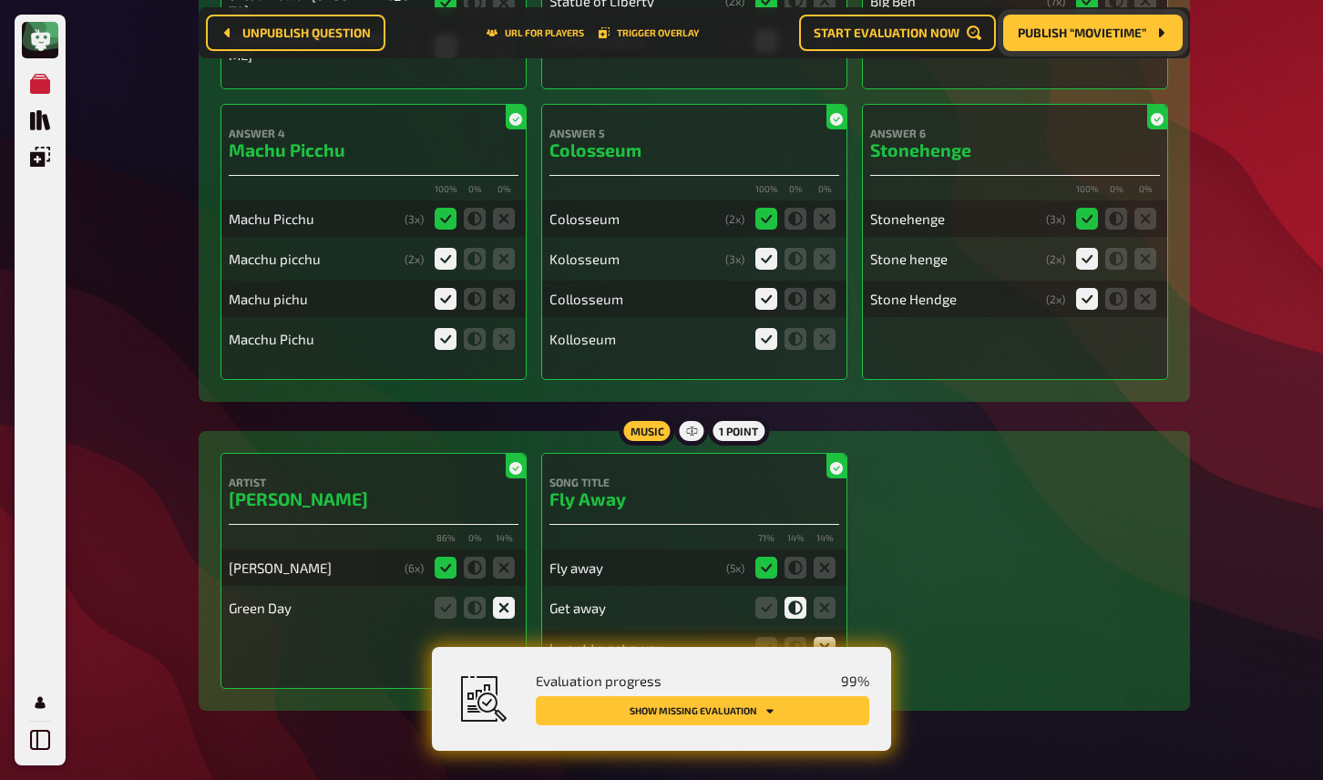
click at [753, 711] on button "Show missing evaluation" at bounding box center [703, 710] width 334 height 29
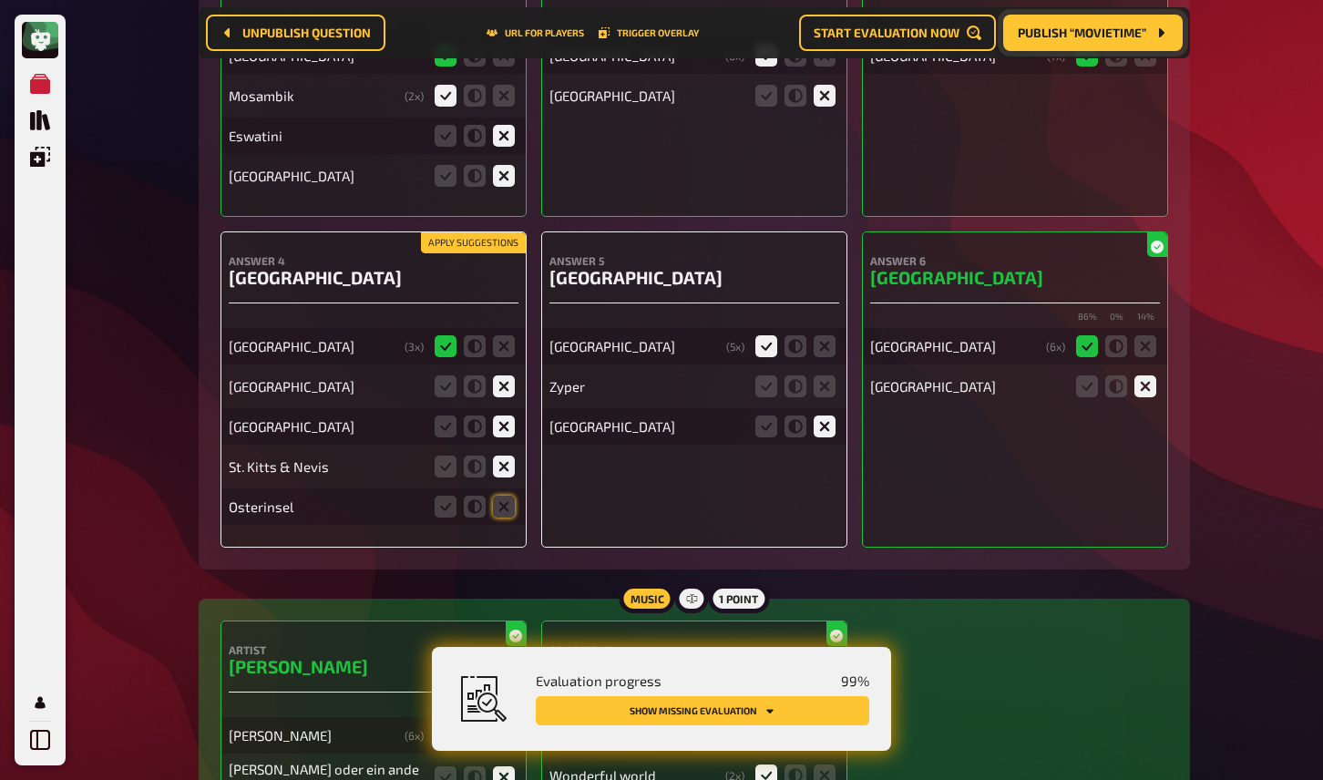
scroll to position [5546, 0]
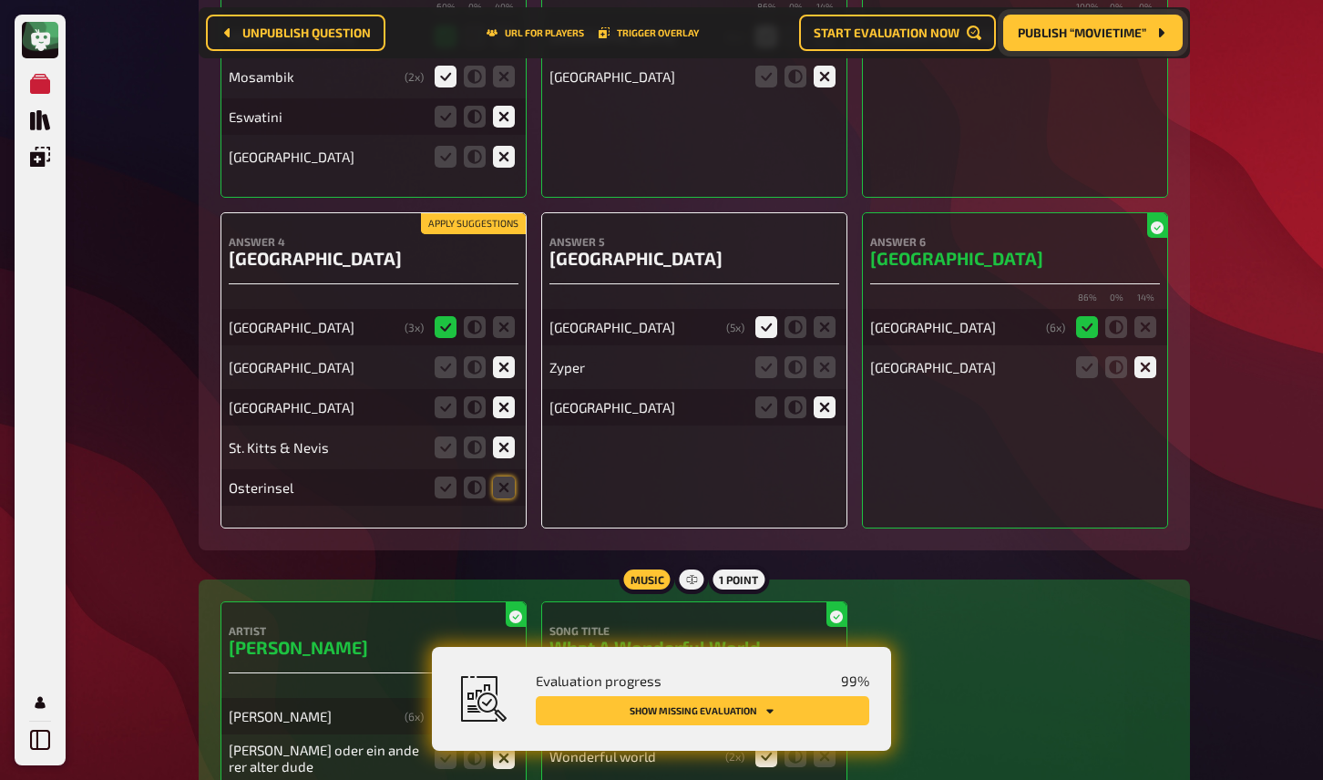
click at [489, 220] on button "Apply suggestions" at bounding box center [473, 224] width 105 height 20
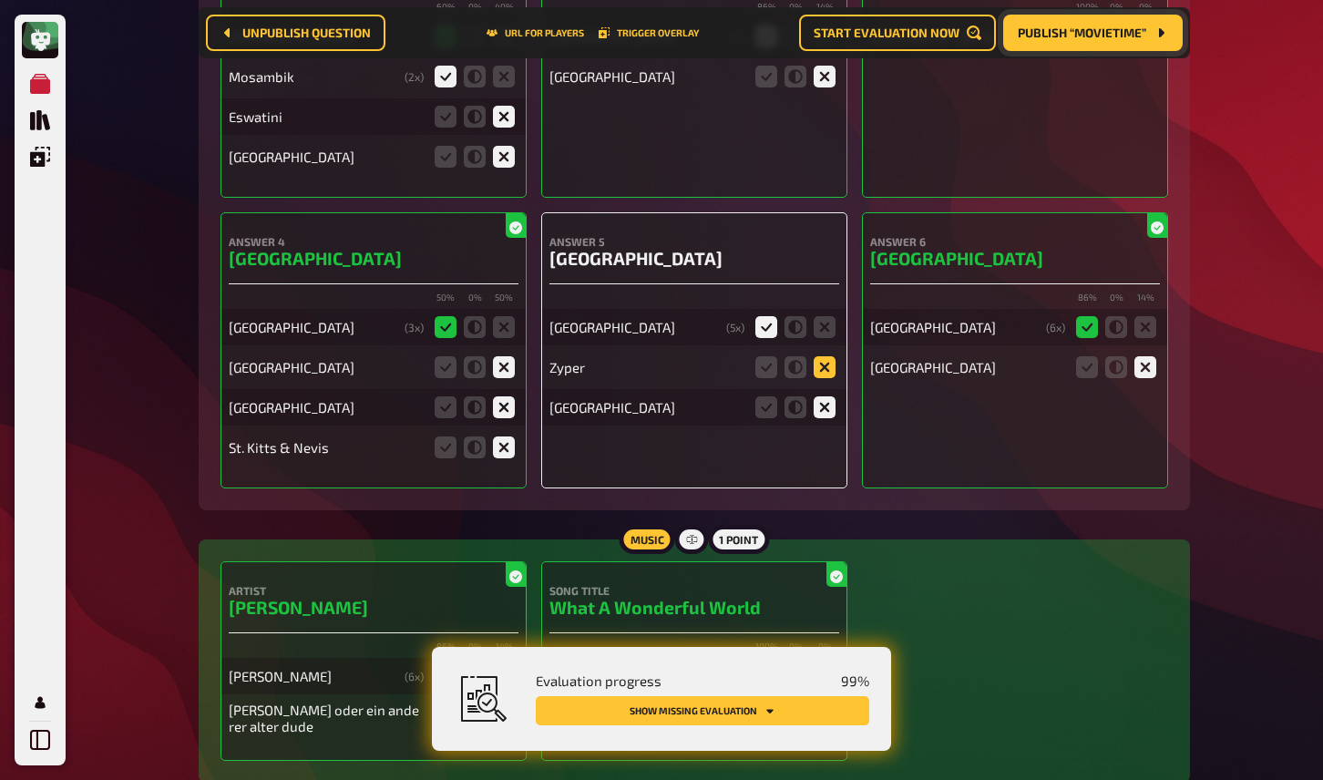
click at [828, 359] on icon at bounding box center [825, 367] width 22 height 22
click at [0, 0] on input "radio" at bounding box center [0, 0] width 0 height 0
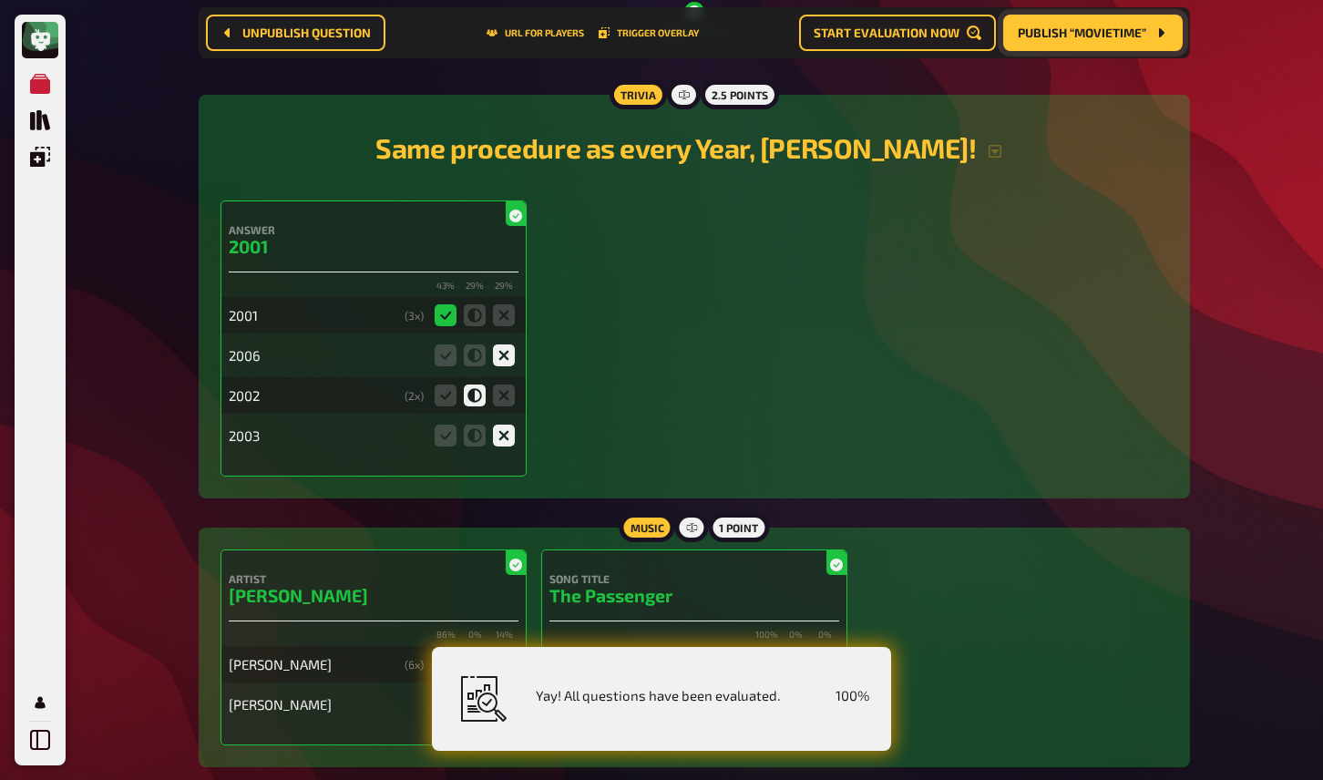
scroll to position [0, 0]
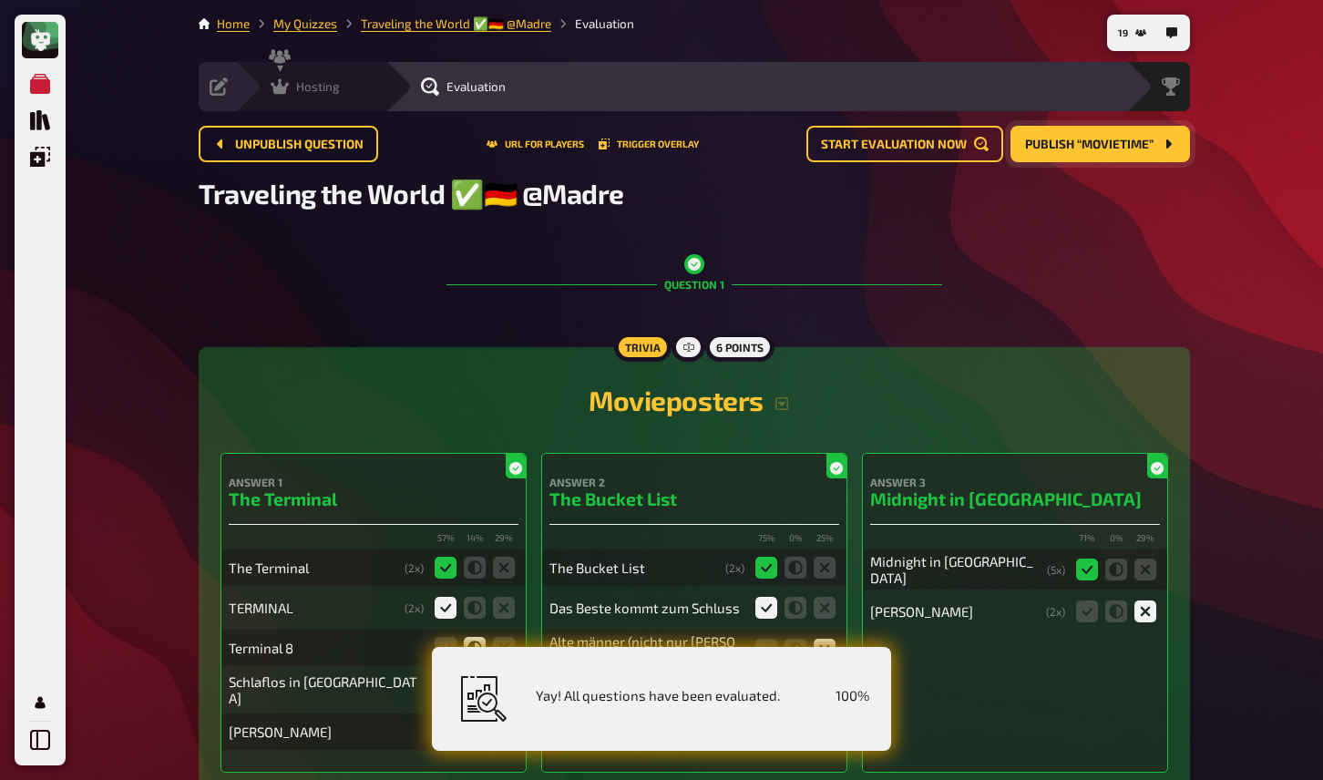
click at [283, 86] on icon at bounding box center [280, 86] width 18 height 18
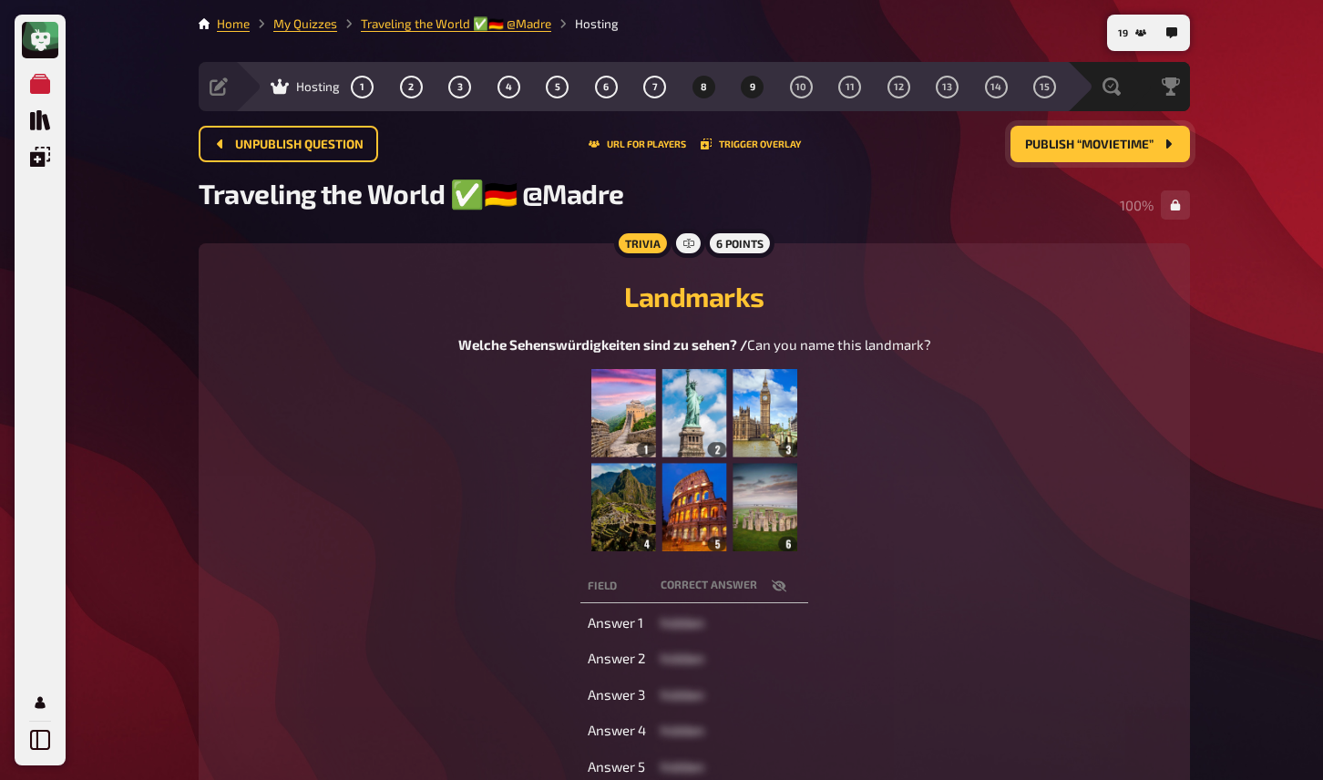
click at [756, 88] on button "9" at bounding box center [752, 86] width 29 height 29
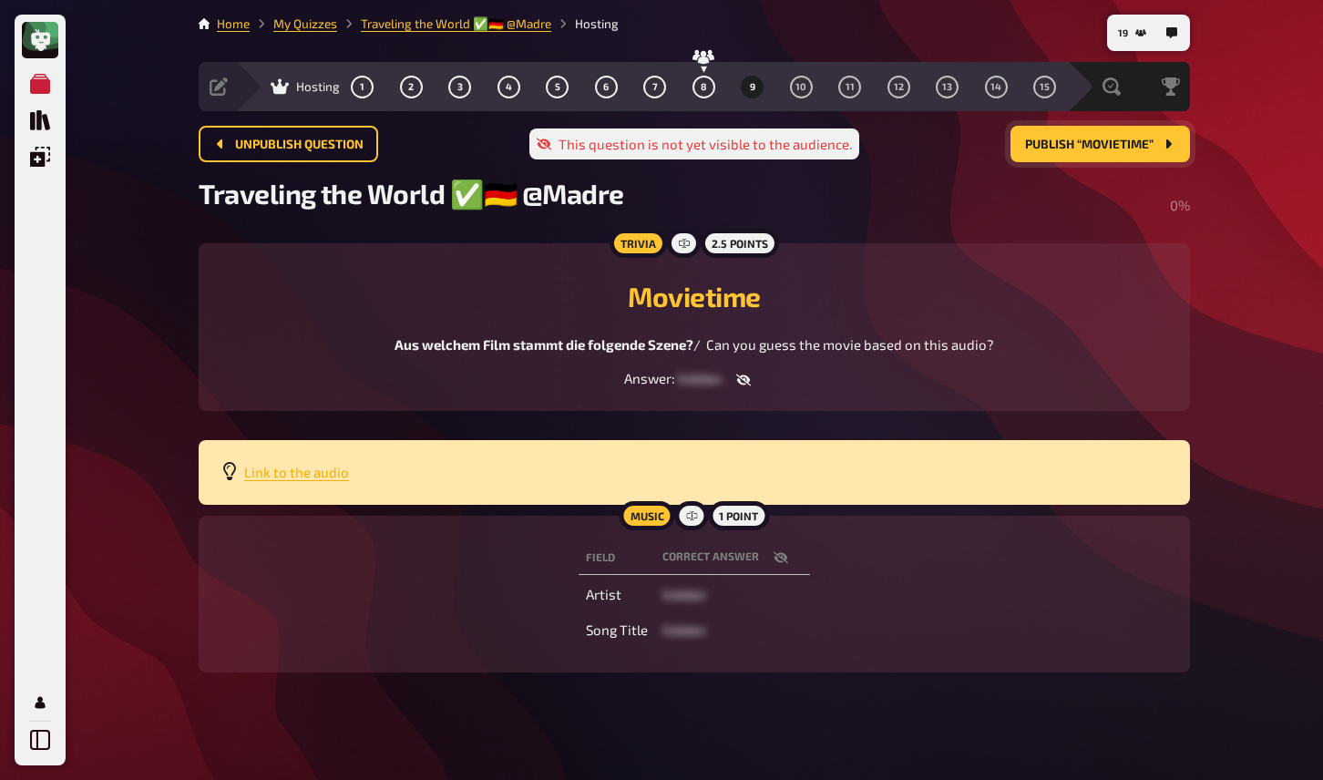
click at [324, 468] on span "Link to the audio" at bounding box center [296, 472] width 105 height 16
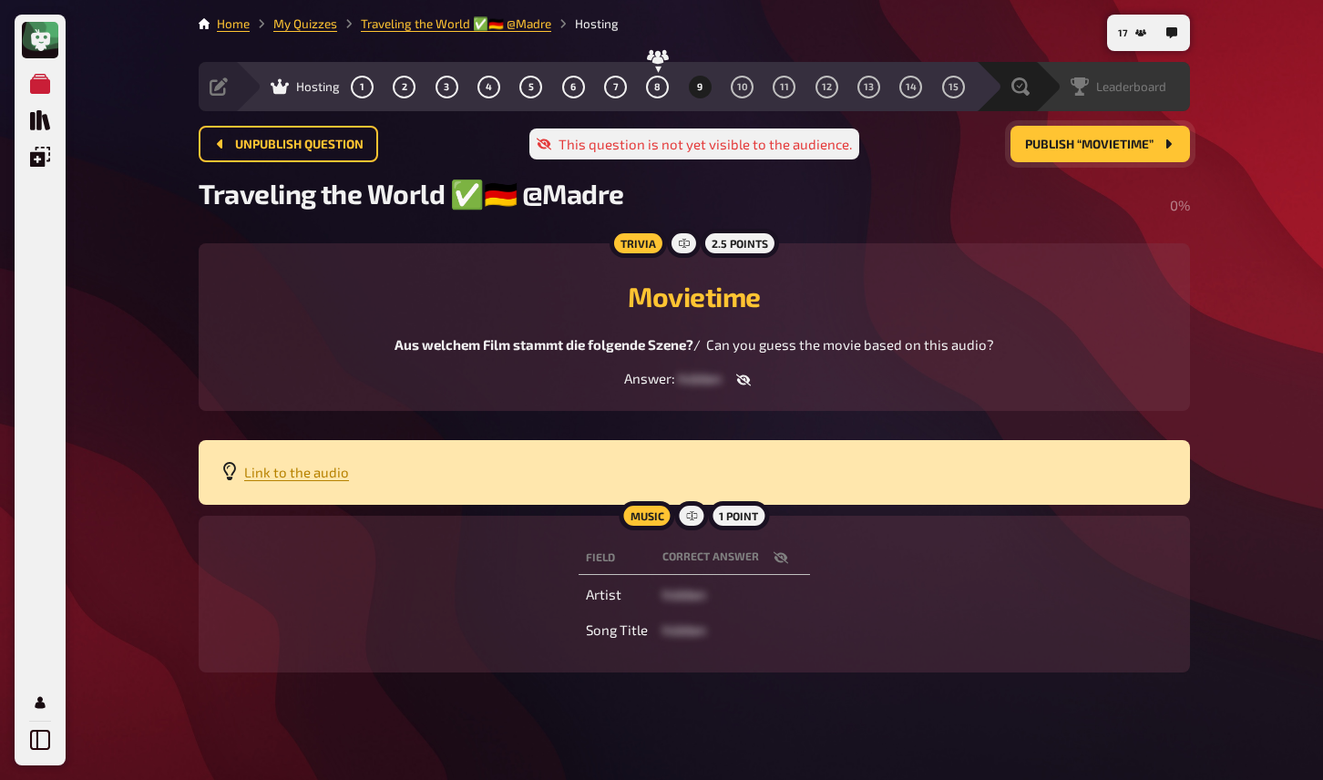
click at [1135, 91] on span "Leaderboard" at bounding box center [1131, 86] width 70 height 15
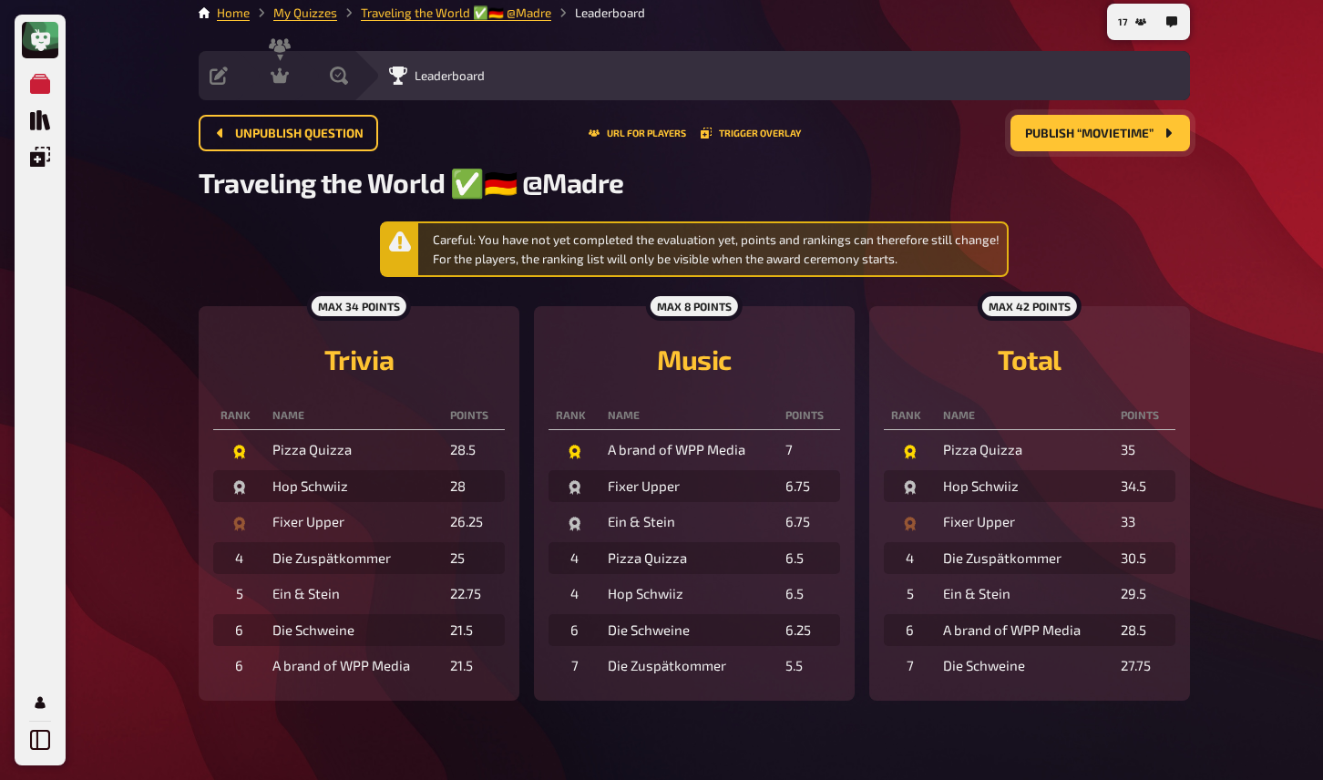
scroll to position [22, 0]
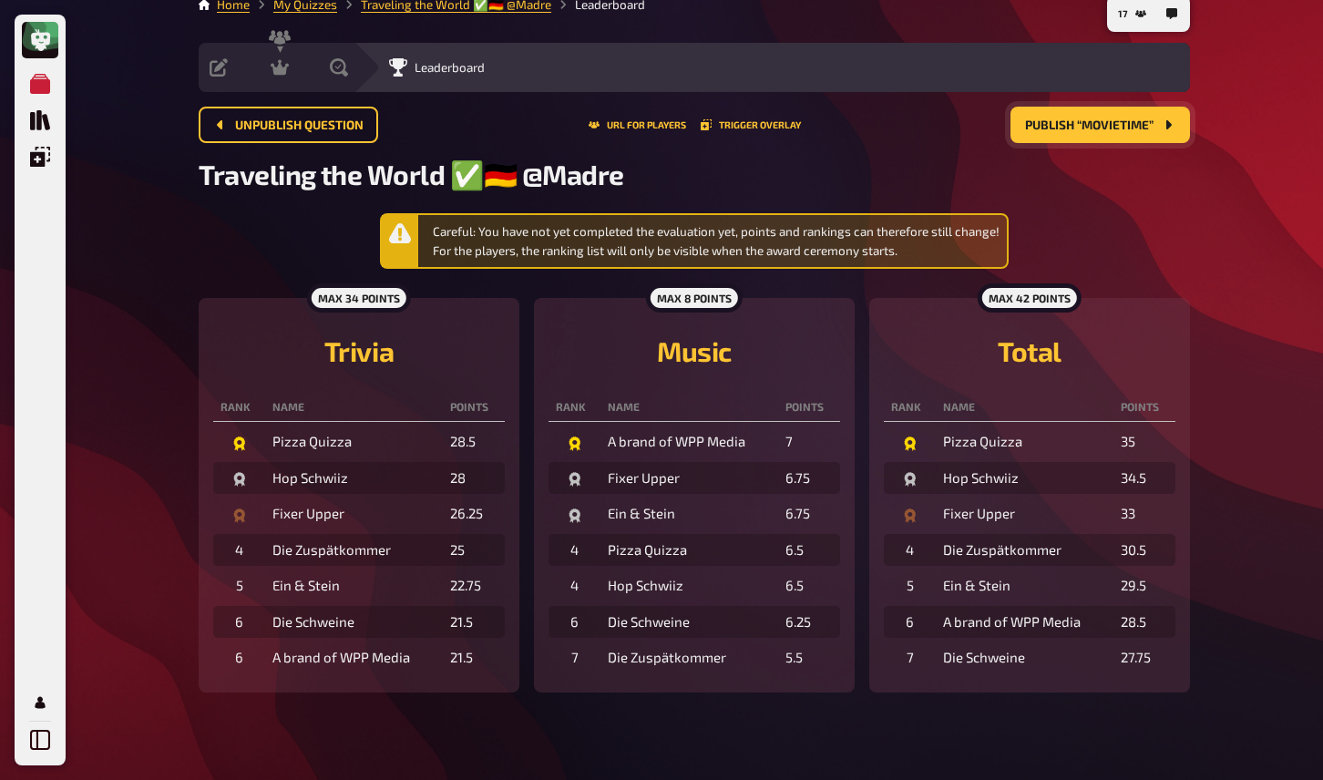
click at [127, 312] on div "My Quizzes Quiz Library Overlays My Account 17 Home My Quizzes Traveling the Wo…" at bounding box center [661, 380] width 1323 height 799
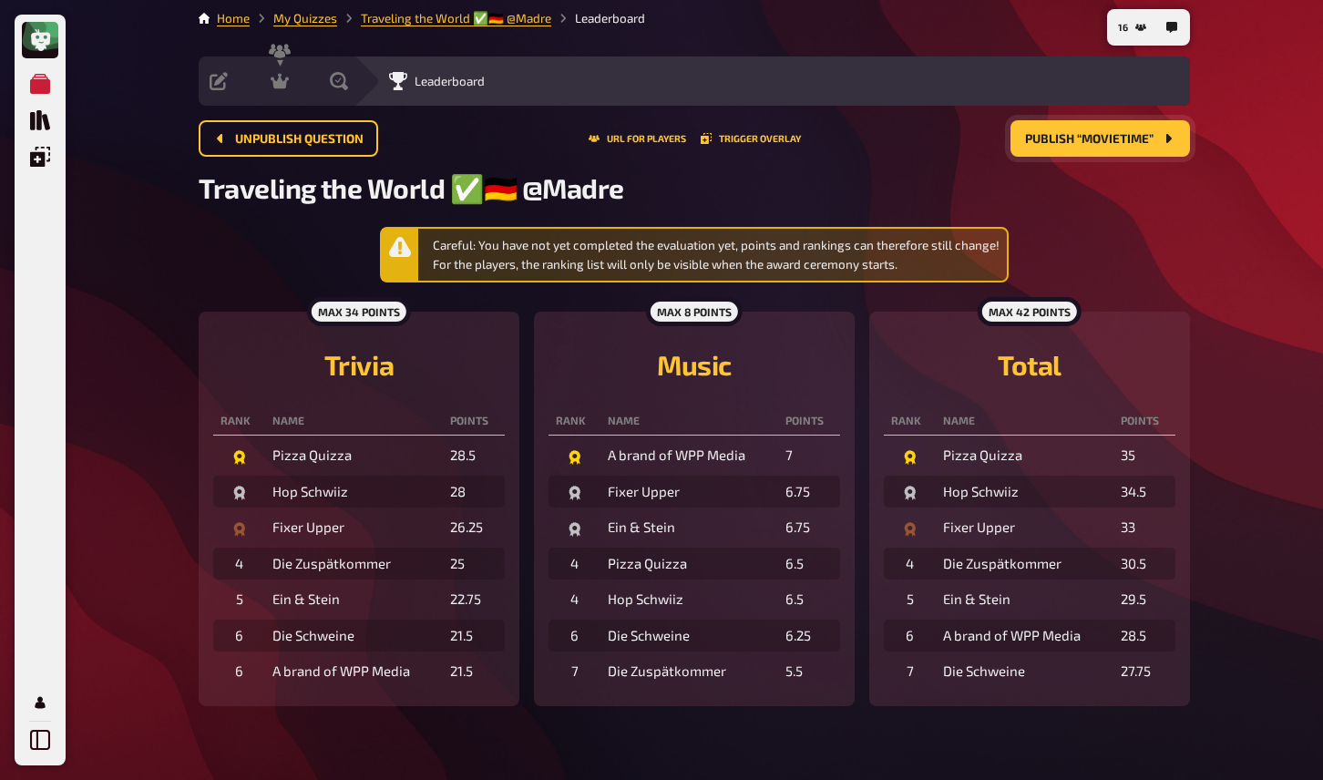
scroll to position [0, 0]
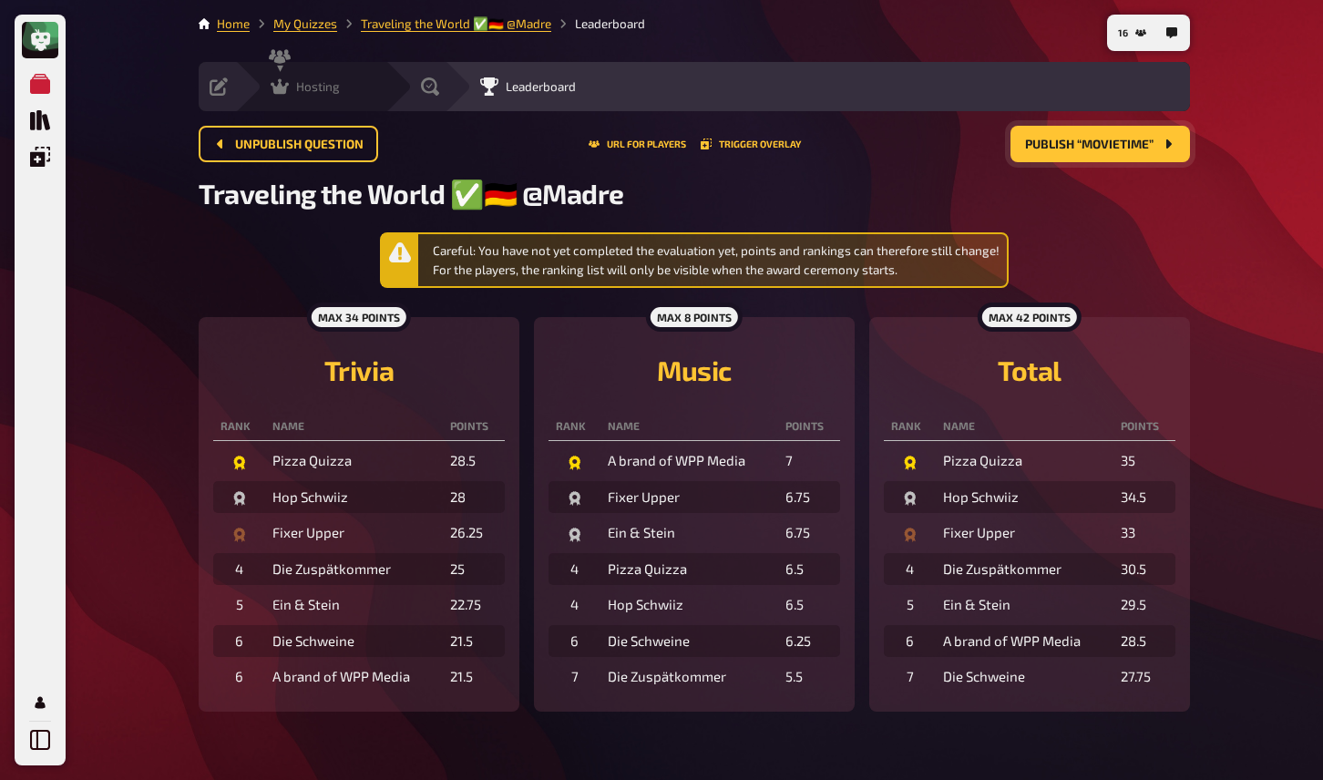
click at [292, 77] on div "Hosting" at bounding box center [305, 86] width 69 height 18
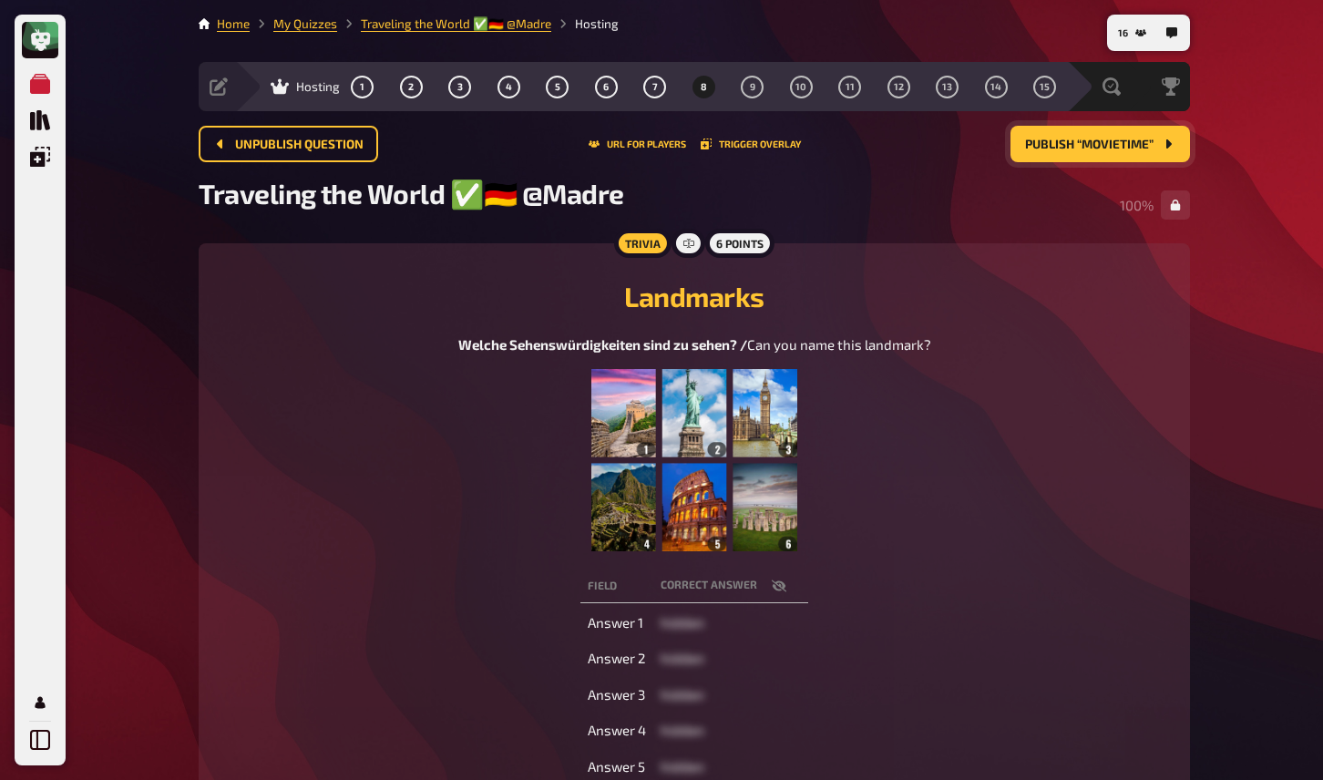
click at [1054, 154] on button "Publish “Movietime”" at bounding box center [1101, 144] width 180 height 36
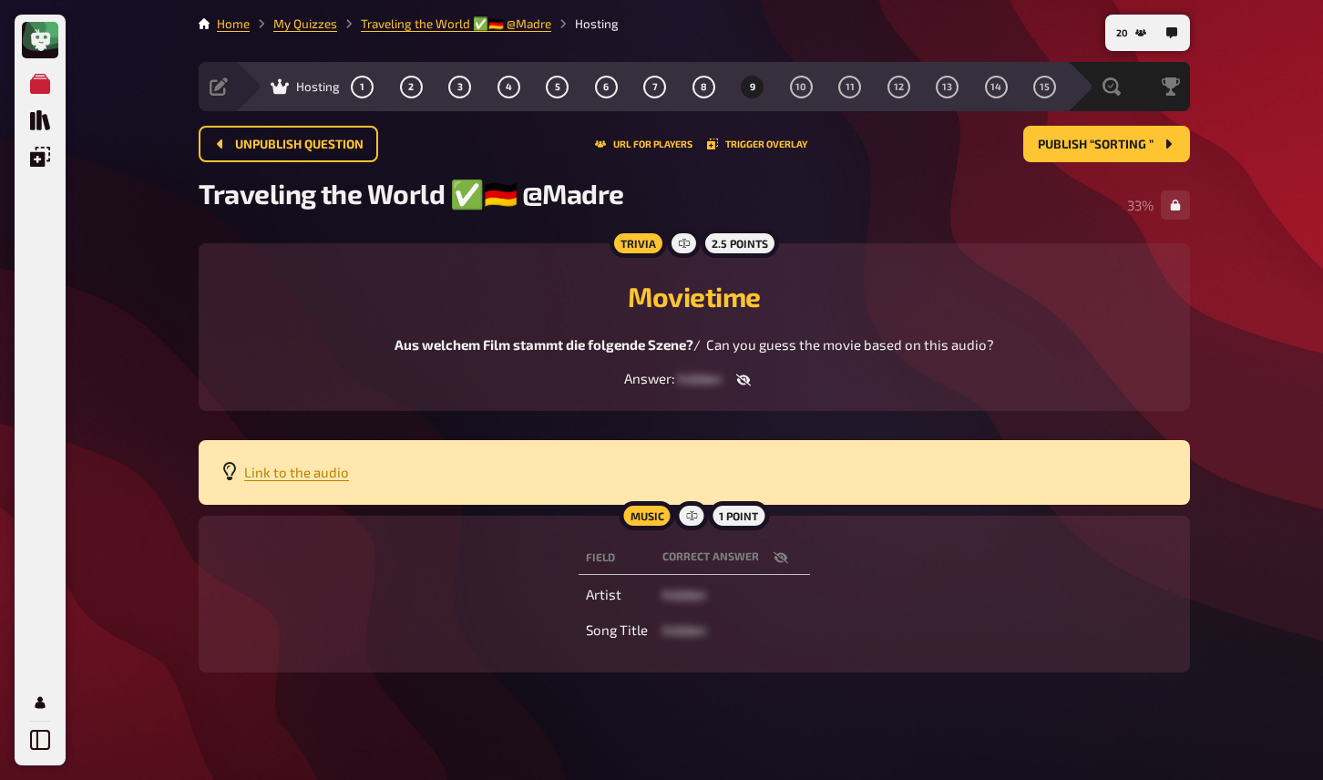
click at [443, 260] on div "Trivia 2.5 points Movietime Aus welchem Film stammt die folgende Szene? / Can y…" at bounding box center [695, 327] width 992 height 168
click at [806, 86] on span "10" at bounding box center [801, 87] width 11 height 10
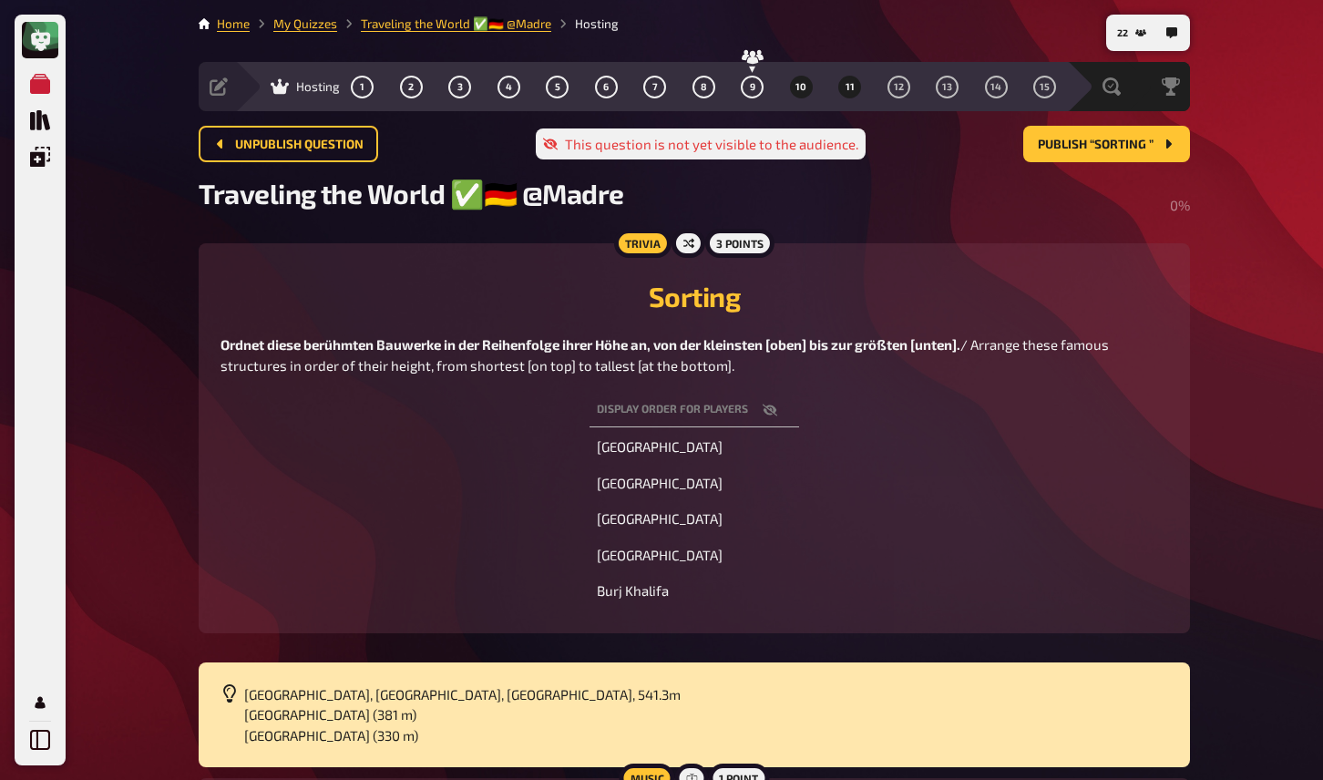
click at [841, 95] on button "11" at bounding box center [850, 86] width 29 height 29
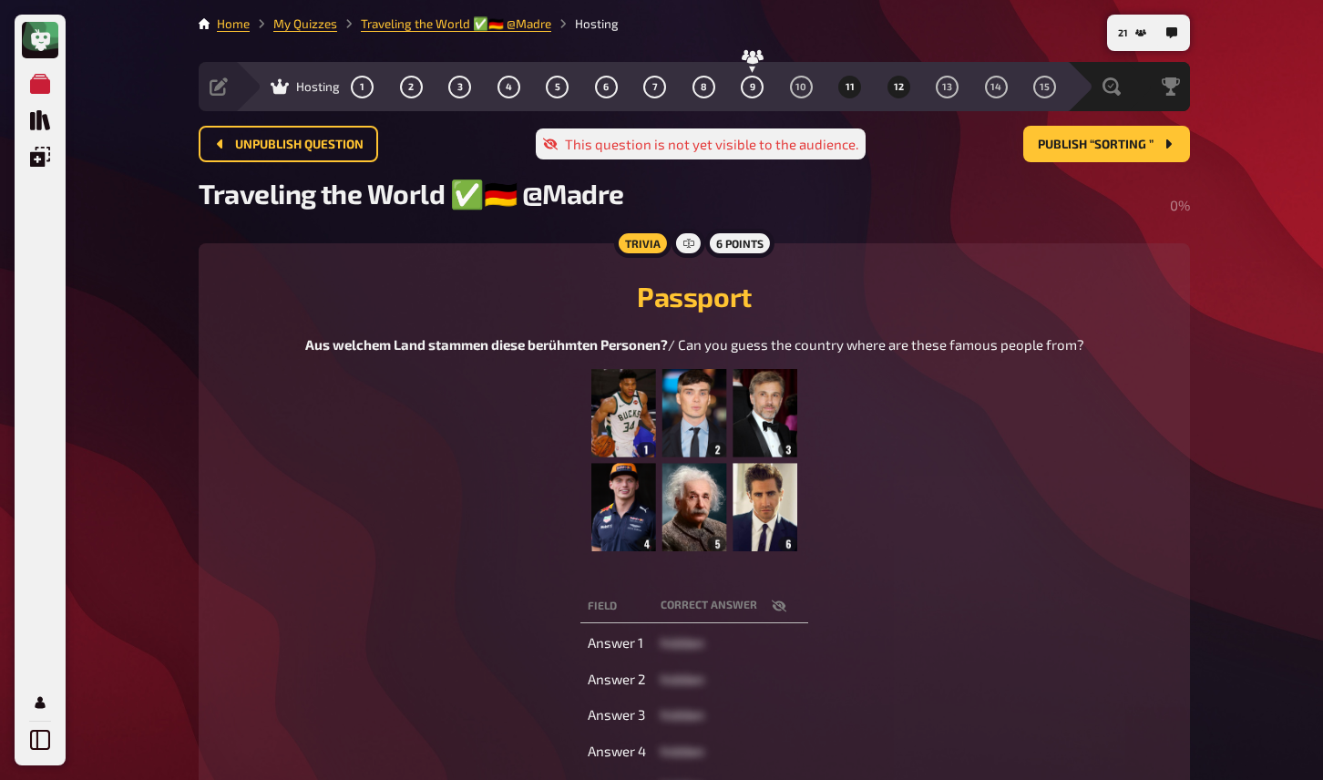
click at [901, 88] on span "12" at bounding box center [899, 87] width 10 height 10
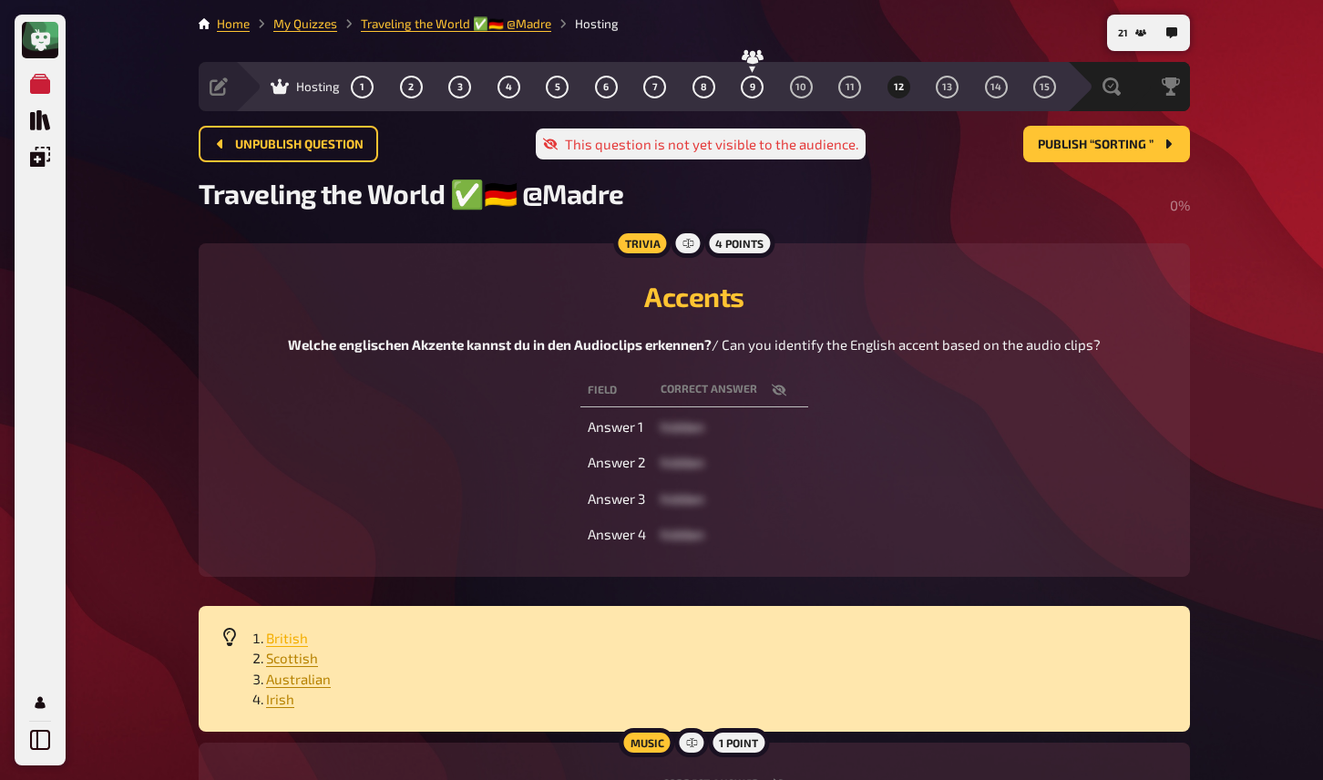
click at [286, 637] on span "British" at bounding box center [287, 638] width 42 height 16
click at [291, 664] on span "Scottish" at bounding box center [292, 658] width 52 height 16
click at [298, 687] on span "Australian" at bounding box center [298, 679] width 65 height 16
click at [276, 705] on span "Irish" at bounding box center [280, 699] width 28 height 16
click at [953, 87] on button "13" at bounding box center [947, 86] width 29 height 29
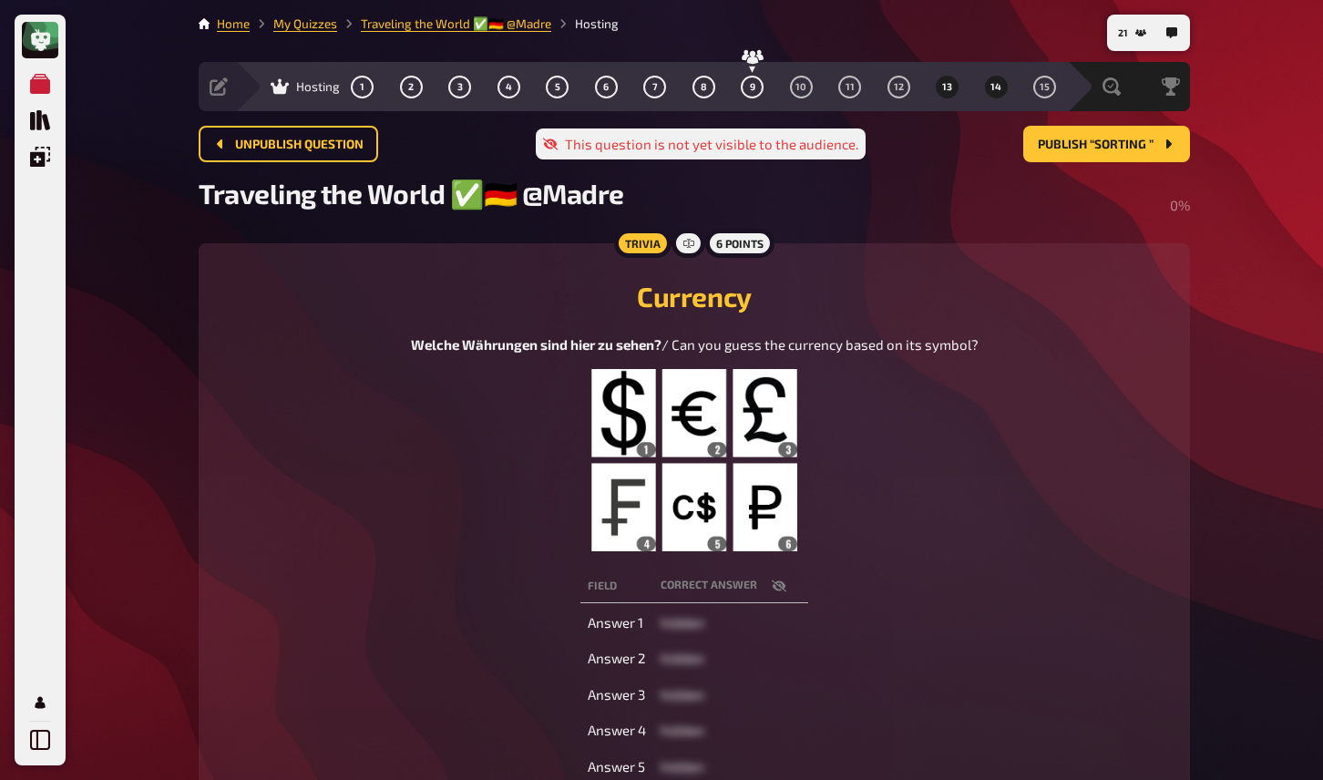
click at [1000, 87] on span "14" at bounding box center [996, 87] width 11 height 10
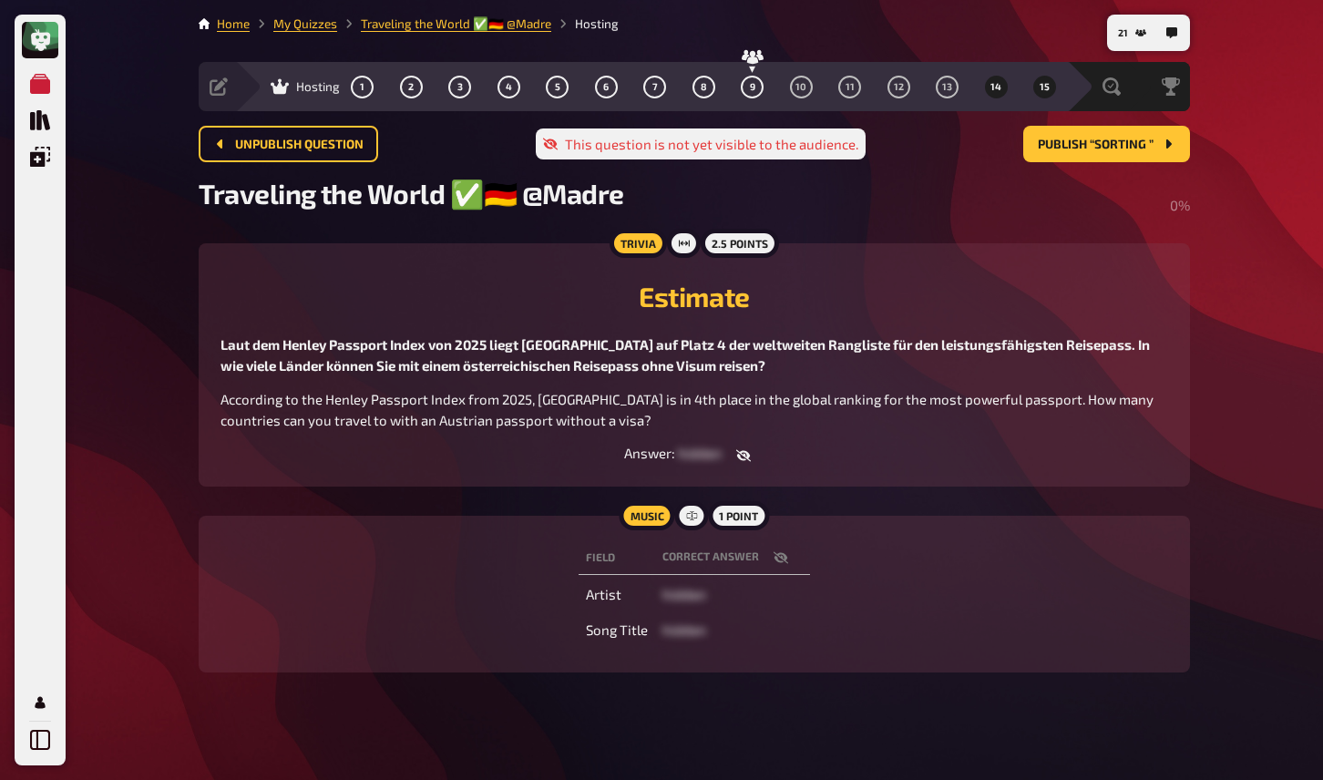
click at [1037, 94] on button "15" at bounding box center [1045, 86] width 29 height 29
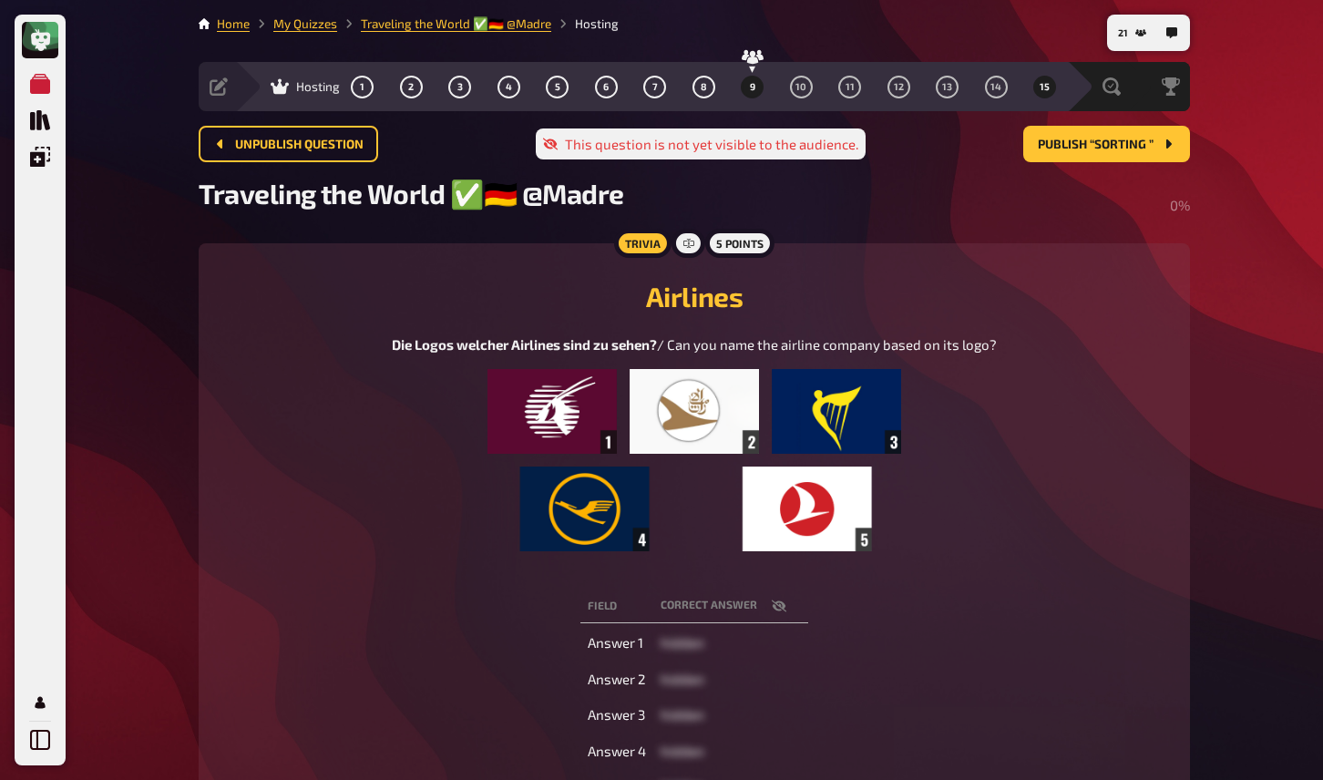
click at [747, 80] on button "9" at bounding box center [752, 86] width 29 height 29
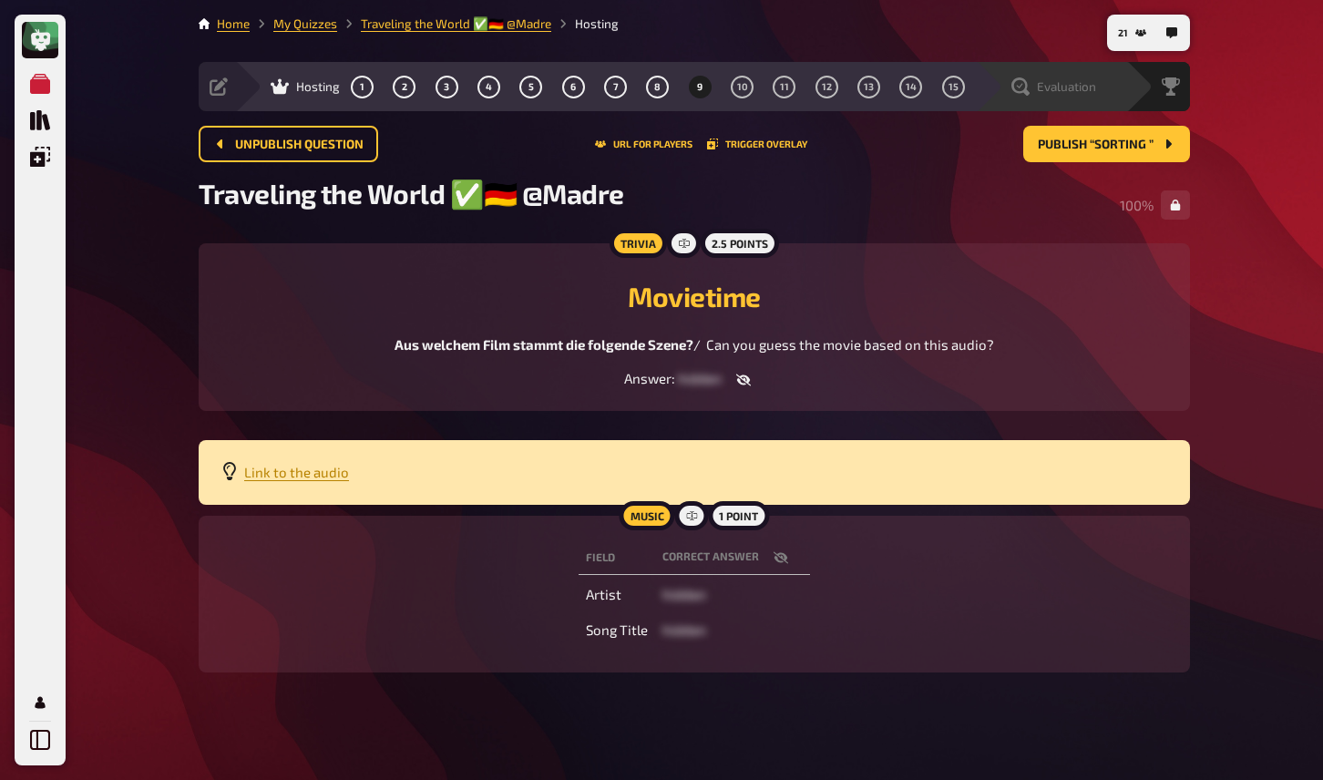
click at [1070, 89] on span "Evaluation" at bounding box center [1066, 86] width 59 height 15
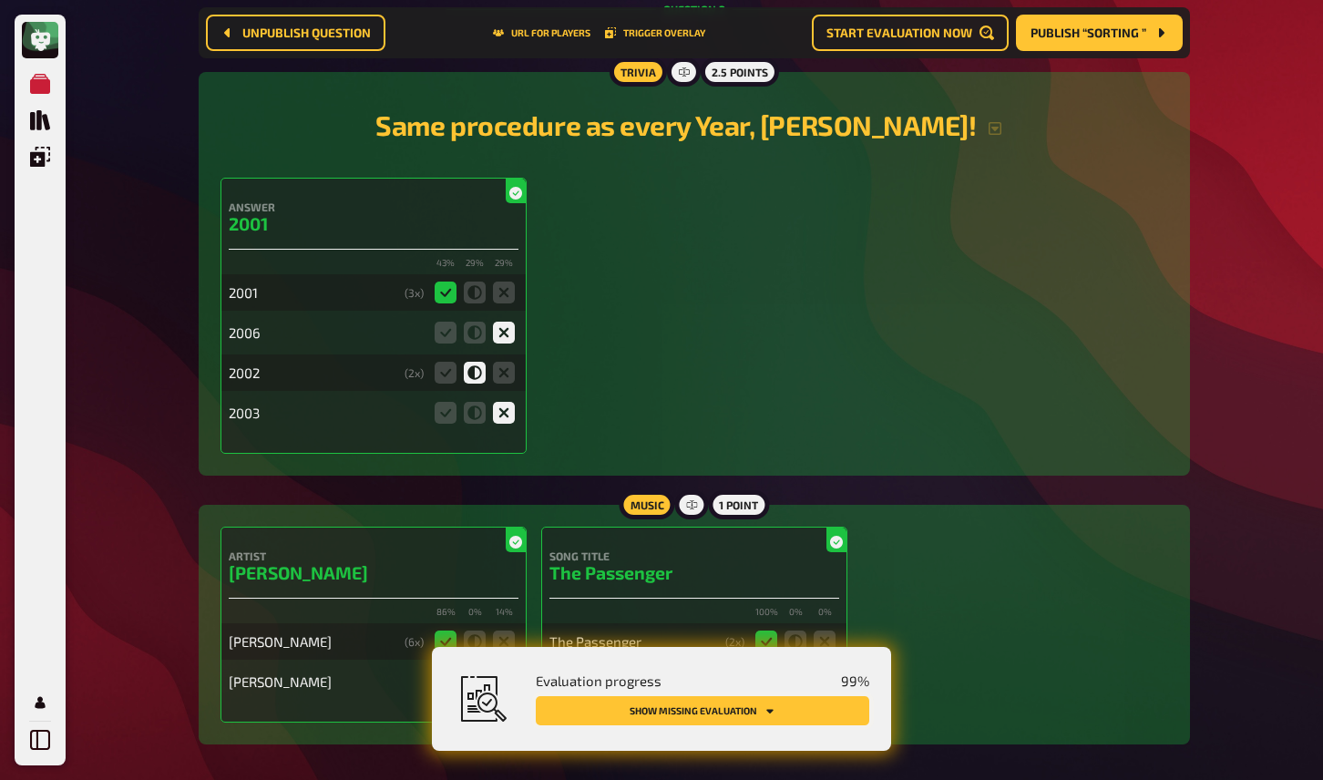
click at [839, 706] on button "Show missing evaluation" at bounding box center [703, 710] width 334 height 29
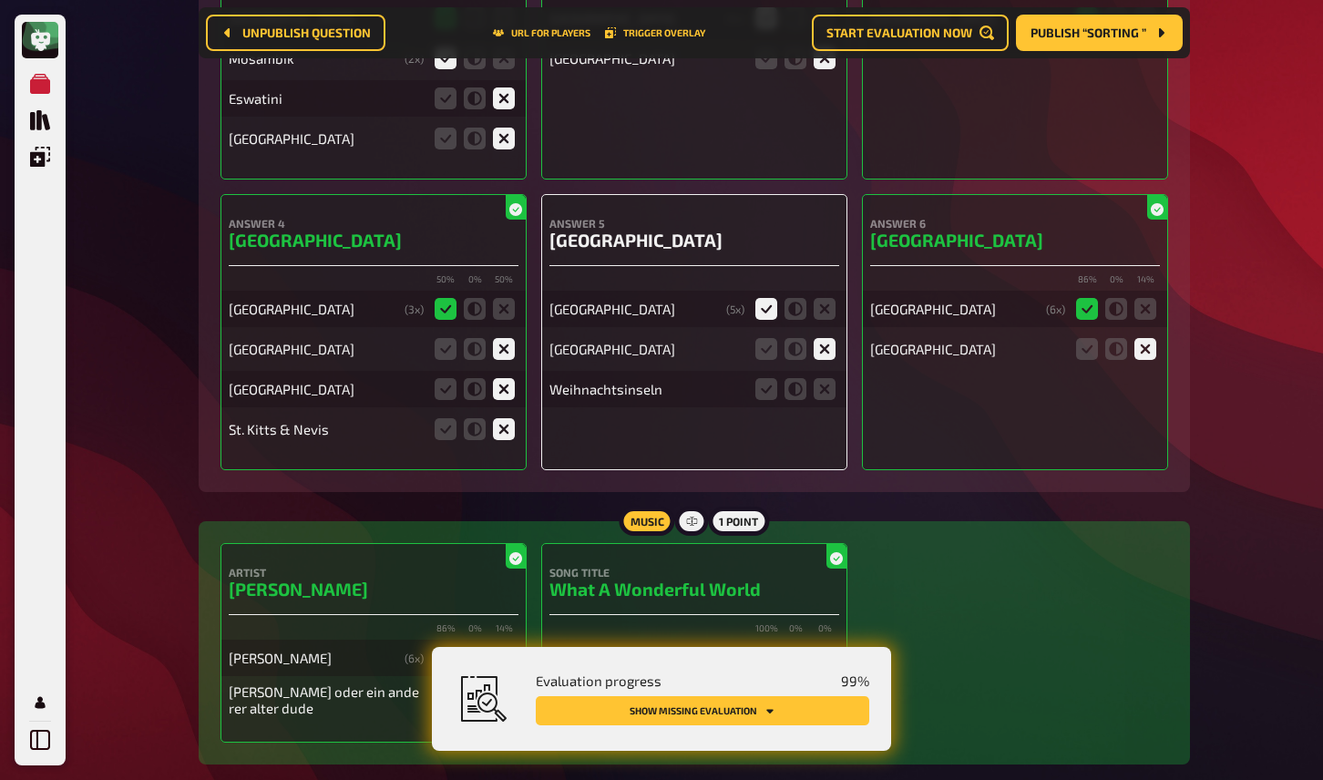
scroll to position [5567, 0]
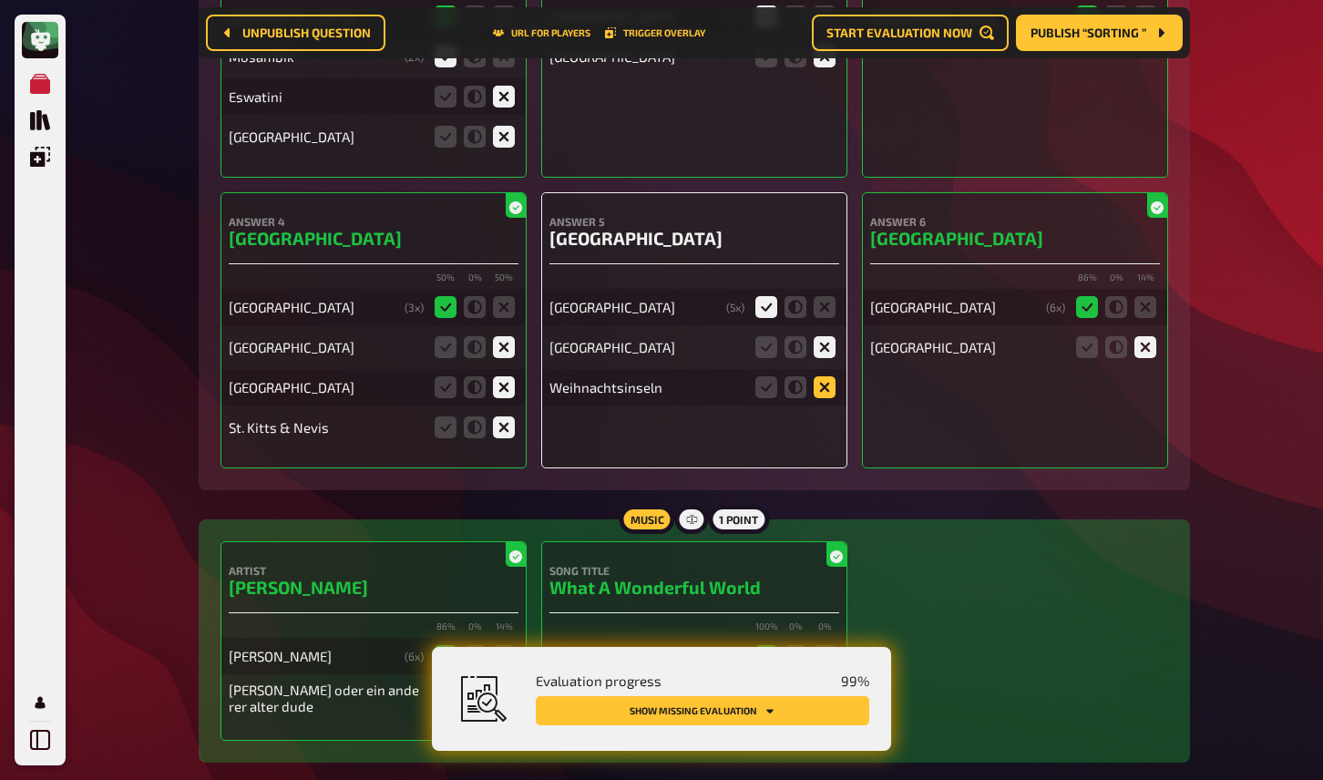
click at [827, 382] on icon at bounding box center [825, 387] width 22 height 22
click at [0, 0] on input "radio" at bounding box center [0, 0] width 0 height 0
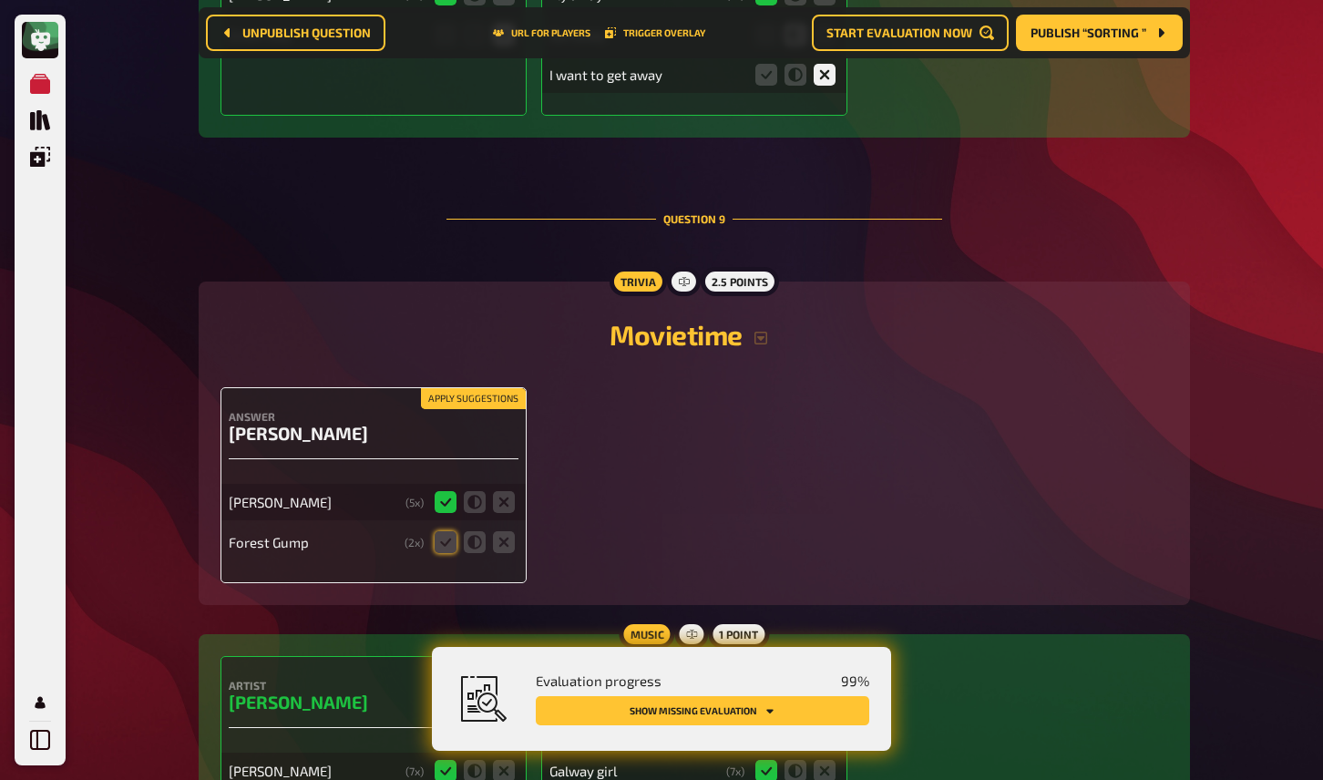
scroll to position [8455, 0]
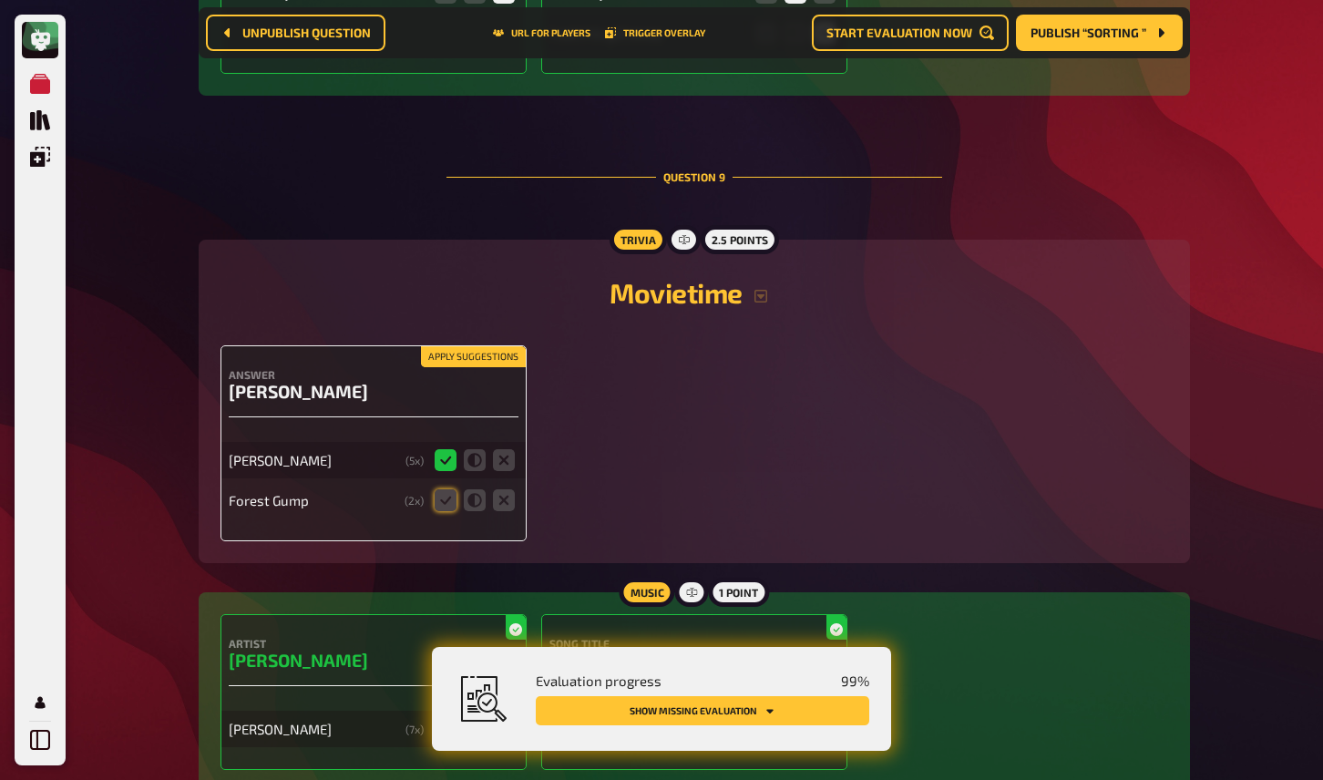
click at [473, 347] on button "Apply suggestions" at bounding box center [473, 357] width 105 height 20
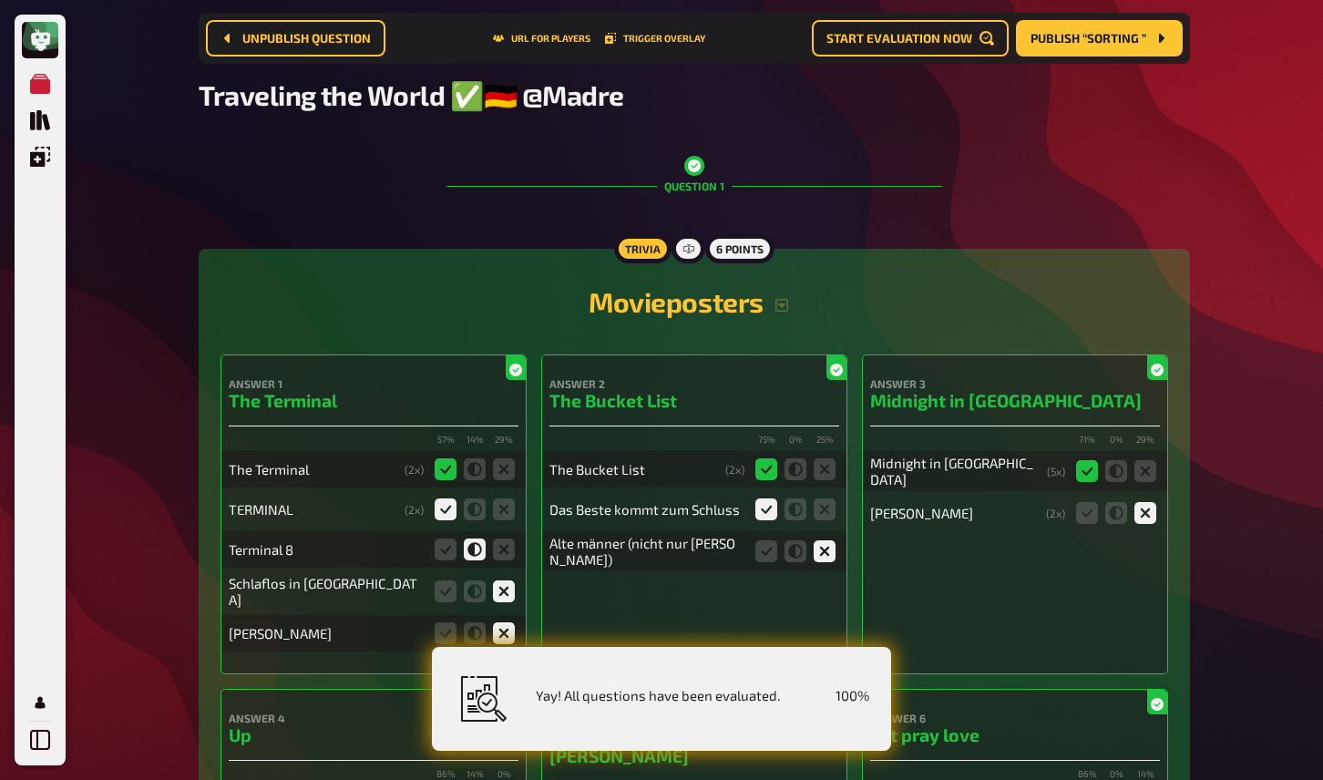
scroll to position [0, 0]
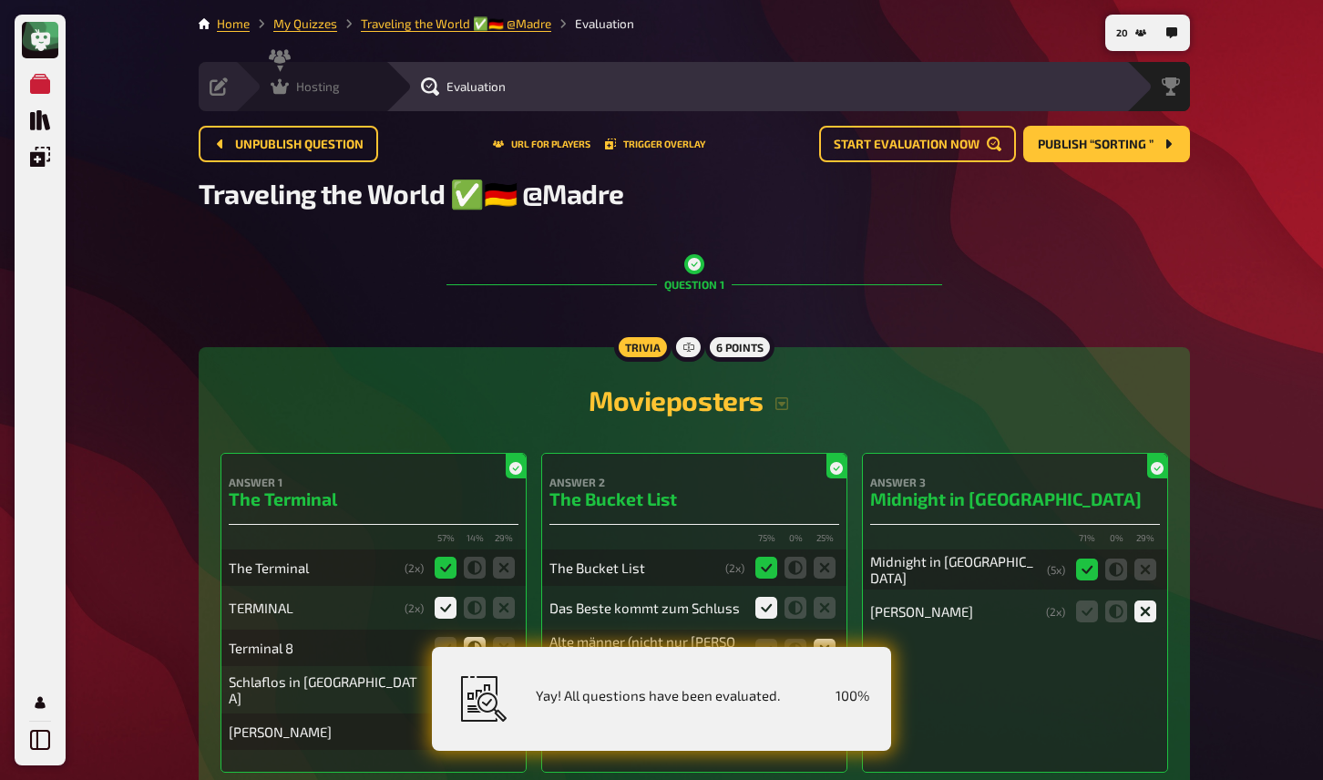
click at [295, 97] on div "Hosting undefined" at bounding box center [310, 86] width 150 height 49
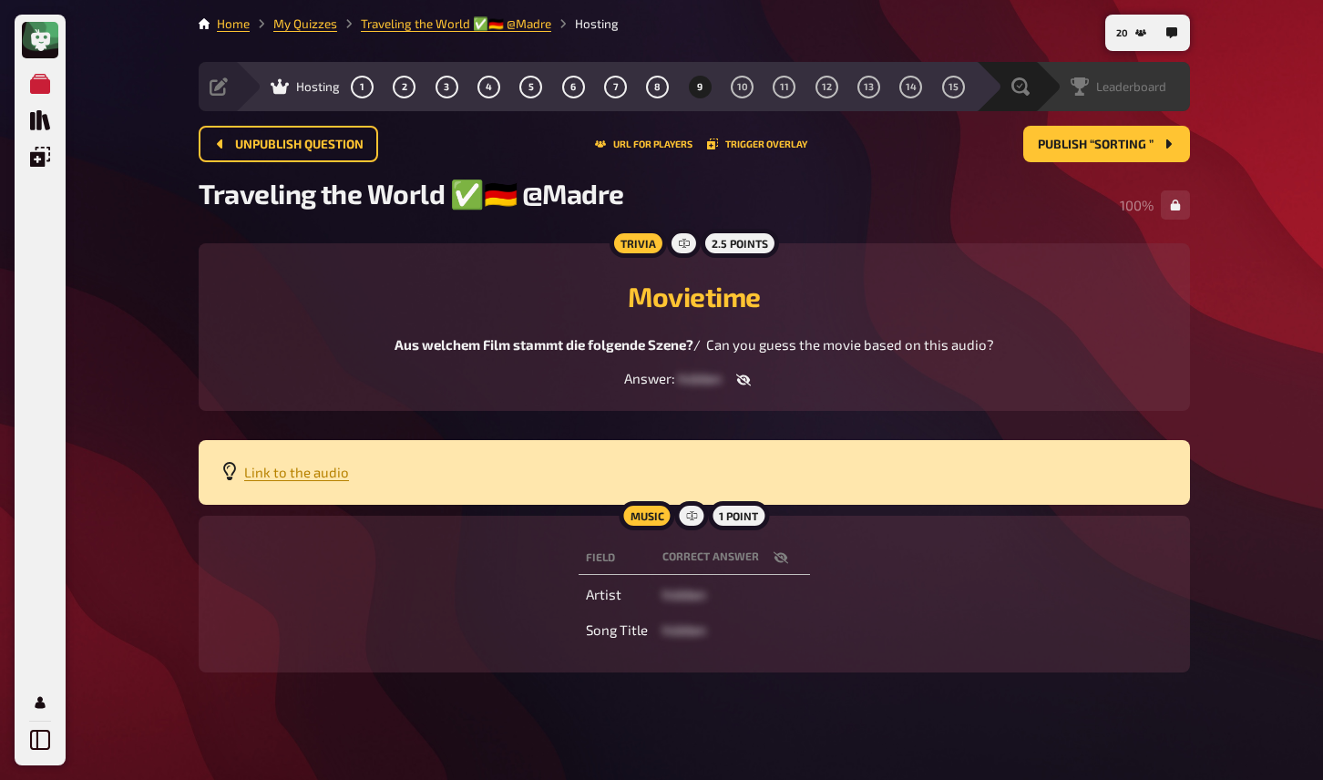
click at [1113, 87] on span "Leaderboard" at bounding box center [1131, 86] width 70 height 15
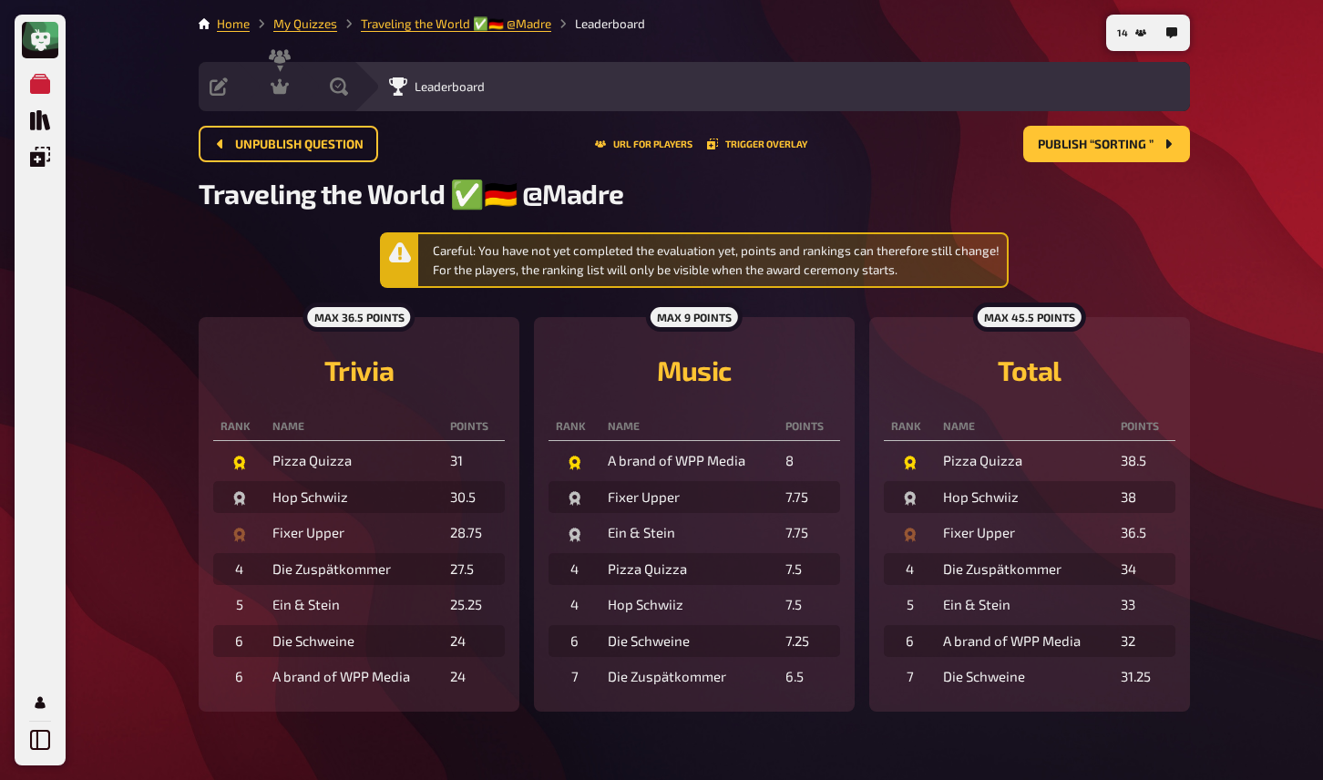
click at [192, 294] on div "14 Home My Quizzes Traveling the World ✅🇩🇪 @Madre Leaderboard Setup Edit Conten…" at bounding box center [694, 399] width 1021 height 799
click at [283, 79] on icon at bounding box center [280, 86] width 18 height 18
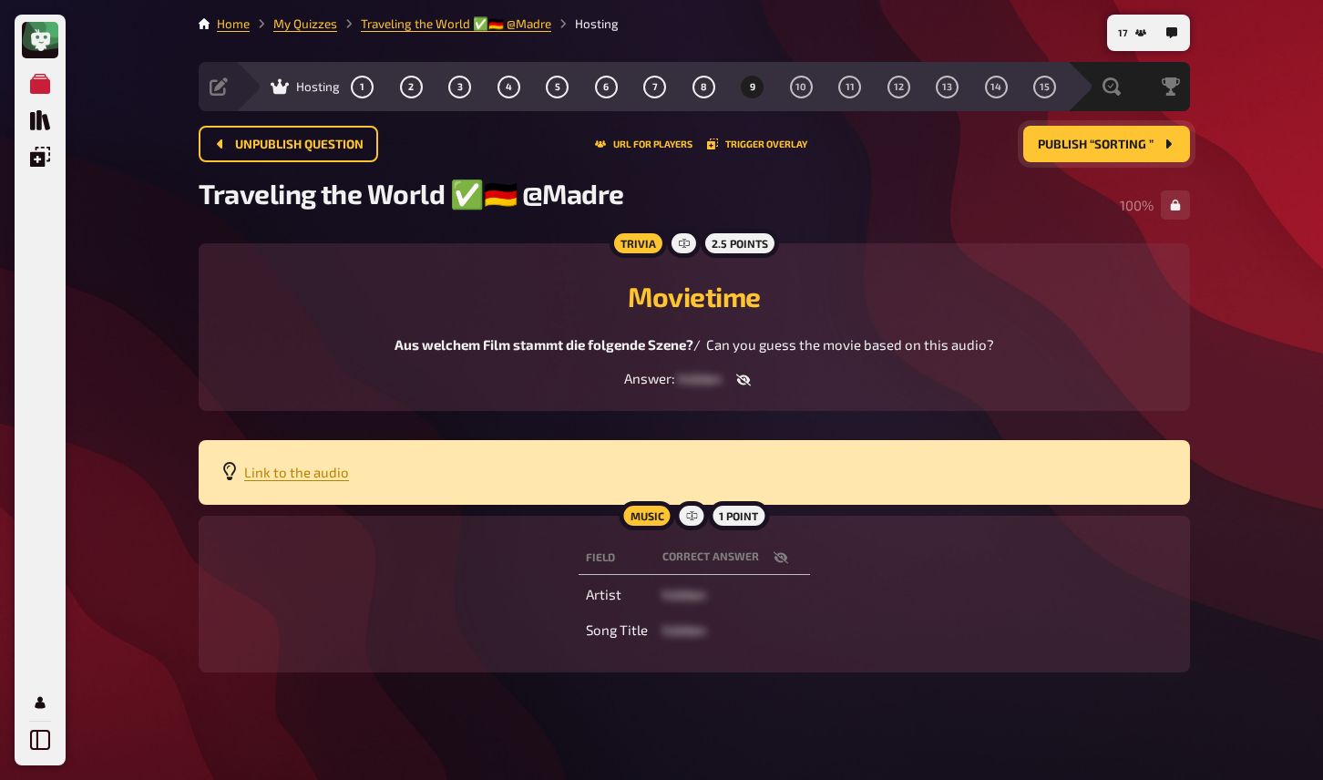
click at [1054, 162] on button "Publish “Sorting ”" at bounding box center [1106, 144] width 167 height 36
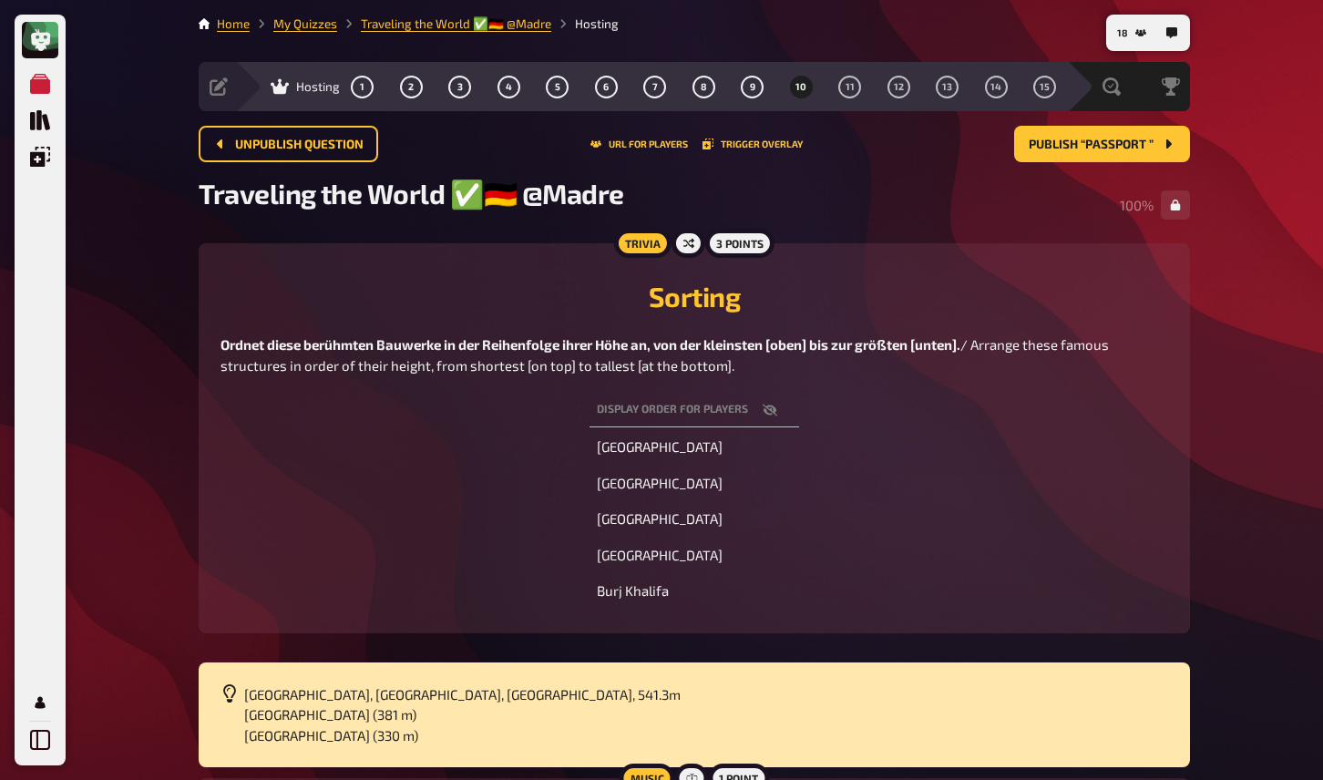
click at [532, 508] on div "Display order for players Empire State Building Shanghai Tower One World Trade …" at bounding box center [695, 500] width 948 height 221
click at [853, 92] on span "11" at bounding box center [850, 87] width 9 height 10
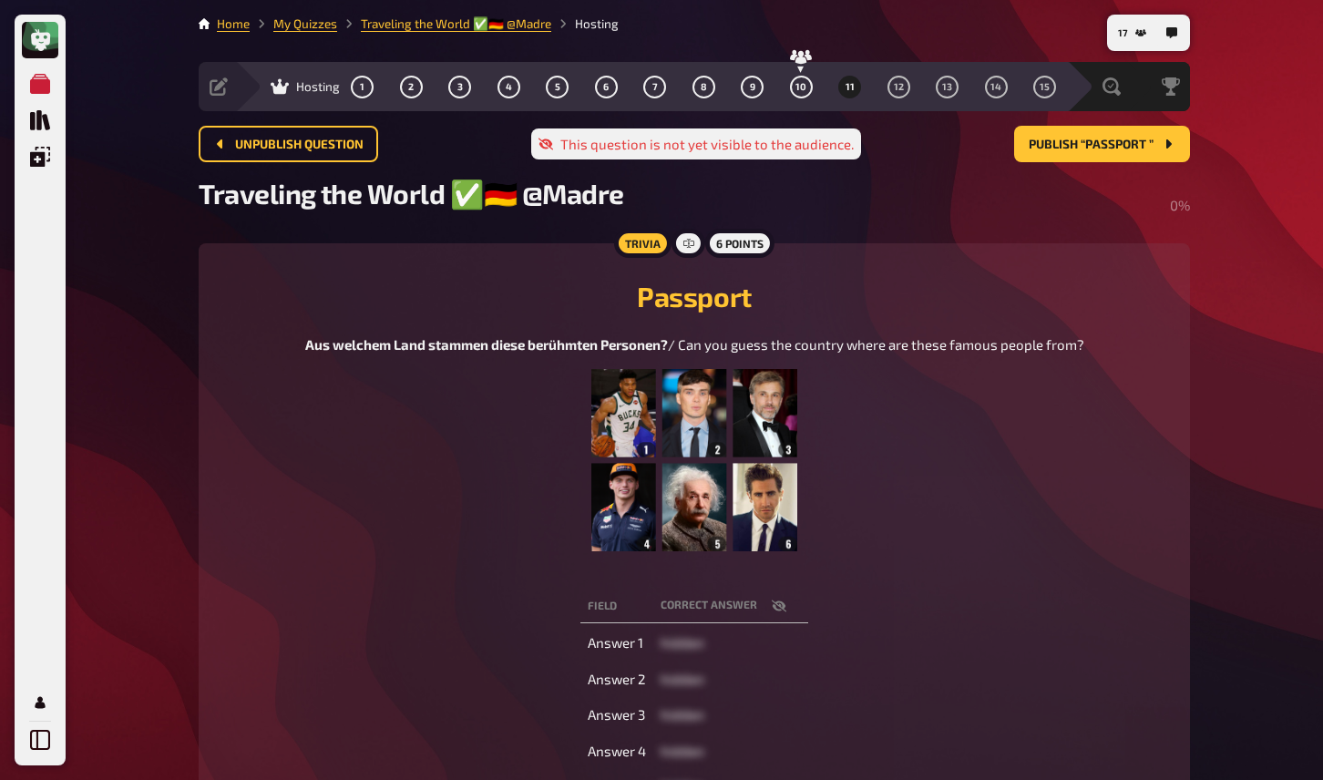
click at [515, 457] on figure at bounding box center [694, 460] width 779 height 182
click at [802, 87] on span "10" at bounding box center [801, 87] width 11 height 10
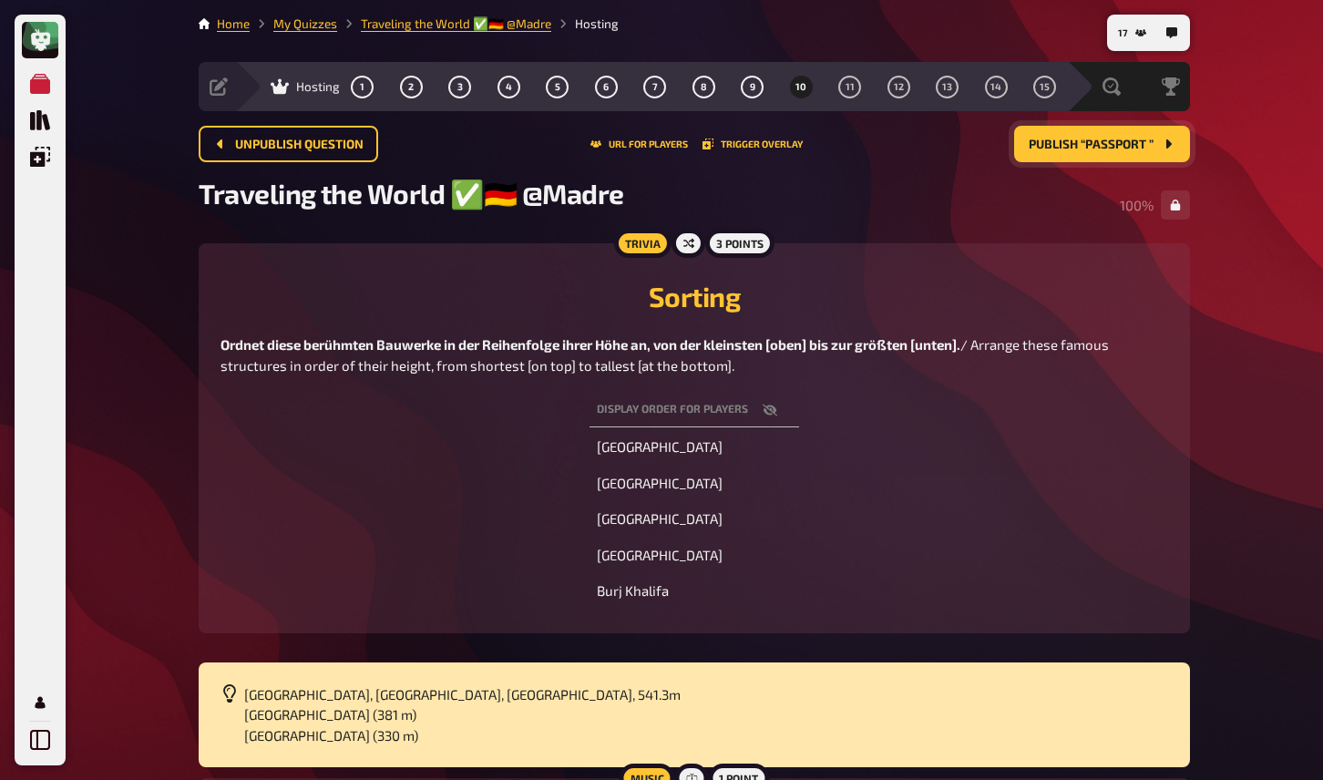
click at [1059, 146] on span "Publish “Passport ”" at bounding box center [1091, 145] width 125 height 13
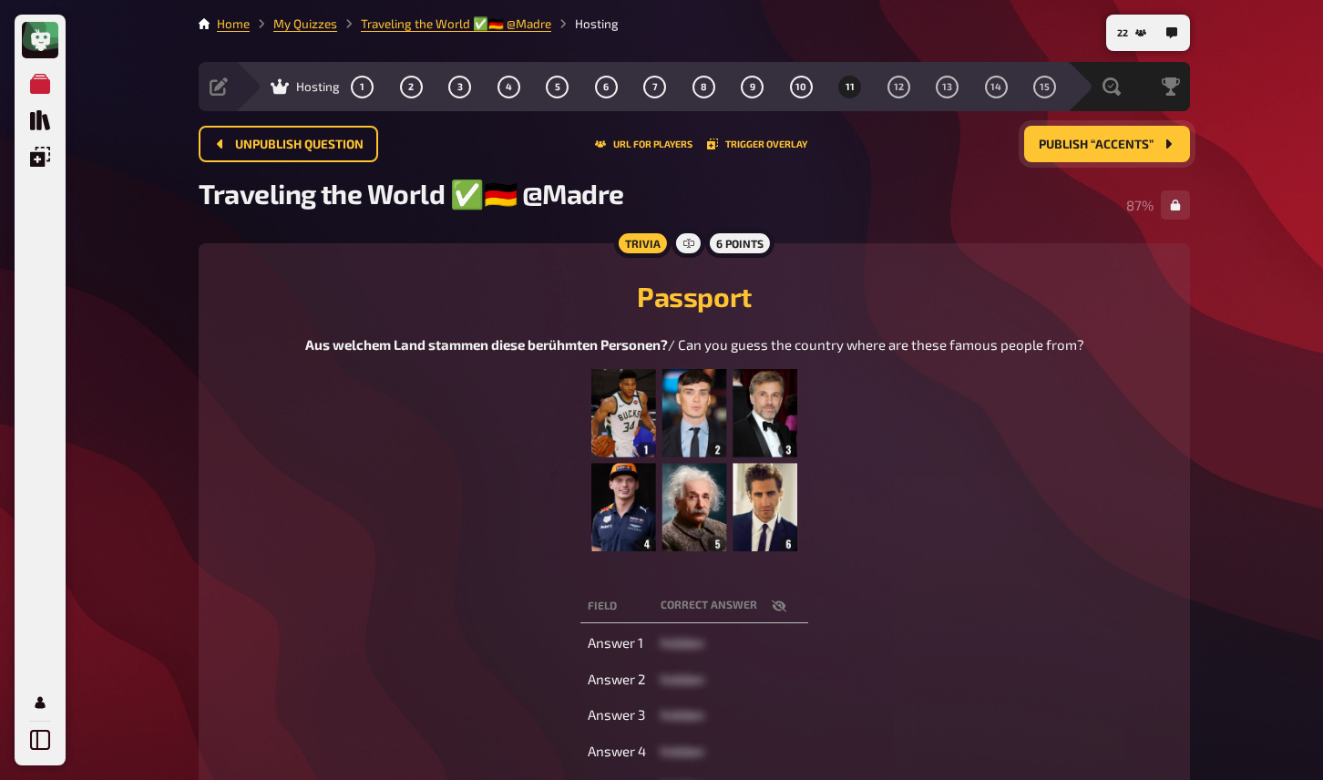
click at [396, 381] on div "Aus welchem Land stammen diese berühmten Personen? / Can you guess the country …" at bounding box center [694, 452] width 779 height 237
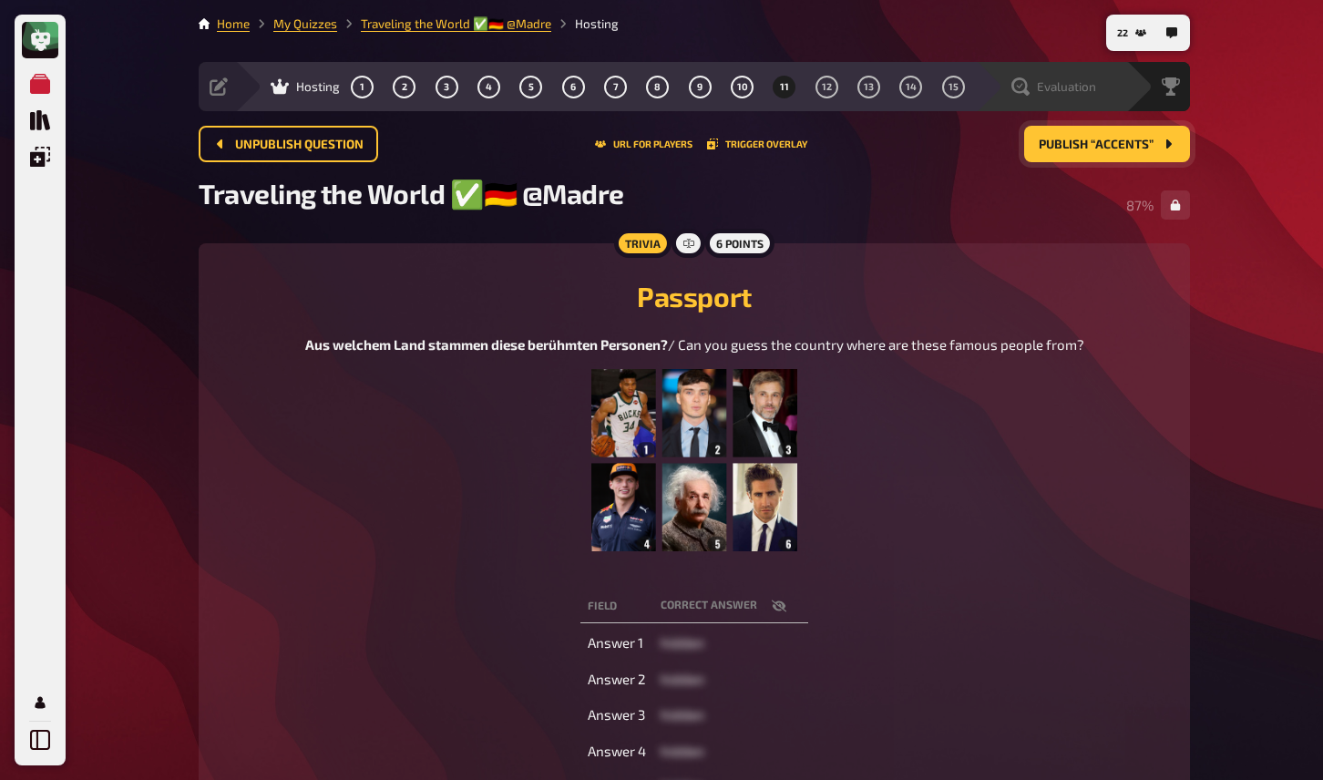
click at [1081, 81] on span "Evaluation" at bounding box center [1066, 86] width 59 height 15
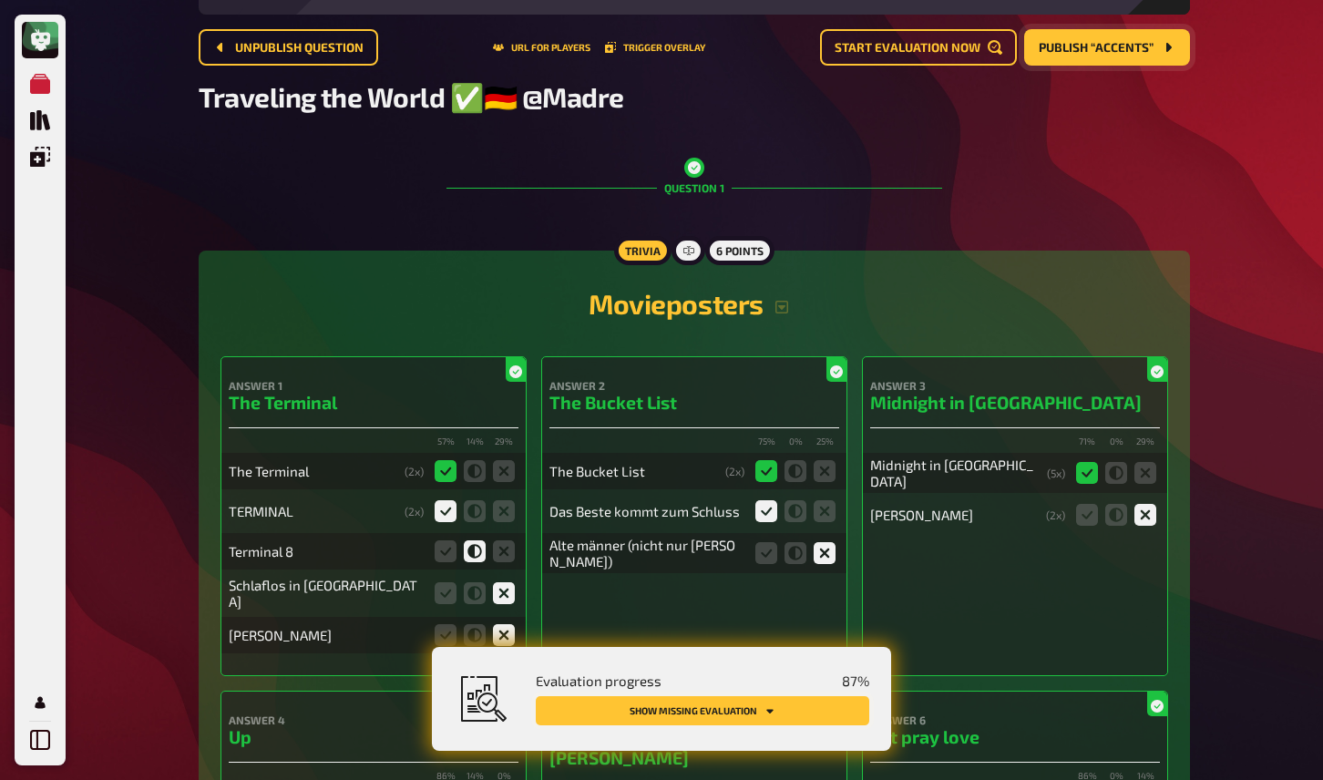
click at [823, 714] on button "Show missing evaluation" at bounding box center [703, 710] width 334 height 29
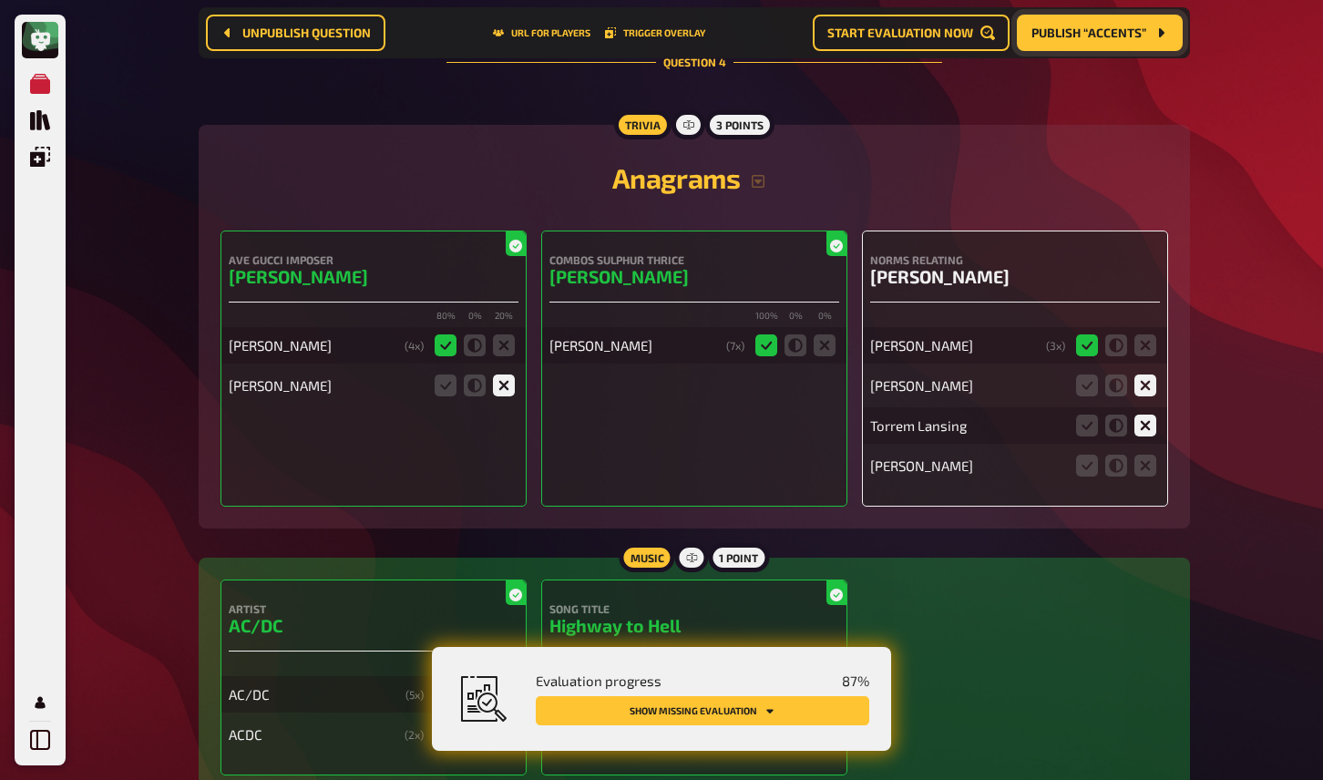
scroll to position [3307, 0]
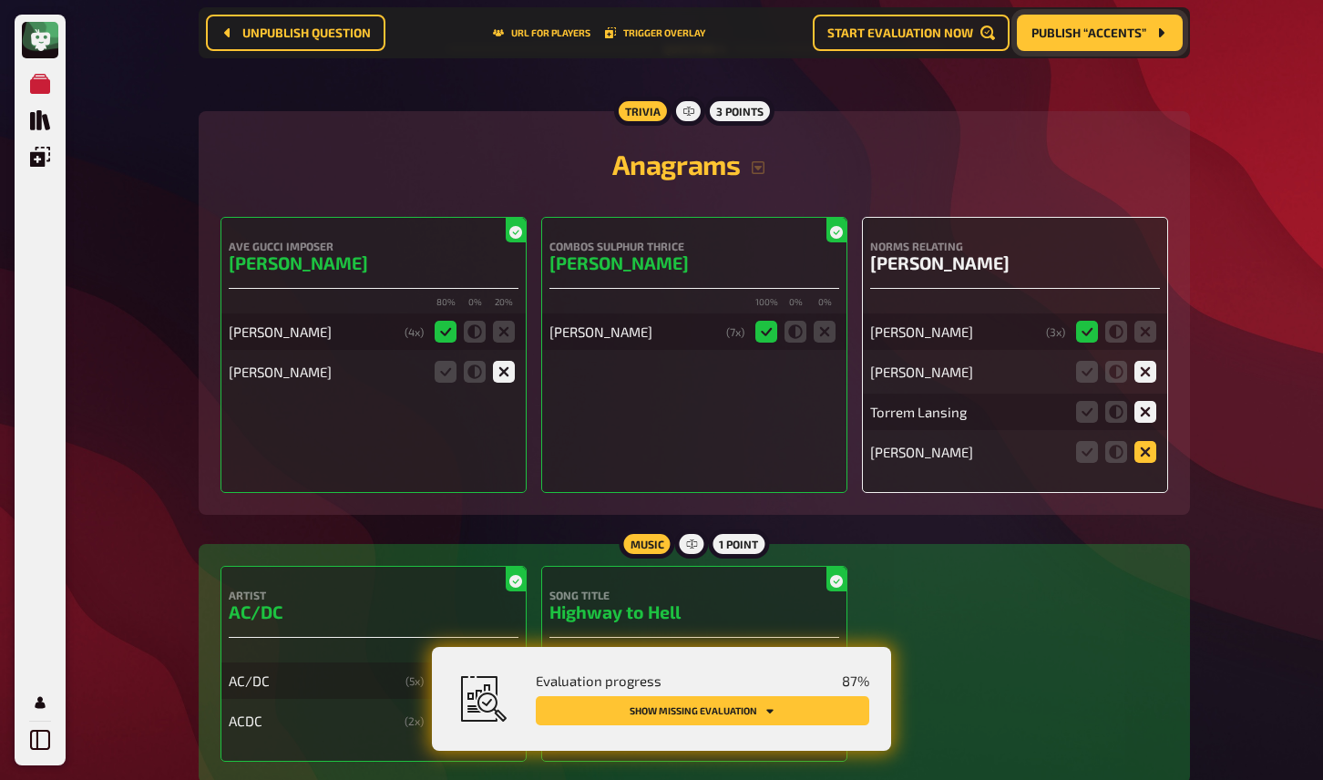
click at [1150, 444] on icon at bounding box center [1146, 452] width 22 height 22
click at [0, 0] on input "radio" at bounding box center [0, 0] width 0 height 0
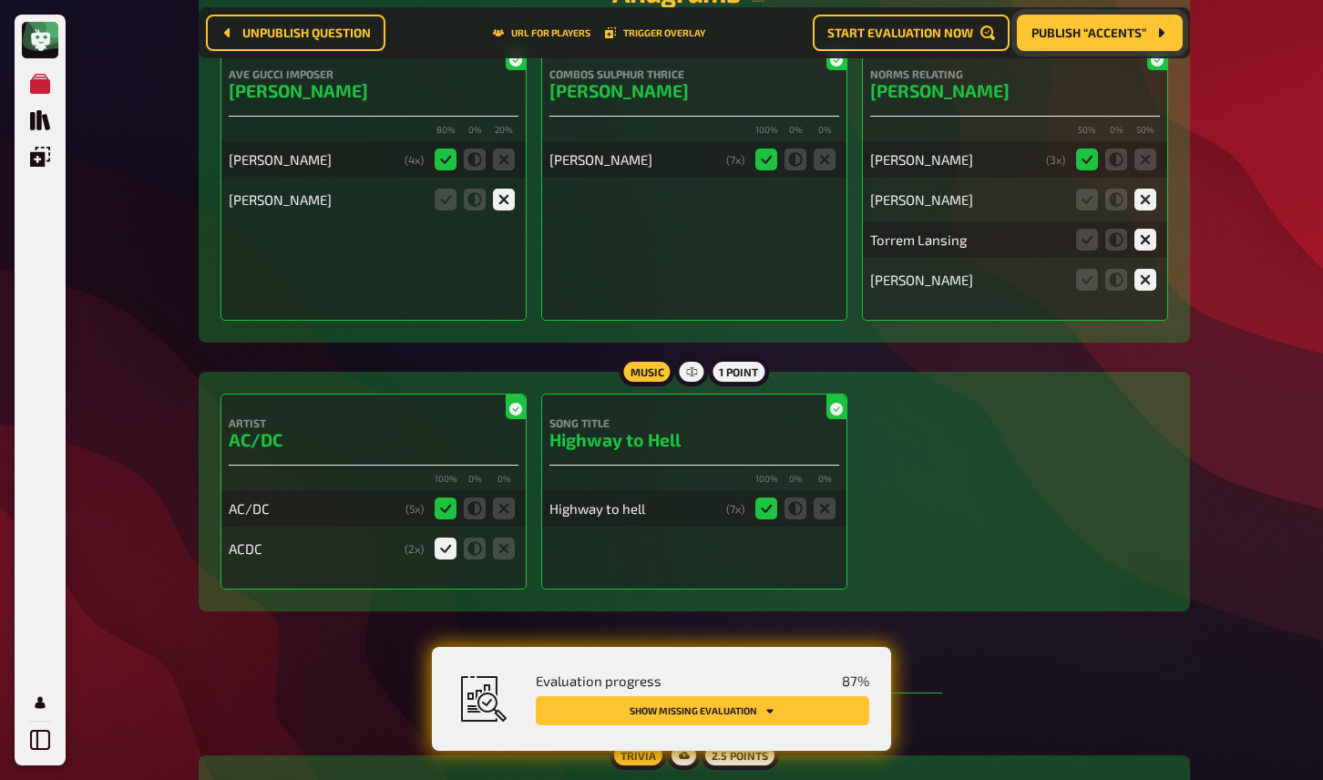
scroll to position [4087, 0]
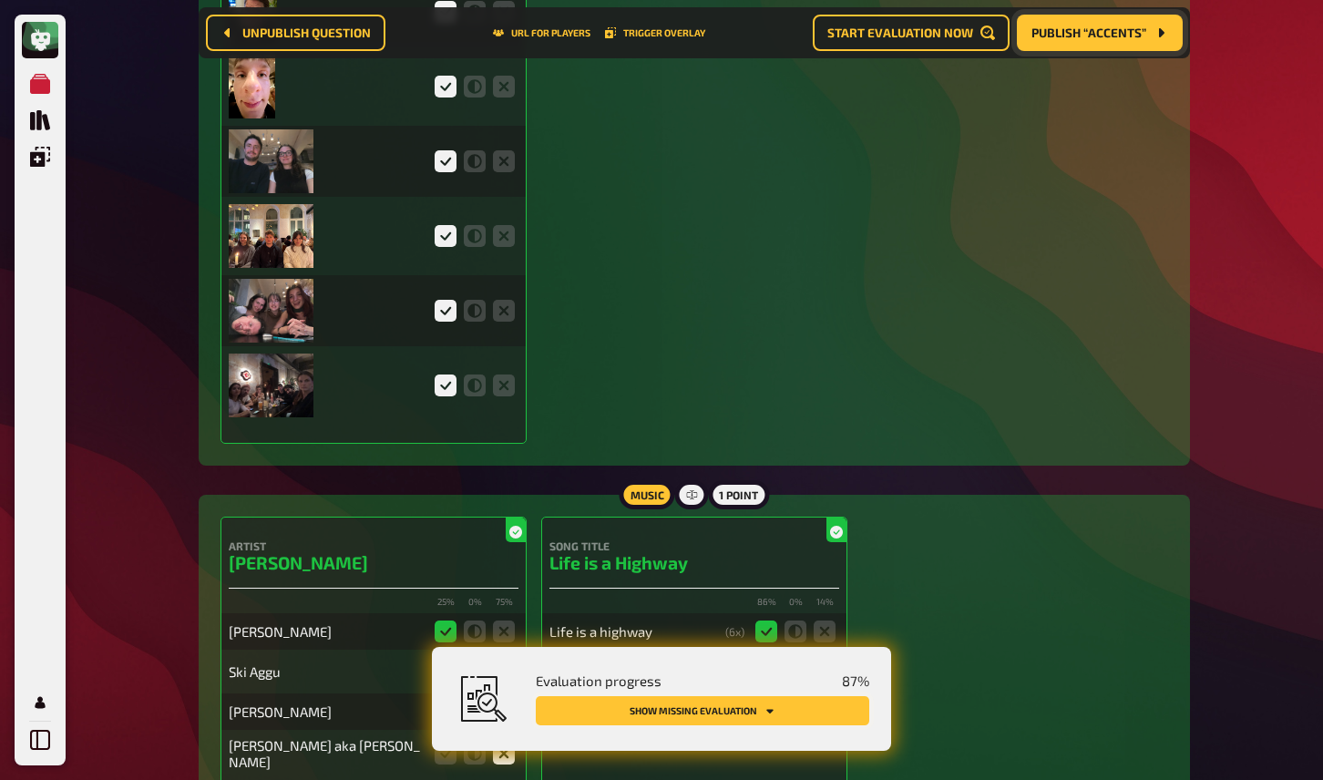
click at [807, 713] on button "Show missing evaluation" at bounding box center [703, 710] width 334 height 29
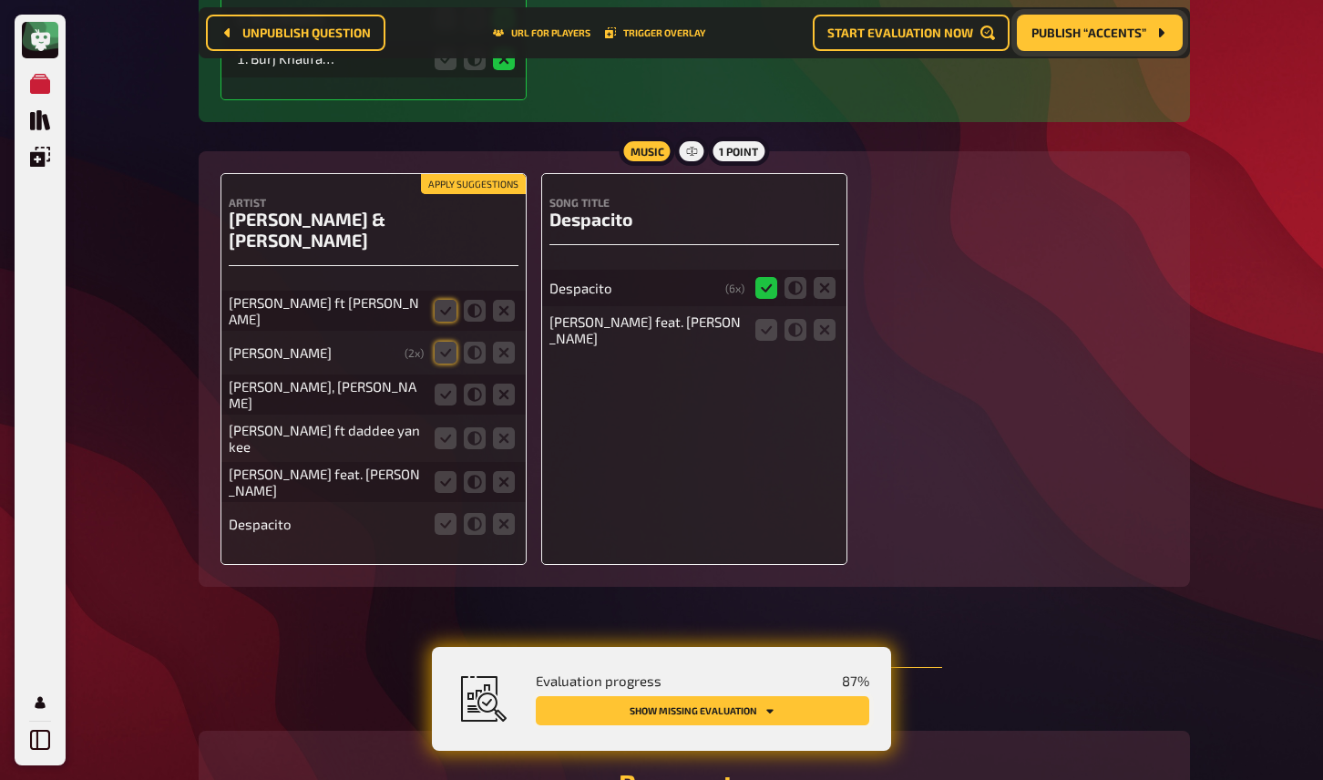
scroll to position [9889, 0]
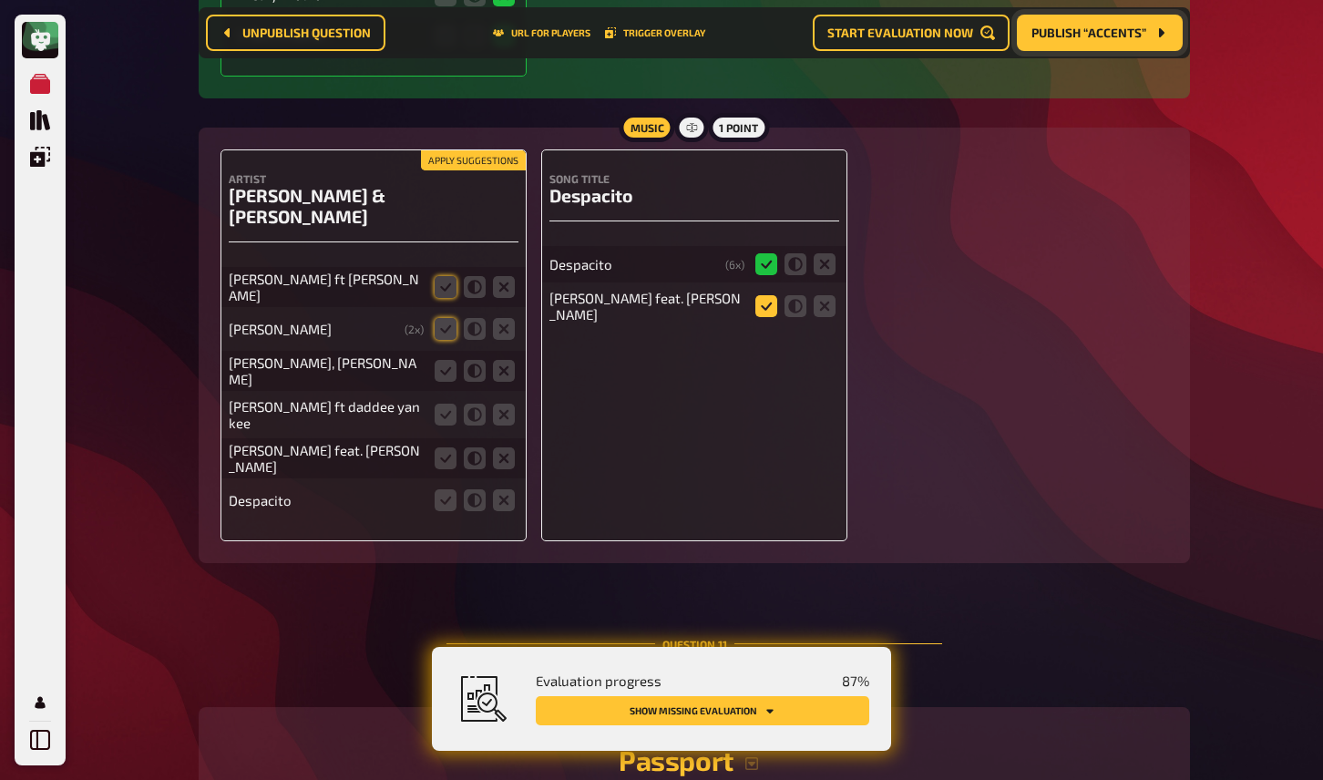
click at [773, 295] on icon at bounding box center [767, 306] width 22 height 22
click at [0, 0] on input "radio" at bounding box center [0, 0] width 0 height 0
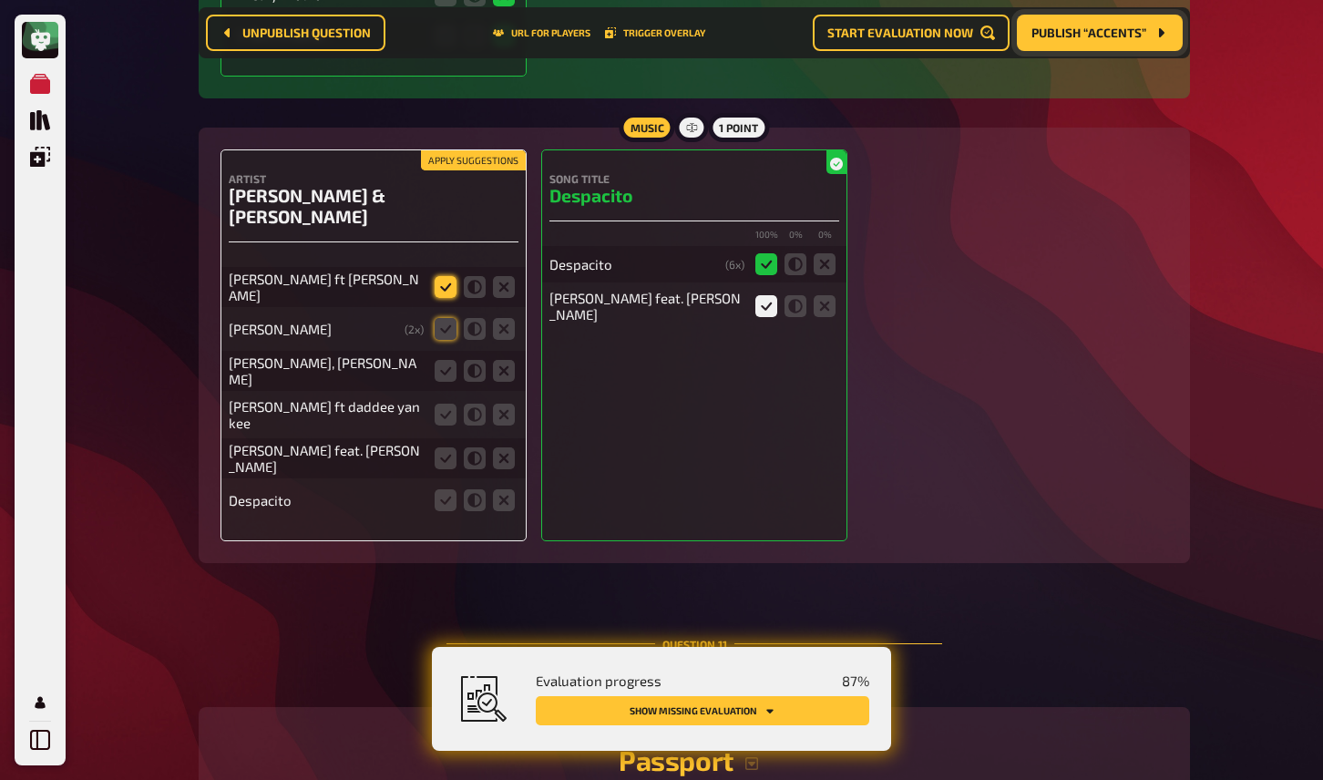
click at [443, 276] on icon at bounding box center [446, 287] width 22 height 22
click at [0, 0] on input "radio" at bounding box center [0, 0] width 0 height 0
click at [478, 318] on icon at bounding box center [475, 329] width 22 height 22
click at [0, 0] on input "radio" at bounding box center [0, 0] width 0 height 0
click at [444, 360] on icon at bounding box center [446, 371] width 22 height 22
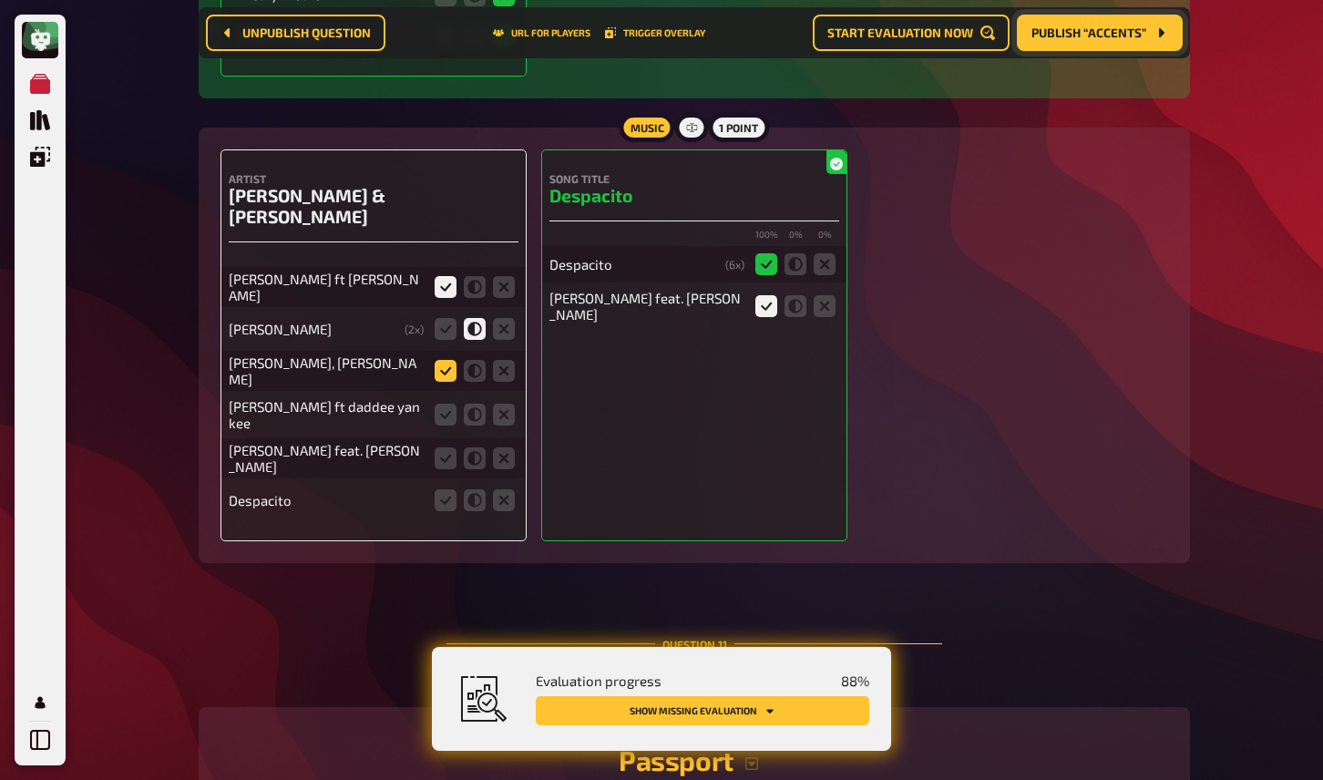
click at [0, 0] on input "radio" at bounding box center [0, 0] width 0 height 0
click at [447, 404] on icon at bounding box center [446, 415] width 22 height 22
click at [0, 0] on input "radio" at bounding box center [0, 0] width 0 height 0
click at [448, 447] on icon at bounding box center [446, 458] width 22 height 22
click at [0, 0] on input "radio" at bounding box center [0, 0] width 0 height 0
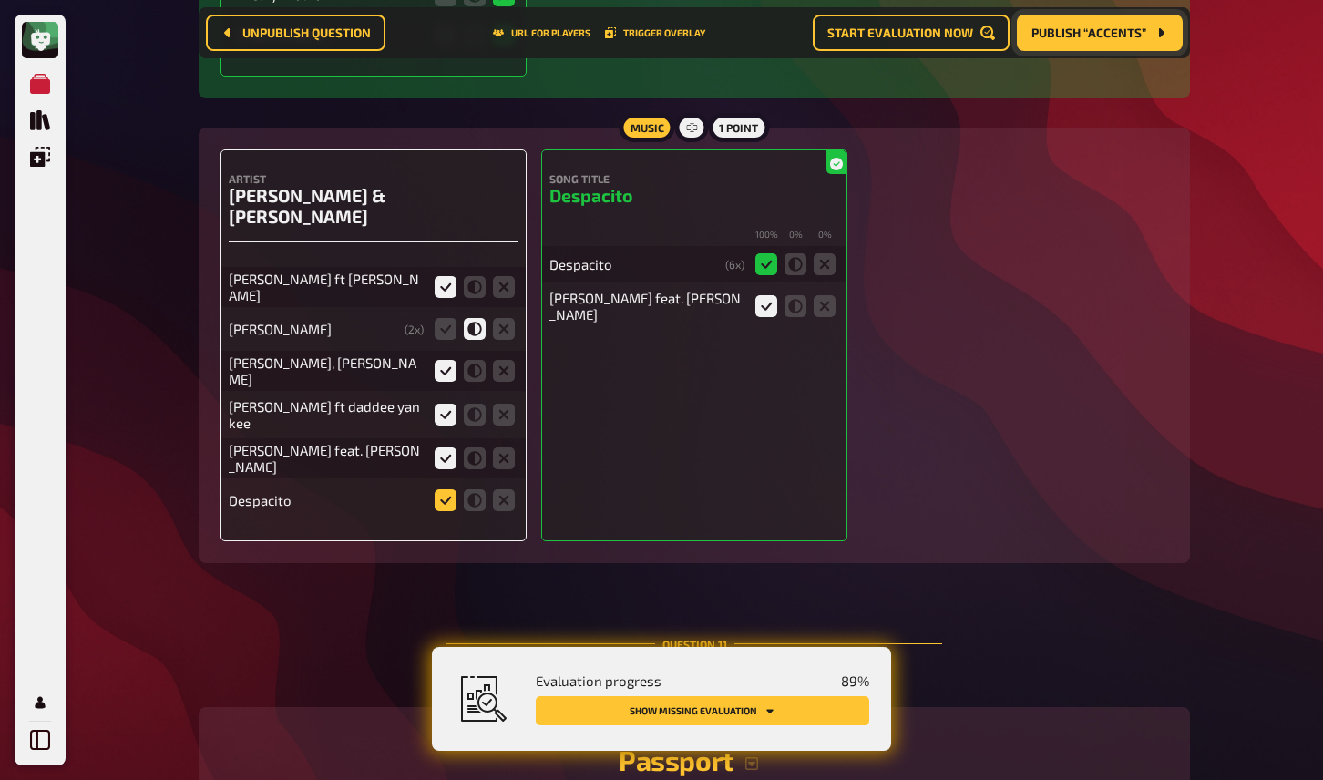
click at [452, 489] on icon at bounding box center [446, 500] width 22 height 22
click at [0, 0] on input "radio" at bounding box center [0, 0] width 0 height 0
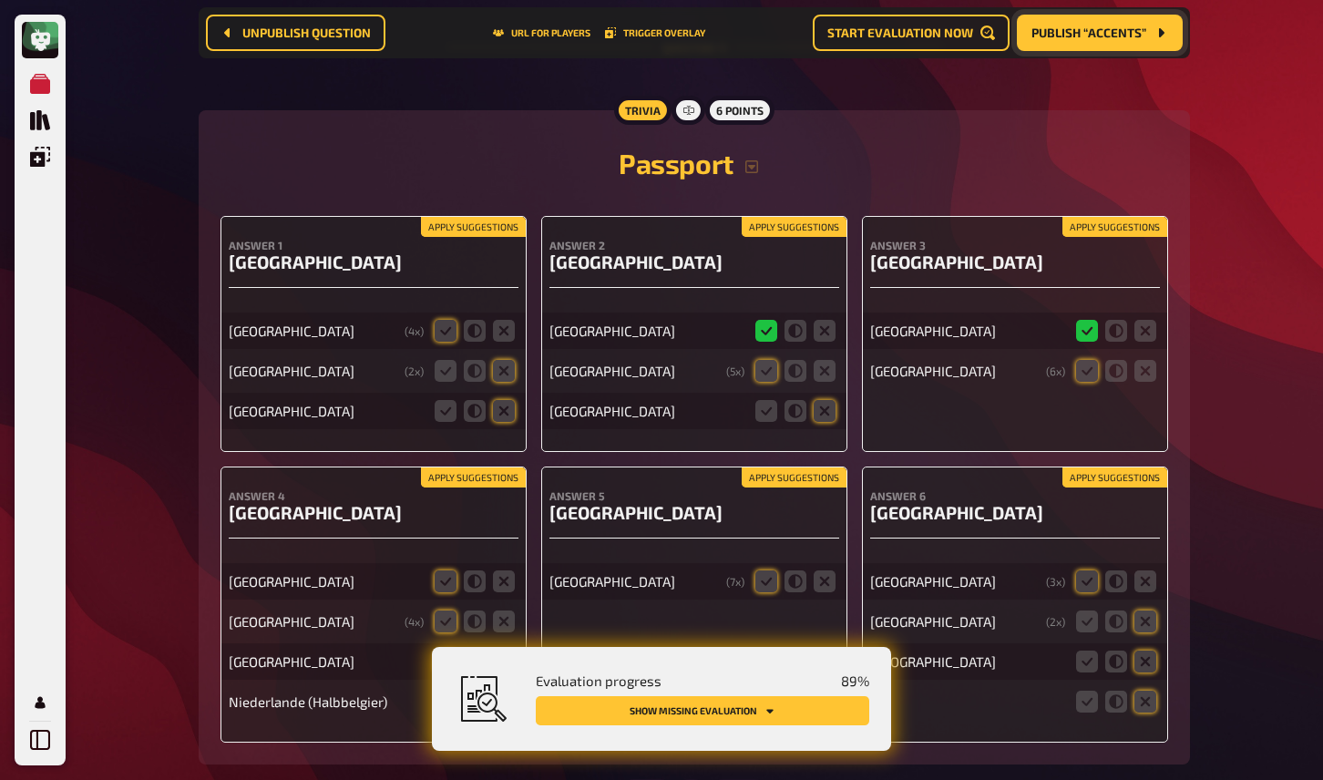
scroll to position [10501, 0]
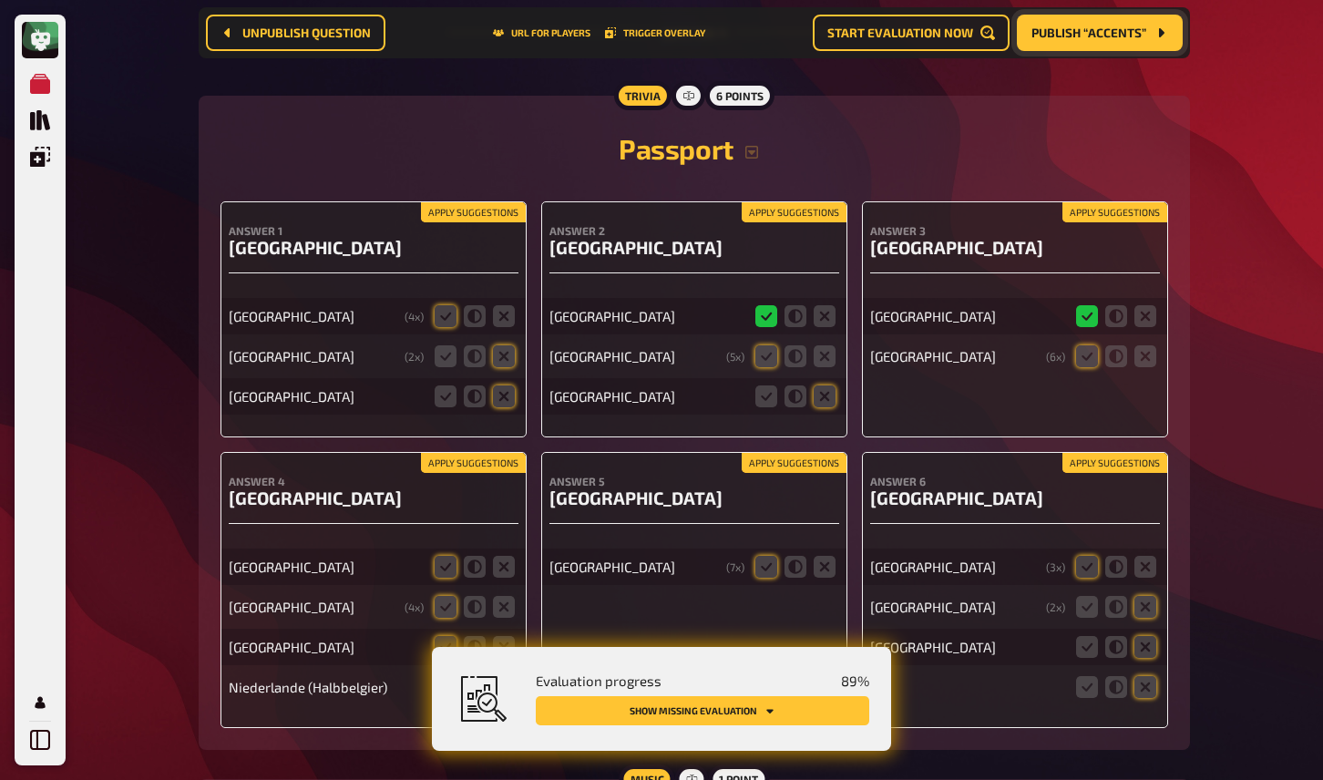
click at [465, 202] on button "Apply suggestions" at bounding box center [473, 212] width 105 height 20
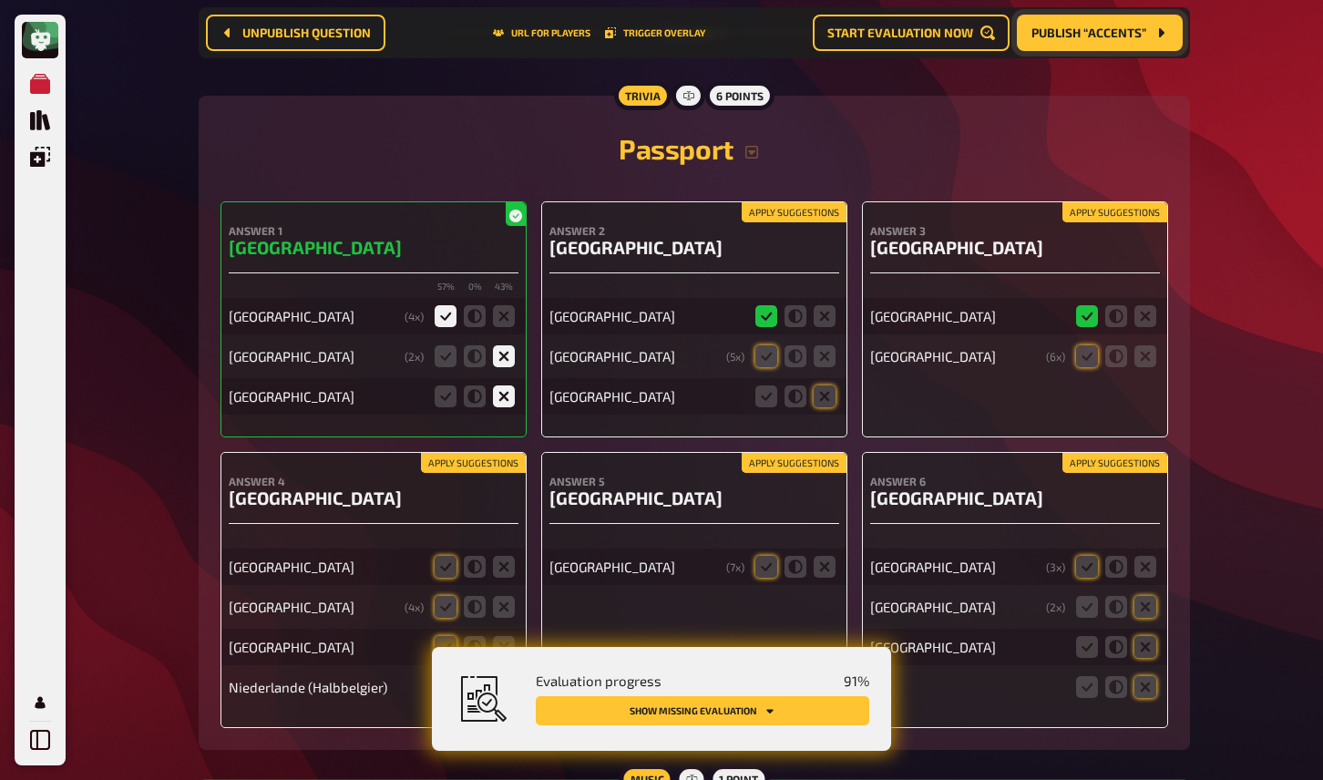
click at [746, 202] on button "Apply suggestions" at bounding box center [794, 212] width 105 height 20
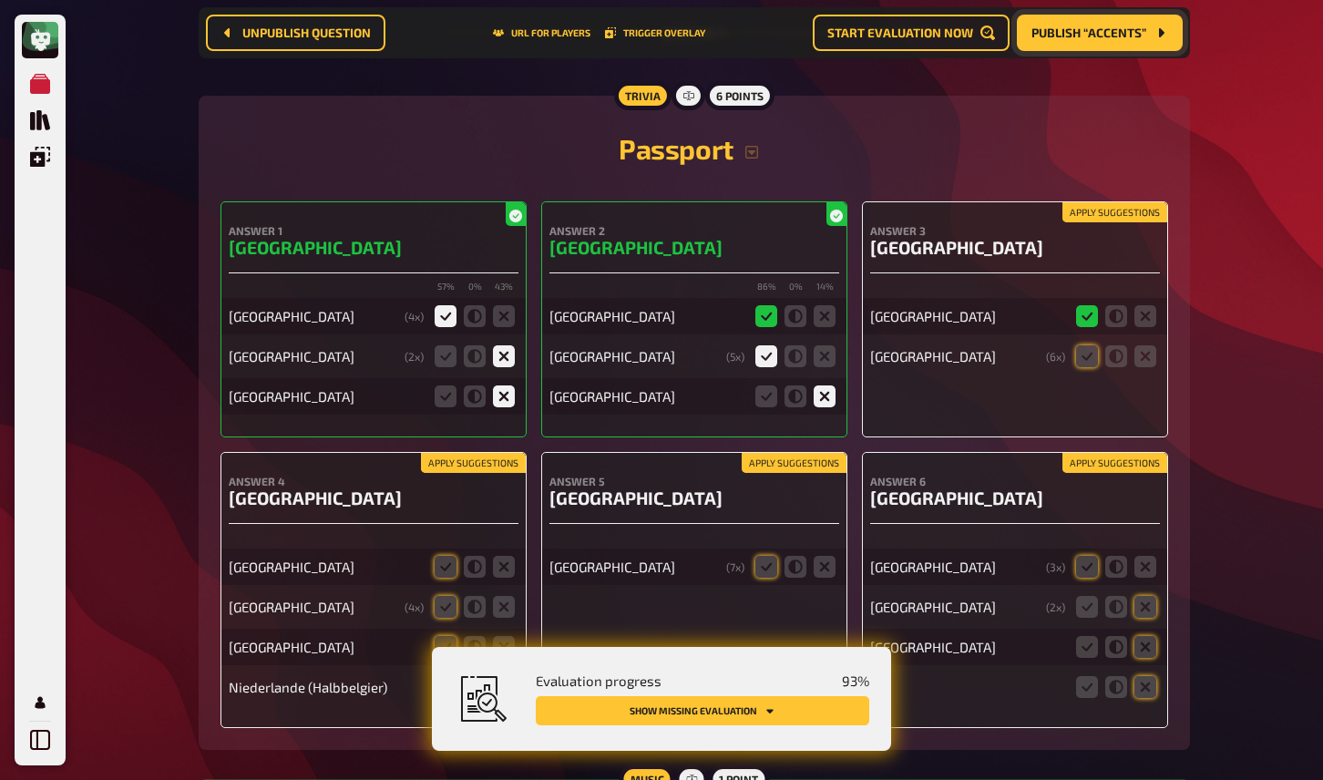
click at [1138, 202] on button "Apply suggestions" at bounding box center [1115, 212] width 105 height 20
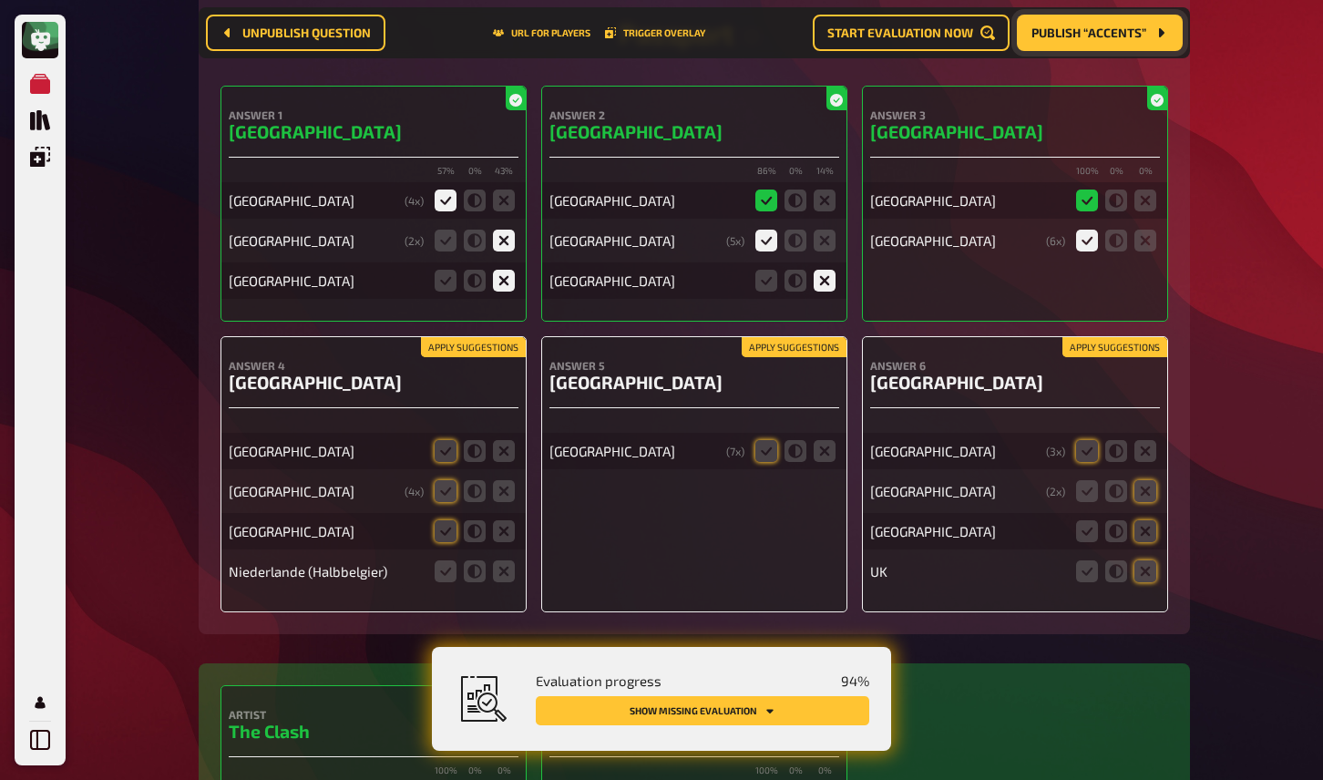
scroll to position [10622, 0]
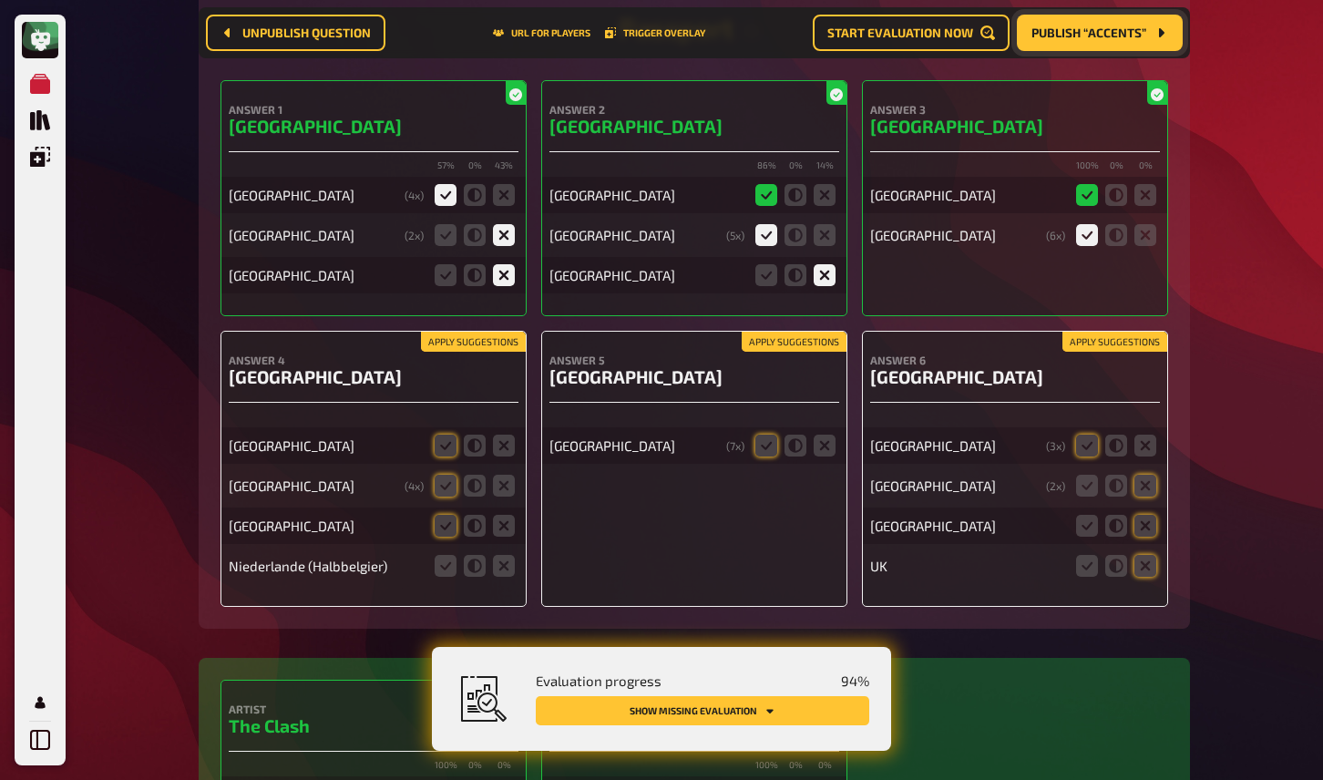
click at [457, 332] on button "Apply suggestions" at bounding box center [473, 342] width 105 height 20
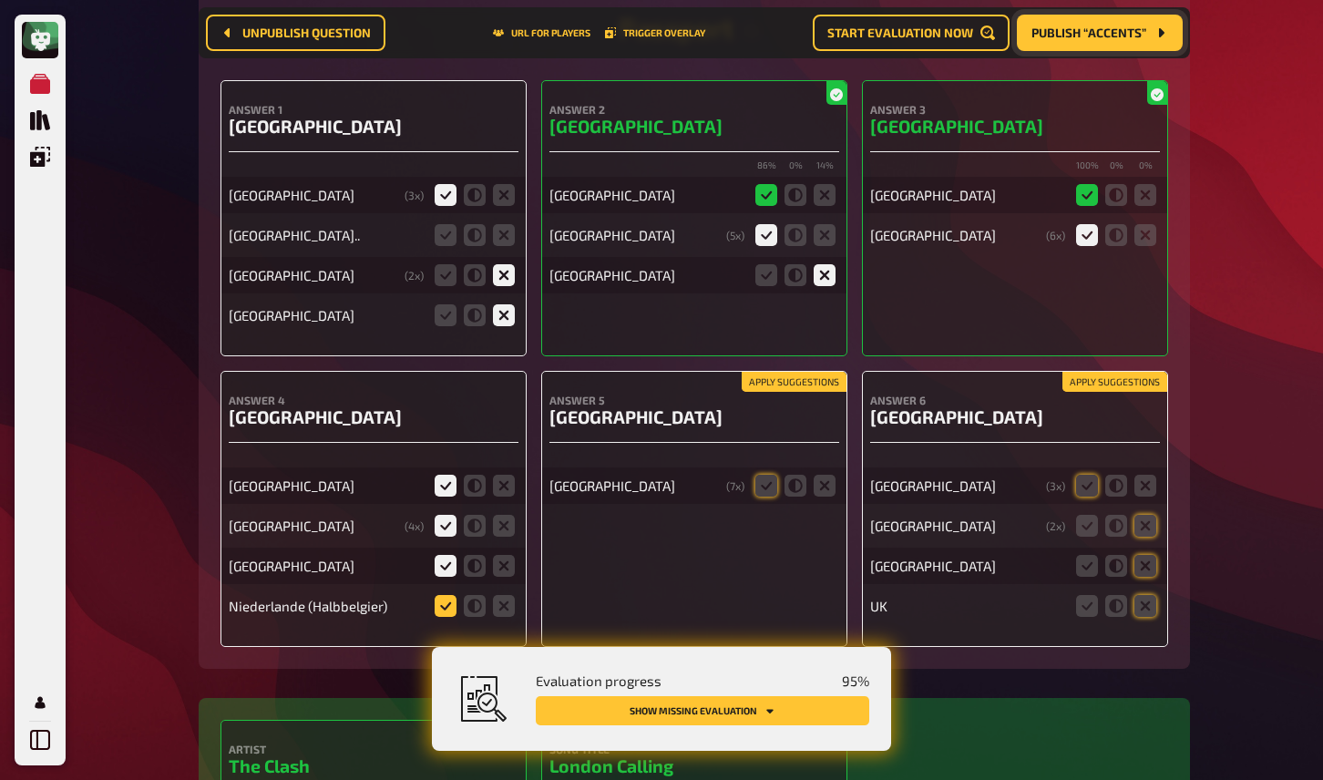
click at [447, 595] on icon at bounding box center [446, 606] width 22 height 22
click at [0, 0] on input "radio" at bounding box center [0, 0] width 0 height 0
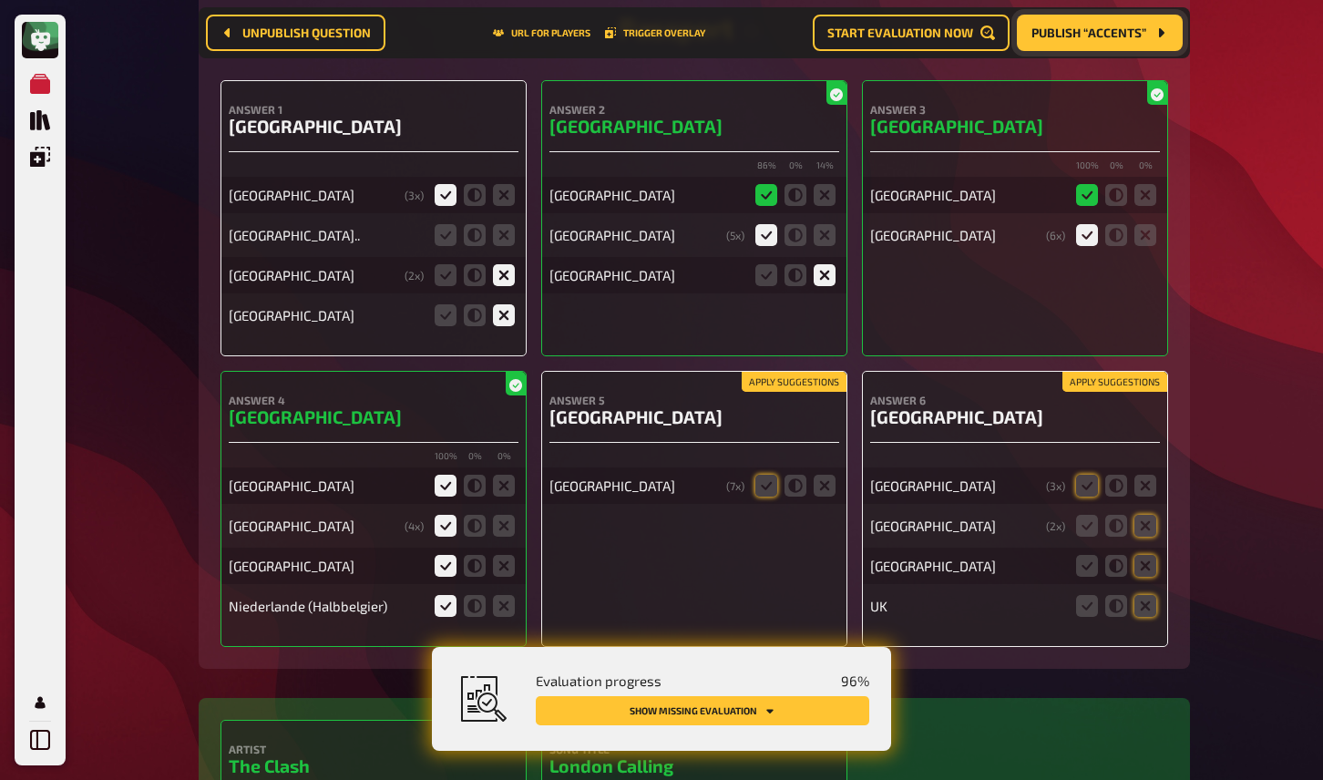
click at [442, 595] on icon at bounding box center [446, 606] width 22 height 22
click at [0, 0] on input "radio" at bounding box center [0, 0] width 0 height 0
click at [767, 372] on button "Apply suggestions" at bounding box center [794, 382] width 105 height 20
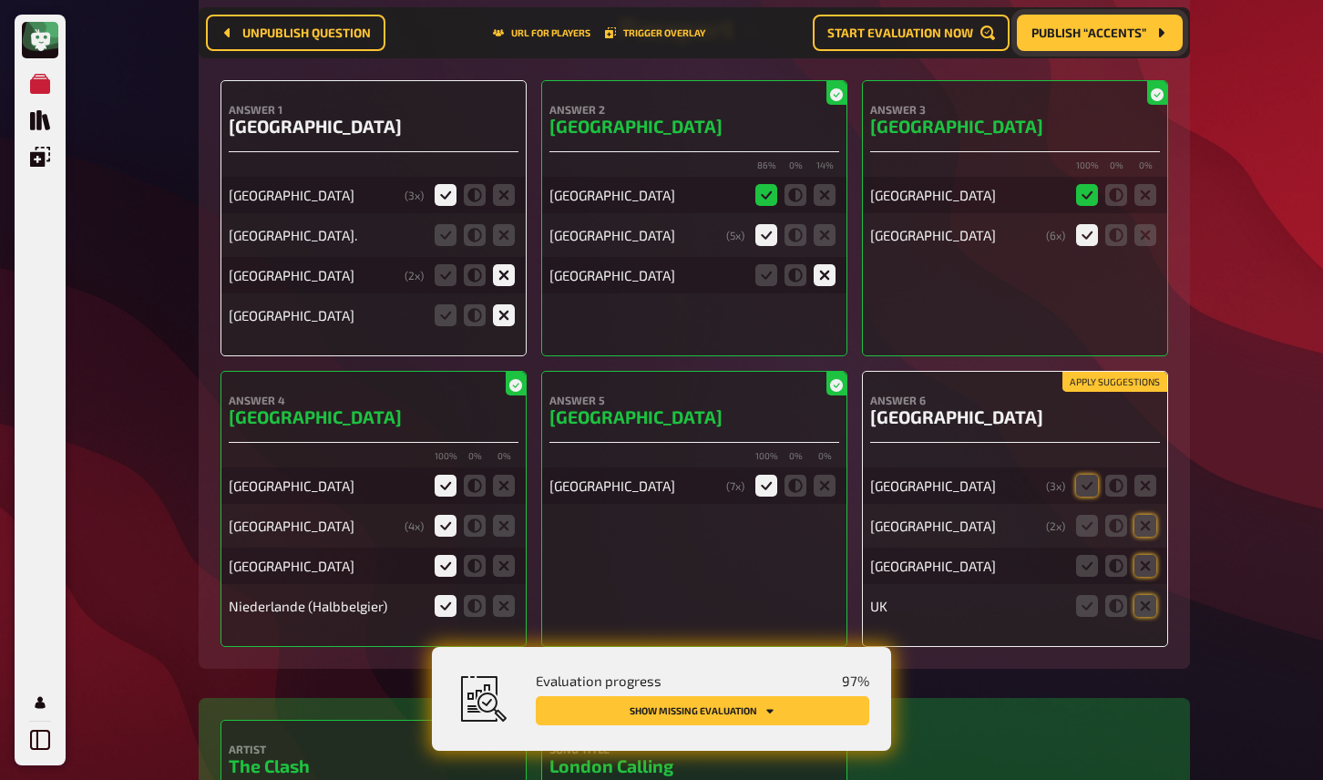
click at [1142, 372] on button "Apply suggestions" at bounding box center [1115, 382] width 105 height 20
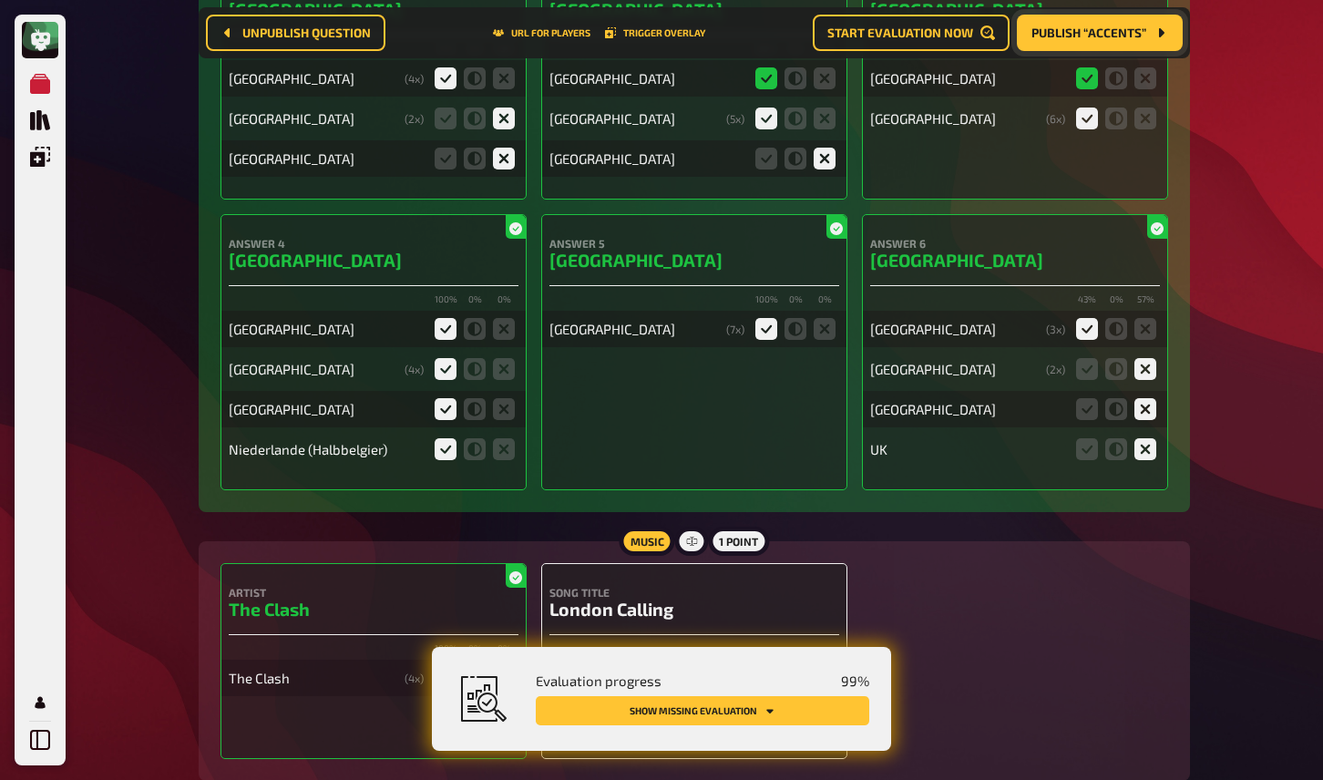
scroll to position [10779, 0]
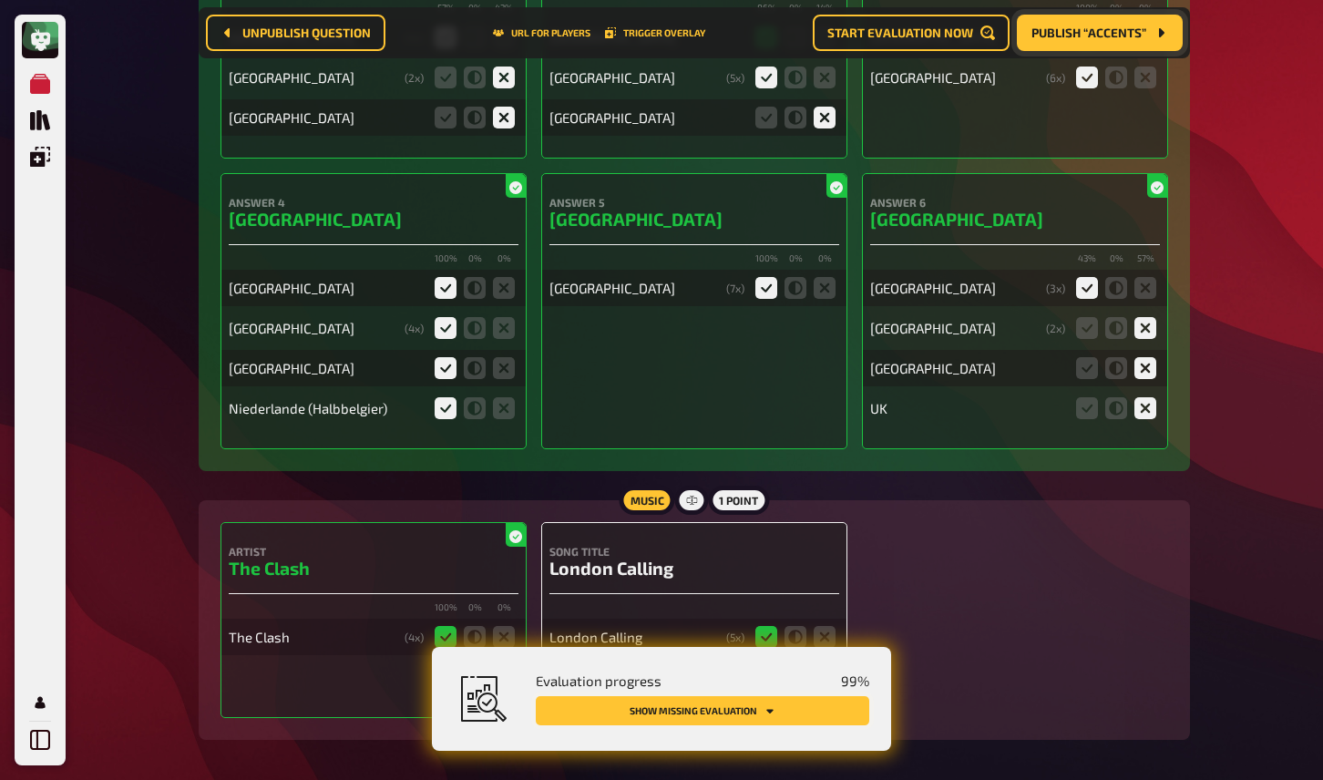
click at [821, 705] on button "Show missing evaluation" at bounding box center [703, 710] width 334 height 29
click at [765, 666] on icon at bounding box center [767, 677] width 22 height 22
click at [0, 0] on input "radio" at bounding box center [0, 0] width 0 height 0
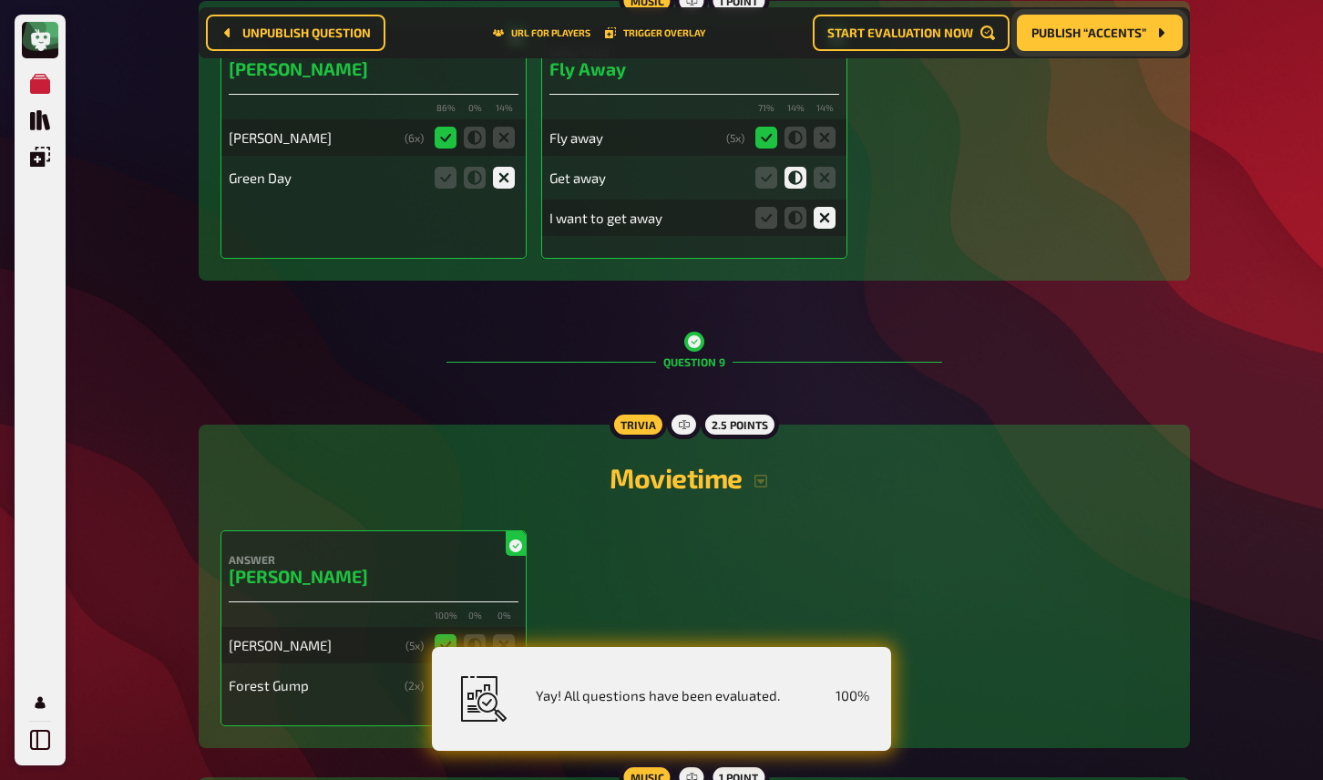
scroll to position [8068, 0]
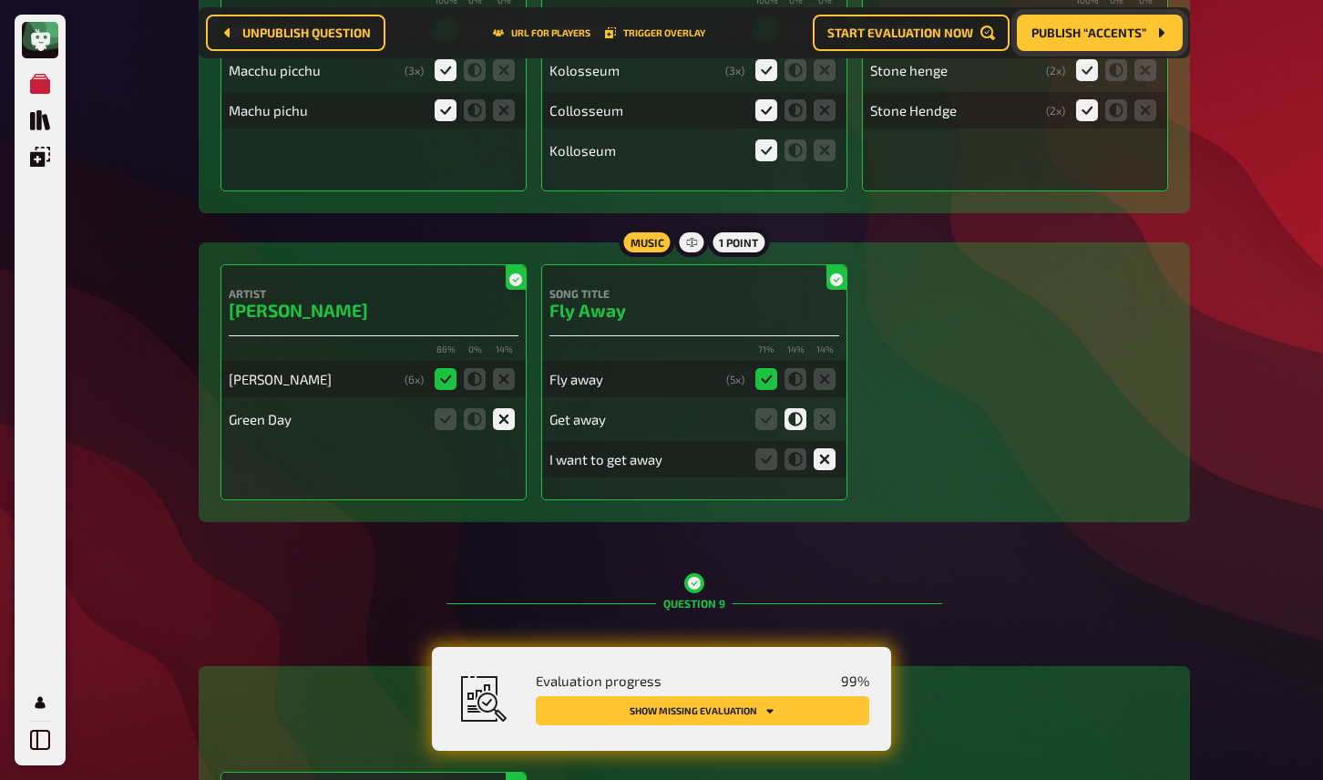
click at [1055, 39] on span "Publish “Accents”" at bounding box center [1089, 32] width 115 height 13
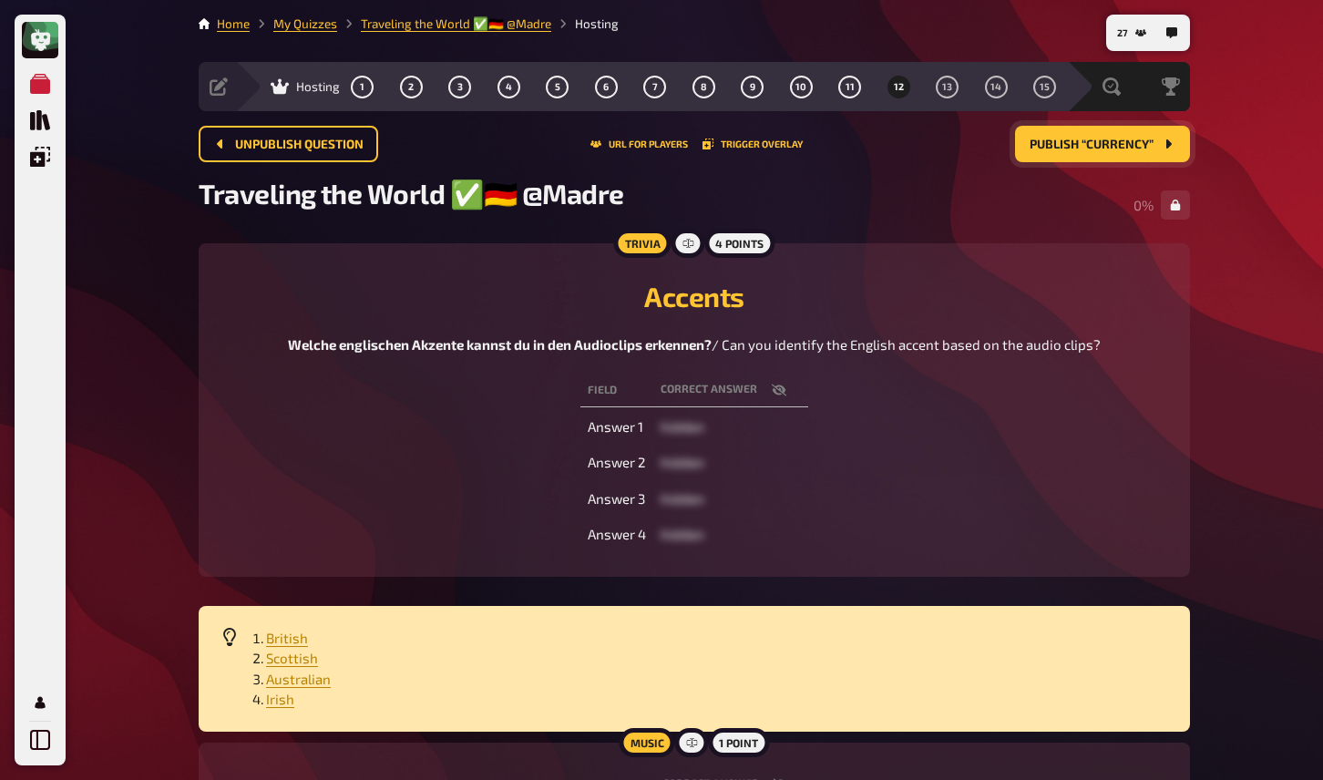
click at [785, 393] on icon "button" at bounding box center [779, 390] width 15 height 15
click at [780, 389] on icon "button" at bounding box center [779, 390] width 15 height 15
click at [492, 478] on div "Field correct answer Answer 1 hidden Answer 2 hidden Answer 3 hidden Answer 4 h…" at bounding box center [695, 462] width 948 height 185
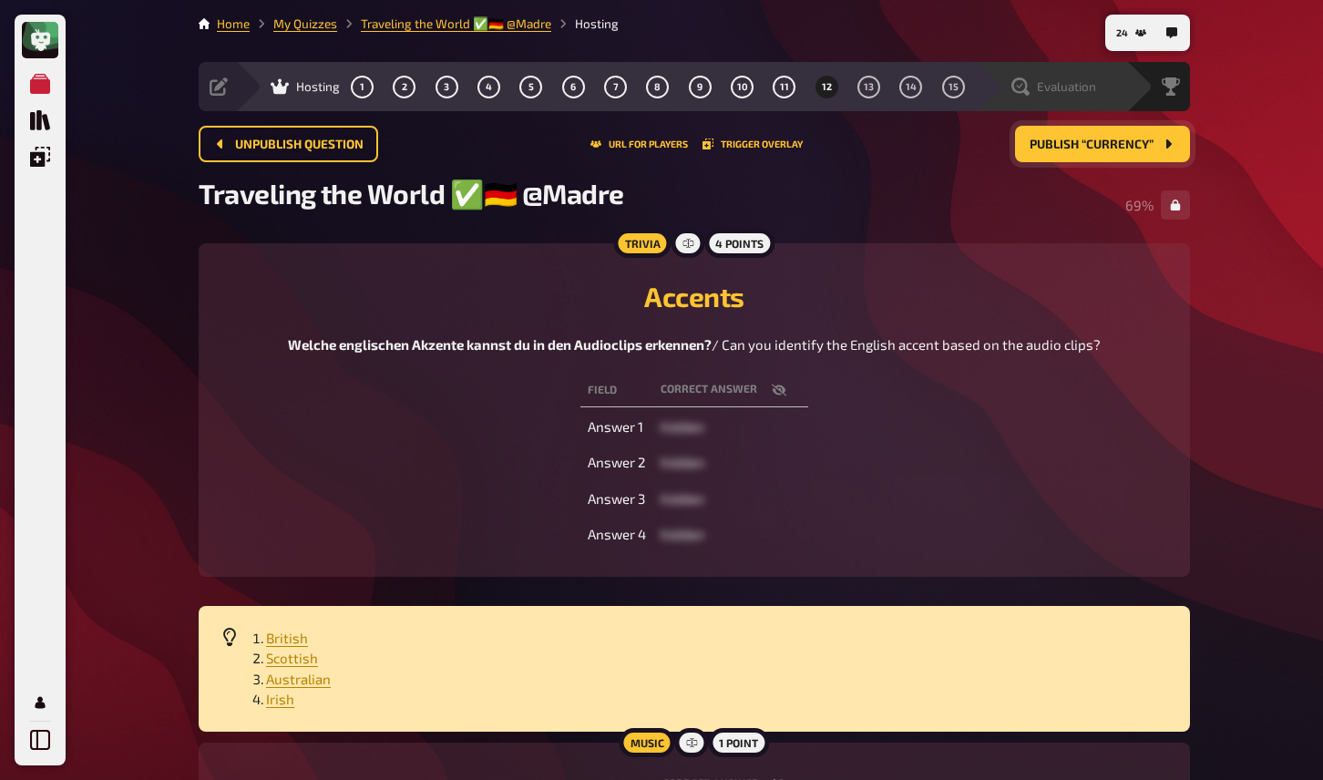
click at [1064, 85] on span "Evaluation" at bounding box center [1066, 86] width 59 height 15
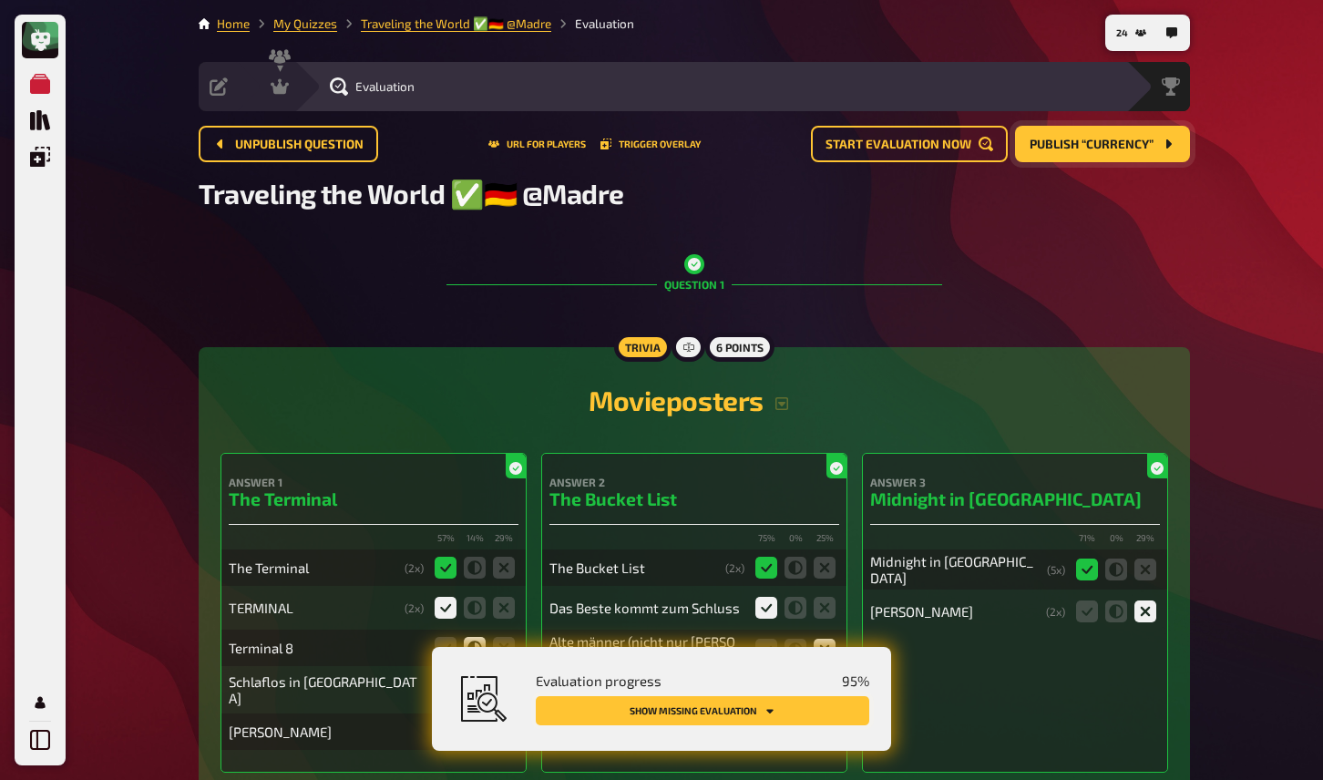
click at [816, 712] on button "Show missing evaluation" at bounding box center [703, 710] width 334 height 29
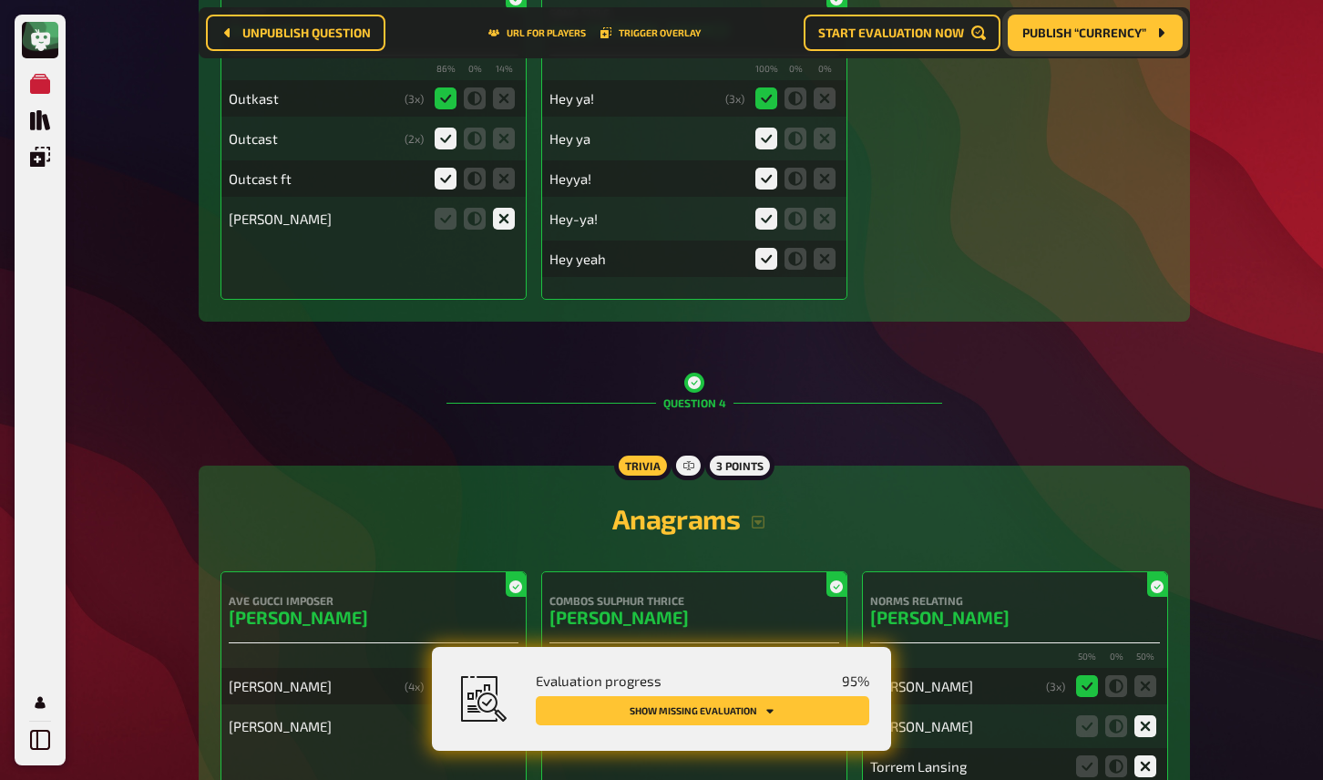
scroll to position [11106, 0]
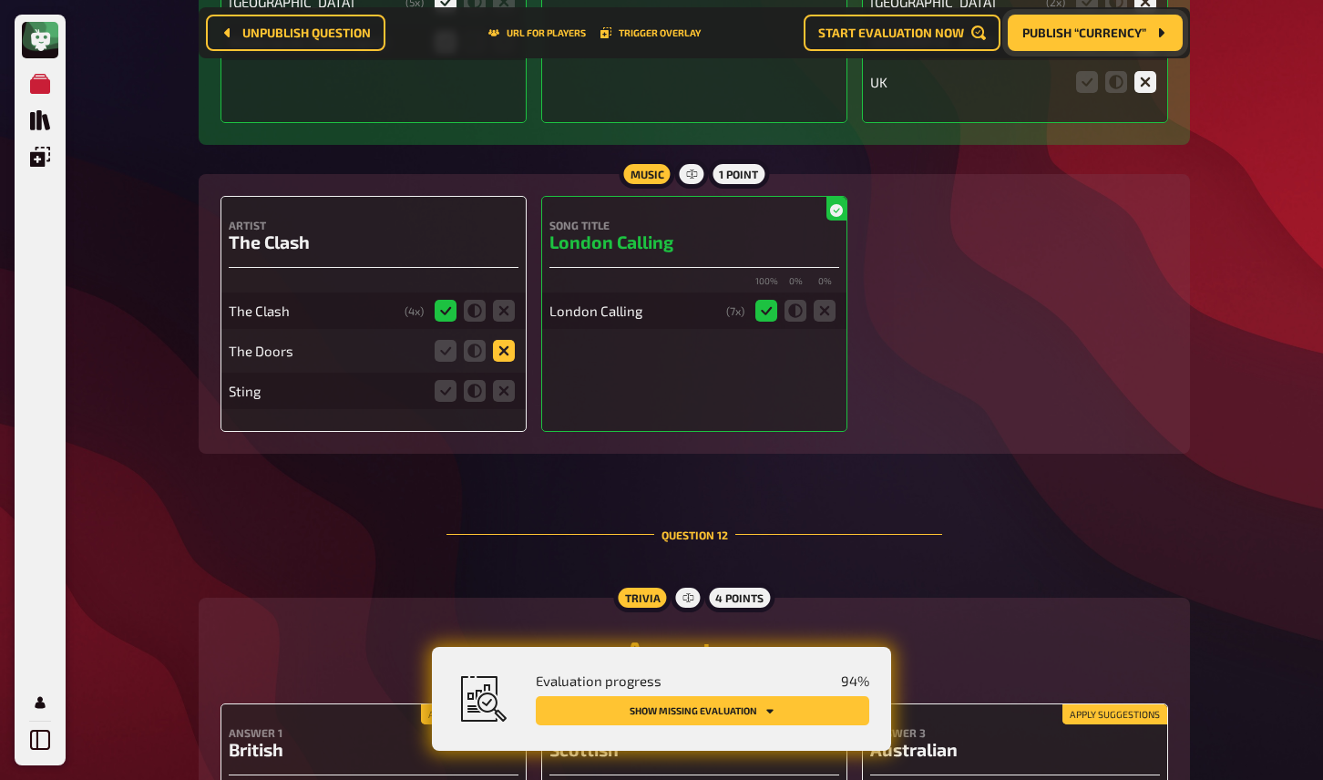
click at [504, 340] on icon at bounding box center [504, 351] width 22 height 22
click at [0, 0] on input "radio" at bounding box center [0, 0] width 0 height 0
click at [506, 380] on icon at bounding box center [504, 391] width 22 height 22
click at [0, 0] on input "radio" at bounding box center [0, 0] width 0 height 0
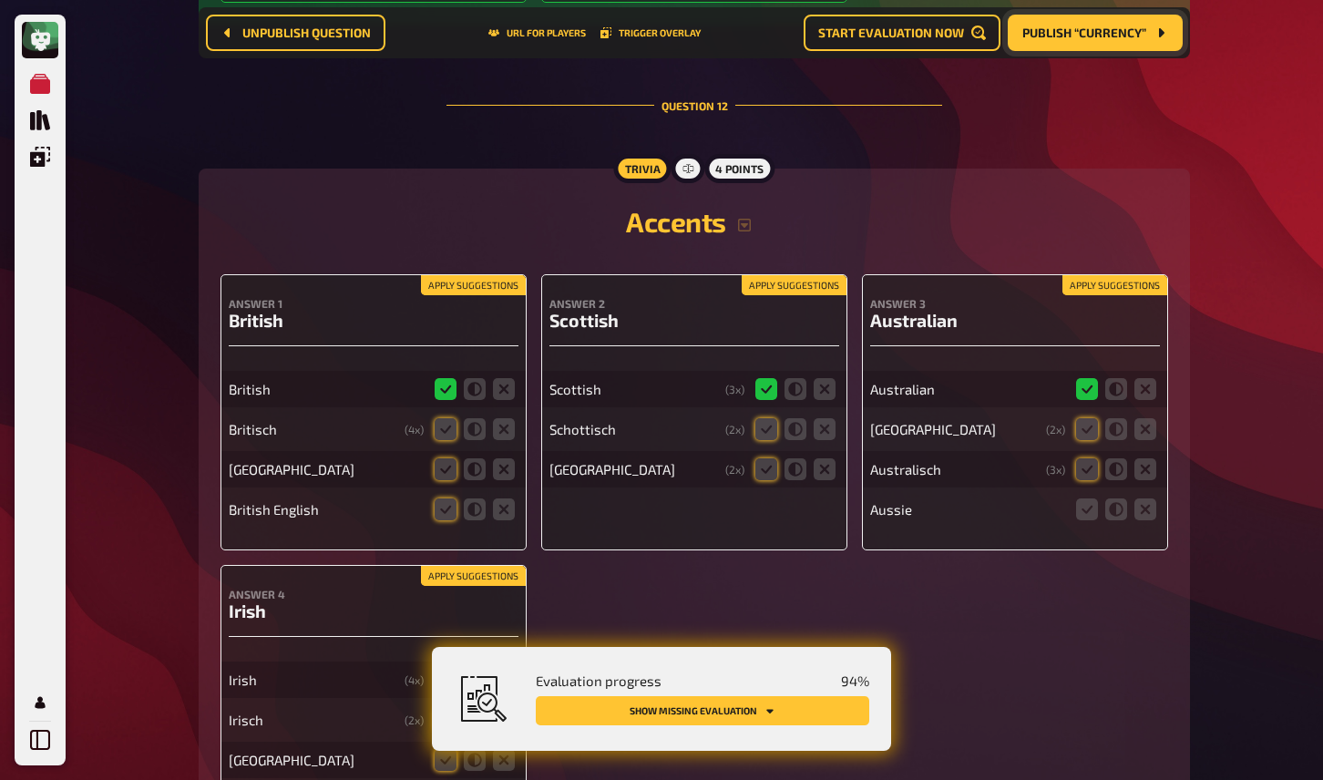
scroll to position [11542, 0]
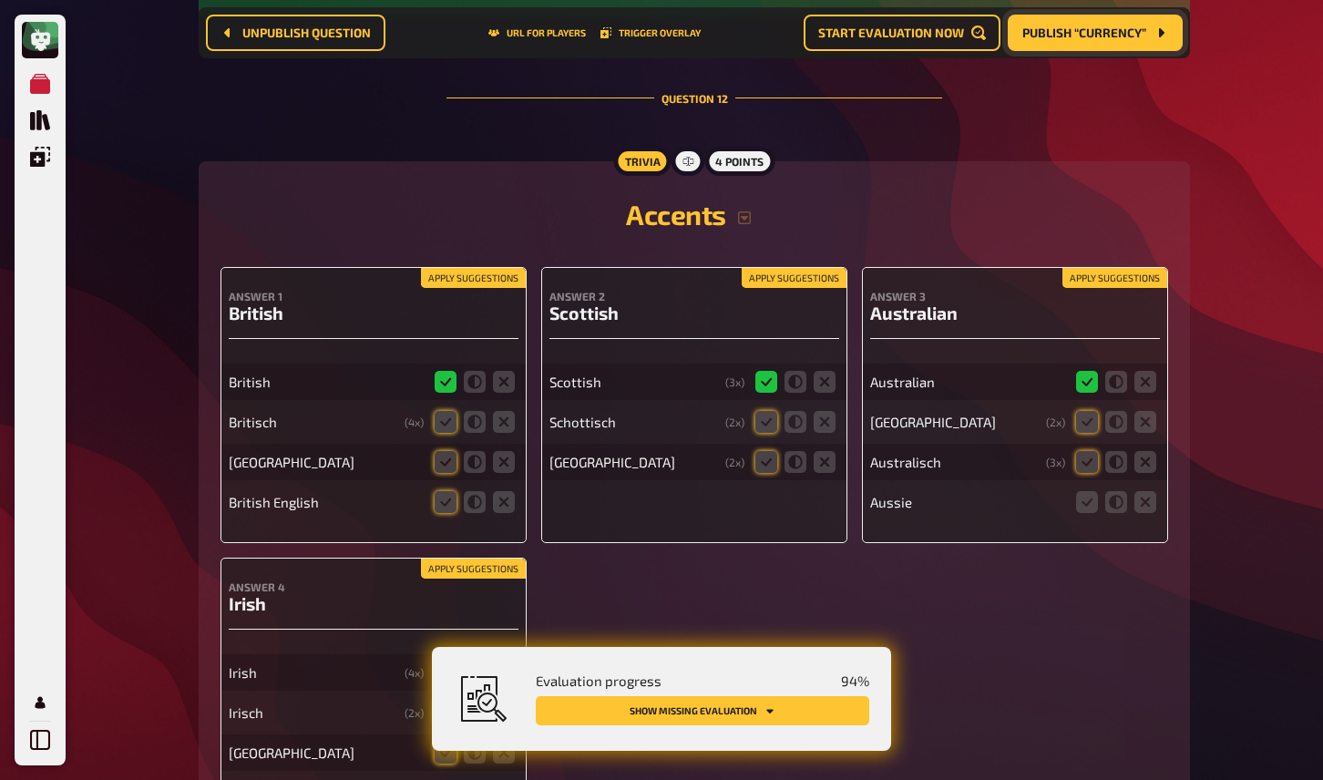
click at [473, 268] on button "Apply suggestions" at bounding box center [473, 278] width 105 height 20
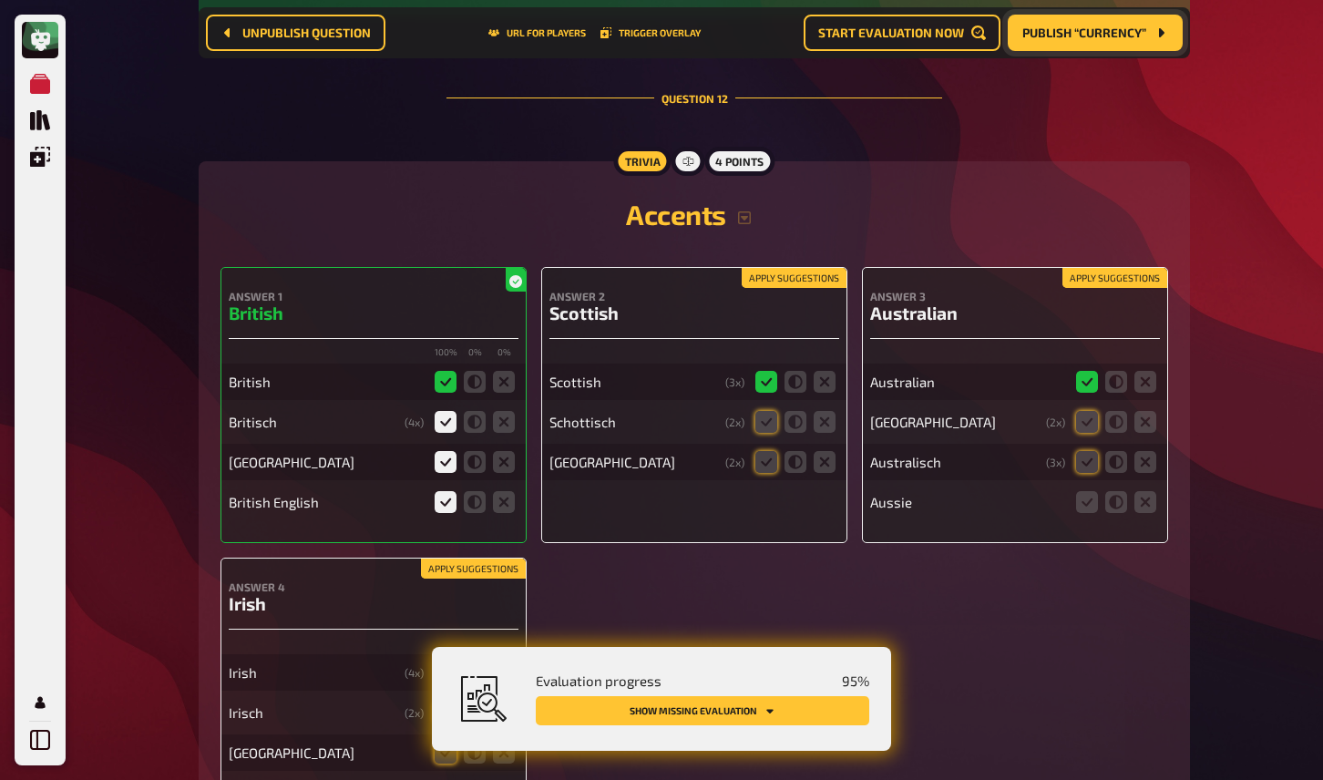
click at [795, 268] on button "Apply suggestions" at bounding box center [794, 278] width 105 height 20
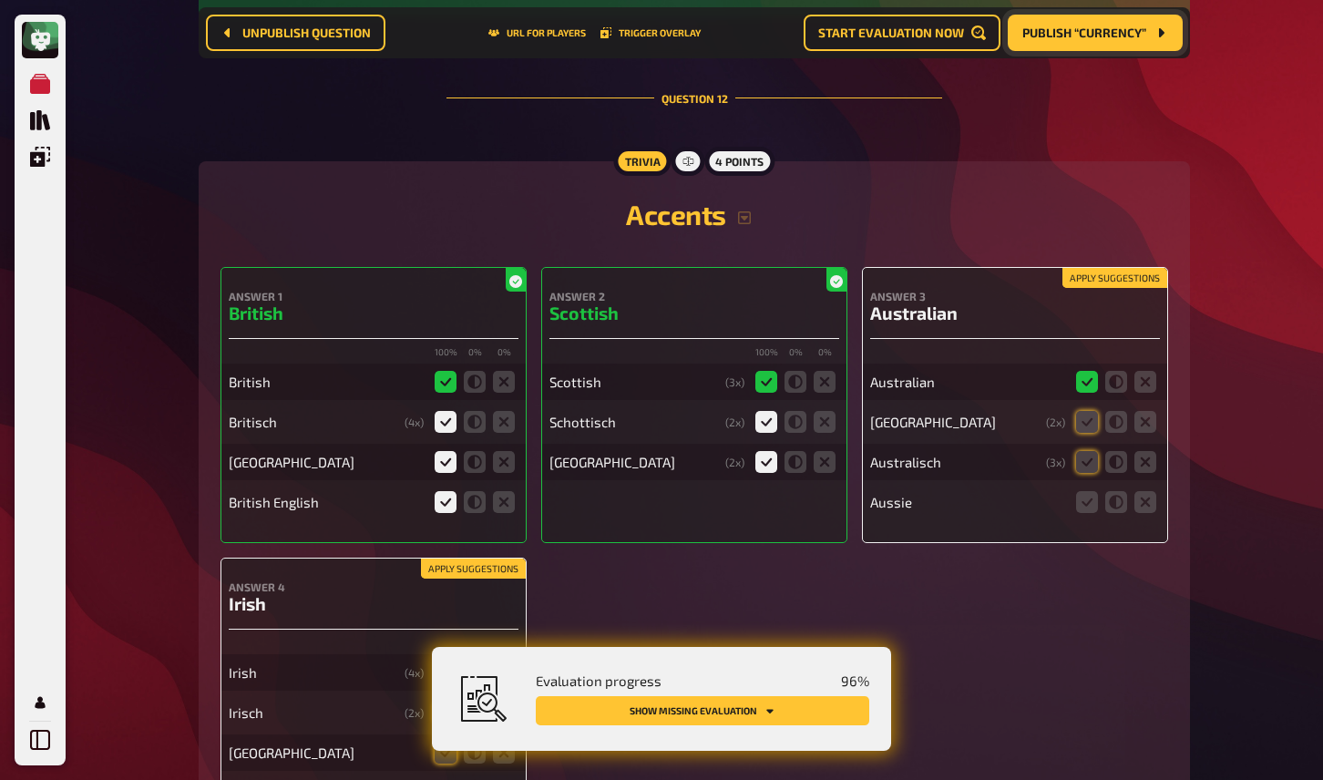
click at [1087, 268] on button "Apply suggestions" at bounding box center [1115, 278] width 105 height 20
click at [1099, 488] on fieldset at bounding box center [1116, 502] width 87 height 29
click at [1085, 491] on icon at bounding box center [1087, 502] width 22 height 22
click at [0, 0] on input "radio" at bounding box center [0, 0] width 0 height 0
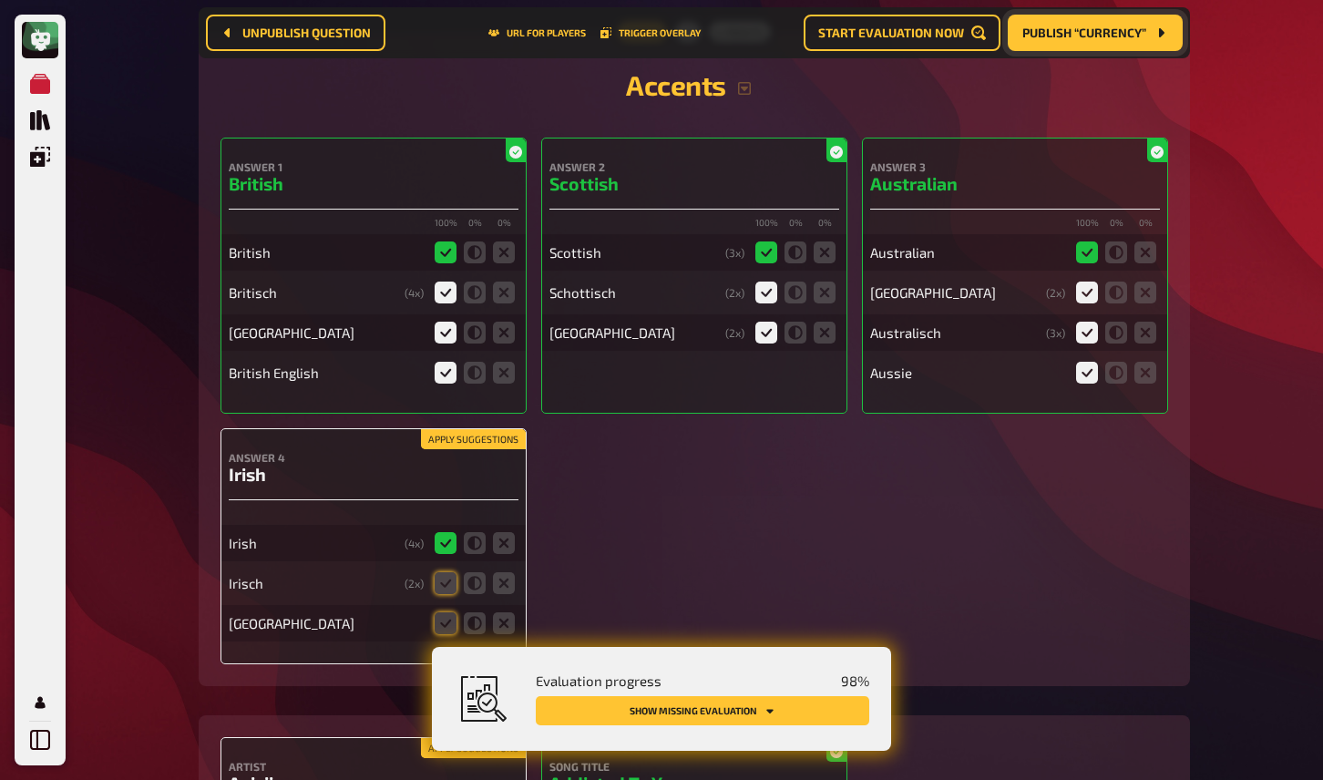
scroll to position [11704, 0]
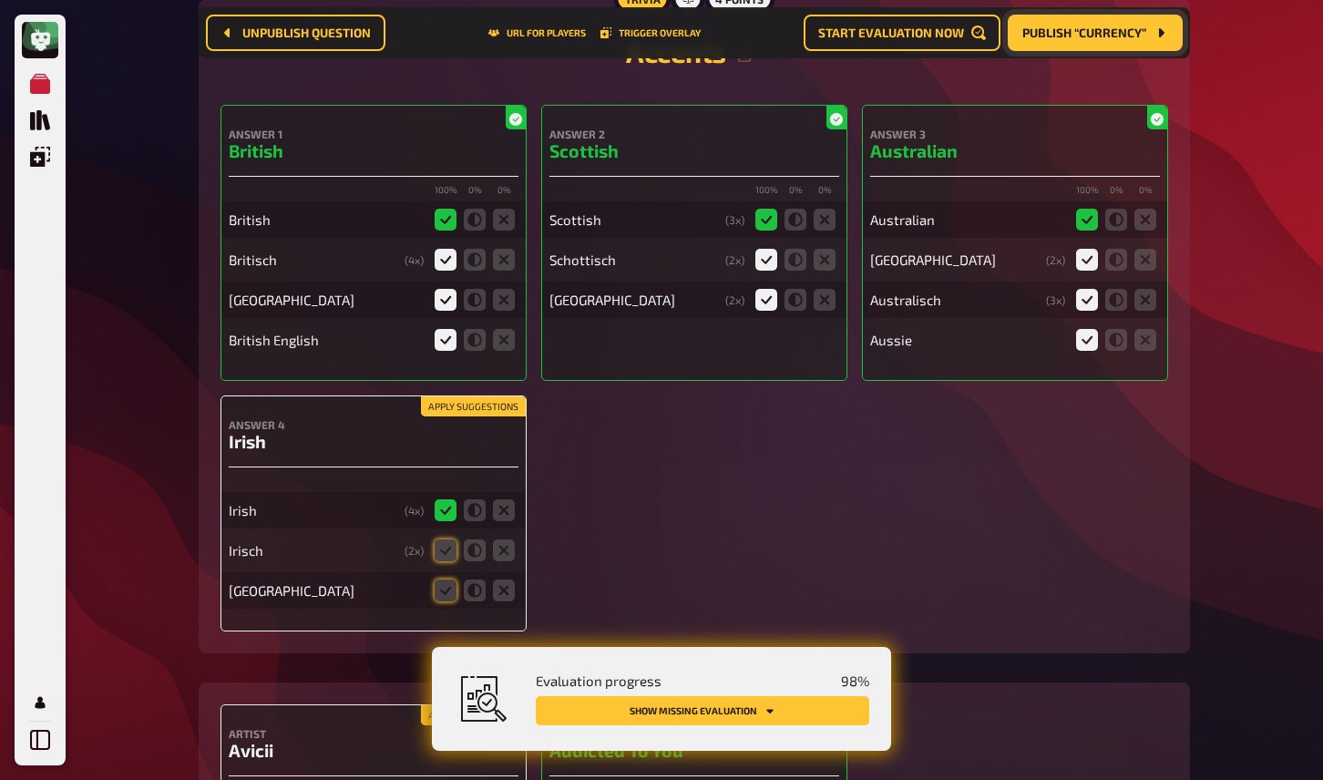
click at [455, 396] on button "Apply suggestions" at bounding box center [473, 406] width 105 height 20
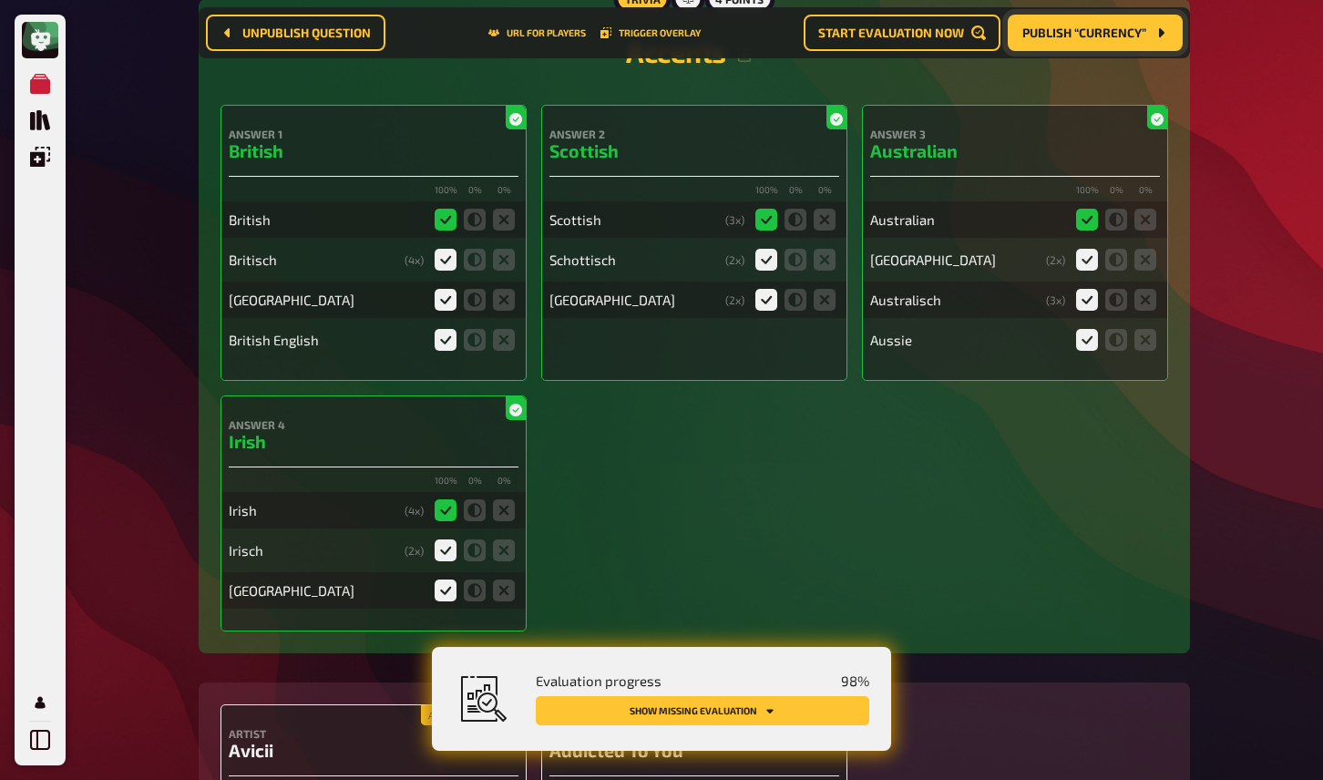
scroll to position [11930, 0]
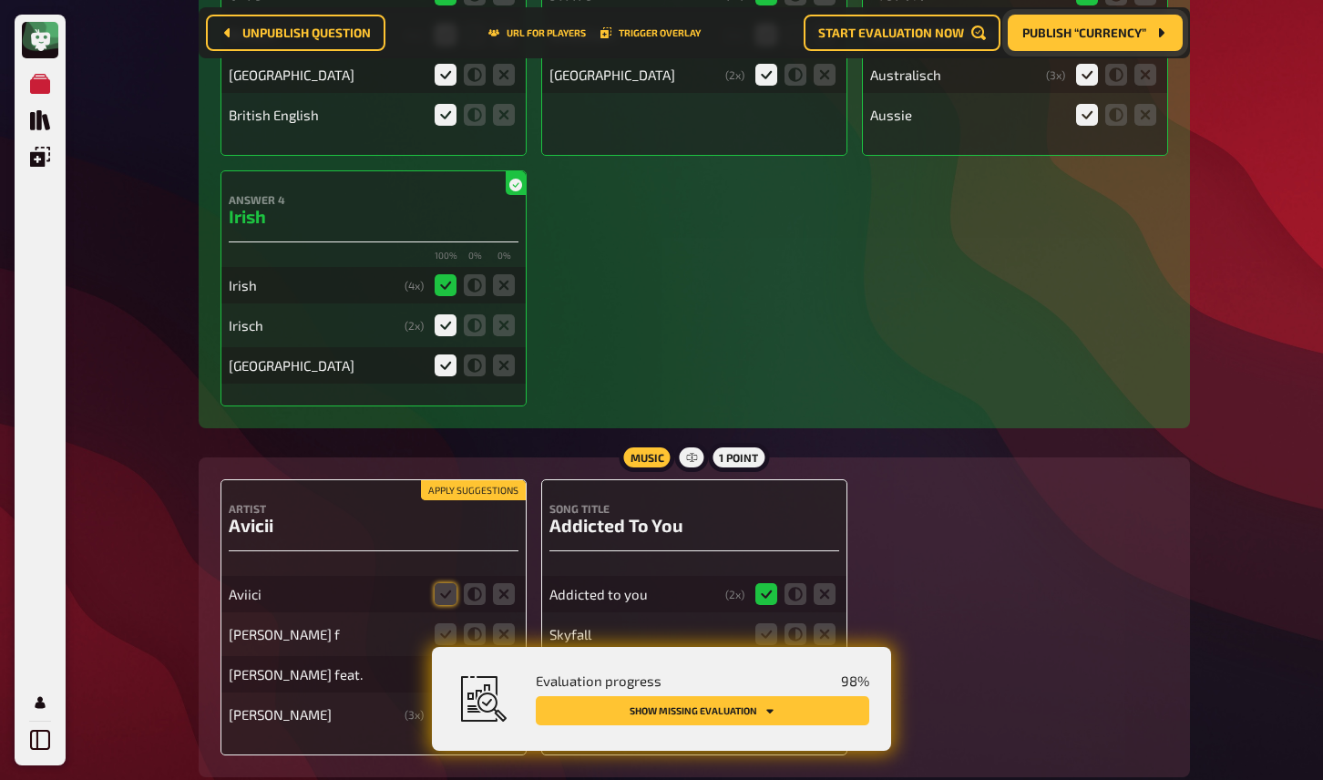
click at [461, 480] on button "Apply suggestions" at bounding box center [473, 490] width 105 height 20
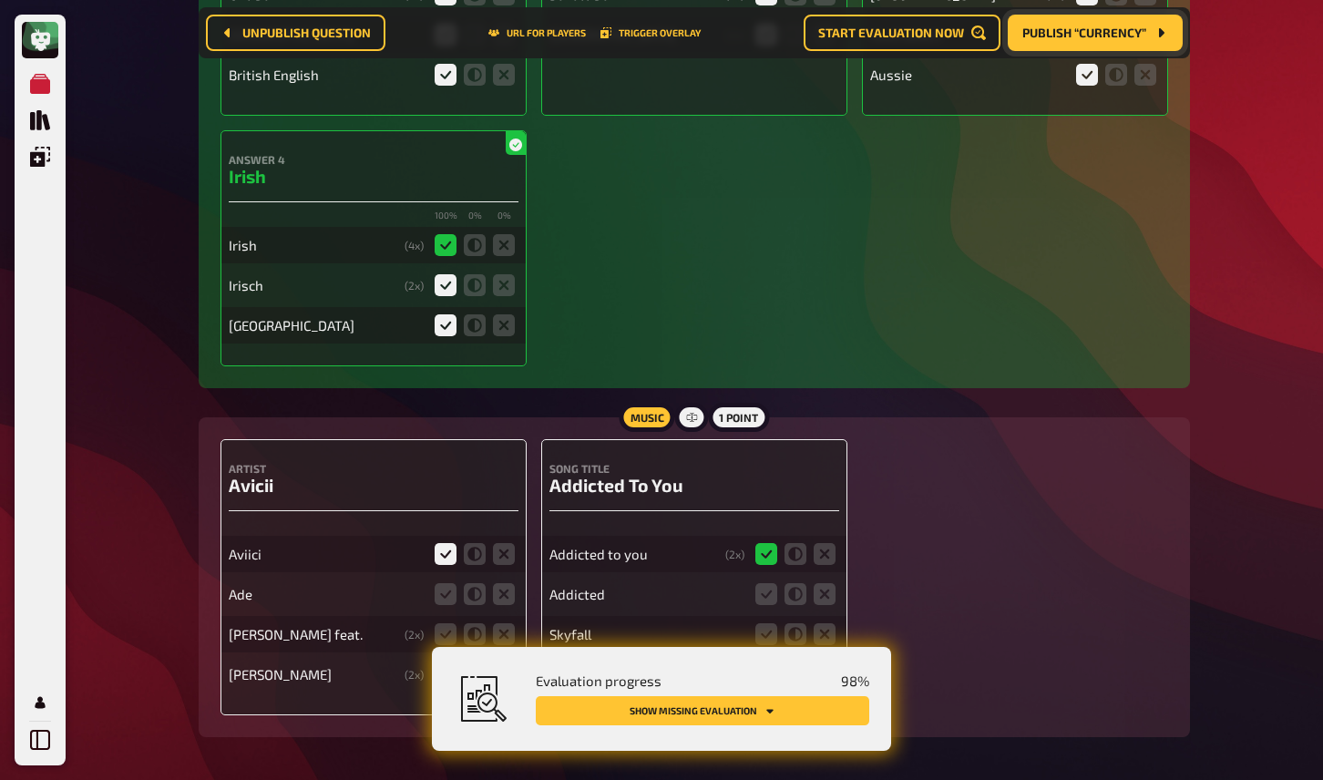
click at [444, 663] on icon at bounding box center [446, 674] width 22 height 22
click at [0, 0] on input "radio" at bounding box center [0, 0] width 0 height 0
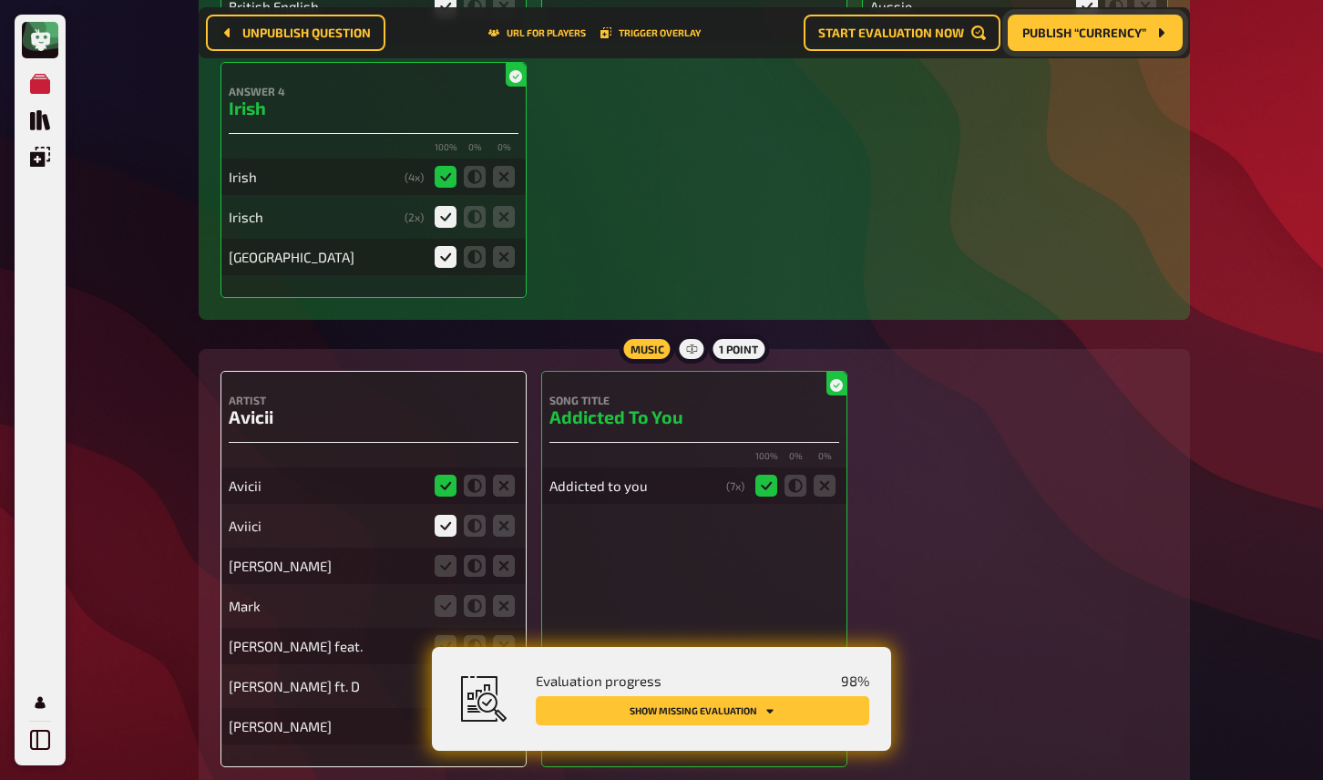
scroll to position [12050, 0]
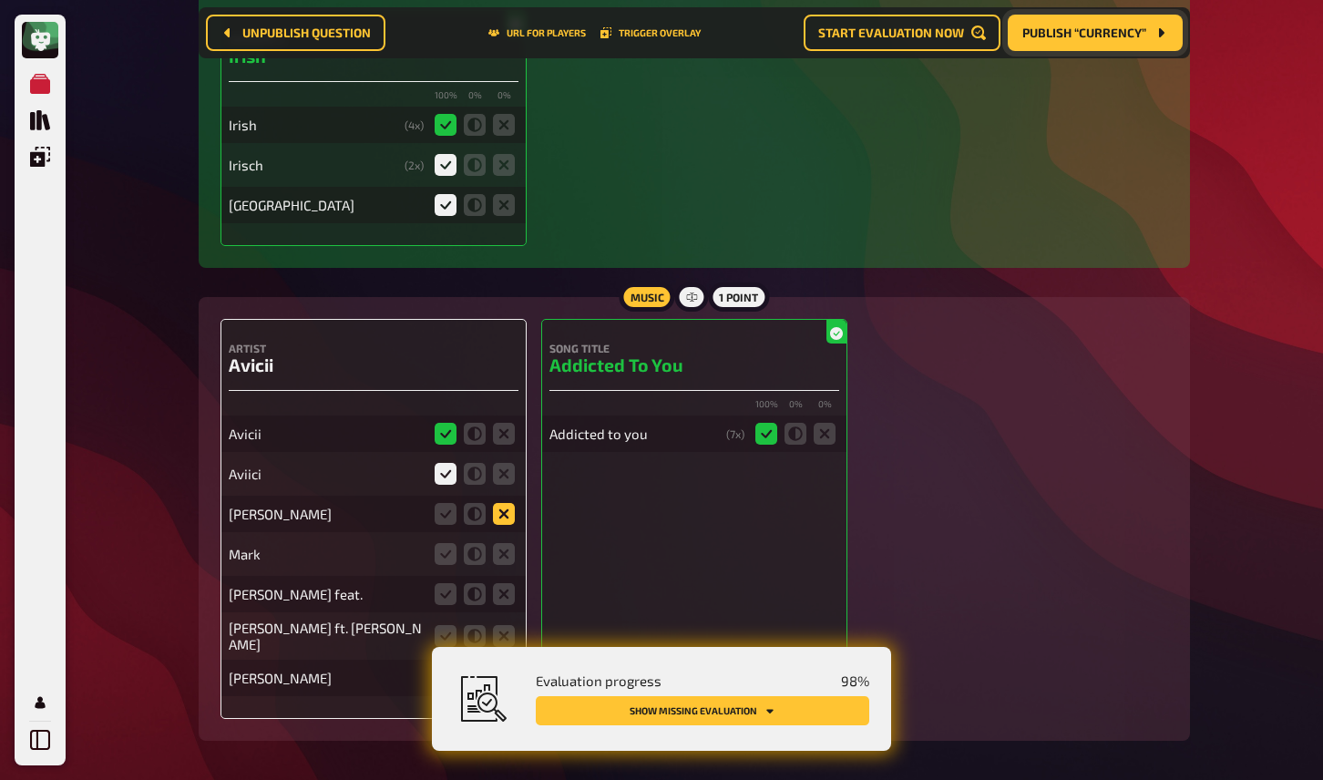
click at [507, 503] on icon at bounding box center [504, 514] width 22 height 22
click at [0, 0] on input "radio" at bounding box center [0, 0] width 0 height 0
click at [499, 543] on icon at bounding box center [504, 554] width 22 height 22
click at [0, 0] on input "radio" at bounding box center [0, 0] width 0 height 0
click at [442, 583] on icon at bounding box center [446, 594] width 22 height 22
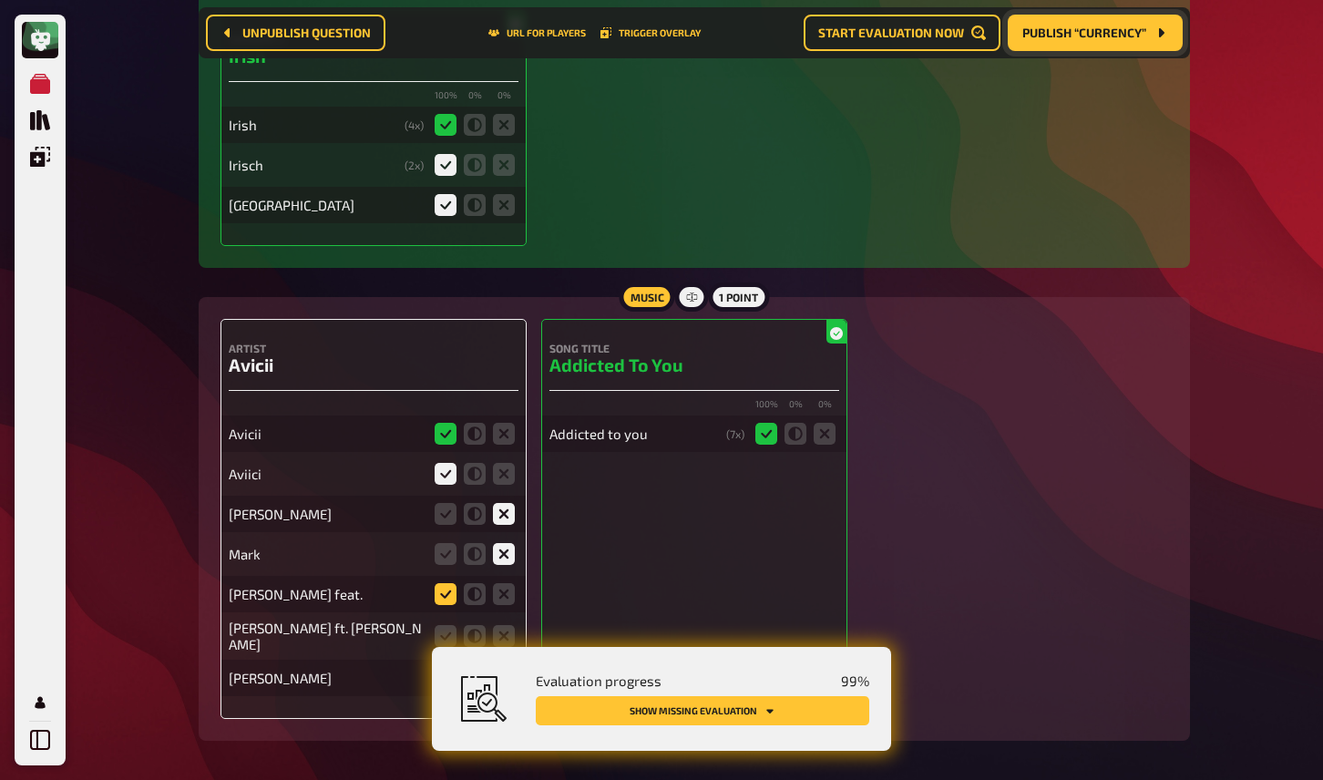
click at [0, 0] on input "radio" at bounding box center [0, 0] width 0 height 0
click at [513, 625] on icon at bounding box center [504, 636] width 22 height 22
click at [0, 0] on input "radio" at bounding box center [0, 0] width 0 height 0
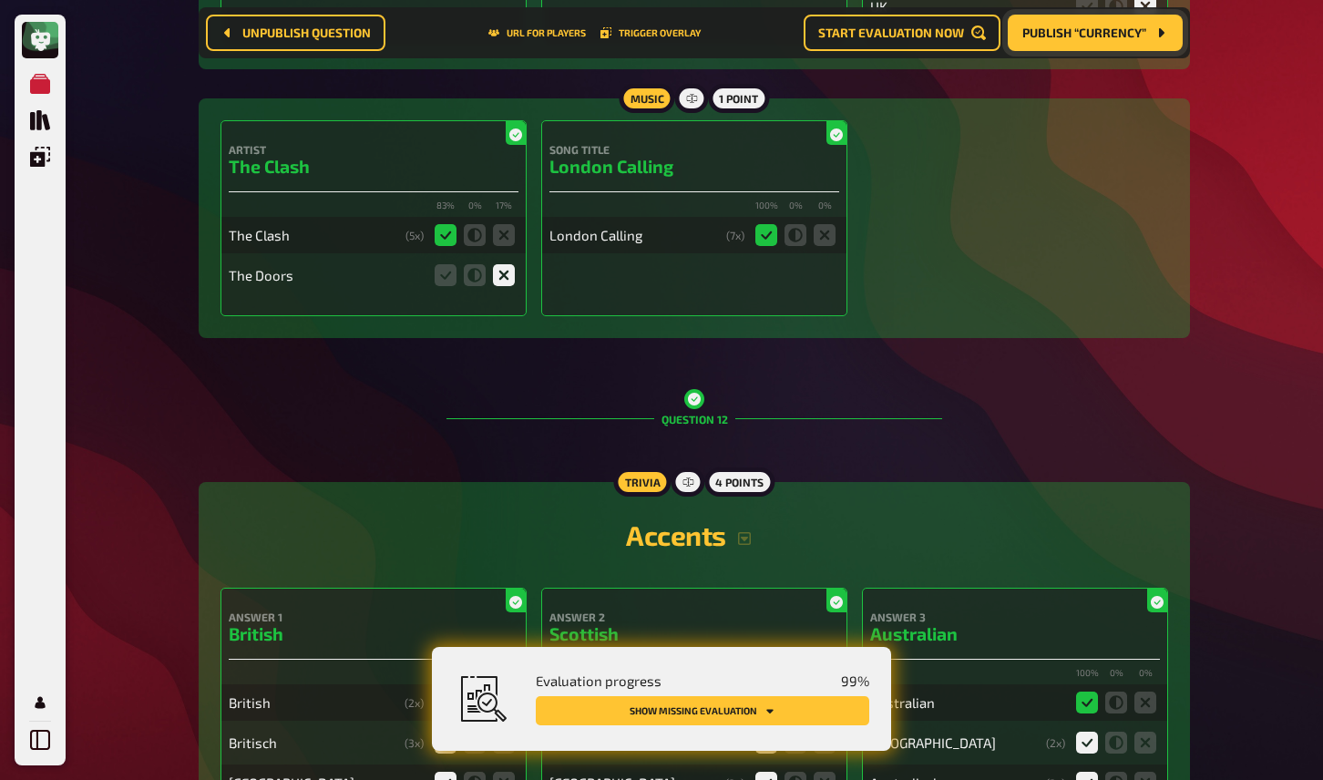
scroll to position [10862, 0]
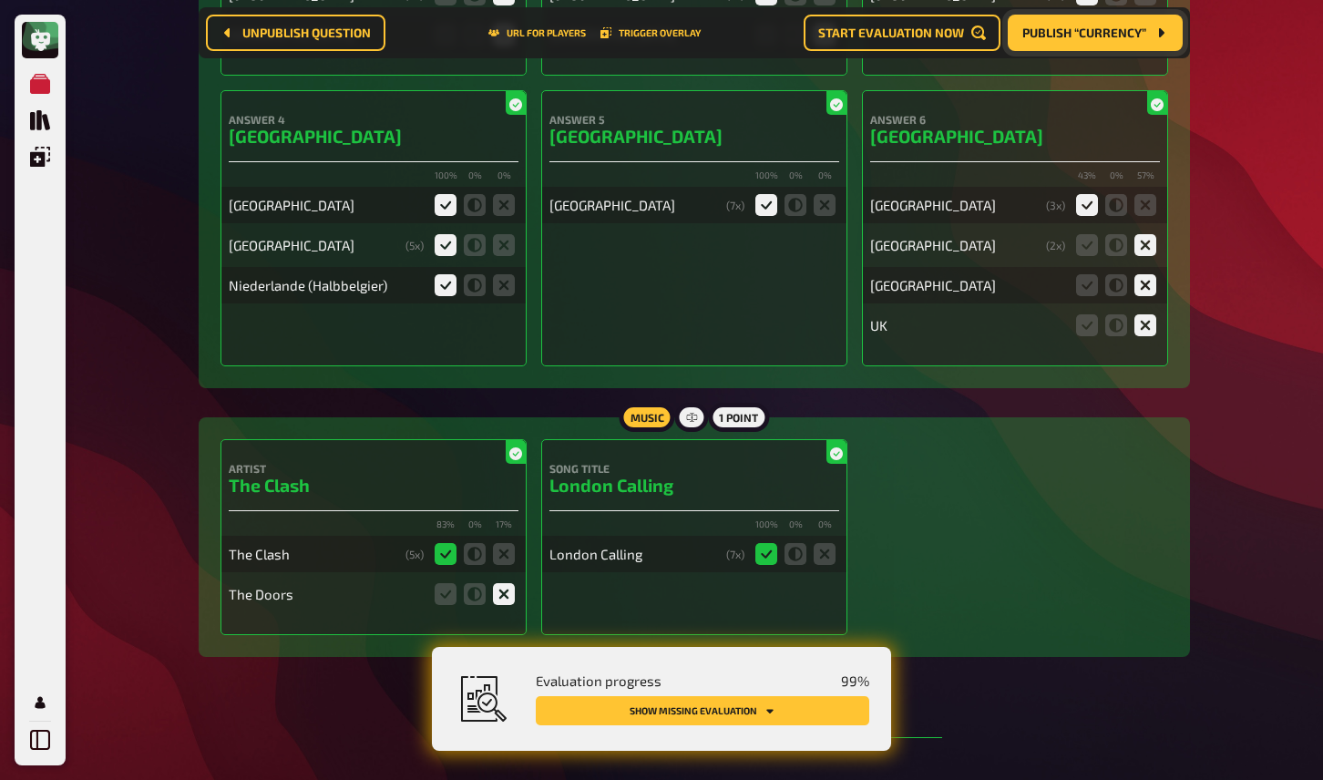
click at [1055, 38] on span "Publish “Currency”" at bounding box center [1085, 32] width 124 height 13
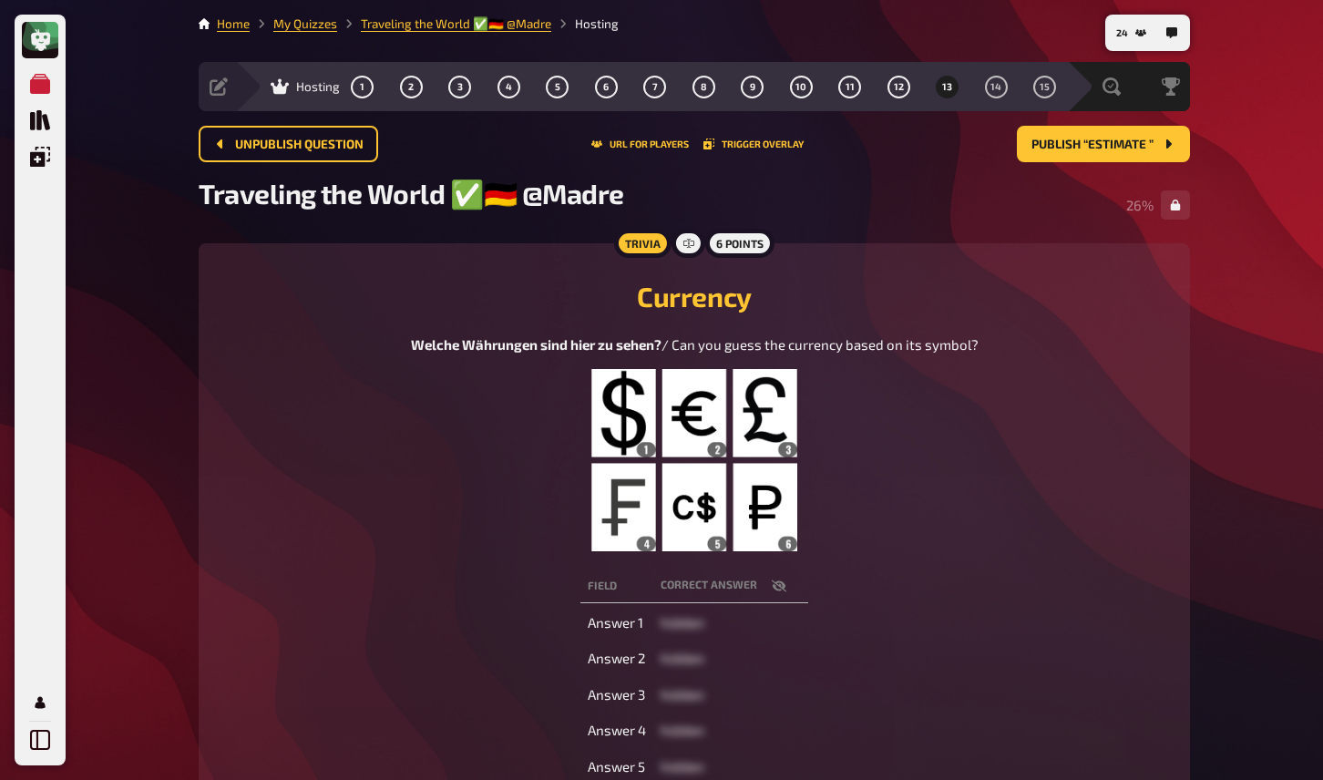
click at [443, 551] on figure at bounding box center [695, 460] width 568 height 182
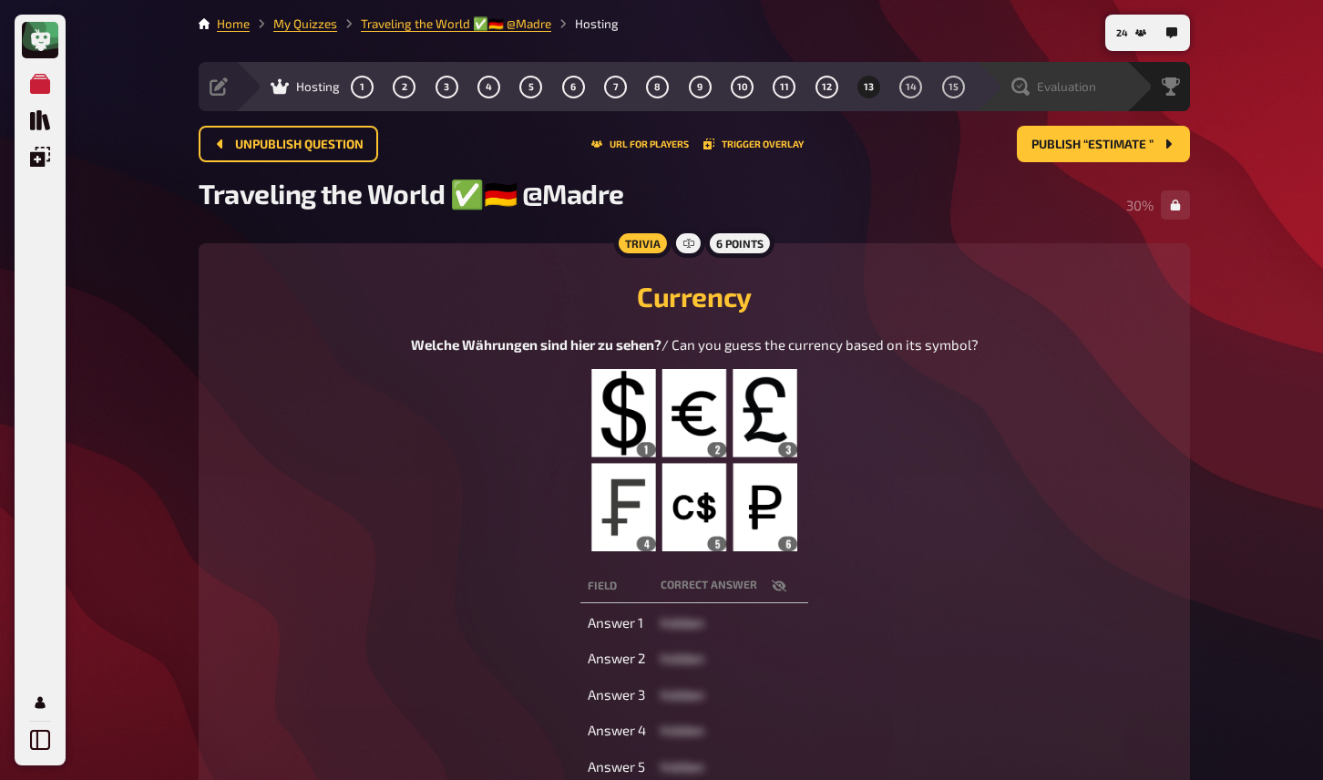
click at [1061, 99] on div "Evaluation" at bounding box center [1051, 86] width 150 height 49
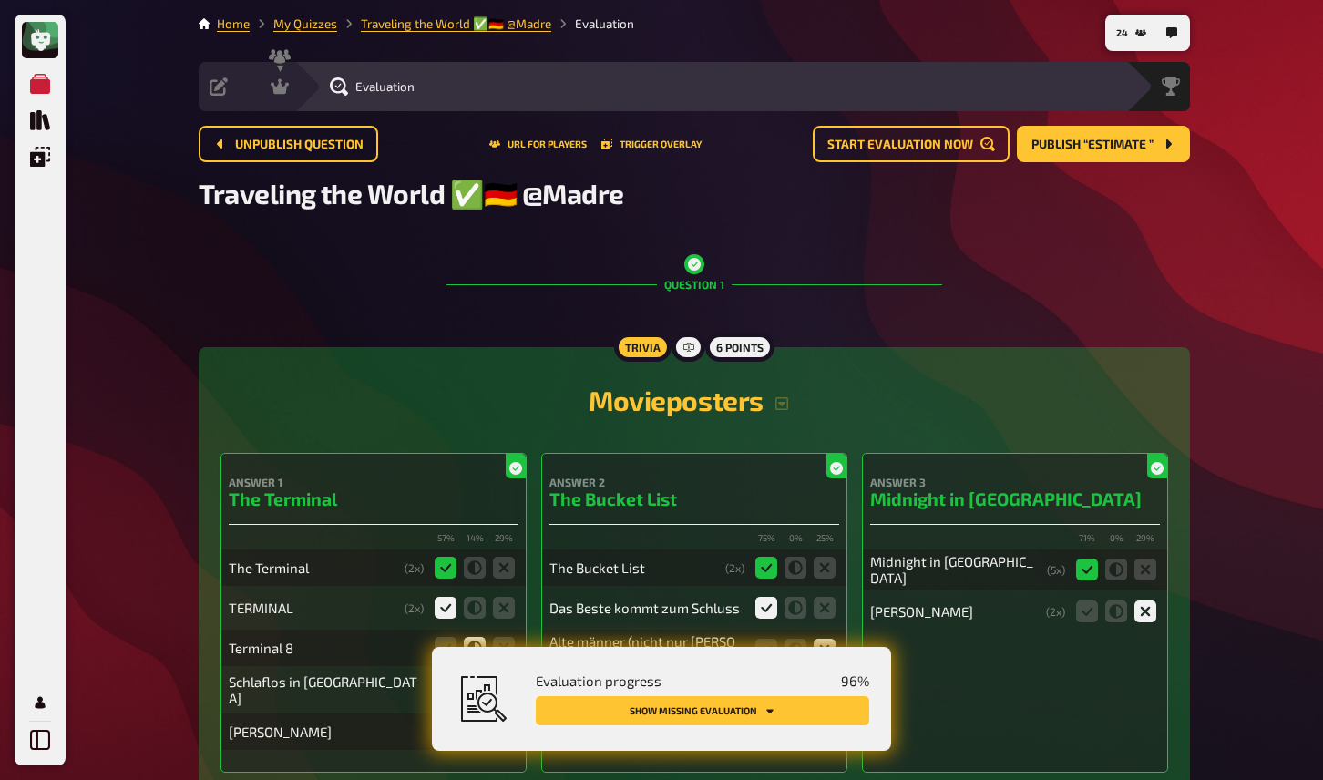
click at [819, 700] on button "Show missing evaluation" at bounding box center [703, 710] width 334 height 29
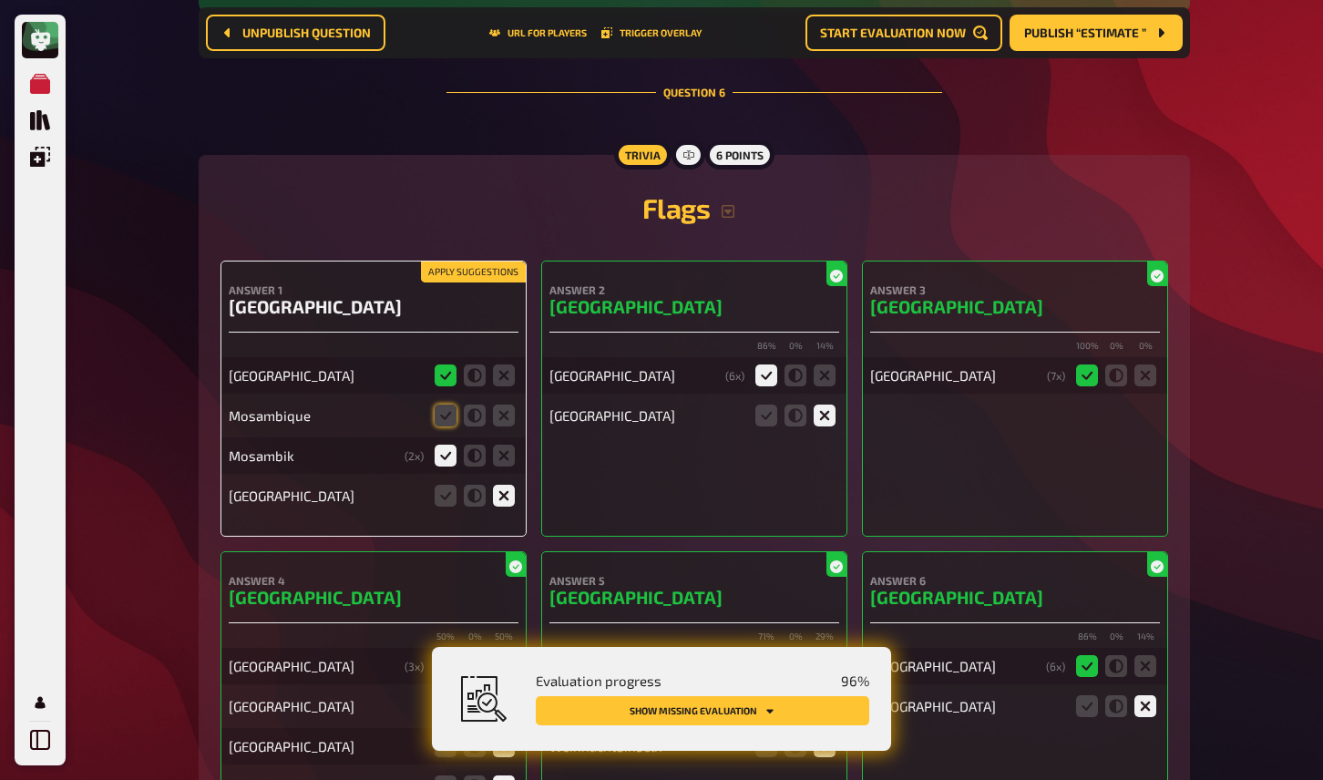
scroll to position [5292, 0]
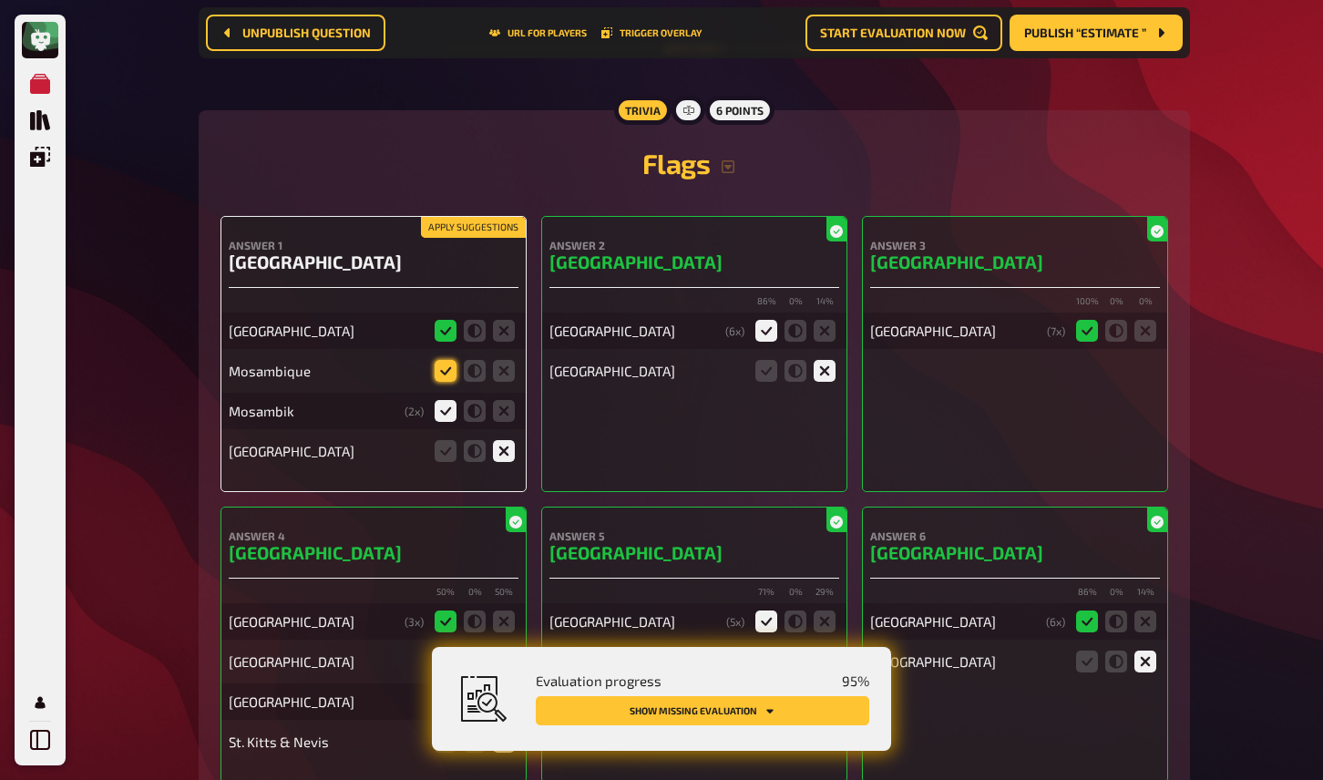
click at [439, 362] on icon at bounding box center [446, 371] width 22 height 22
click at [0, 0] on input "radio" at bounding box center [0, 0] width 0 height 0
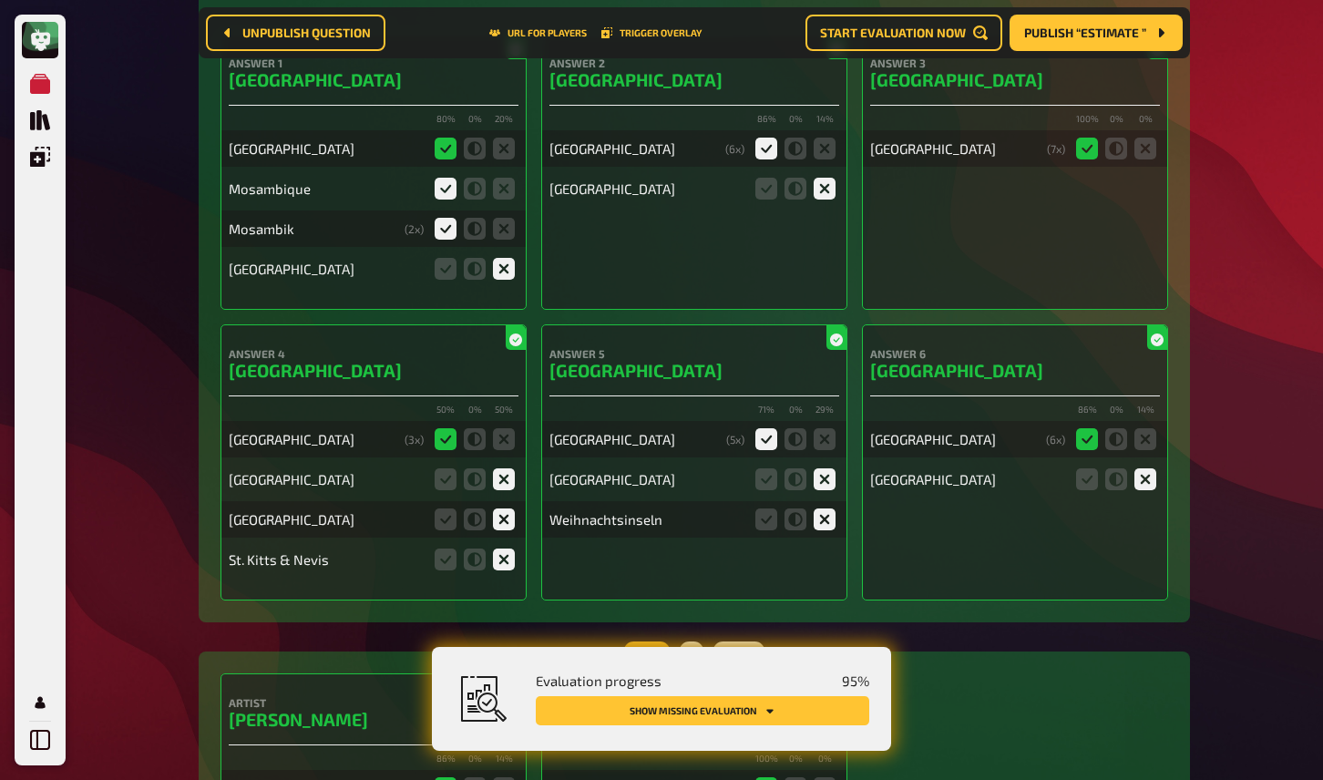
scroll to position [5486, 0]
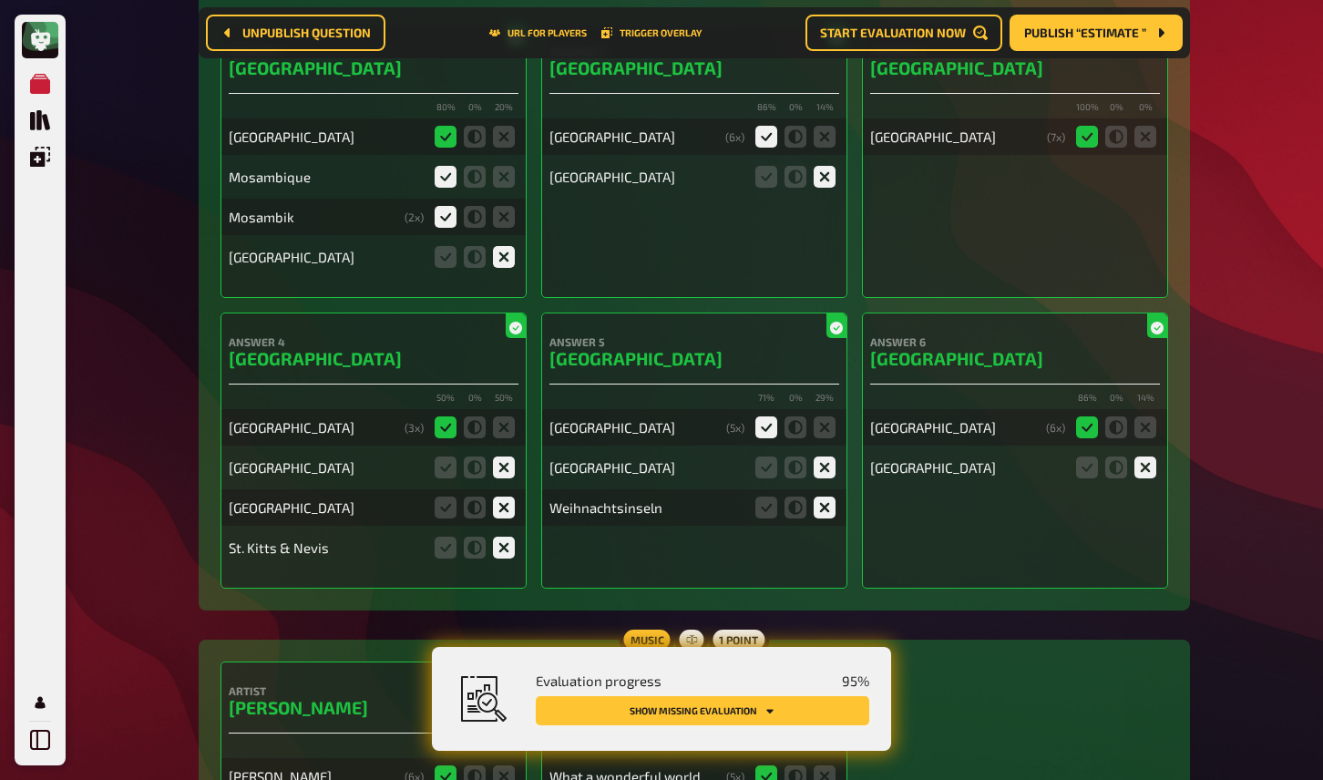
click at [769, 713] on icon "Show missing evaluation" at bounding box center [770, 710] width 11 height 11
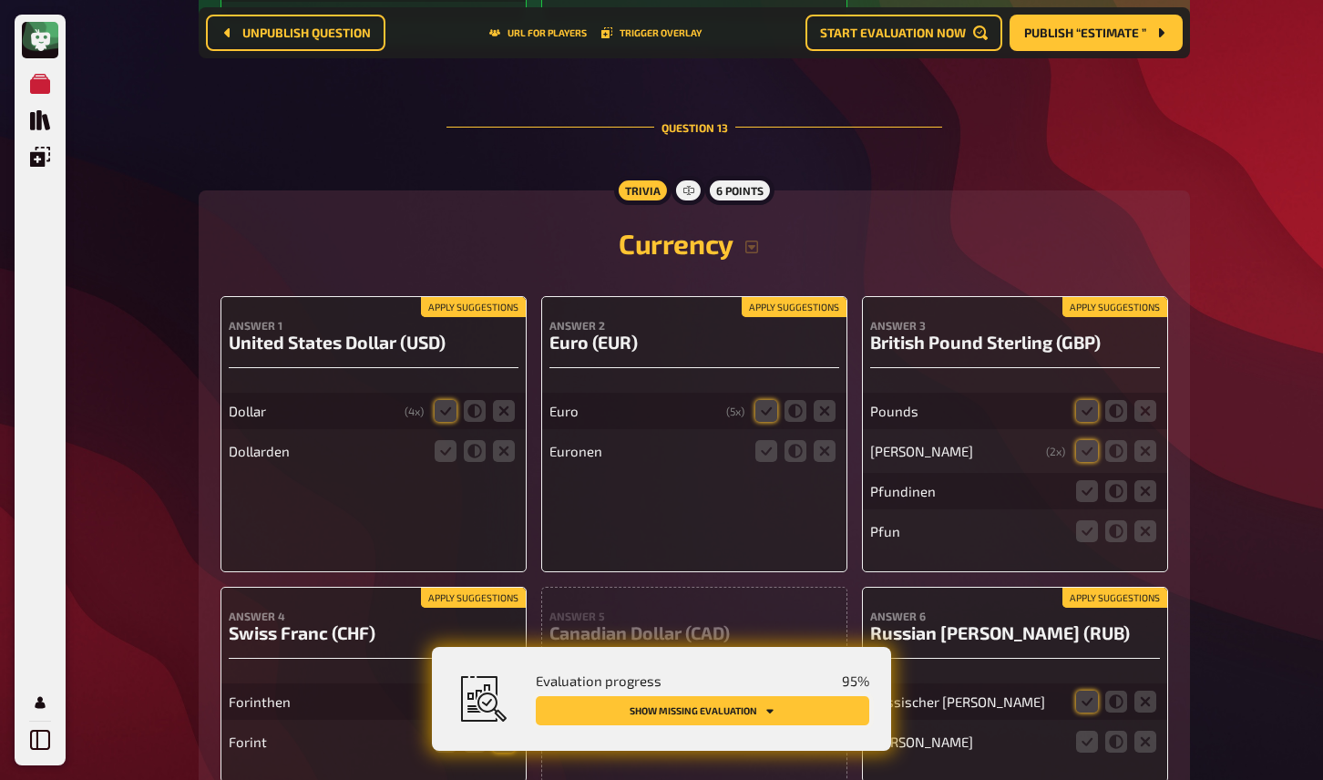
scroll to position [12696, 0]
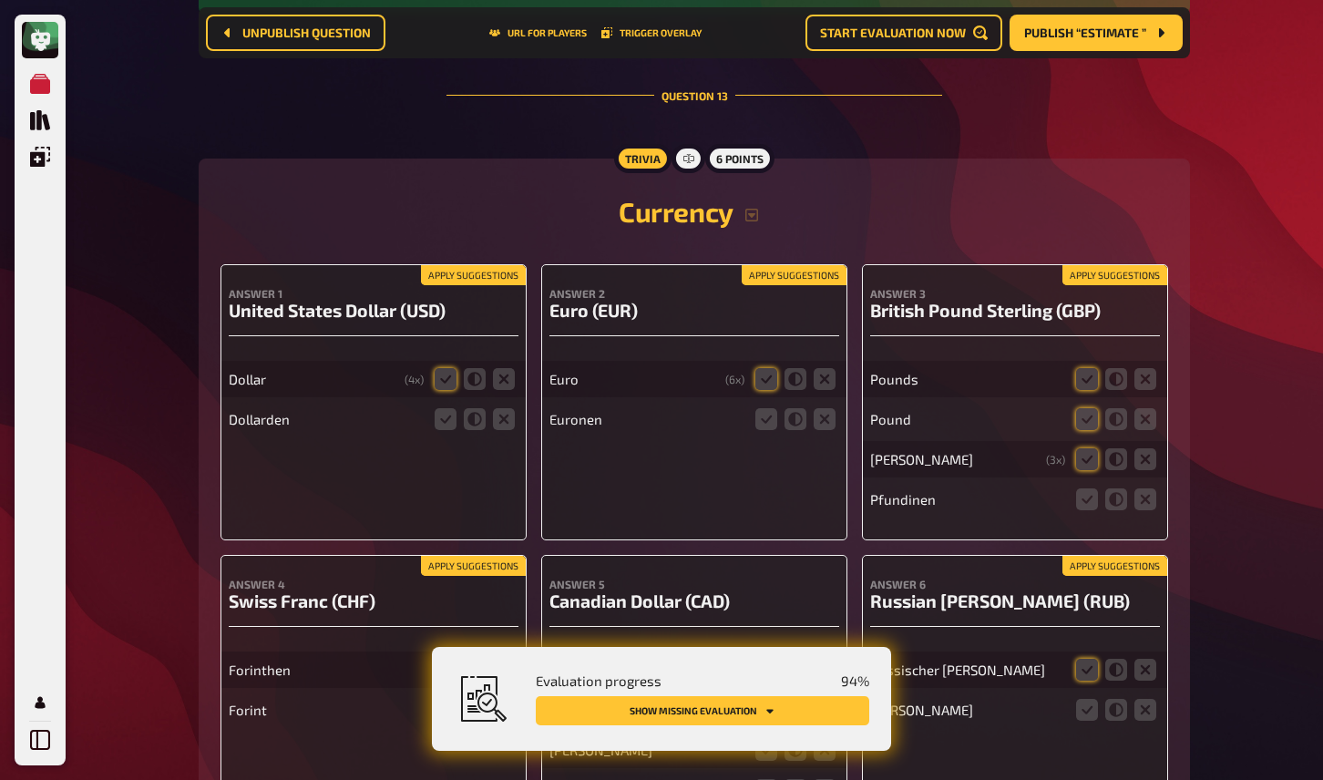
click at [453, 265] on button "Apply suggestions" at bounding box center [473, 275] width 105 height 20
click at [814, 265] on button "Apply suggestions" at bounding box center [794, 275] width 105 height 20
click at [1109, 265] on button "Apply suggestions" at bounding box center [1115, 275] width 105 height 20
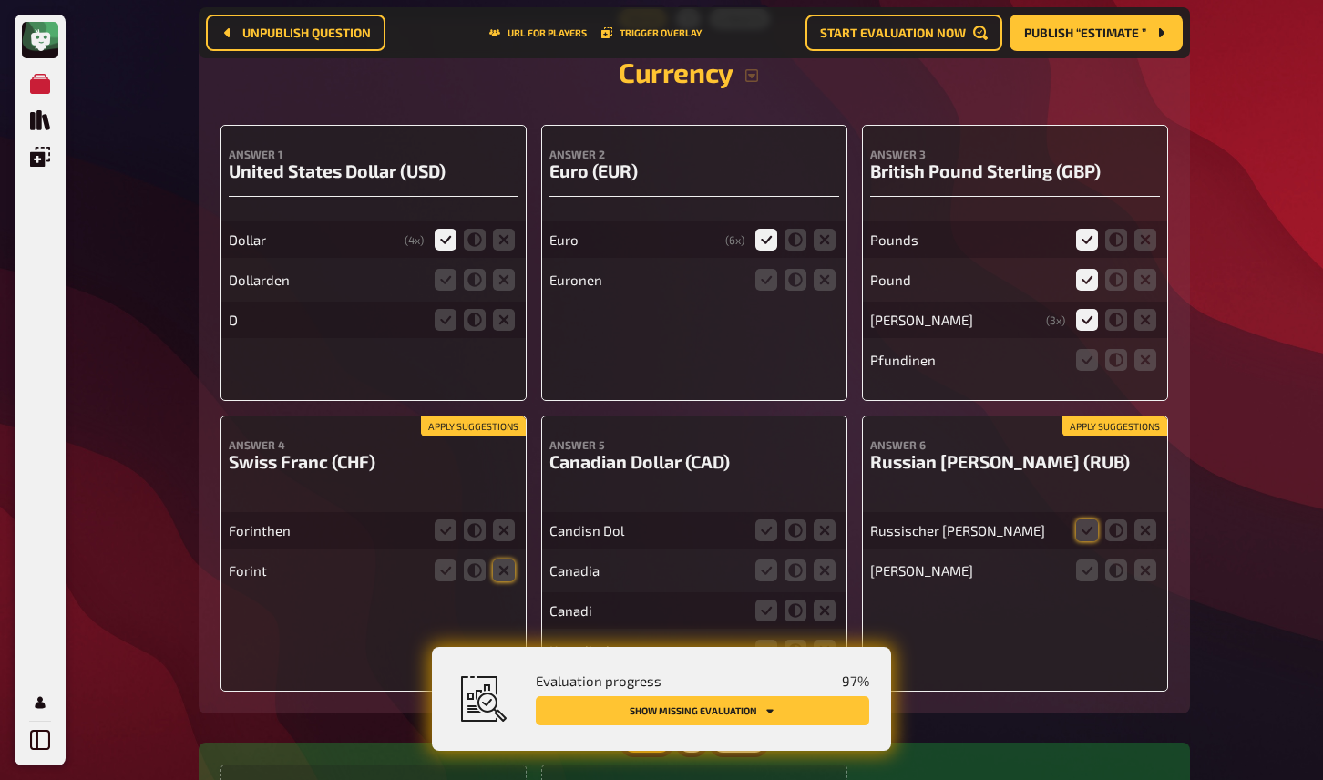
scroll to position [12849, 0]
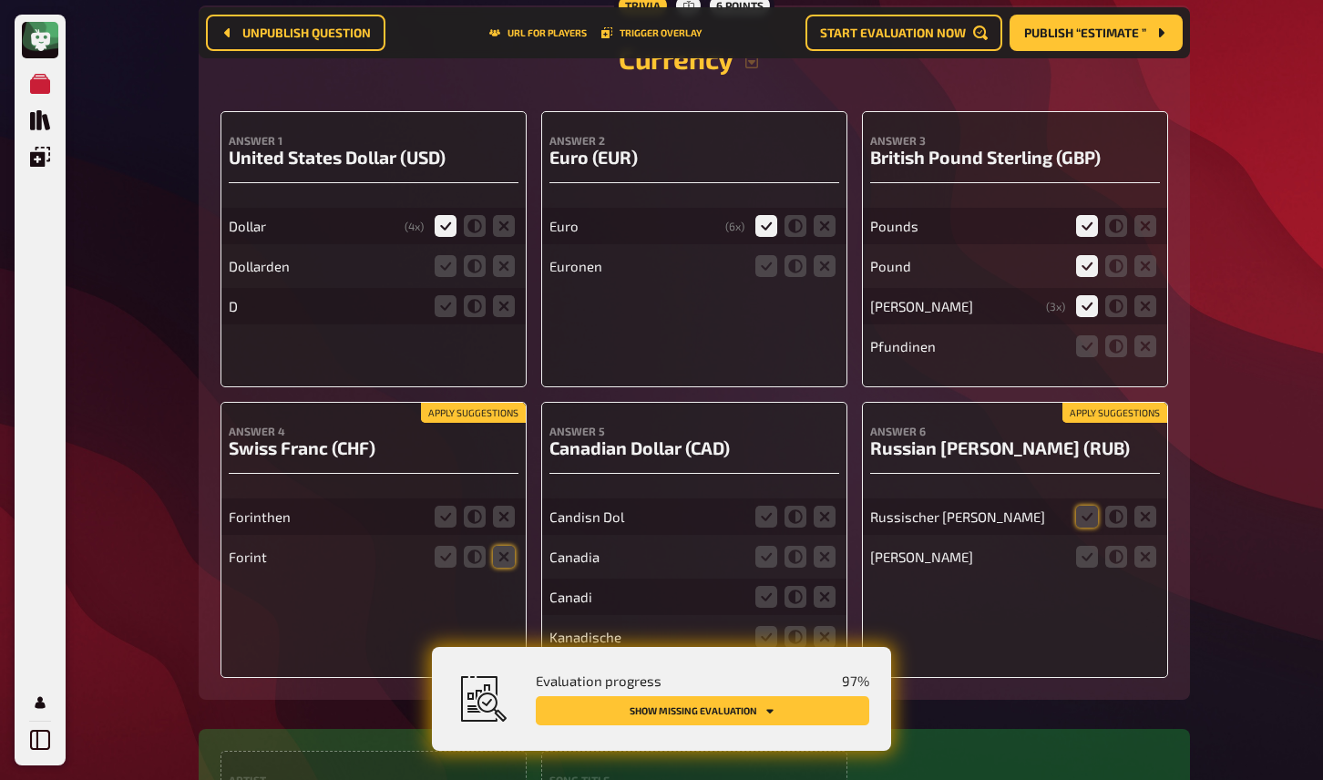
click at [1074, 425] on h4 "Answer 6" at bounding box center [1015, 431] width 290 height 13
click at [1082, 403] on button "Apply suggestions" at bounding box center [1115, 413] width 105 height 20
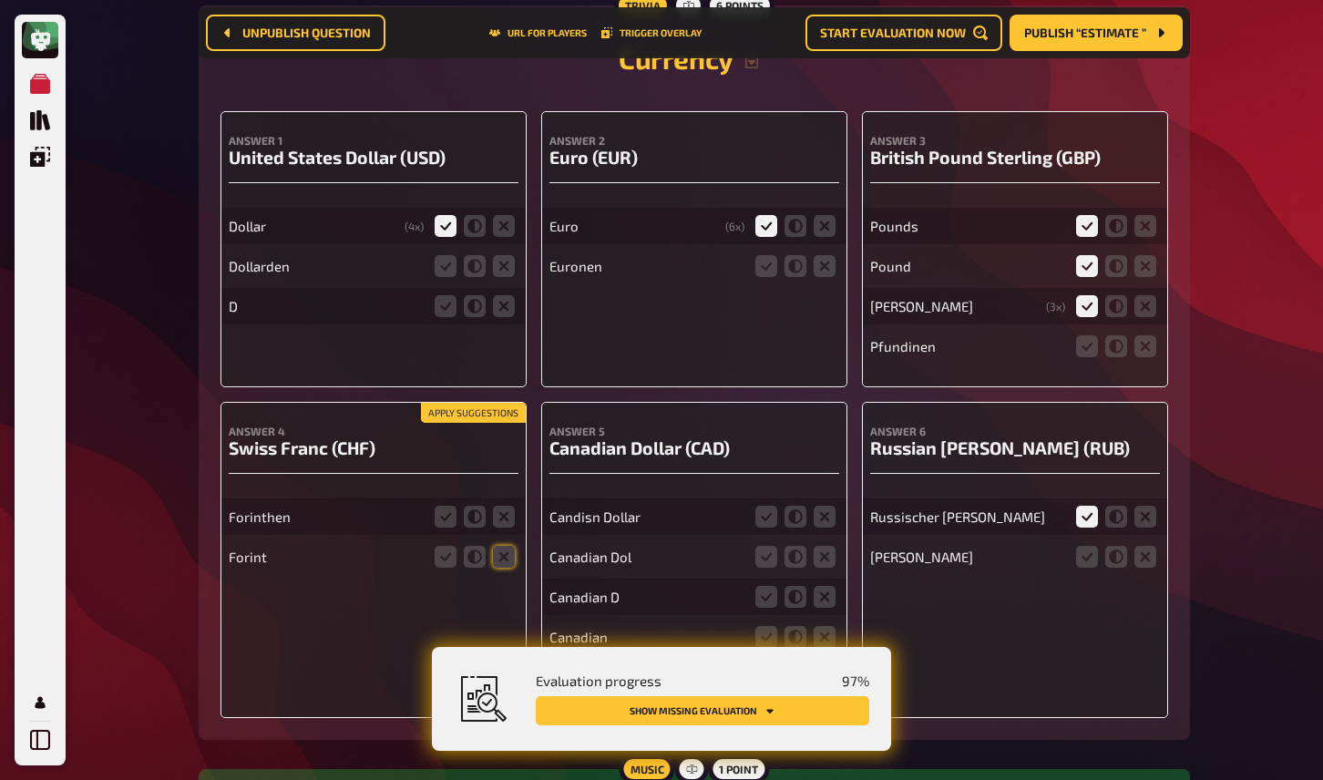
click at [478, 402] on div "Apply suggestions Answer 4 Swiss Franc (CHF) Forinthen Forint" at bounding box center [374, 560] width 306 height 316
click at [478, 403] on button "Apply suggestions" at bounding box center [473, 413] width 105 height 20
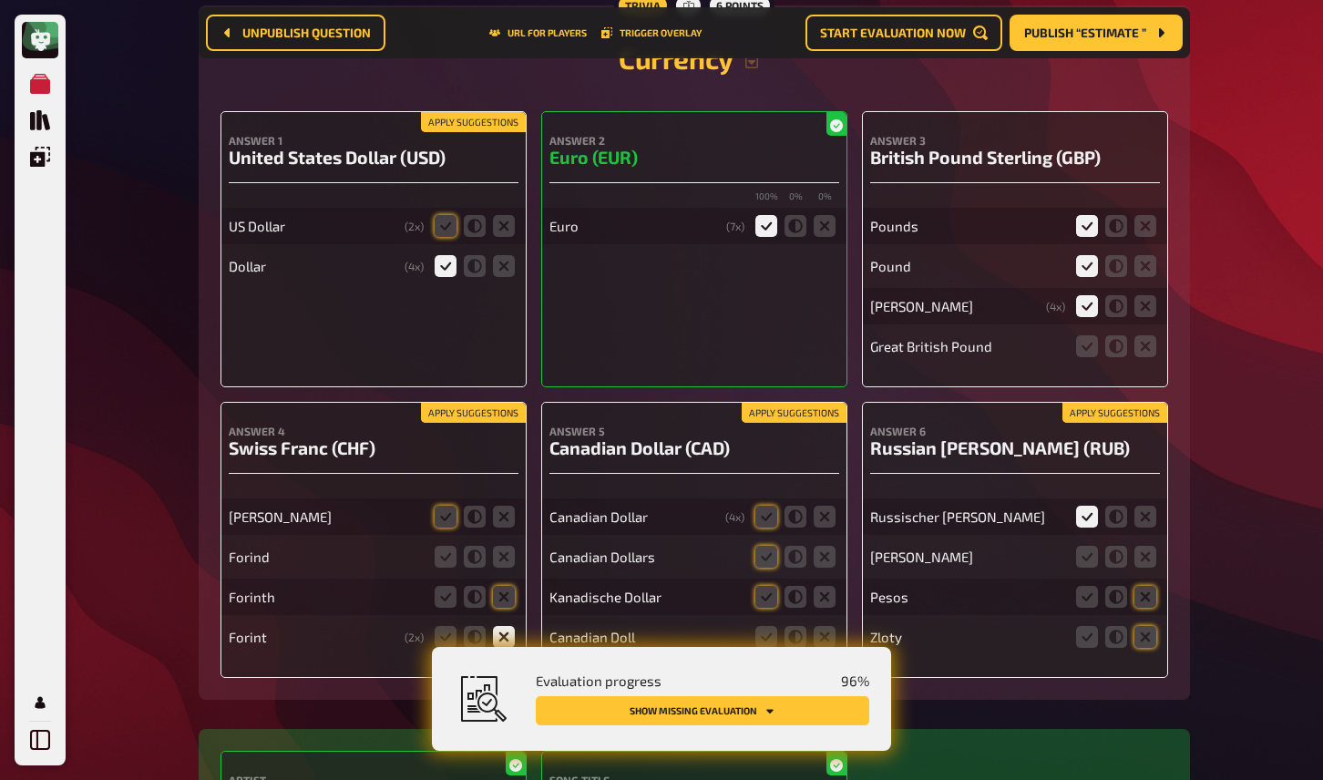
click at [1127, 403] on button "Apply suggestions" at bounding box center [1115, 413] width 105 height 20
click at [773, 403] on button "Apply suggestions" at bounding box center [794, 413] width 105 height 20
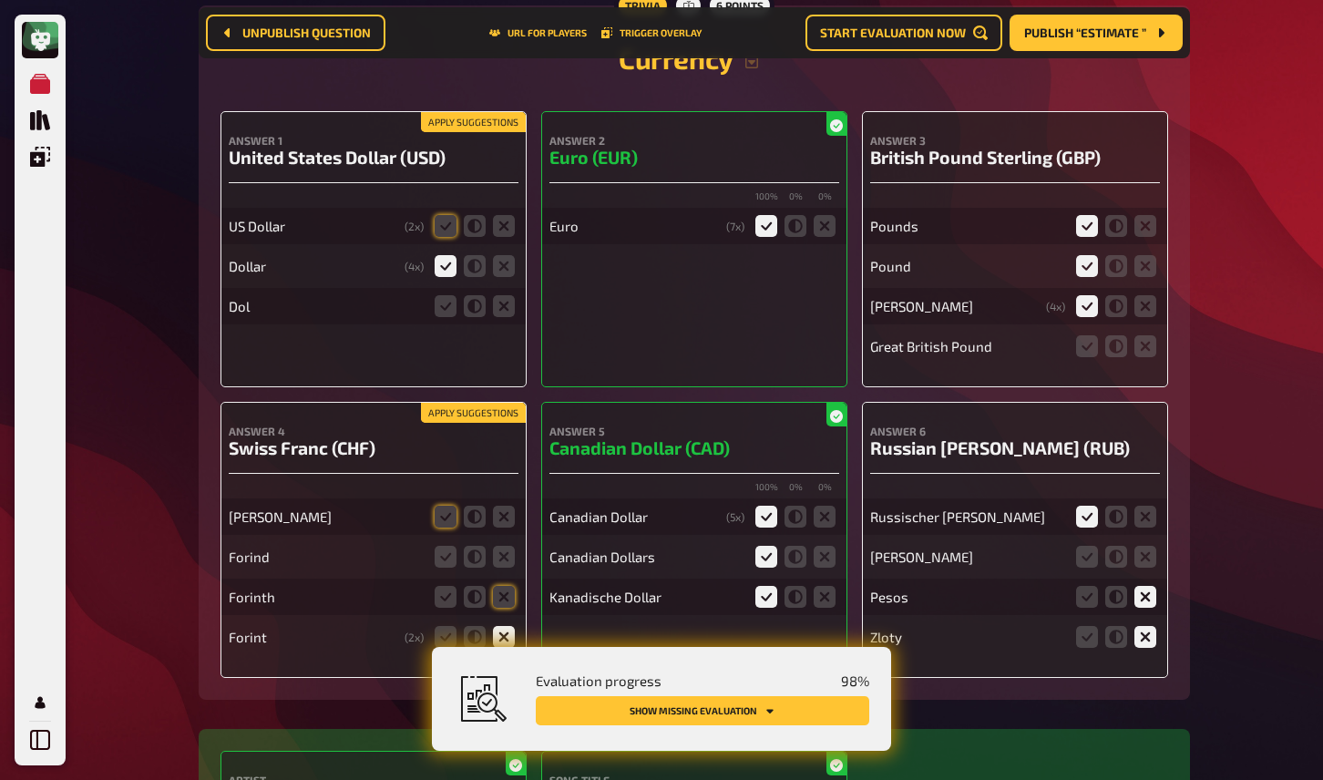
click at [507, 403] on button "Apply suggestions" at bounding box center [473, 413] width 105 height 20
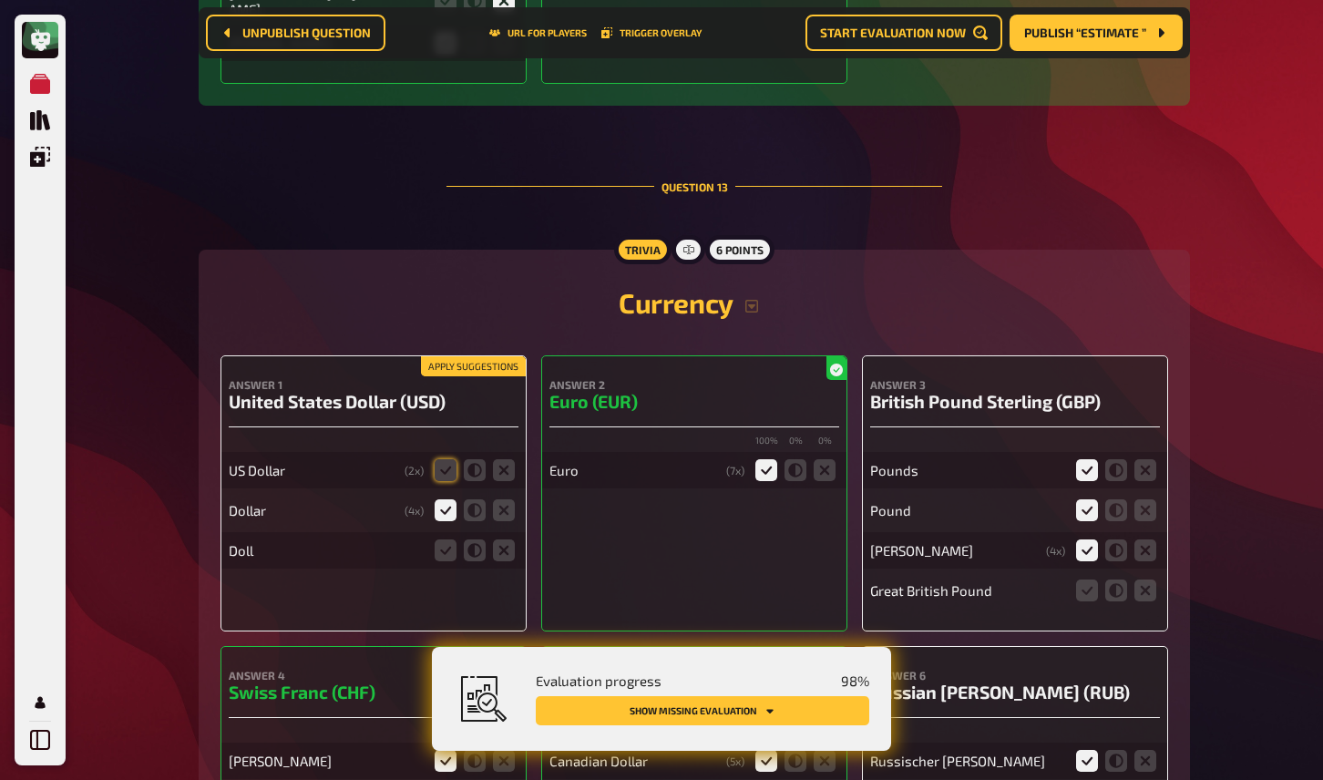
scroll to position [12598, 0]
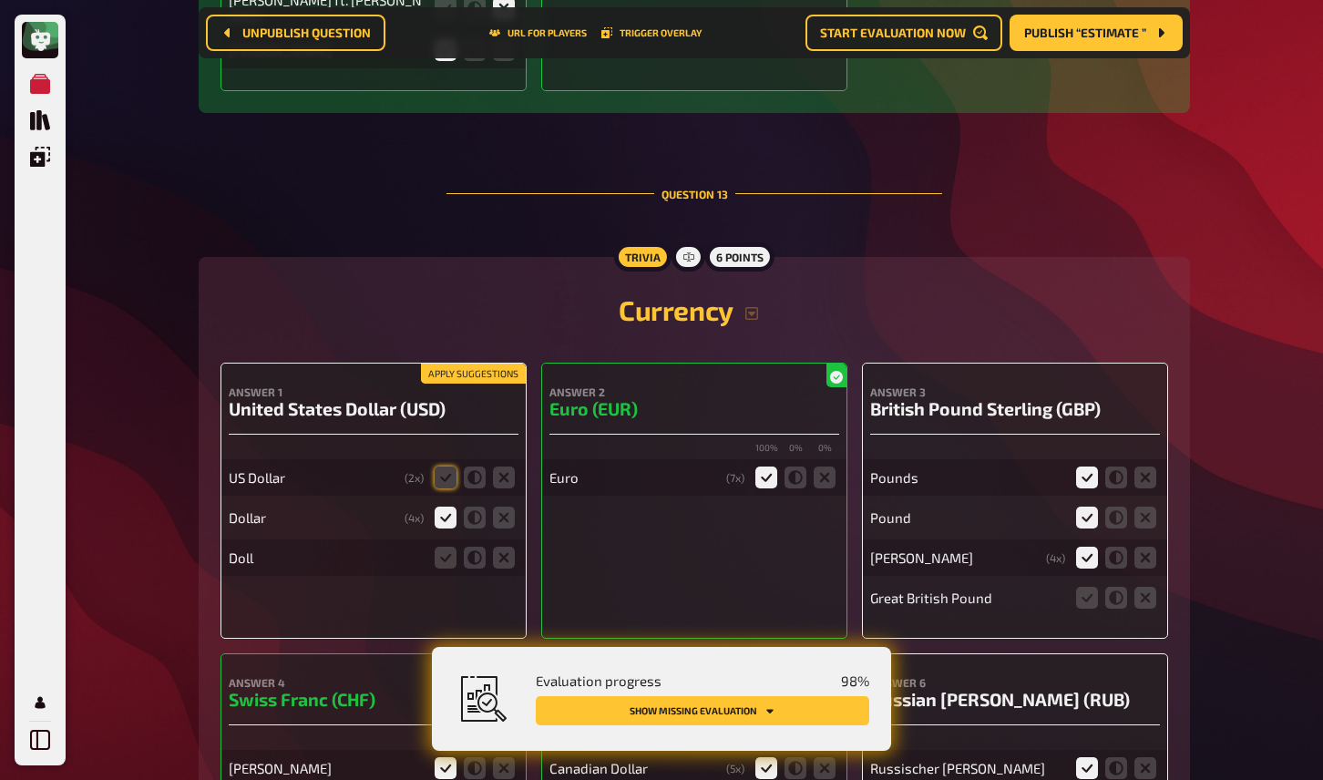
click at [496, 364] on button "Apply suggestions" at bounding box center [473, 374] width 105 height 20
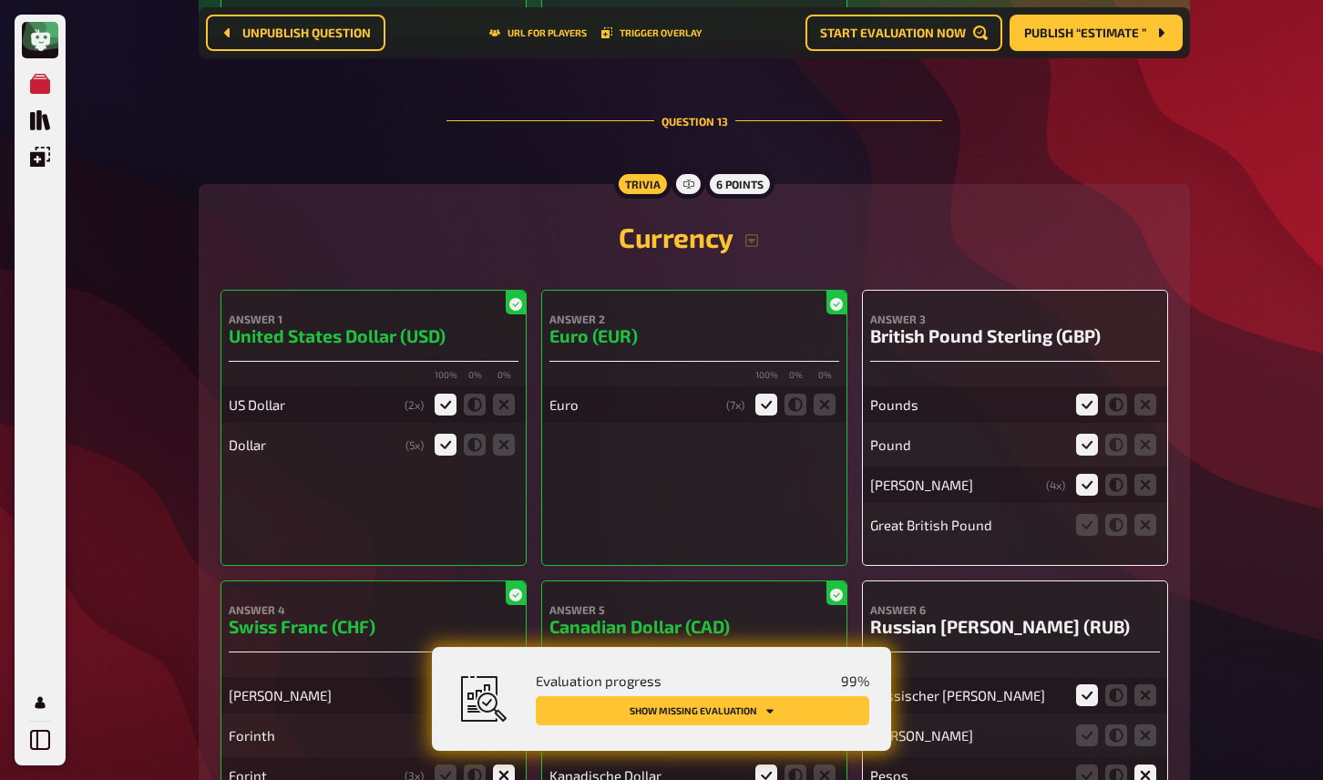
scroll to position [12672, 0]
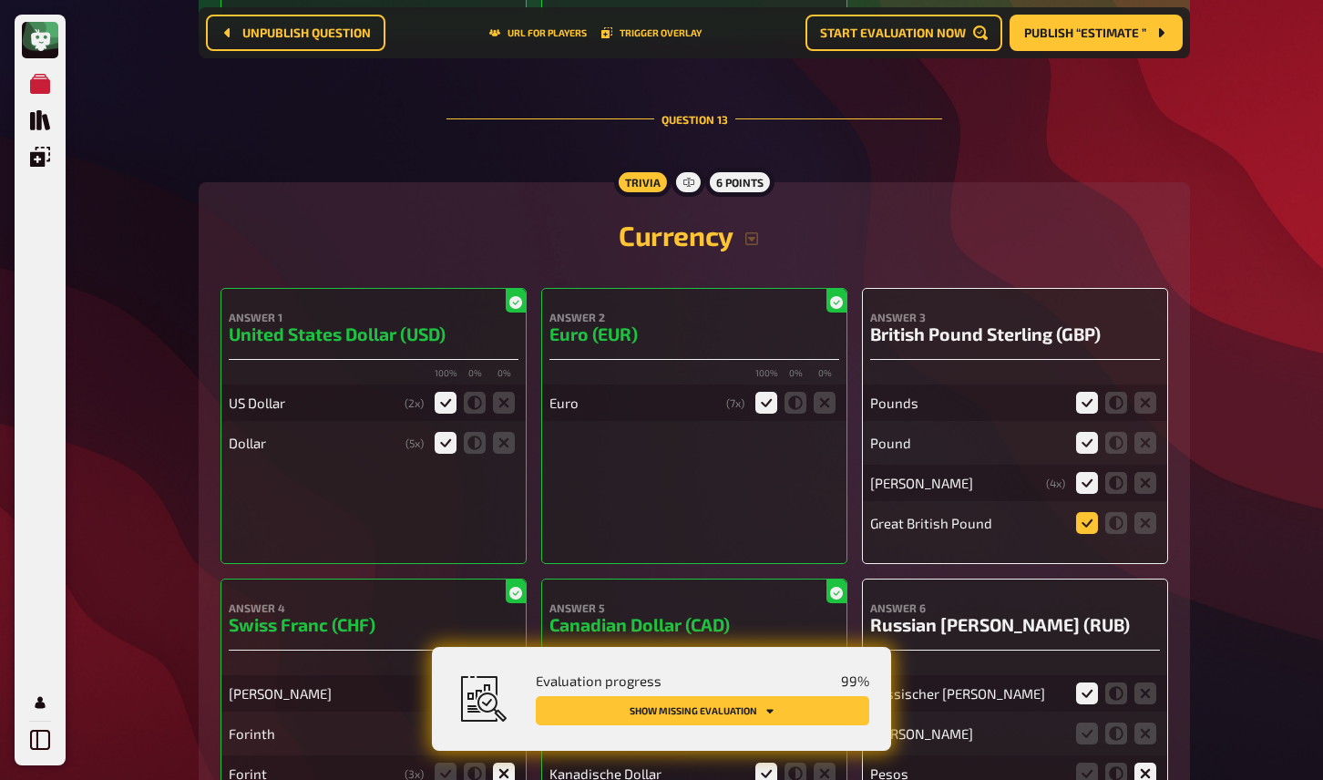
click at [1085, 512] on icon at bounding box center [1087, 523] width 22 height 22
click at [0, 0] on input "radio" at bounding box center [0, 0] width 0 height 0
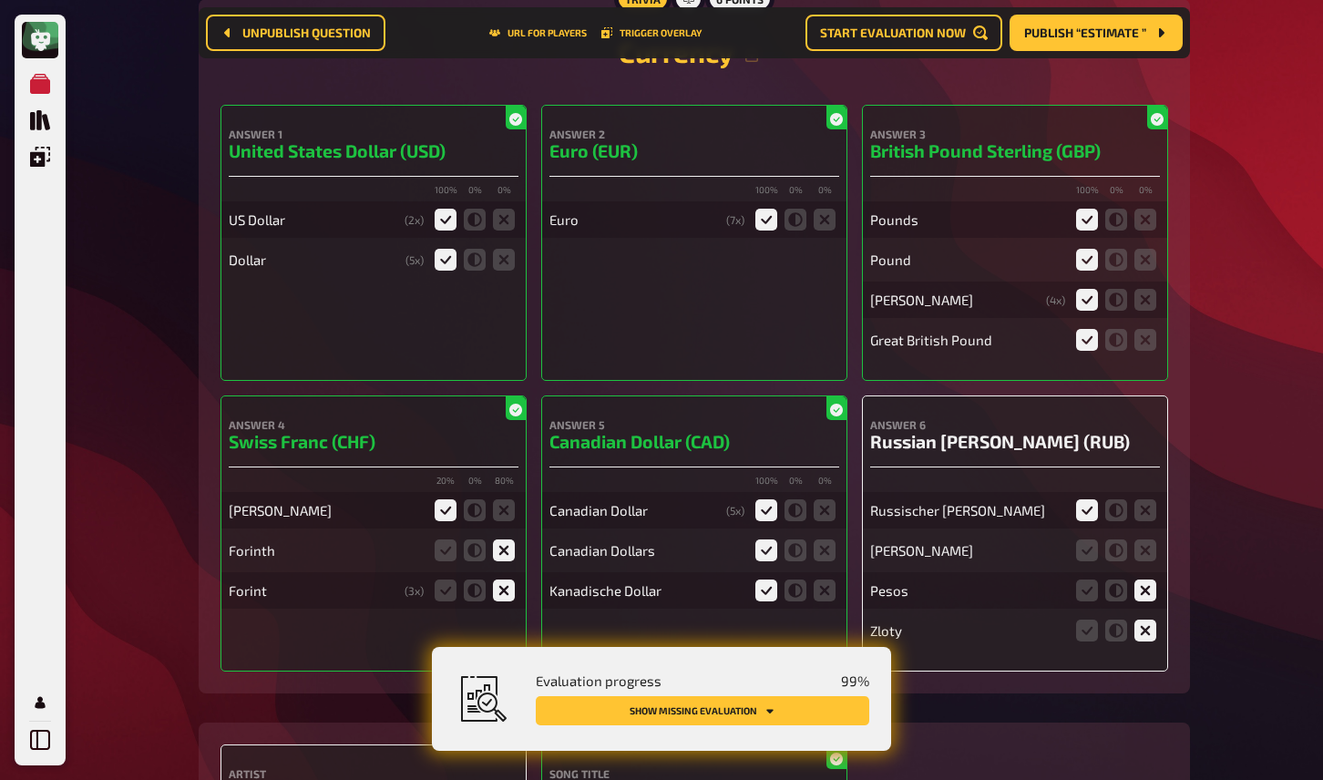
scroll to position [12858, 0]
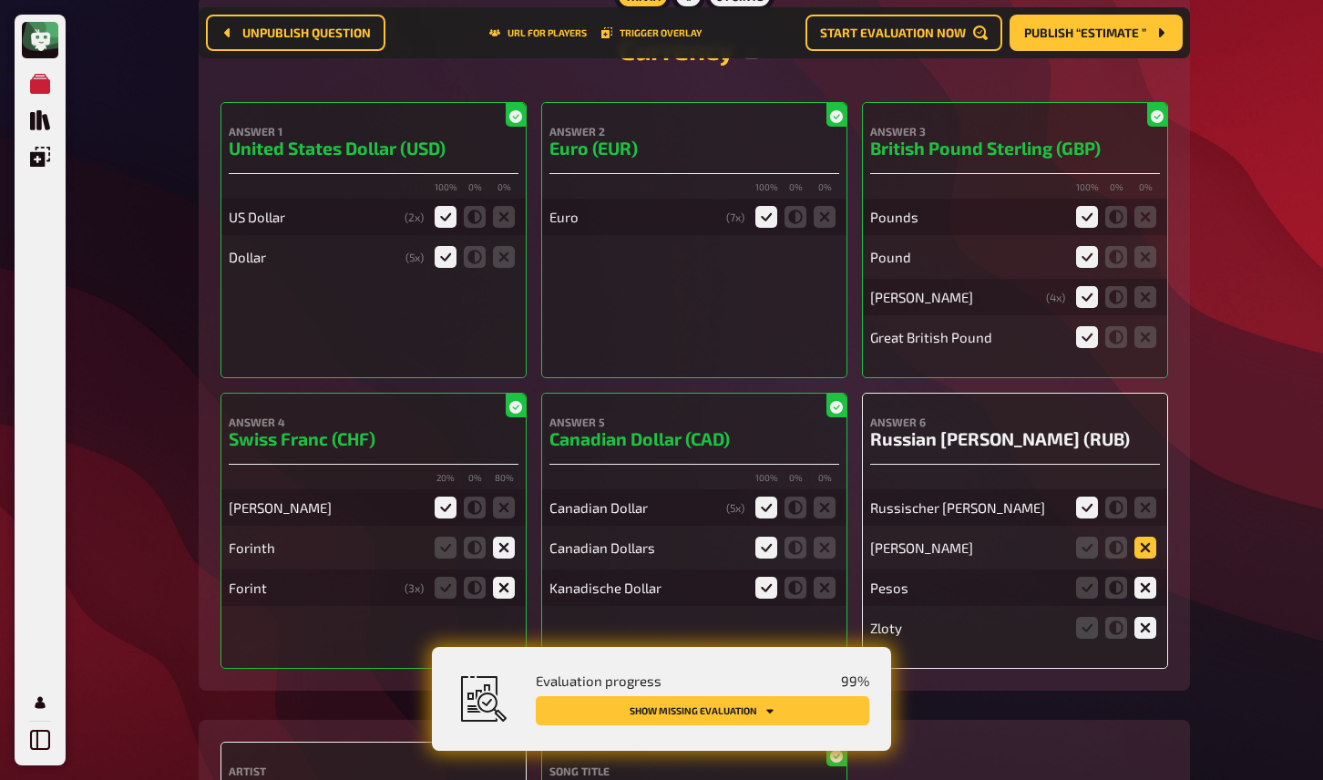
click at [1143, 537] on icon at bounding box center [1146, 548] width 22 height 22
click at [0, 0] on input "radio" at bounding box center [0, 0] width 0 height 0
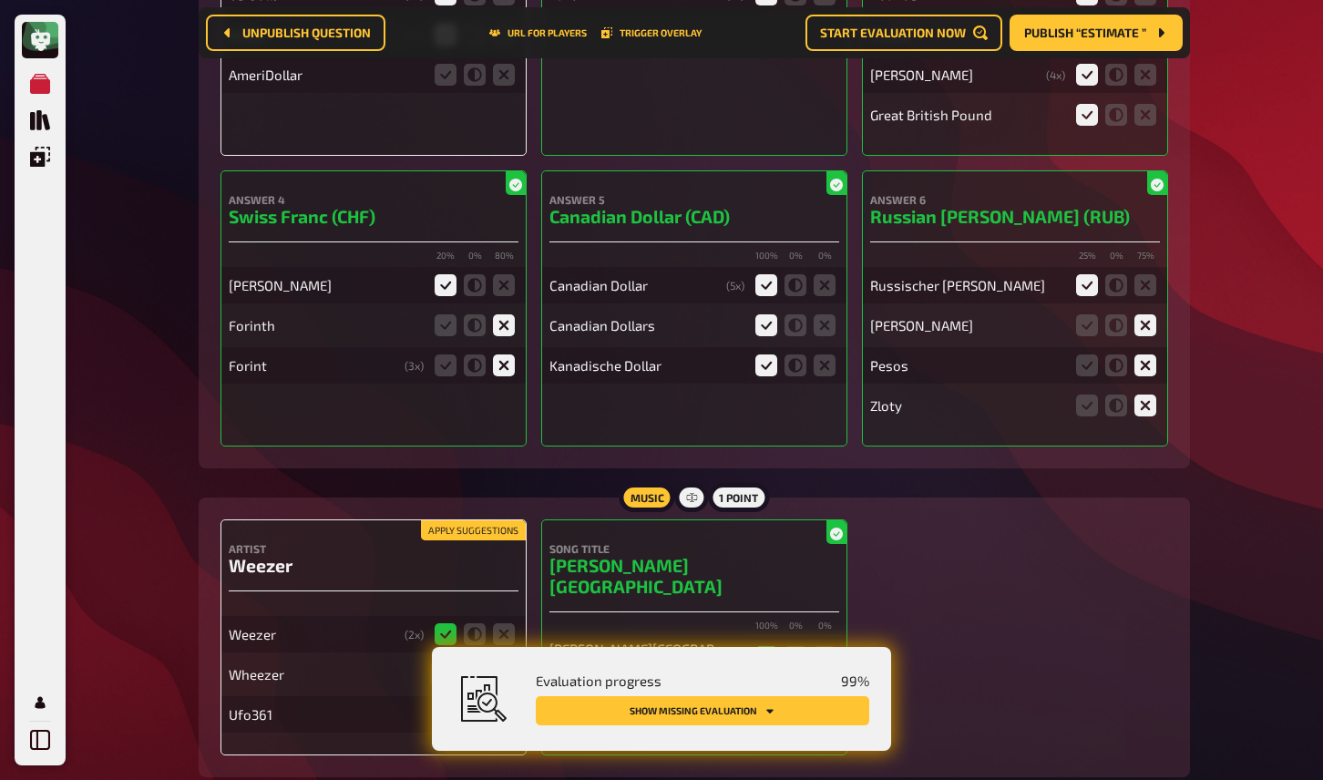
scroll to position [13121, 0]
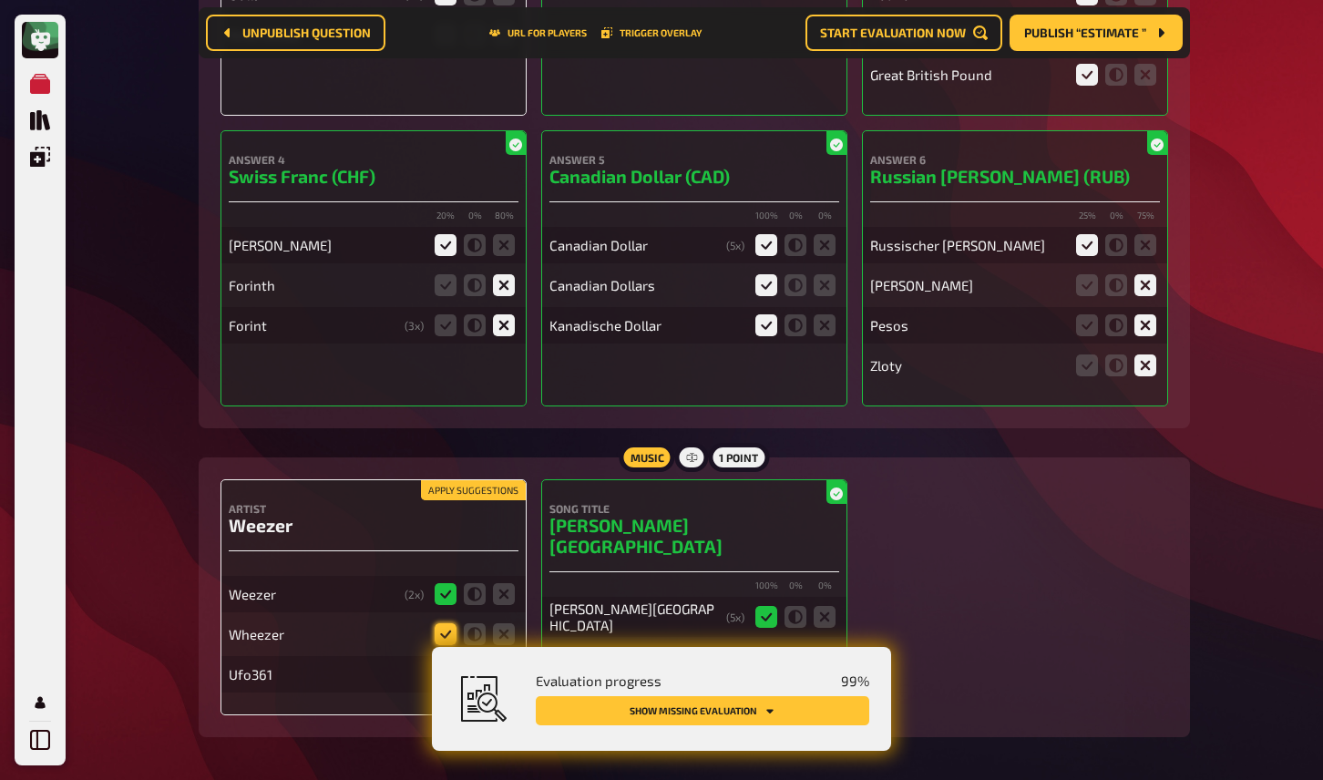
click at [448, 623] on icon at bounding box center [446, 634] width 22 height 22
click at [0, 0] on input "radio" at bounding box center [0, 0] width 0 height 0
click at [499, 663] on icon at bounding box center [504, 674] width 22 height 22
click at [0, 0] on input "radio" at bounding box center [0, 0] width 0 height 0
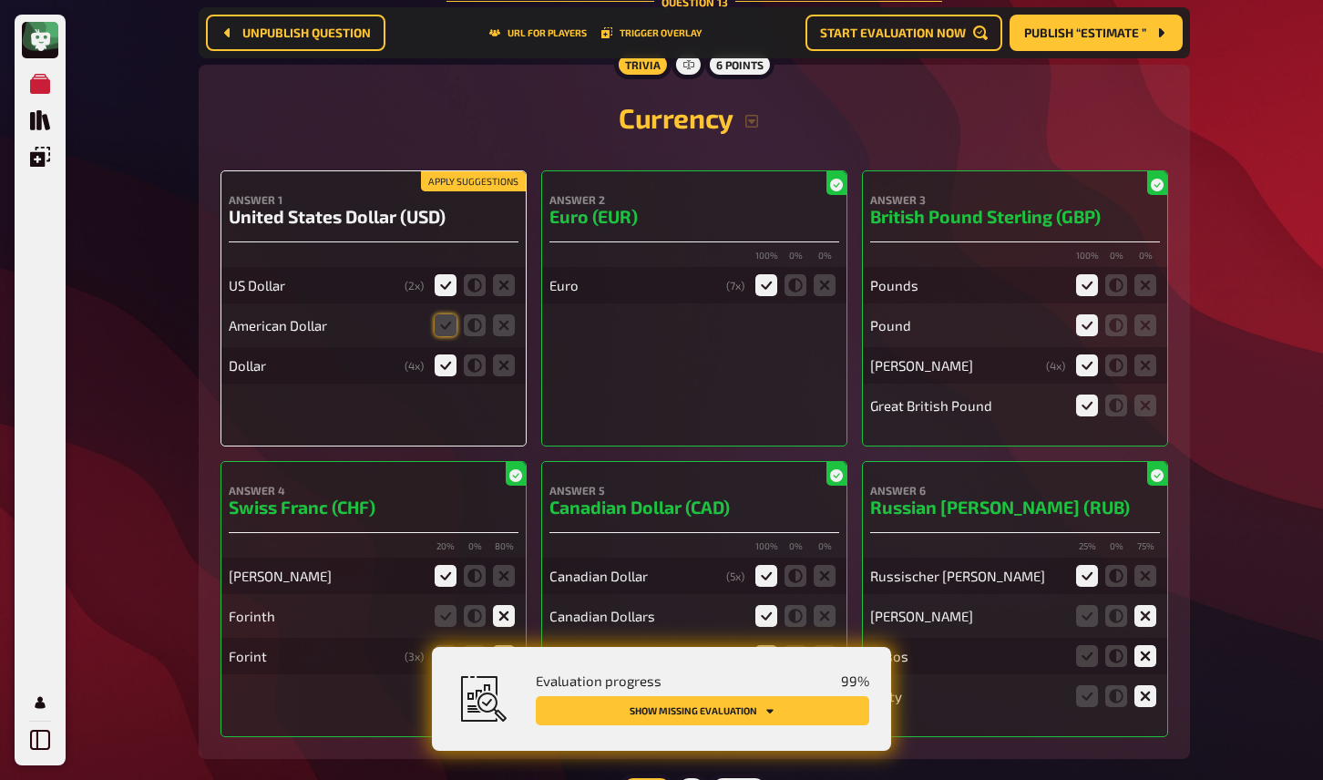
scroll to position [12772, 0]
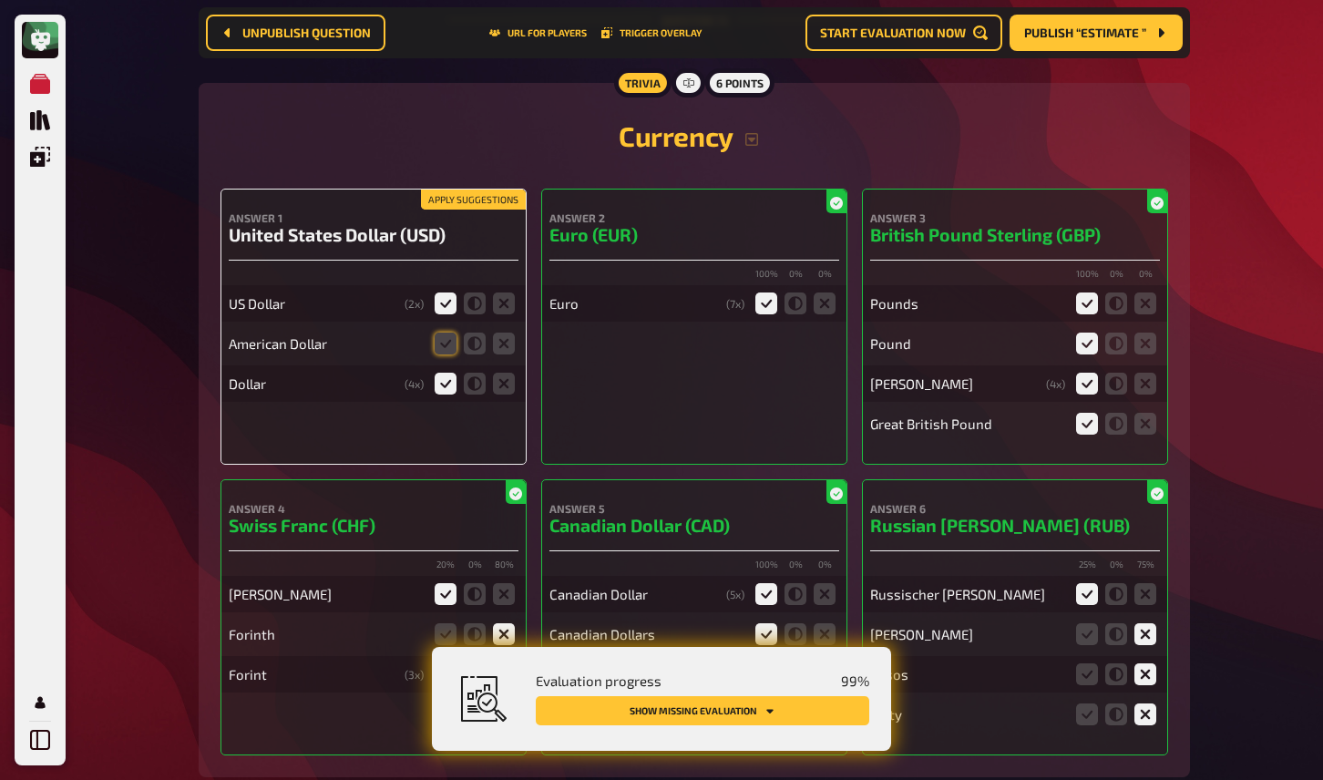
click at [466, 190] on button "Apply suggestions" at bounding box center [473, 200] width 105 height 20
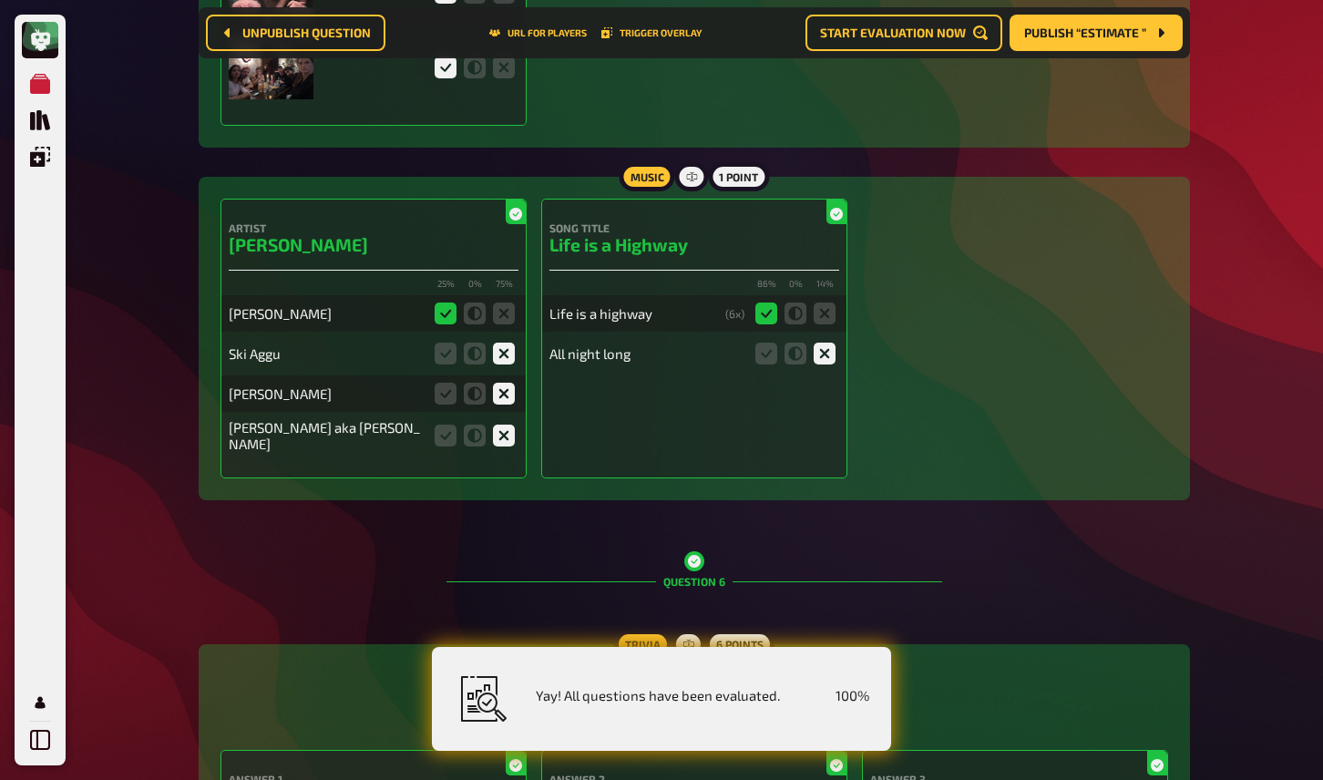
scroll to position [0, 0]
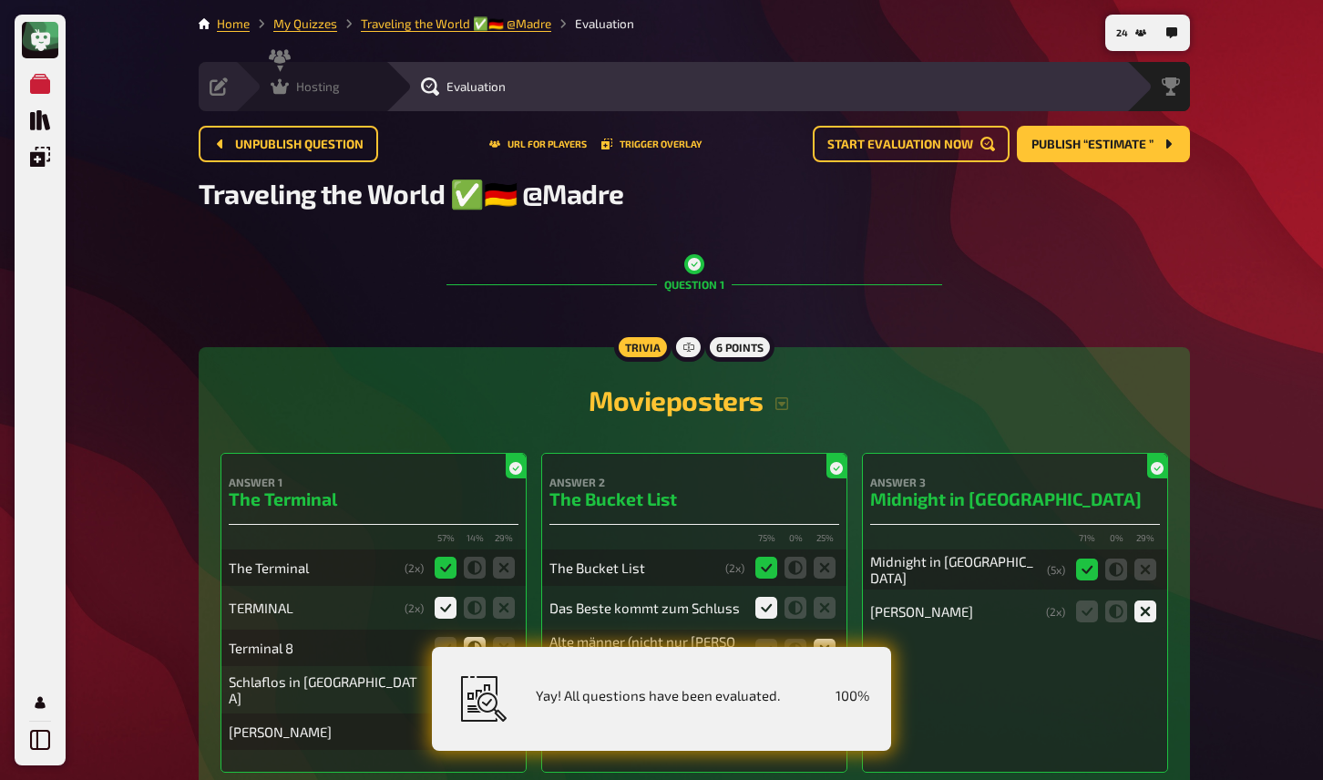
click at [290, 86] on div "Hosting" at bounding box center [305, 86] width 69 height 18
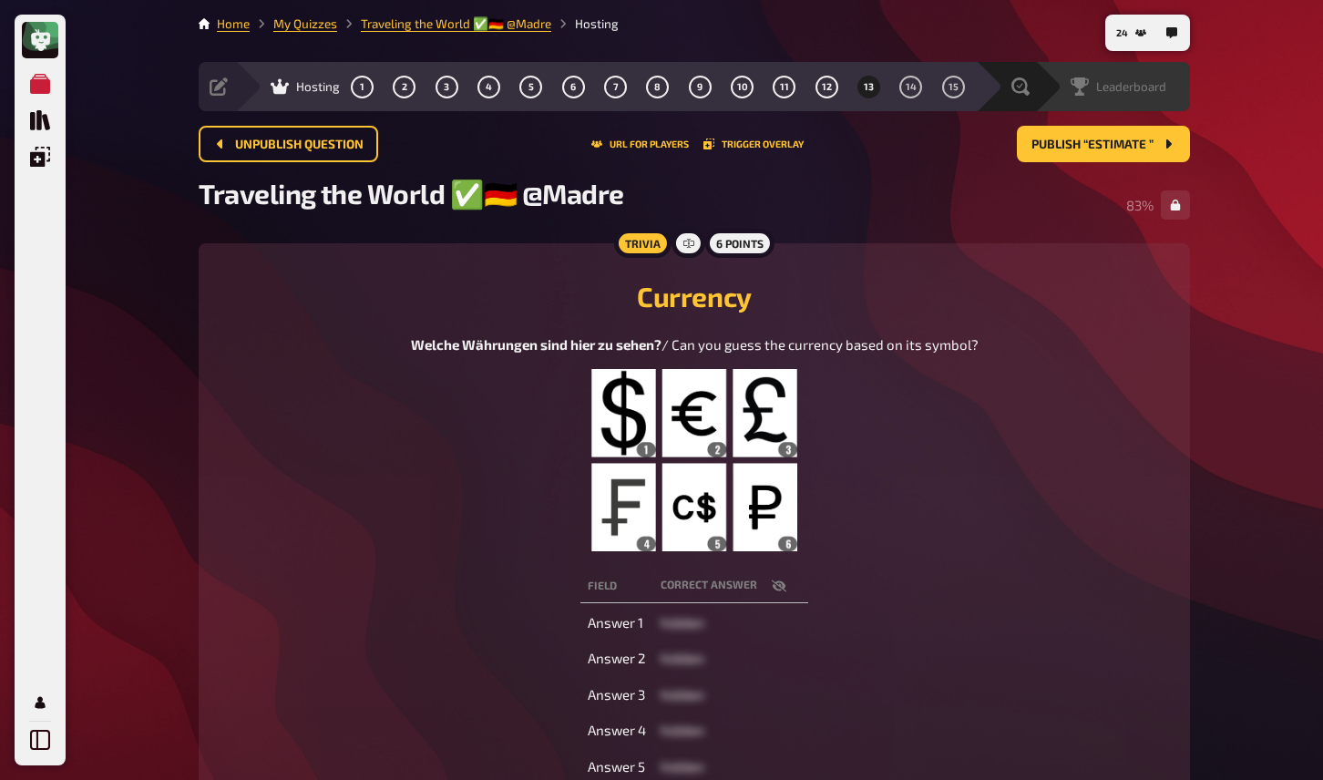
click at [1146, 90] on span "Leaderboard" at bounding box center [1131, 86] width 70 height 15
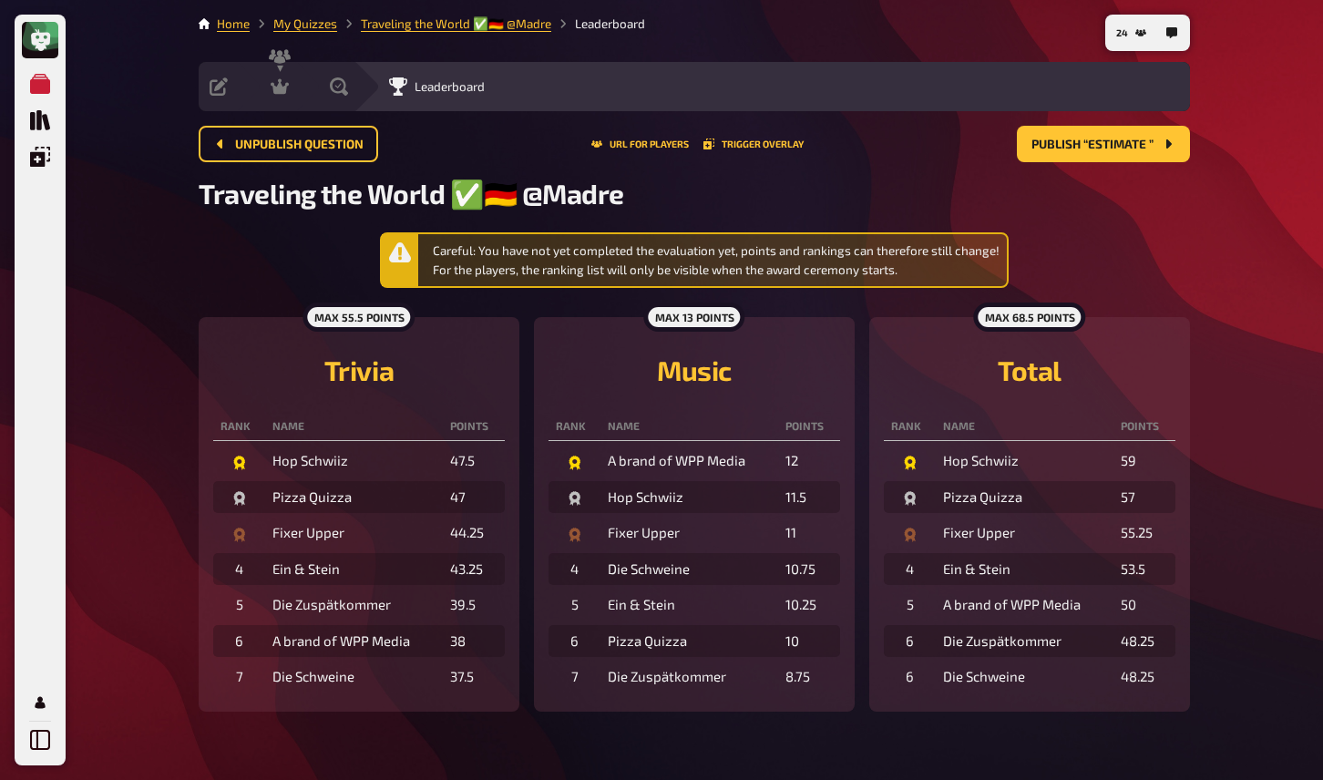
scroll to position [22, 0]
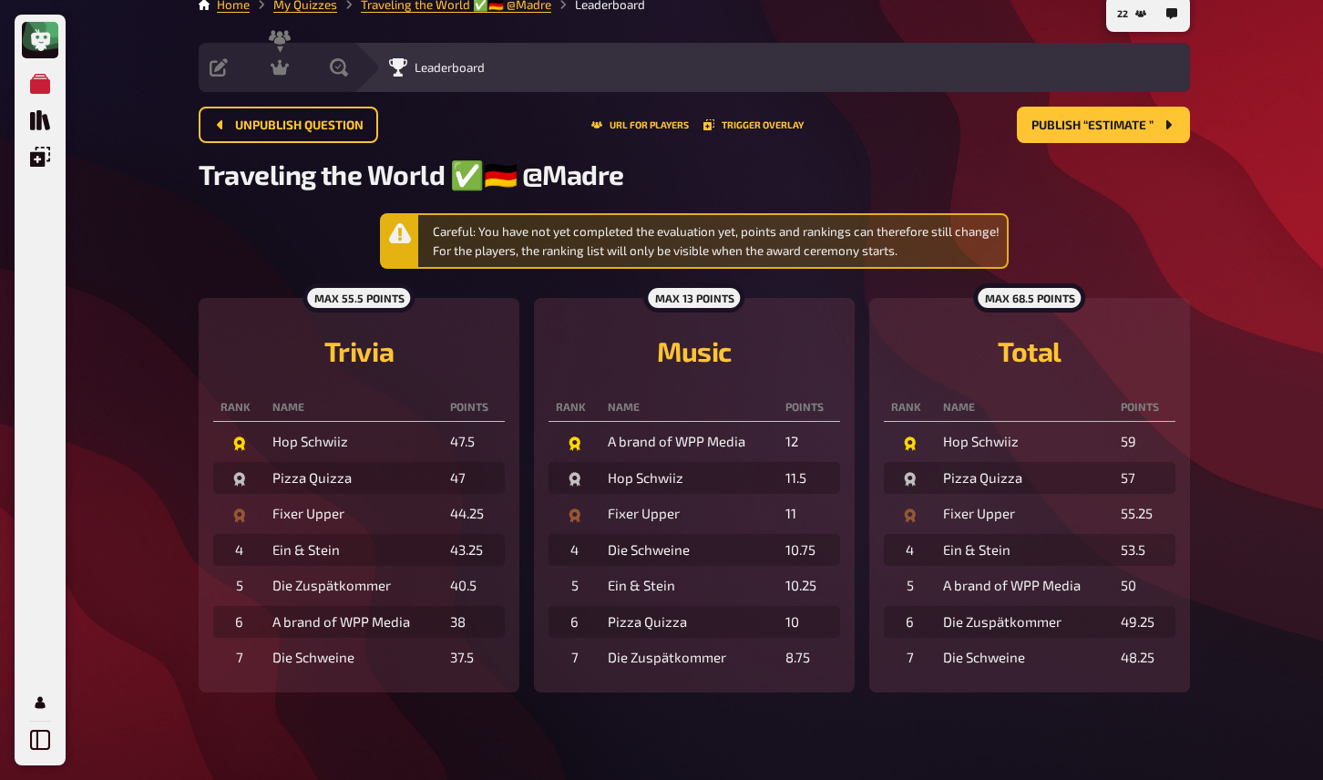
click at [289, 58] on div "Hosting" at bounding box center [280, 67] width 18 height 18
click at [284, 70] on icon at bounding box center [280, 67] width 18 height 15
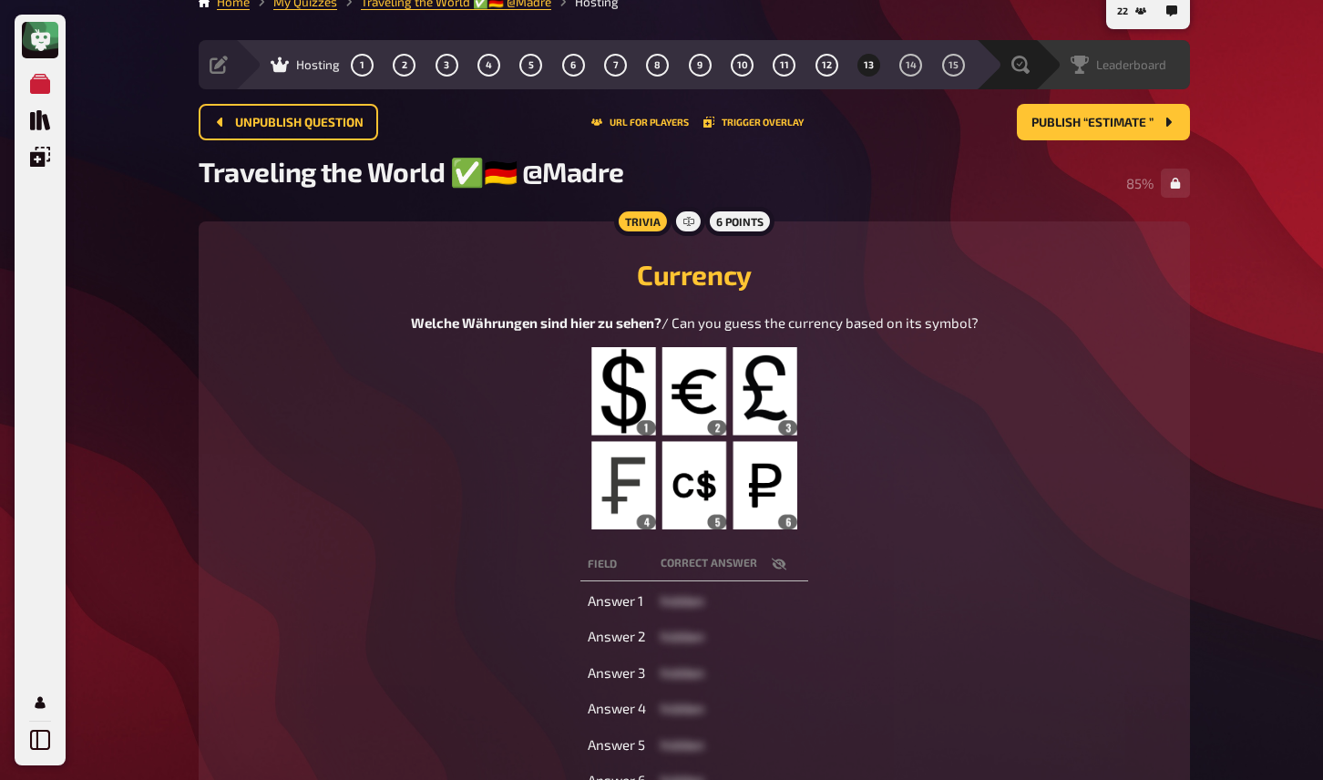
click at [1137, 67] on span "Leaderboard" at bounding box center [1131, 64] width 70 height 15
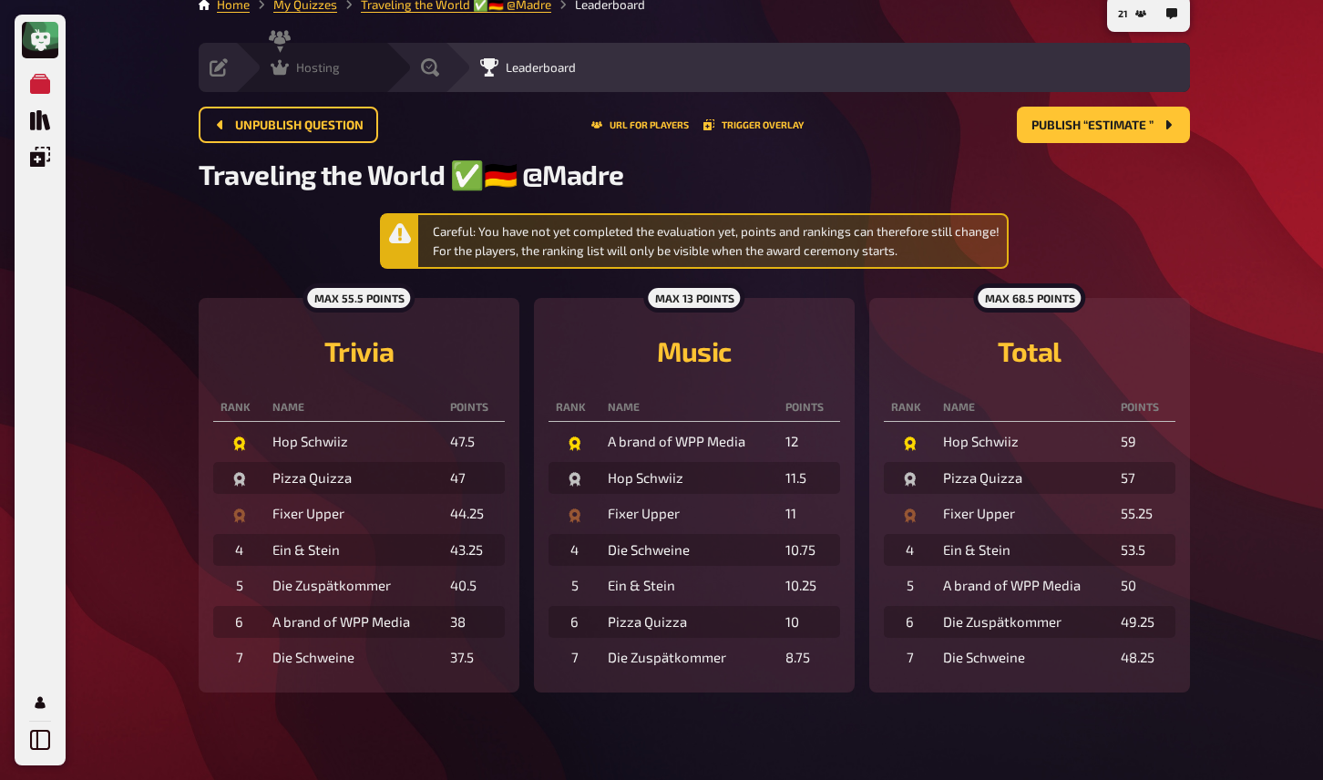
click at [302, 60] on span "Hosting" at bounding box center [318, 67] width 44 height 15
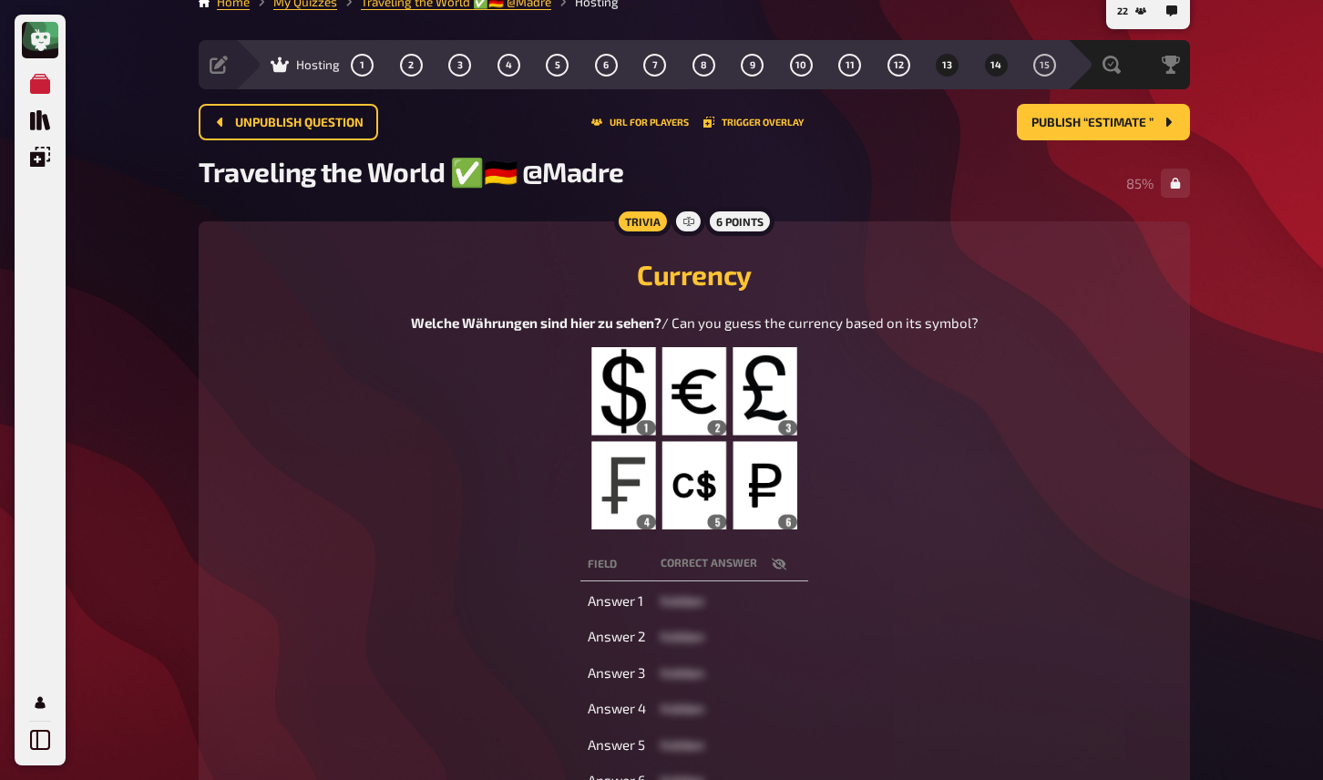
click at [992, 70] on button "14" at bounding box center [996, 64] width 29 height 29
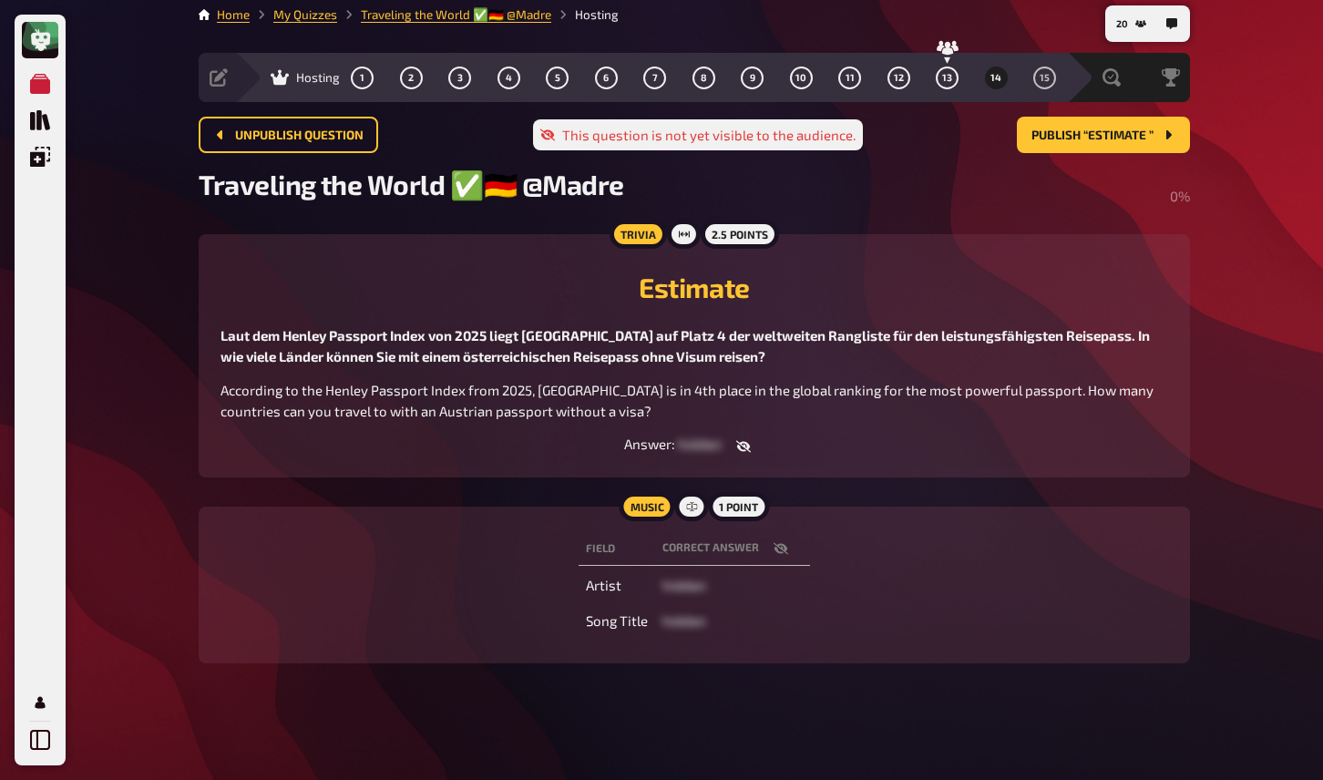
click at [467, 514] on div "Music 1 point Field correct answer Artist hidden Song Title hidden" at bounding box center [695, 585] width 992 height 157
click at [943, 77] on span "13" at bounding box center [947, 78] width 10 height 10
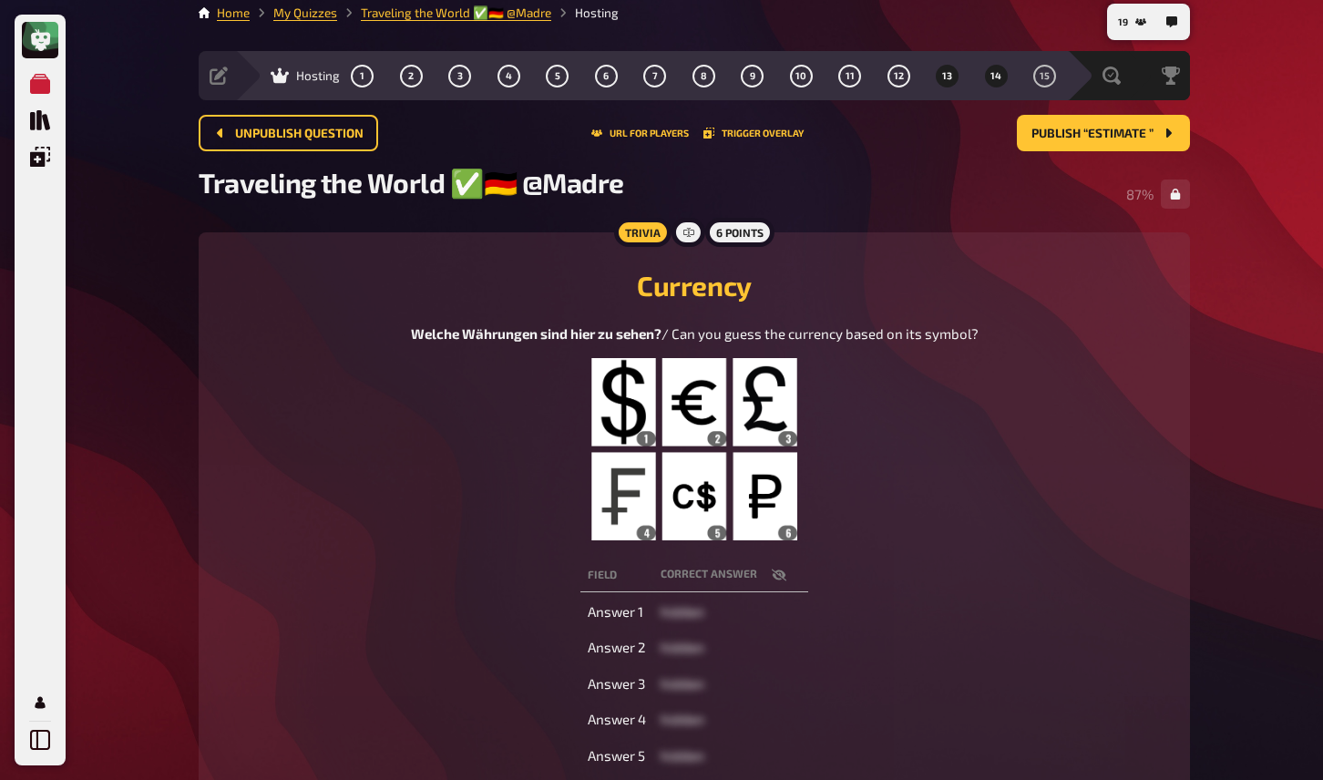
click at [998, 79] on span "14" at bounding box center [996, 76] width 11 height 10
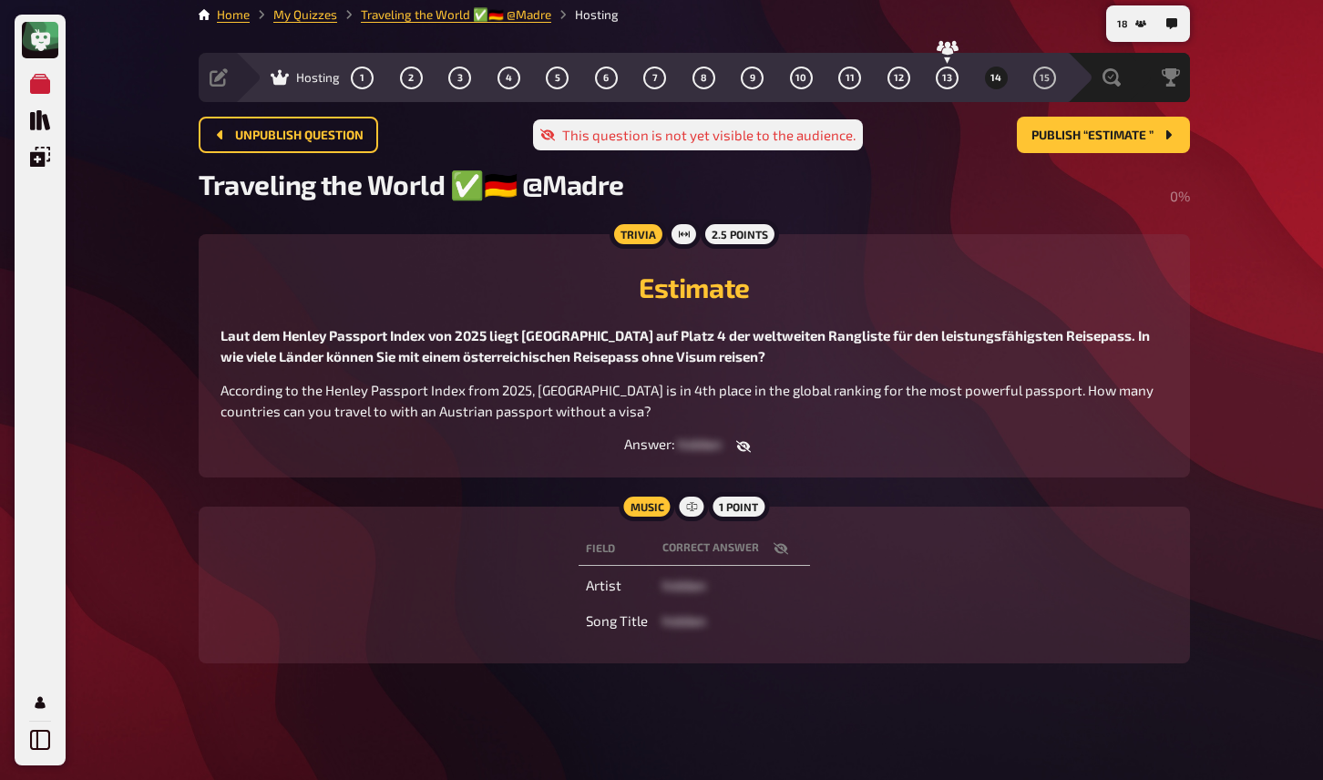
click at [419, 524] on div "Music 1 point Field correct answer Artist hidden Song Title hidden" at bounding box center [695, 585] width 992 height 157
click at [944, 77] on span "13" at bounding box center [947, 78] width 10 height 10
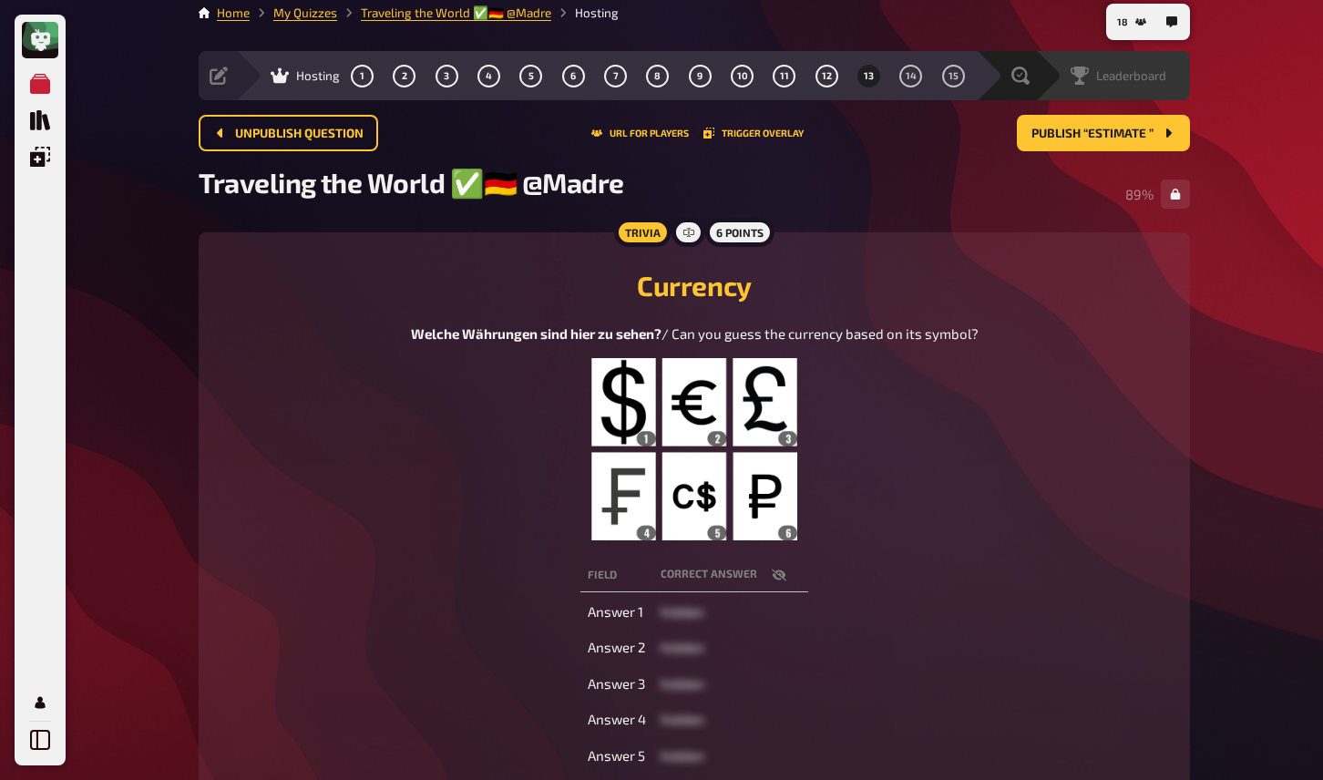
click at [1149, 71] on span "Leaderboard" at bounding box center [1131, 75] width 70 height 15
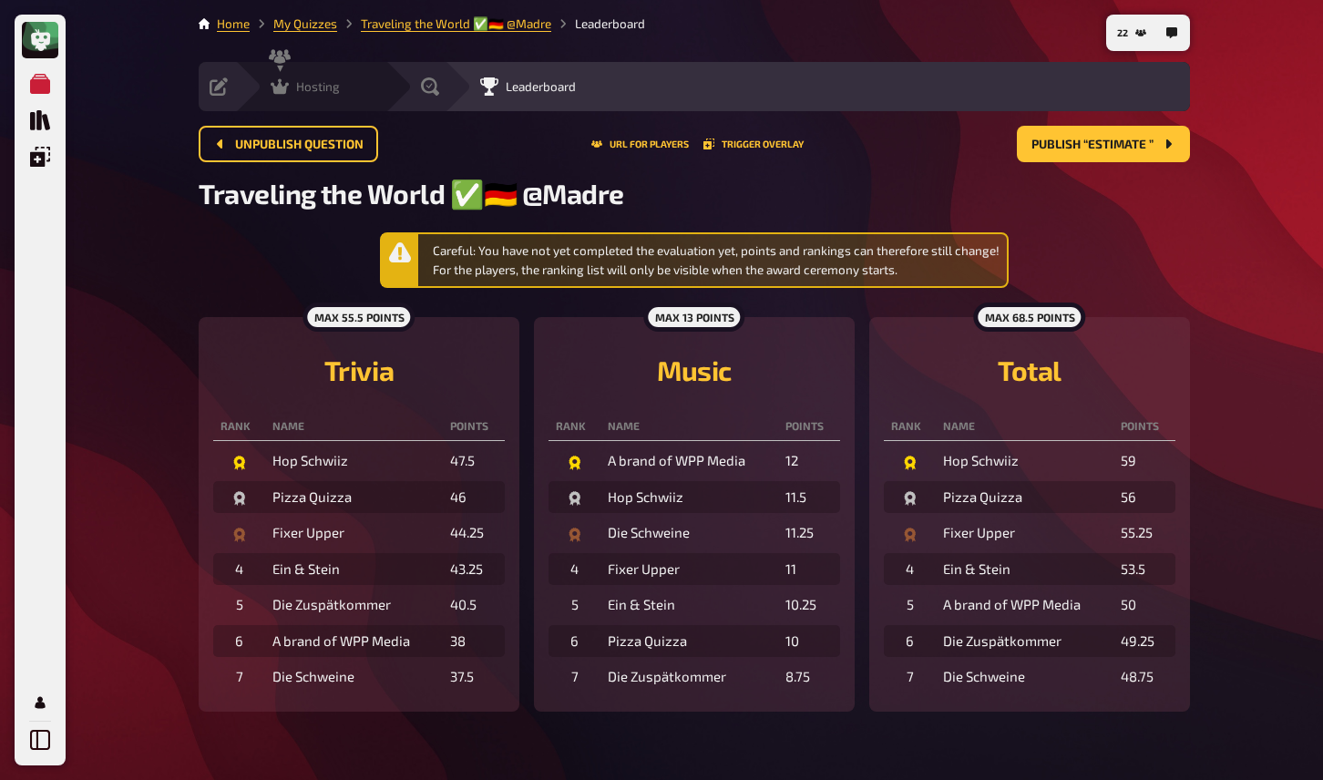
click at [280, 87] on icon at bounding box center [280, 86] width 18 height 15
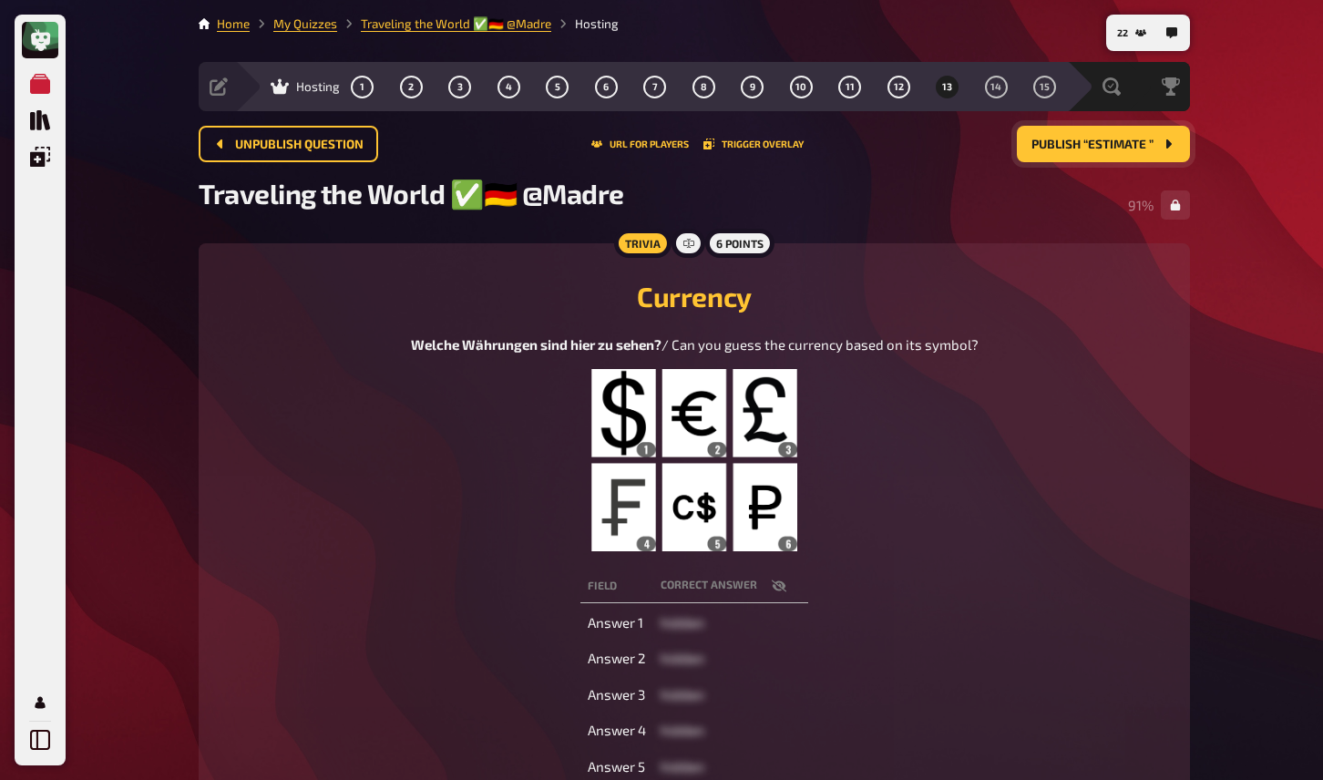
click at [1080, 139] on span "Publish “Estimate ”" at bounding box center [1093, 145] width 122 height 13
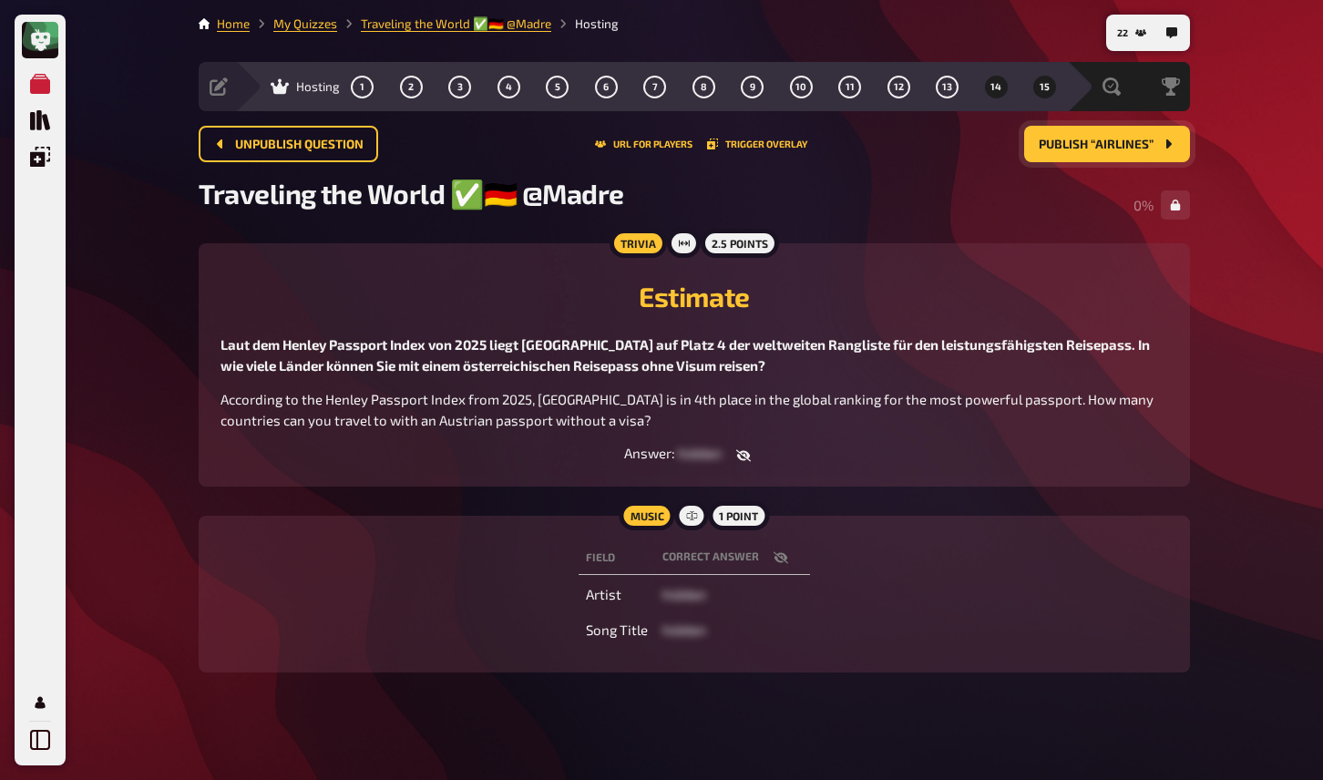
click at [1051, 95] on button "15" at bounding box center [1045, 86] width 29 height 29
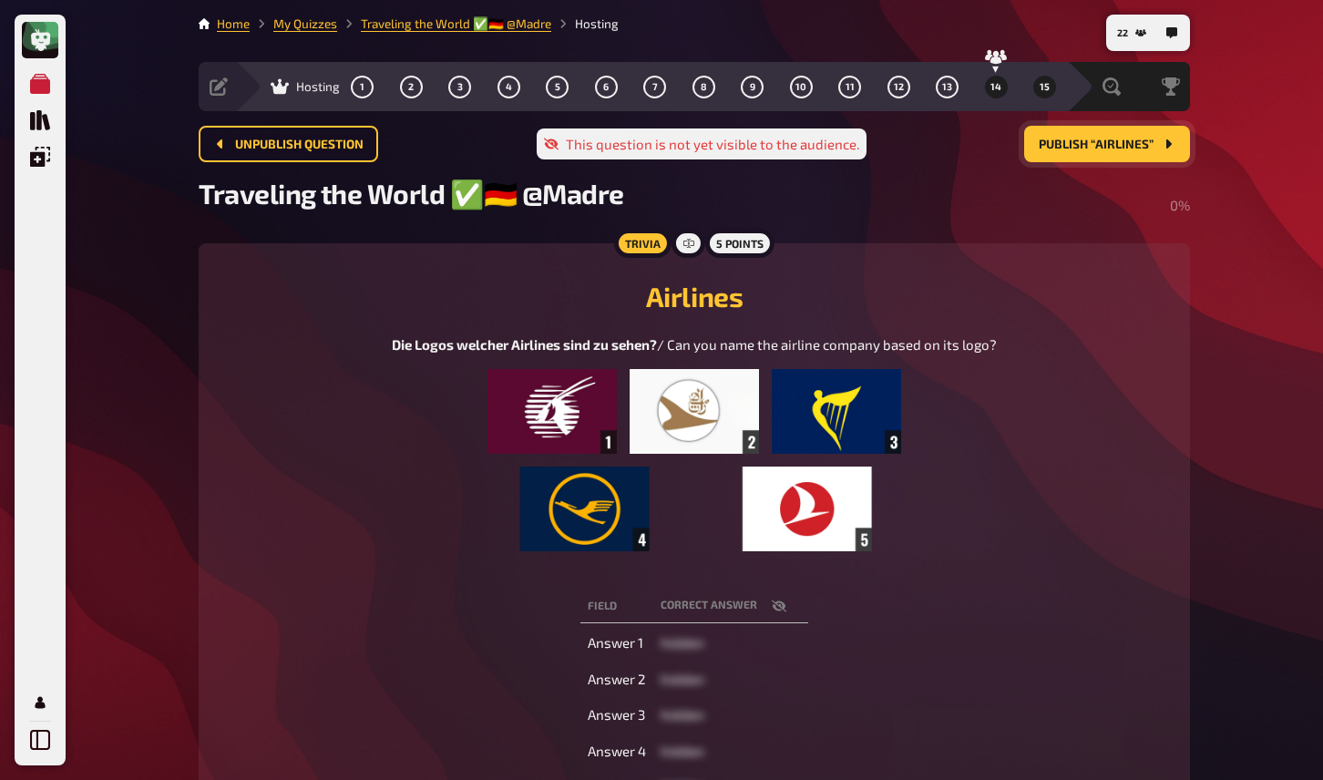
click at [998, 88] on span "14" at bounding box center [996, 87] width 11 height 10
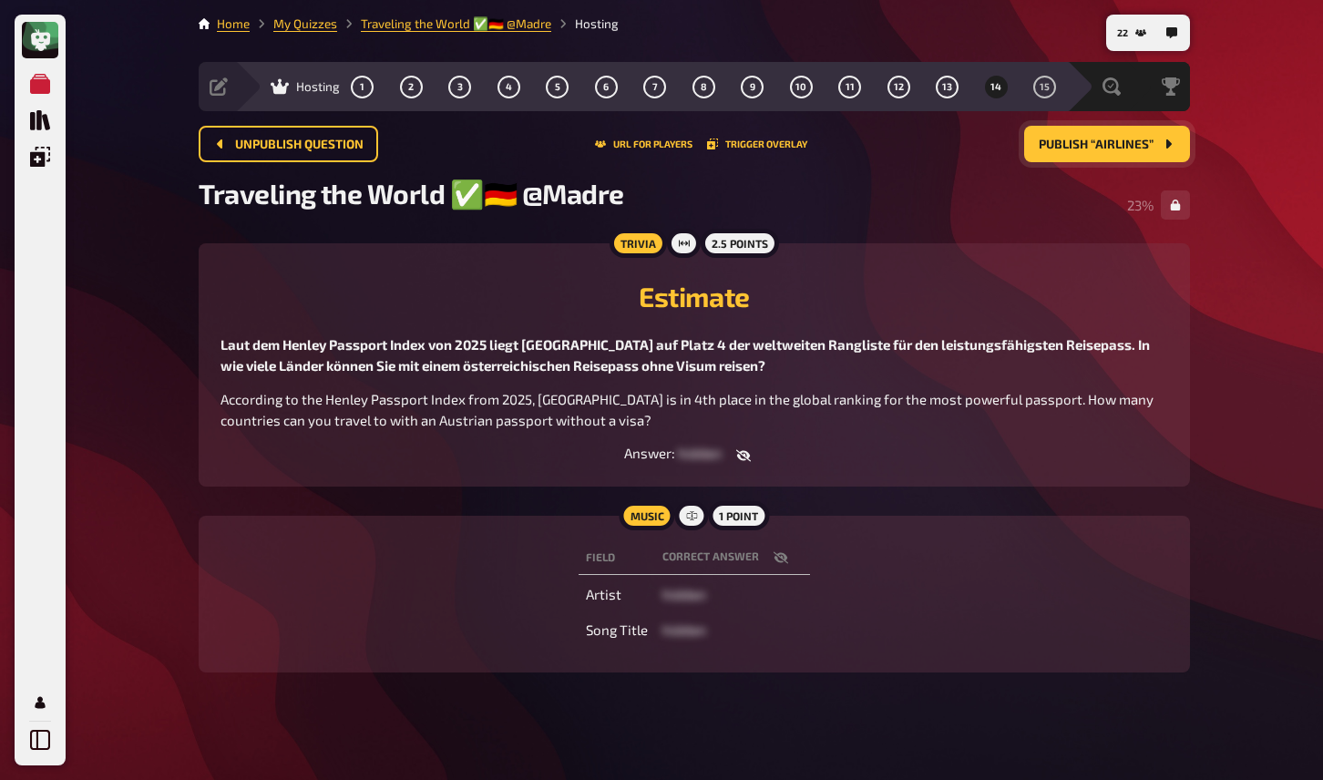
click at [459, 508] on main "Home My Quizzes Traveling the World ✅🇩🇪 @Madre Hosting Setup Edit Content Quiz …" at bounding box center [695, 358] width 992 height 687
click at [1047, 90] on span "15" at bounding box center [1045, 87] width 10 height 10
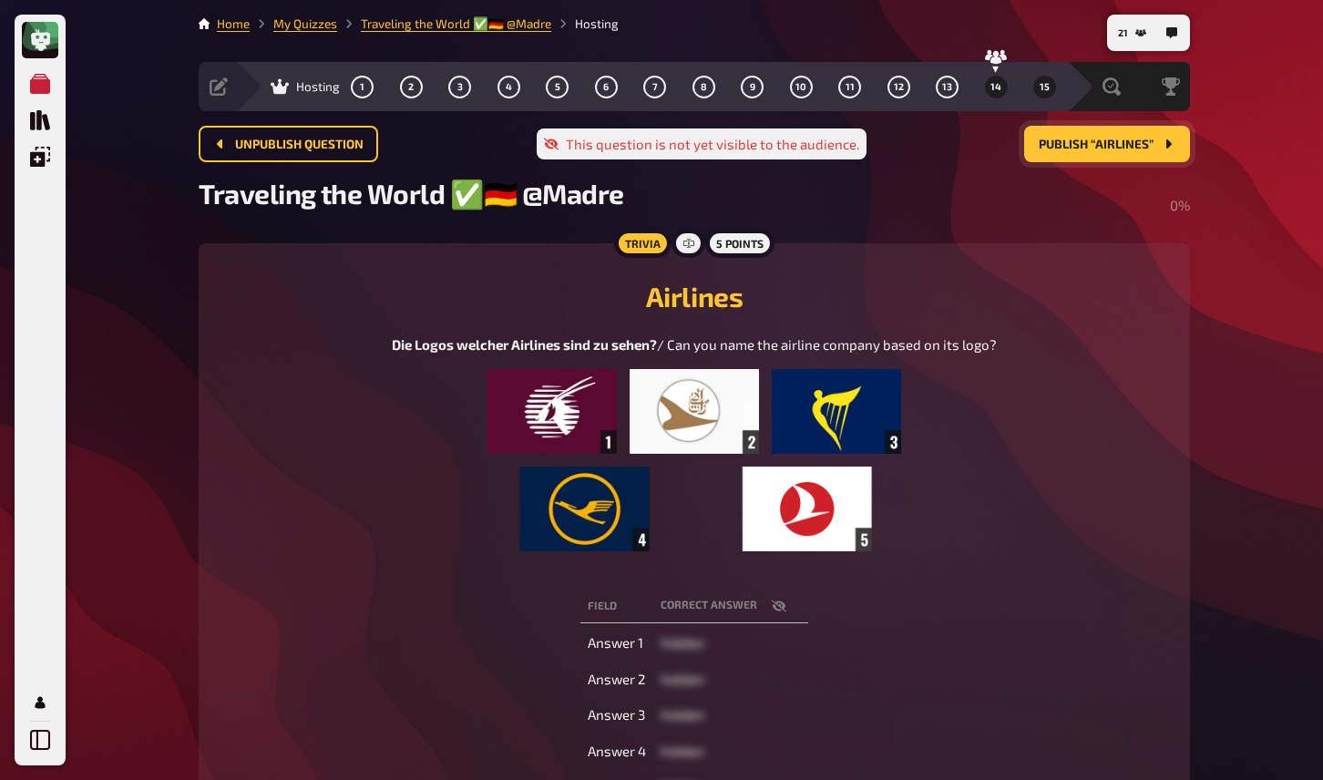
click at [997, 88] on span "14" at bounding box center [996, 87] width 11 height 10
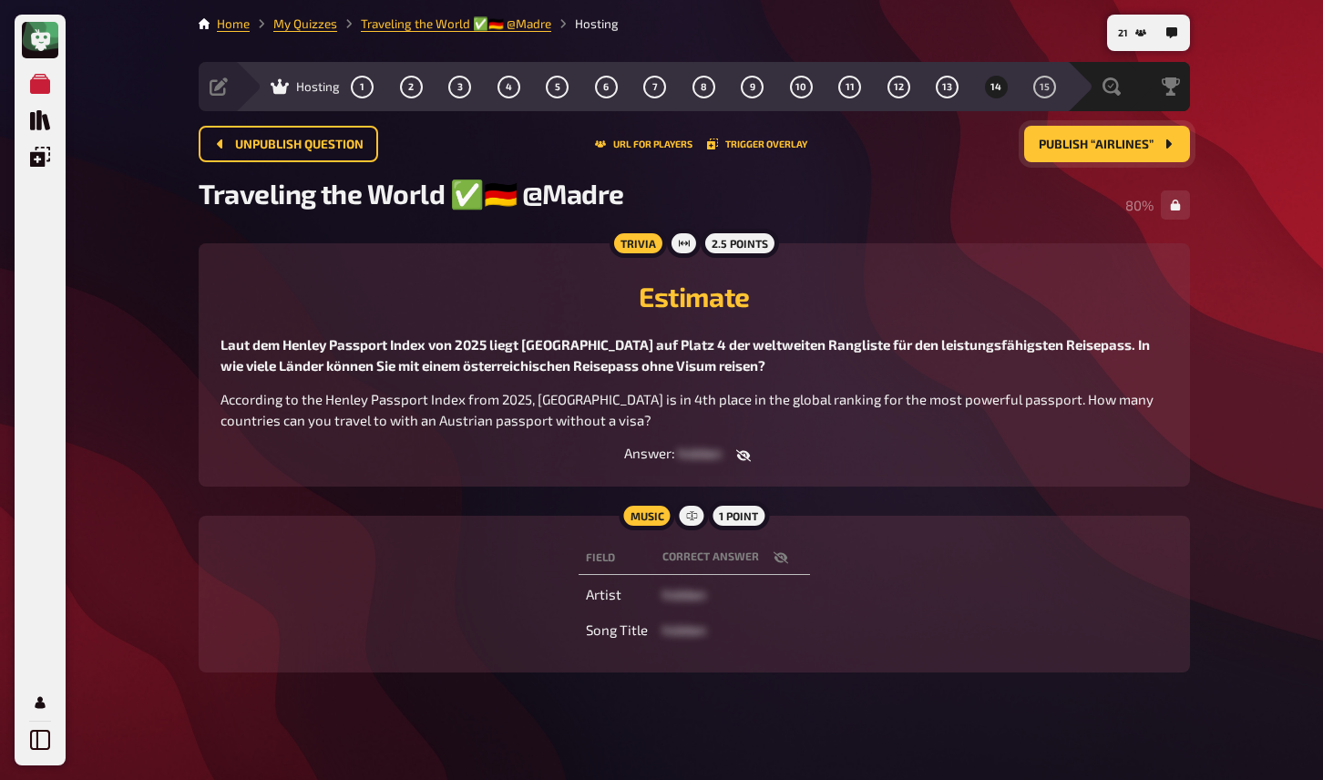
click at [744, 454] on icon "button" at bounding box center [742, 455] width 15 height 12
click at [744, 454] on button "button" at bounding box center [733, 456] width 44 height 18
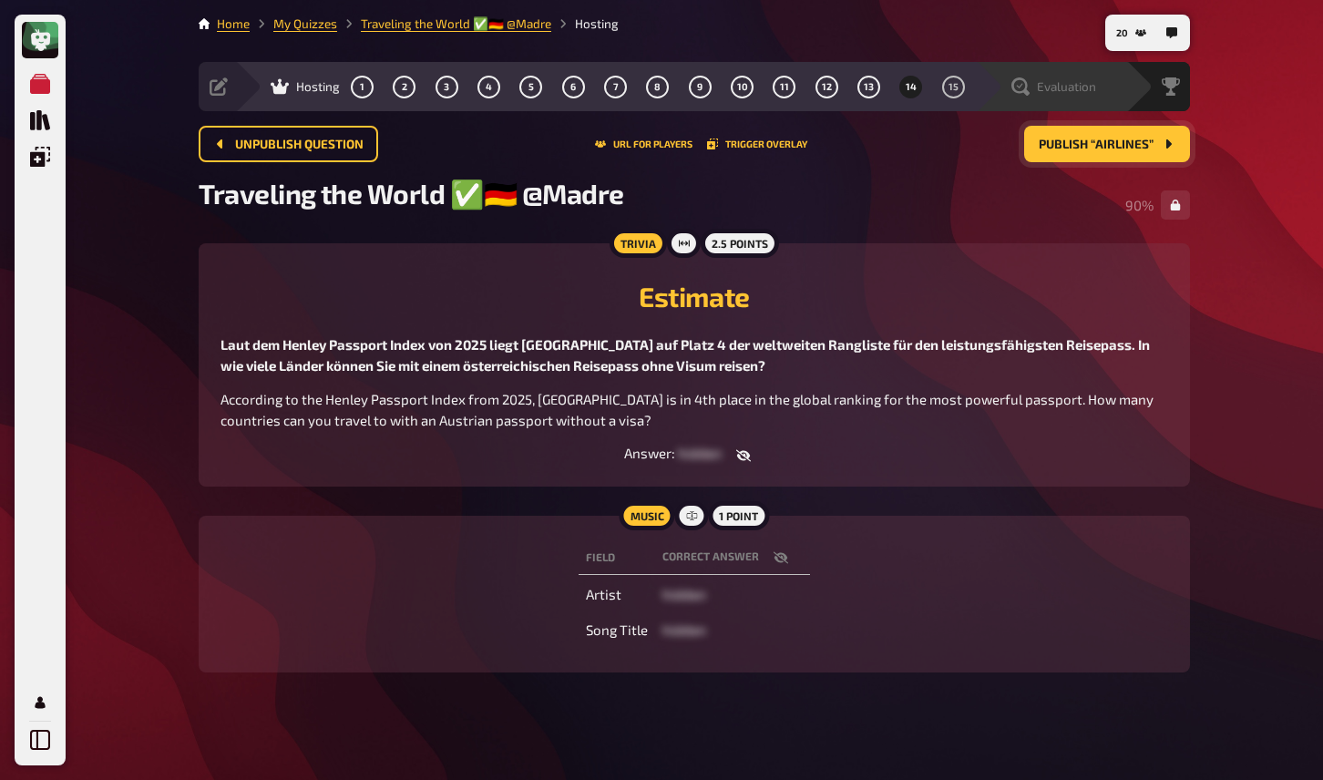
click at [1079, 90] on span "Evaluation" at bounding box center [1066, 86] width 59 height 15
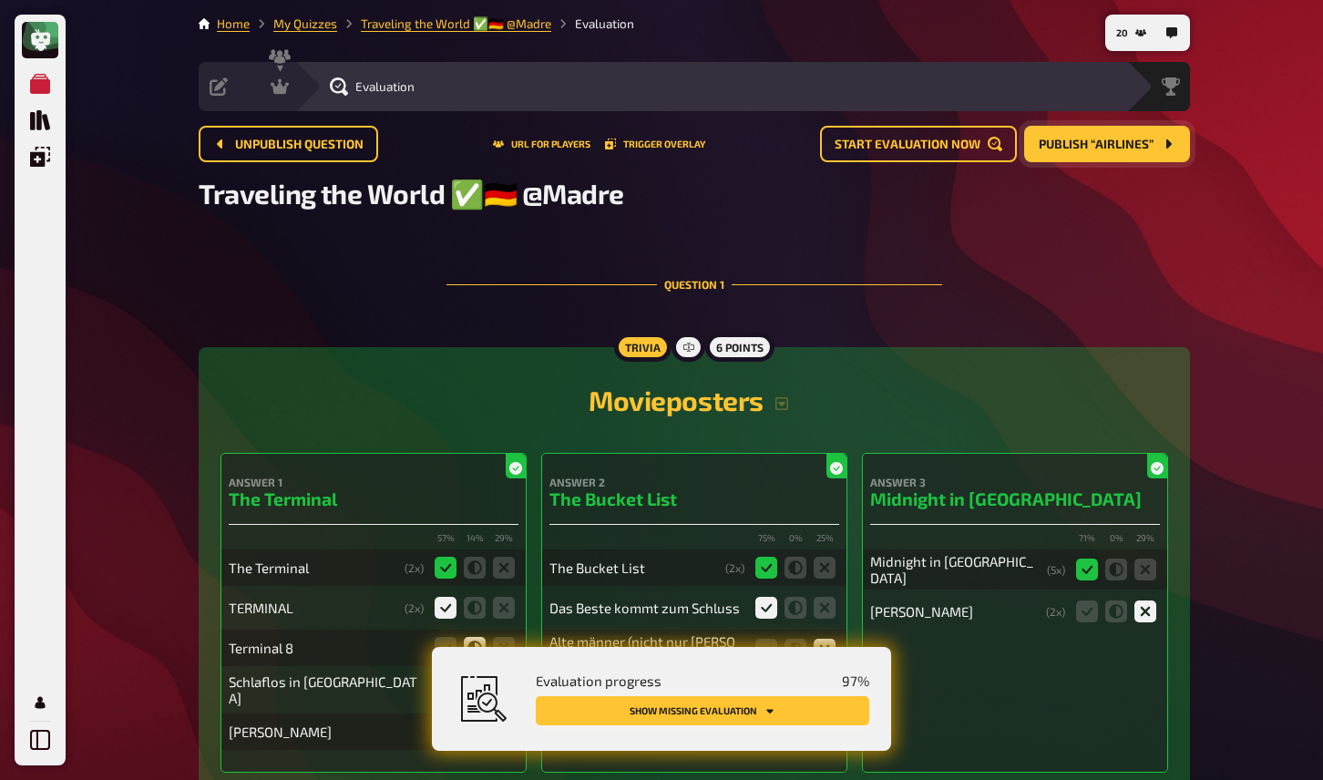
click at [765, 696] on button "Show missing evaluation" at bounding box center [703, 710] width 334 height 29
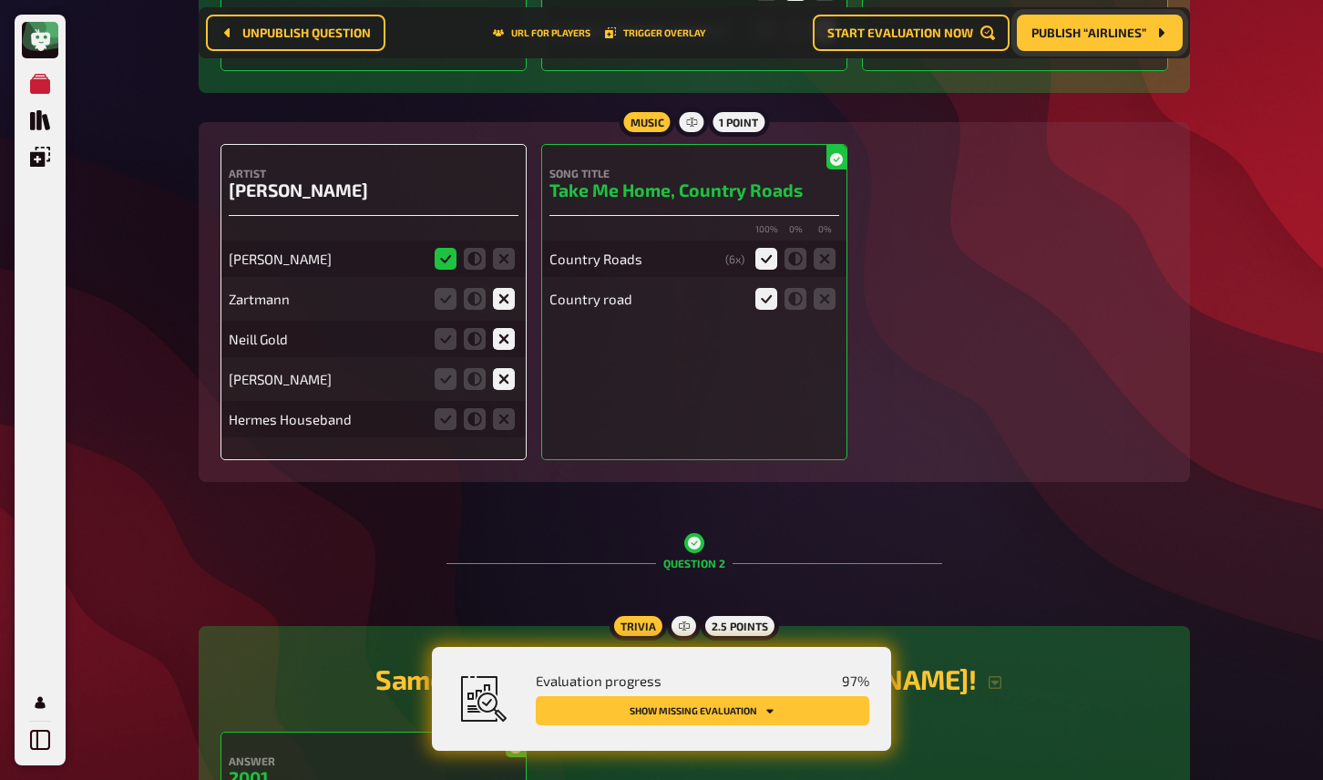
scroll to position [1125, 0]
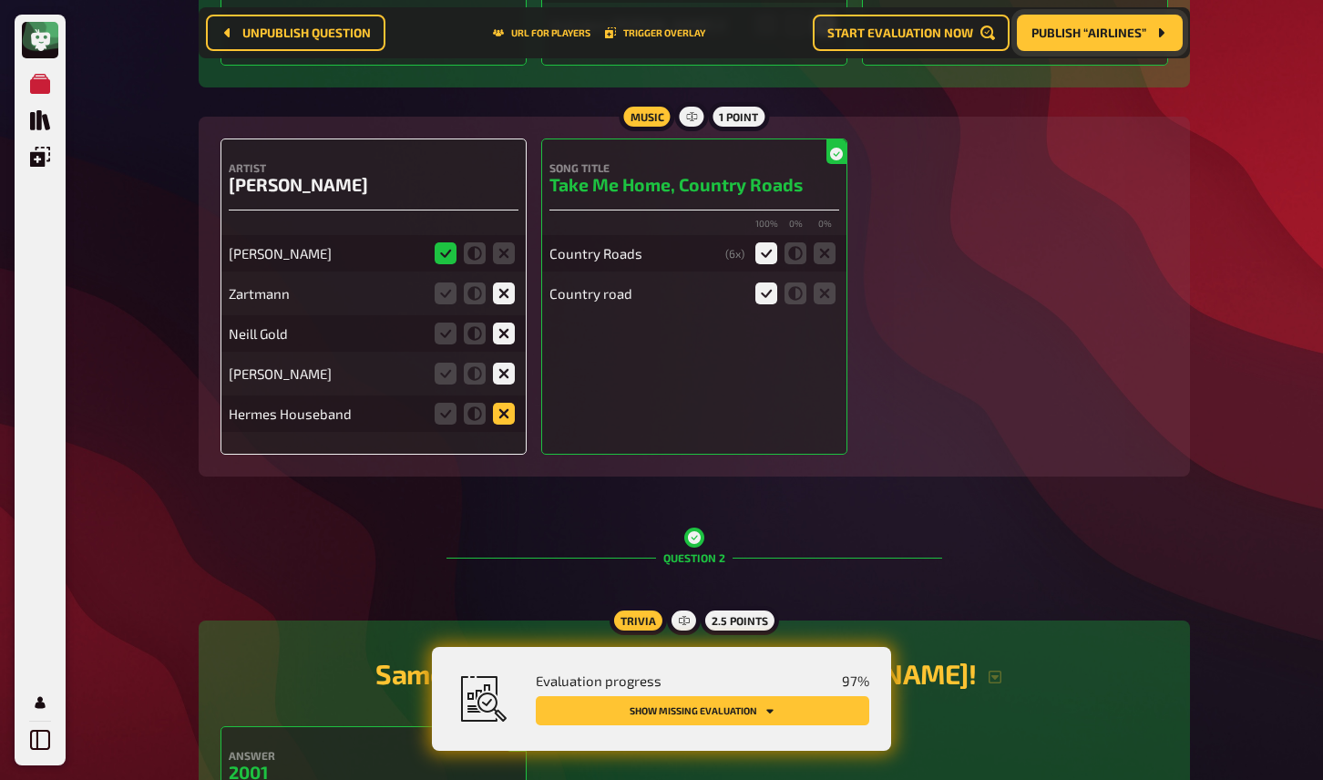
click at [496, 403] on icon at bounding box center [504, 414] width 22 height 22
click at [0, 0] on input "radio" at bounding box center [0, 0] width 0 height 0
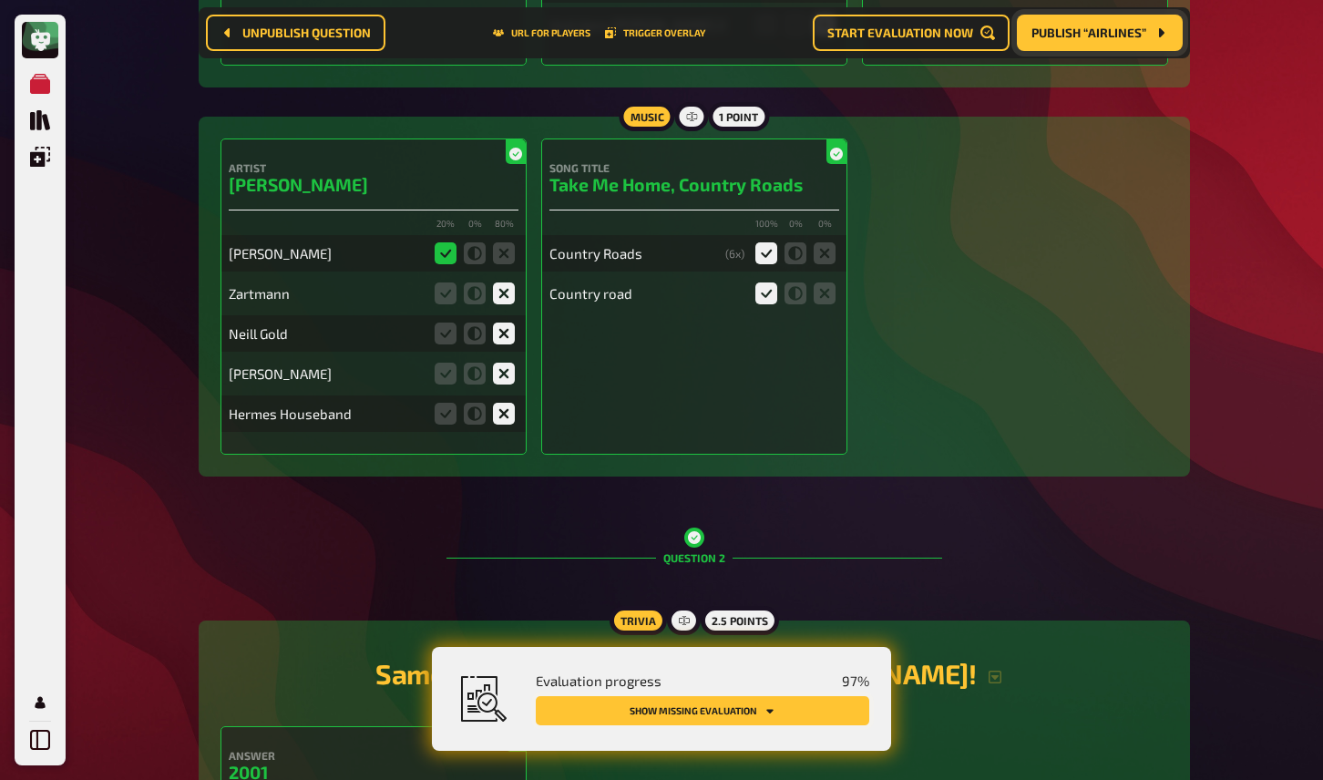
click at [632, 721] on button "Show missing evaluation" at bounding box center [703, 710] width 334 height 29
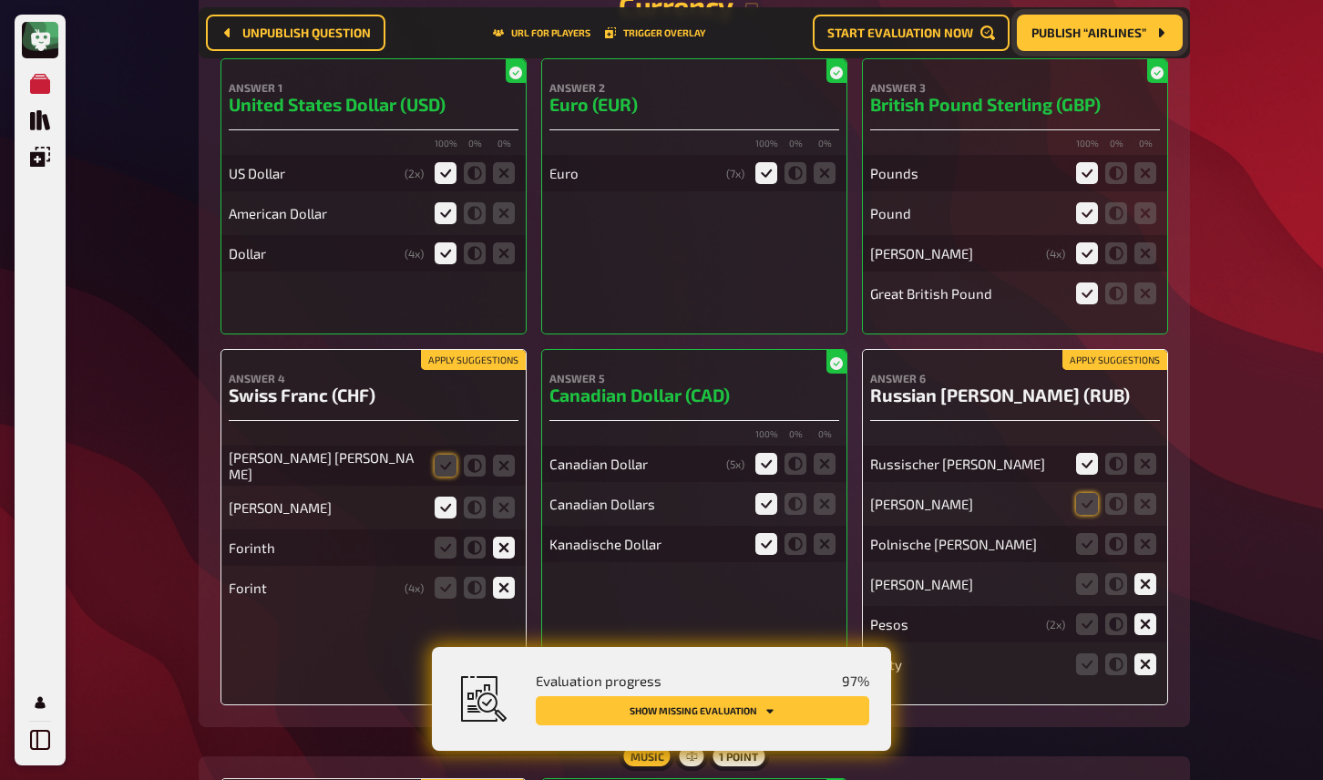
scroll to position [12899, 0]
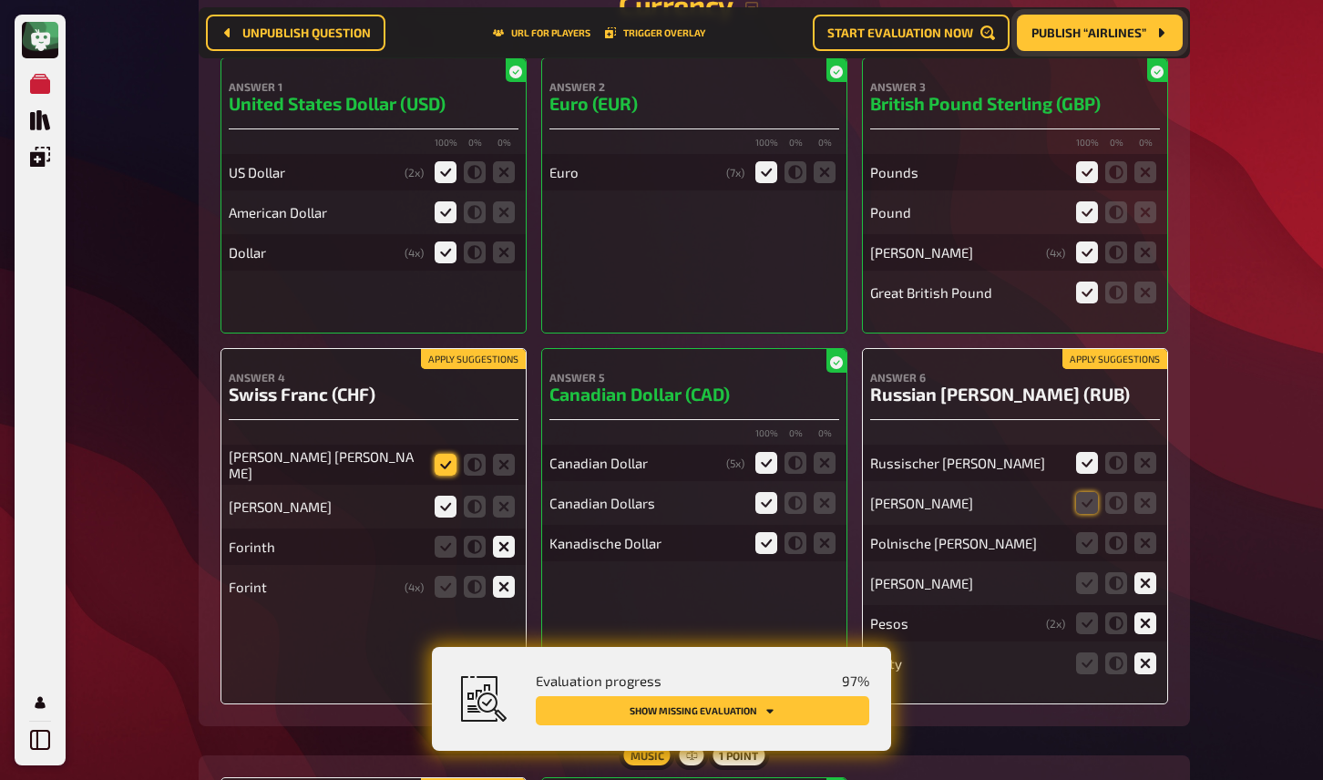
click at [444, 454] on icon at bounding box center [446, 465] width 22 height 22
click at [0, 0] on input "radio" at bounding box center [0, 0] width 0 height 0
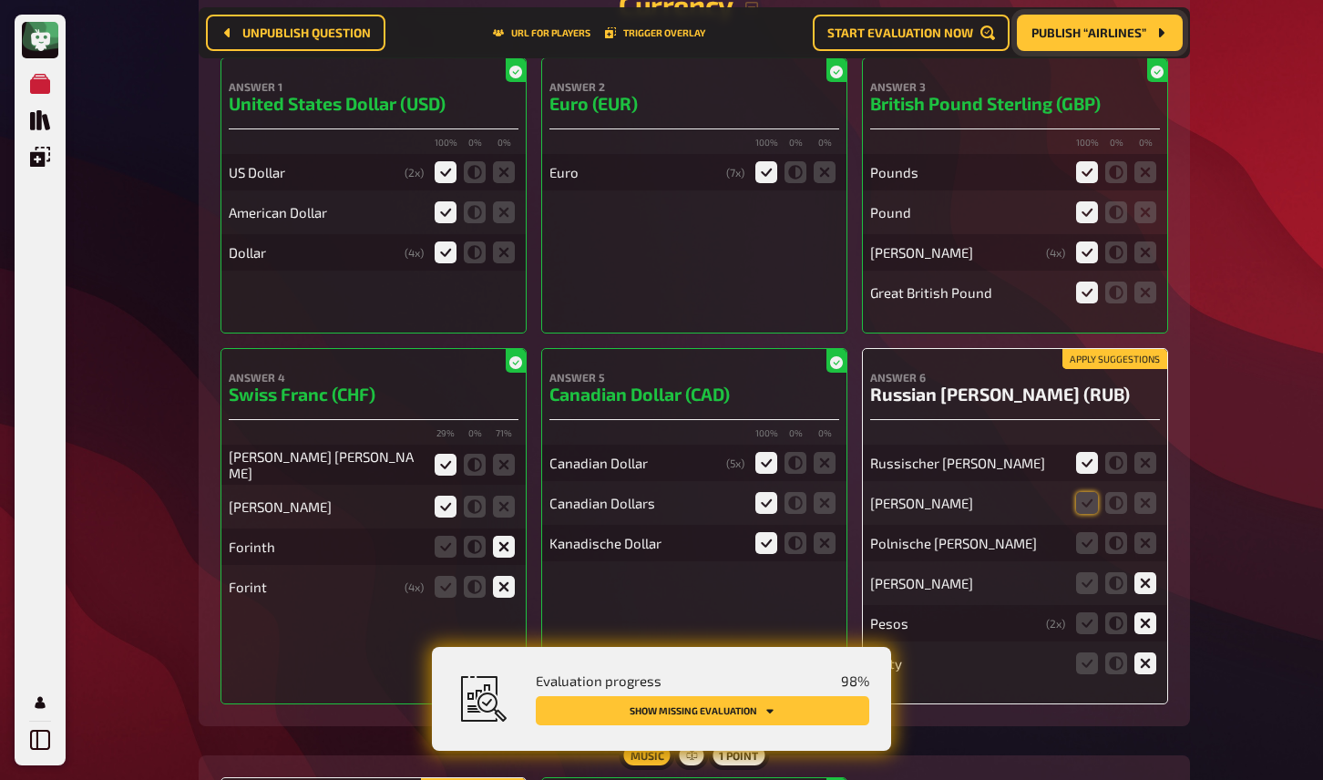
click at [1129, 349] on button "Apply suggestions" at bounding box center [1115, 359] width 105 height 20
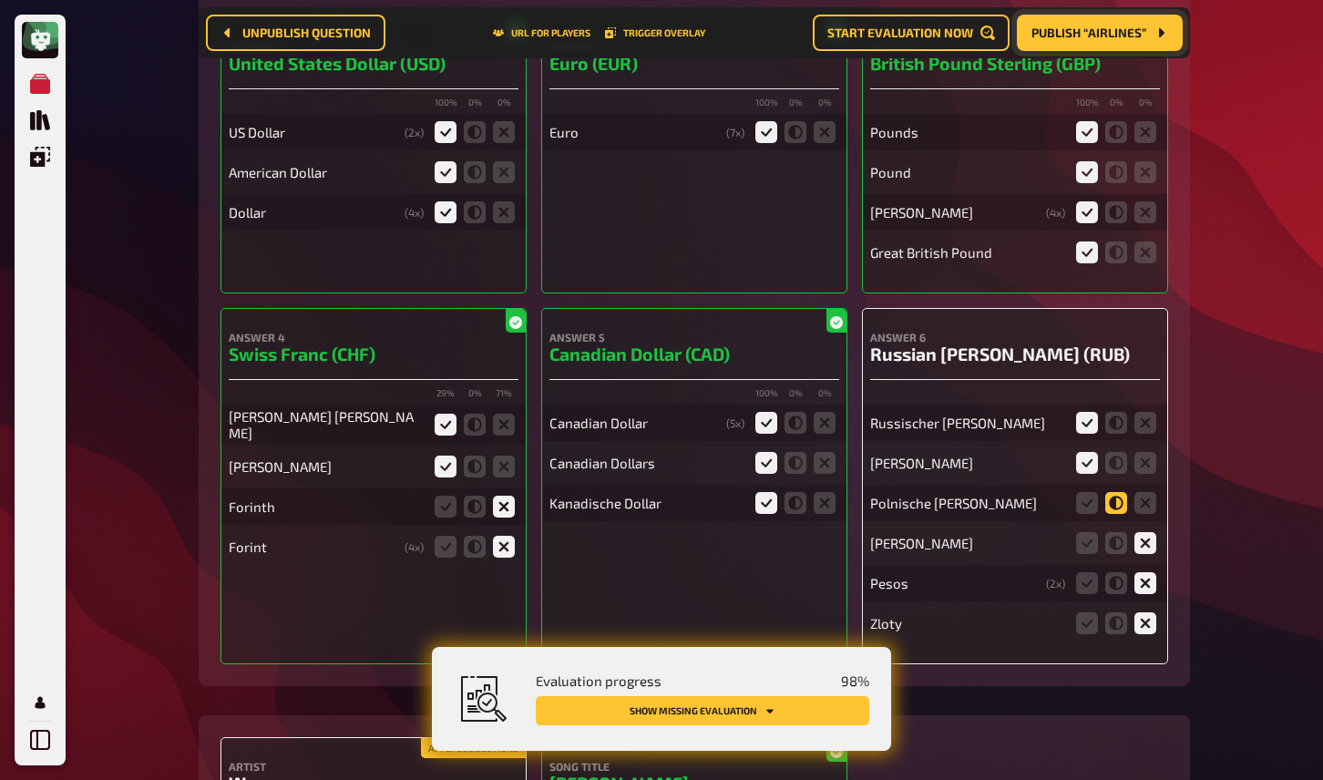
scroll to position [12952, 0]
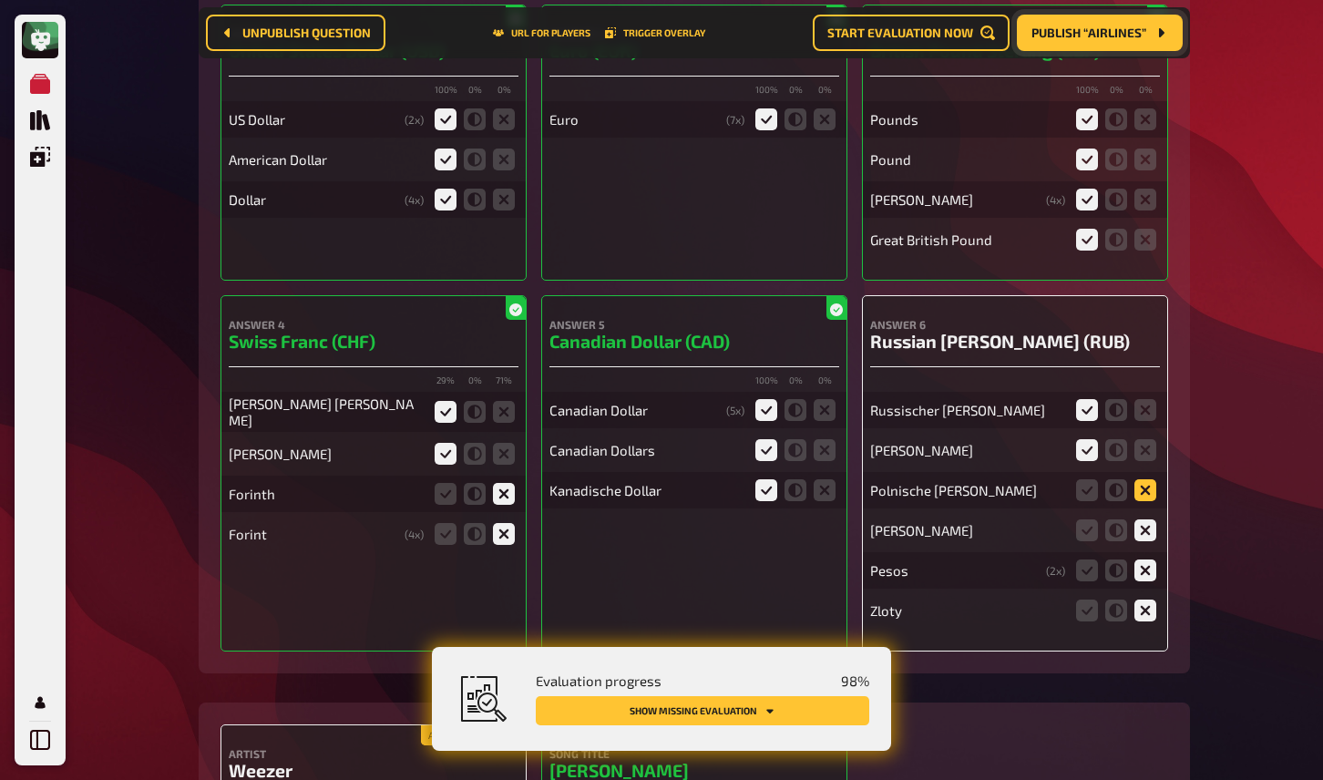
click at [1150, 479] on icon at bounding box center [1146, 490] width 22 height 22
click at [0, 0] on input "radio" at bounding box center [0, 0] width 0 height 0
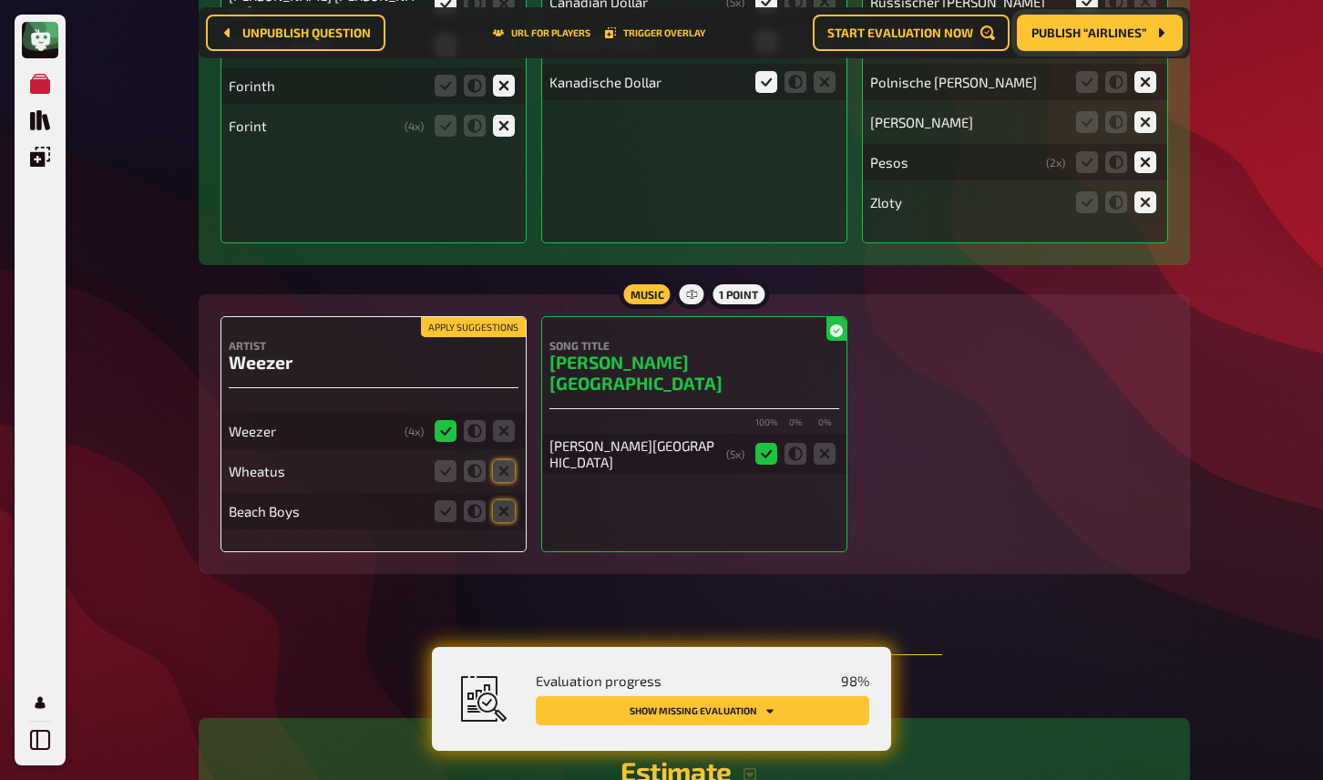
scroll to position [13364, 0]
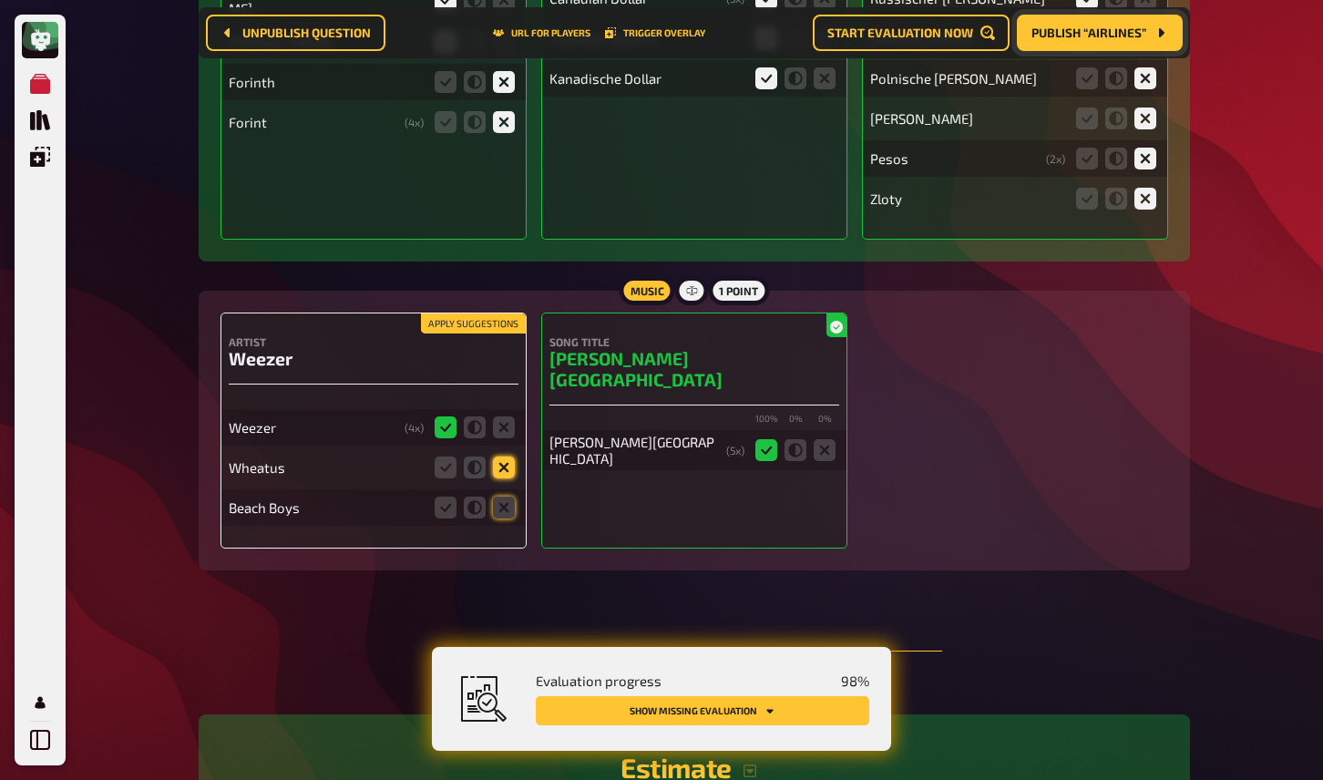
click at [502, 457] on icon at bounding box center [504, 468] width 22 height 22
click at [0, 0] on input "radio" at bounding box center [0, 0] width 0 height 0
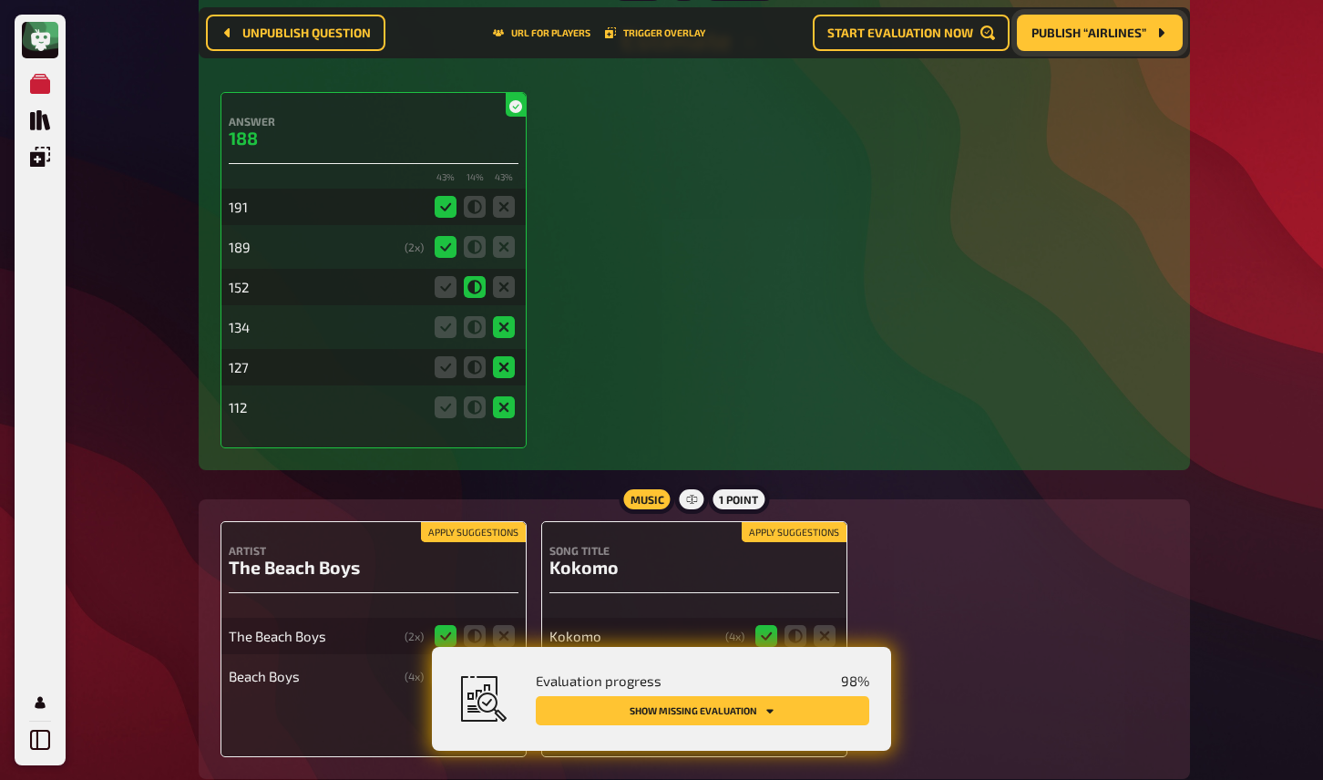
scroll to position [14099, 0]
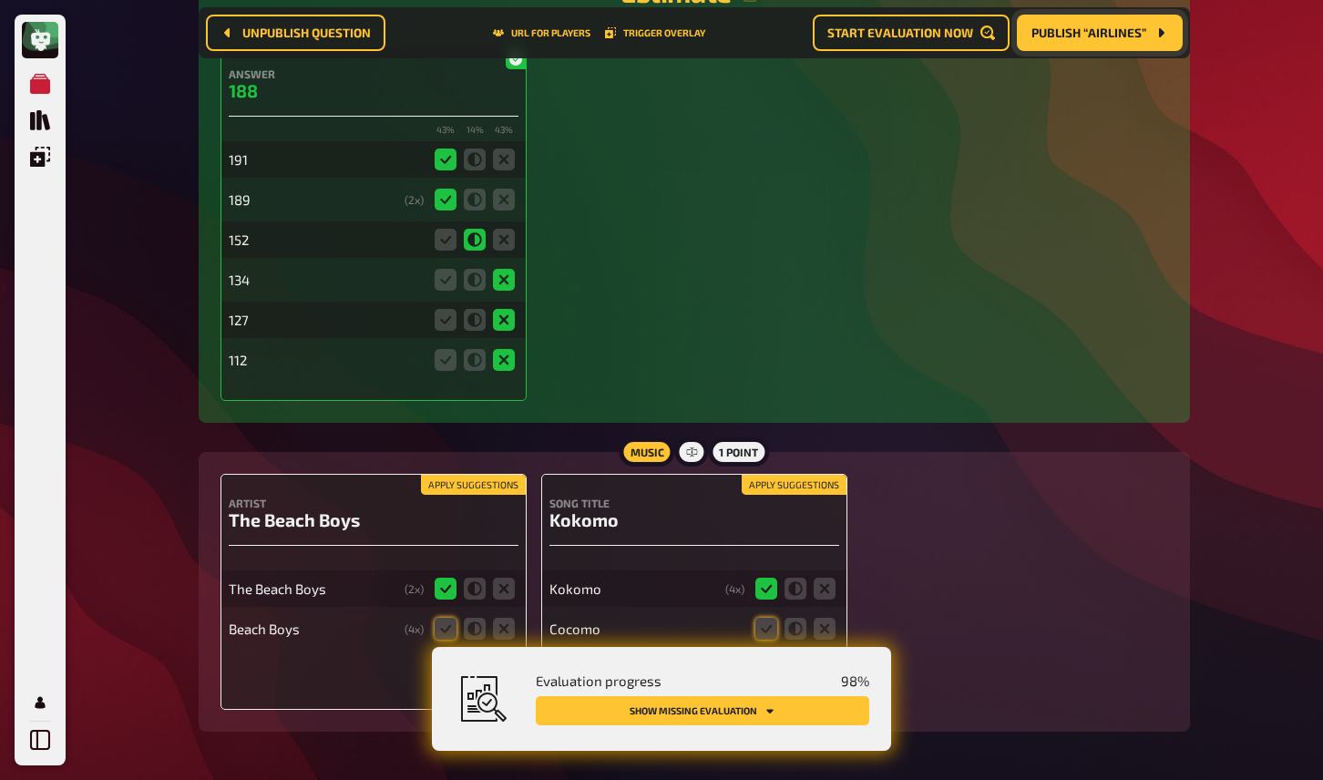
click at [503, 475] on button "Apply suggestions" at bounding box center [473, 485] width 105 height 20
click at [802, 475] on button "Apply suggestions" at bounding box center [794, 485] width 105 height 20
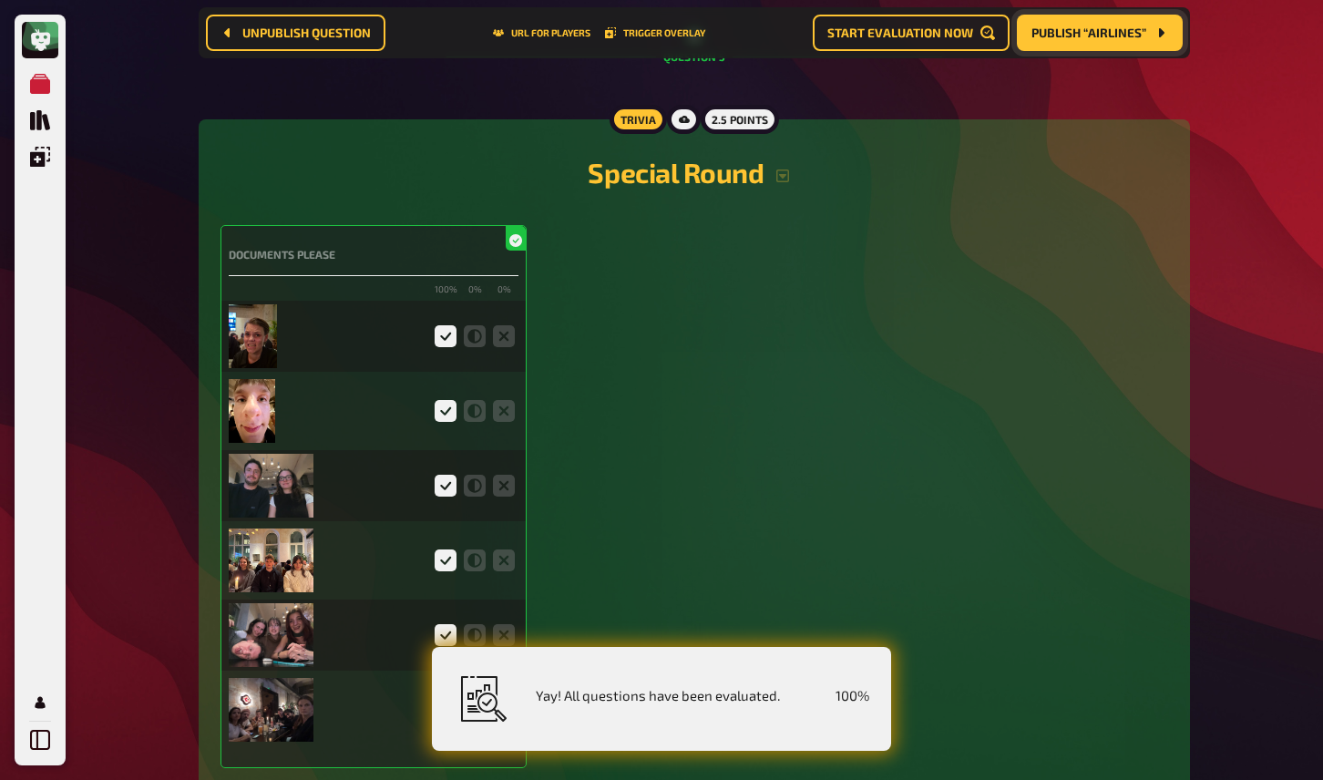
scroll to position [0, 0]
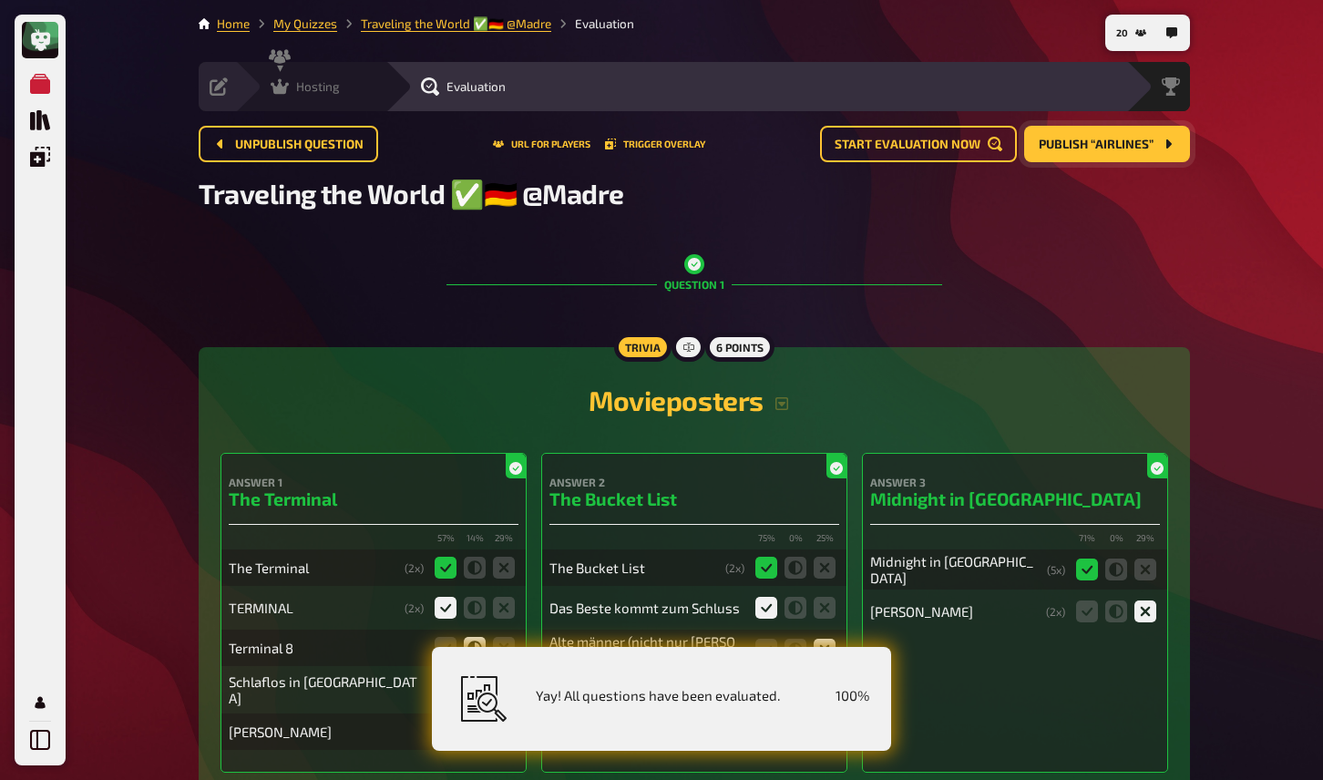
click at [298, 79] on span "Hosting" at bounding box center [318, 86] width 44 height 15
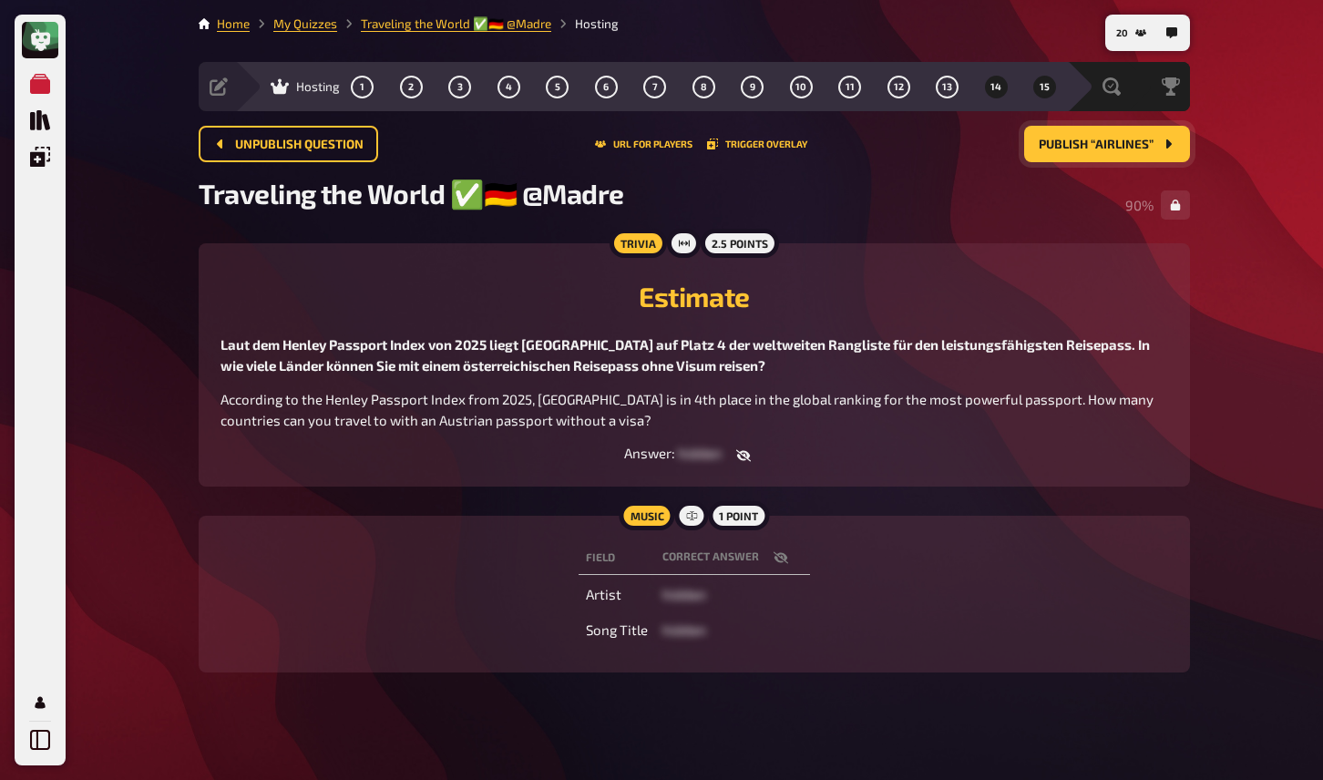
click at [1033, 90] on button "15" at bounding box center [1045, 86] width 29 height 29
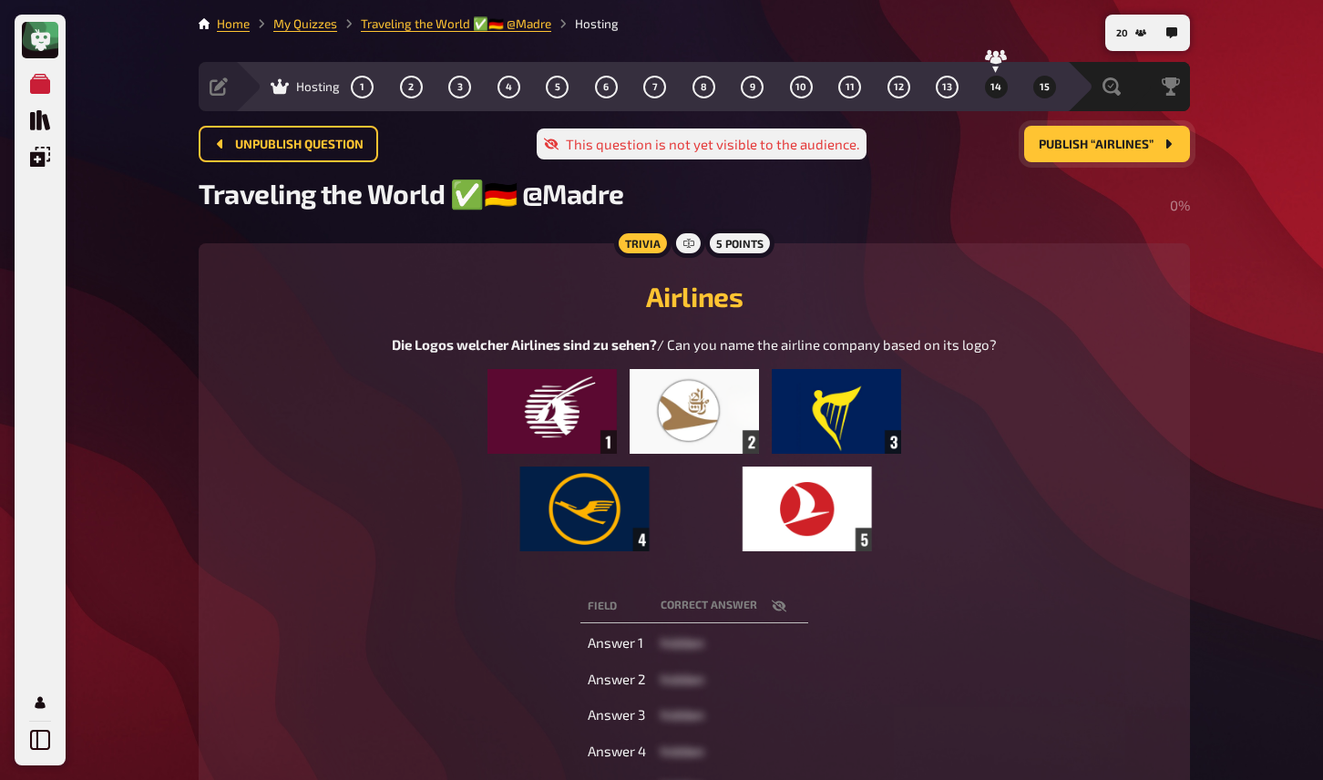
click at [992, 91] on span "14" at bounding box center [996, 87] width 11 height 10
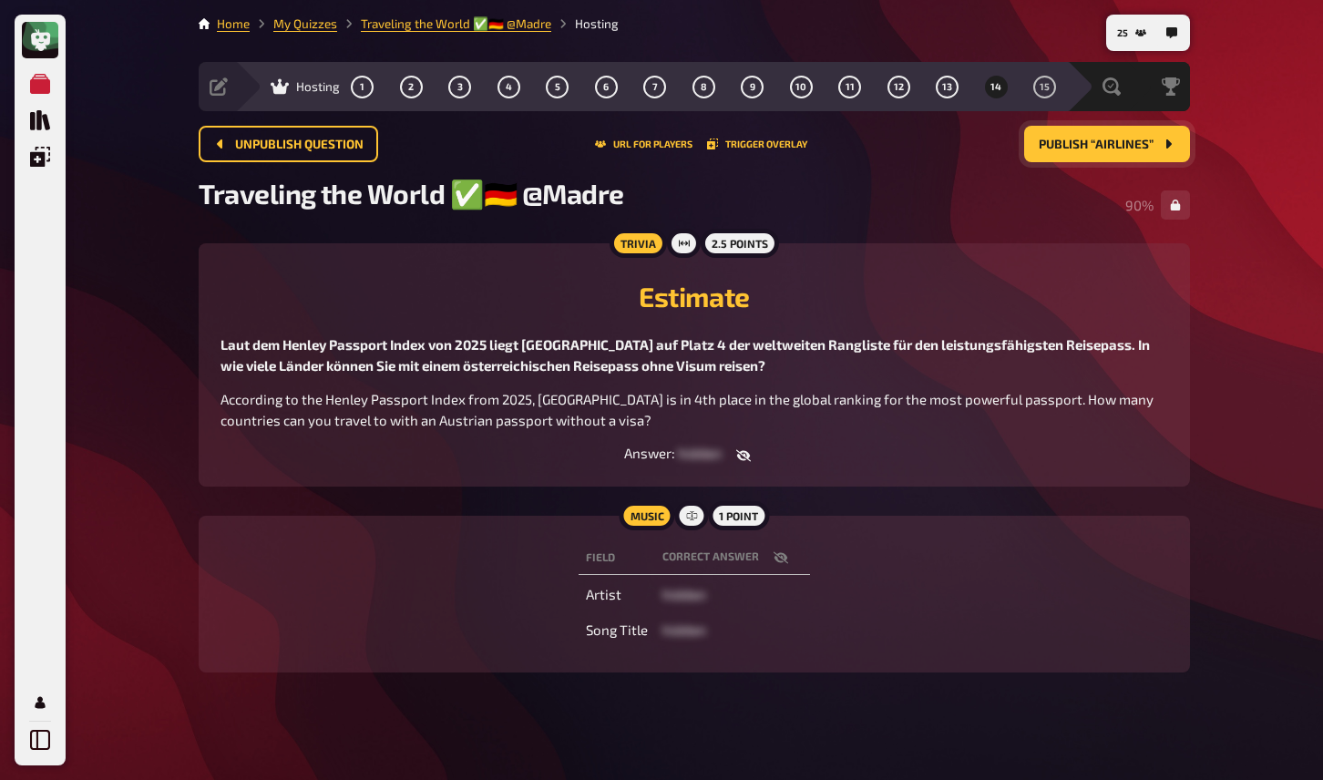
click at [1060, 145] on span "Publish “Airlines”" at bounding box center [1096, 145] width 115 height 13
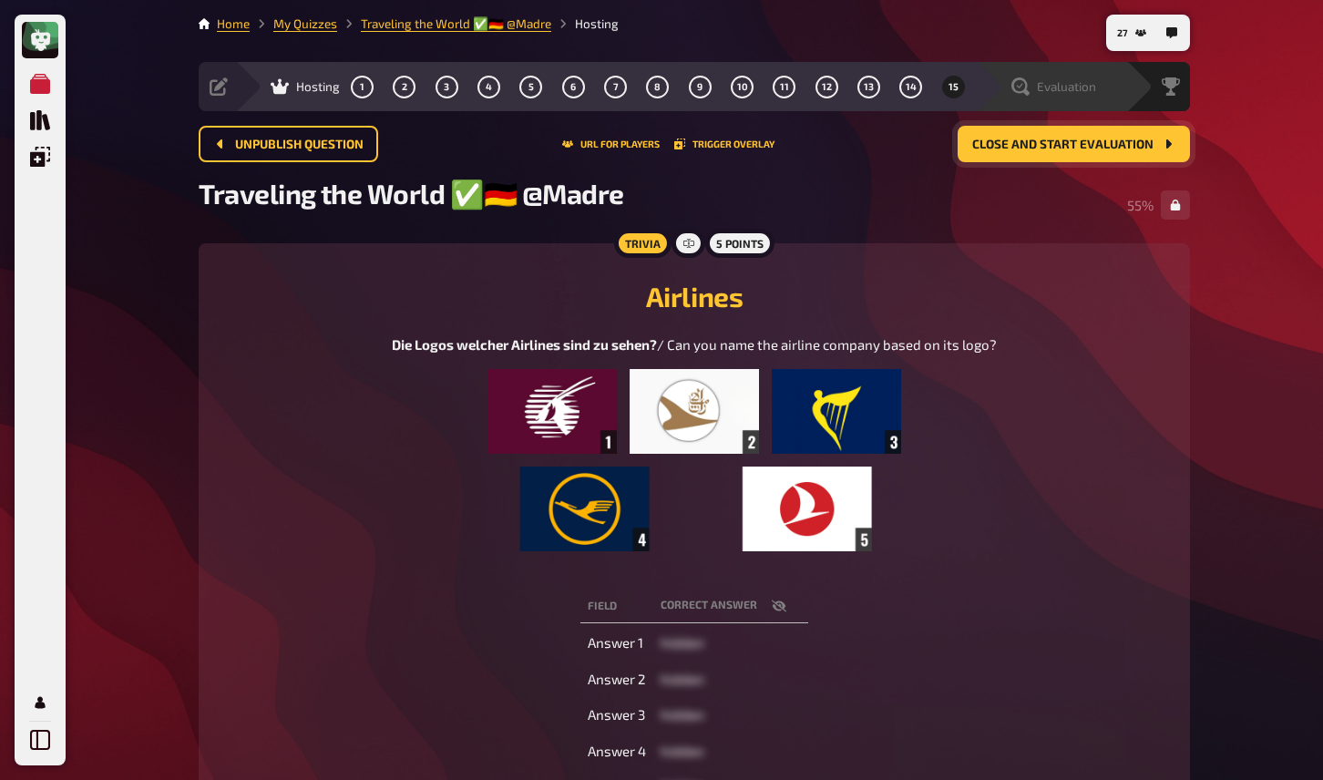
click at [1054, 85] on span "Evaluation" at bounding box center [1066, 86] width 59 height 15
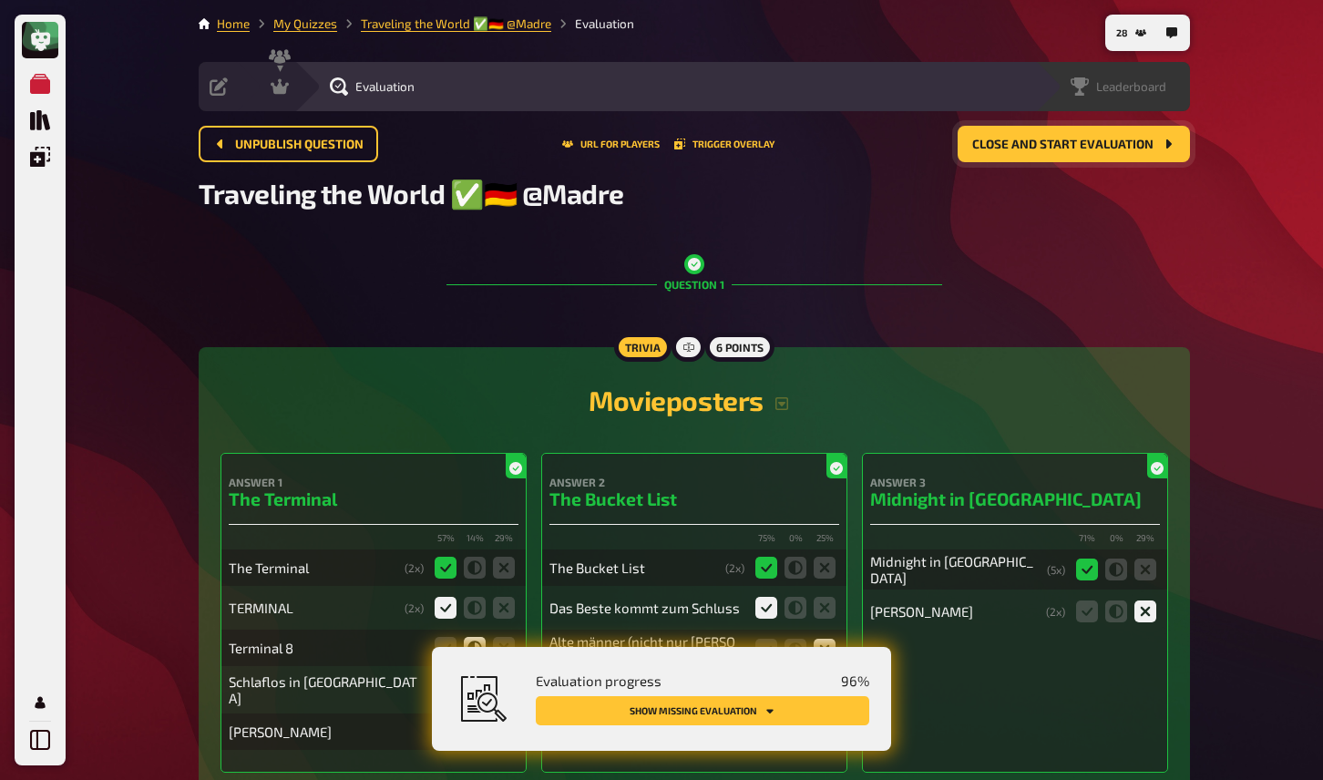
click at [1152, 88] on span "Leaderboard" at bounding box center [1131, 86] width 70 height 15
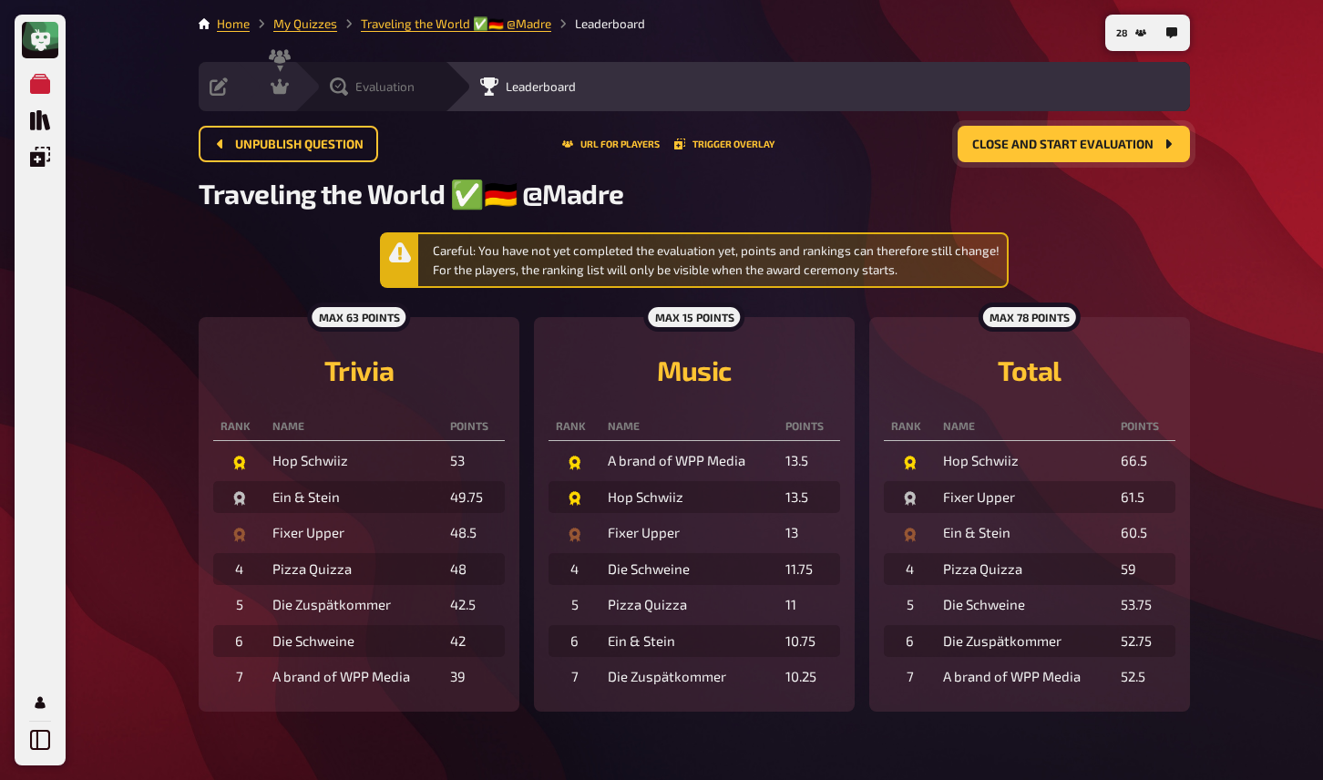
click at [352, 92] on div "Evaluation" at bounding box center [372, 86] width 85 height 18
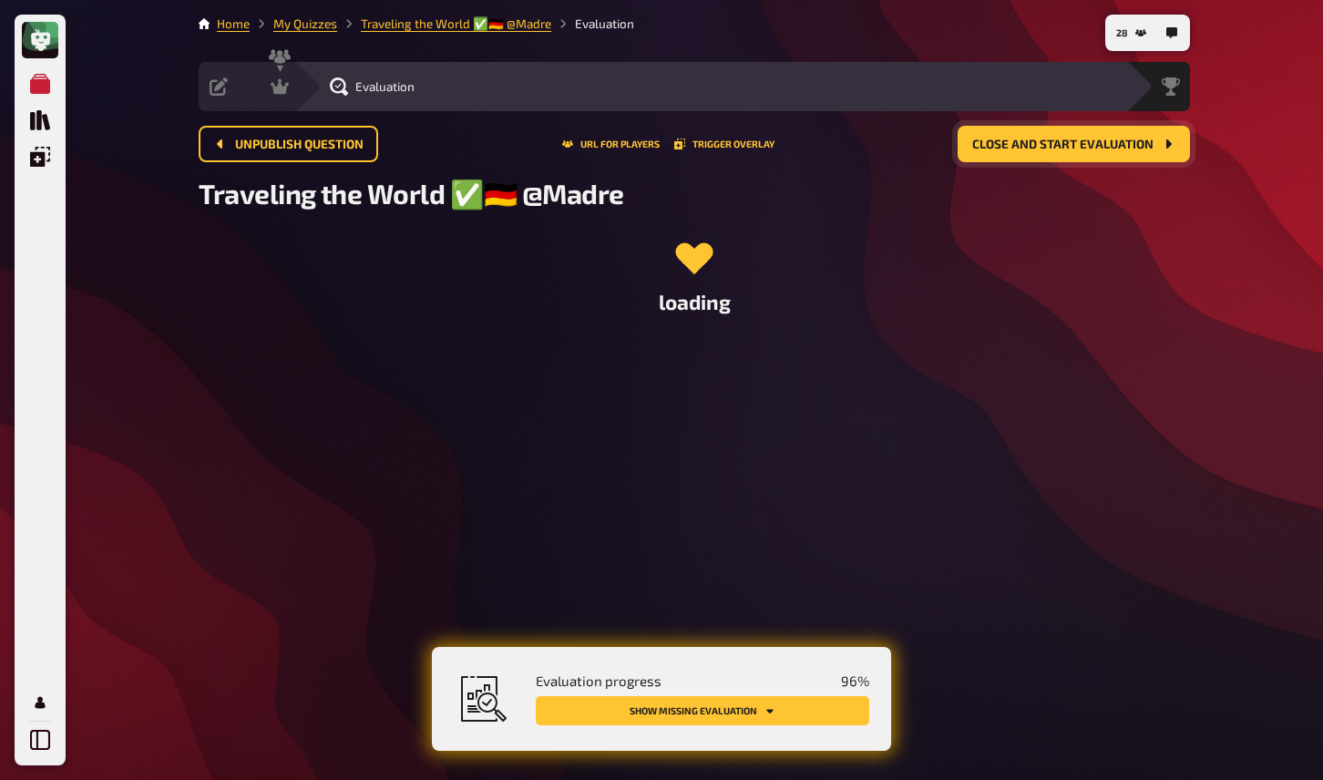
click at [737, 706] on button "Show missing evaluation" at bounding box center [703, 710] width 334 height 29
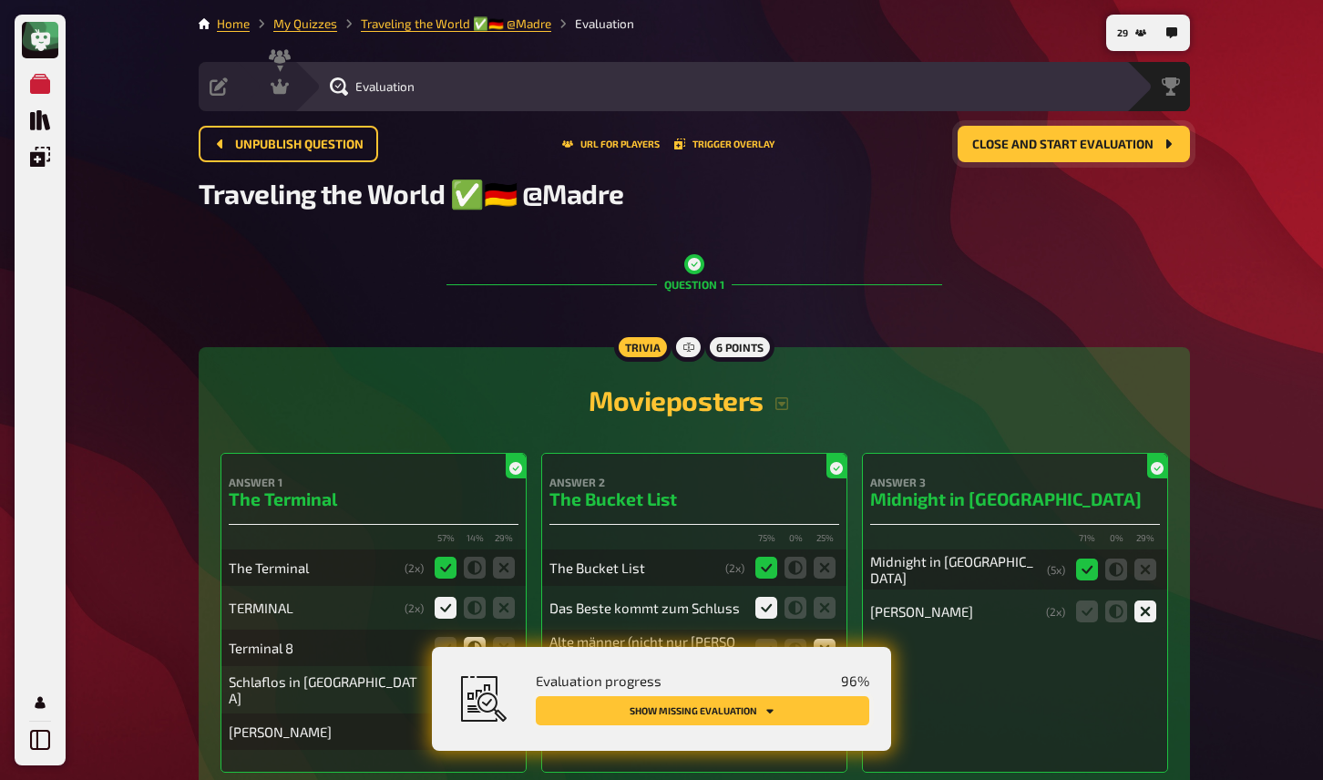
click at [745, 713] on button "Show missing evaluation" at bounding box center [703, 710] width 334 height 29
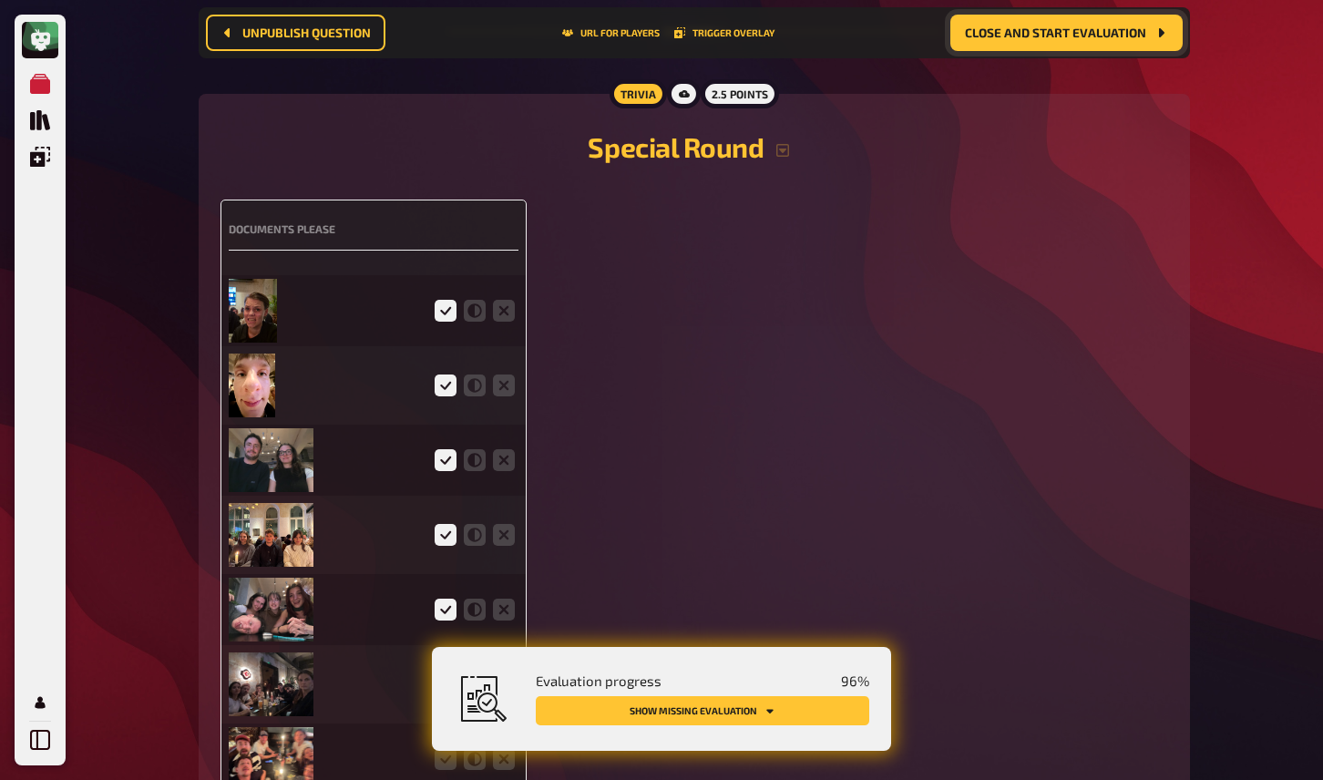
scroll to position [4539, 0]
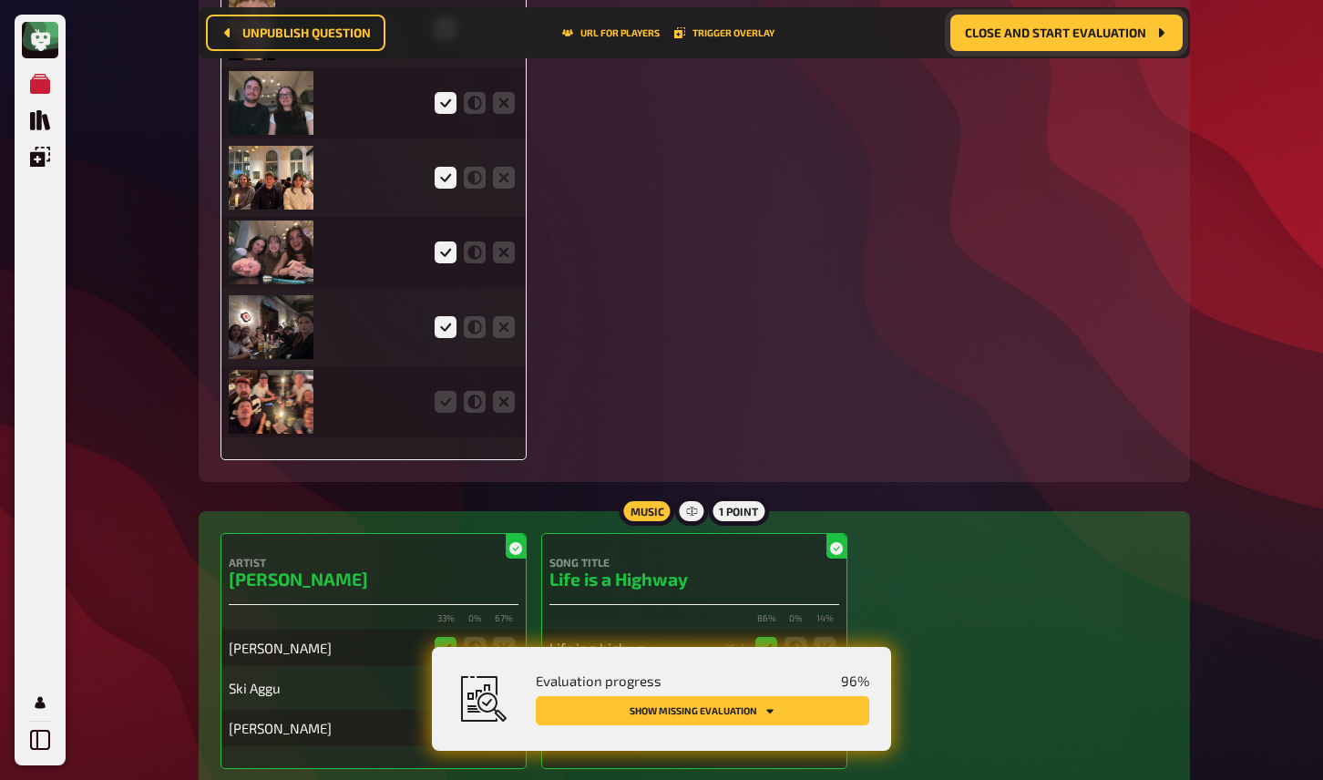
click at [296, 396] on img at bounding box center [271, 402] width 85 height 64
click at [442, 391] on icon at bounding box center [446, 402] width 22 height 22
click at [0, 0] on input "radio" at bounding box center [0, 0] width 0 height 0
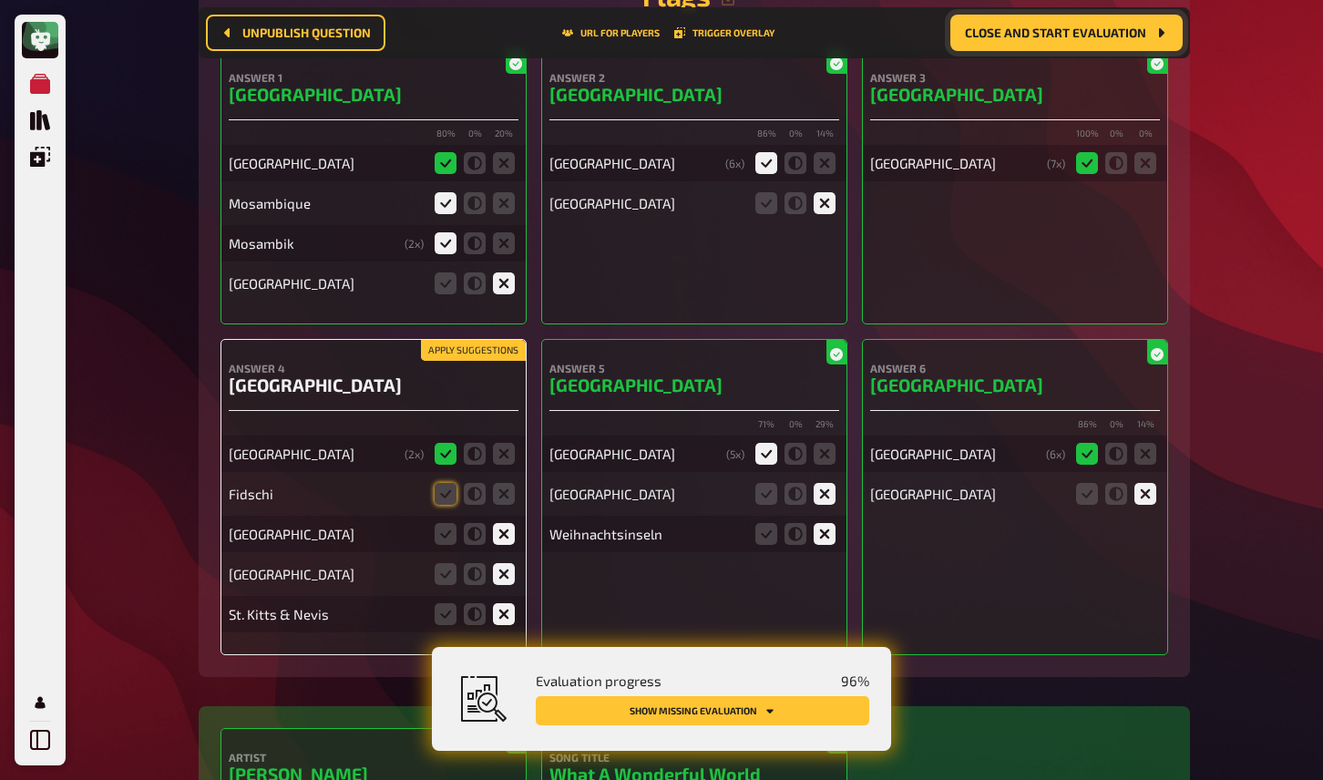
scroll to position [5581, 0]
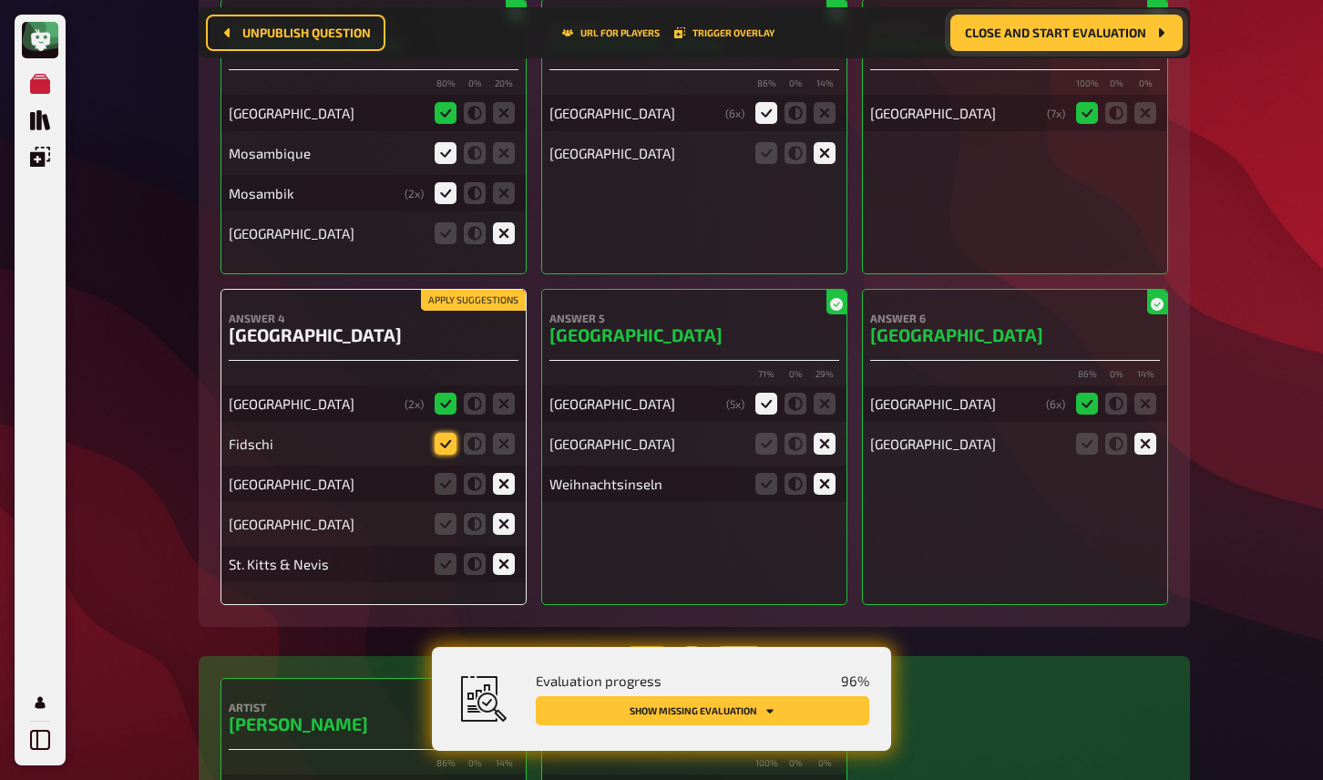
click at [447, 436] on icon at bounding box center [446, 444] width 22 height 22
click at [0, 0] on input "radio" at bounding box center [0, 0] width 0 height 0
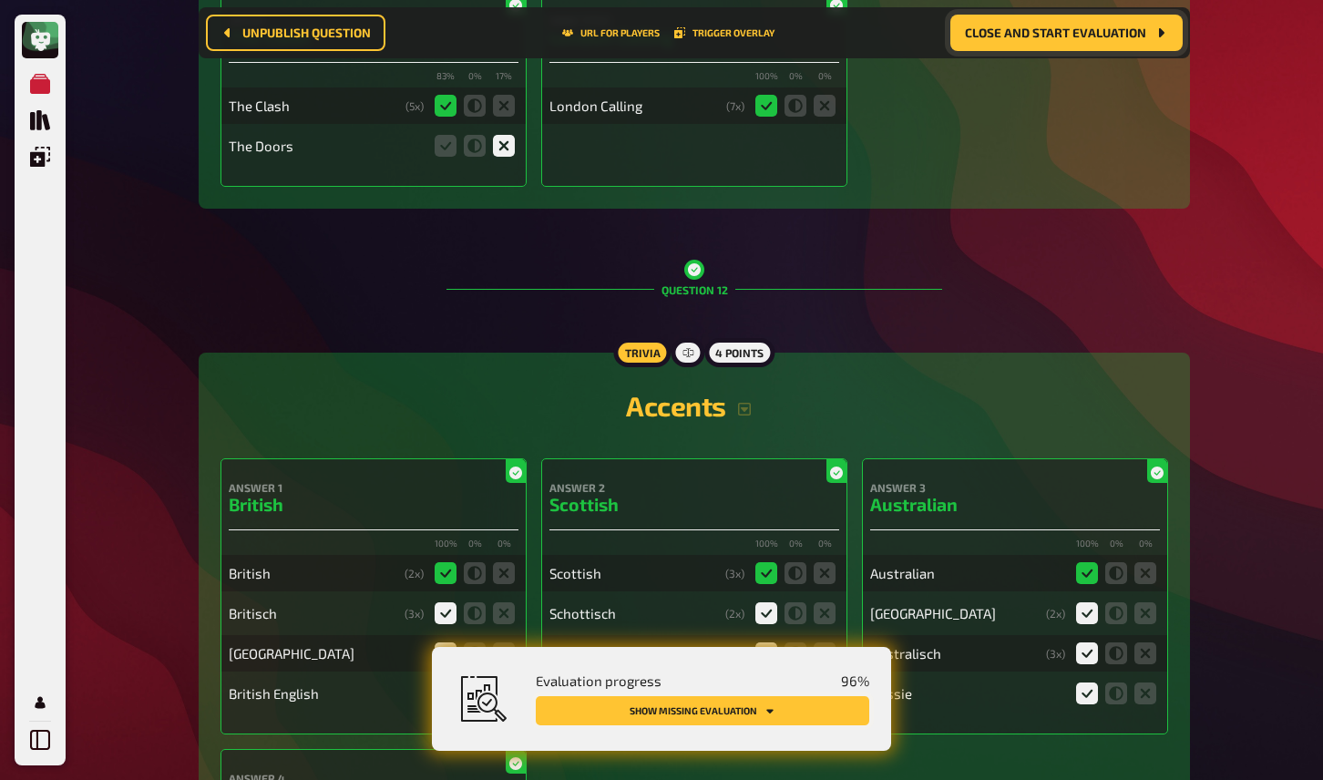
click at [737, 708] on button "Show missing evaluation" at bounding box center [703, 710] width 334 height 29
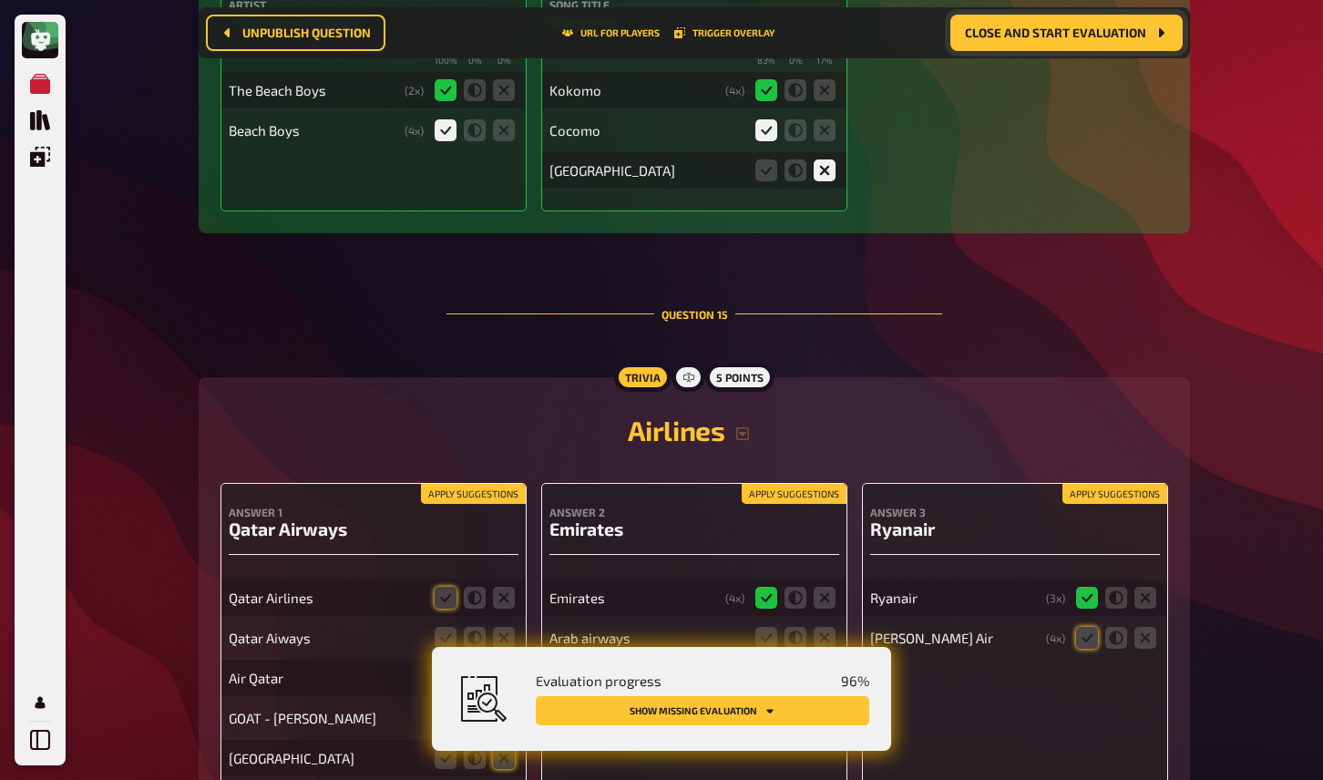
scroll to position [14941, 0]
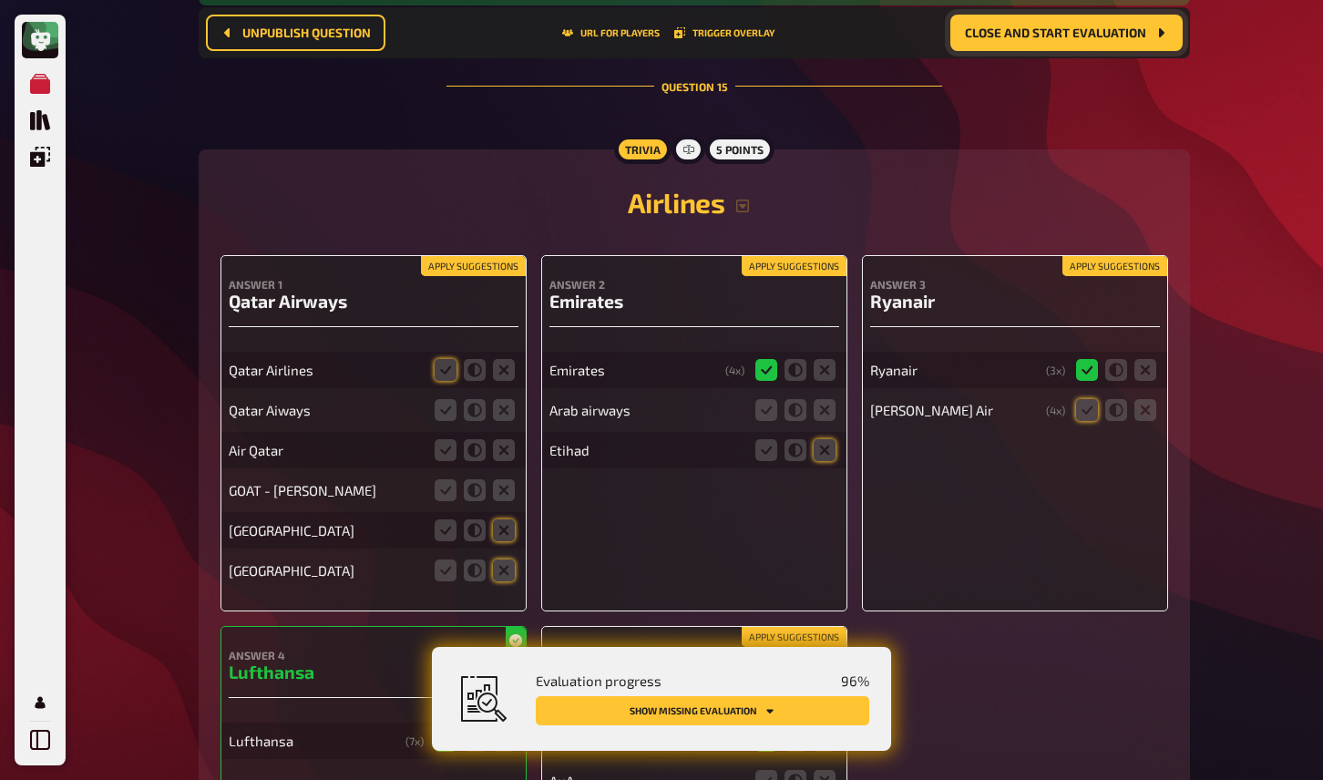
click at [468, 256] on button "Apply suggestions" at bounding box center [473, 266] width 105 height 20
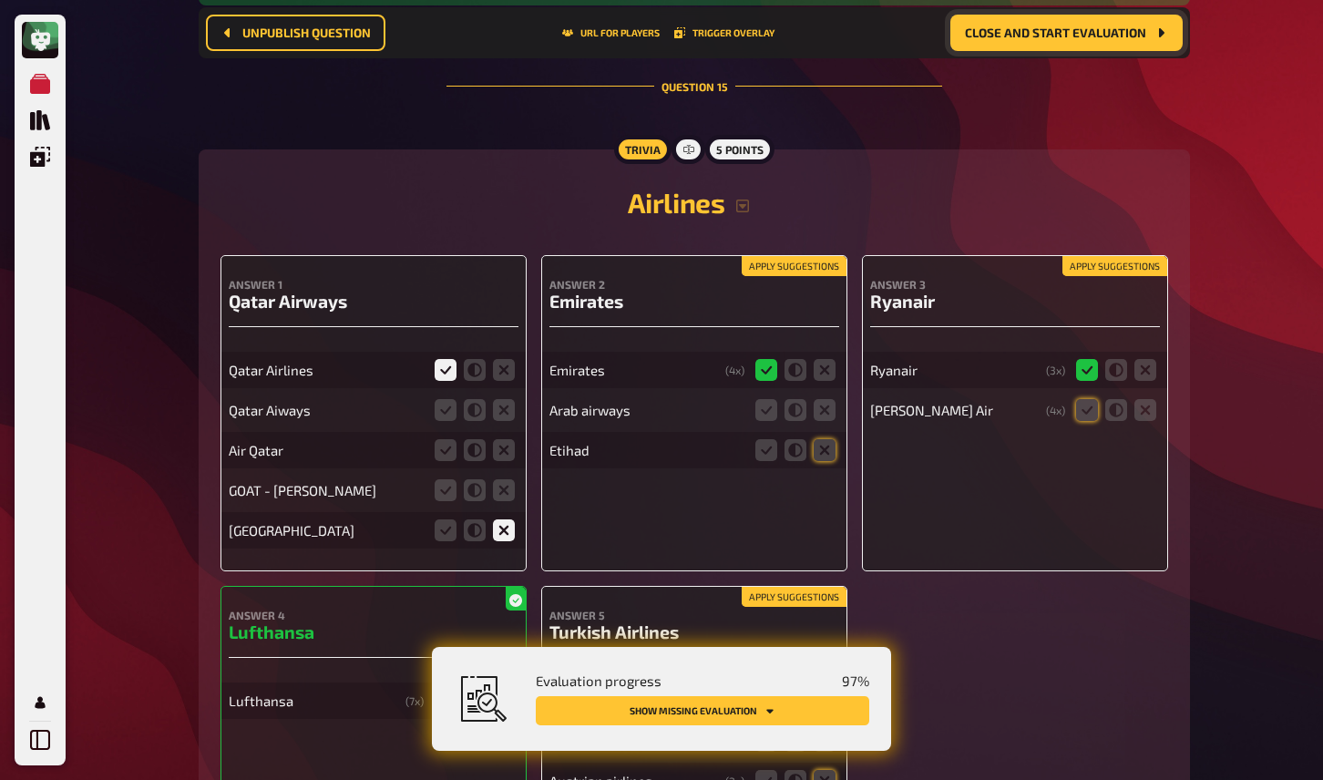
click at [775, 256] on button "Apply suggestions" at bounding box center [794, 266] width 105 height 20
click at [1094, 256] on button "Apply suggestions" at bounding box center [1115, 266] width 105 height 20
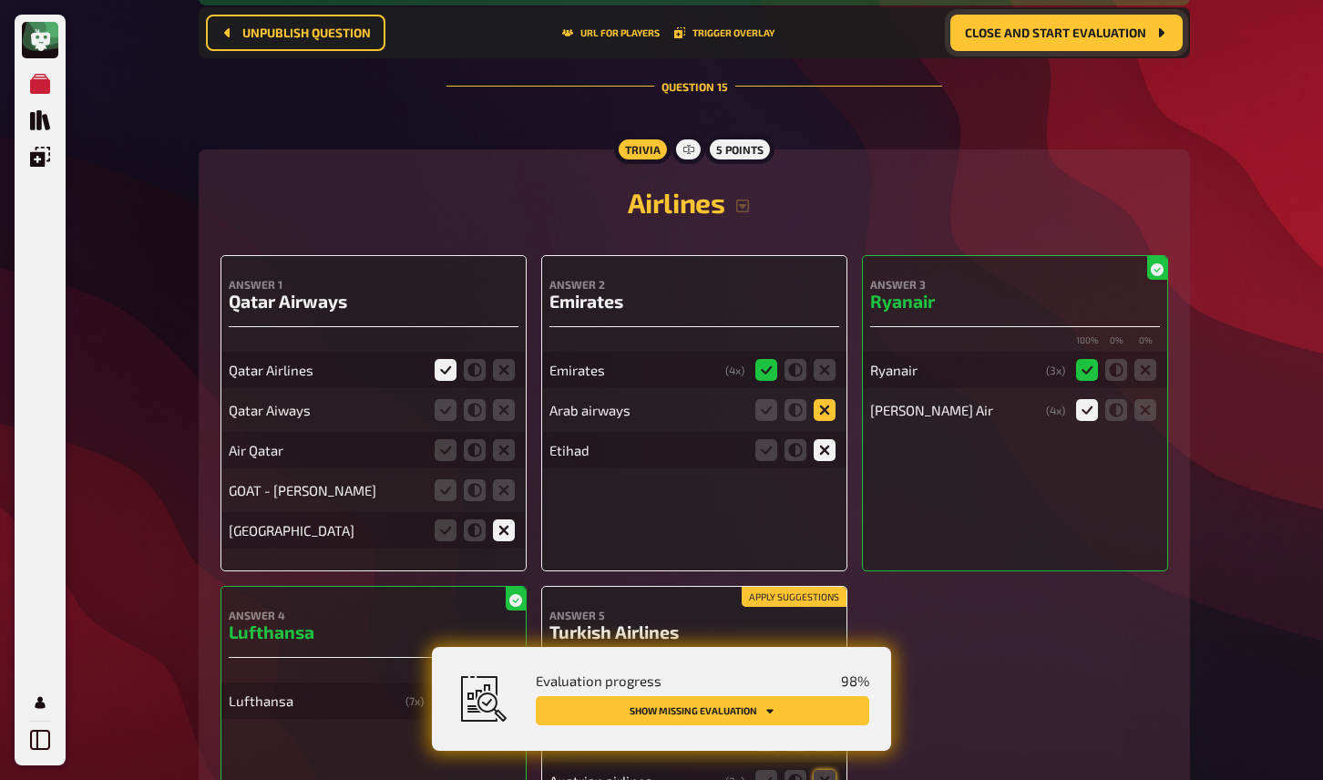
click at [825, 399] on icon at bounding box center [825, 410] width 22 height 22
click at [0, 0] on input "radio" at bounding box center [0, 0] width 0 height 0
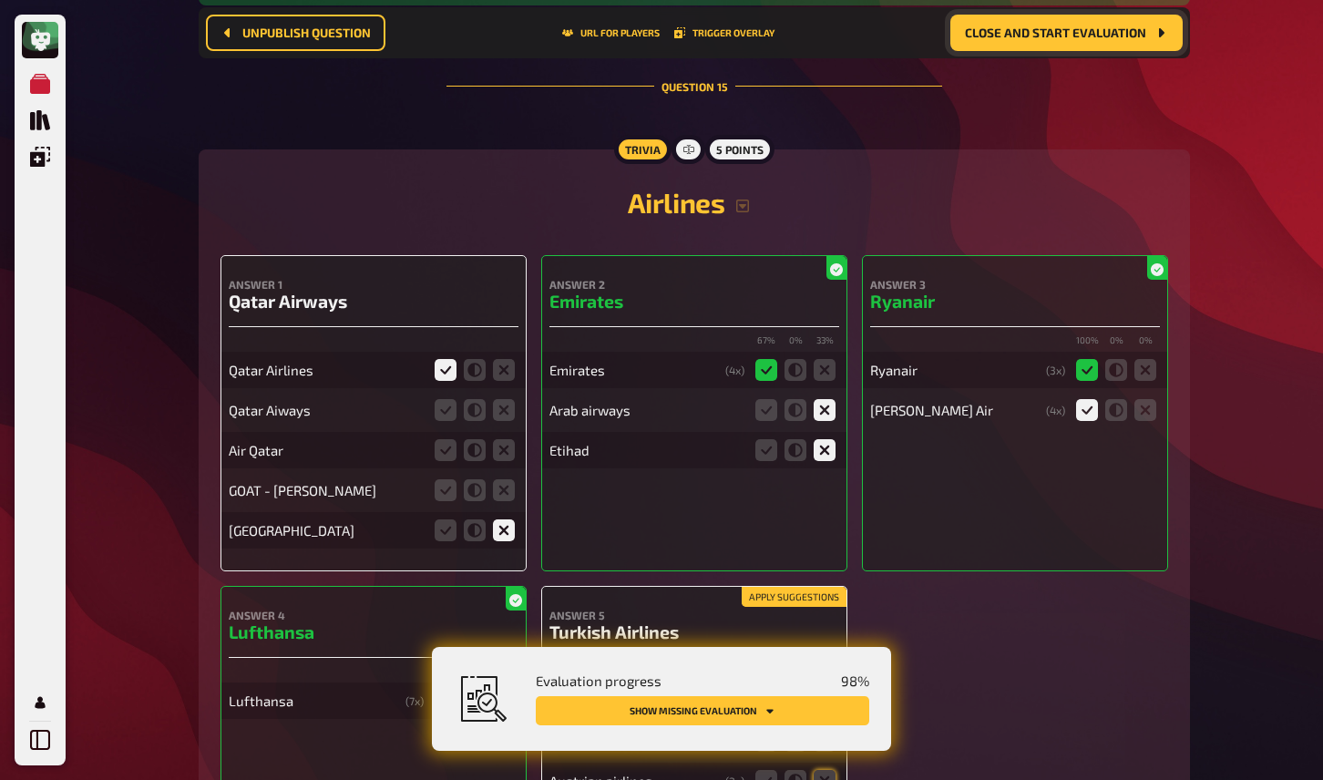
scroll to position [14981, 0]
click at [444, 399] on icon at bounding box center [446, 410] width 22 height 22
click at [0, 0] on input "radio" at bounding box center [0, 0] width 0 height 0
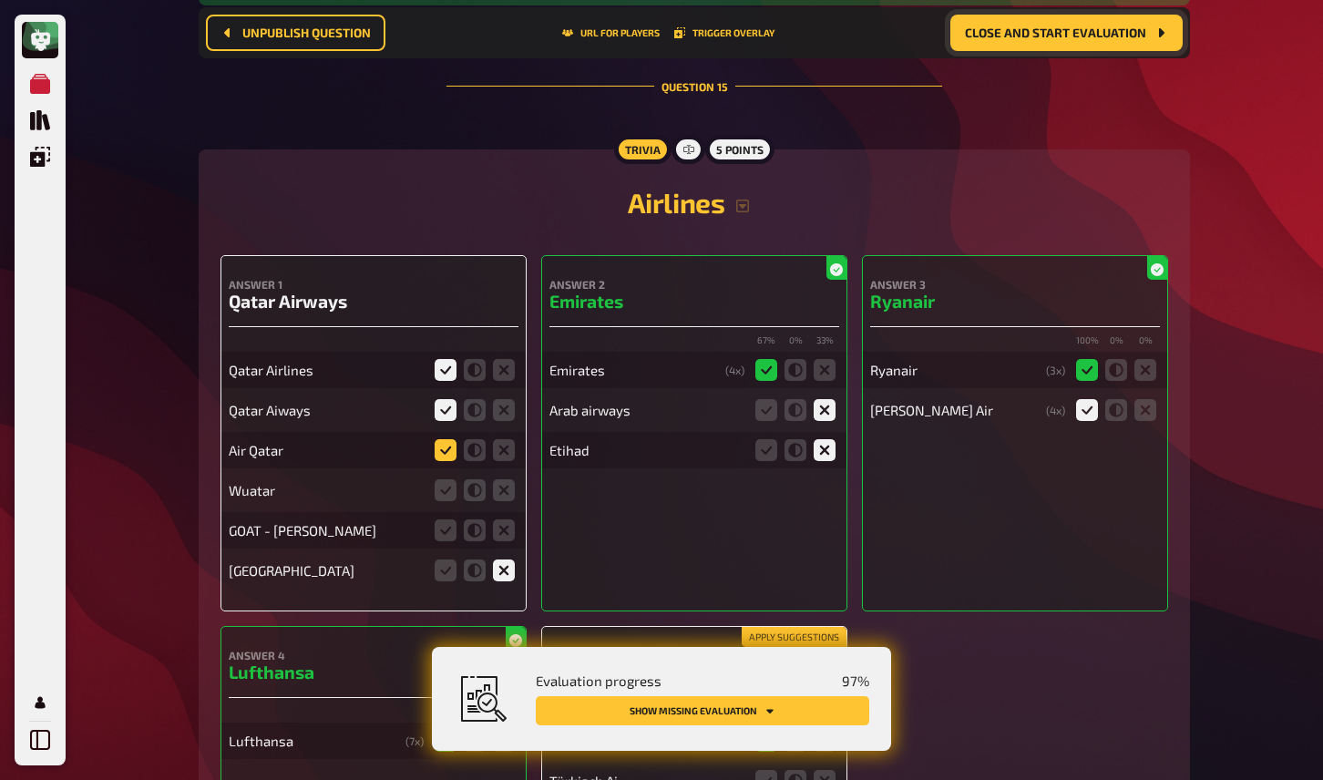
click at [447, 439] on icon at bounding box center [446, 450] width 22 height 22
click at [0, 0] on input "radio" at bounding box center [0, 0] width 0 height 0
click at [505, 479] on icon at bounding box center [504, 490] width 22 height 22
click at [0, 0] on input "radio" at bounding box center [0, 0] width 0 height 0
click at [452, 399] on icon at bounding box center [446, 410] width 22 height 22
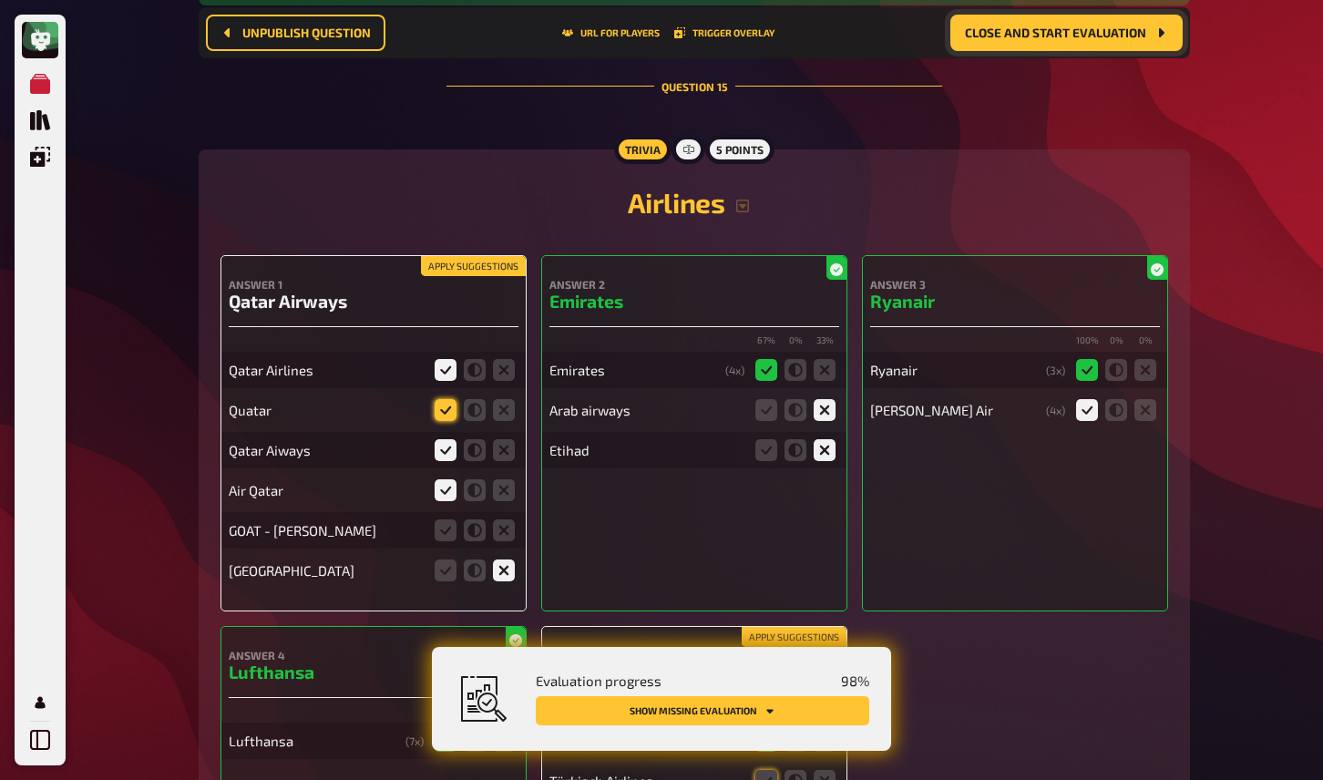
click at [0, 0] on input "radio" at bounding box center [0, 0] width 0 height 0
click at [493, 519] on icon at bounding box center [504, 530] width 22 height 22
click at [0, 0] on input "radio" at bounding box center [0, 0] width 0 height 0
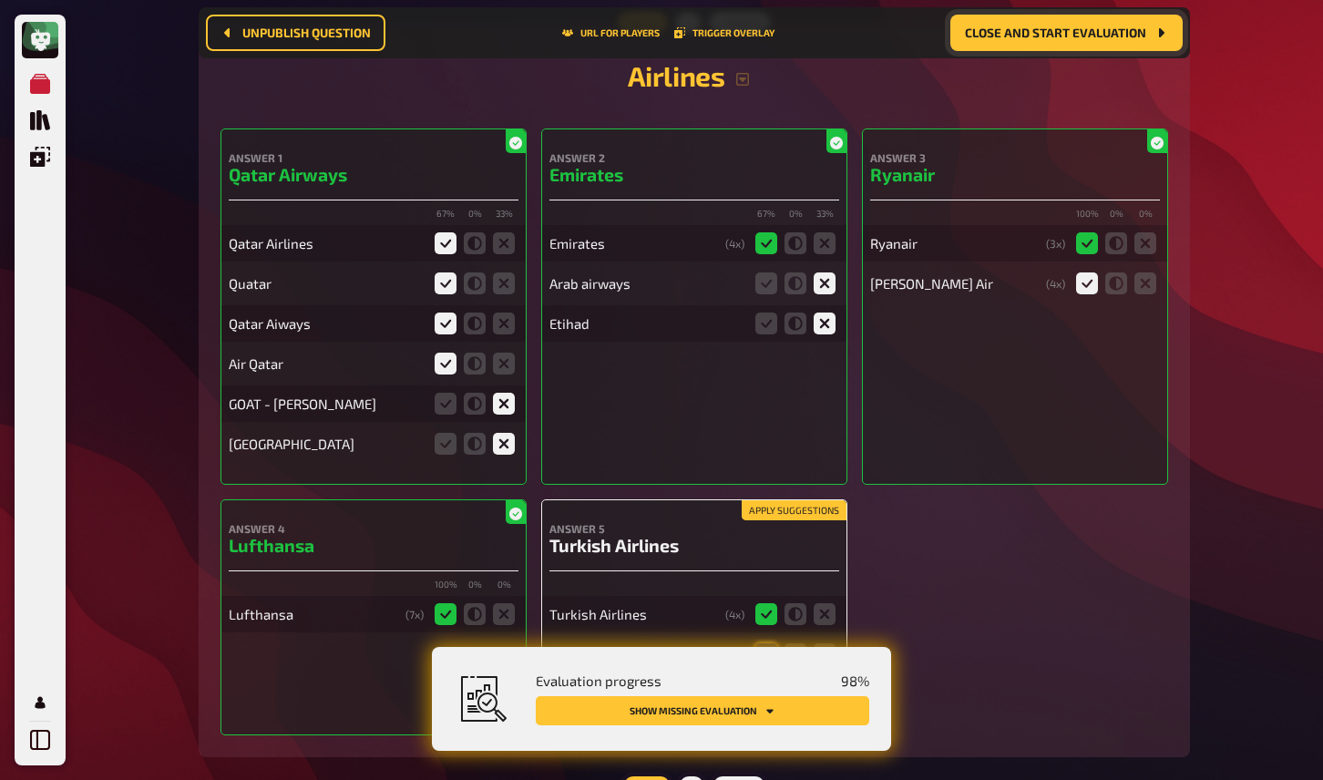
scroll to position [15116, 0]
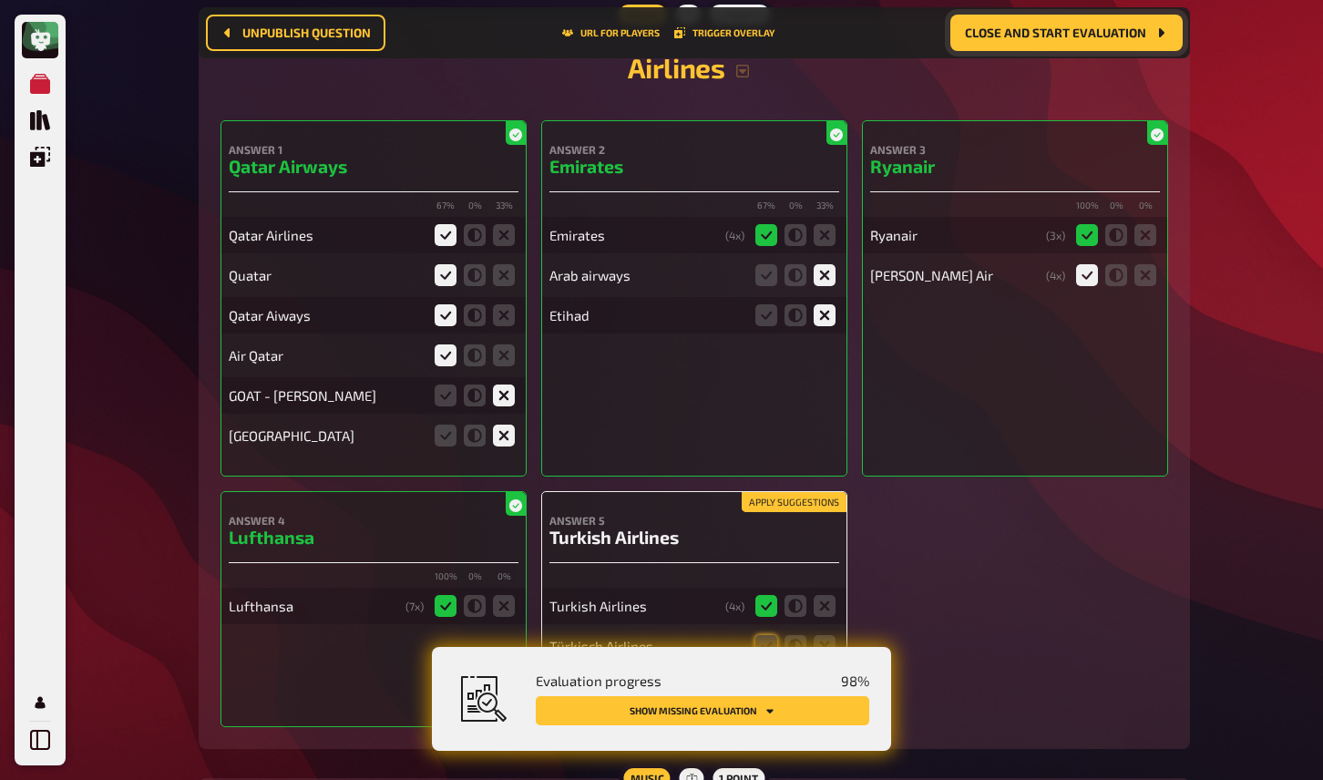
click at [766, 492] on button "Apply suggestions" at bounding box center [794, 502] width 105 height 20
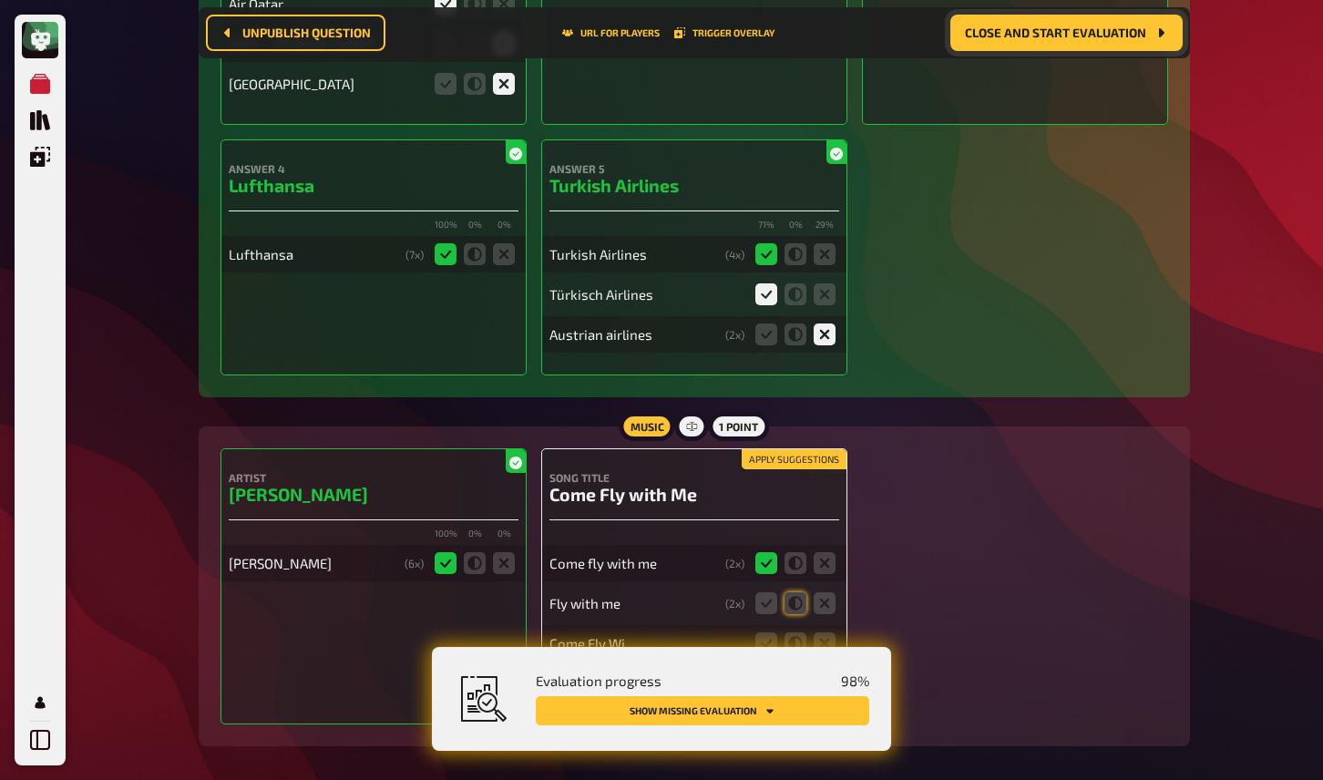
scroll to position [15486, 0]
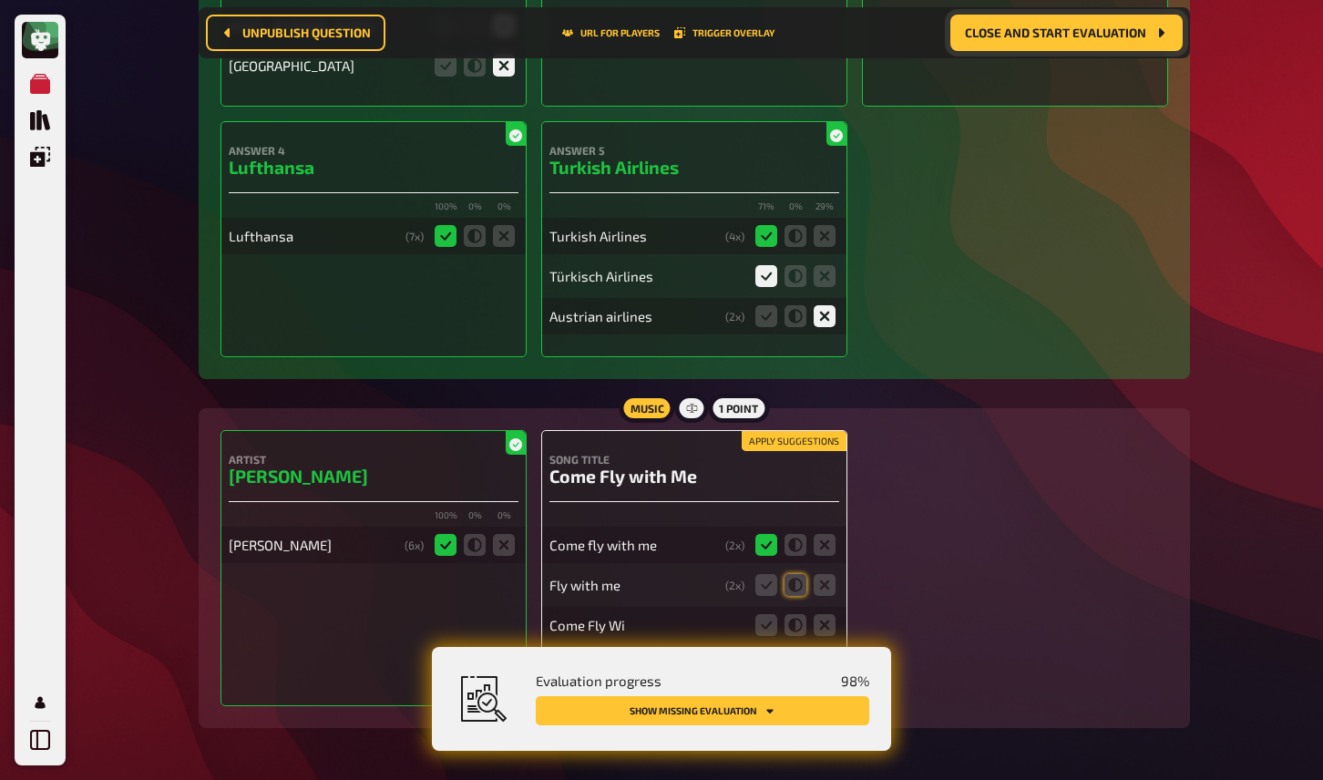
click at [799, 431] on button "Apply suggestions" at bounding box center [794, 441] width 105 height 20
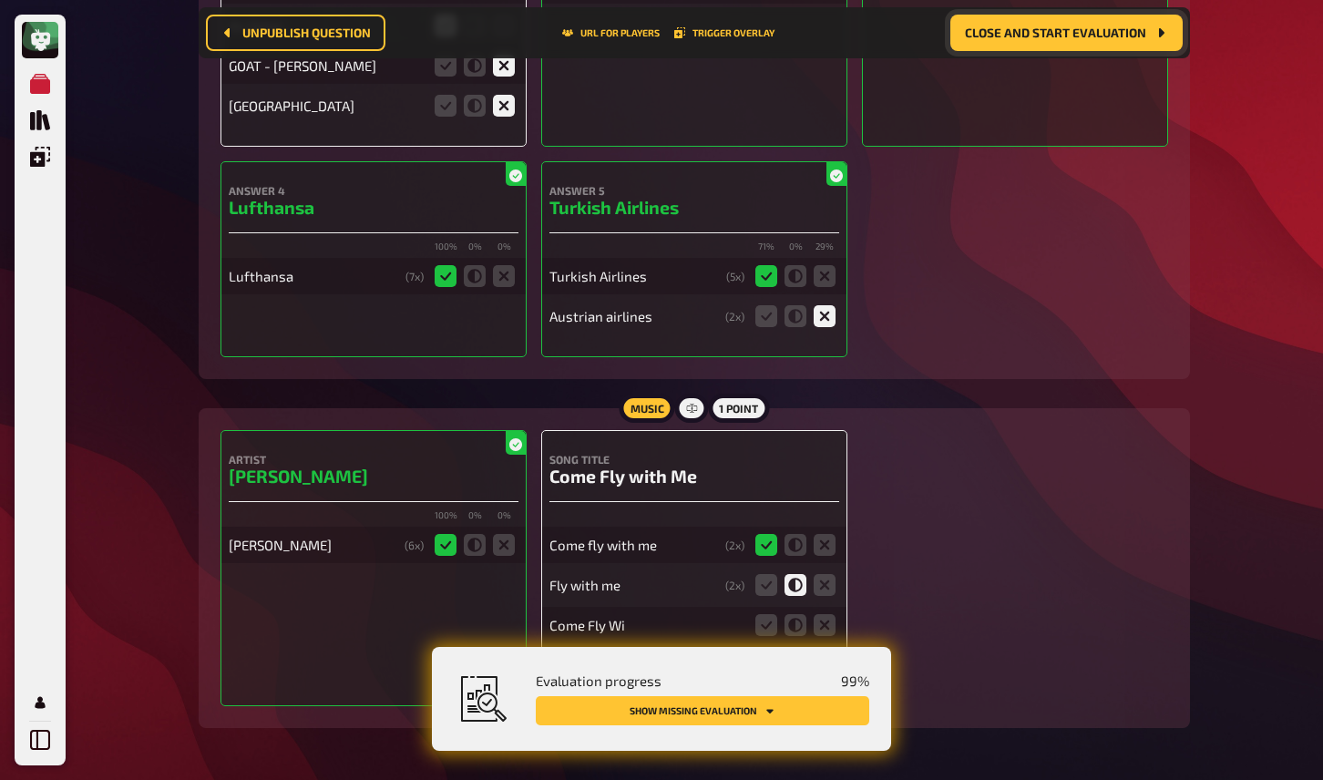
scroll to position [15446, 0]
click at [774, 614] on icon at bounding box center [767, 625] width 22 height 22
click at [0, 0] on input "radio" at bounding box center [0, 0] width 0 height 0
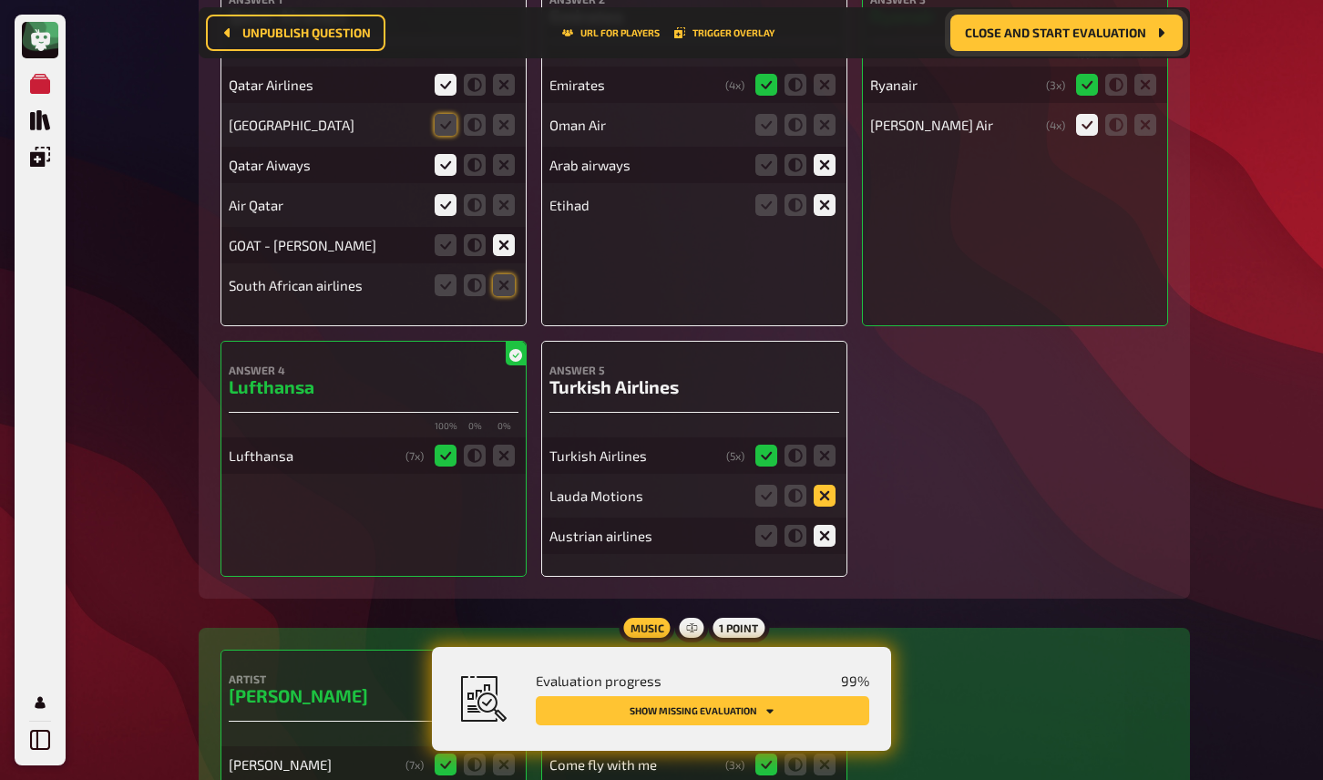
scroll to position [15306, 0]
click at [829, 485] on icon at bounding box center [825, 496] width 22 height 22
click at [0, 0] on input "radio" at bounding box center [0, 0] width 0 height 0
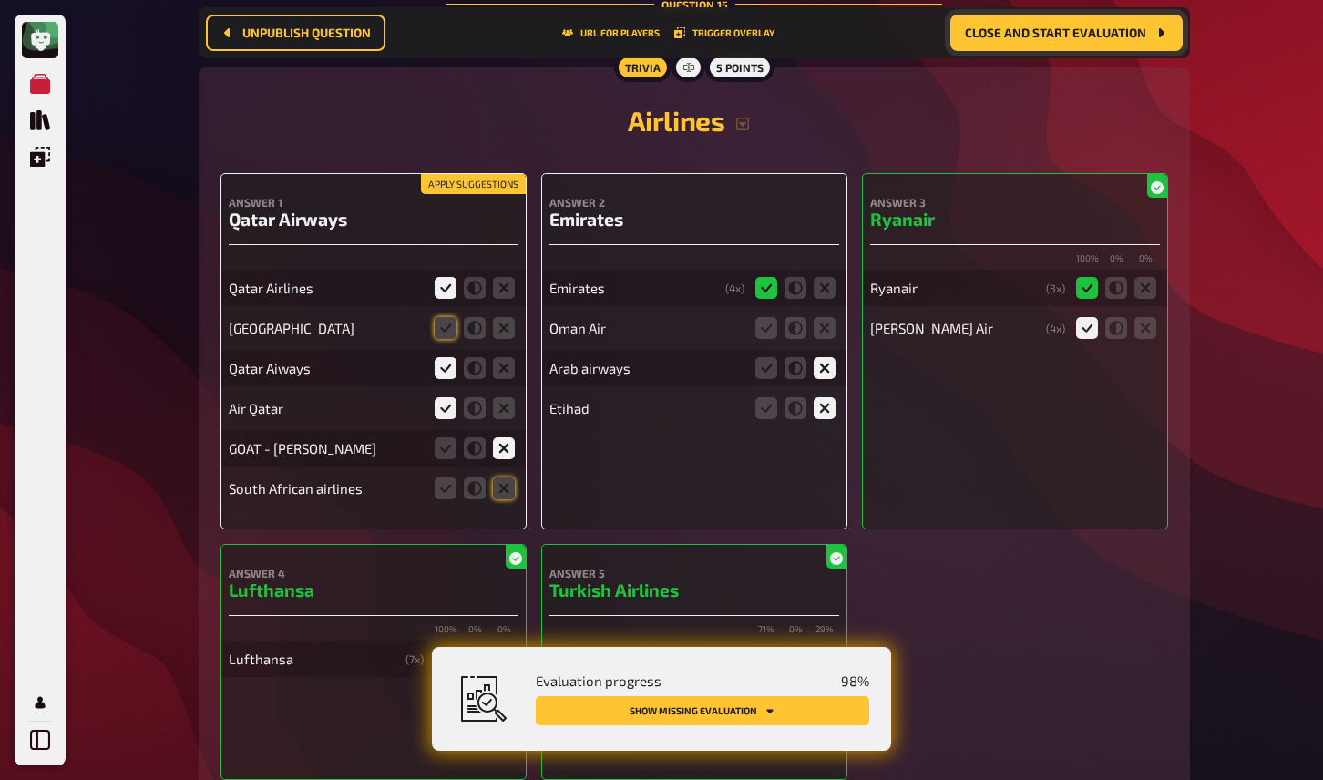
scroll to position [15077, 0]
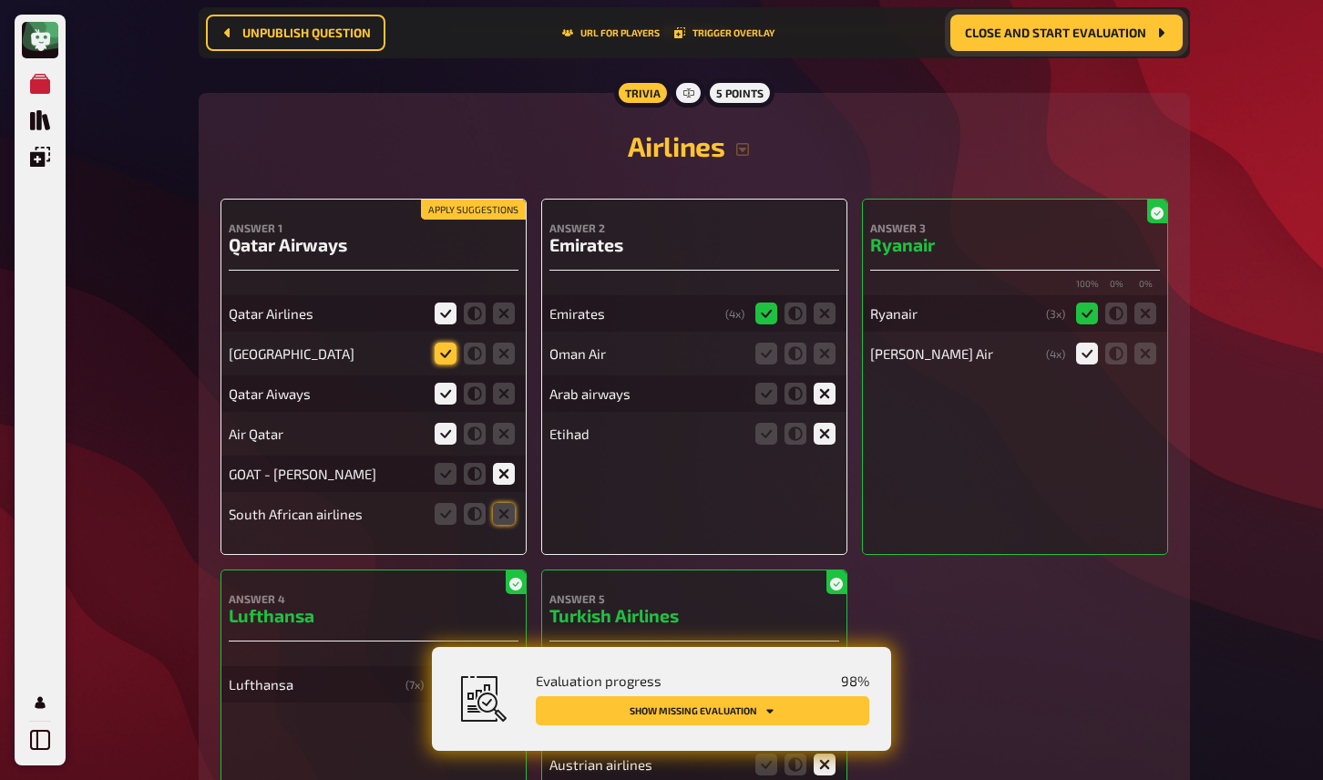
click at [444, 343] on icon at bounding box center [446, 354] width 22 height 22
click at [0, 0] on input "radio" at bounding box center [0, 0] width 0 height 0
click at [504, 503] on icon at bounding box center [504, 514] width 22 height 22
click at [0, 0] on input "radio" at bounding box center [0, 0] width 0 height 0
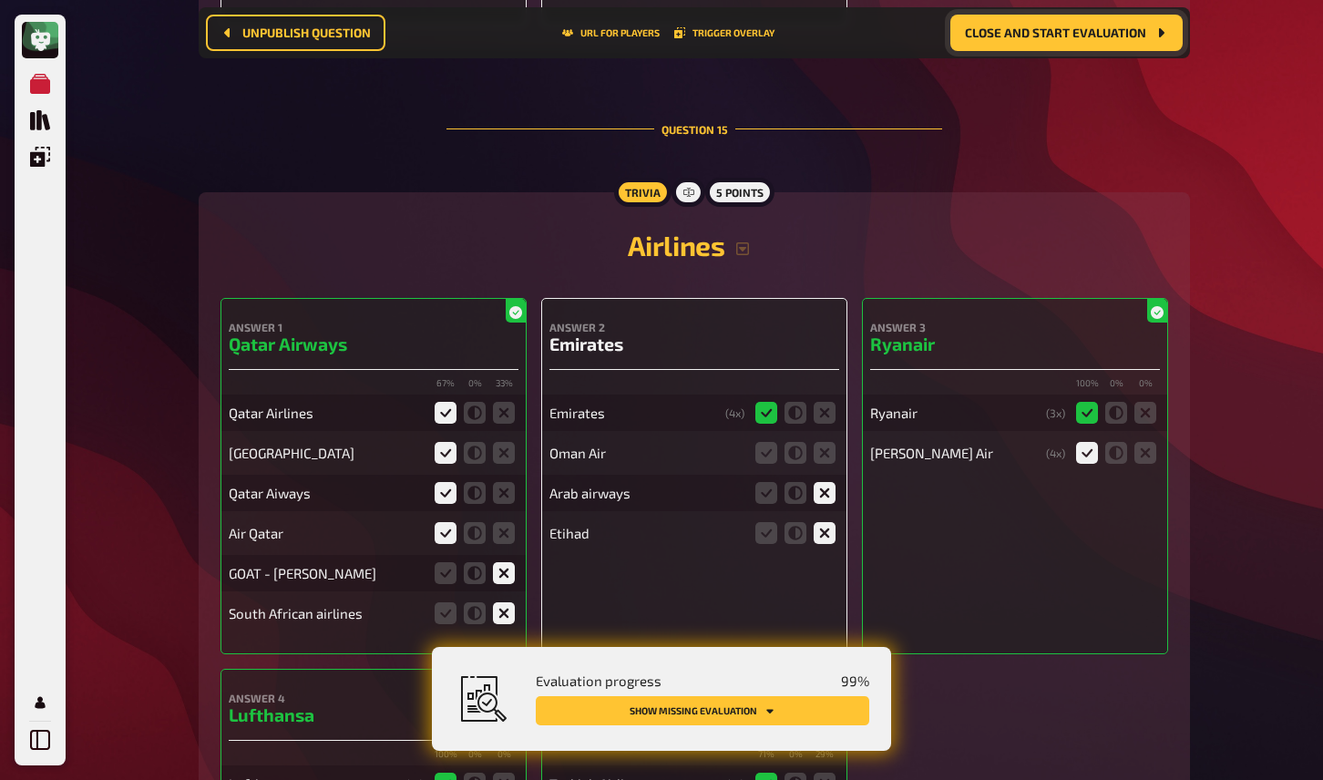
scroll to position [14975, 0]
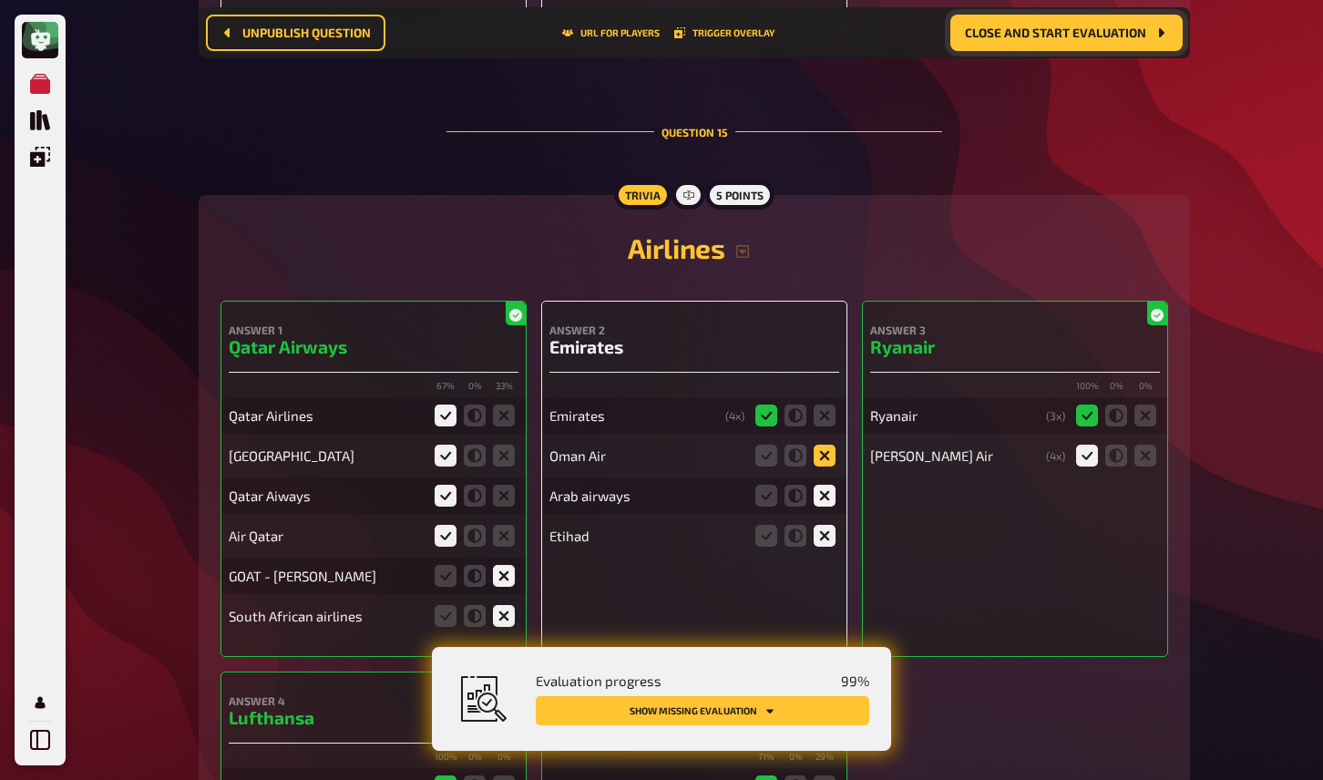
click at [825, 445] on icon at bounding box center [825, 456] width 22 height 22
click at [0, 0] on input "radio" at bounding box center [0, 0] width 0 height 0
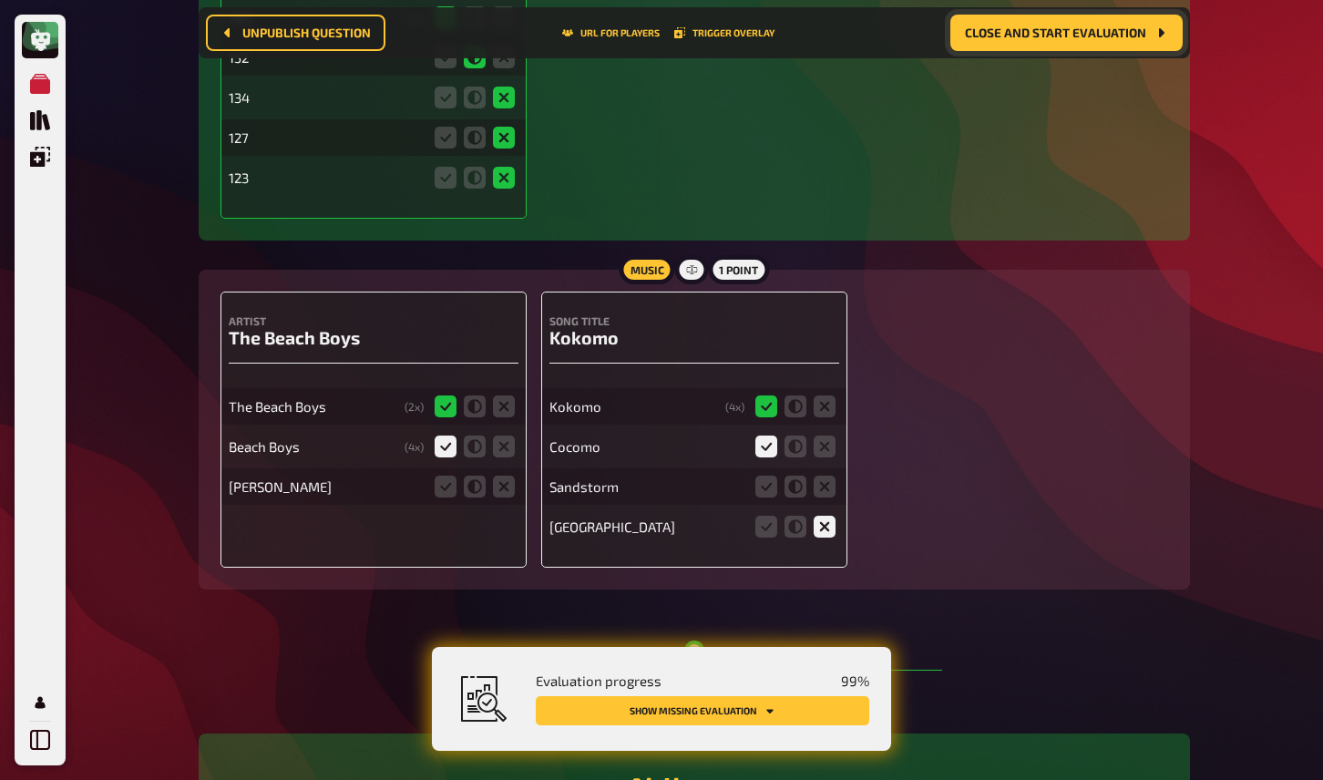
scroll to position [14439, 0]
click at [828, 474] on icon at bounding box center [825, 485] width 22 height 22
click at [0, 0] on input "radio" at bounding box center [0, 0] width 0 height 0
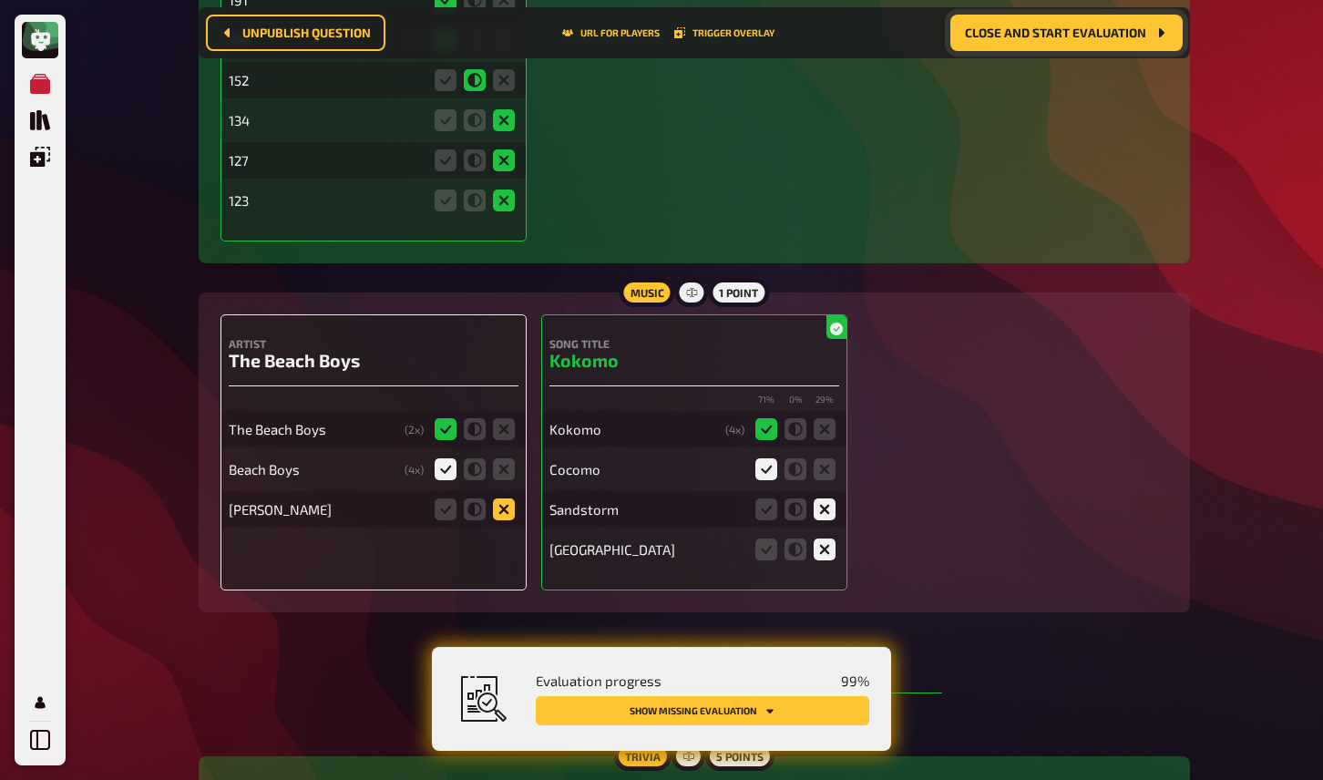
click at [507, 499] on icon at bounding box center [504, 510] width 22 height 22
click at [0, 0] on input "radio" at bounding box center [0, 0] width 0 height 0
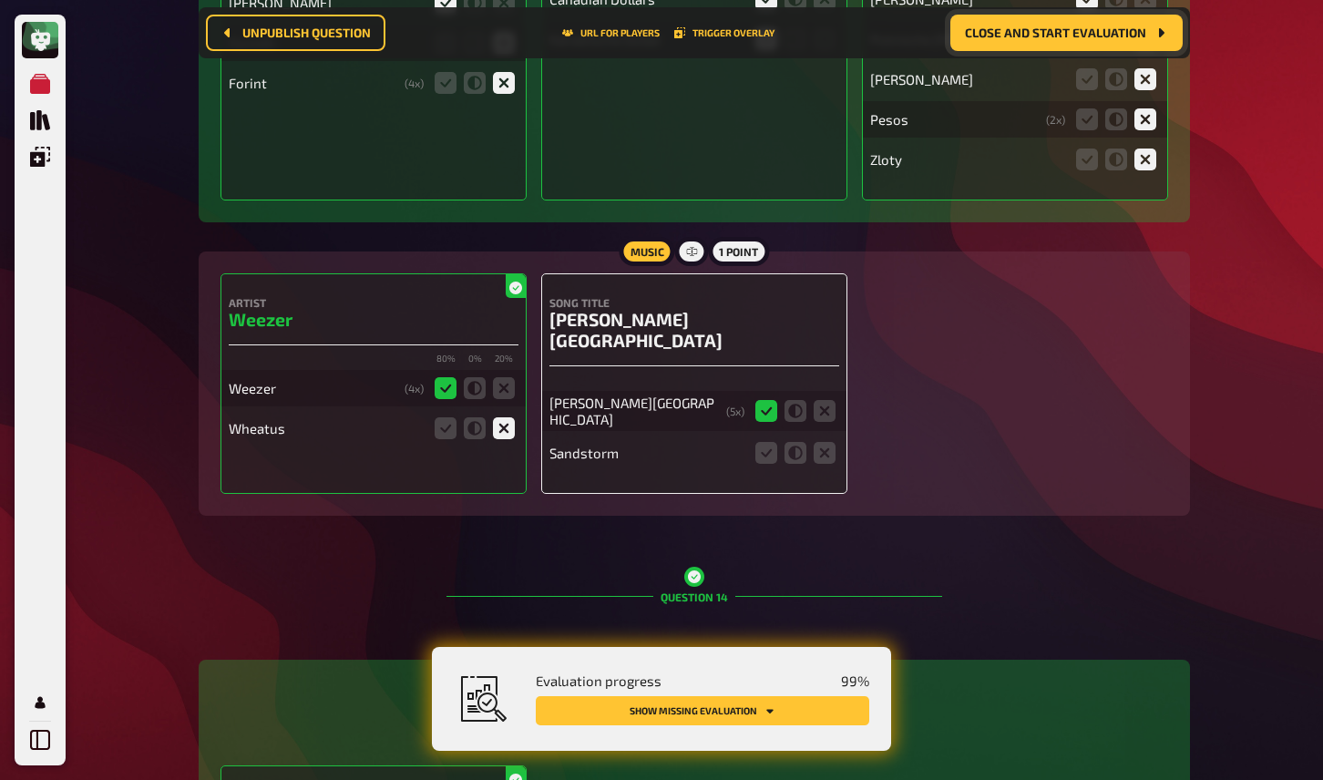
scroll to position [13518, 0]
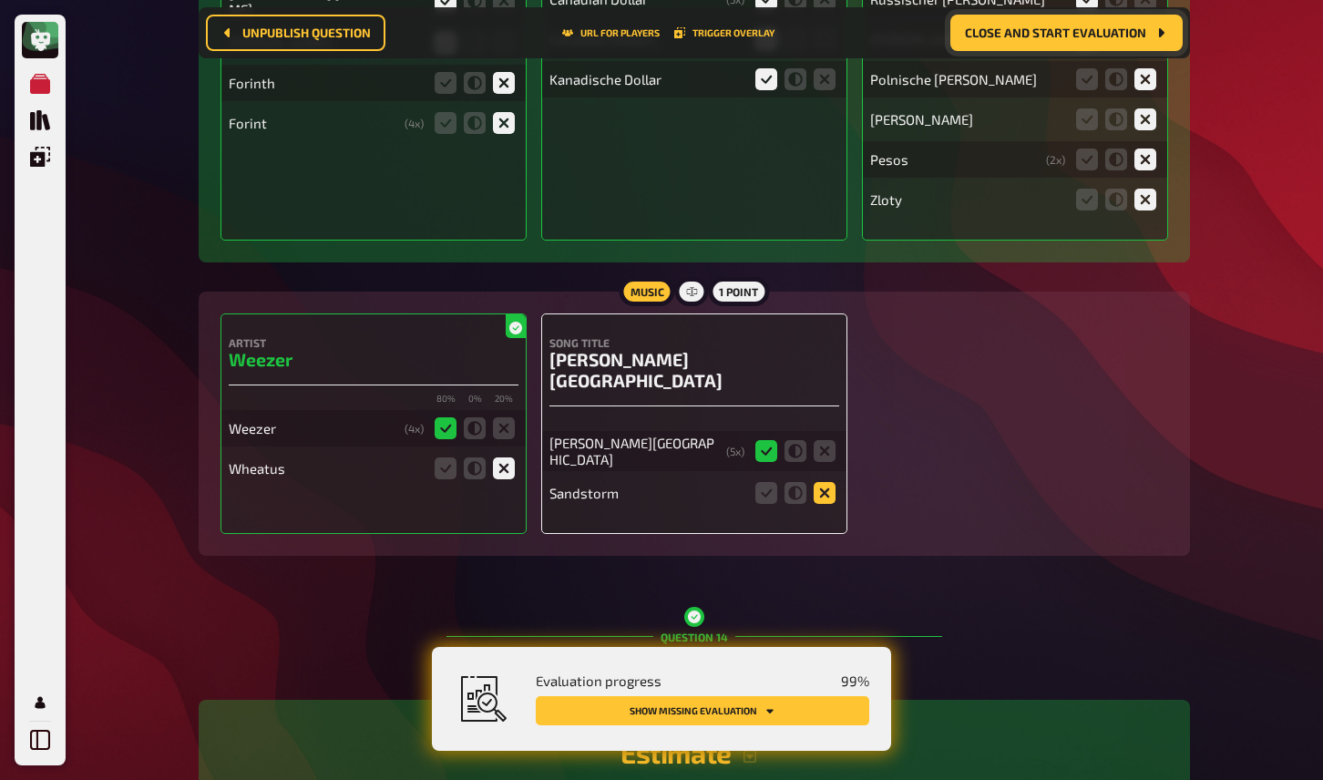
click at [830, 482] on icon at bounding box center [825, 493] width 22 height 22
click at [0, 0] on input "radio" at bounding box center [0, 0] width 0 height 0
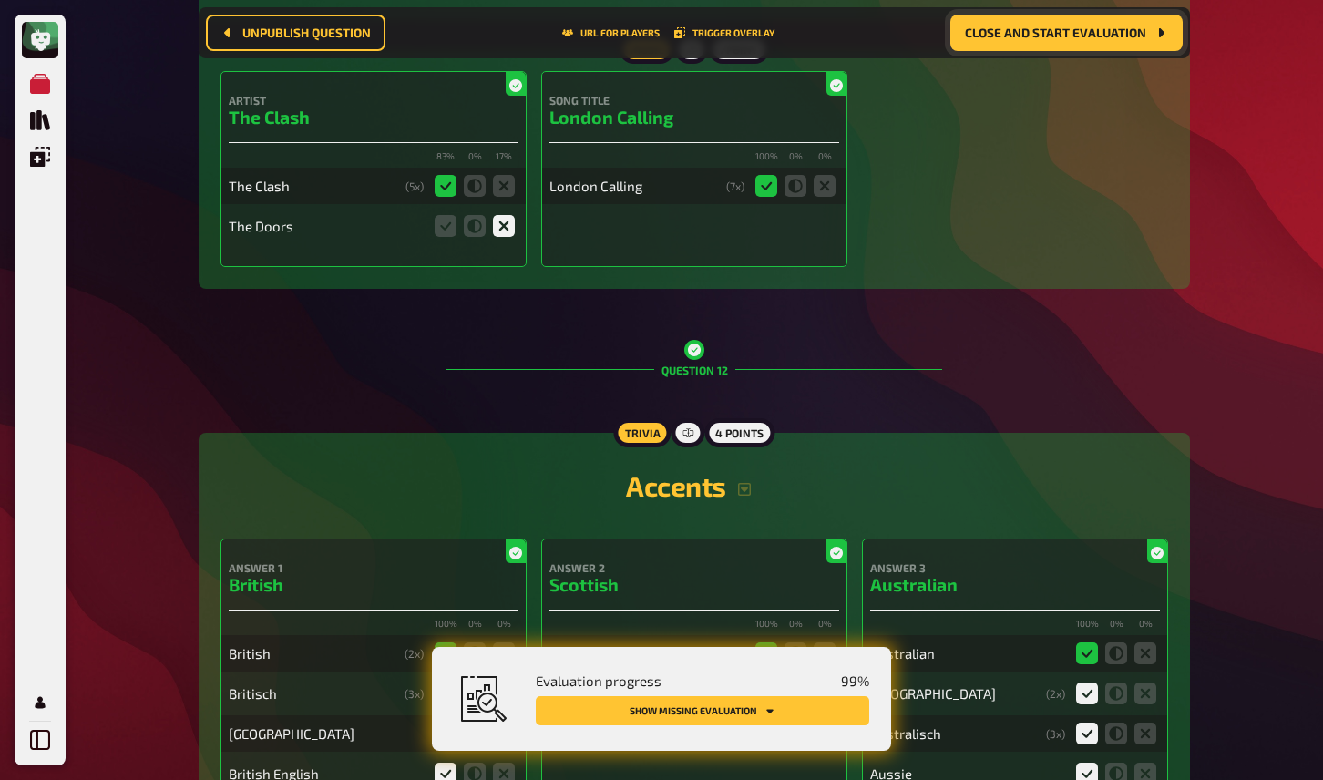
scroll to position [10695, 0]
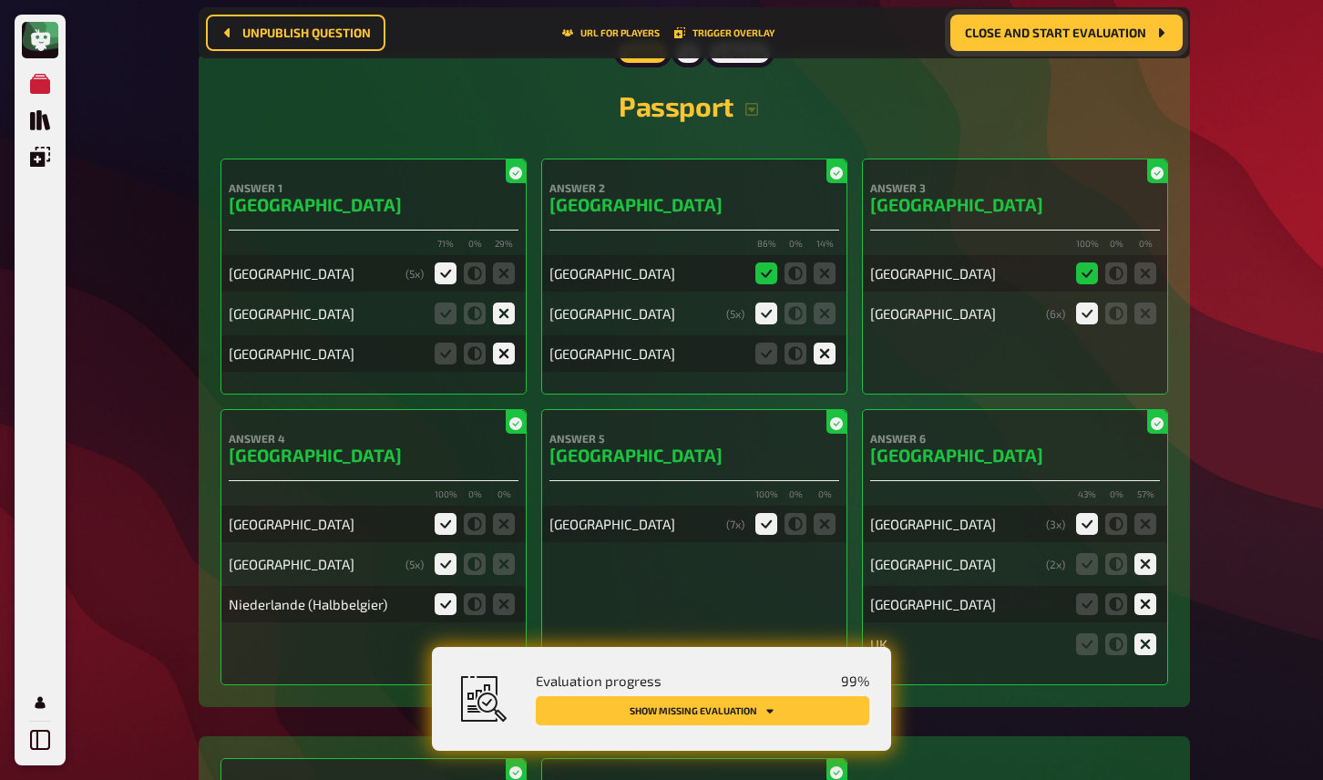
click at [782, 707] on button "Show missing evaluation" at bounding box center [703, 710] width 334 height 29
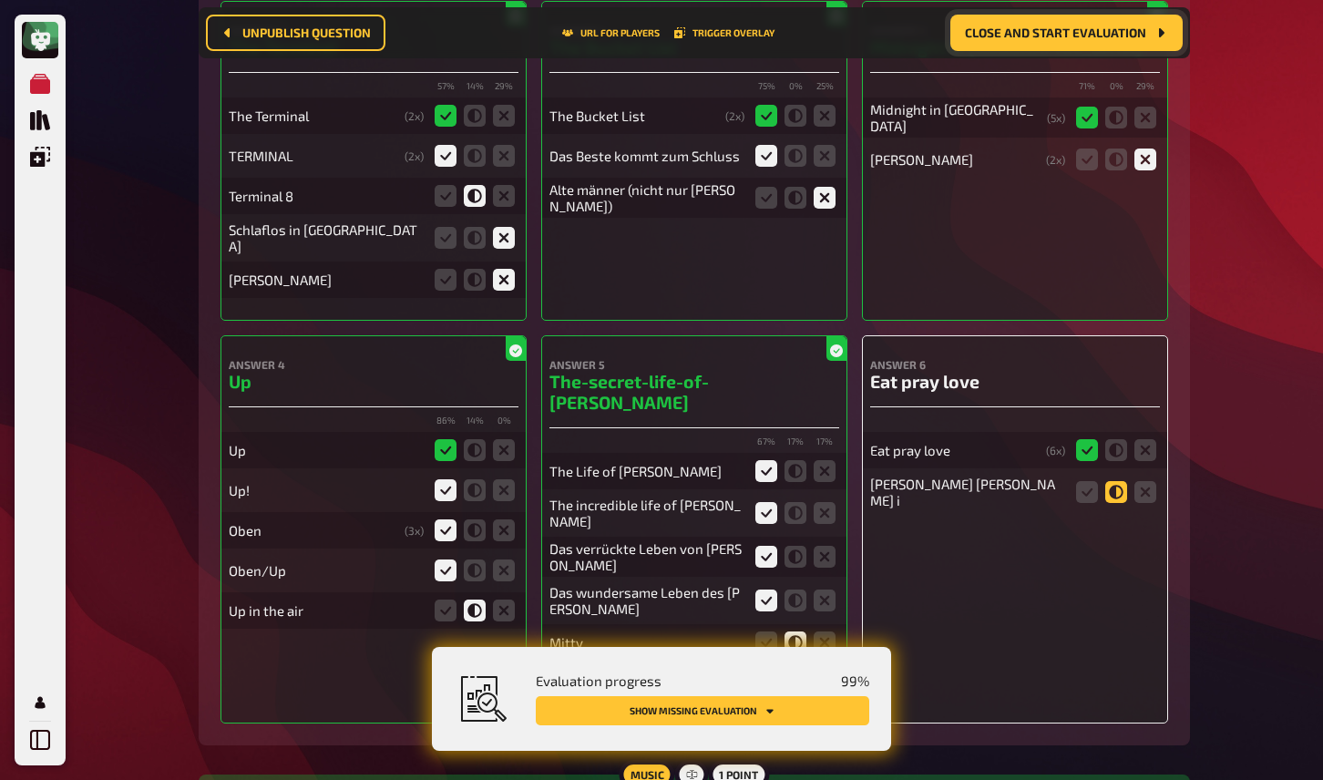
scroll to position [470, 0]
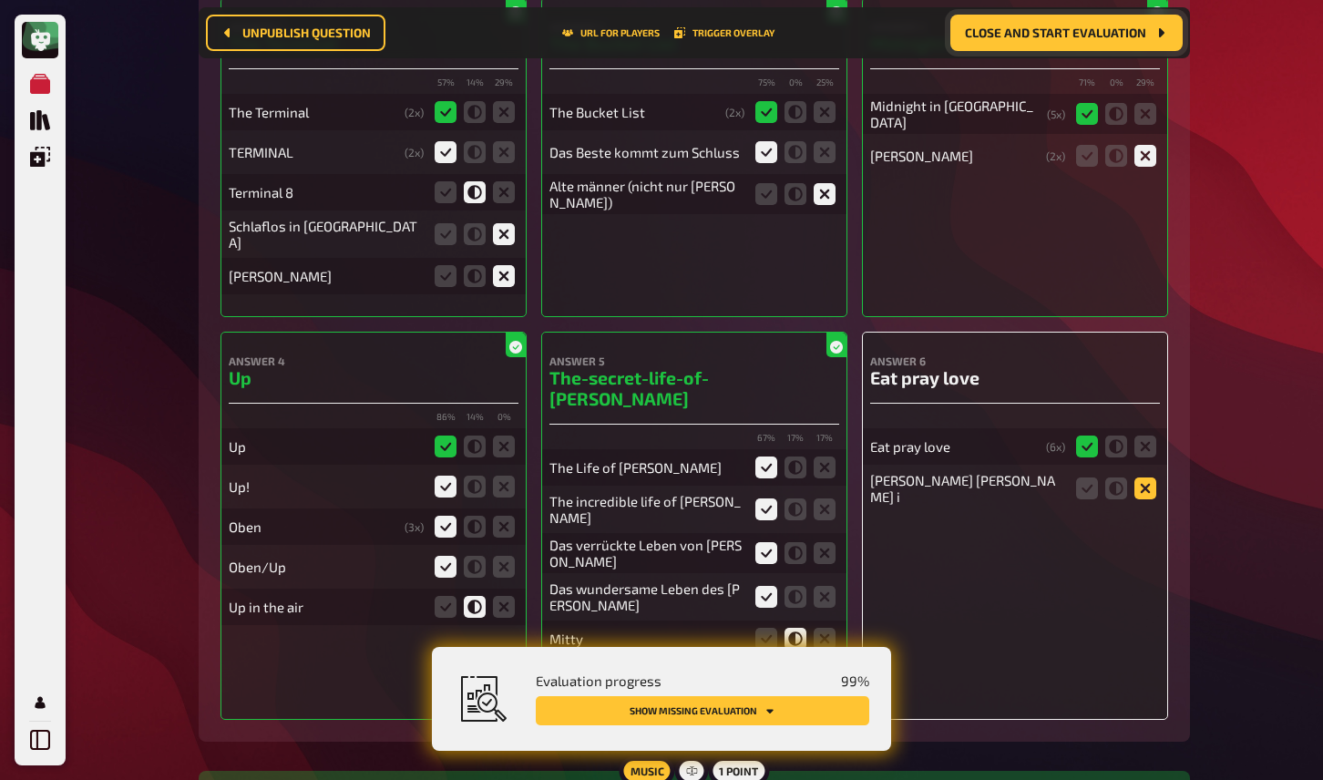
click at [1143, 486] on icon at bounding box center [1146, 489] width 22 height 22
click at [0, 0] on input "radio" at bounding box center [0, 0] width 0 height 0
click at [1146, 486] on icon at bounding box center [1146, 487] width 22 height 22
click at [0, 0] on input "radio" at bounding box center [0, 0] width 0 height 0
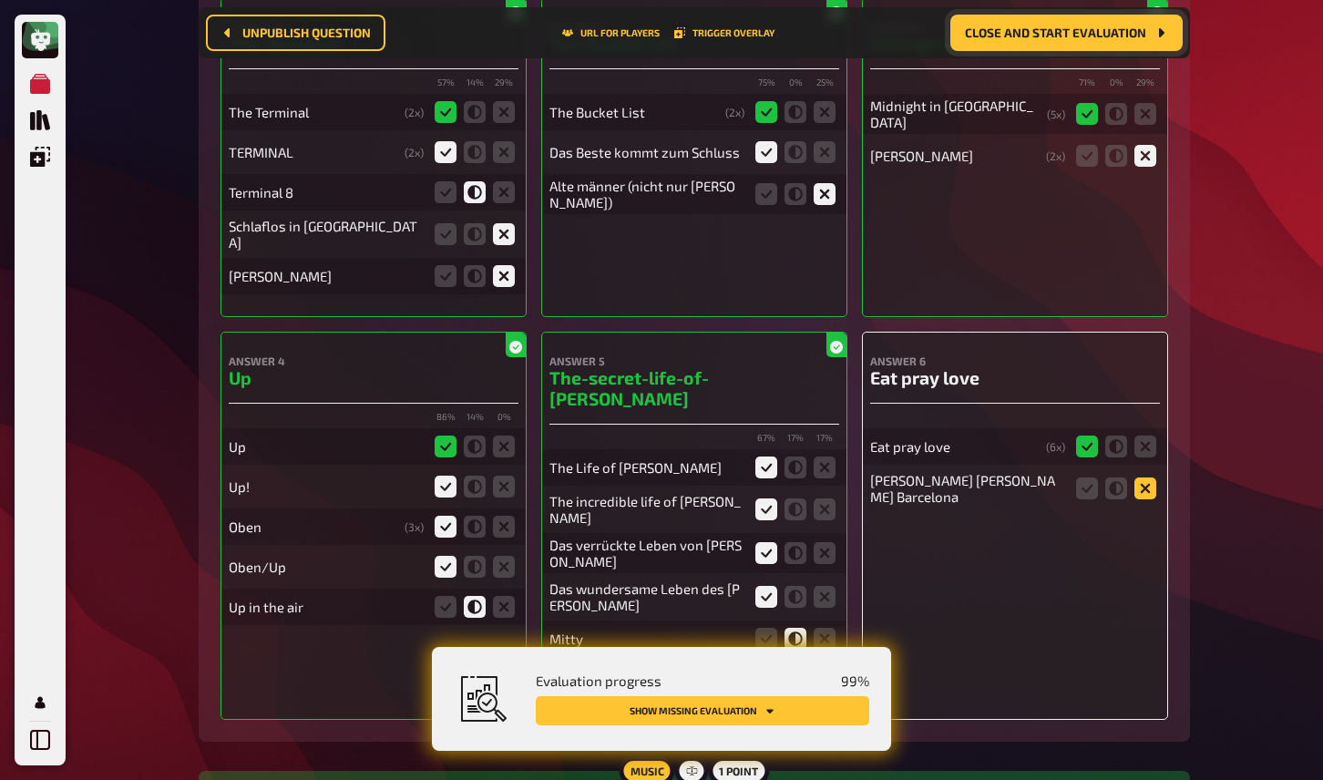
click at [1146, 481] on icon at bounding box center [1146, 489] width 22 height 22
click at [0, 0] on input "radio" at bounding box center [0, 0] width 0 height 0
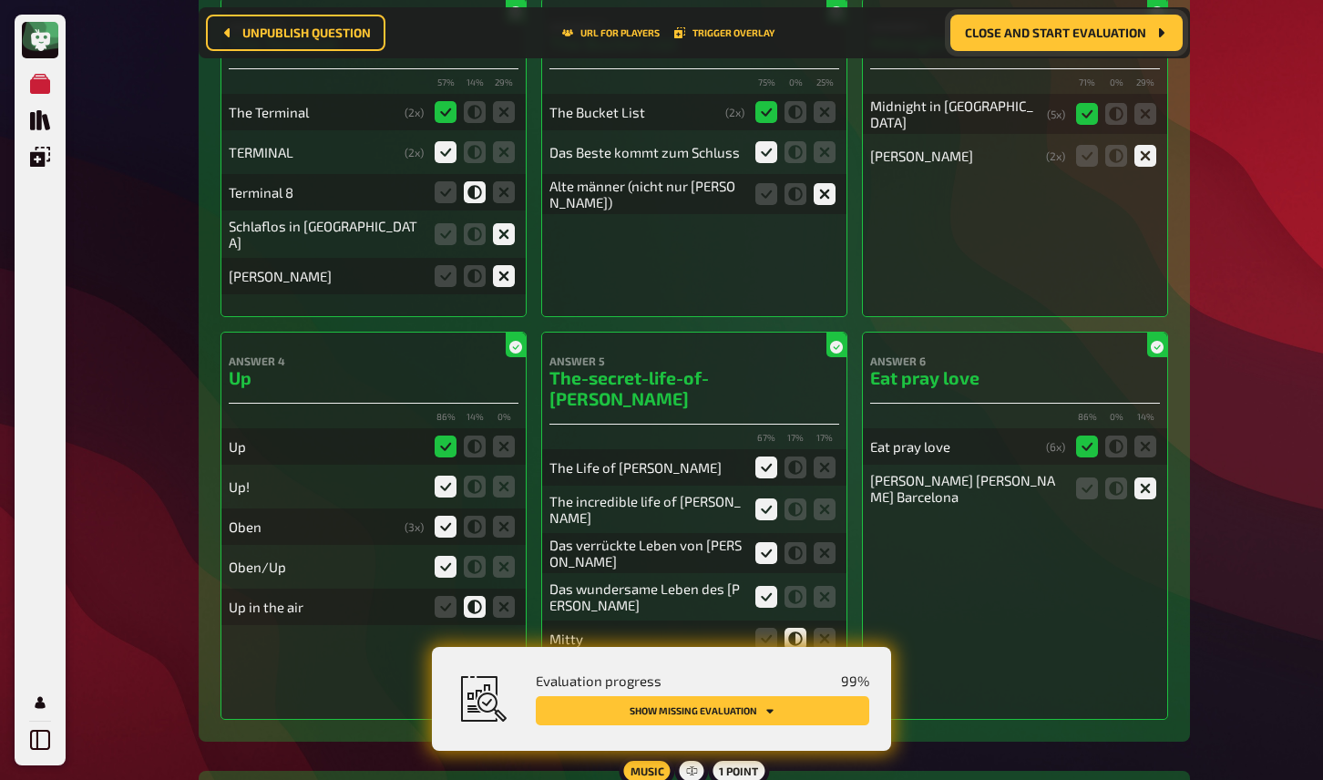
click at [1023, 44] on button "Close and start evaluation" at bounding box center [1067, 33] width 232 height 36
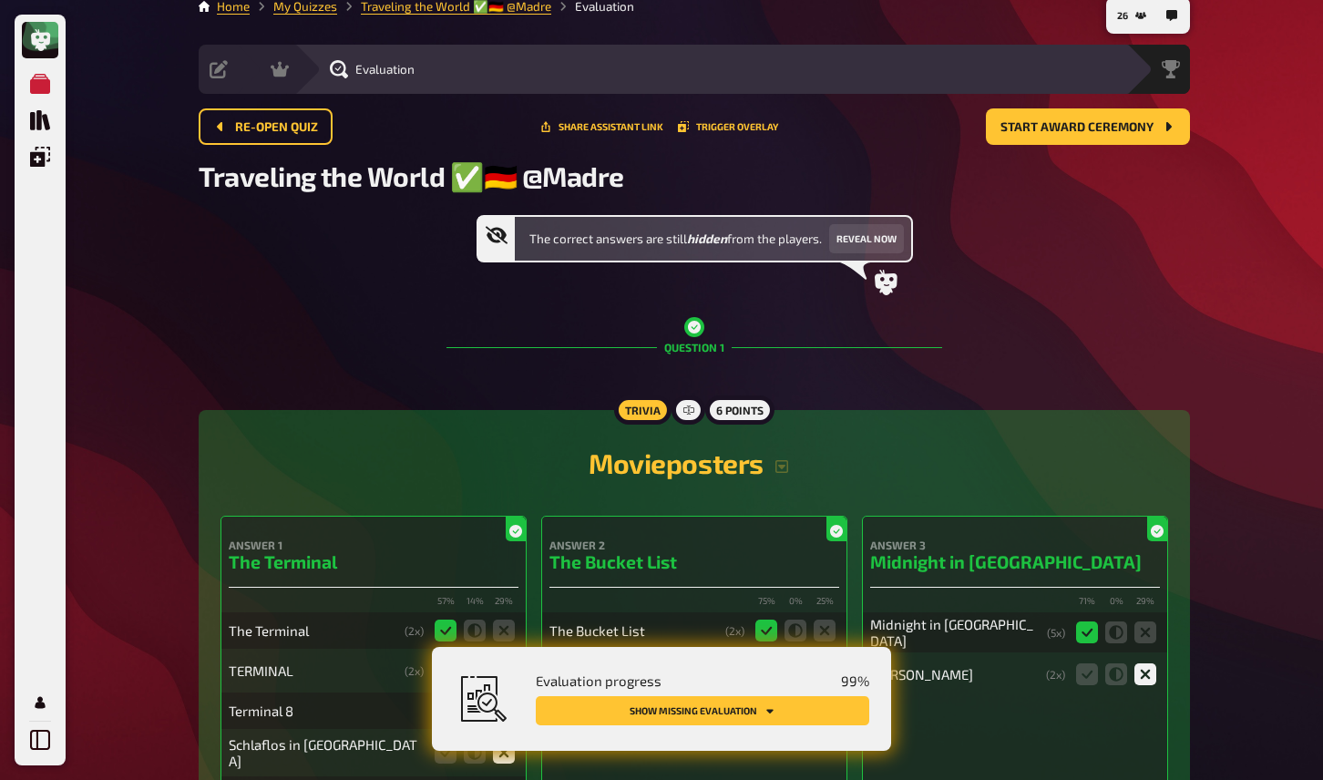
scroll to position [0, 0]
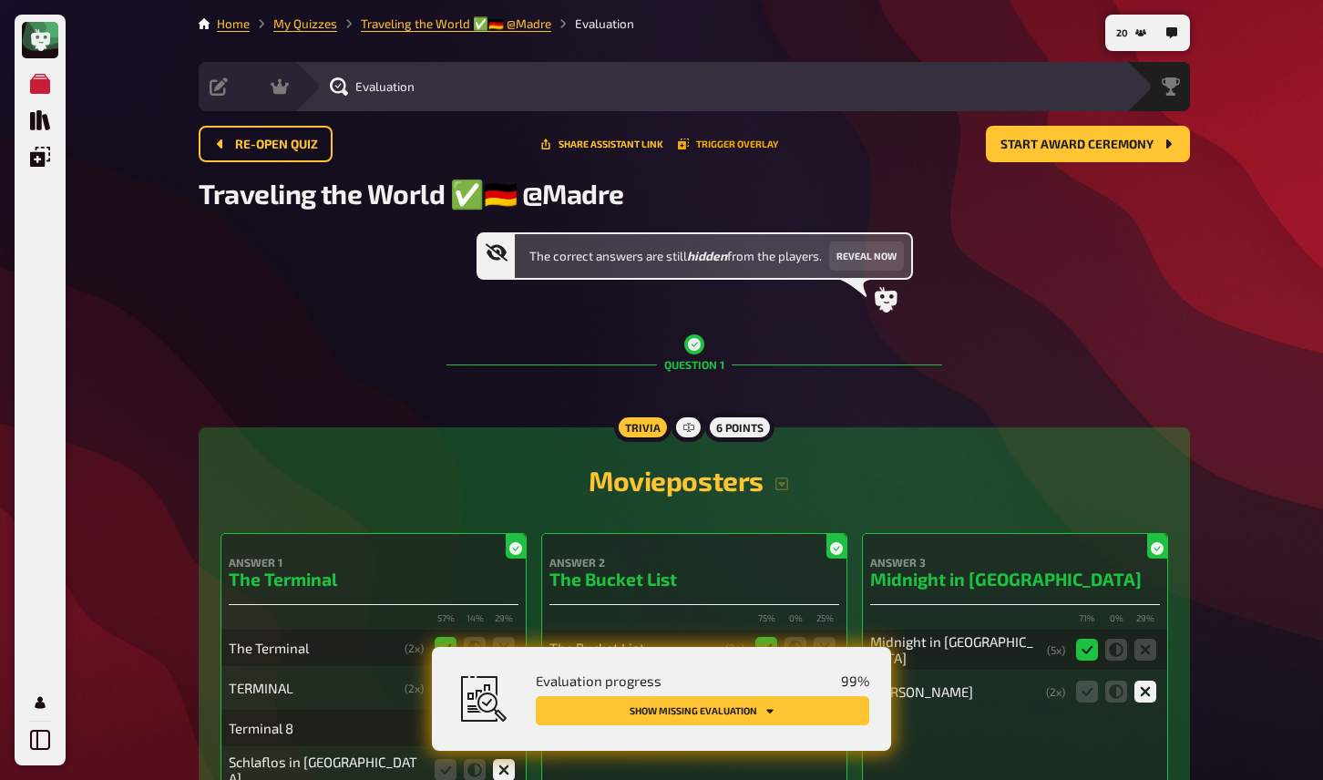
click at [744, 139] on button "Trigger Overlay" at bounding box center [728, 144] width 100 height 11
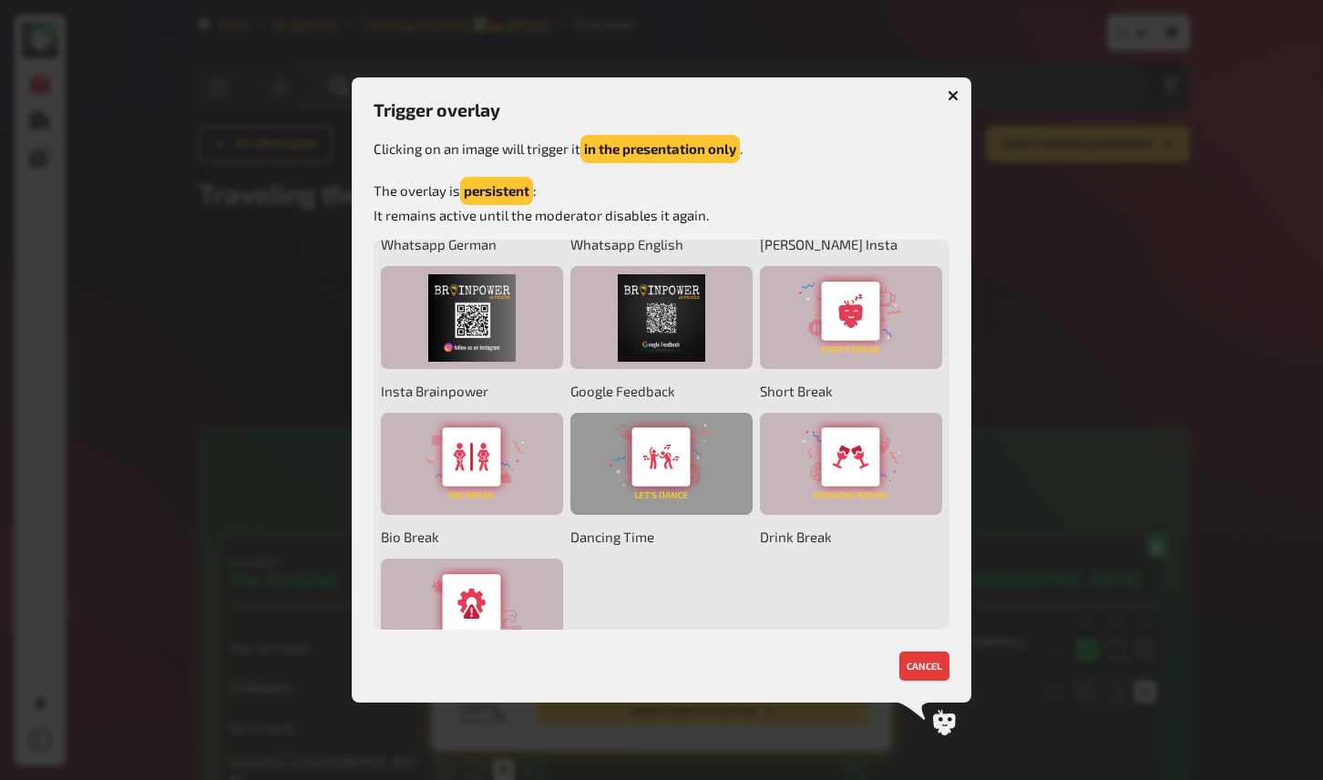
scroll to position [202, 0]
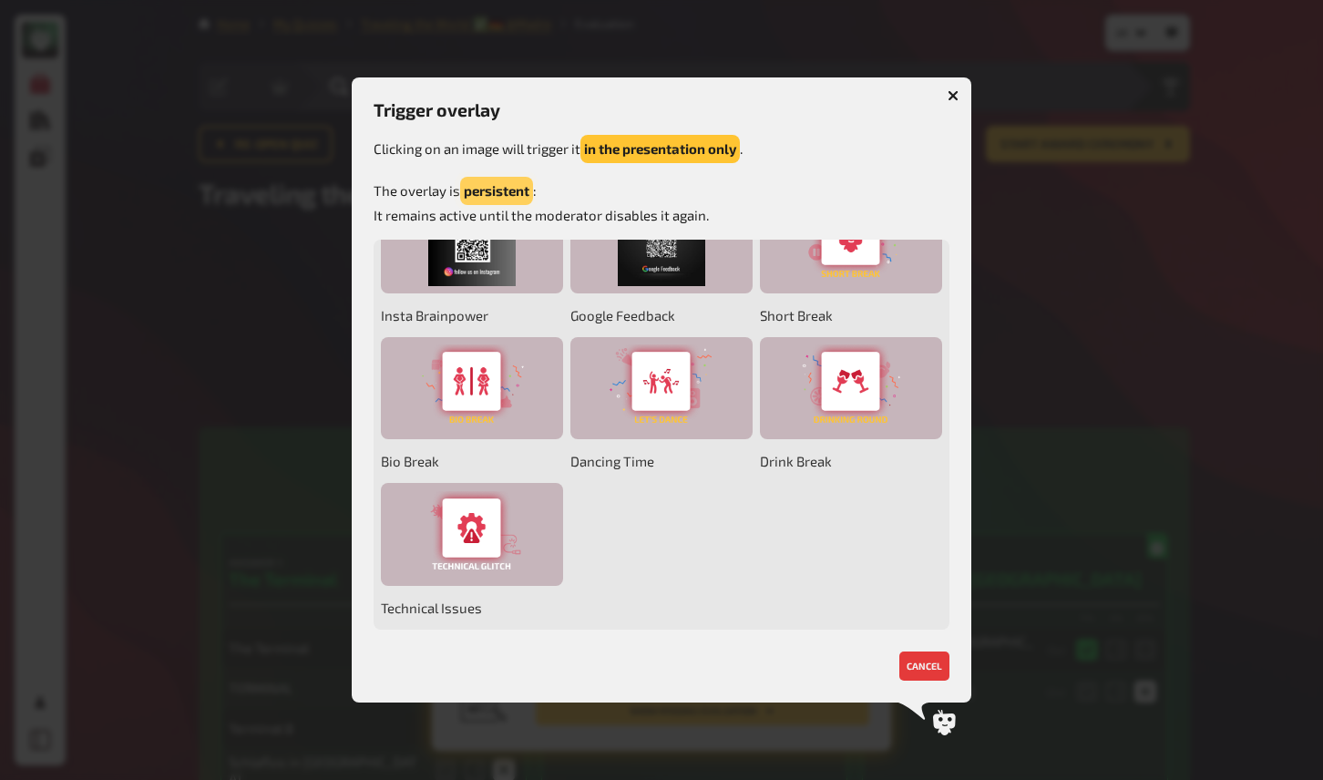
click at [525, 190] on button "persistent" at bounding box center [496, 191] width 73 height 28
click at [514, 194] on button "closable" at bounding box center [491, 191] width 63 height 28
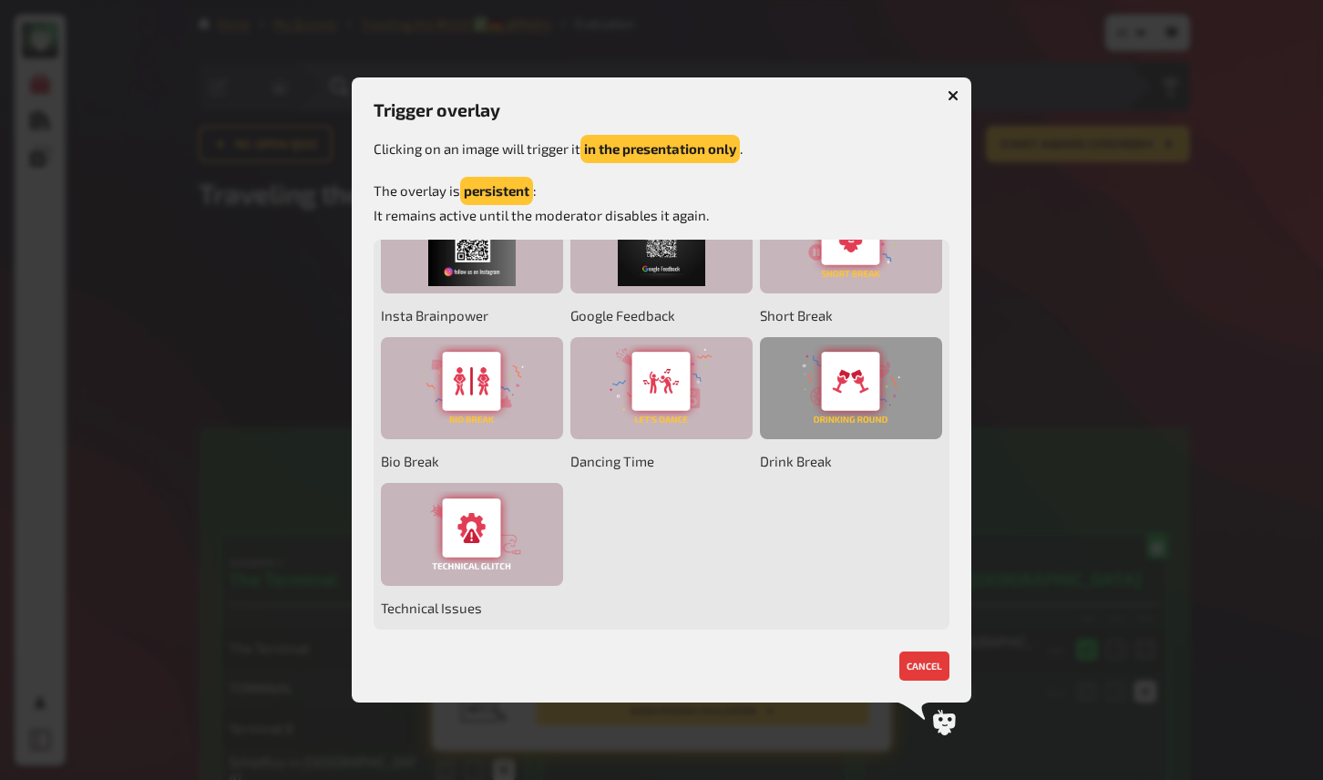
click at [864, 395] on div at bounding box center [851, 388] width 182 height 103
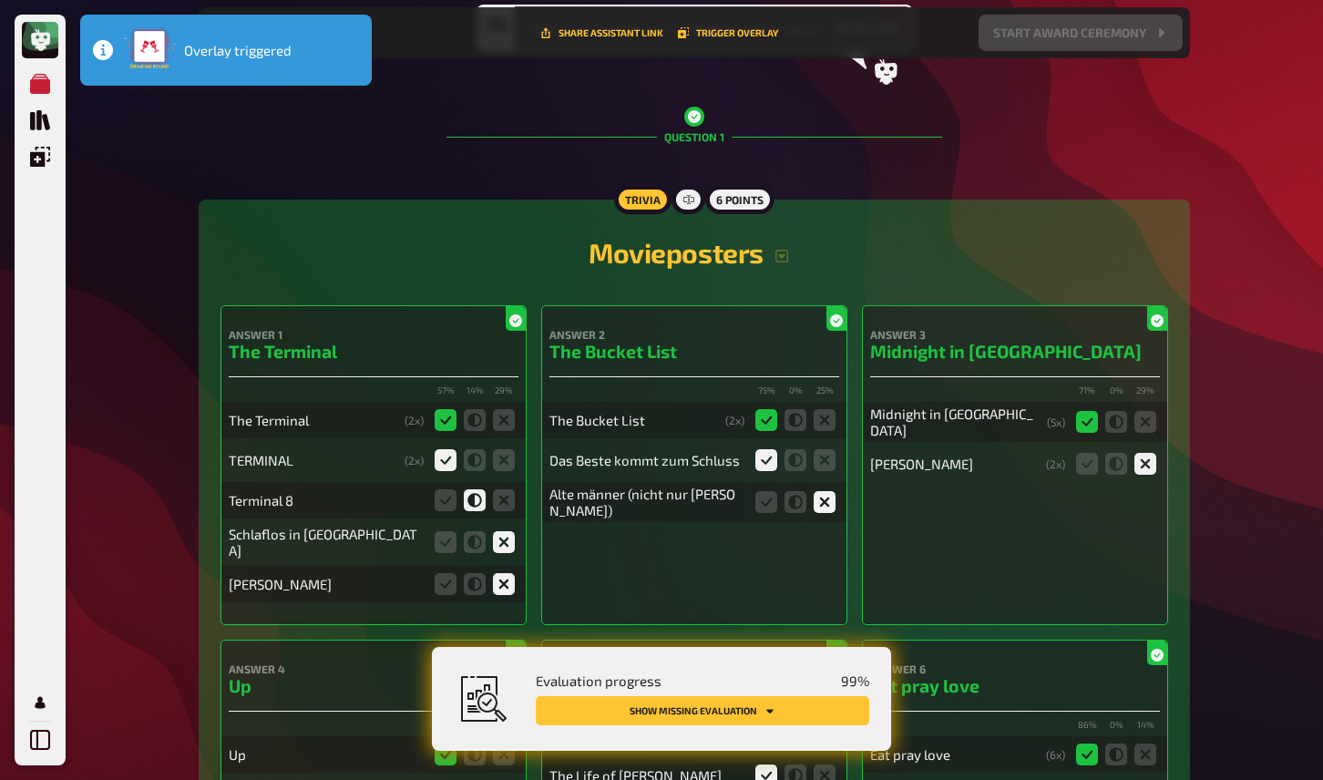
scroll to position [416, 0]
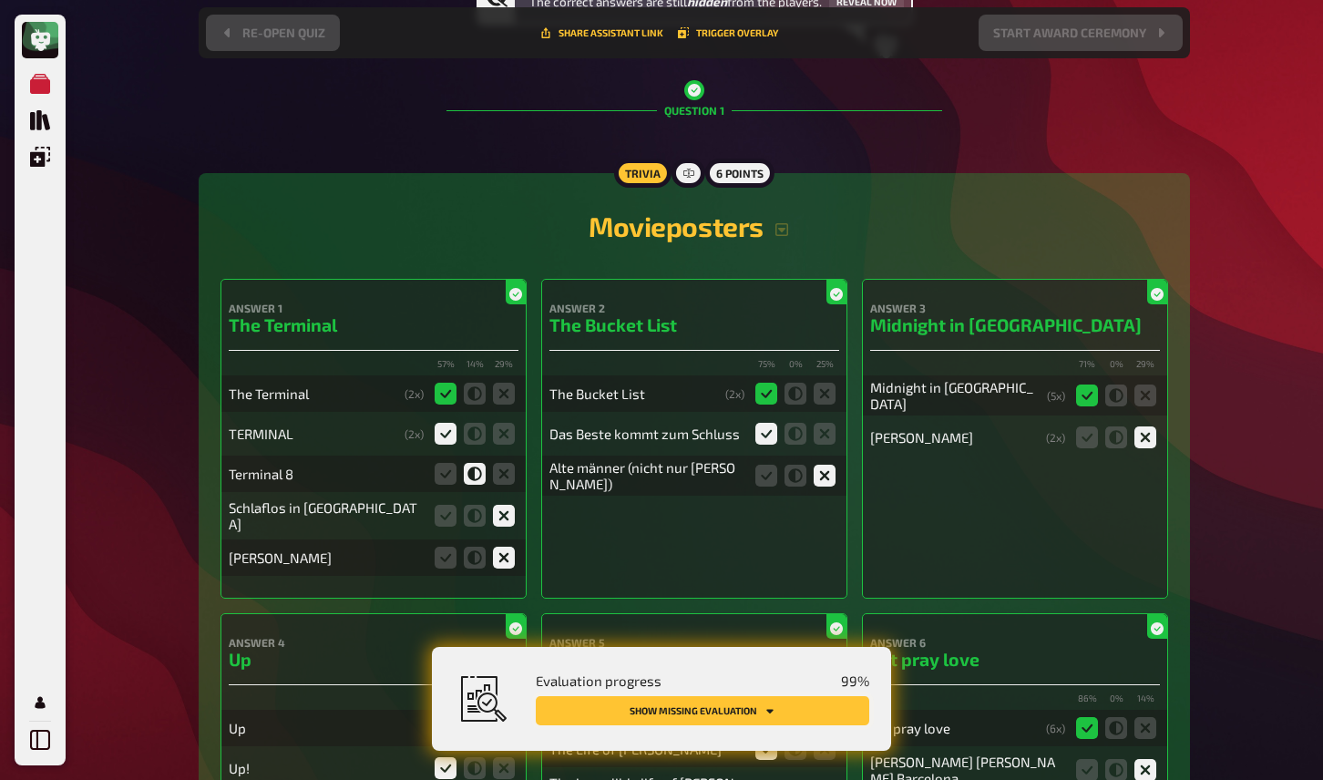
click at [738, 716] on button "Show missing evaluation" at bounding box center [703, 710] width 334 height 29
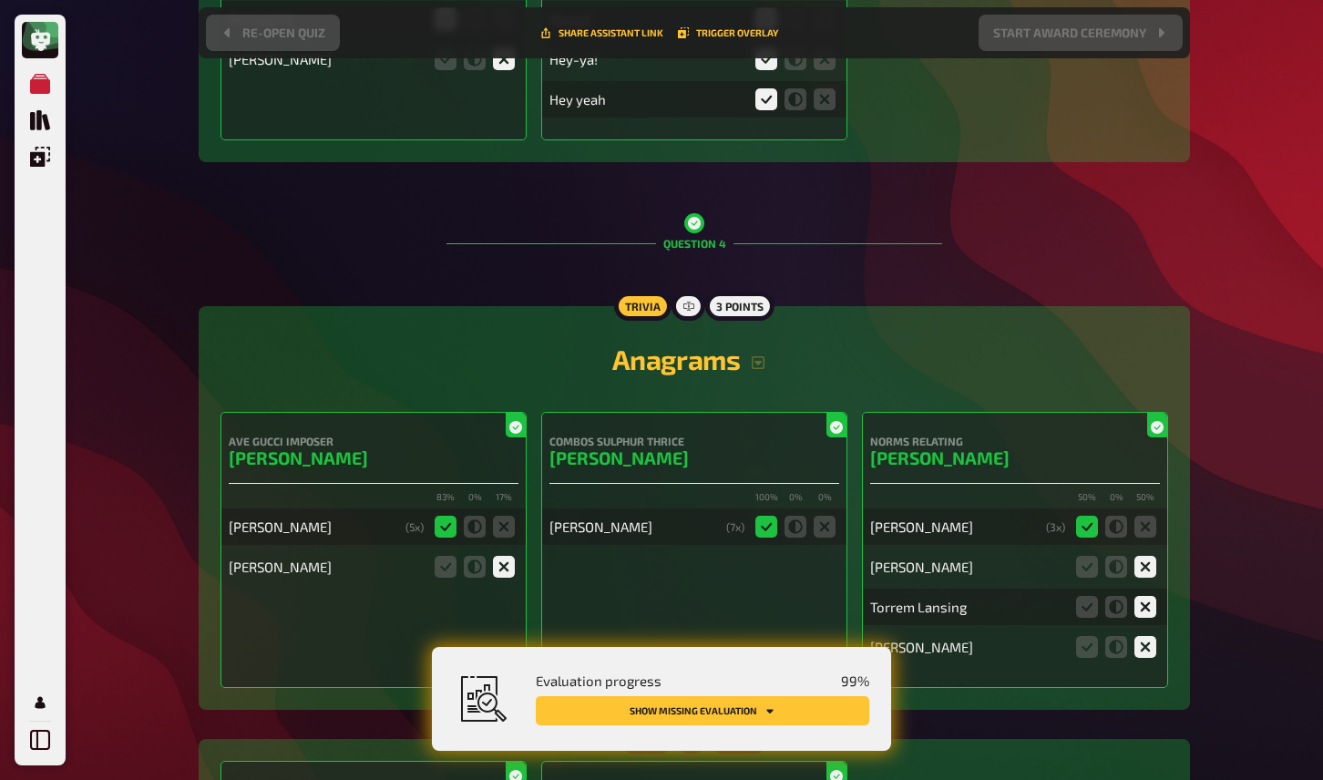
scroll to position [5184, 0]
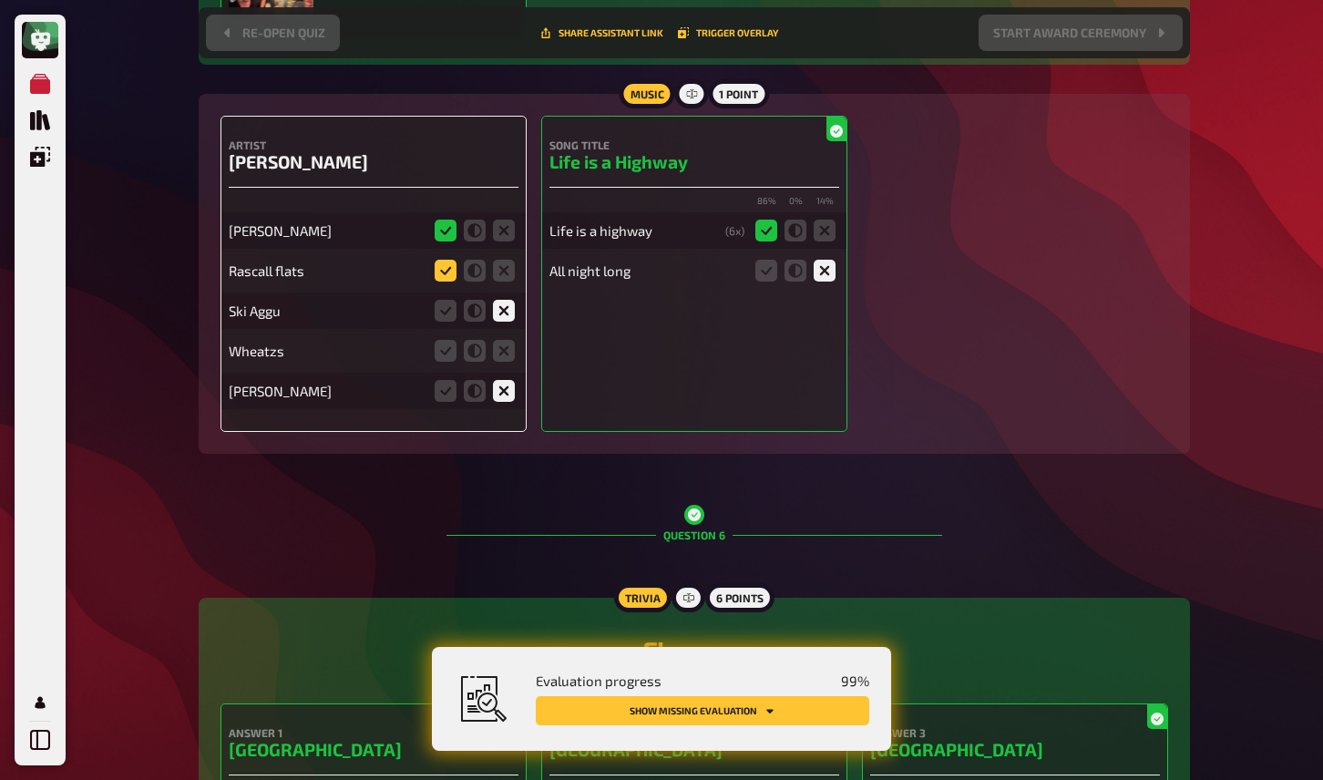
click at [437, 260] on icon at bounding box center [446, 271] width 22 height 22
click at [0, 0] on input "radio" at bounding box center [0, 0] width 0 height 0
click at [506, 340] on icon at bounding box center [504, 351] width 22 height 22
click at [0, 0] on input "radio" at bounding box center [0, 0] width 0 height 0
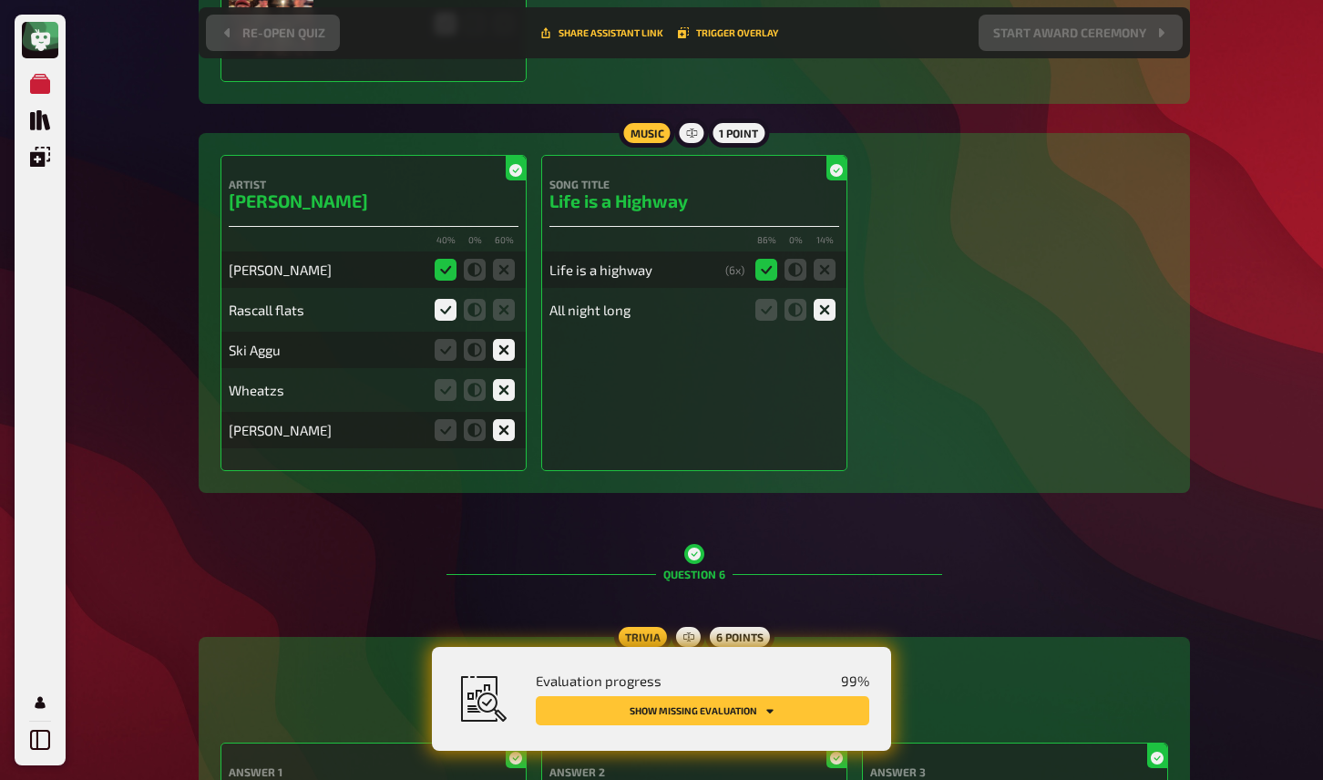
scroll to position [5137, 0]
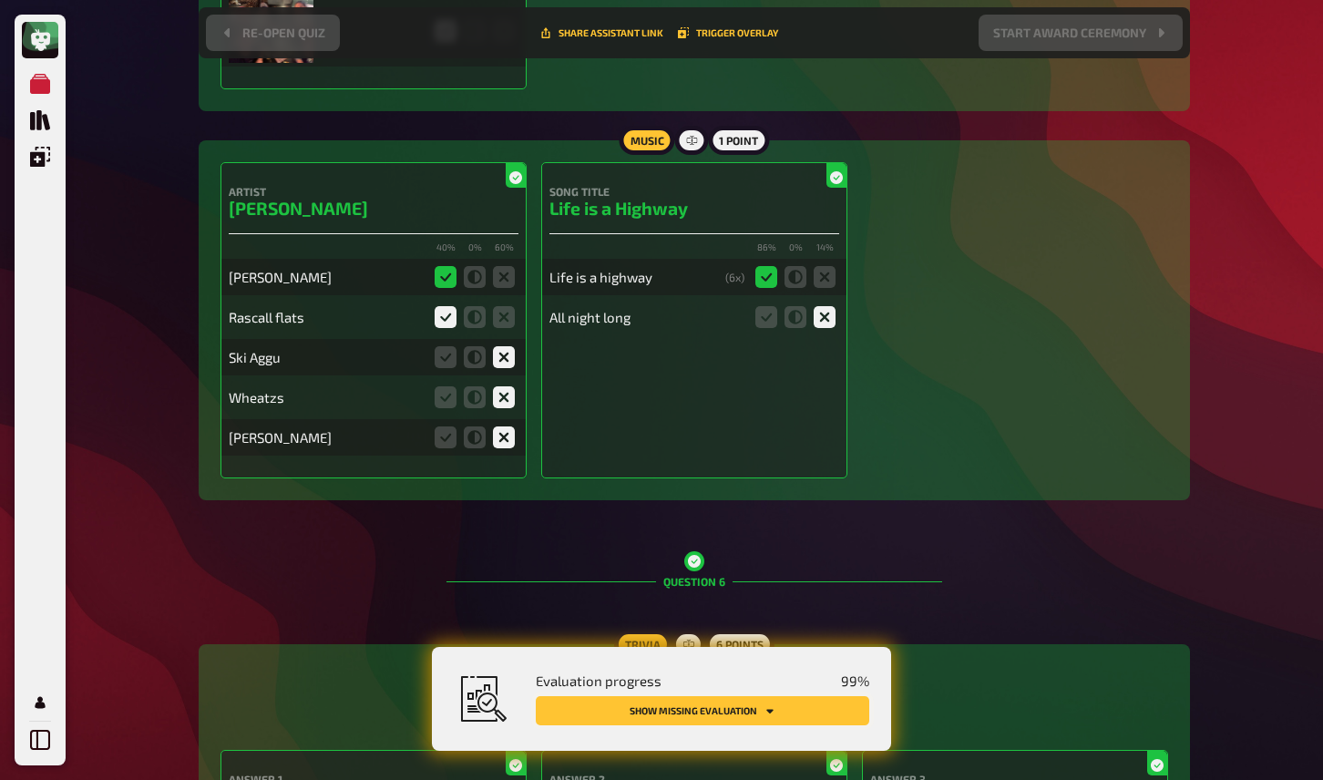
click at [725, 714] on button "Show missing evaluation" at bounding box center [703, 710] width 334 height 29
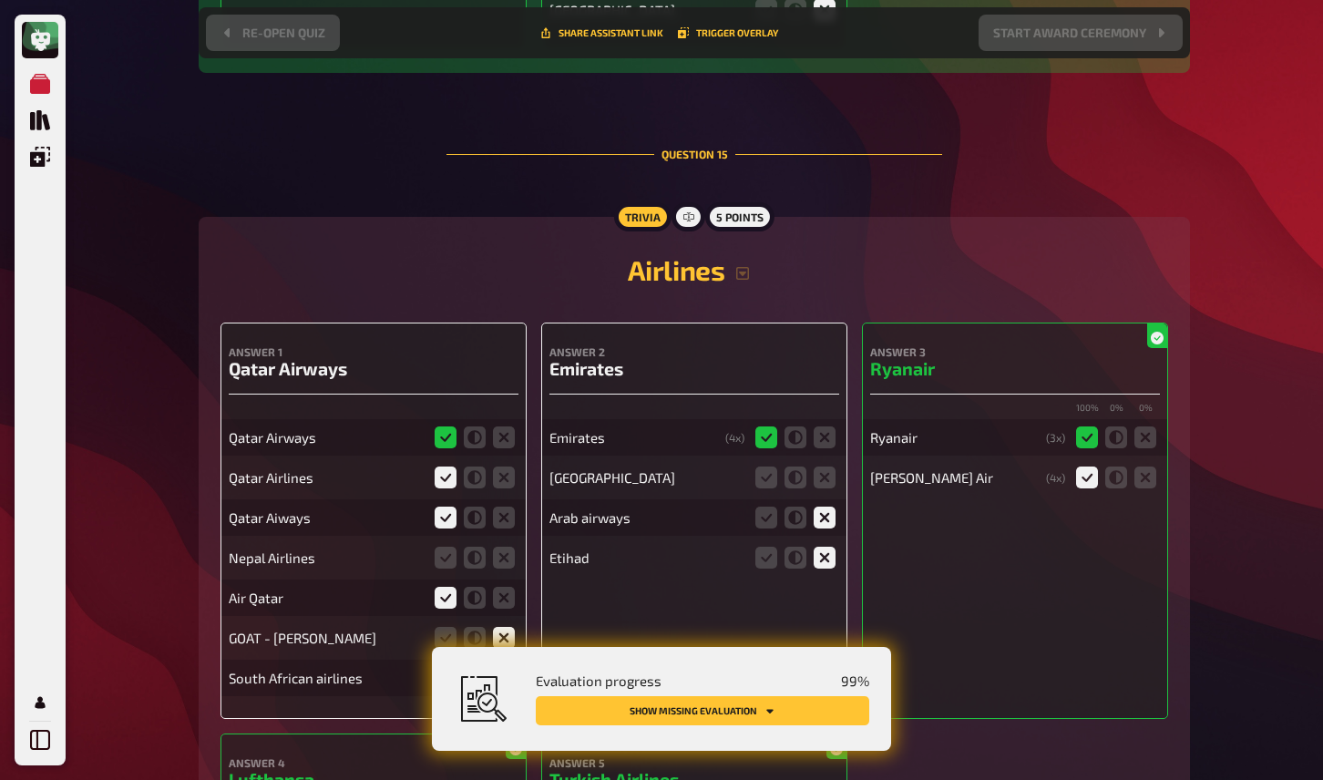
scroll to position [15288, 0]
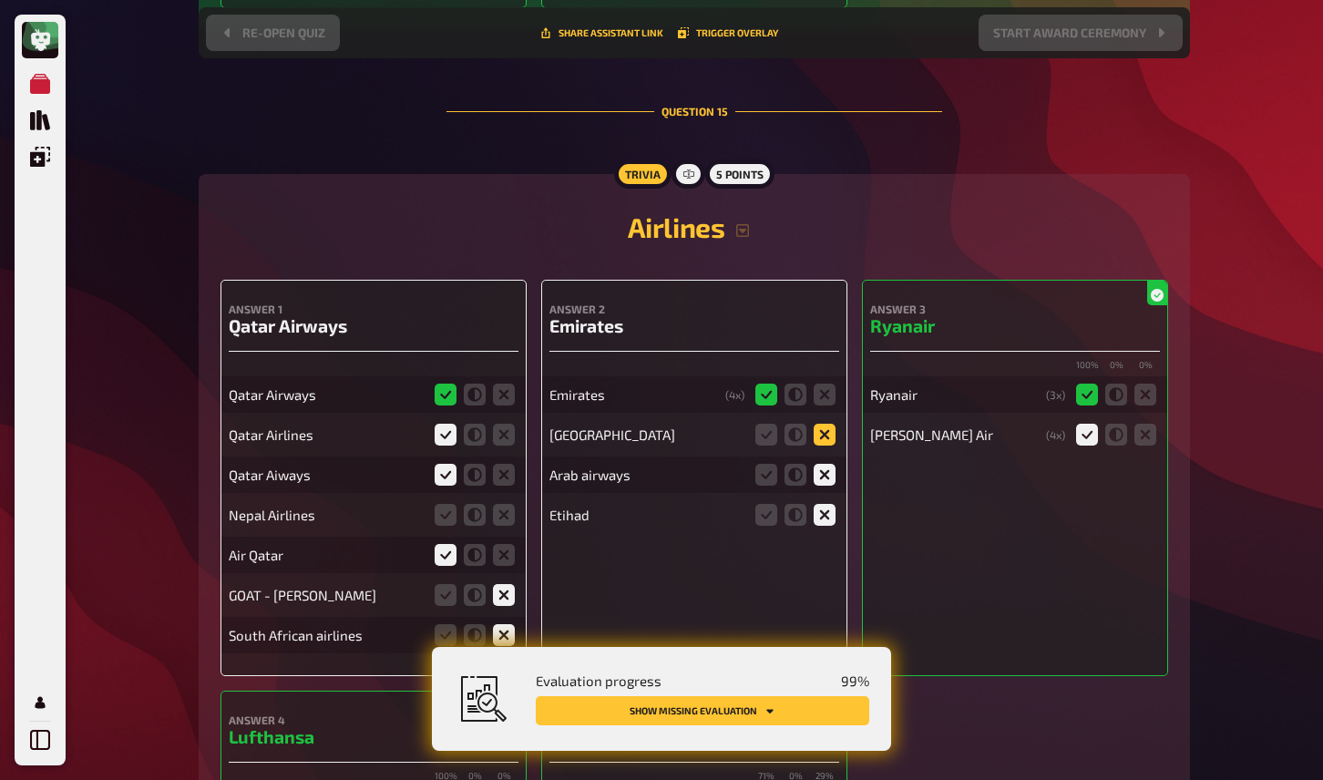
click at [827, 424] on icon at bounding box center [825, 435] width 22 height 22
click at [0, 0] on input "radio" at bounding box center [0, 0] width 0 height 0
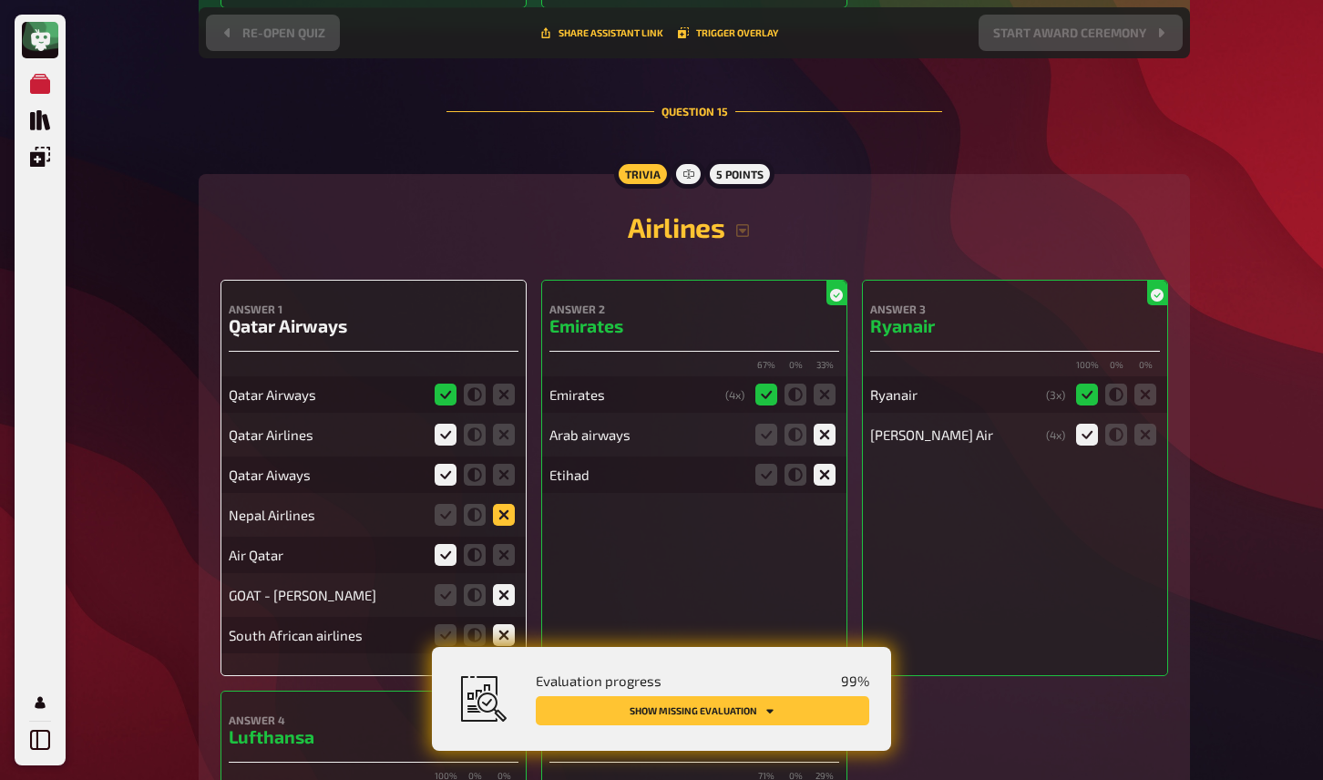
click at [510, 504] on icon at bounding box center [504, 515] width 22 height 22
click at [0, 0] on input "radio" at bounding box center [0, 0] width 0 height 0
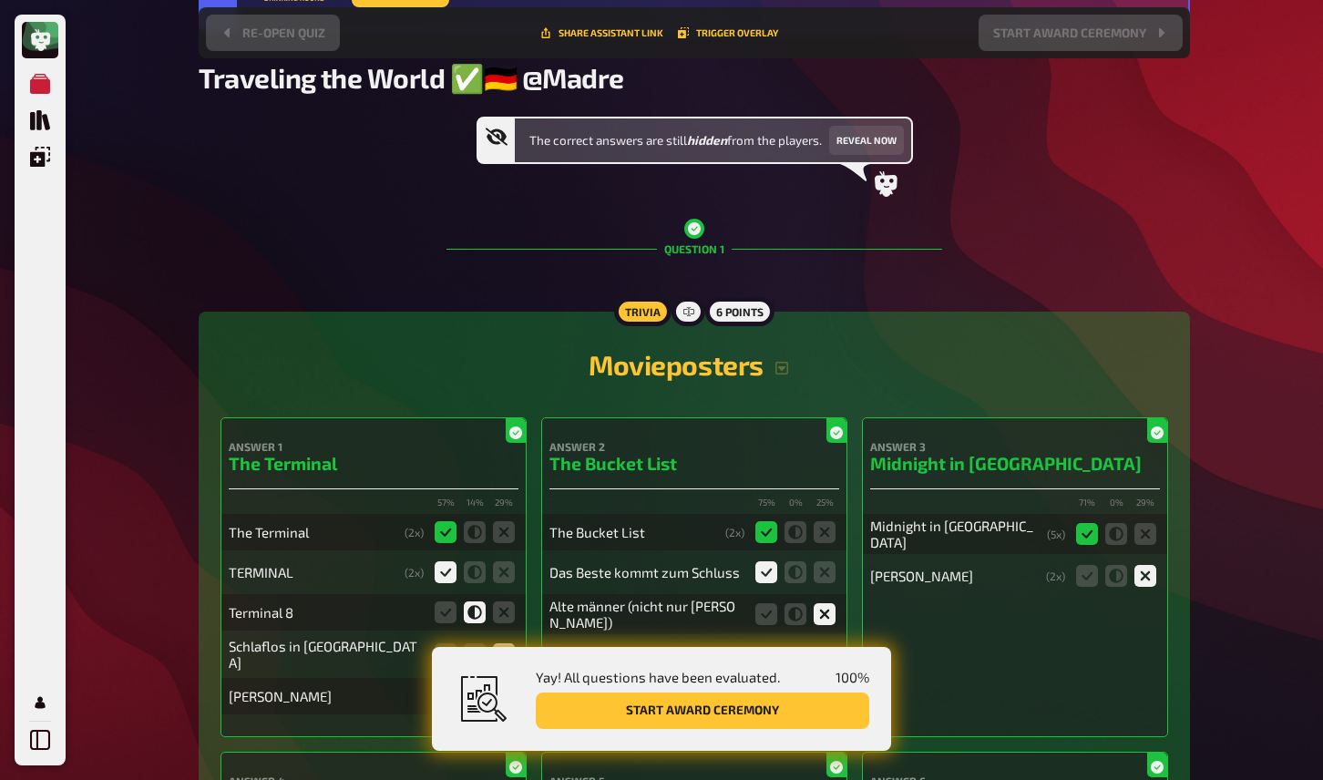
scroll to position [0, 0]
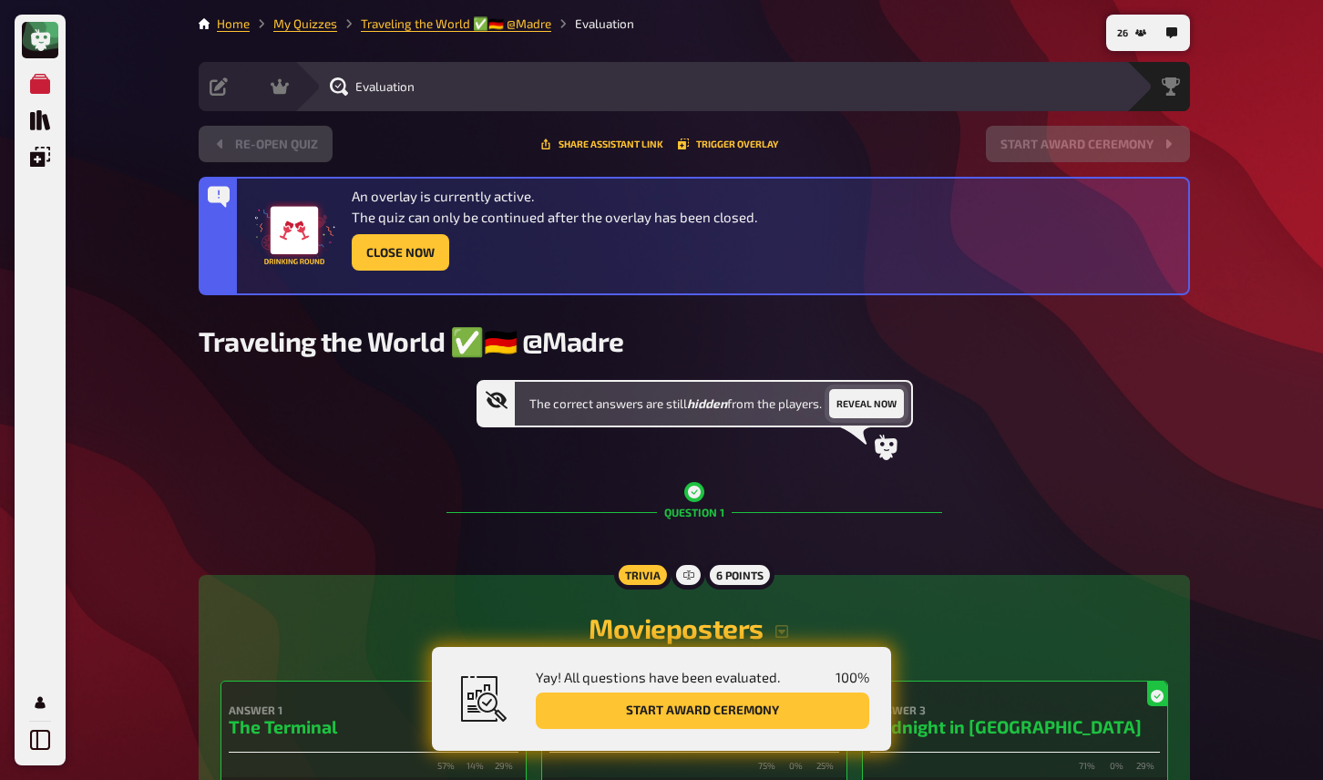
click at [881, 406] on button "Reveal now" at bounding box center [866, 403] width 75 height 29
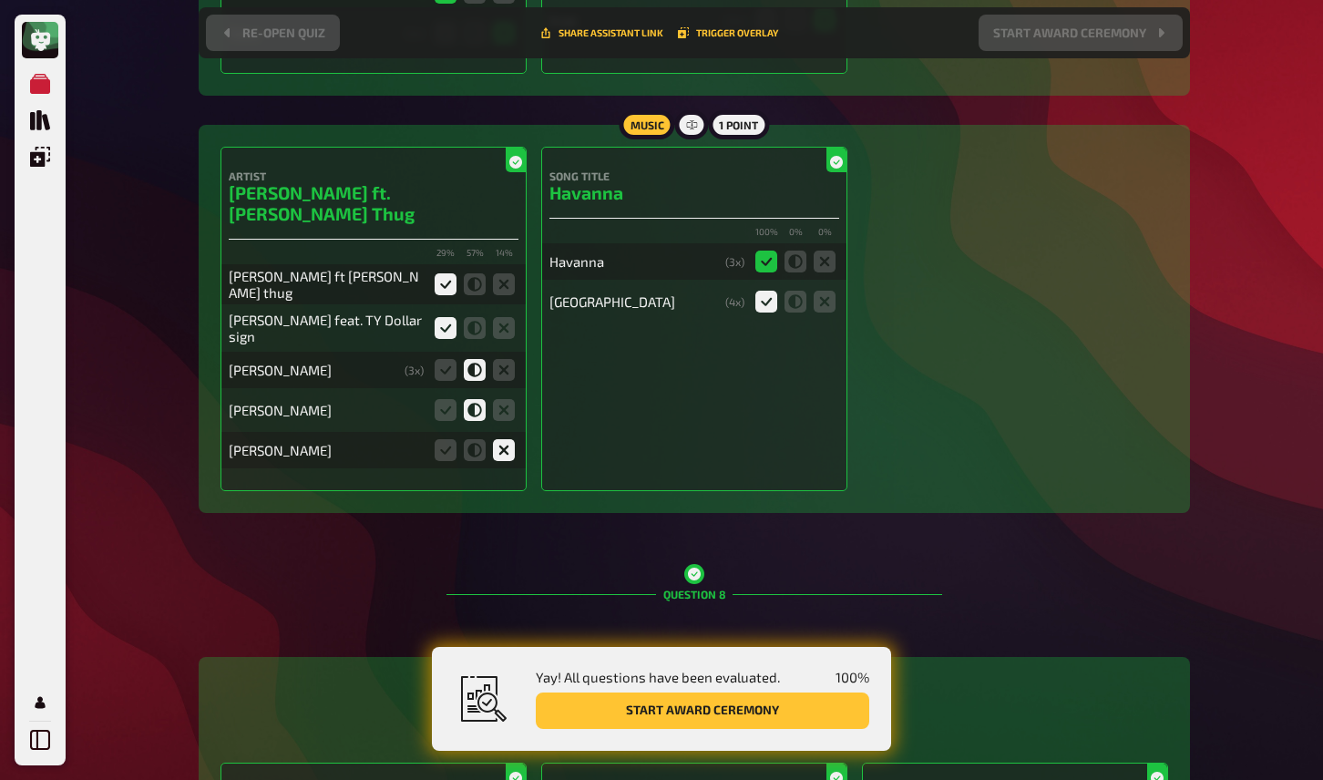
scroll to position [7427, 0]
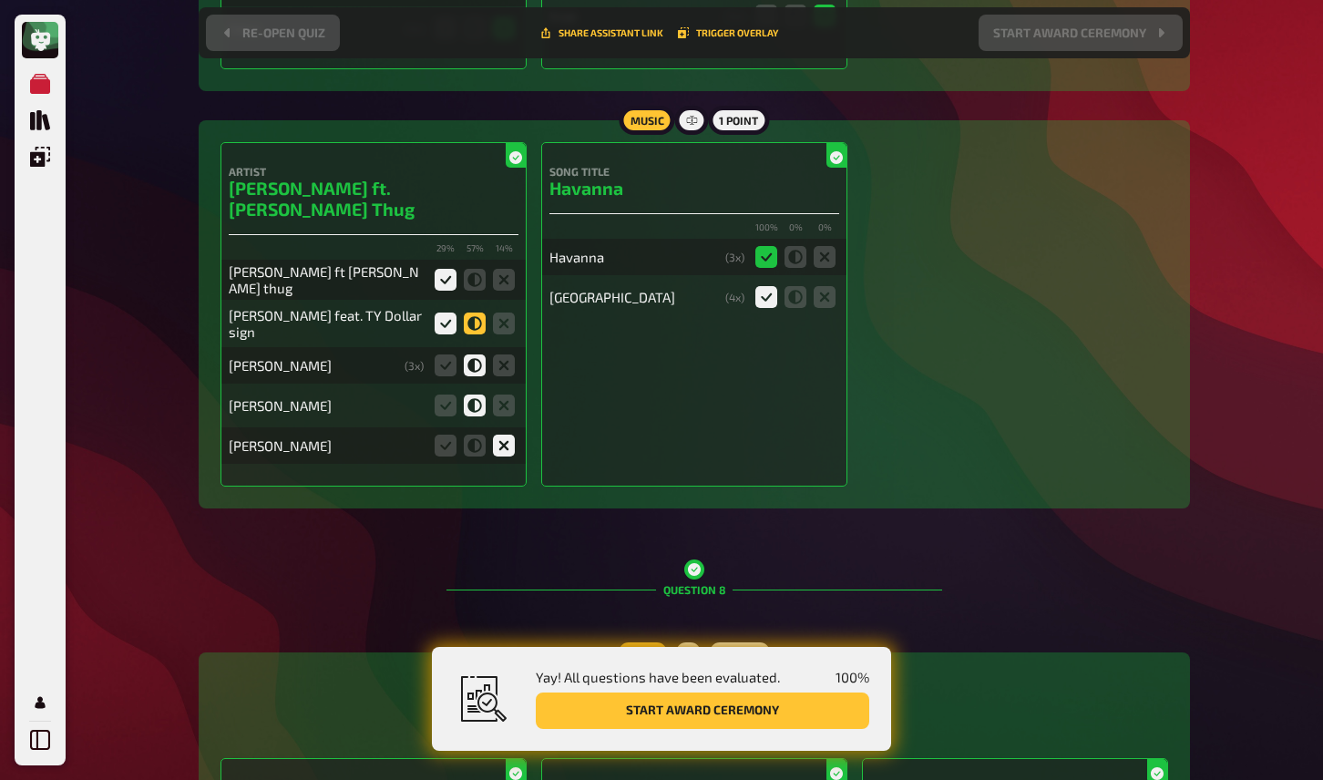
click at [474, 313] on icon at bounding box center [475, 324] width 22 height 22
click at [0, 0] on input "radio" at bounding box center [0, 0] width 0 height 0
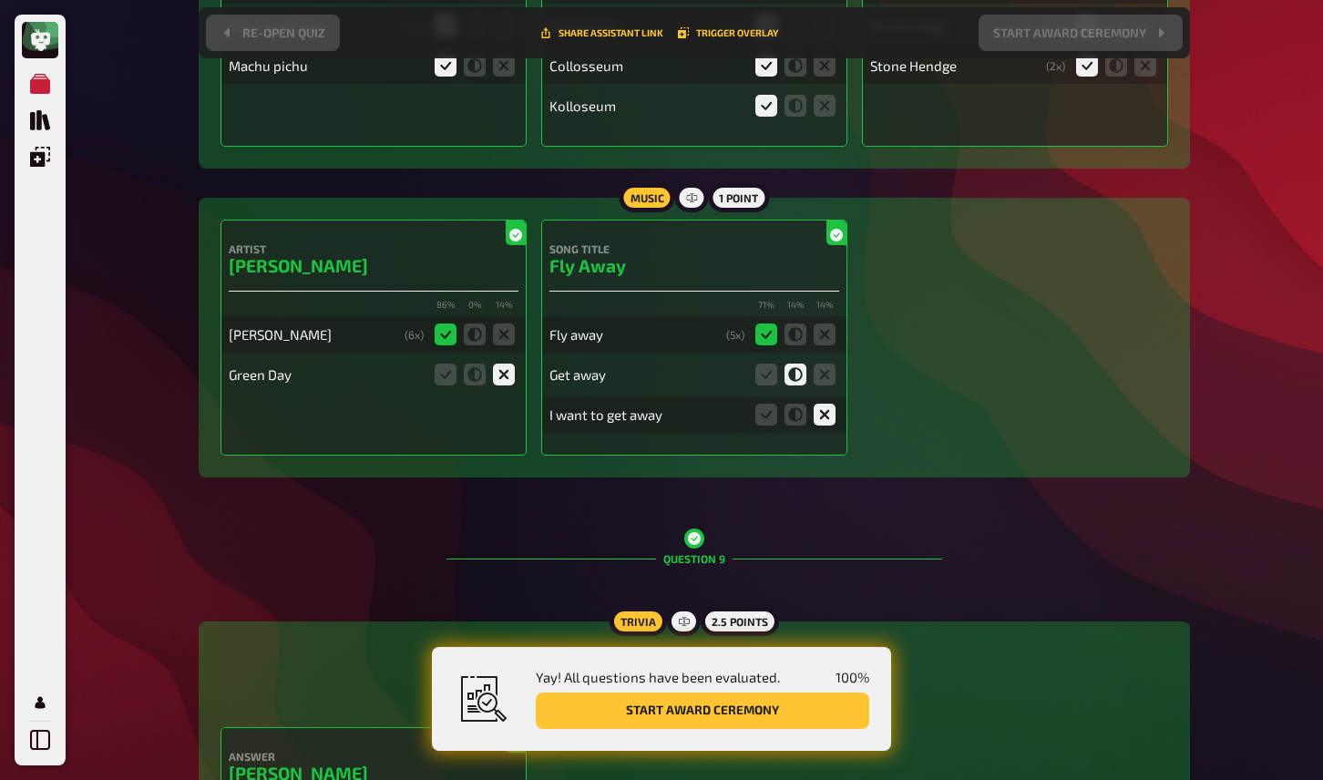
scroll to position [8525, 0]
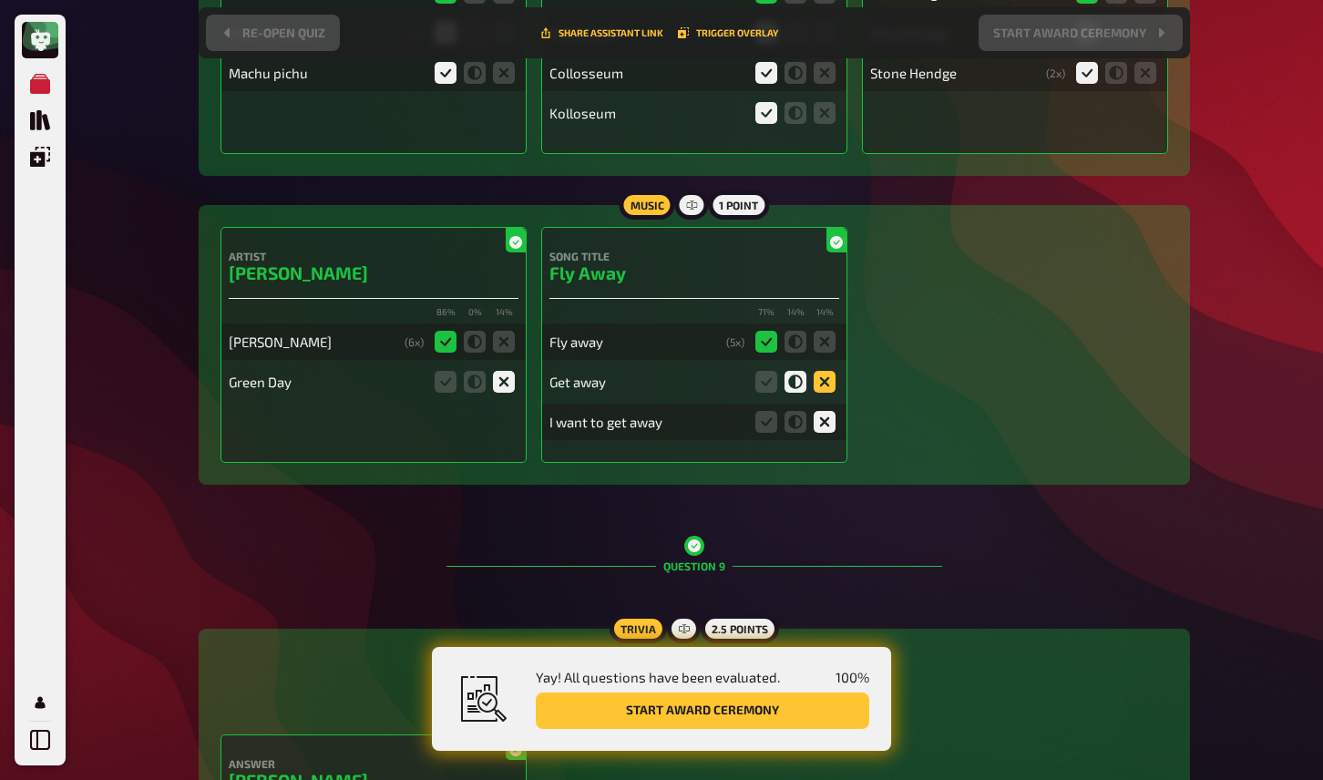
click at [828, 371] on icon at bounding box center [825, 382] width 22 height 22
click at [0, 0] on input "radio" at bounding box center [0, 0] width 0 height 0
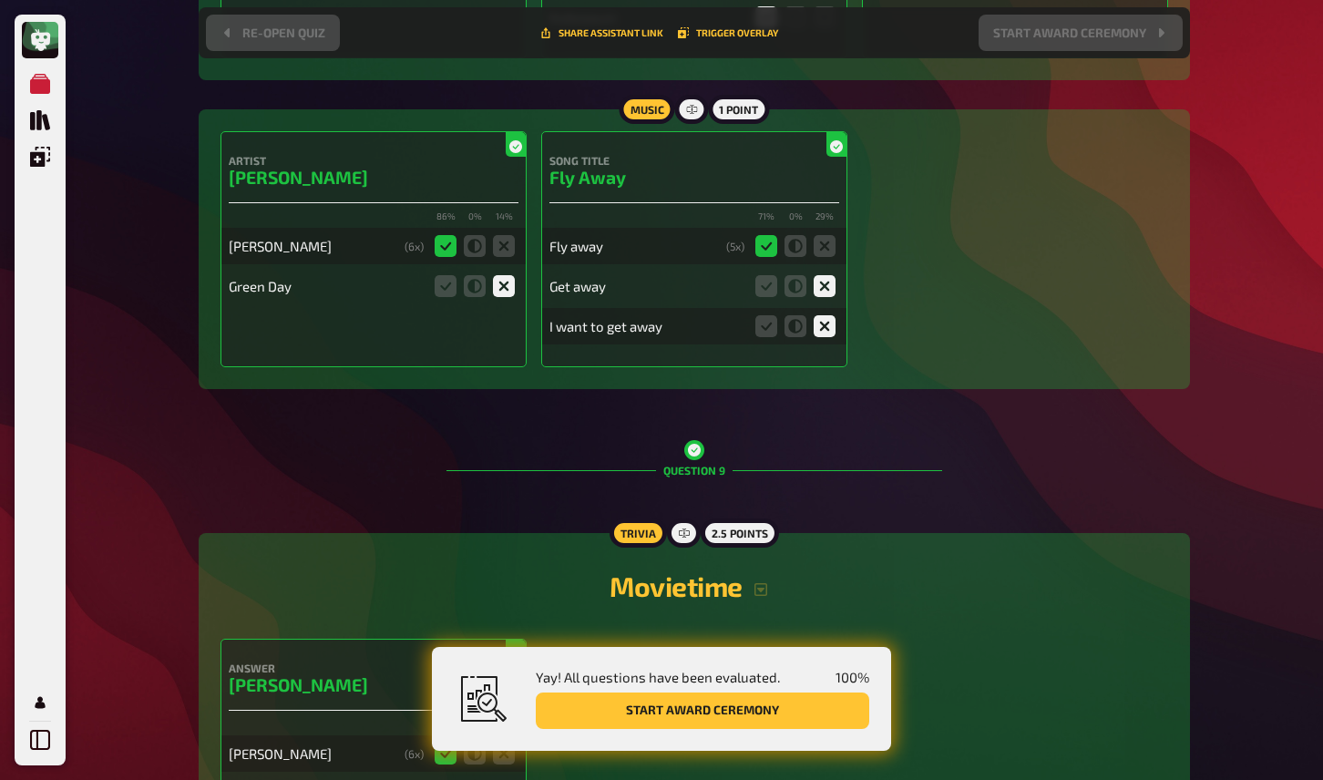
scroll to position [8609, 0]
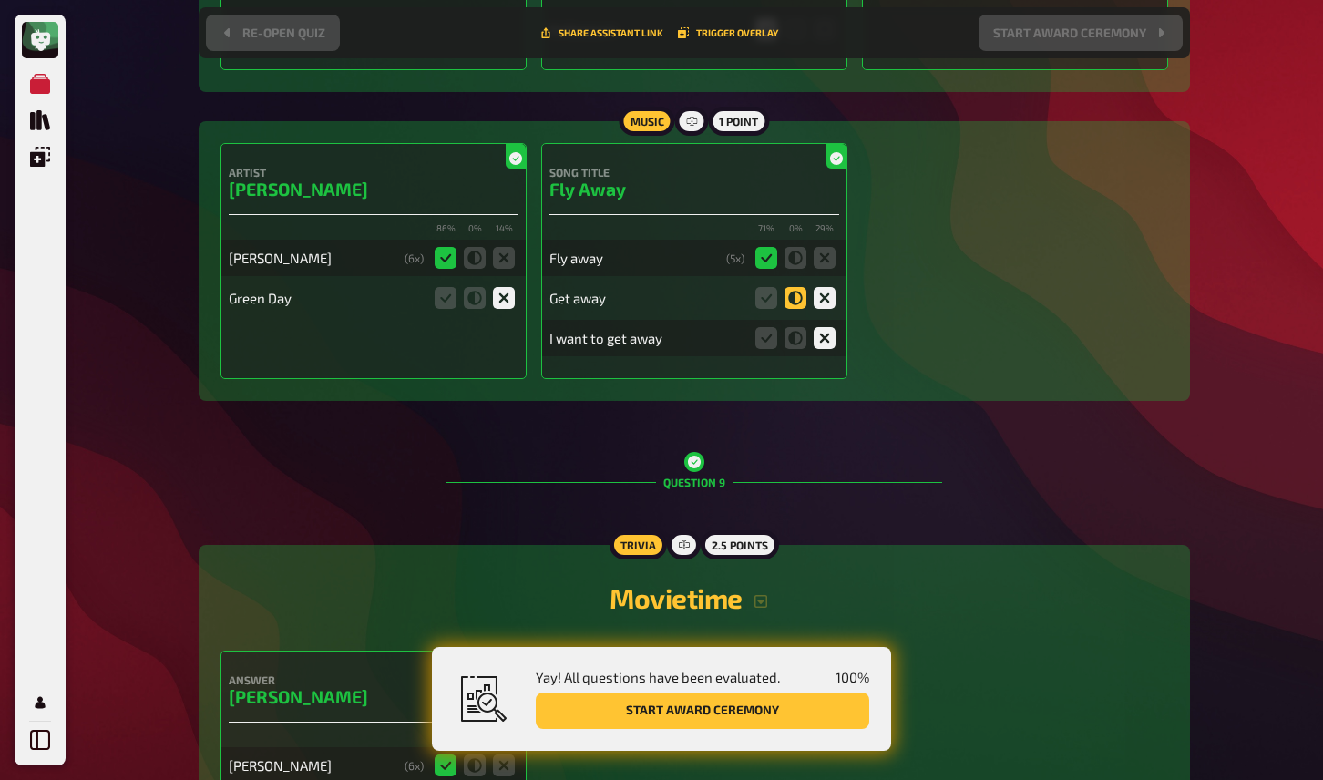
click at [800, 287] on icon at bounding box center [796, 298] width 22 height 22
click at [0, 0] on input "radio" at bounding box center [0, 0] width 0 height 0
click at [800, 327] on icon at bounding box center [796, 338] width 22 height 22
click at [0, 0] on input "radio" at bounding box center [0, 0] width 0 height 0
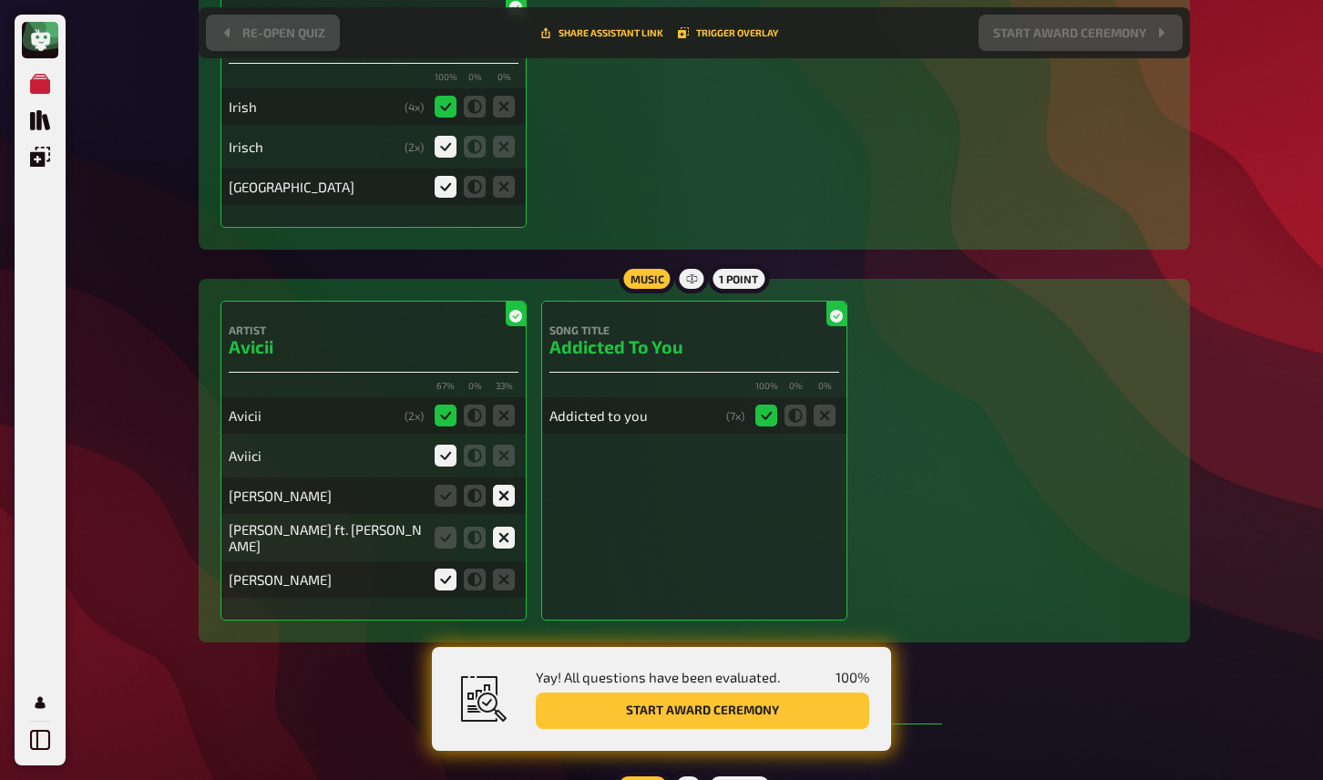
scroll to position [12500, 0]
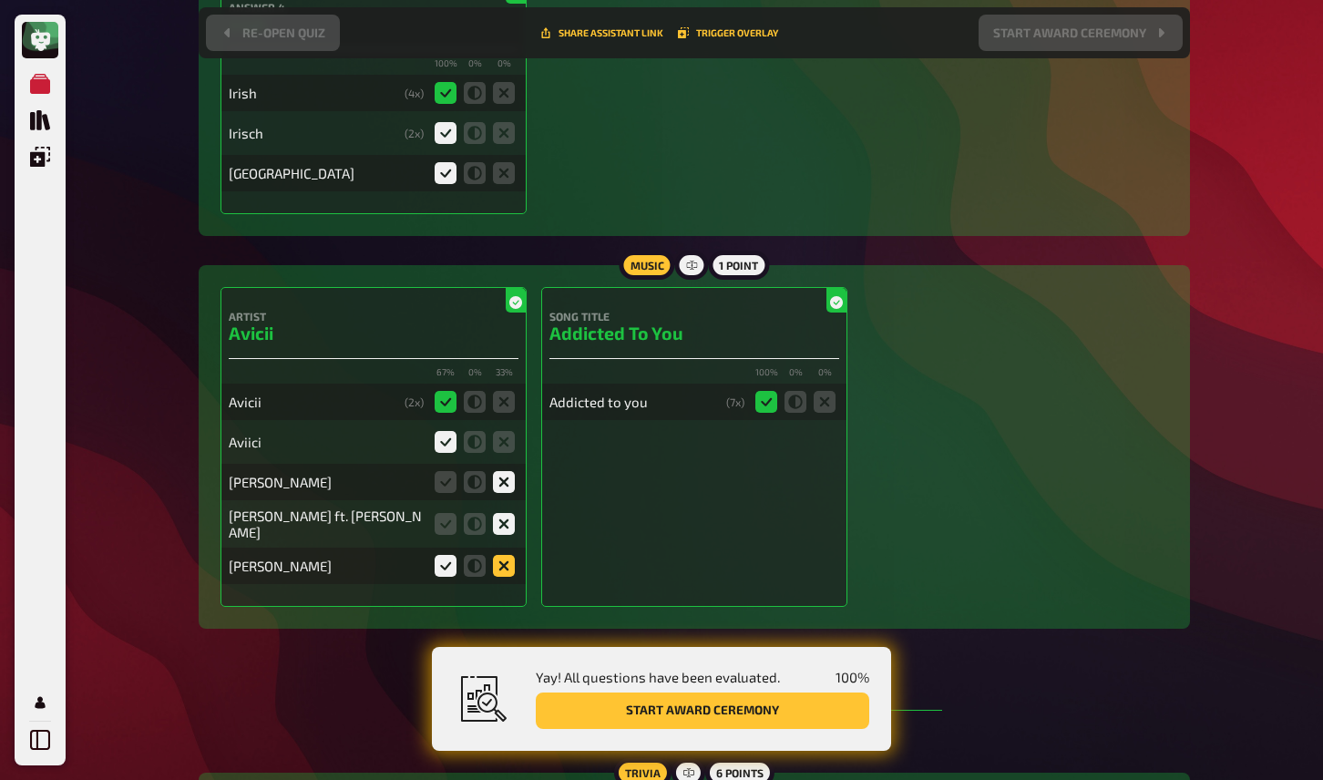
click at [508, 555] on icon at bounding box center [504, 566] width 22 height 22
click at [0, 0] on input "radio" at bounding box center [0, 0] width 0 height 0
click at [451, 555] on icon at bounding box center [446, 566] width 22 height 22
click at [0, 0] on input "radio" at bounding box center [0, 0] width 0 height 0
click at [478, 555] on icon at bounding box center [475, 566] width 22 height 22
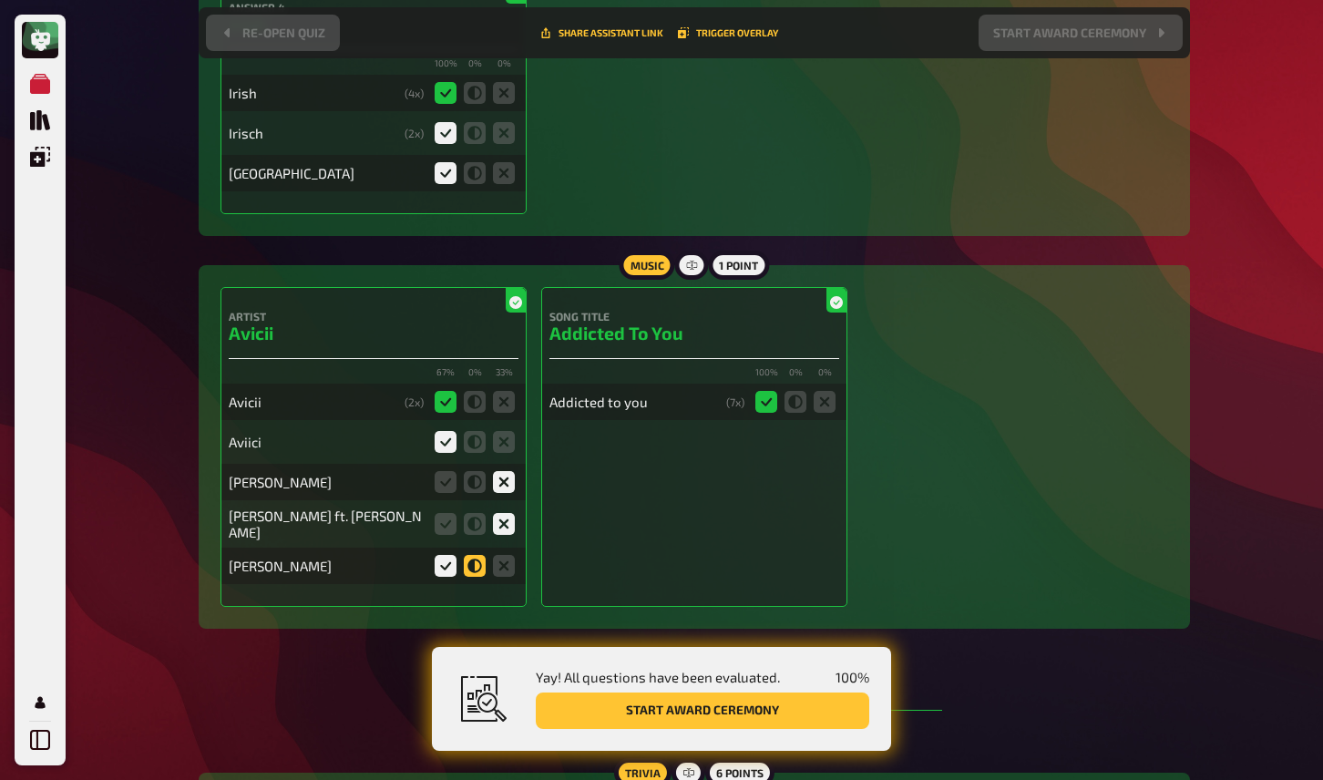
click at [0, 0] on input "radio" at bounding box center [0, 0] width 0 height 0
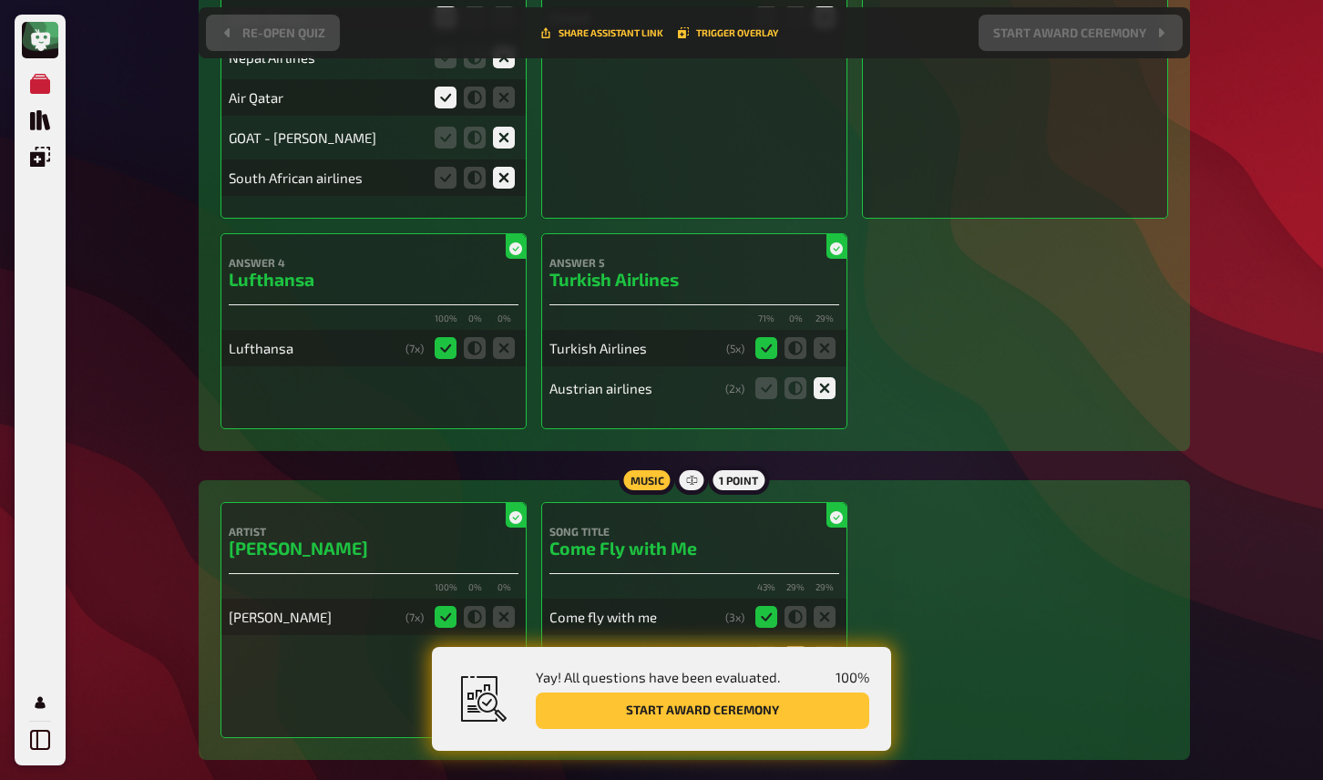
scroll to position [15754, 0]
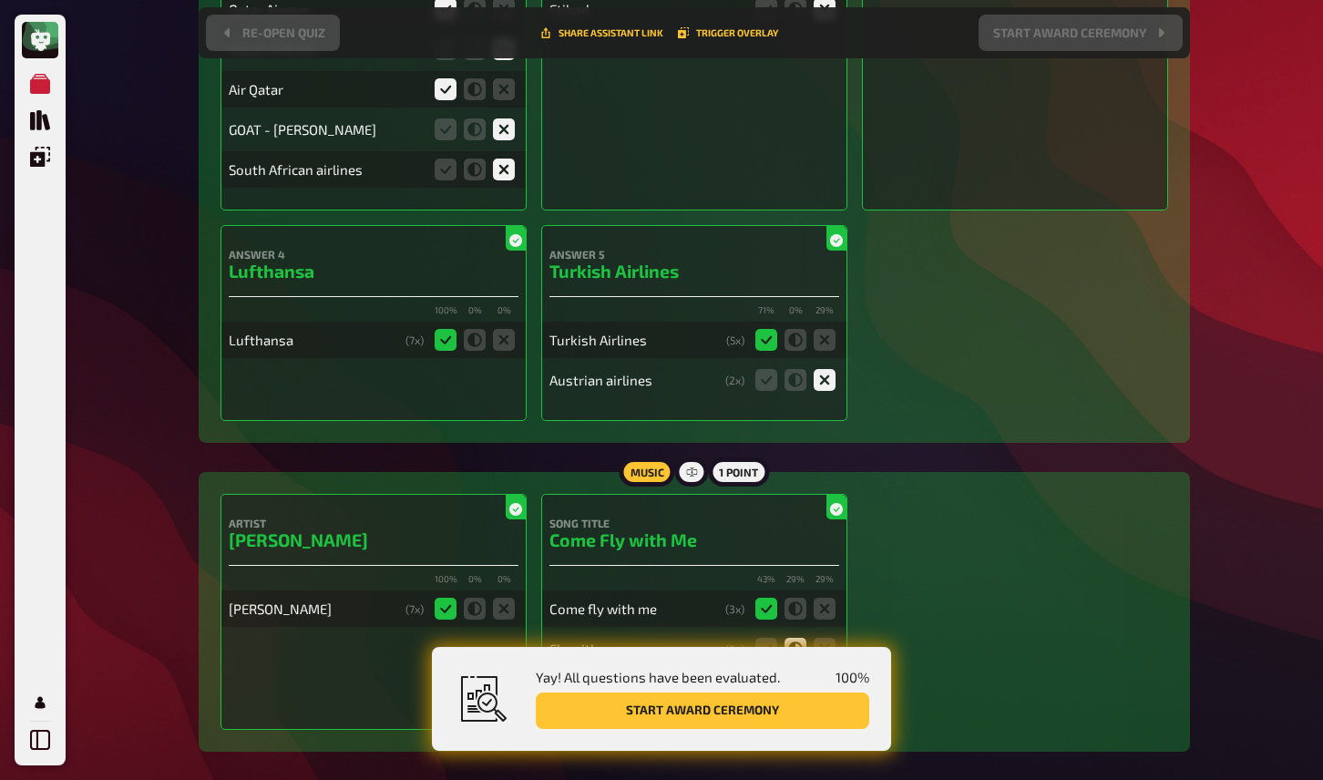
click at [781, 717] on button "Start award ceremony" at bounding box center [703, 711] width 334 height 36
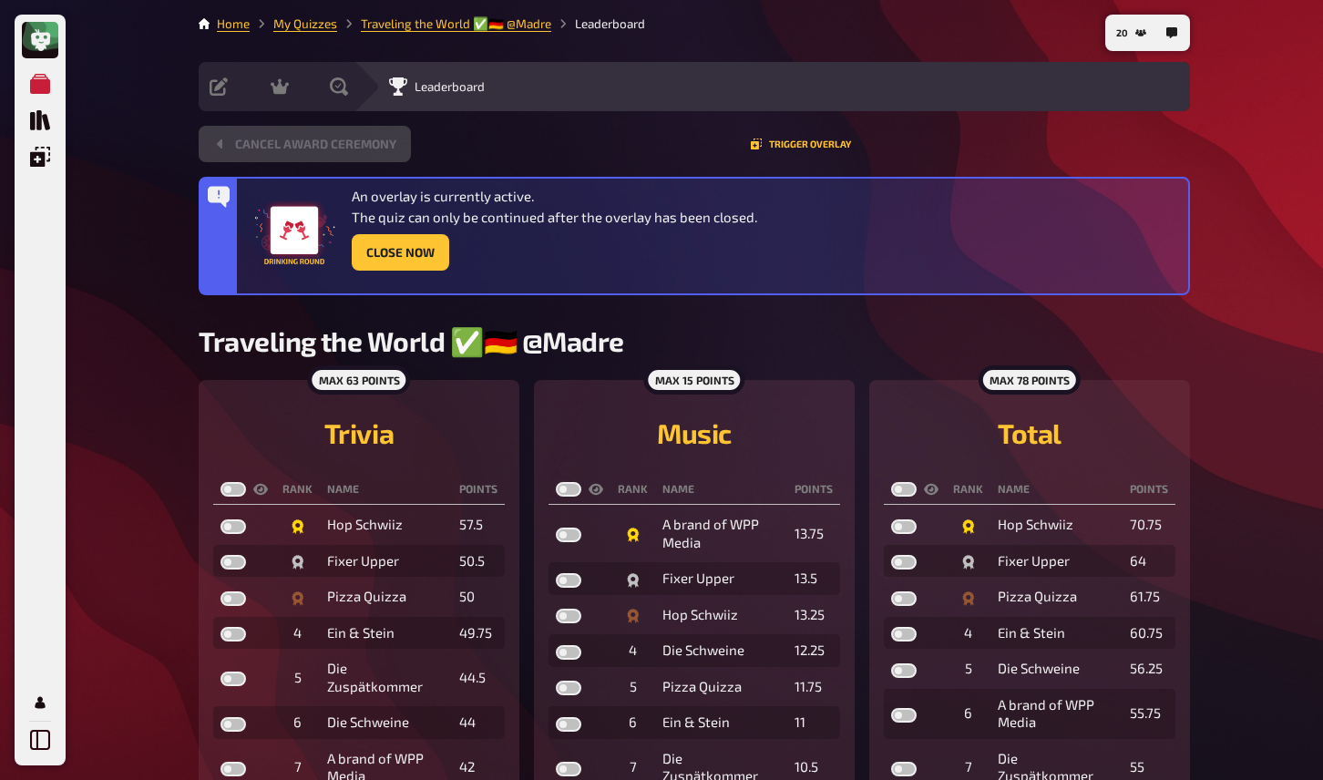
click at [149, 280] on div "My Quizzes Quiz Library Overlays My Account 20 Home My Quizzes Traveling the Wo…" at bounding box center [661, 449] width 1323 height 899
click at [831, 142] on button "Trigger Overlay" at bounding box center [801, 144] width 100 height 11
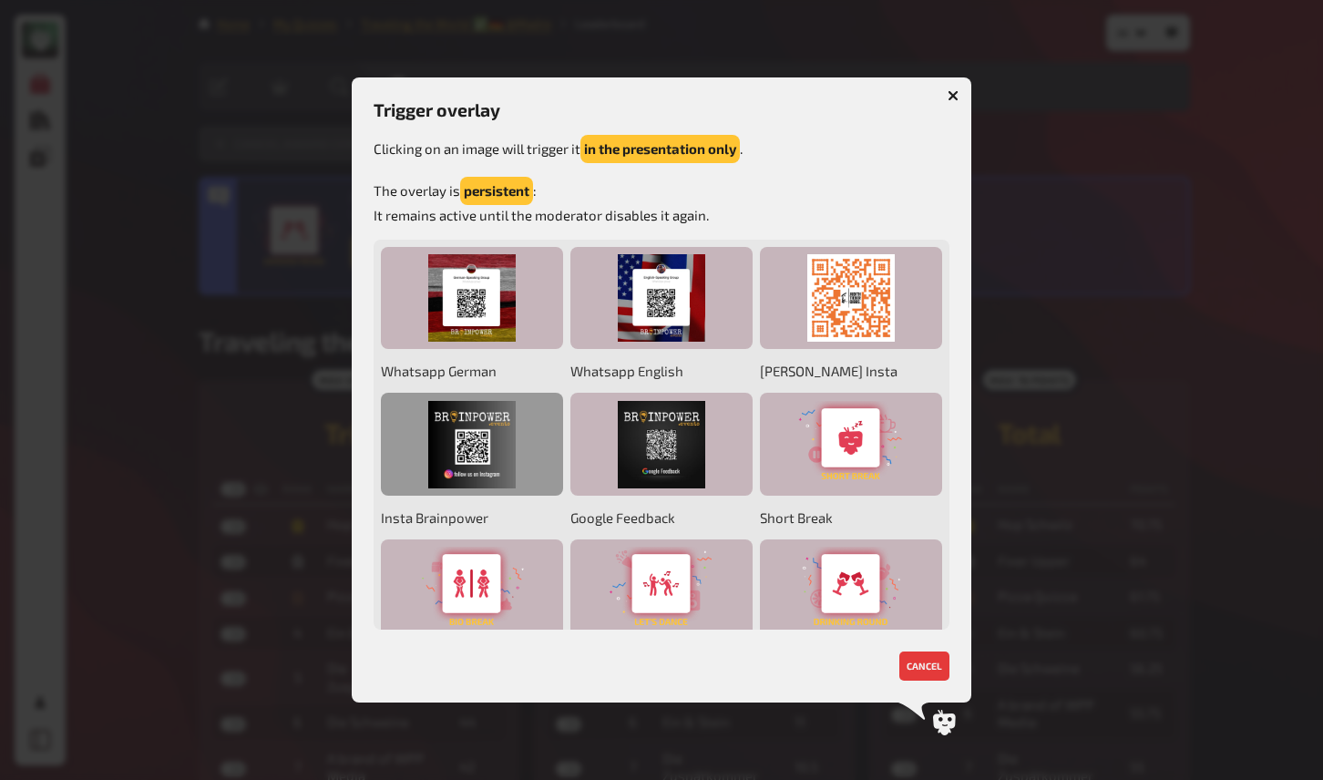
click at [508, 443] on div at bounding box center [472, 444] width 182 height 103
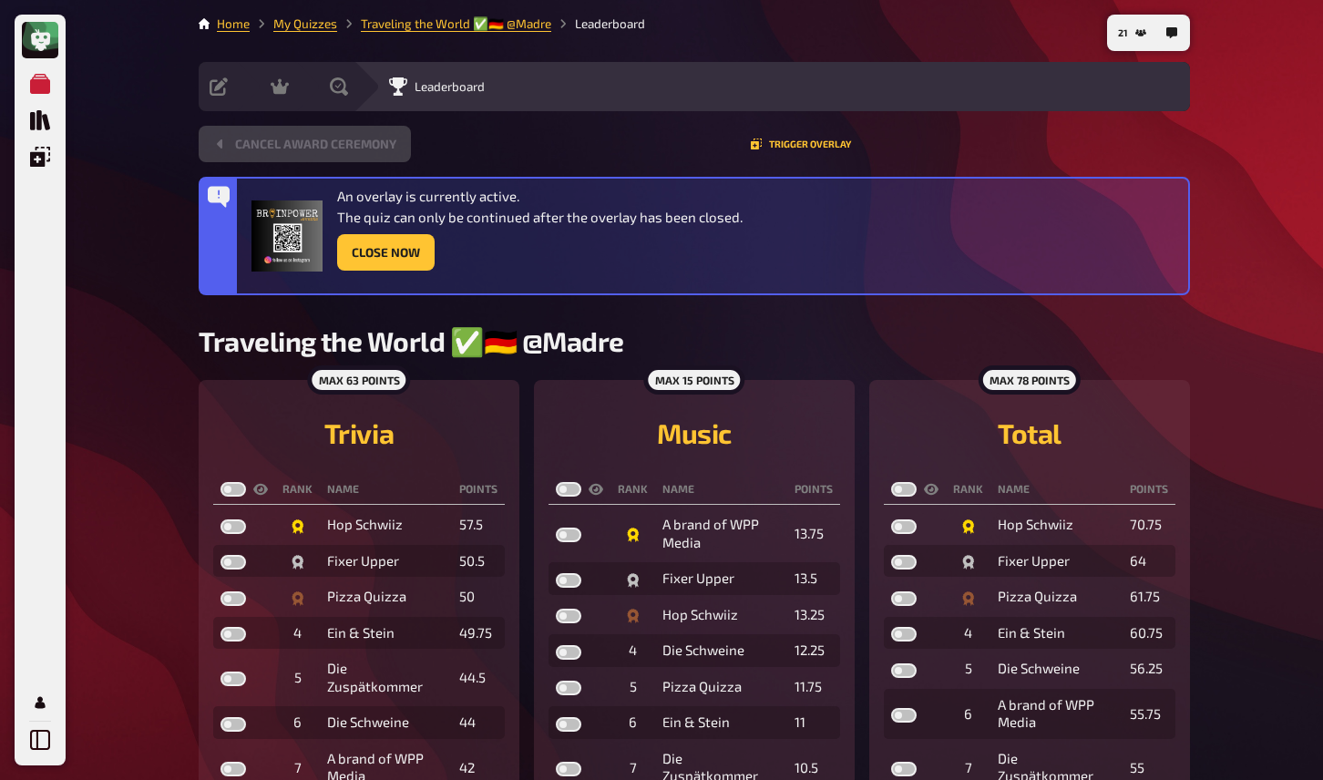
click at [555, 170] on div "Cancel award ceremony Trigger Overlay" at bounding box center [695, 151] width 992 height 51
click at [383, 254] on button "Close Now" at bounding box center [386, 252] width 98 height 36
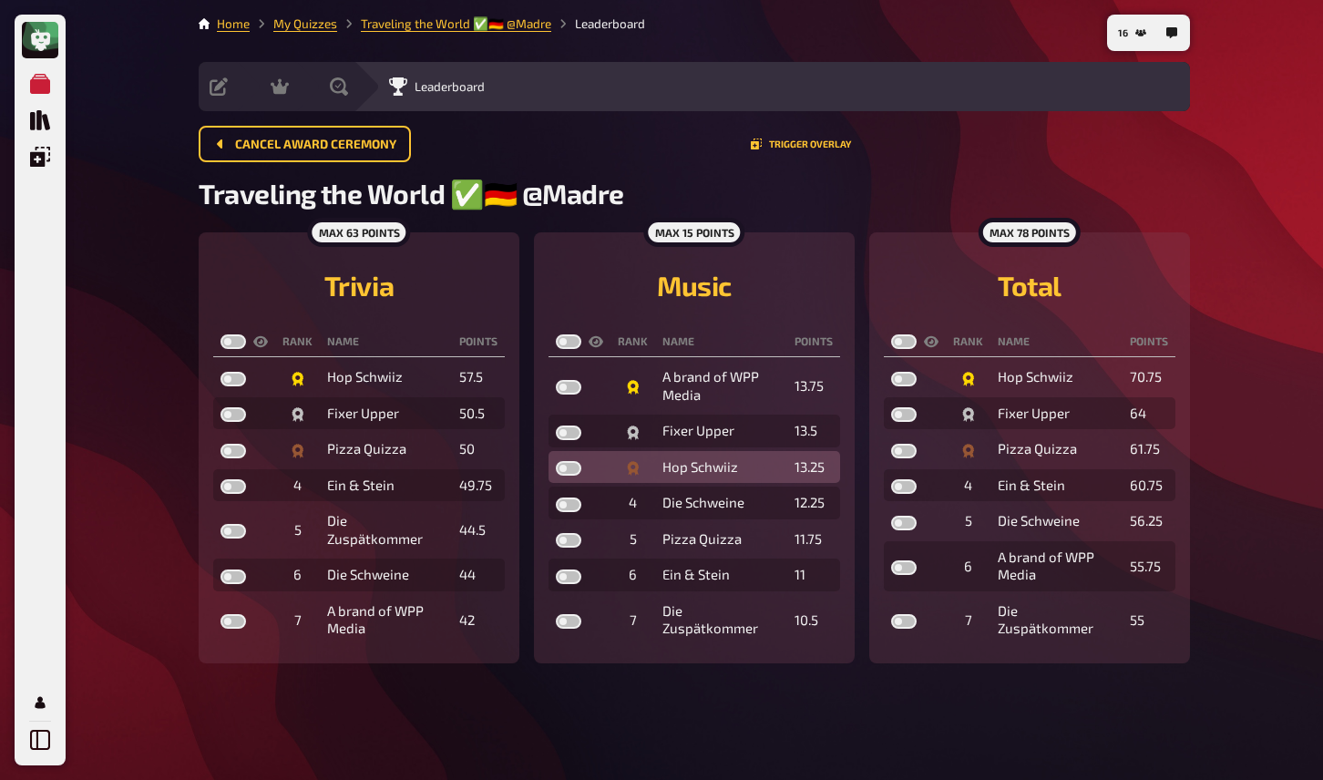
click at [572, 472] on label at bounding box center [569, 468] width 26 height 15
click at [556, 461] on input "checkbox" at bounding box center [555, 460] width 1 height 1
checkbox input "true"
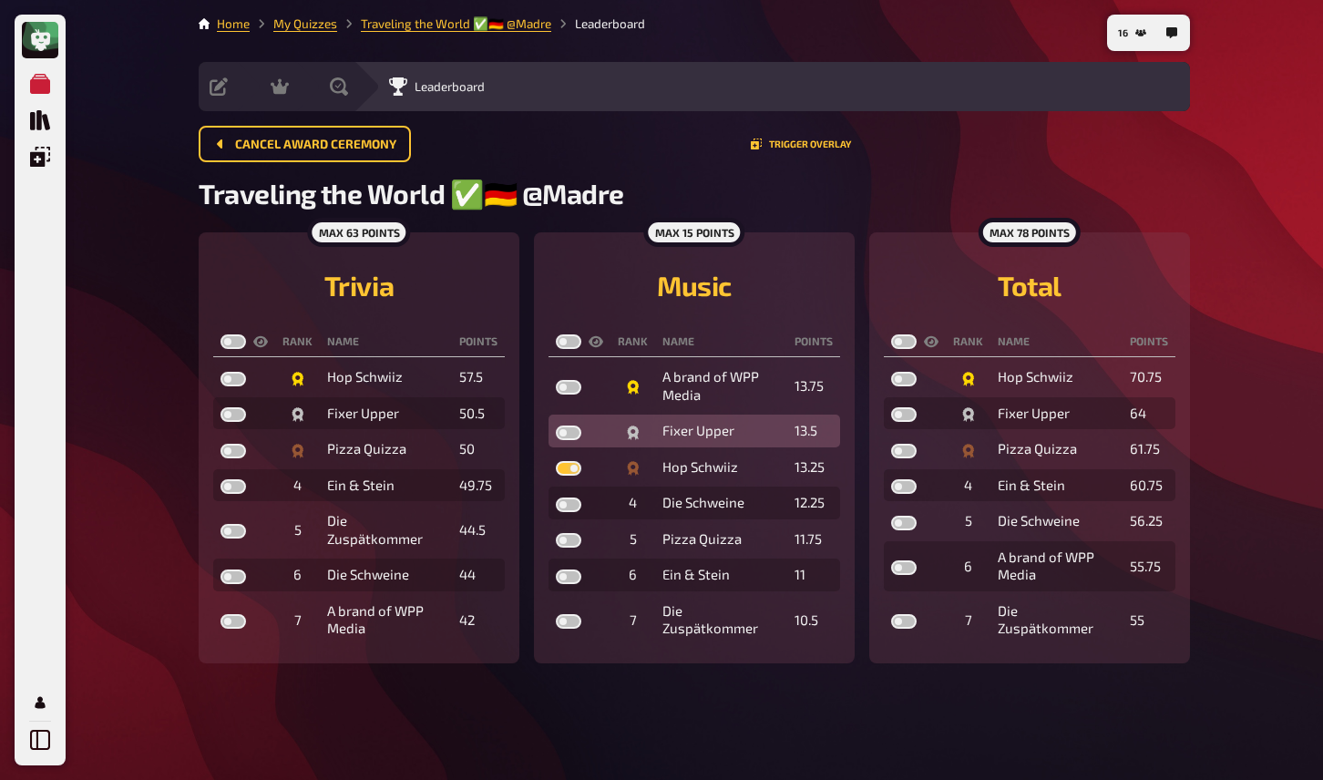
click at [571, 431] on label at bounding box center [569, 433] width 26 height 15
click at [556, 426] on input "checkbox" at bounding box center [555, 425] width 1 height 1
checkbox input "true"
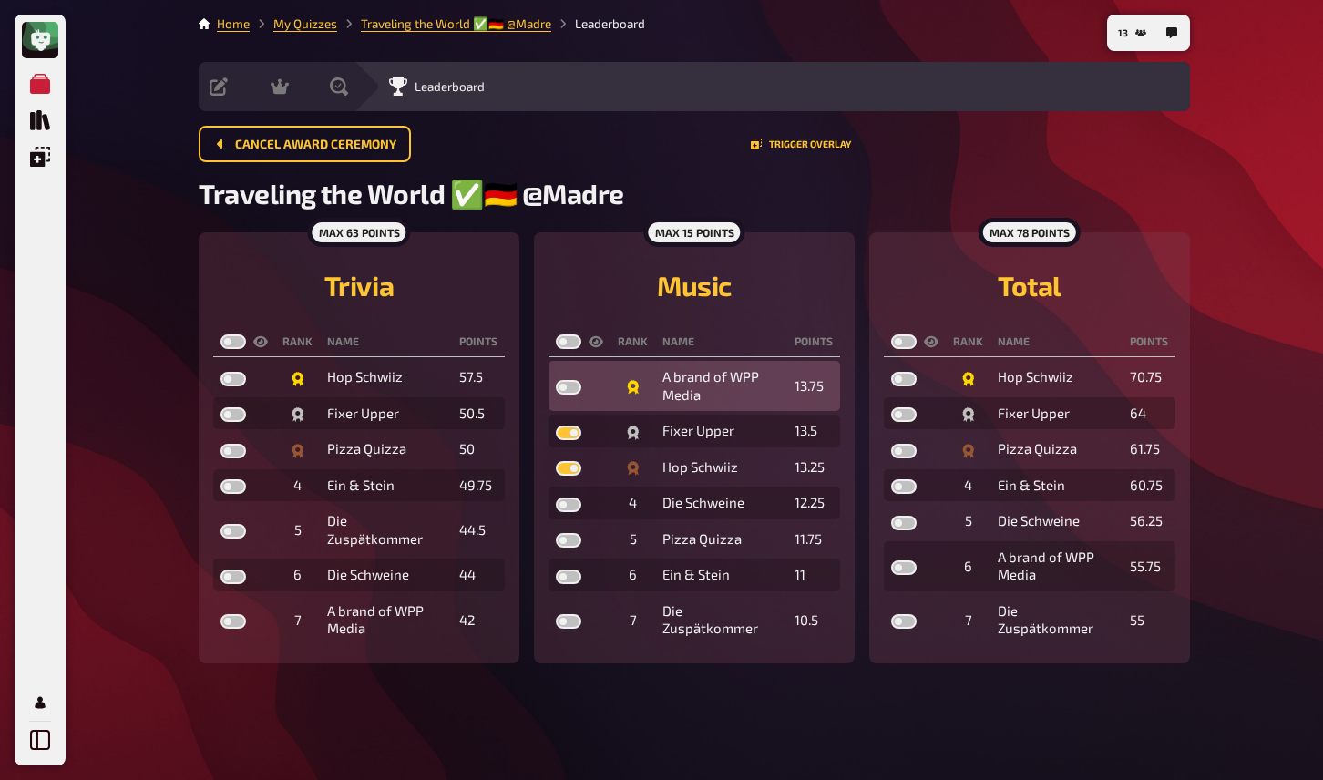
click at [570, 393] on label at bounding box center [569, 387] width 26 height 15
click at [556, 380] on input "checkbox" at bounding box center [555, 379] width 1 height 1
checkbox input "true"
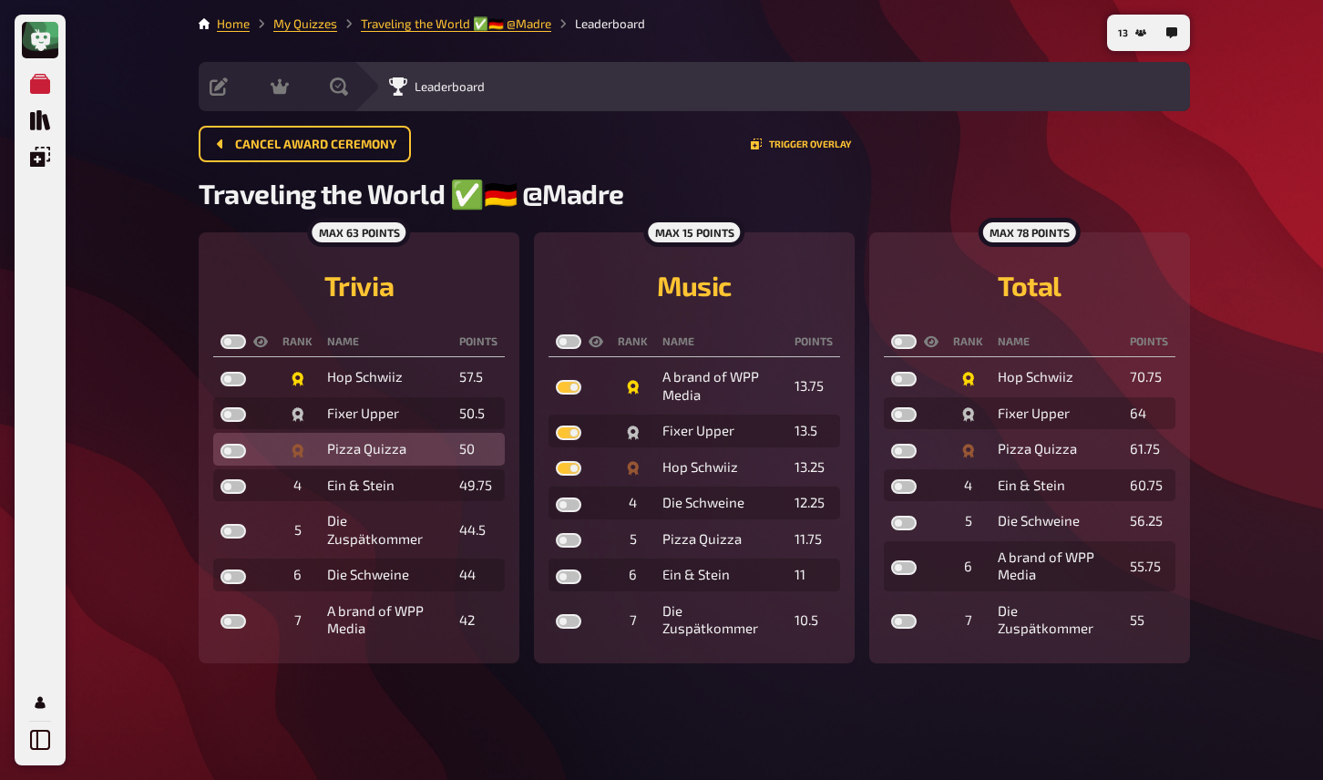
click at [242, 457] on label at bounding box center [234, 451] width 26 height 15
click at [221, 444] on input "checkbox" at bounding box center [220, 443] width 1 height 1
checkbox input "true"
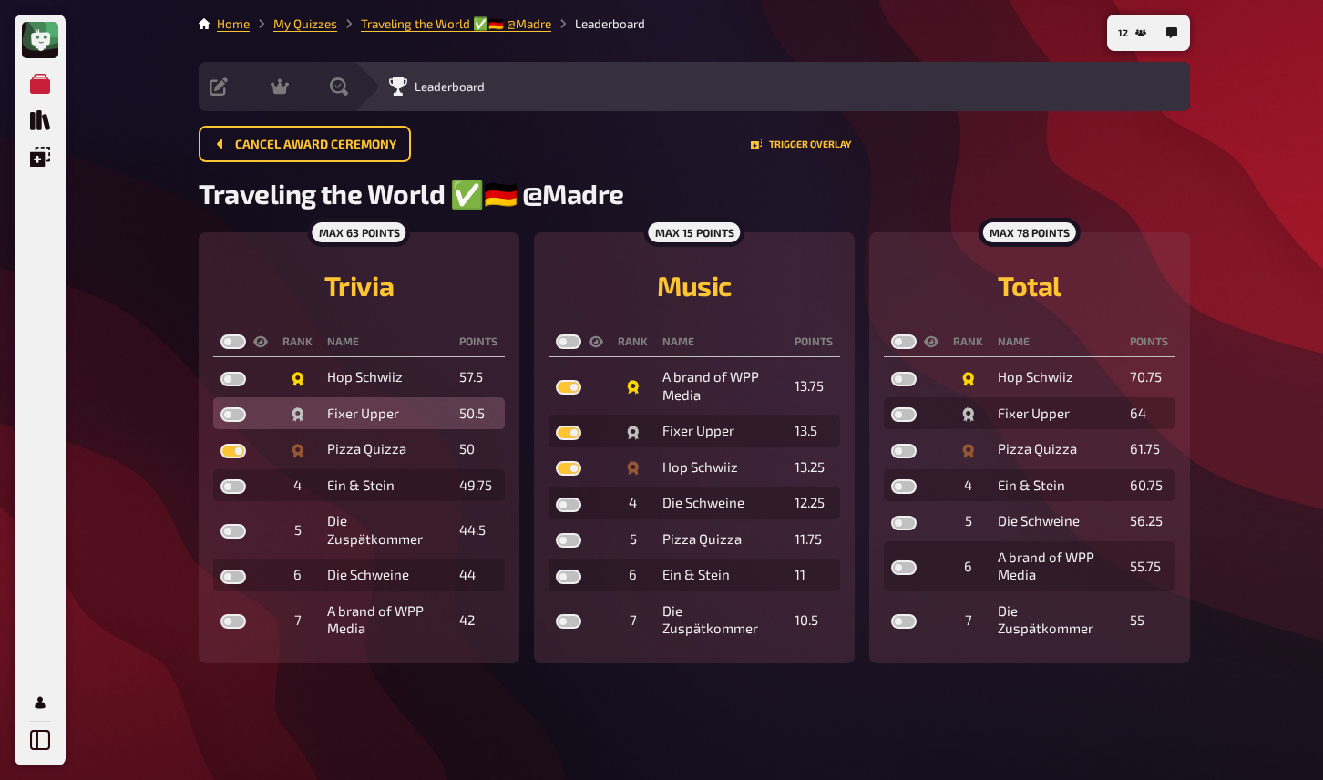
click at [237, 419] on label at bounding box center [234, 414] width 26 height 15
click at [221, 407] on input "checkbox" at bounding box center [220, 406] width 1 height 1
checkbox input "true"
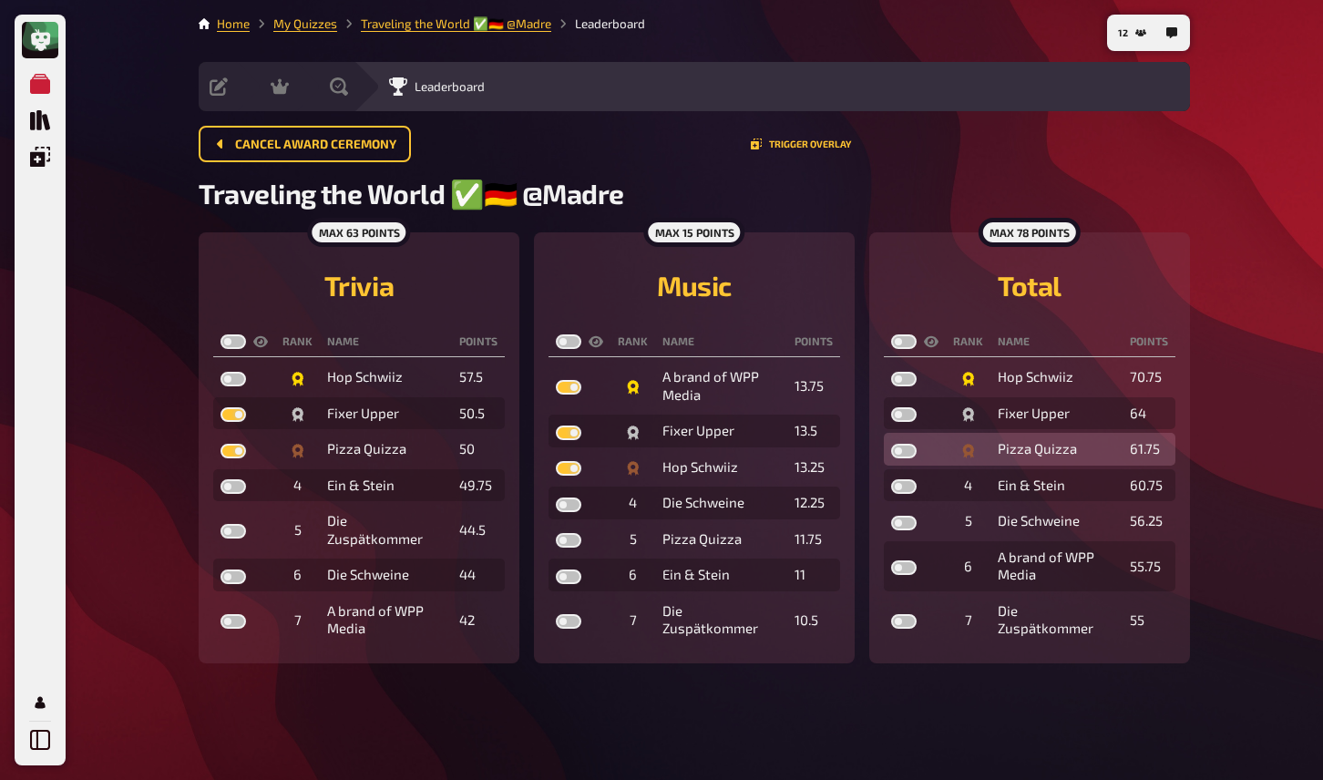
click at [898, 451] on label at bounding box center [904, 451] width 26 height 15
click at [891, 444] on input "checkbox" at bounding box center [890, 443] width 1 height 1
checkbox input "true"
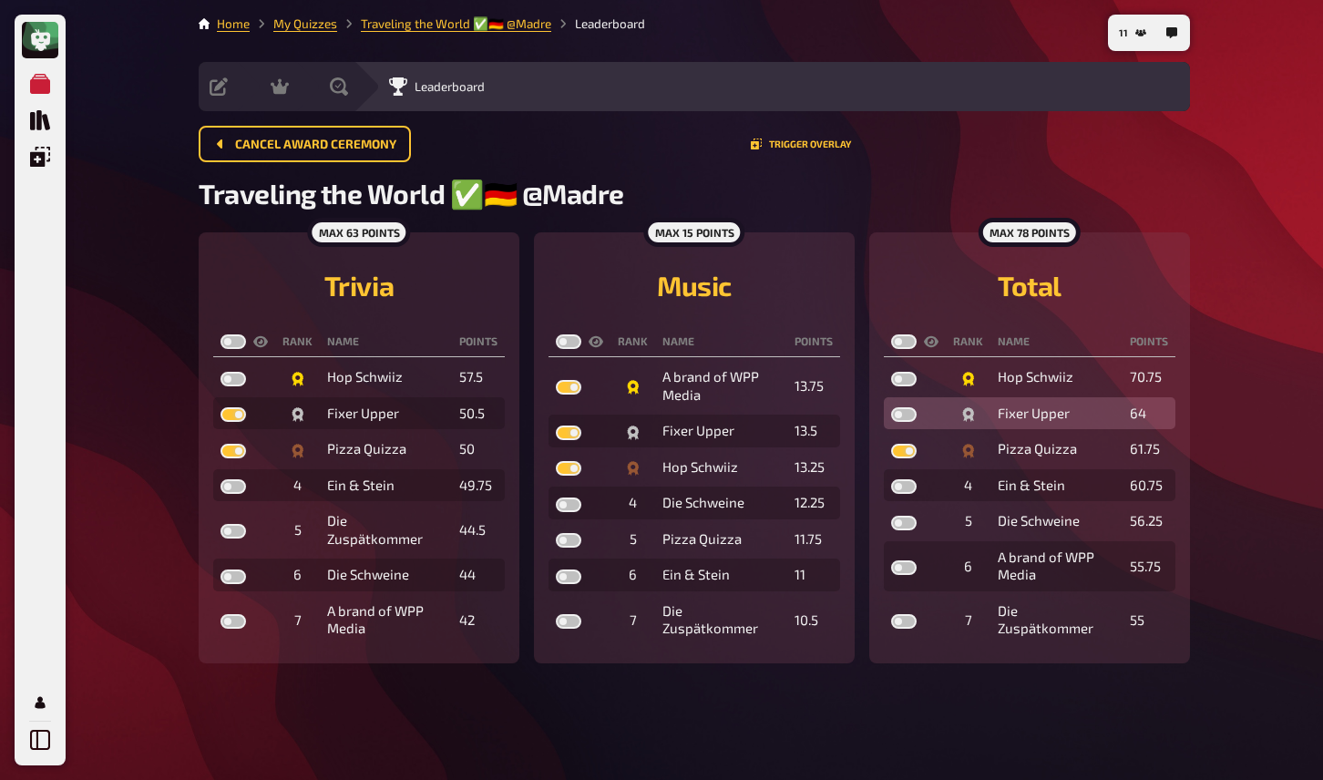
click at [909, 421] on label at bounding box center [904, 414] width 26 height 15
click at [891, 407] on input "checkbox" at bounding box center [890, 406] width 1 height 1
checkbox input "true"
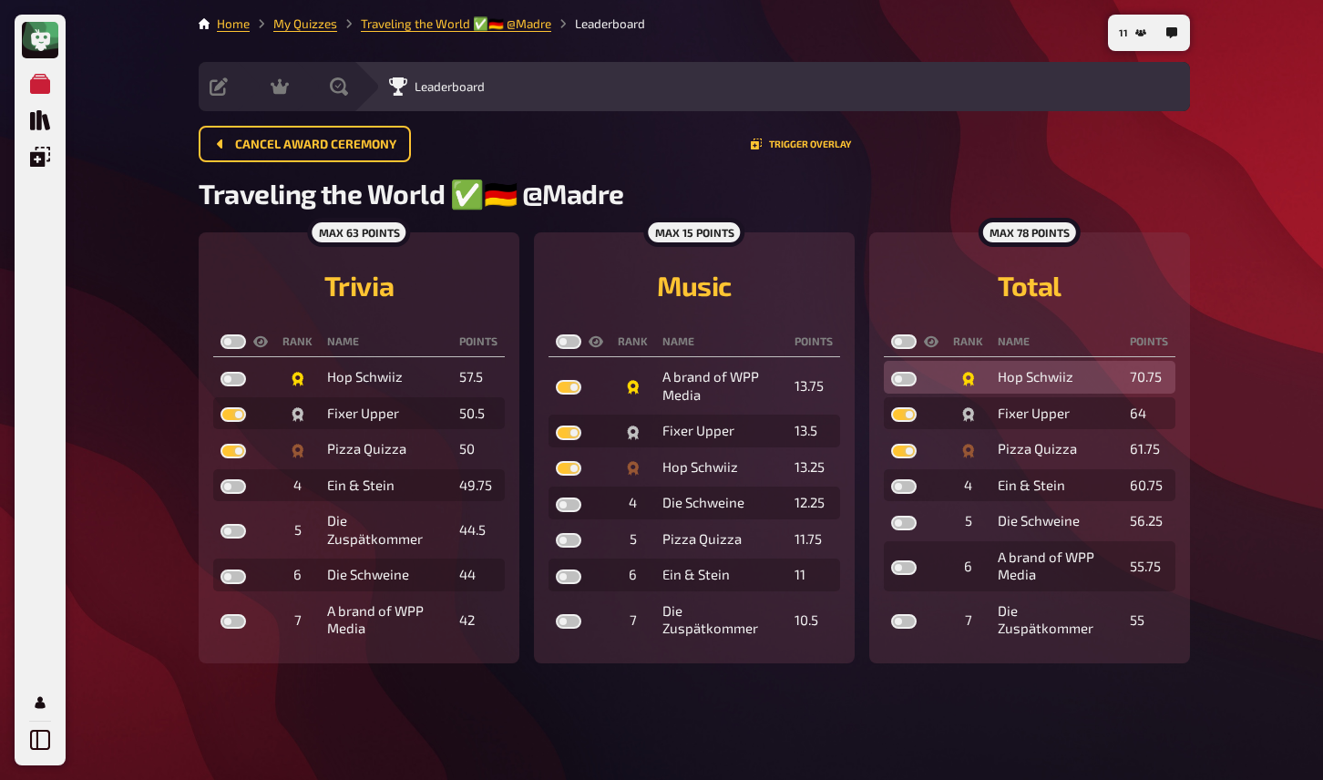
click at [905, 386] on label at bounding box center [904, 379] width 26 height 15
click at [891, 372] on input "checkbox" at bounding box center [890, 371] width 1 height 1
checkbox input "true"
click at [420, 272] on h2 "Trivia" at bounding box center [359, 285] width 292 height 33
click at [236, 340] on label at bounding box center [234, 341] width 26 height 15
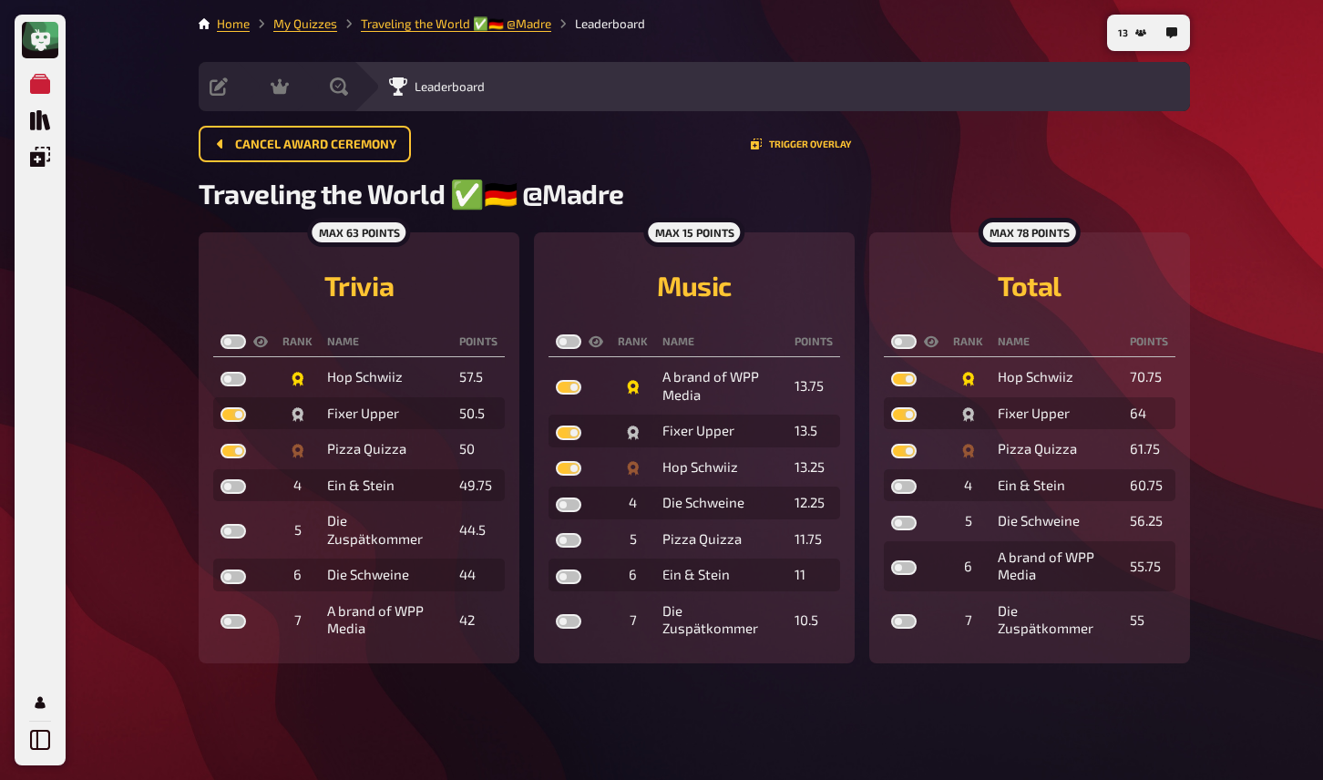
click at [221, 334] on input "checkbox" at bounding box center [220, 334] width 1 height 1
checkbox input "true"
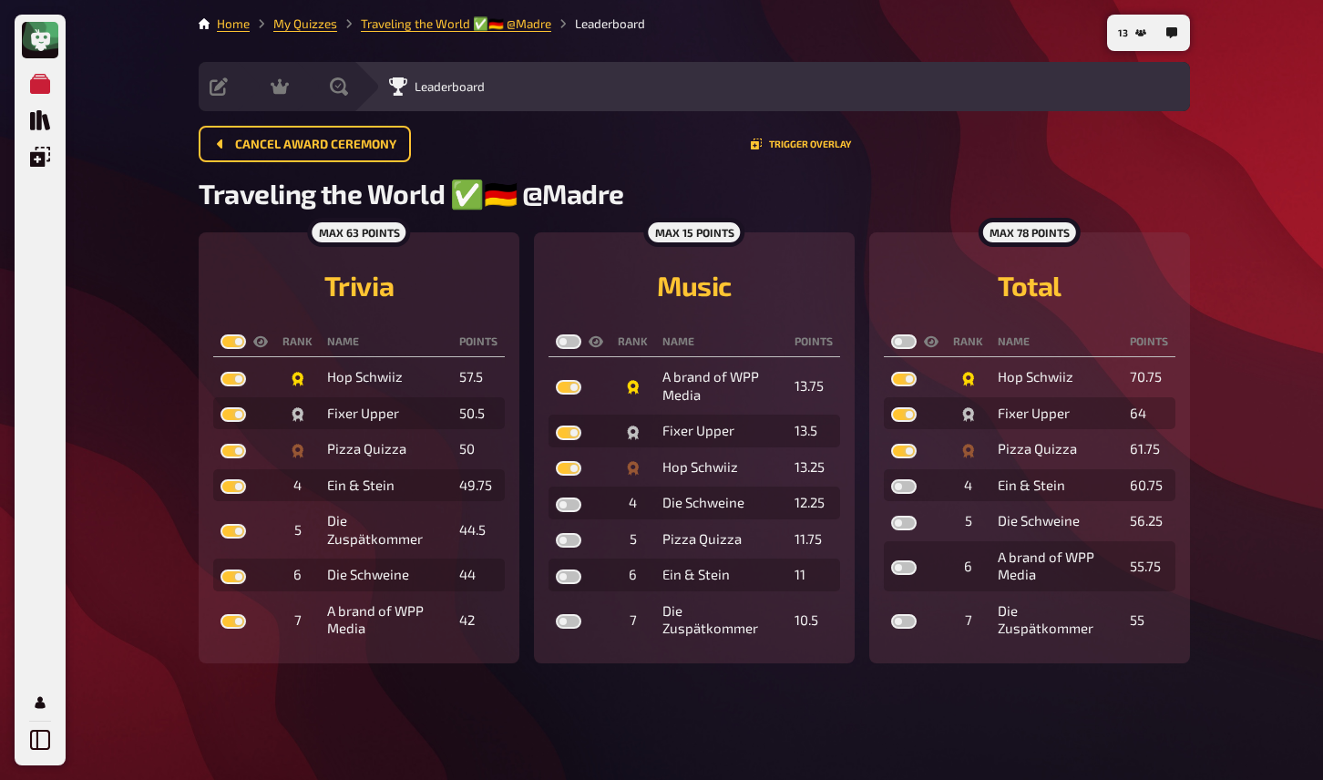
checkbox input "true"
checkbox input "false"
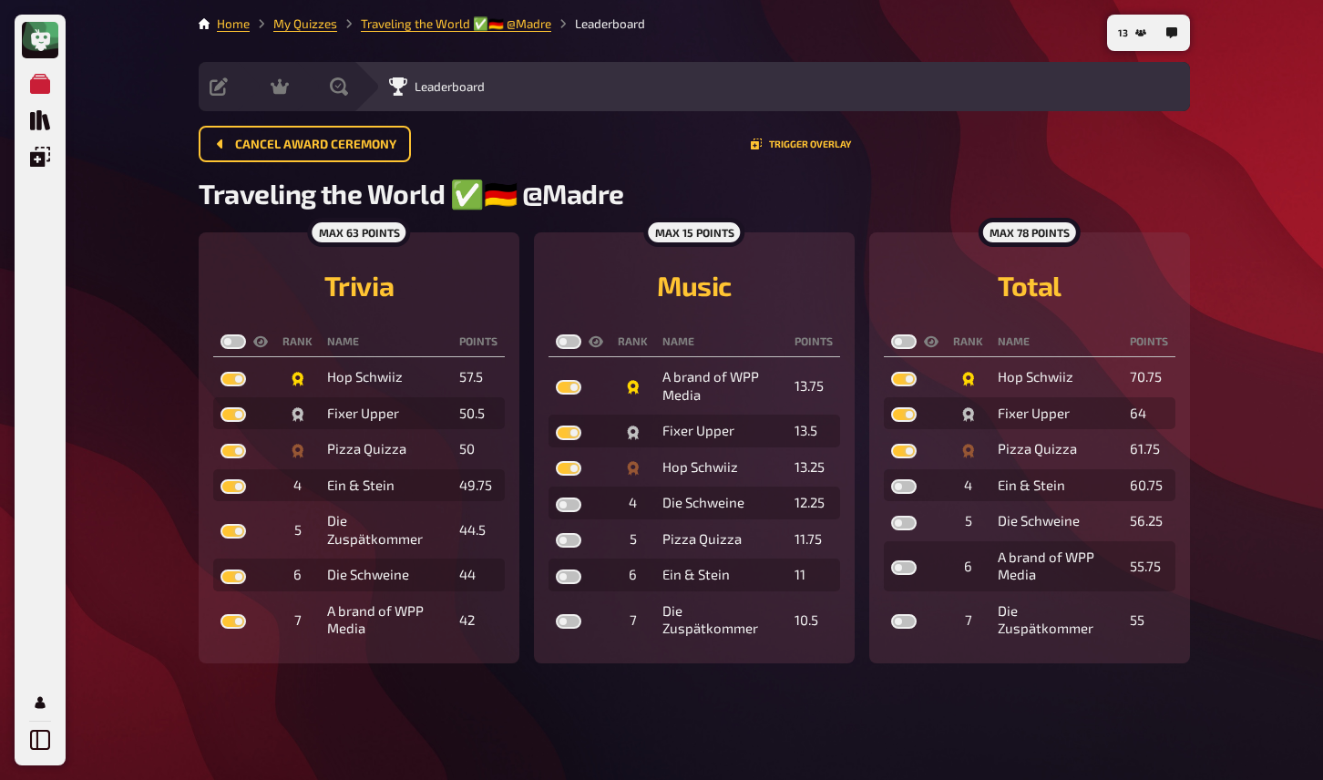
checkbox input "false"
checkbox input "true"
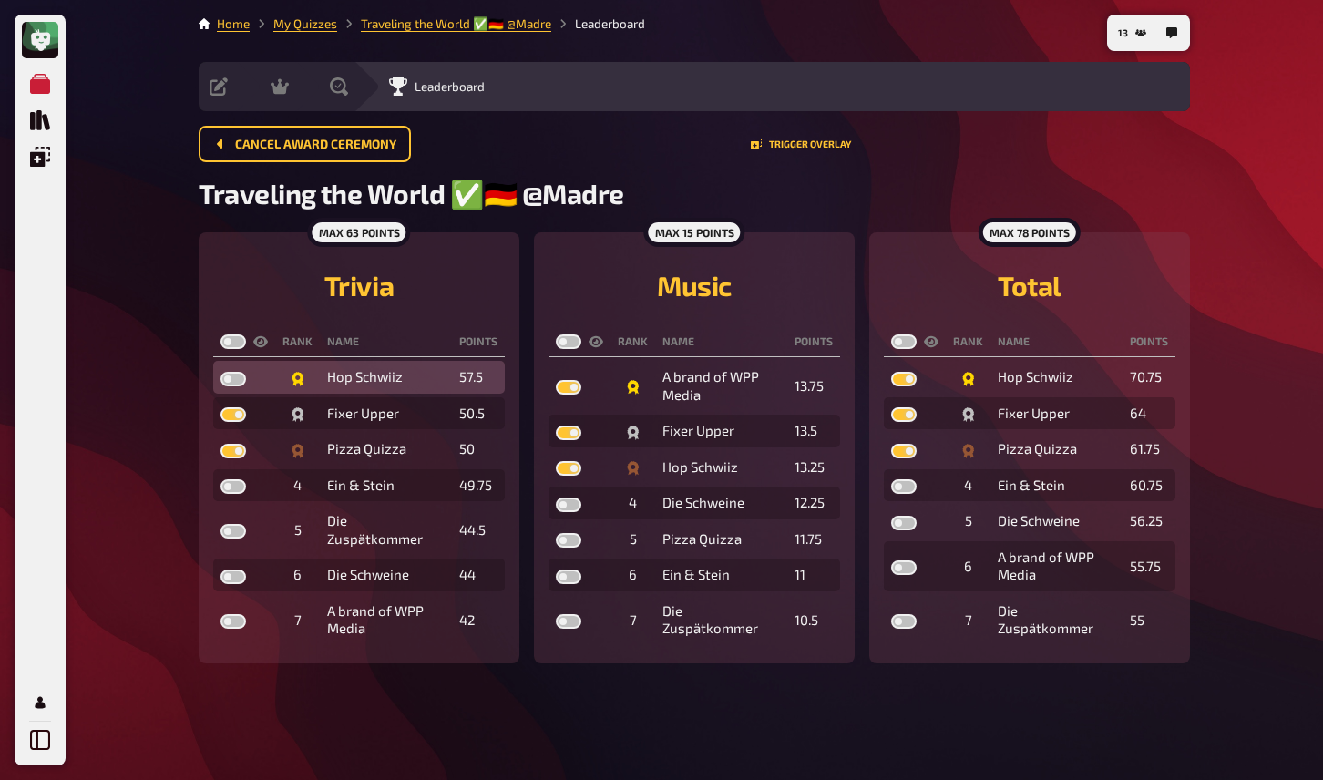
checkbox input "true"
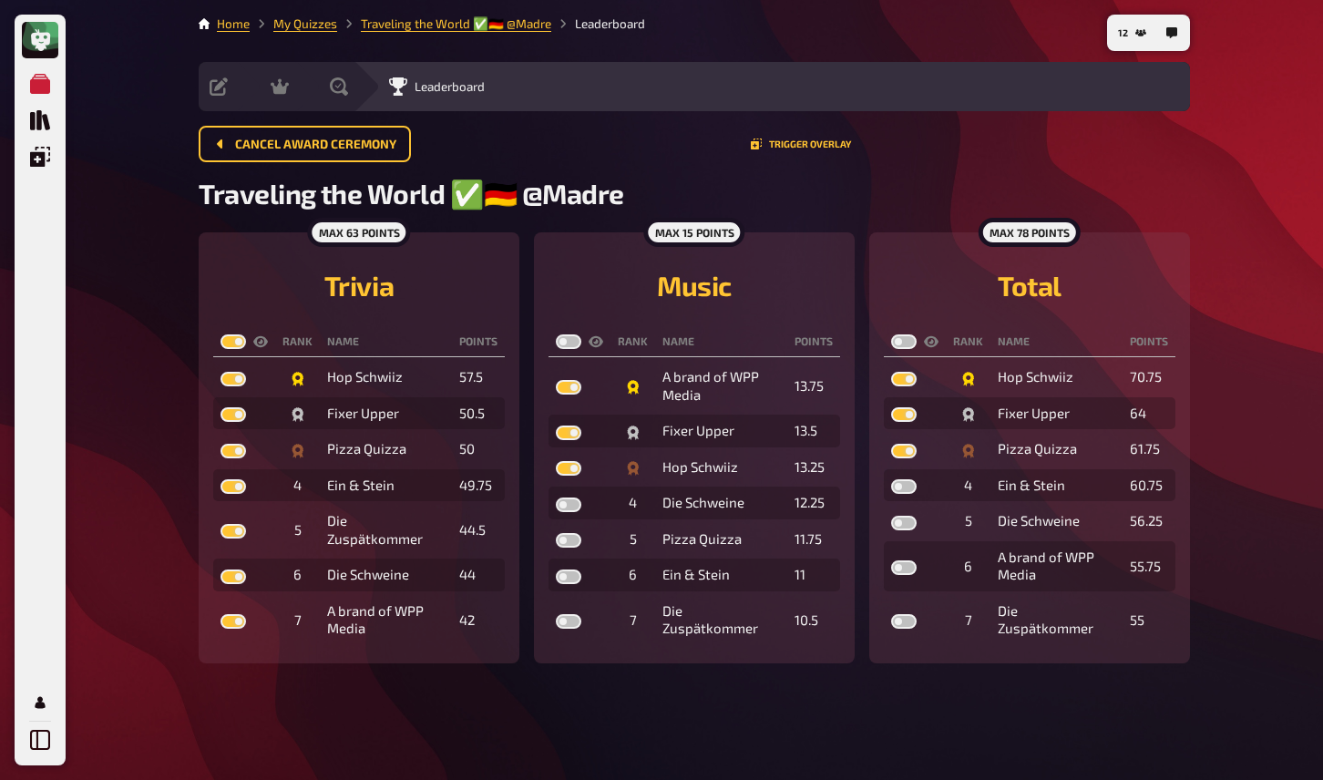
click at [572, 340] on label at bounding box center [569, 341] width 26 height 15
click at [556, 334] on input "checkbox" at bounding box center [555, 334] width 1 height 1
checkbox input "true"
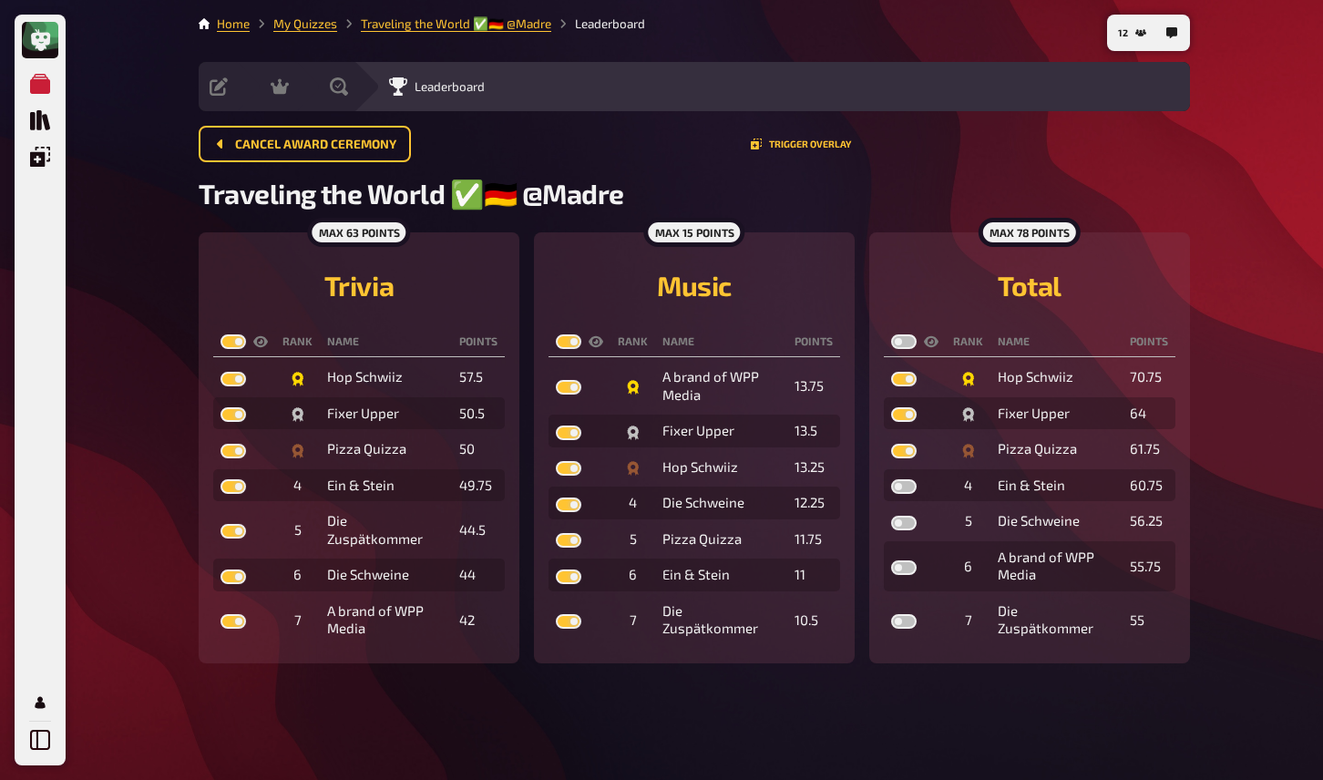
checkbox input "true"
checkbox input "false"
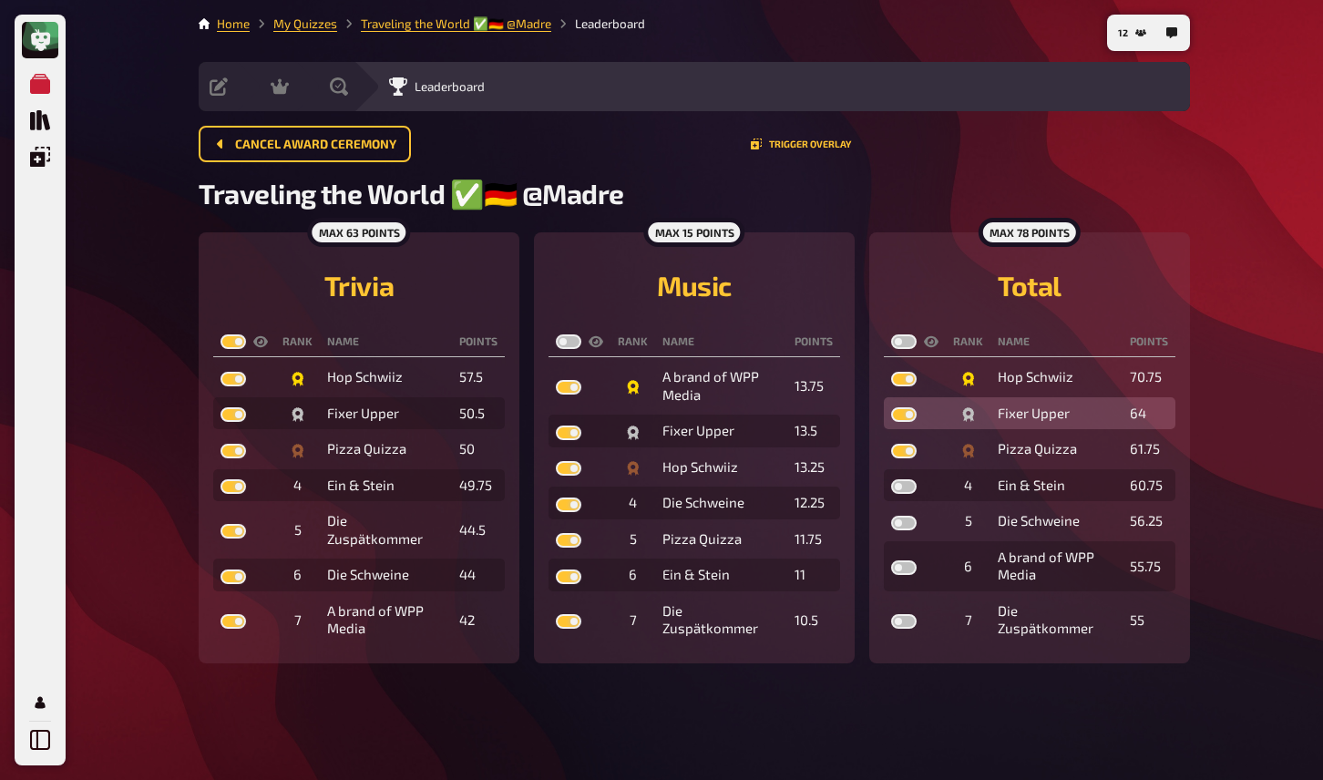
checkbox input "false"
checkbox input "true"
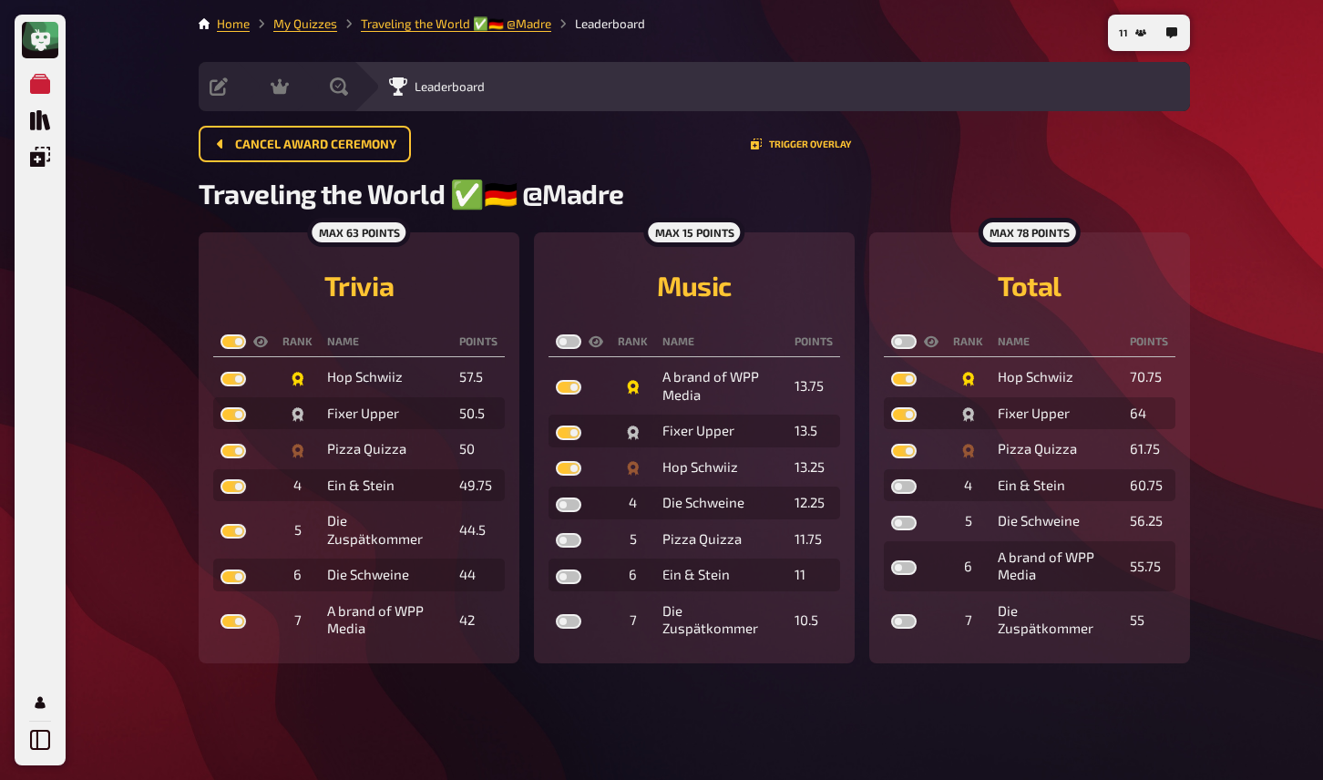
checkbox input "true"
click at [913, 342] on label at bounding box center [904, 341] width 26 height 15
click at [891, 334] on input "checkbox" at bounding box center [890, 334] width 1 height 1
checkbox input "true"
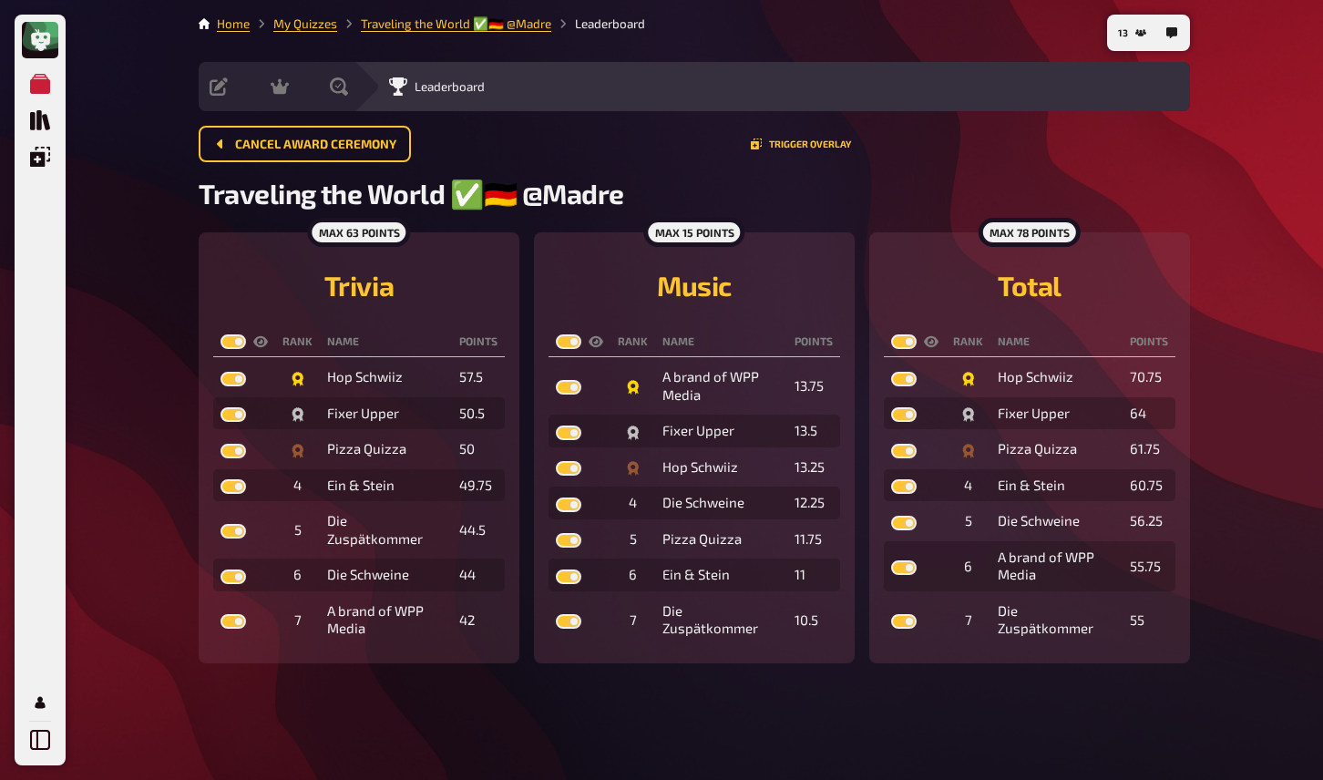
checkbox input "true"
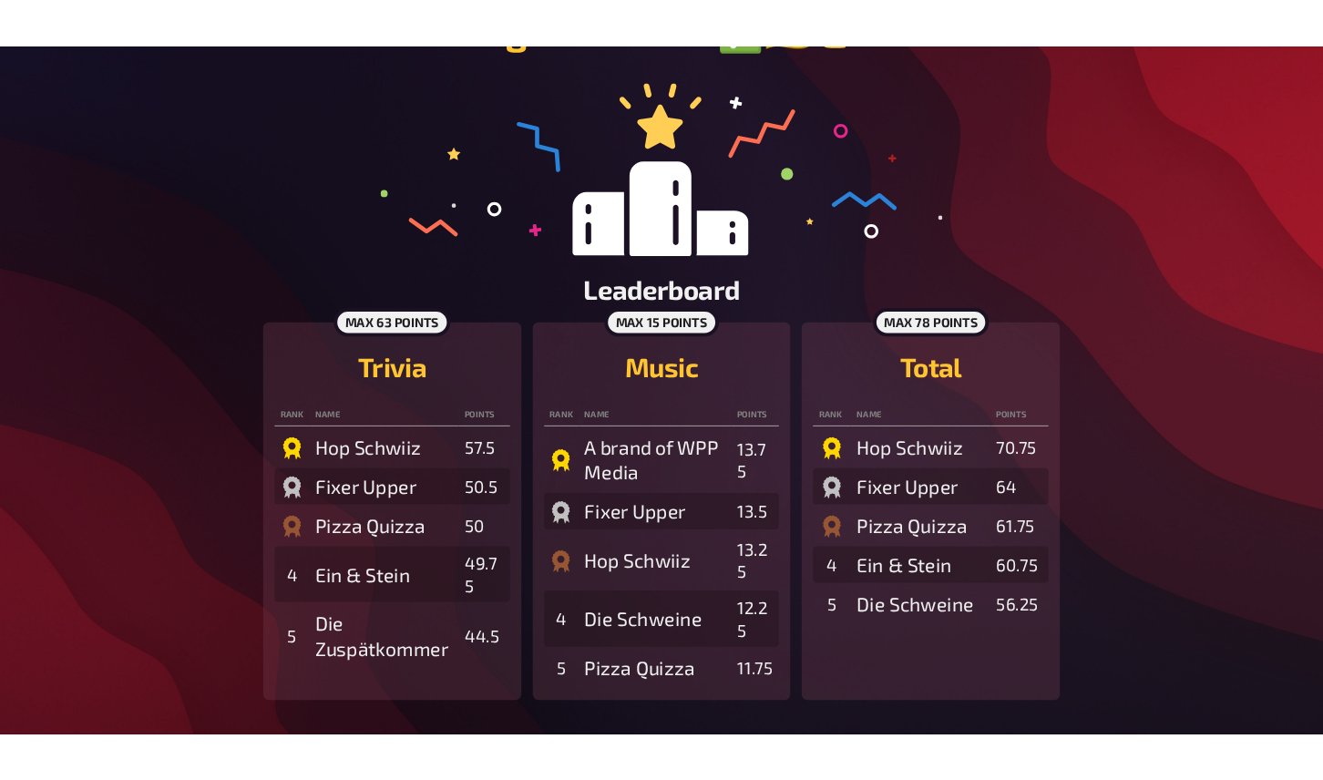
scroll to position [125, 0]
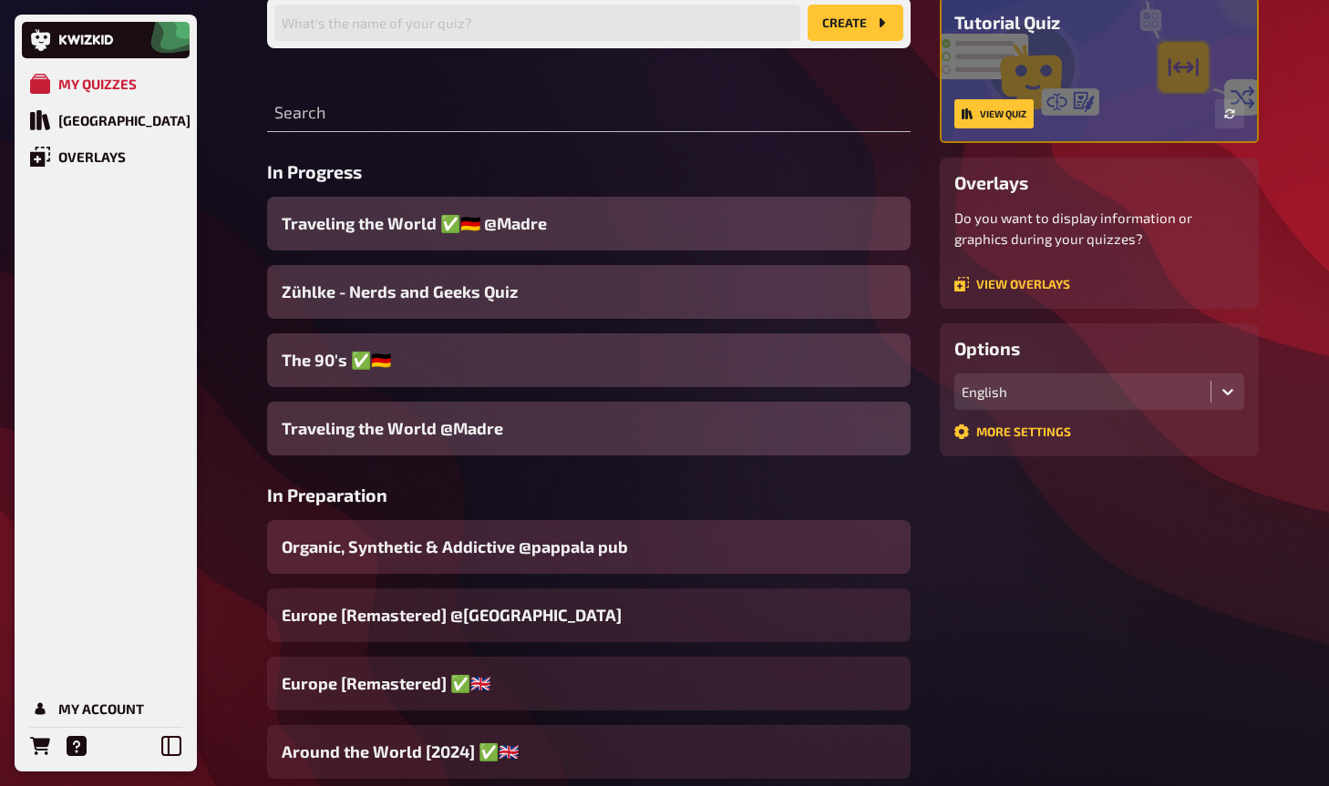
scroll to position [161, 0]
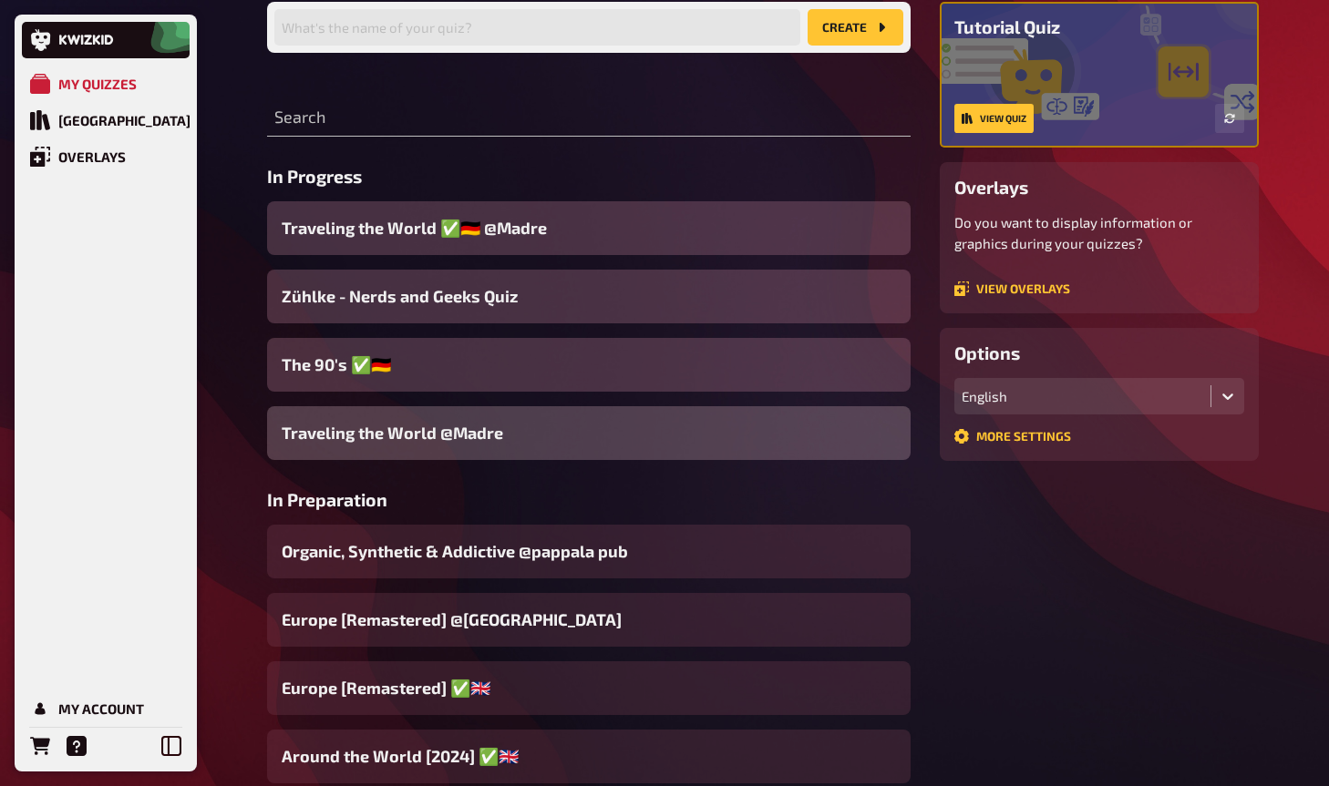
click at [417, 442] on span "Traveling the World @Madre" at bounding box center [392, 433] width 221 height 25
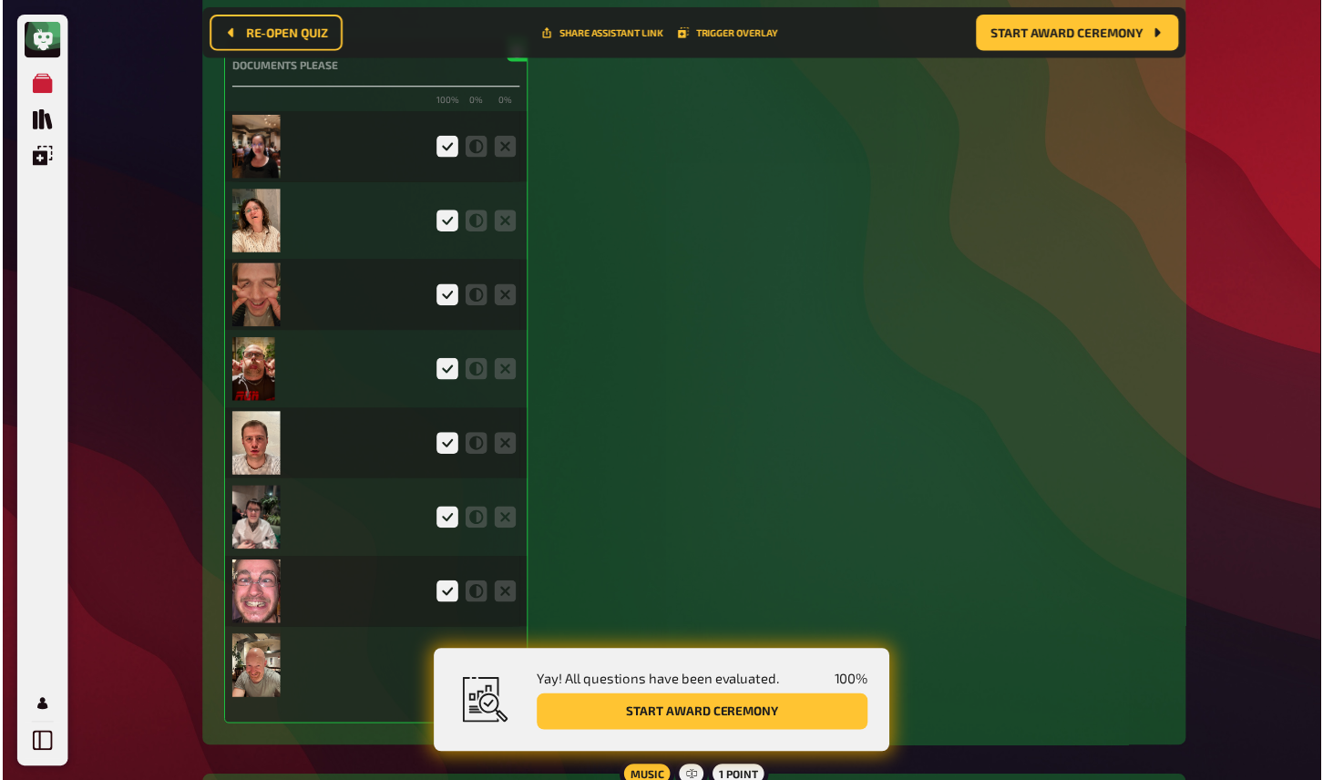
scroll to position [4236, 0]
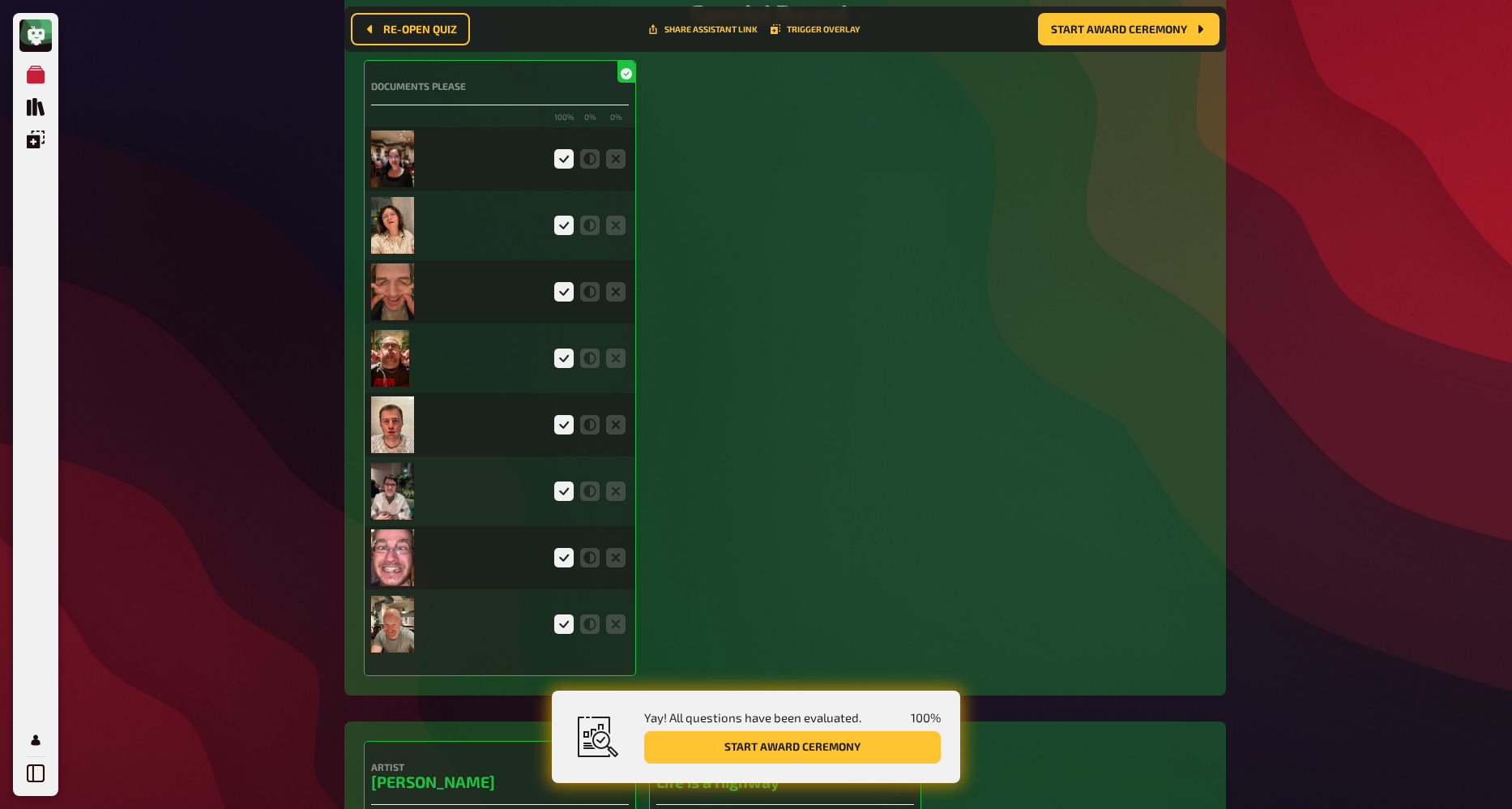
click at [404, 131] on img at bounding box center [392, 159] width 43 height 57
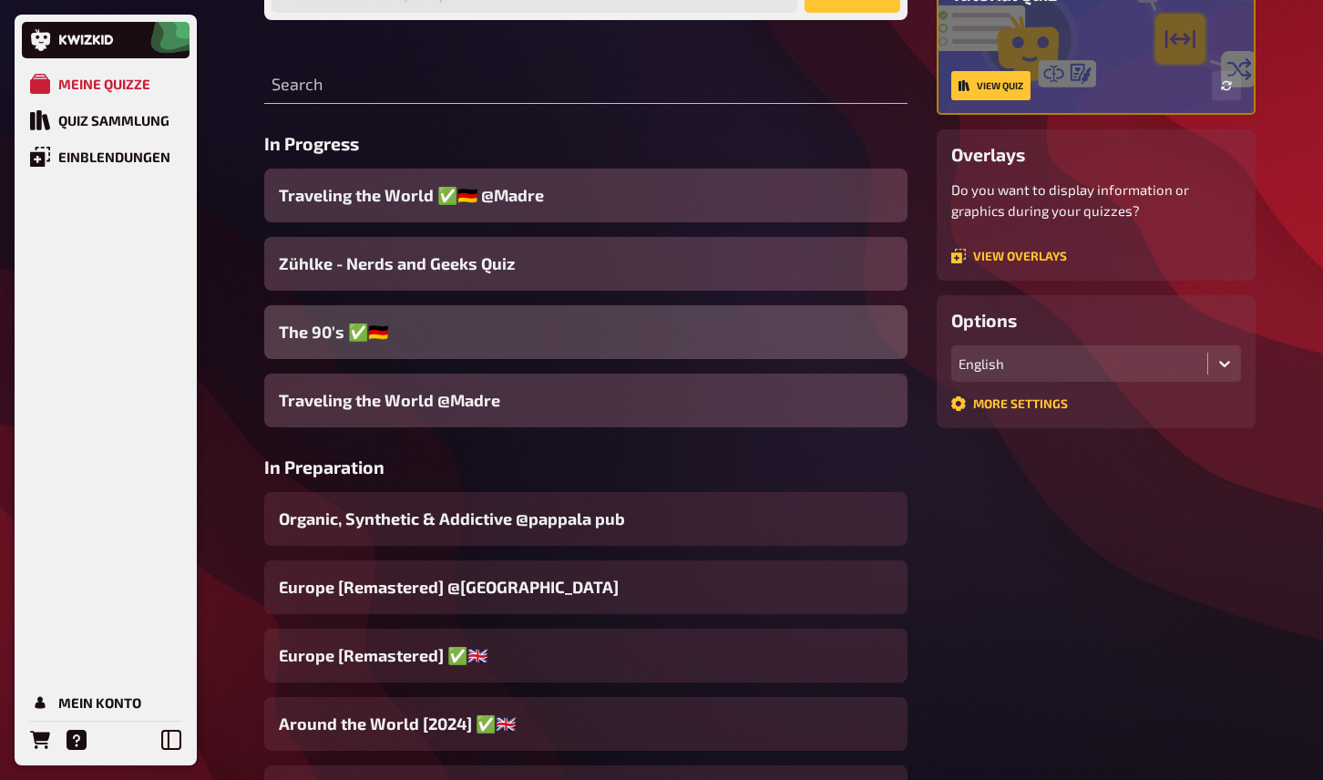
scroll to position [196, 0]
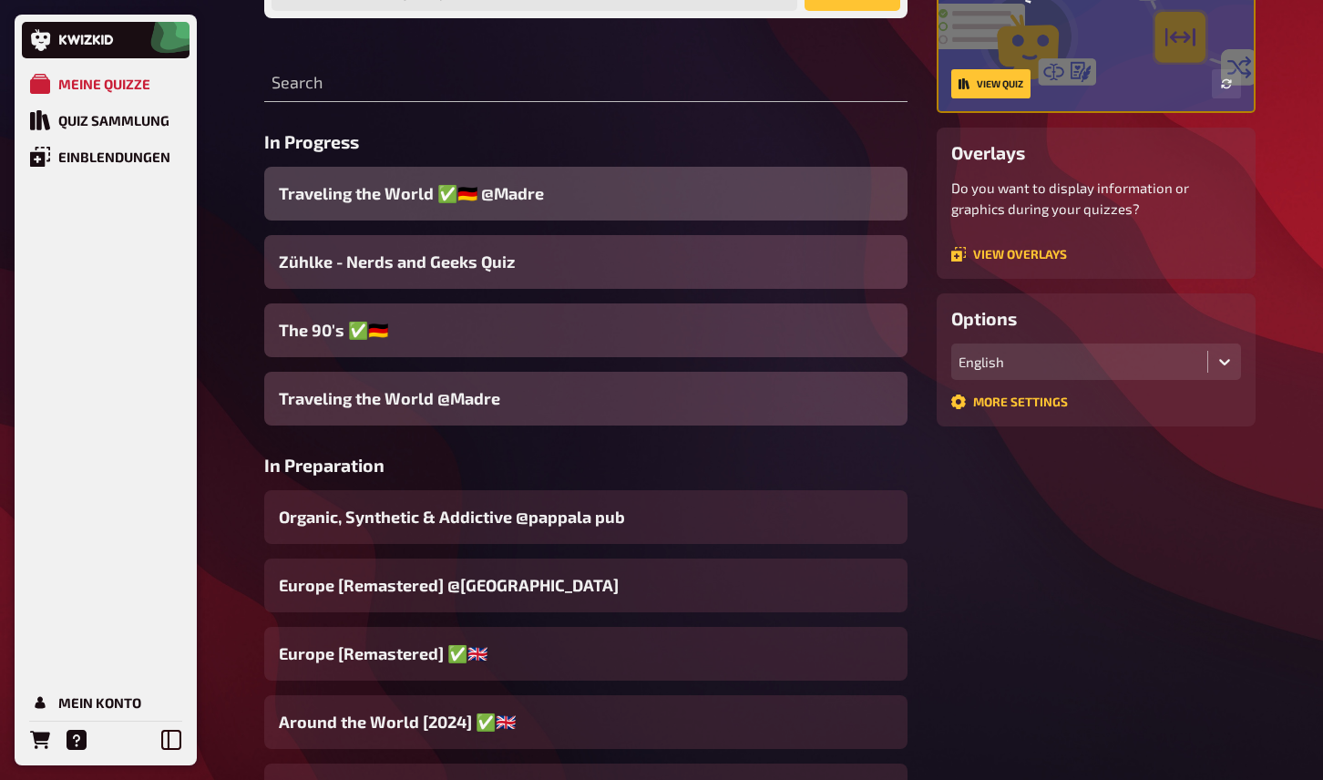
click at [458, 198] on span "Traveling the World ✅🇩🇪 @Madre" at bounding box center [411, 193] width 265 height 25
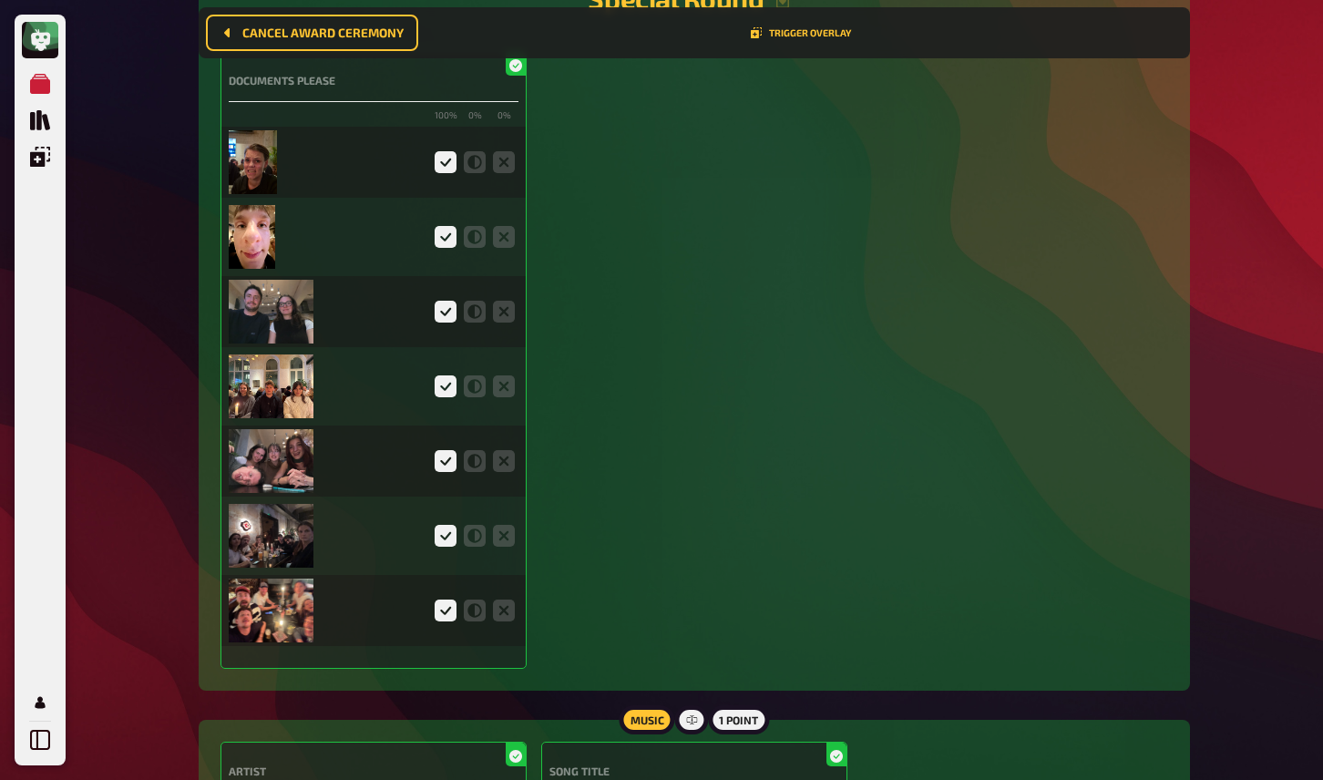
scroll to position [4442, 0]
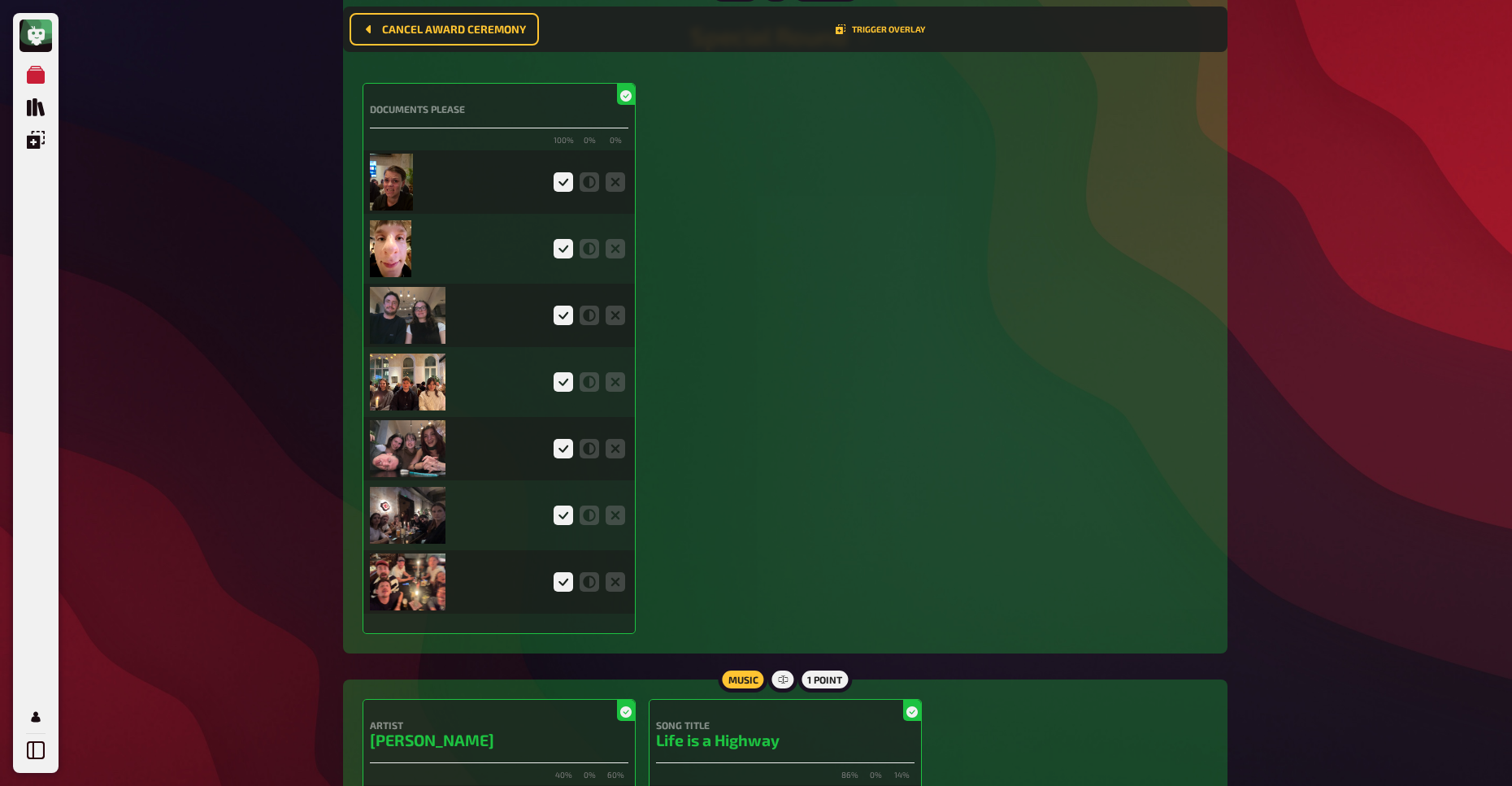
click at [409, 162] on img at bounding box center [392, 182] width 43 height 57
